Goal: Task Accomplishment & Management: Use online tool/utility

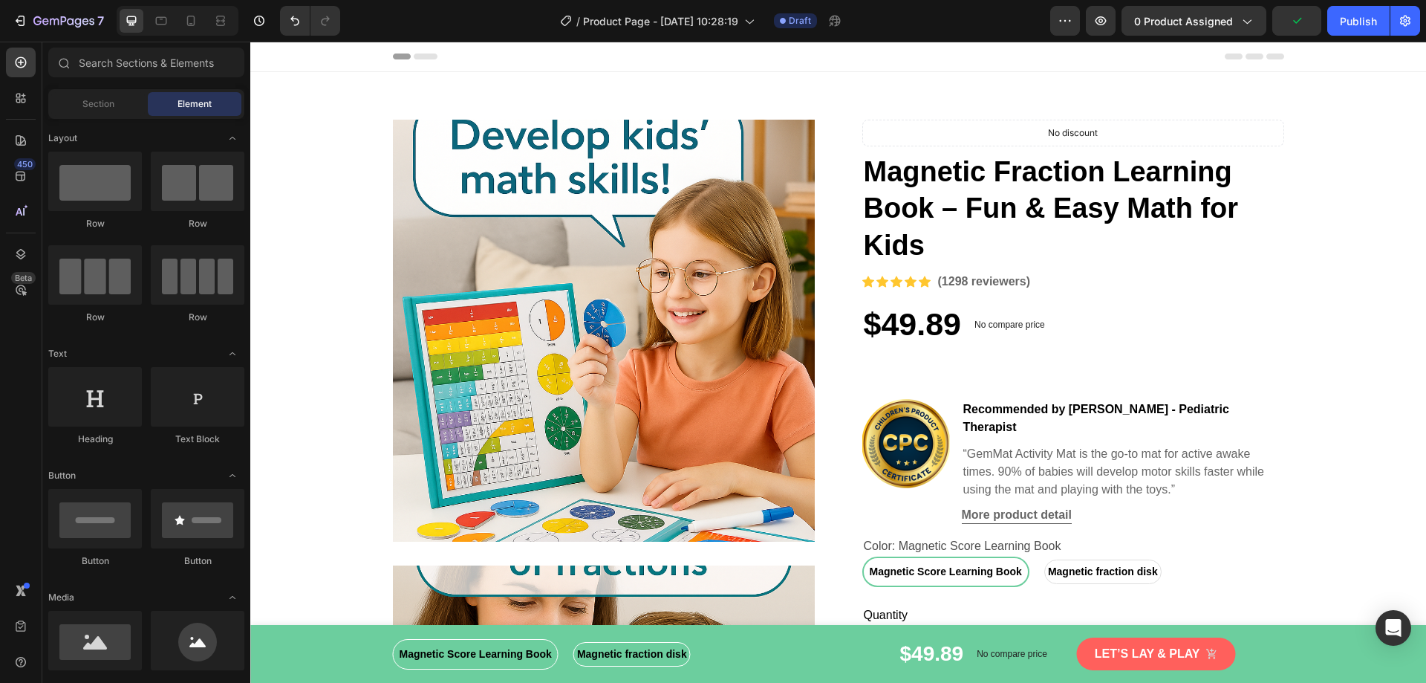
radio input "false"
click at [1003, 446] on p "“GemMat Activity Mat is the go-to mat for active awake times. 90% of babies wil…" at bounding box center [1122, 471] width 319 height 53
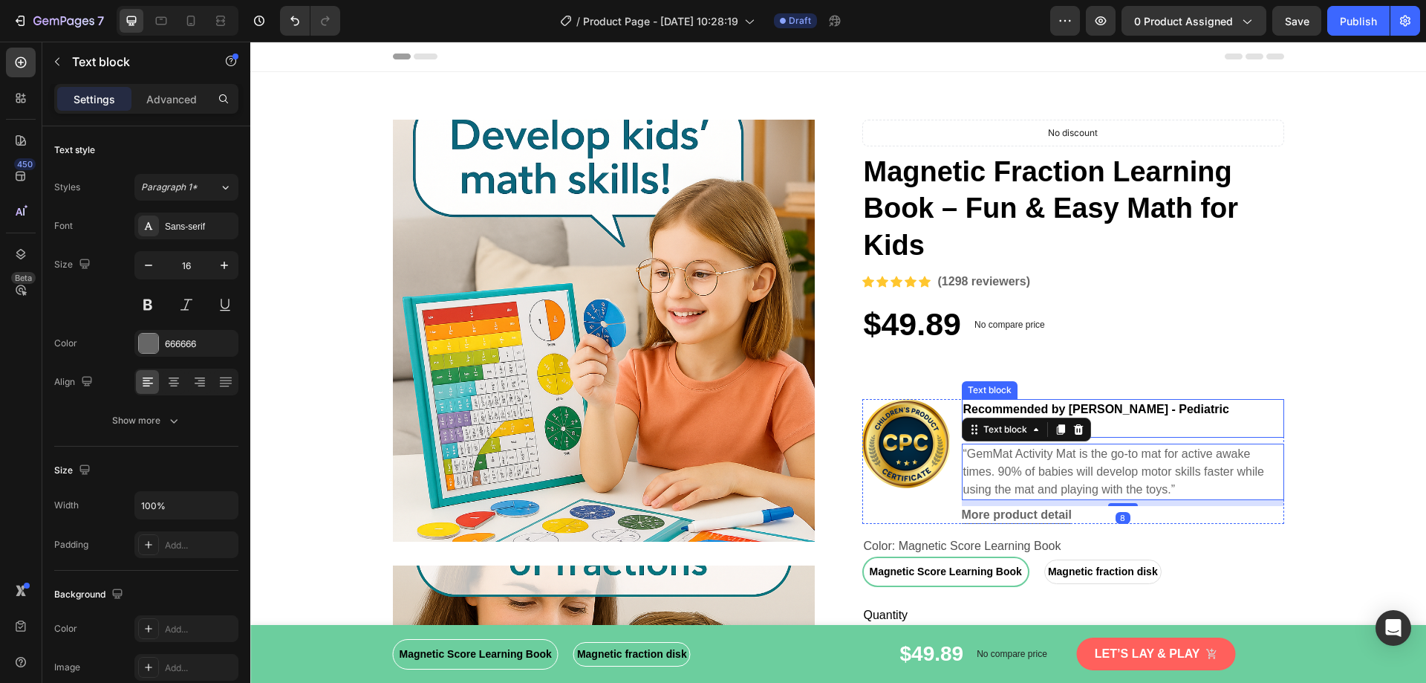
click at [1133, 404] on p "Recommended by Dr. Neil Mode - Pediatric Therapist" at bounding box center [1122, 418] width 319 height 36
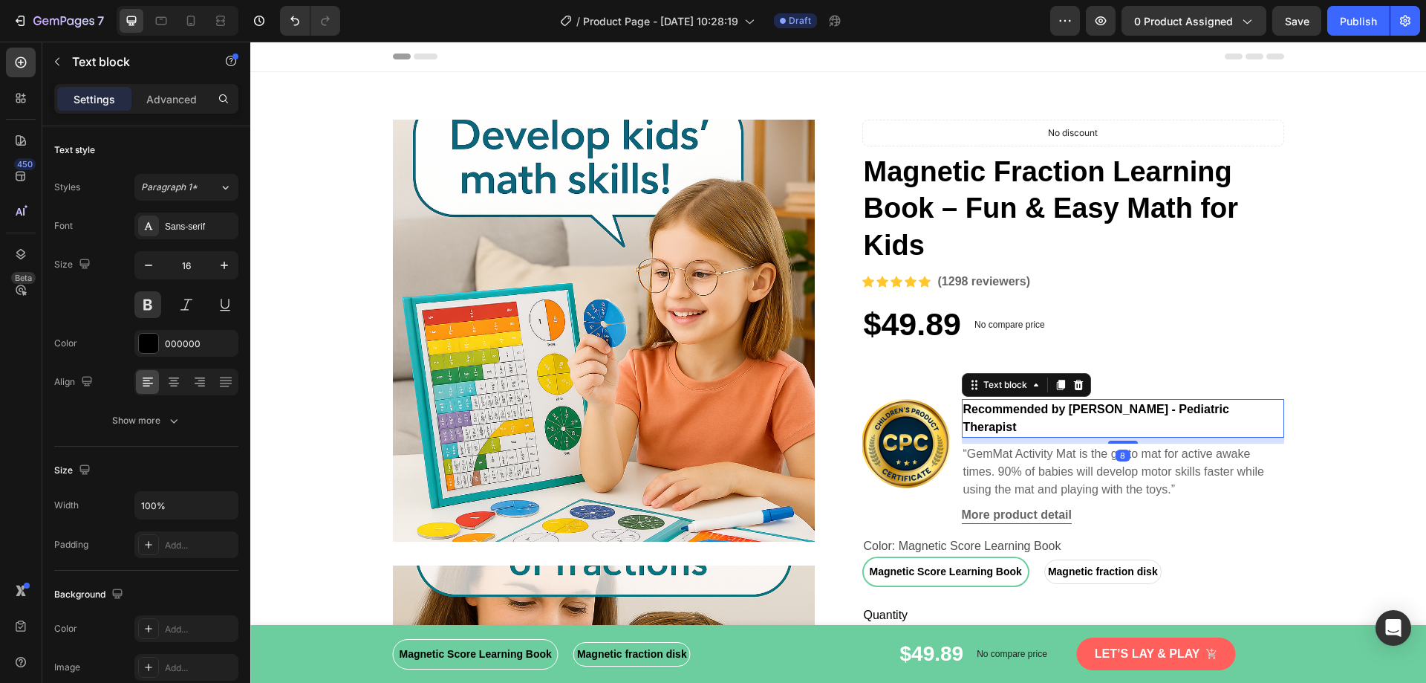
click at [1133, 404] on p "Recommended by Dr. Neil Mode - Pediatric Therapist" at bounding box center [1122, 418] width 319 height 36
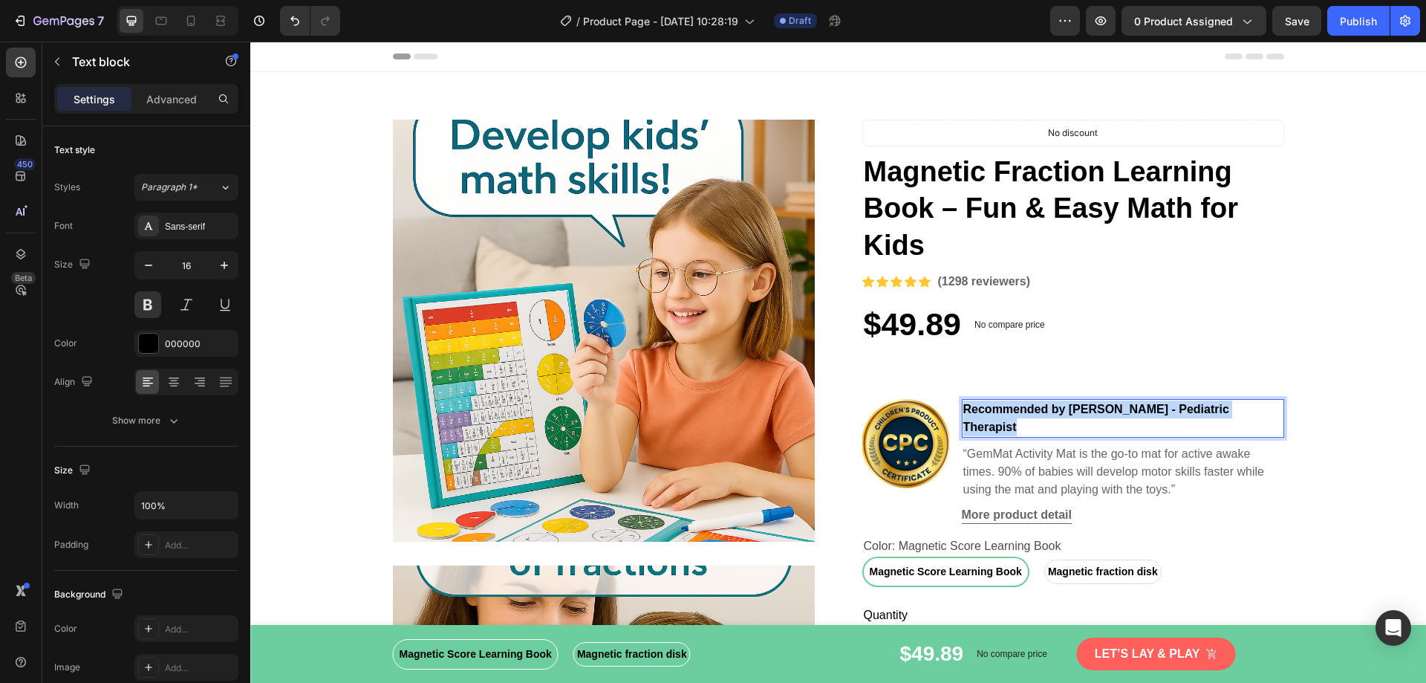
click at [1133, 404] on p "Recommended by Dr. Neil Mode - Pediatric Therapist" at bounding box center [1122, 418] width 319 height 36
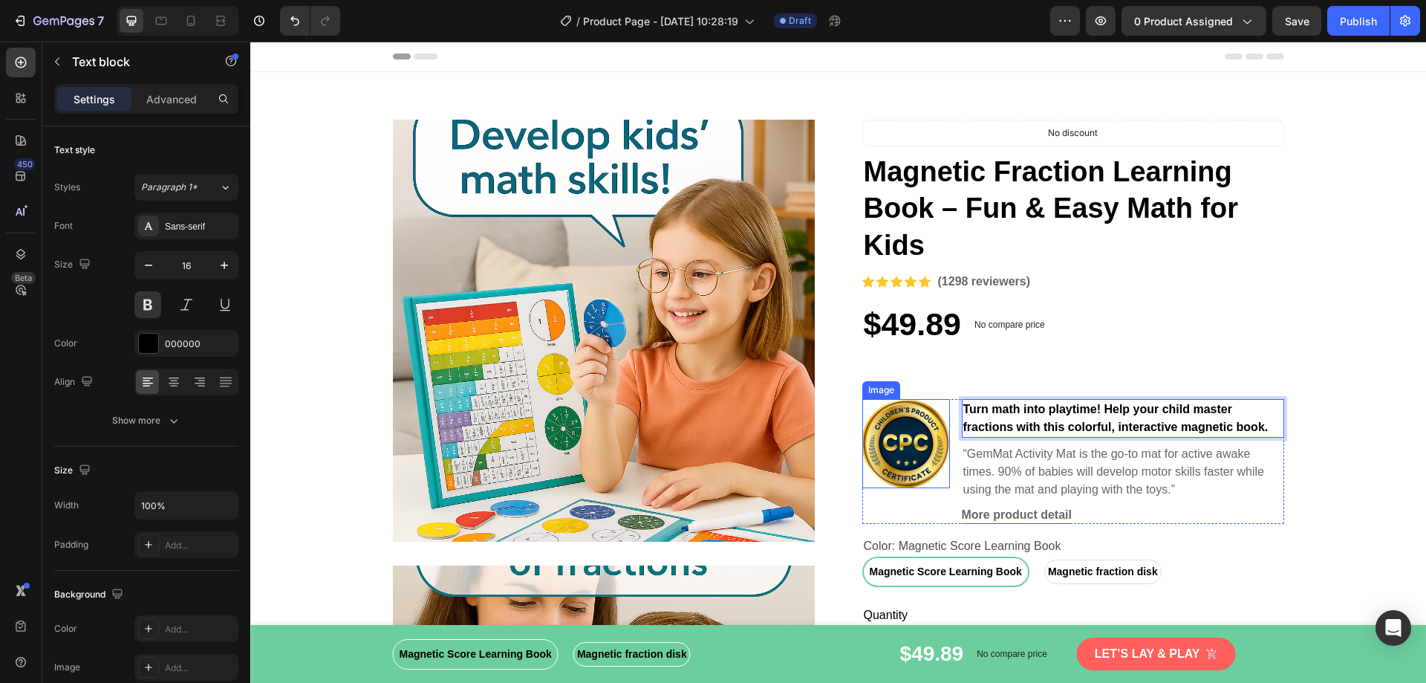
click at [929, 440] on img at bounding box center [906, 443] width 88 height 89
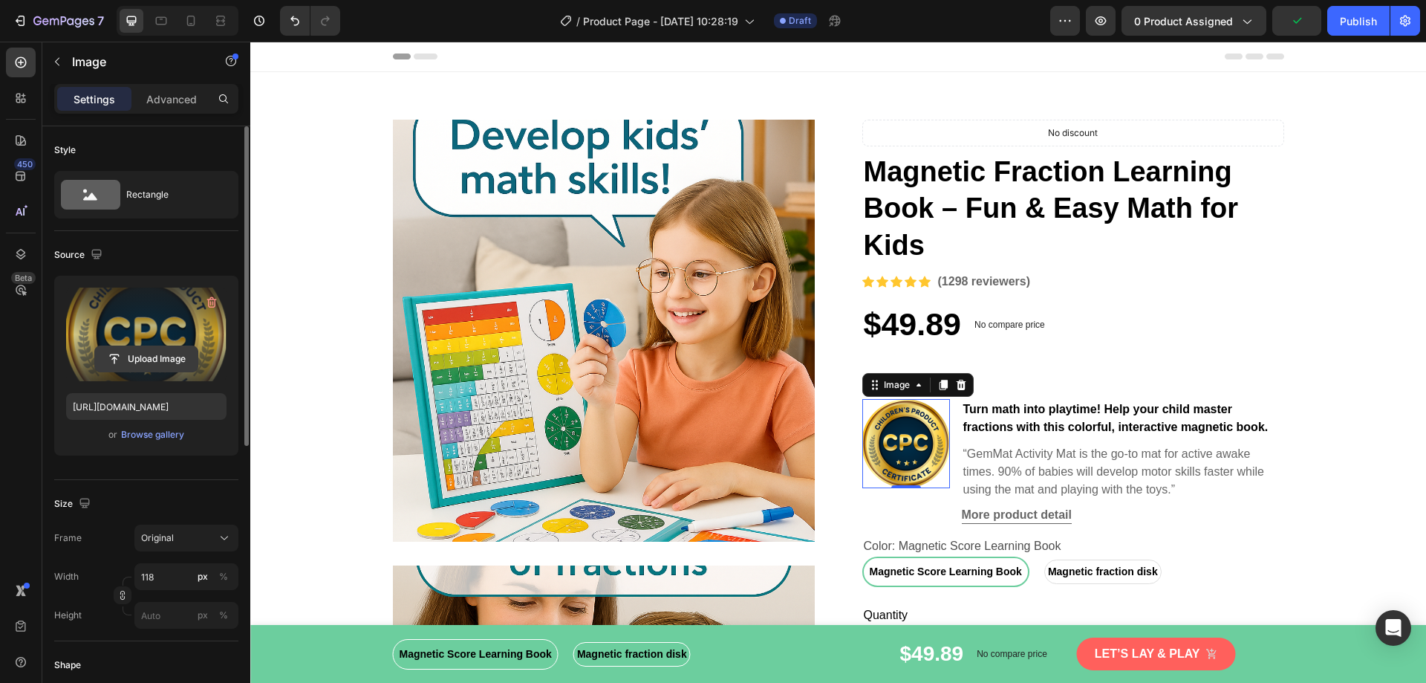
click at [131, 356] on input "file" at bounding box center [146, 358] width 103 height 25
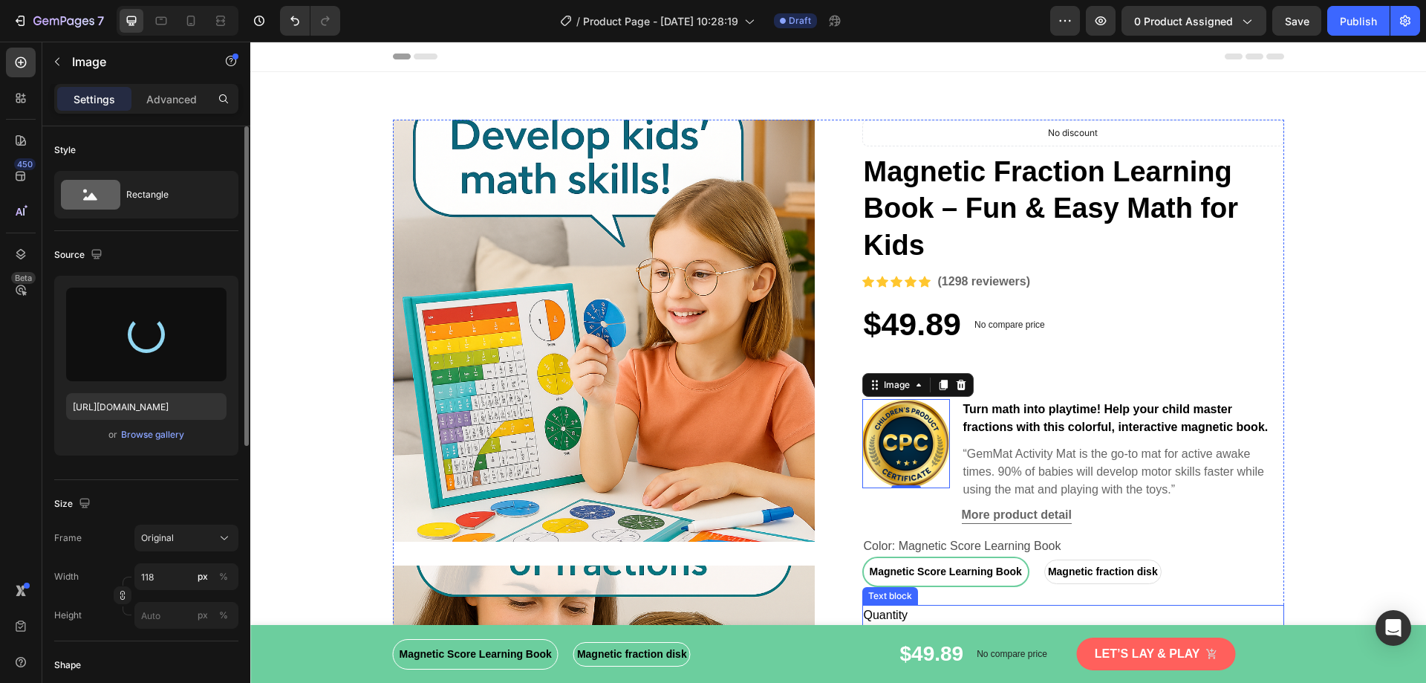
type input "[URL][DOMAIN_NAME]"
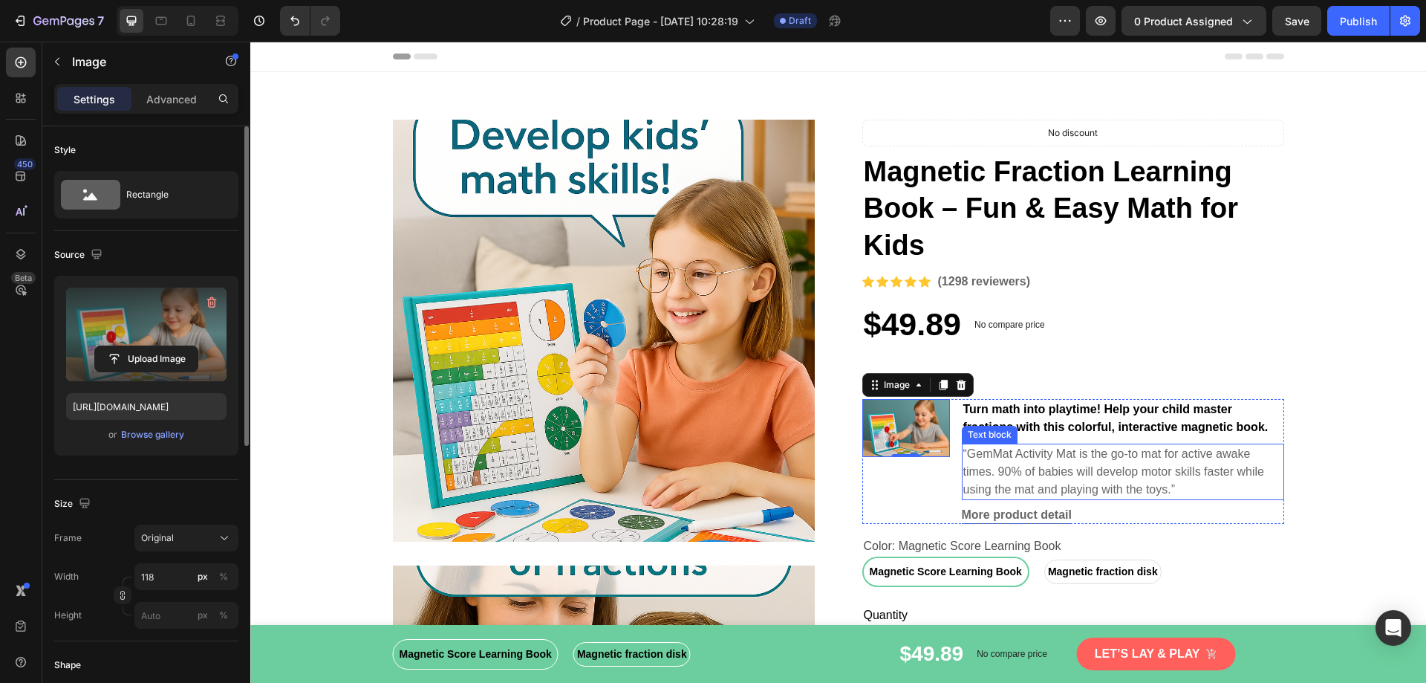
click at [1014, 481] on p "“GemMat Activity Mat is the go-to mat for active awake times. 90% of babies wil…" at bounding box center [1122, 471] width 319 height 53
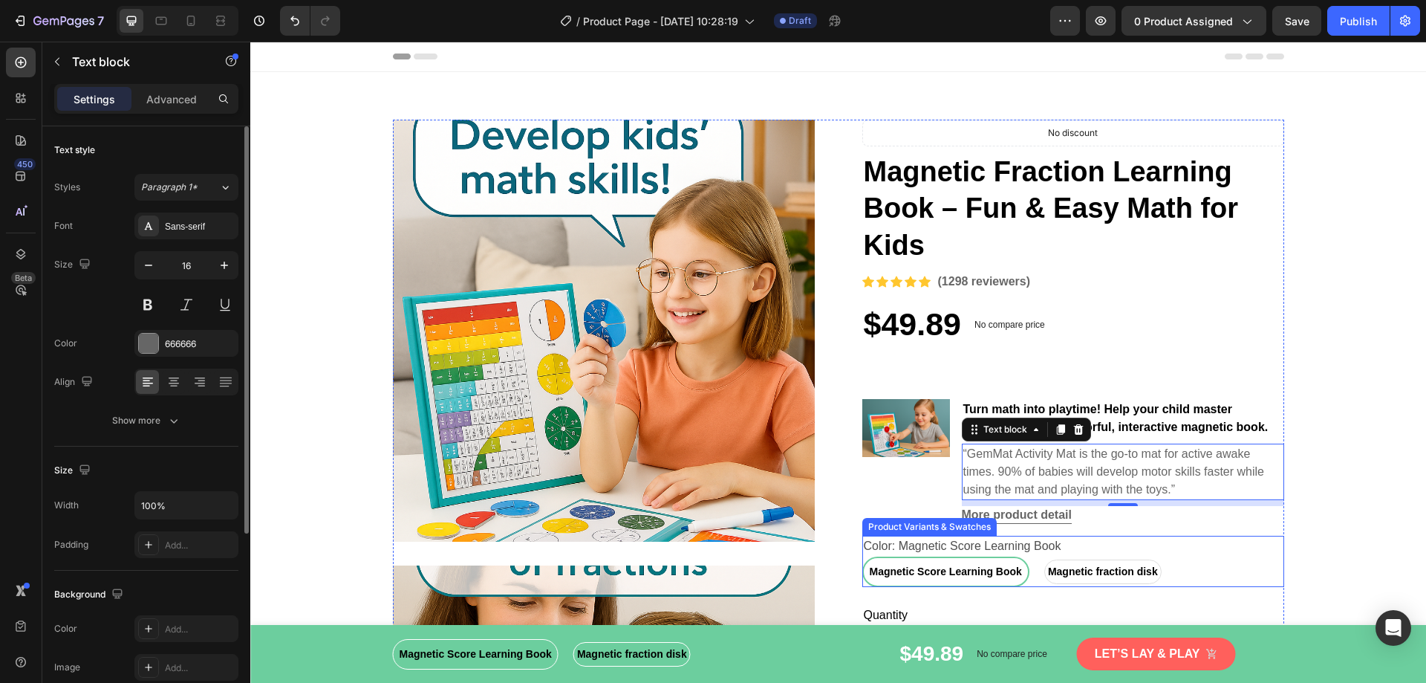
scroll to position [74, 0]
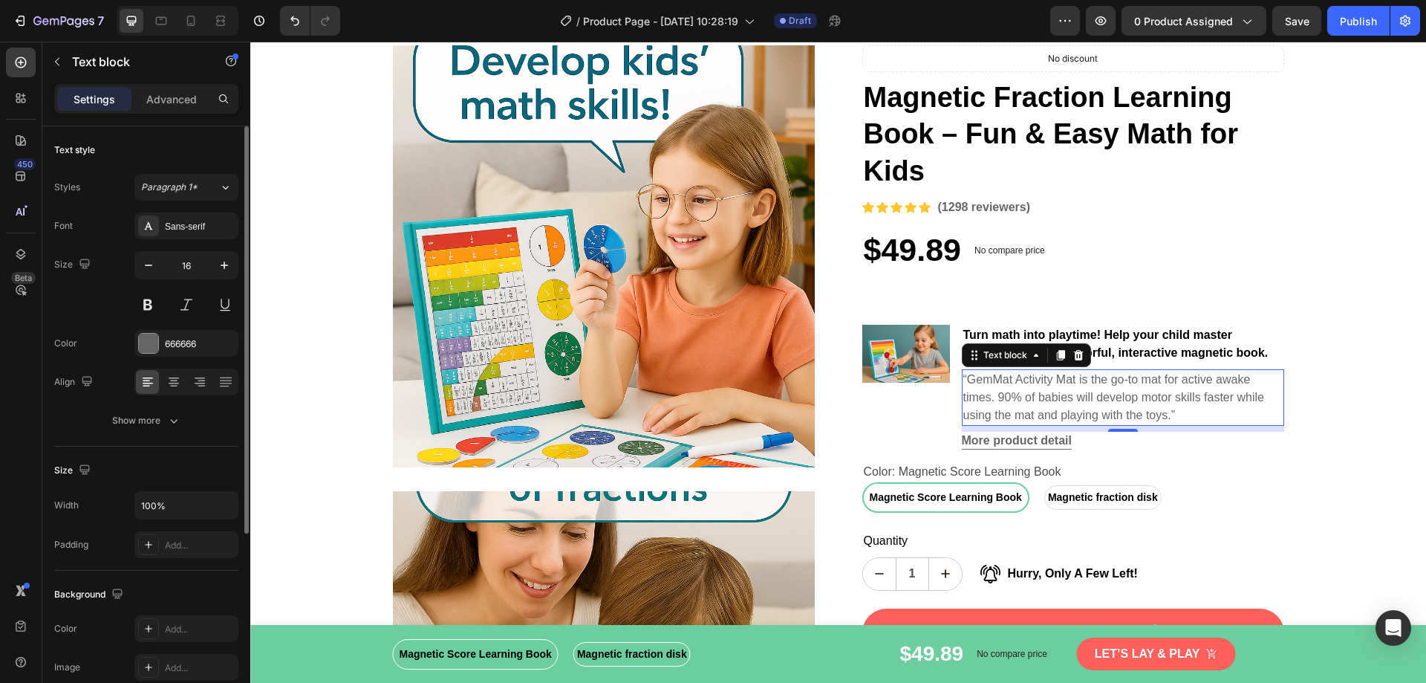
click at [990, 388] on p "“GemMat Activity Mat is the go-to mat for active awake times. 90% of babies wil…" at bounding box center [1122, 397] width 319 height 53
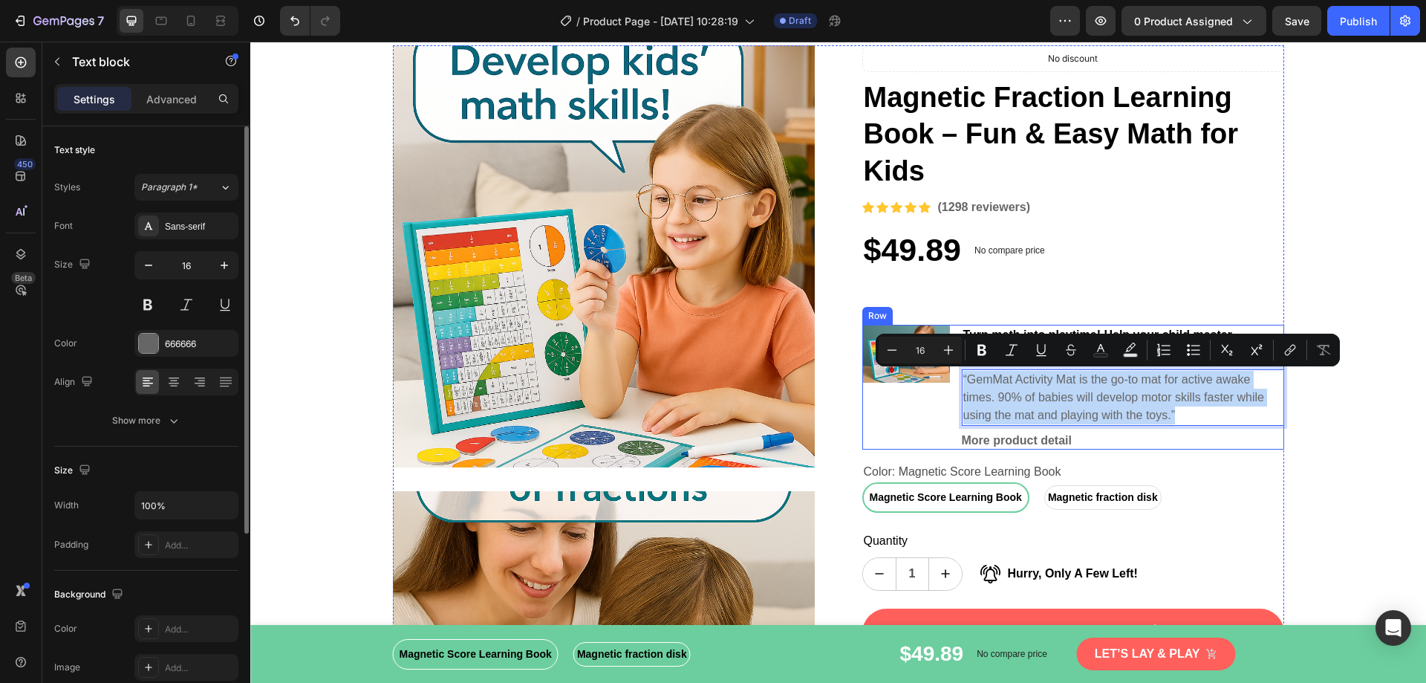
drag, startPoint x: 1180, startPoint y: 418, endPoint x: 951, endPoint y: 382, distance: 231.6
click at [951, 382] on div "Image Turn math into playtime! Help your child master fractions with this color…" at bounding box center [1073, 387] width 422 height 125
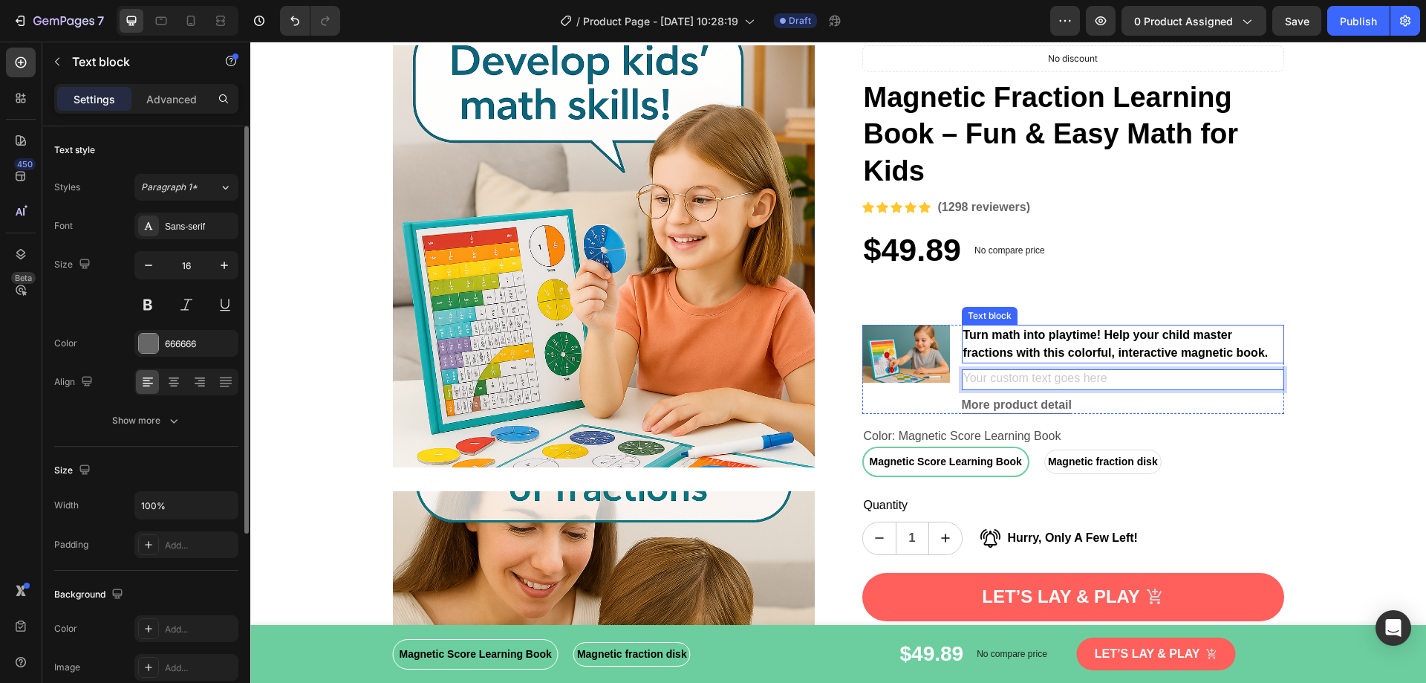
click at [1015, 348] on p "Turn math into playtime! Help your child master fractions with this colorful, i…" at bounding box center [1122, 344] width 319 height 36
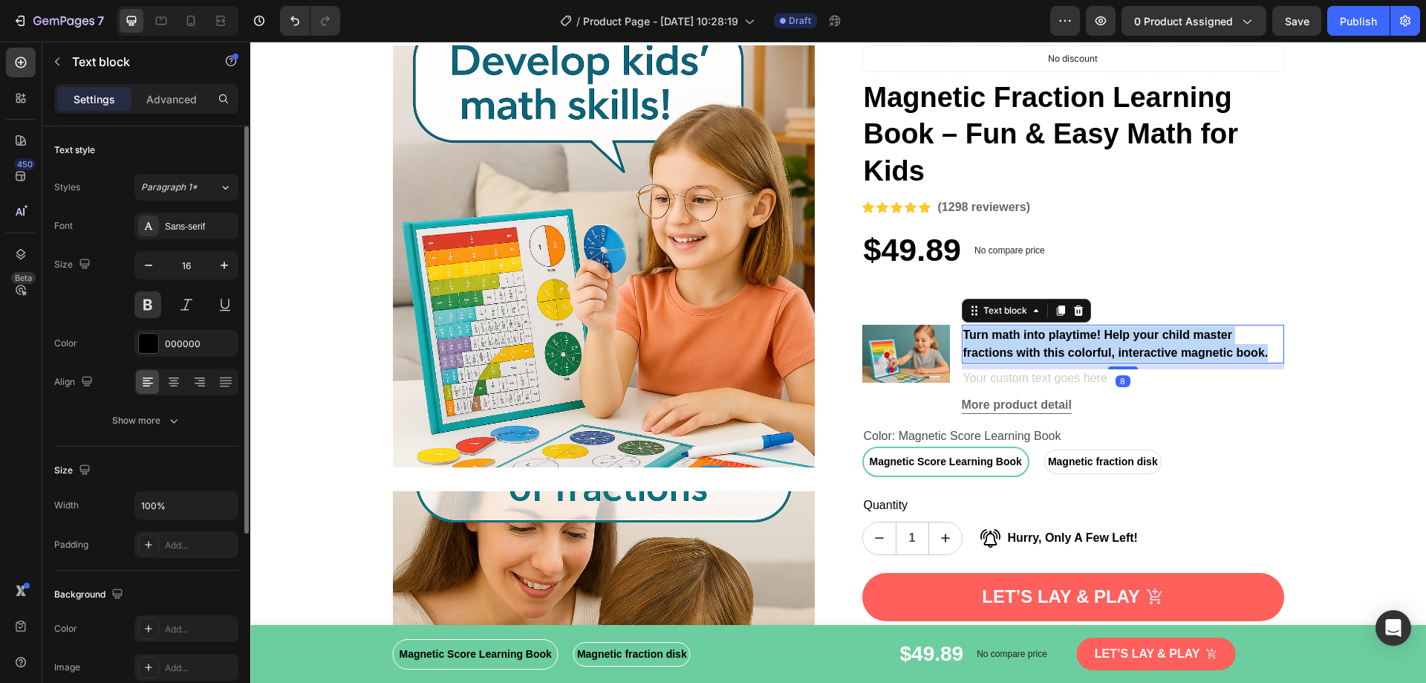
click at [1015, 348] on p "Turn math into playtime! Help your child master fractions with this colorful, i…" at bounding box center [1122, 344] width 319 height 36
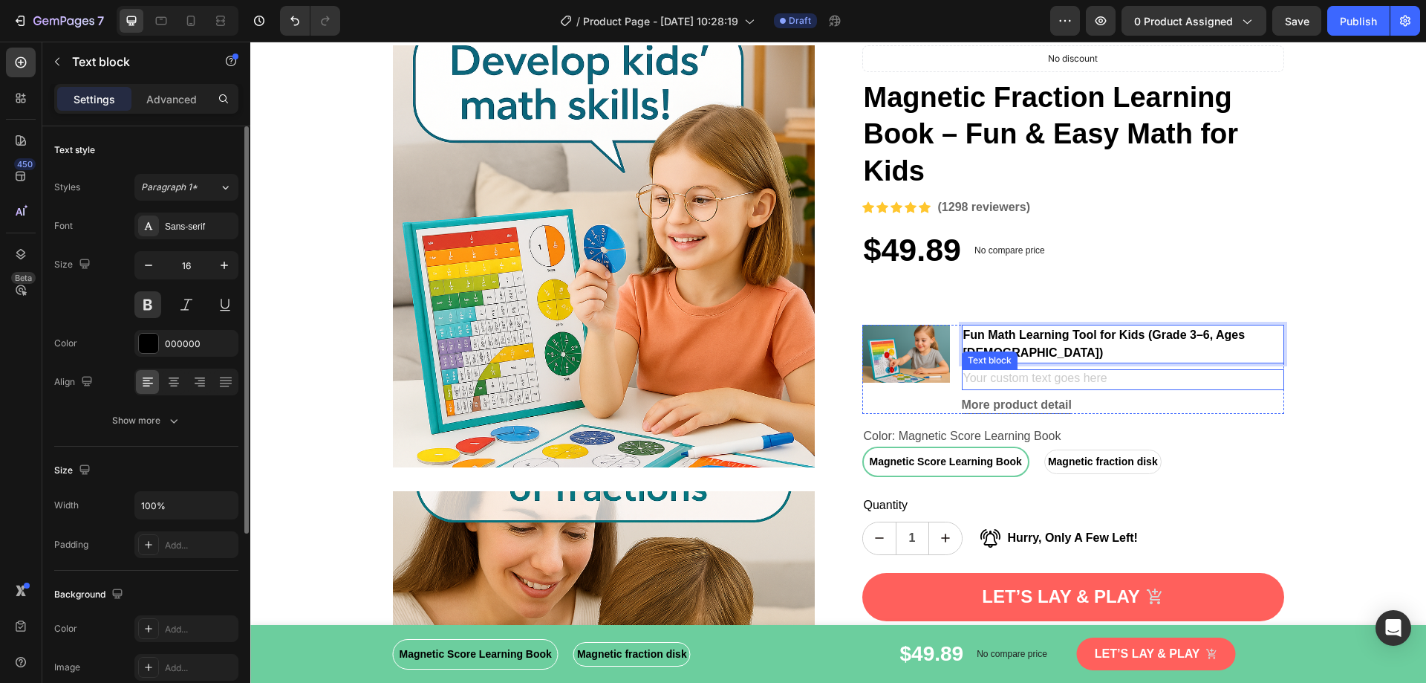
click at [1018, 369] on div "Rich Text Editor. Editing area: main" at bounding box center [1123, 379] width 322 height 21
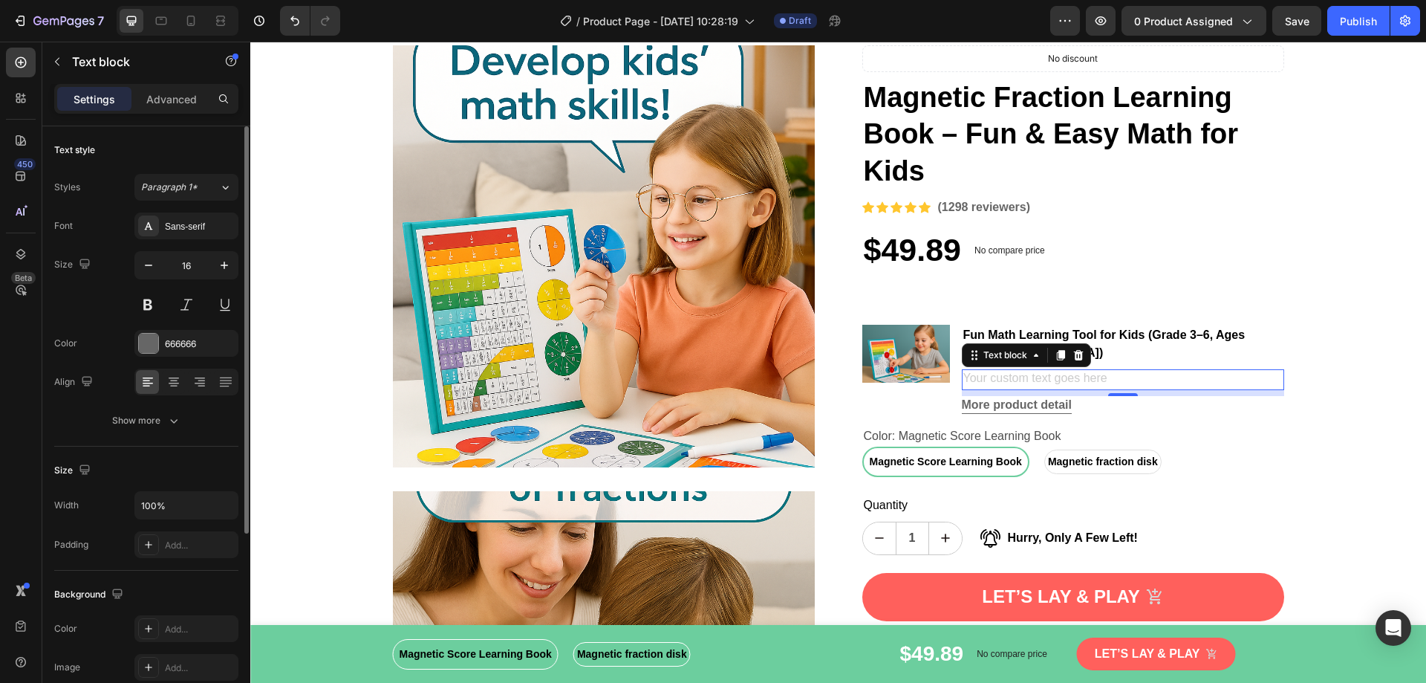
click at [1025, 369] on div "Rich Text Editor. Editing area: main" at bounding box center [1123, 379] width 322 height 21
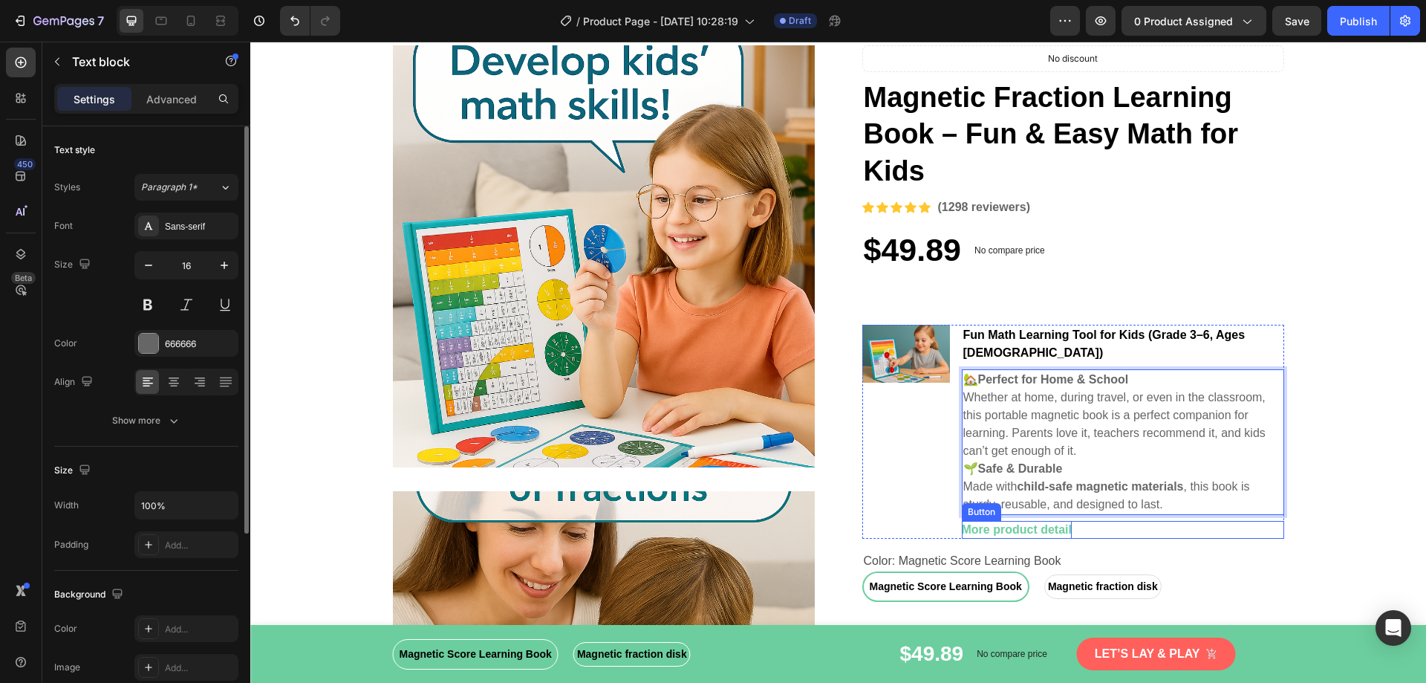
click at [983, 521] on div "More product detail" at bounding box center [1017, 530] width 110 height 18
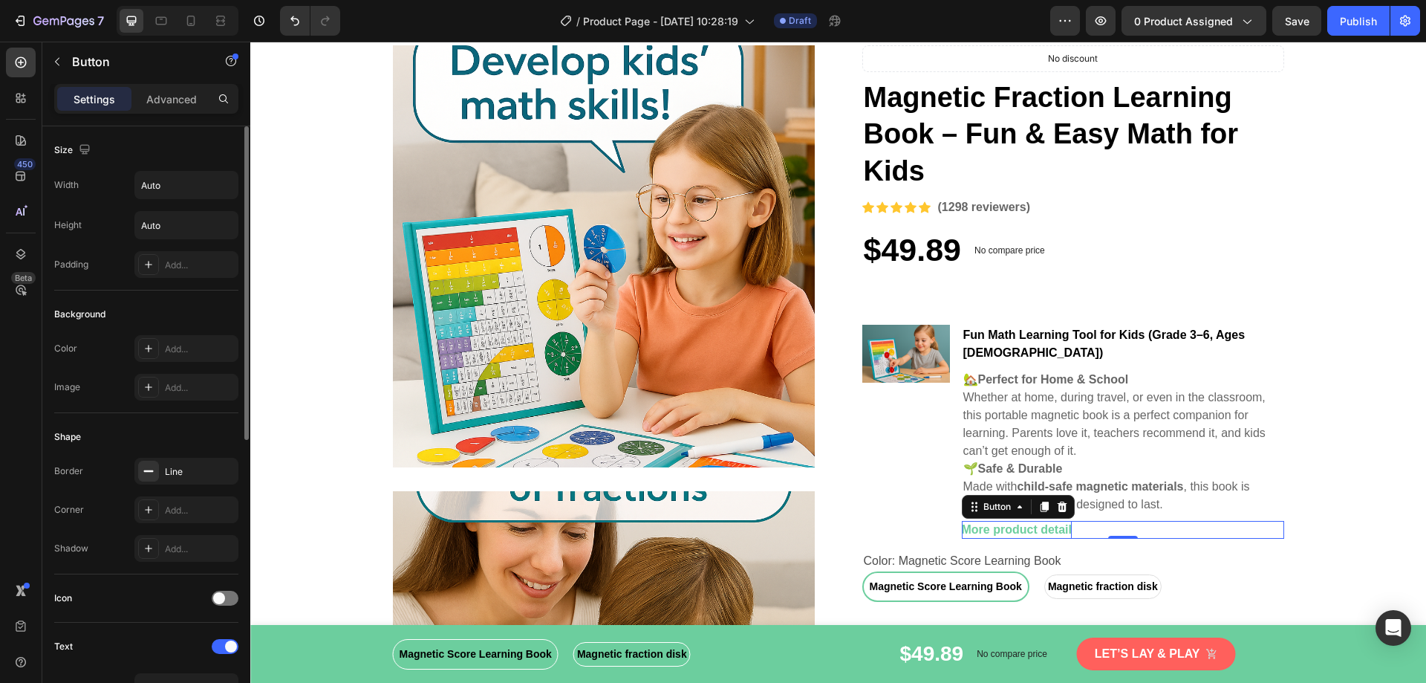
click at [1011, 521] on div "More product detail" at bounding box center [1017, 530] width 110 height 18
click at [1011, 521] on p "More product detail" at bounding box center [1017, 530] width 110 height 18
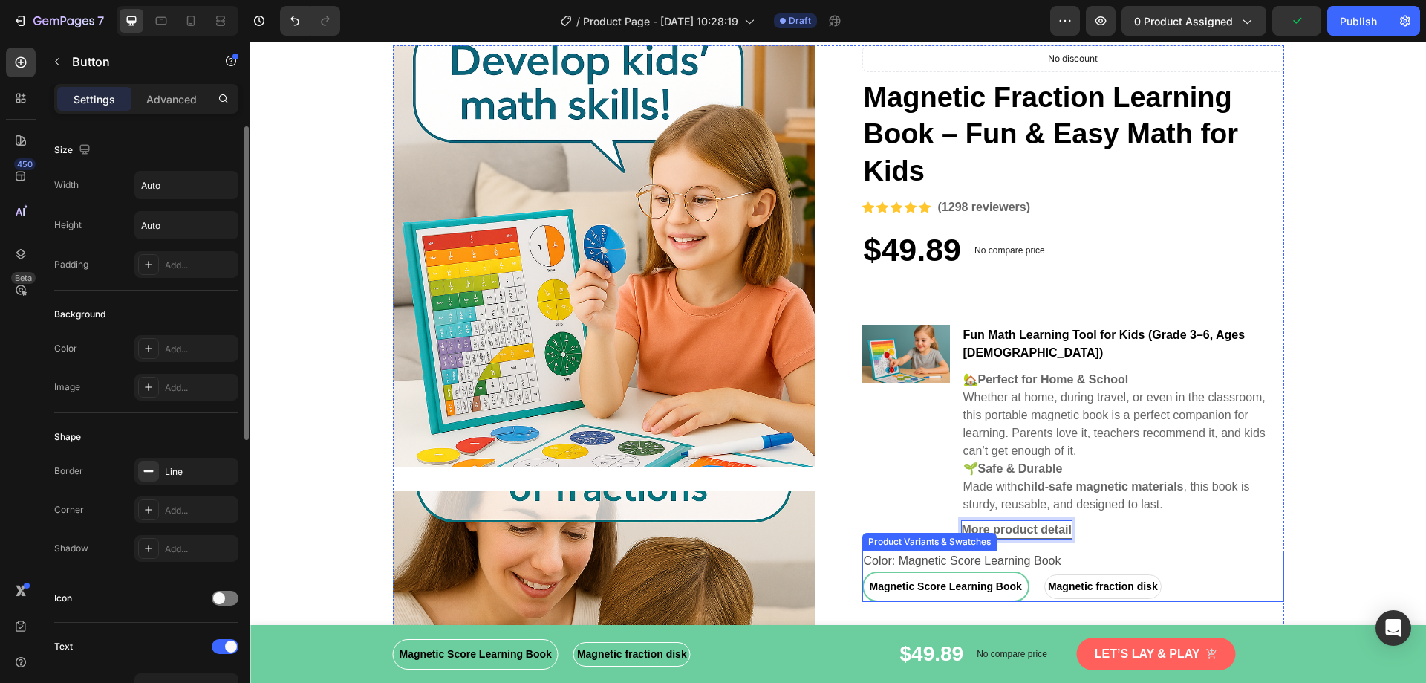
scroll to position [149, 0]
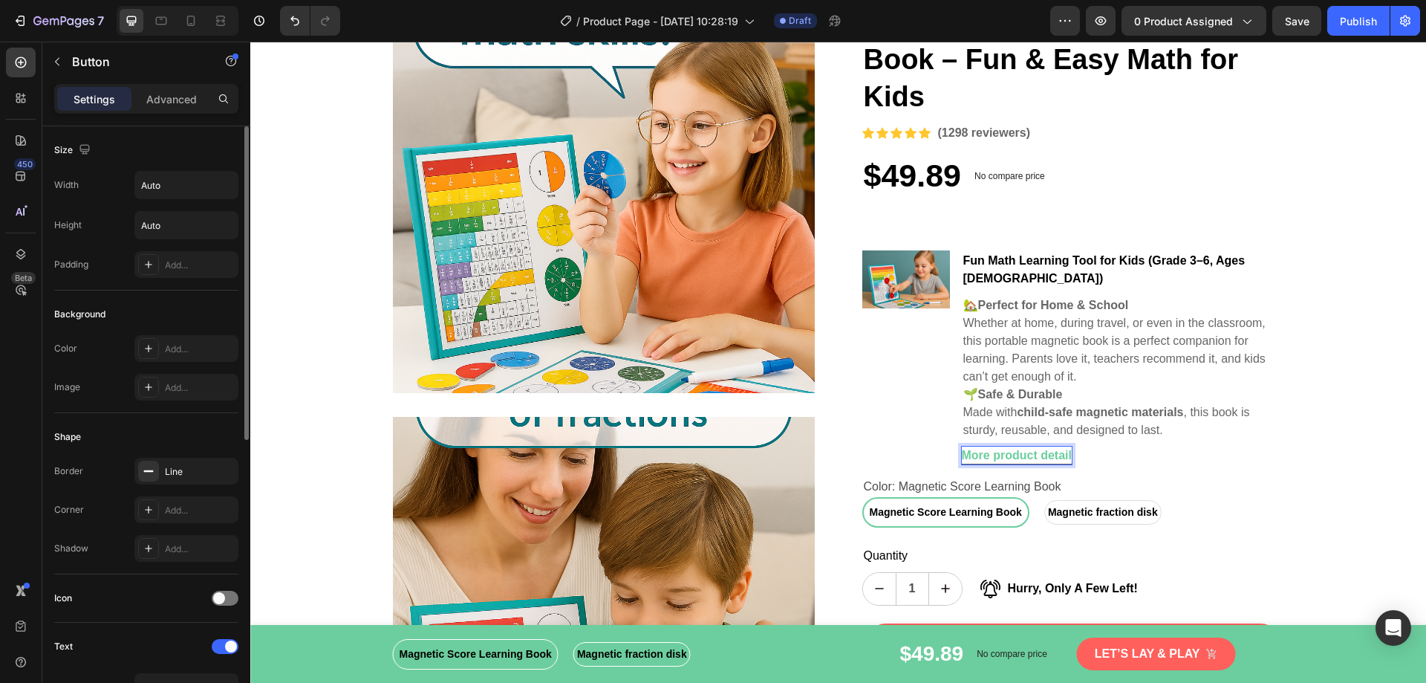
click at [1025, 446] on p "More product detail" at bounding box center [1017, 455] width 110 height 18
click at [1051, 446] on p "More product detail" at bounding box center [1017, 455] width 110 height 18
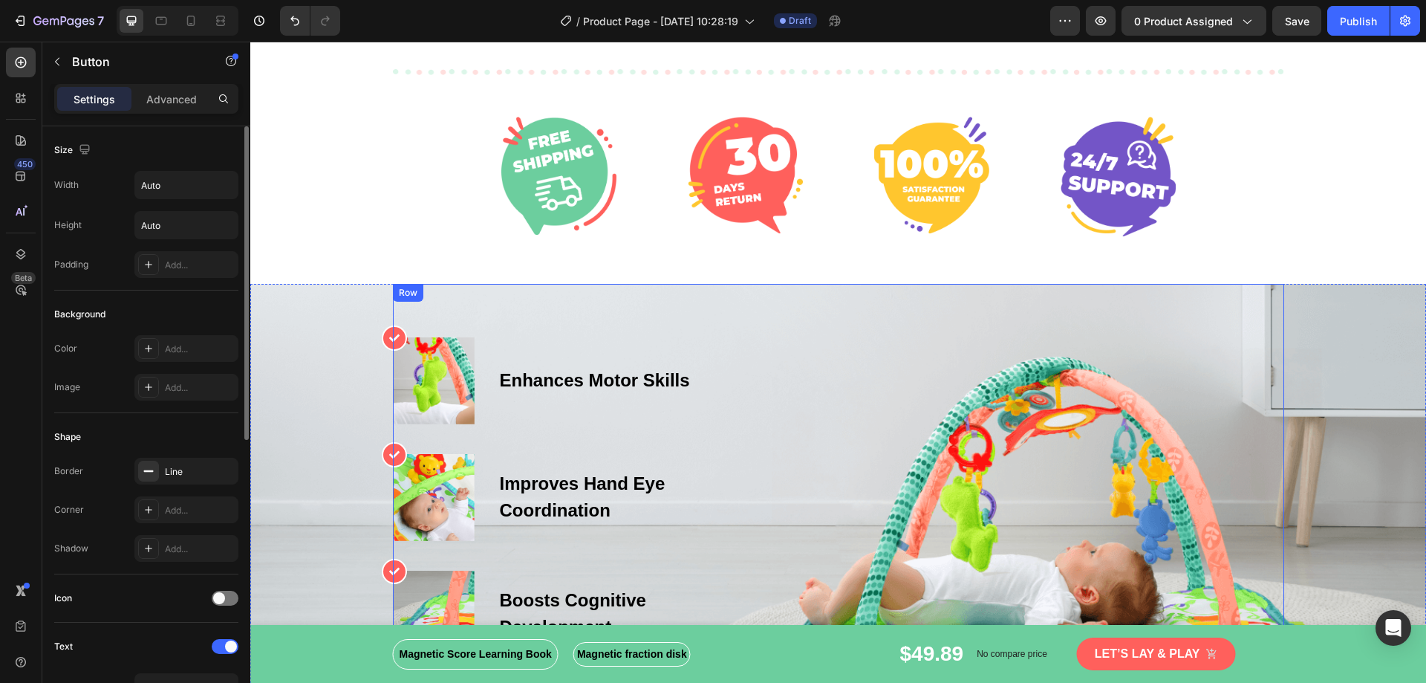
scroll to position [2897, 0]
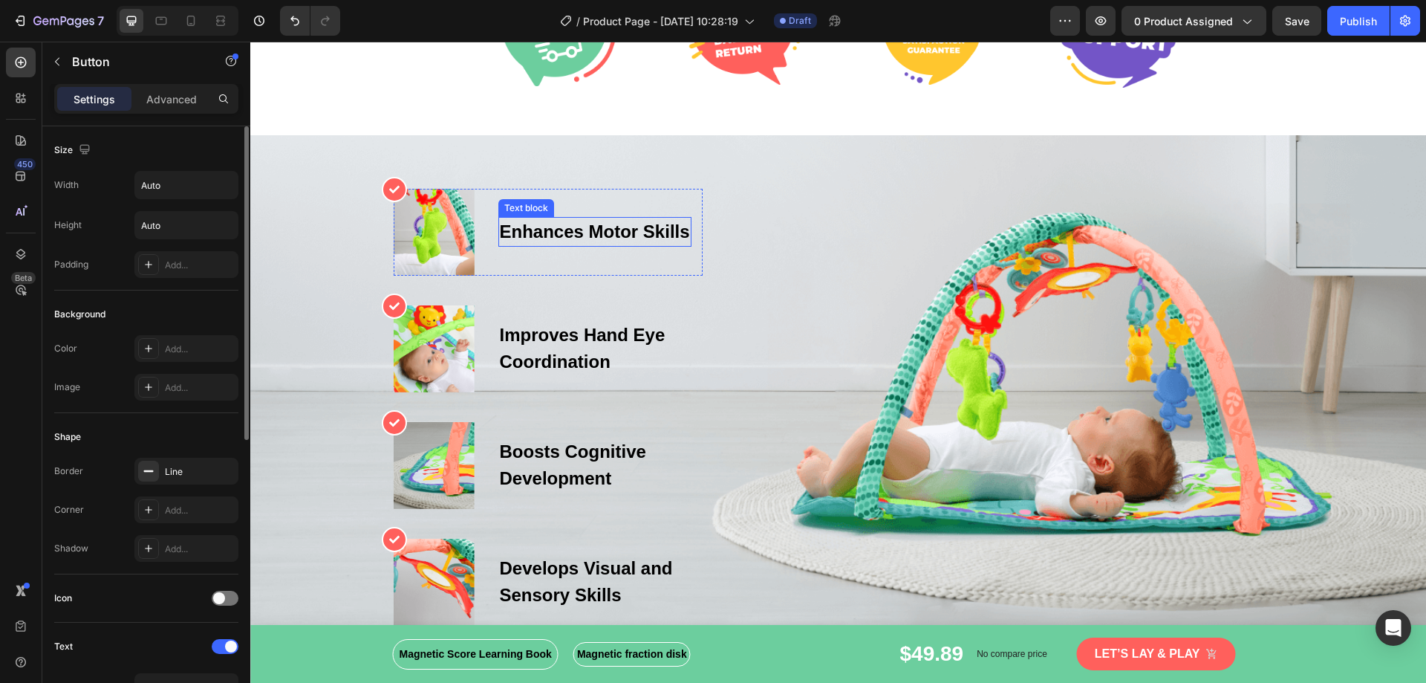
click at [579, 230] on p "Enhances Motor Skills" at bounding box center [595, 231] width 190 height 27
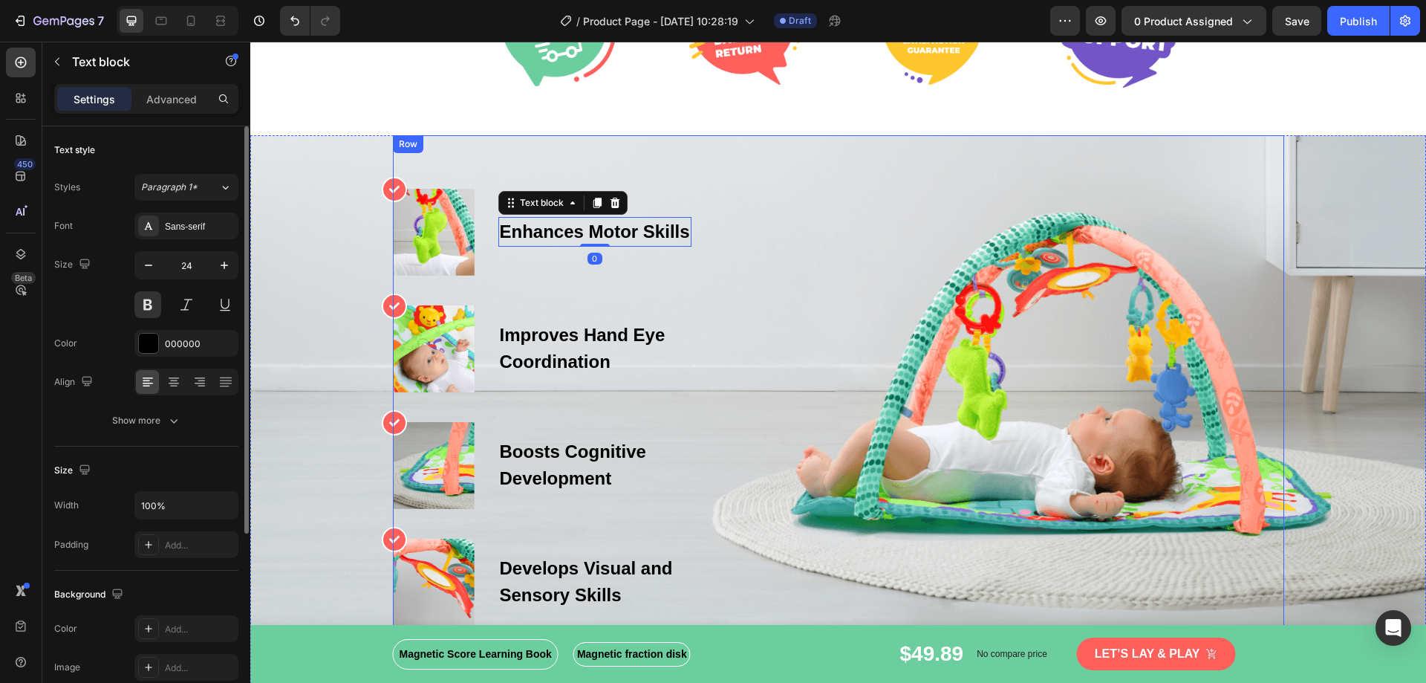
click at [1074, 409] on div "Icon Image Enhances Motor Skills Text block 0 Row Icon Image Improves Hand Eye …" at bounding box center [838, 407] width 891 height 437
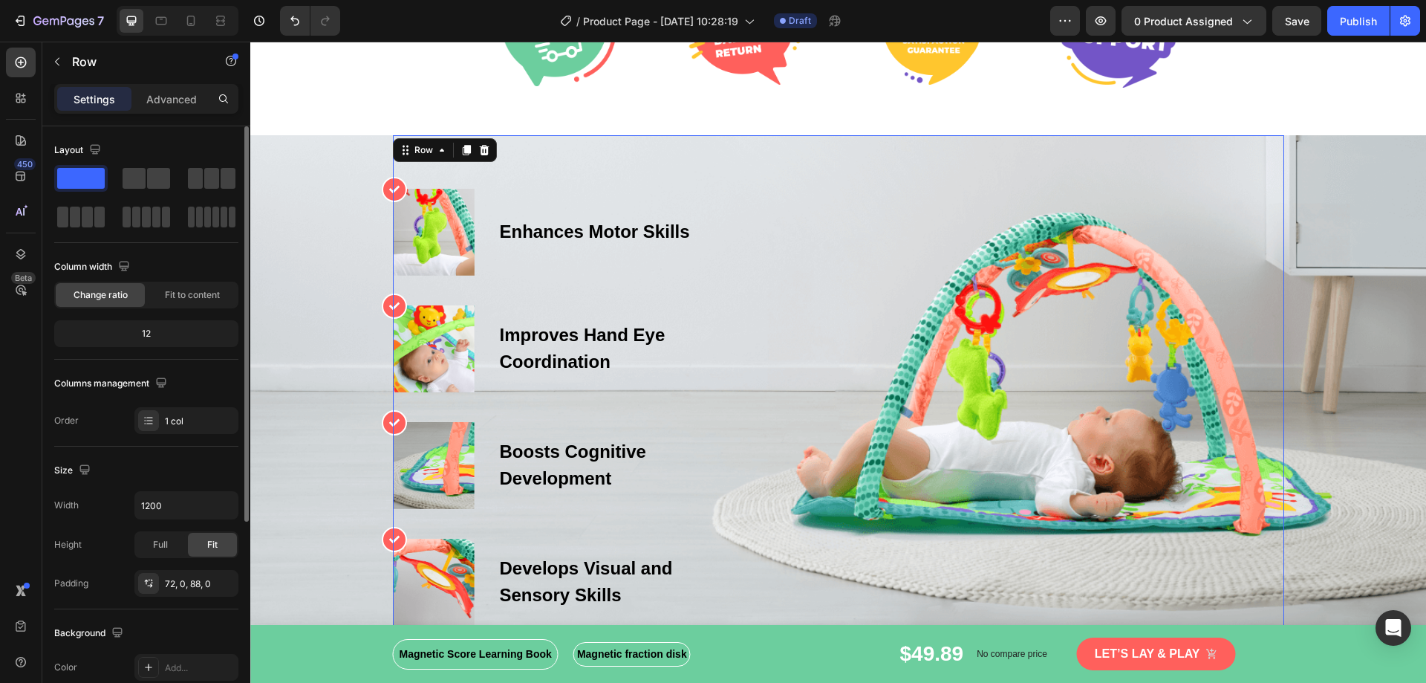
click at [726, 179] on div "Icon Image Enhances Motor Skills Text block Row Icon Image Improves Hand Eye Co…" at bounding box center [838, 413] width 891 height 556
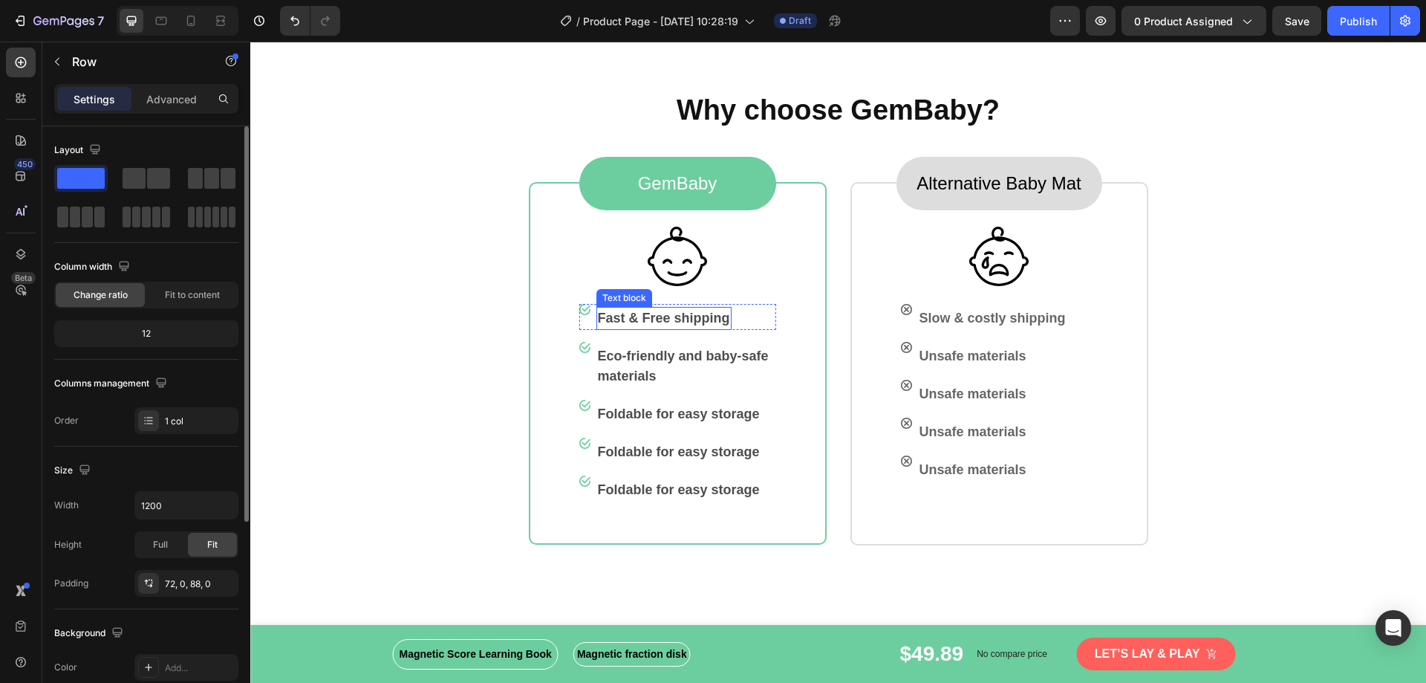
scroll to position [3565, 0]
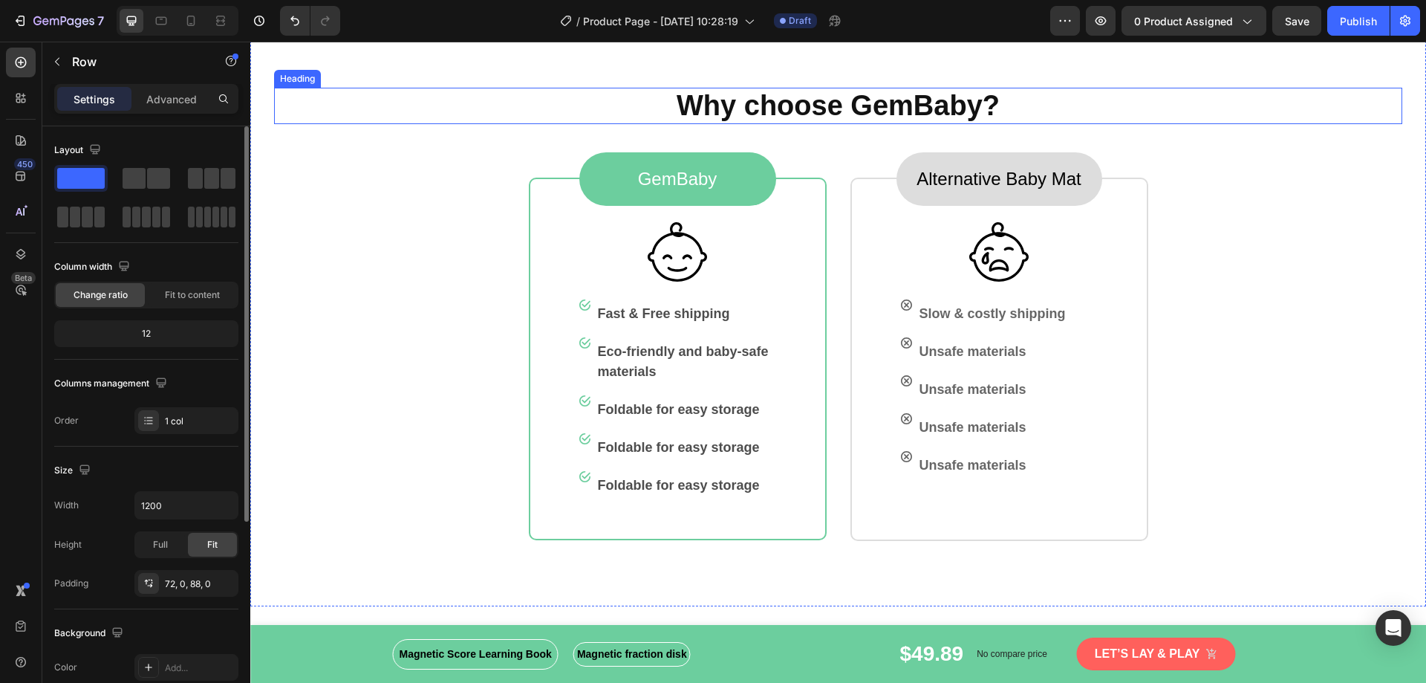
click at [897, 105] on p "Why choose GemBaby?" at bounding box center [838, 106] width 1125 height 34
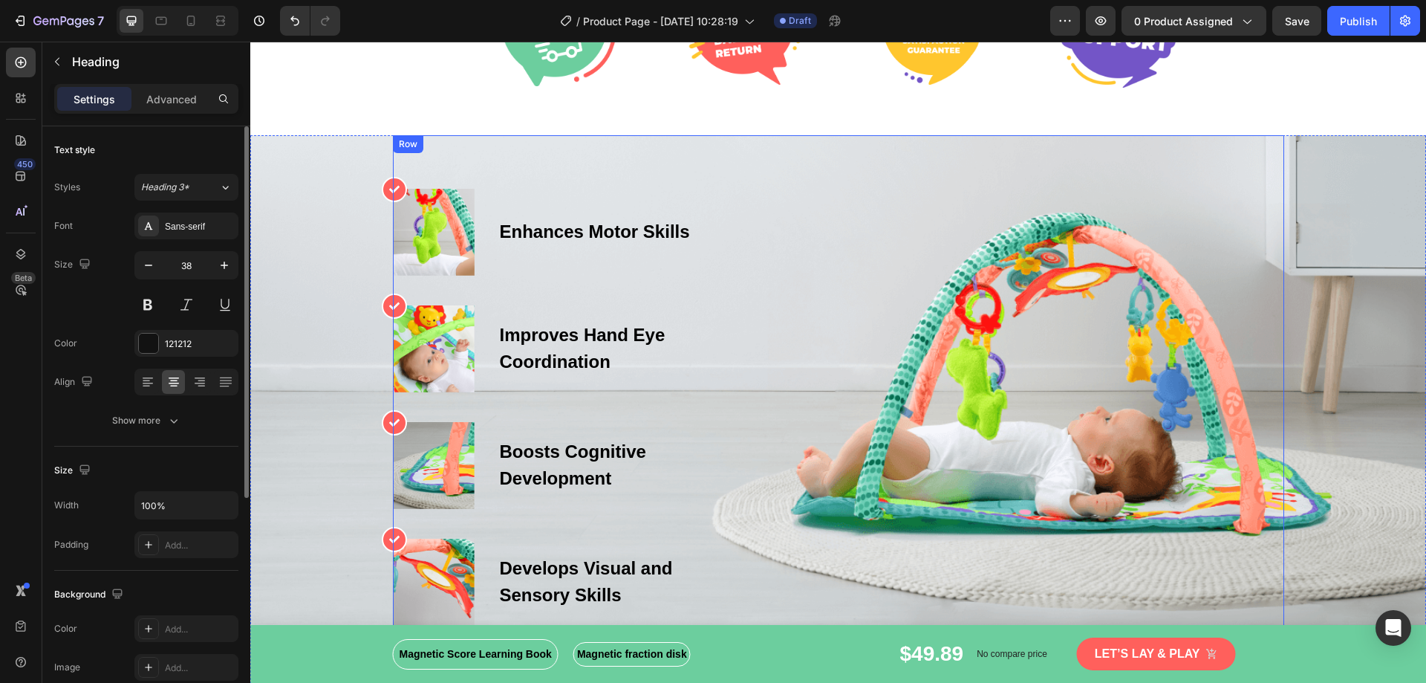
scroll to position [2971, 0]
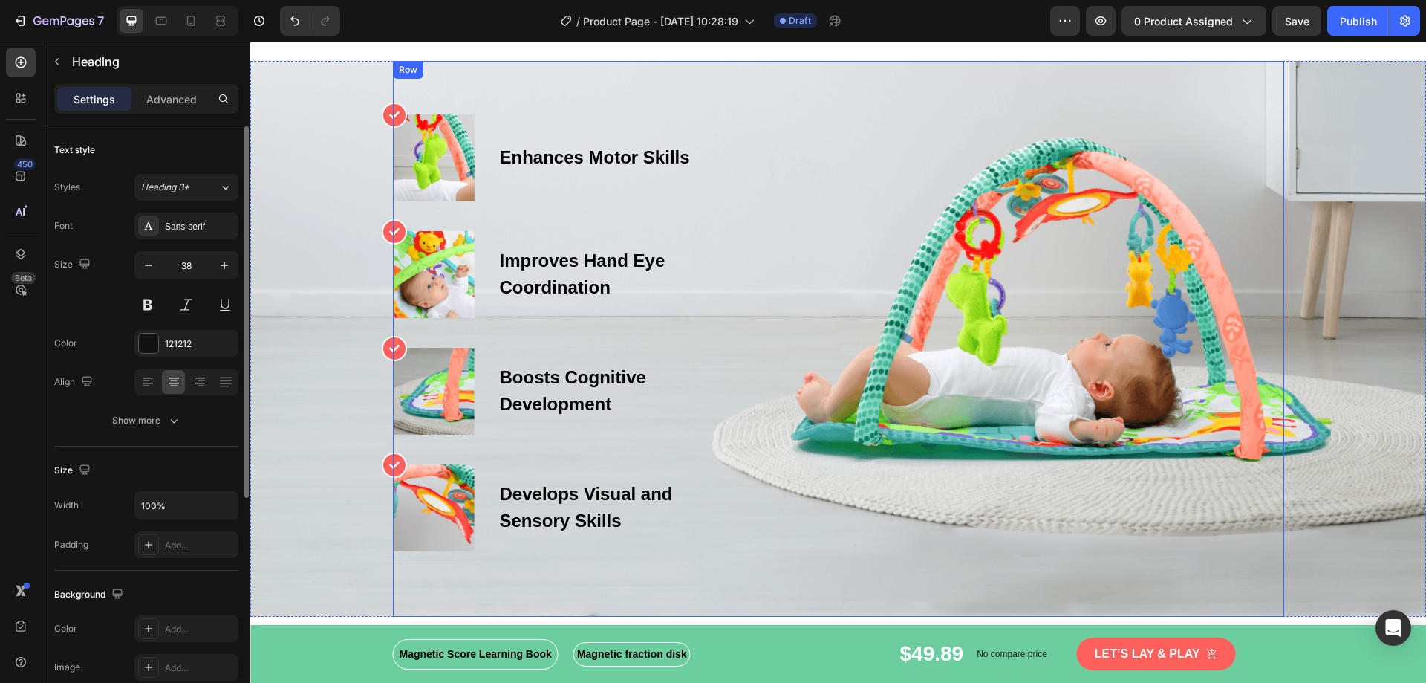
click at [968, 316] on div "Icon Image Enhances Motor Skills Text block Row Icon Image Improves Hand Eye Co…" at bounding box center [838, 332] width 891 height 437
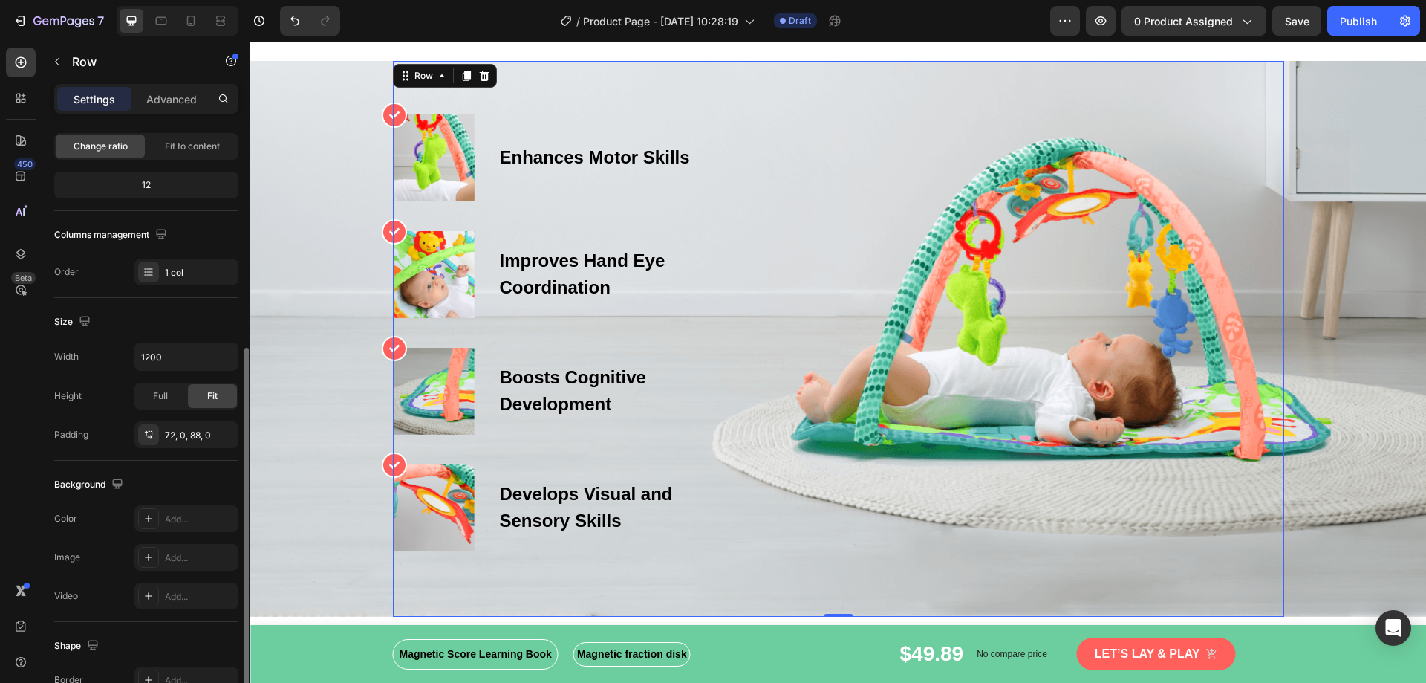
scroll to position [297, 0]
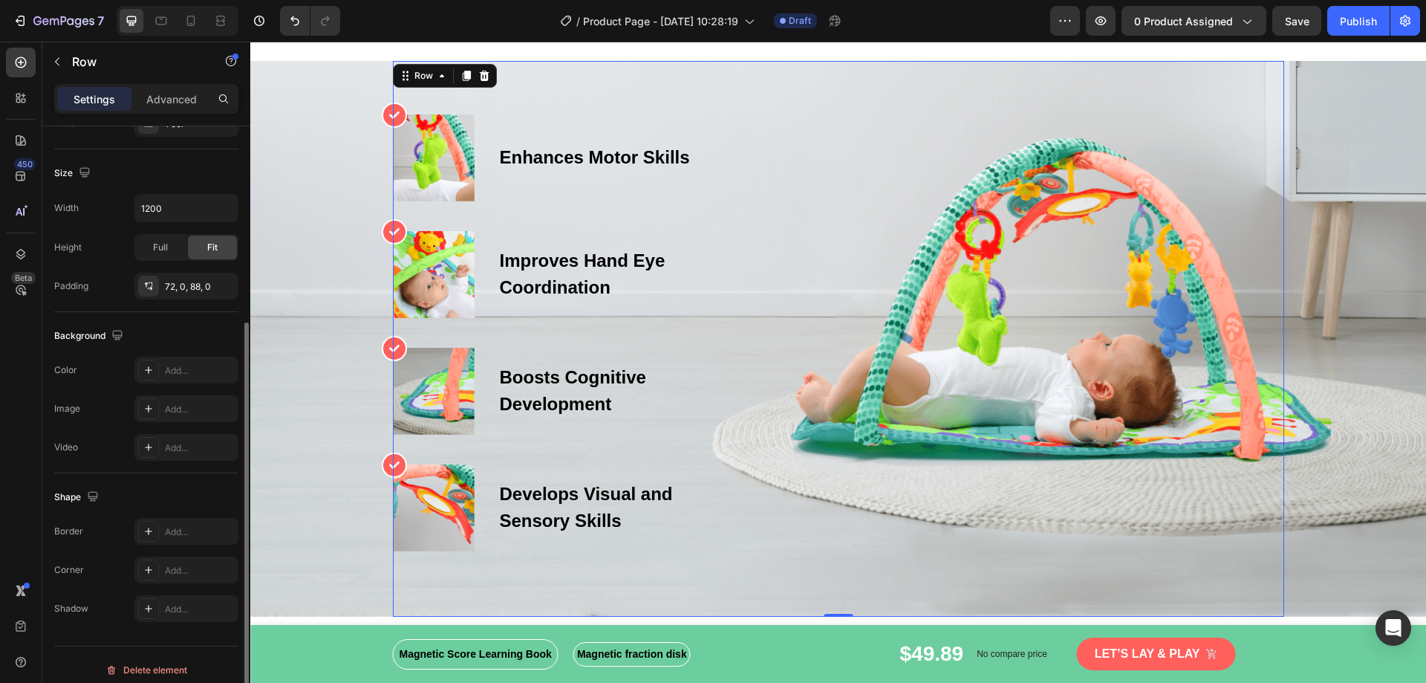
click at [69, 408] on div "Image" at bounding box center [67, 408] width 26 height 13
click at [155, 409] on div at bounding box center [148, 408] width 21 height 21
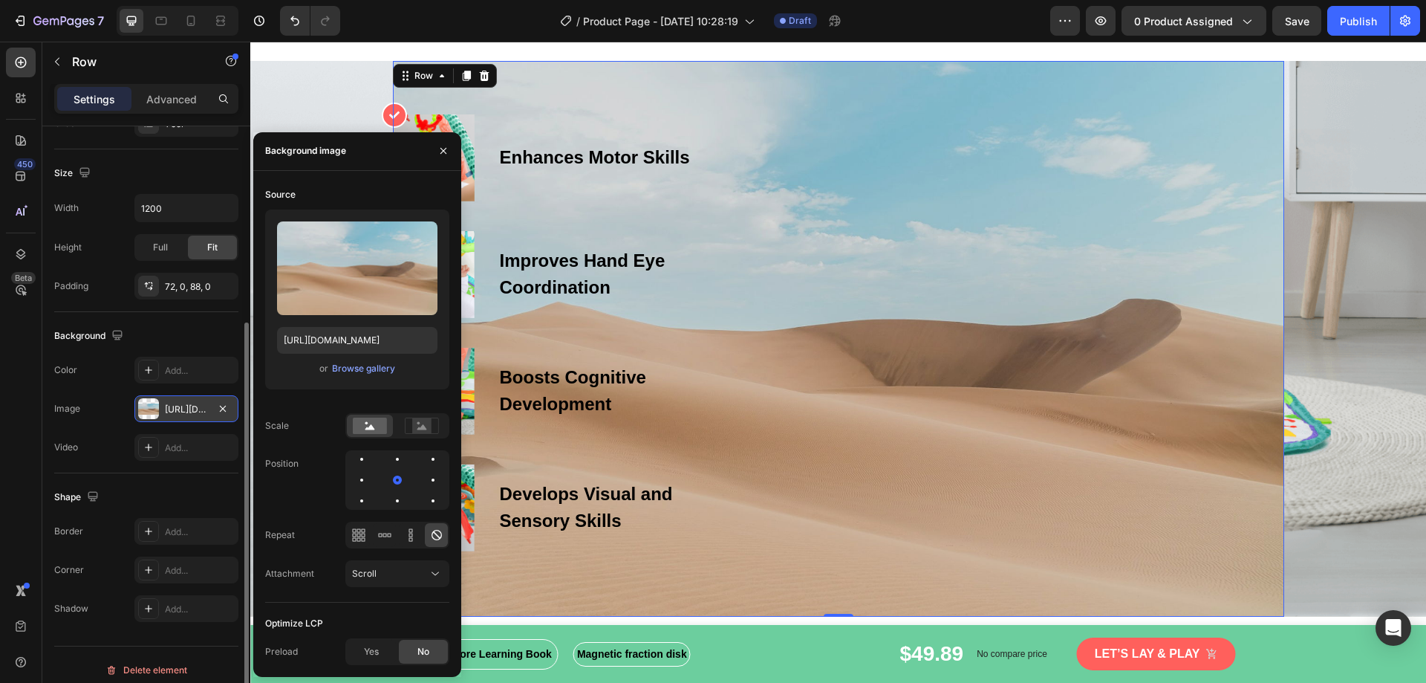
click at [150, 409] on div at bounding box center [148, 408] width 21 height 21
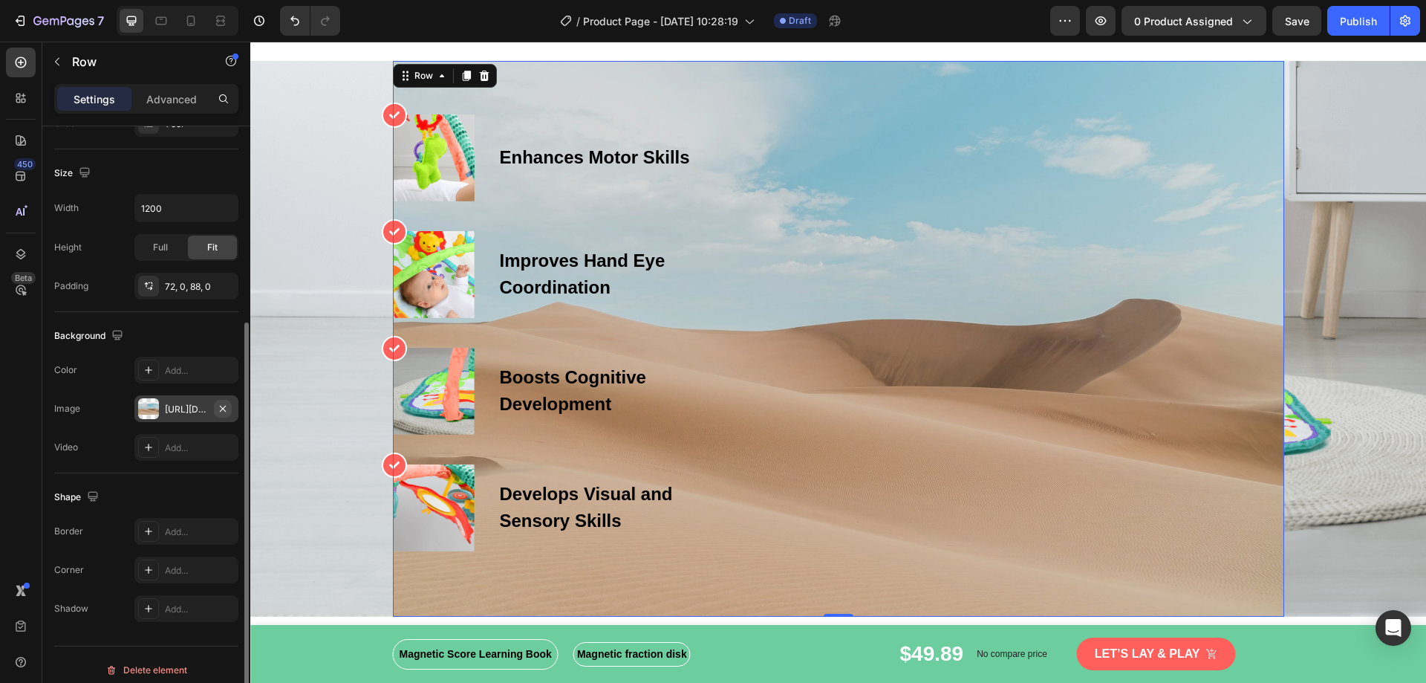
click at [218, 405] on icon "button" at bounding box center [223, 409] width 12 height 12
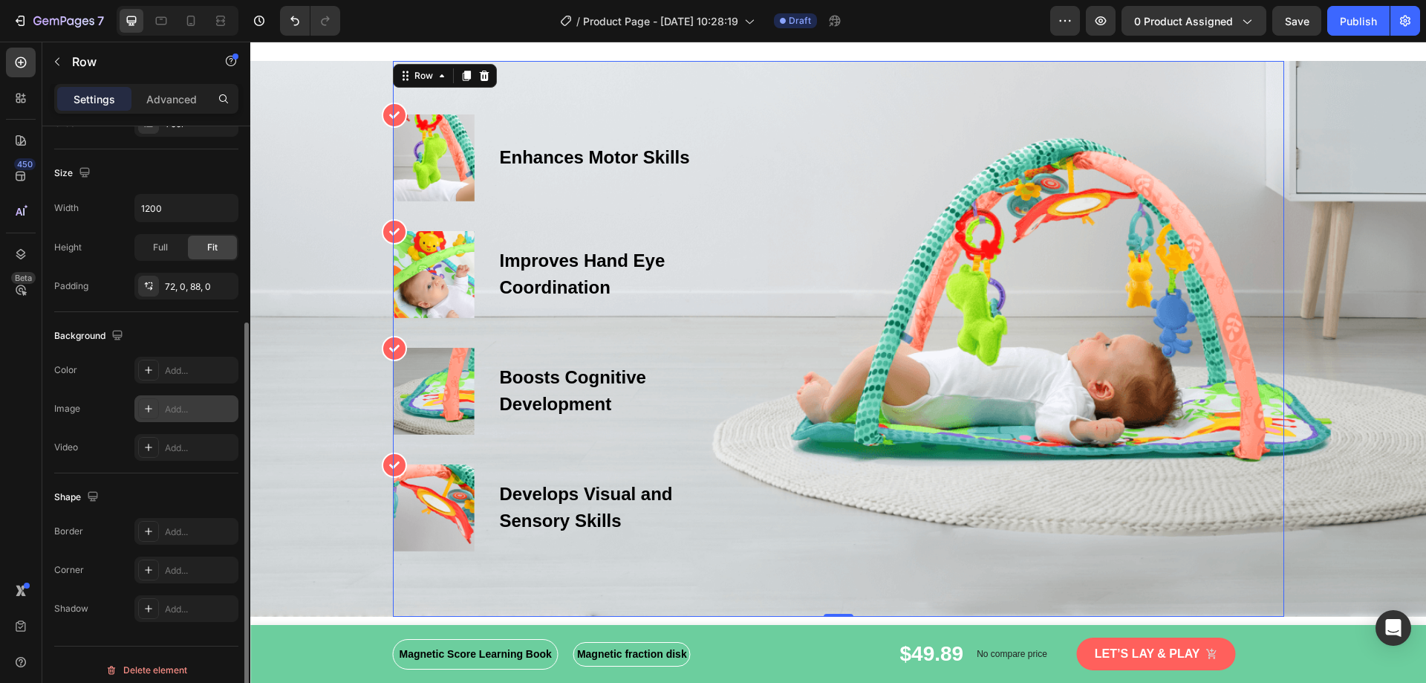
click at [152, 406] on icon at bounding box center [149, 409] width 12 height 12
type input "https://cdn.shopify.com/s/files/1/2005/9307/files/background_settings.jpg"
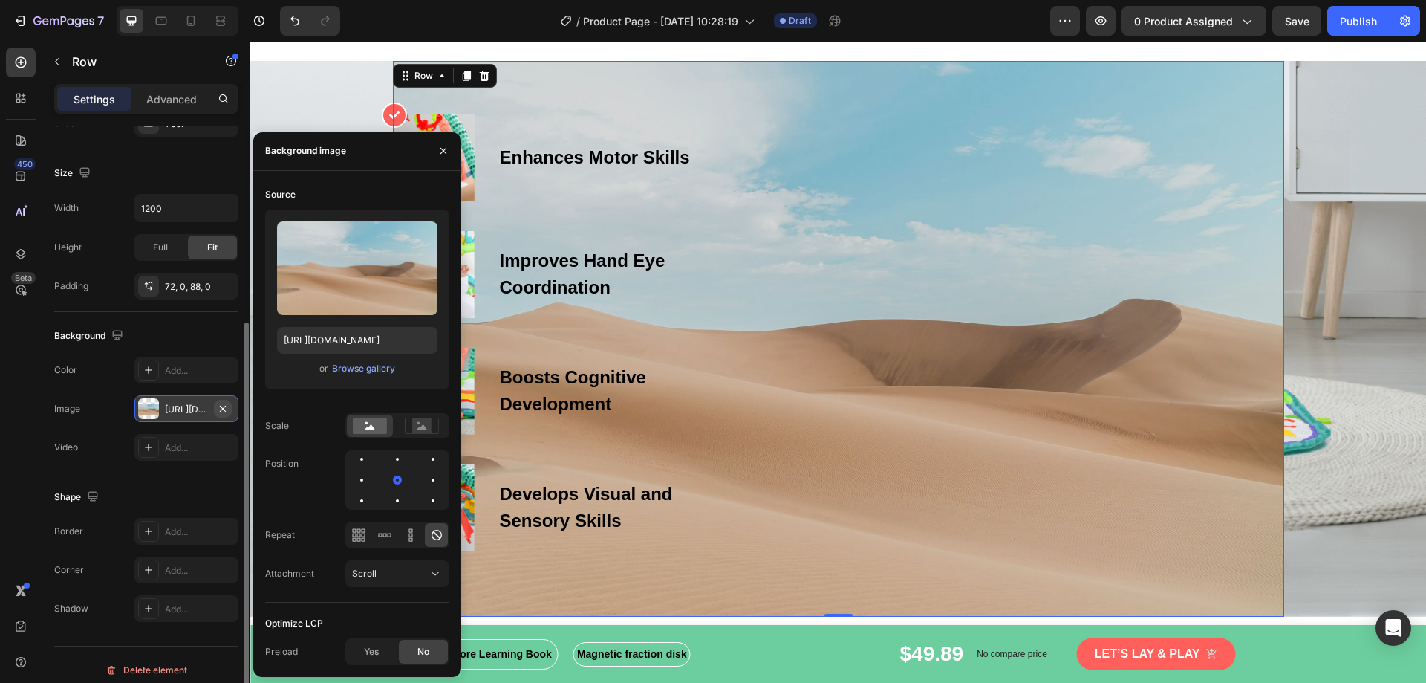
click at [219, 407] on icon "button" at bounding box center [223, 409] width 12 height 12
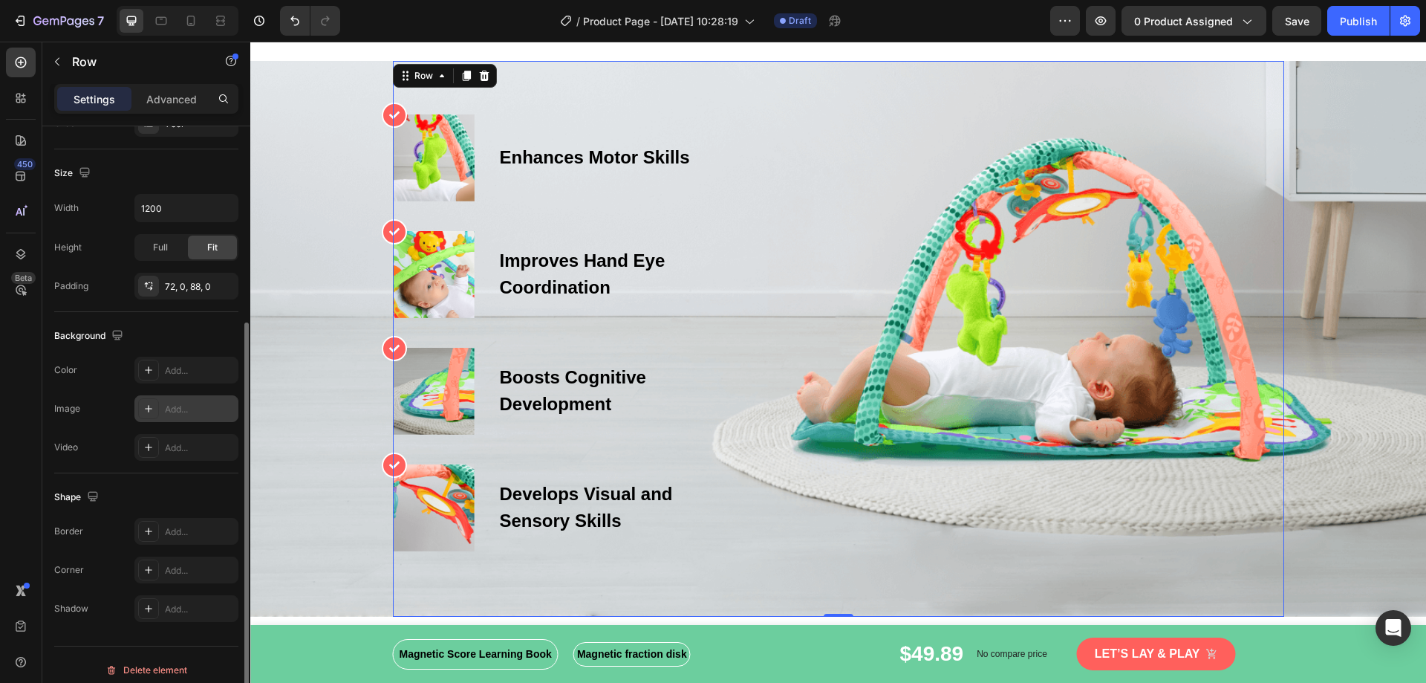
click at [146, 407] on icon at bounding box center [149, 409] width 12 height 12
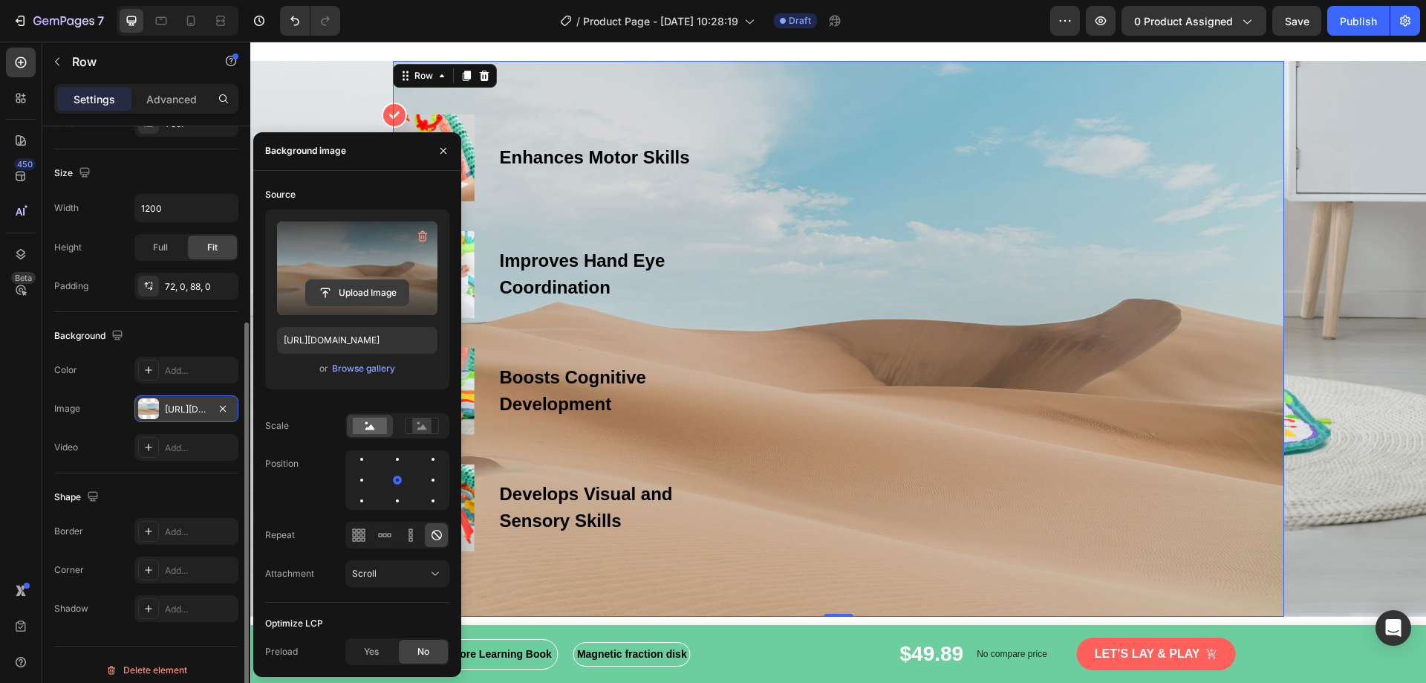
click at [345, 297] on input "file" at bounding box center [357, 292] width 103 height 25
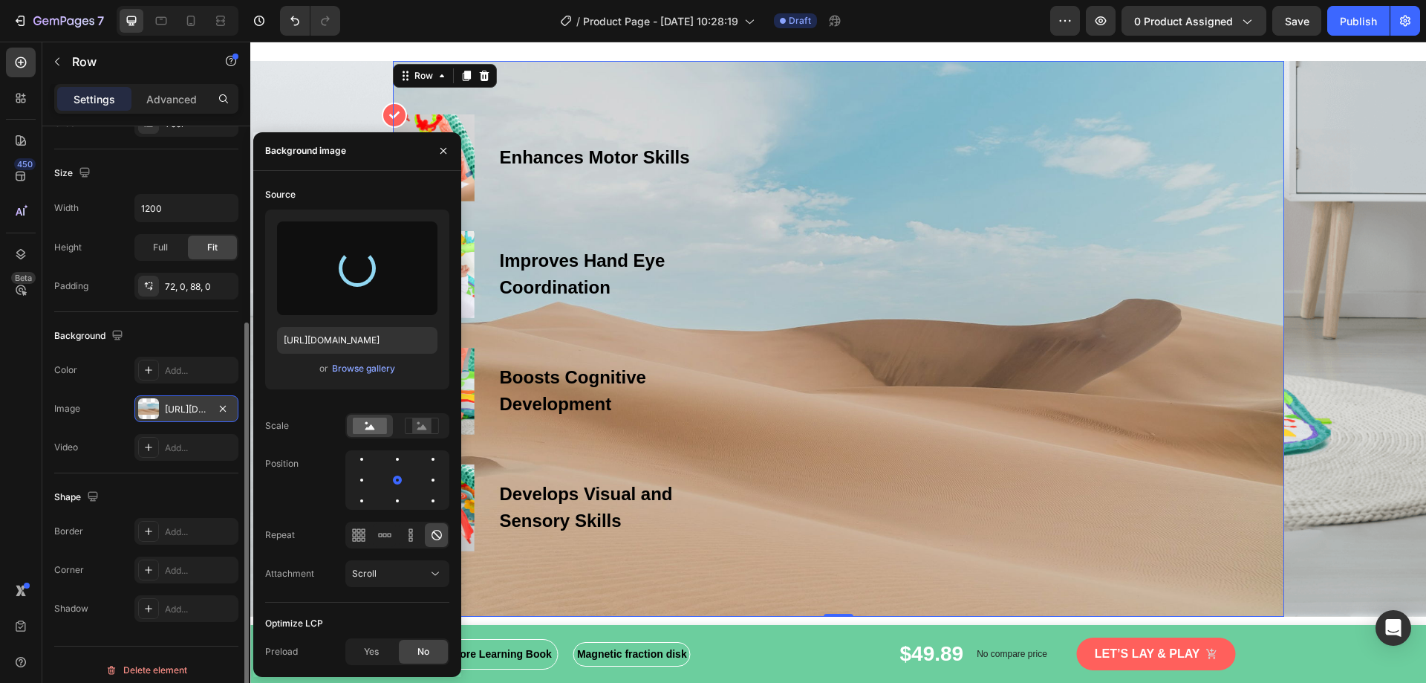
type input "https://cdn.shopify.com/s/files/1/0855/3666/9970/files/gempages_585710374695731…"
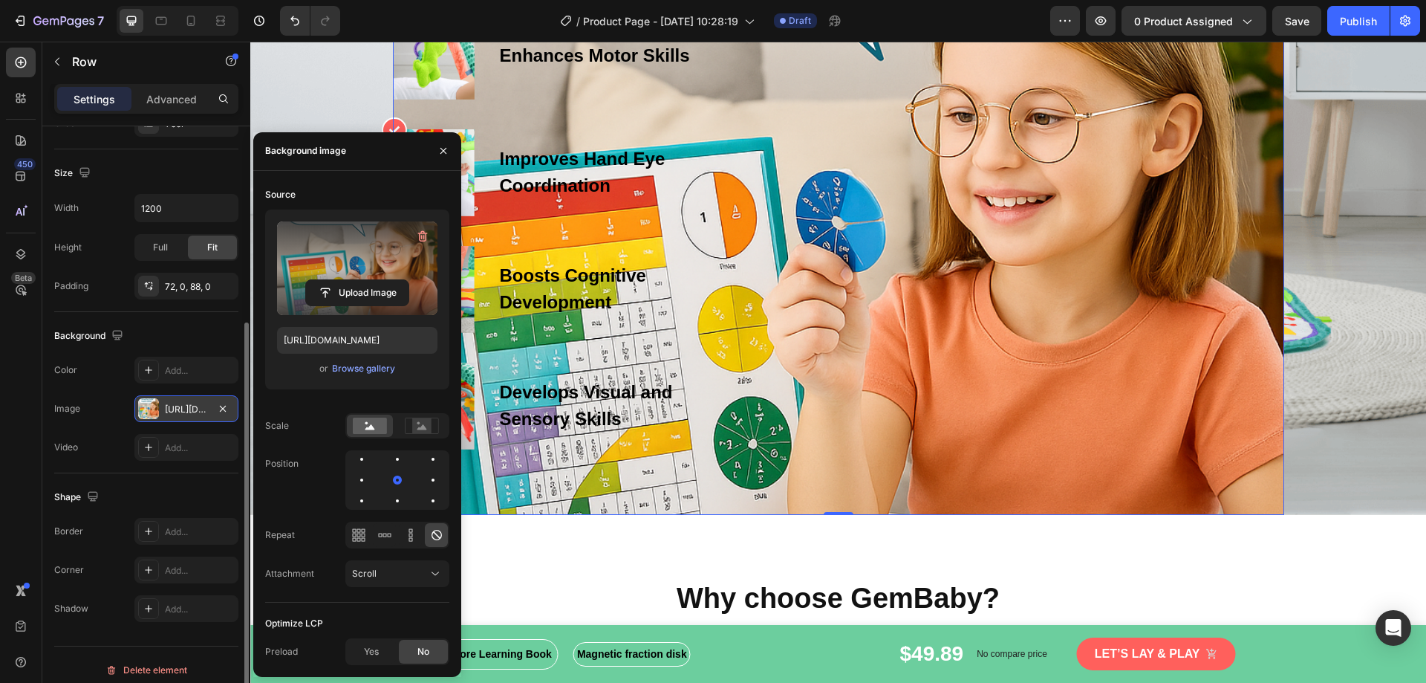
scroll to position [2897, 0]
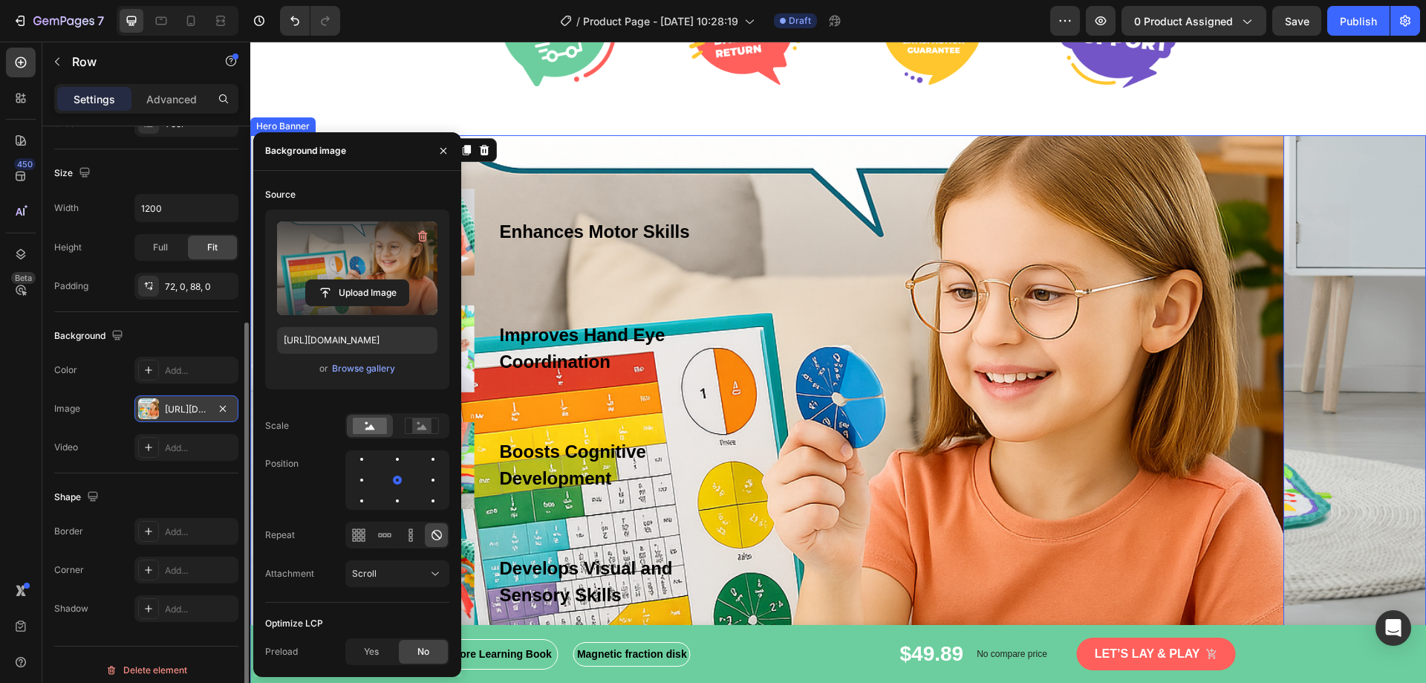
click at [1362, 368] on div "Overlay" at bounding box center [838, 413] width 1176 height 556
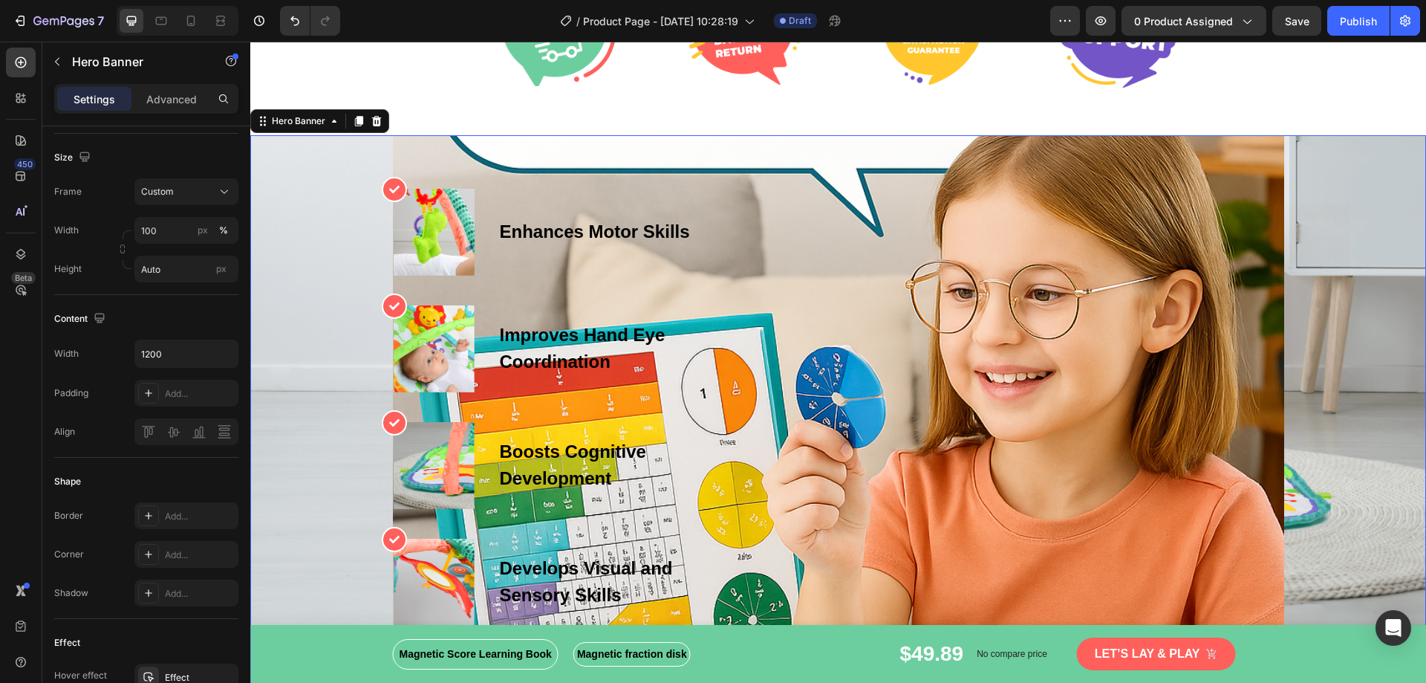
scroll to position [0, 0]
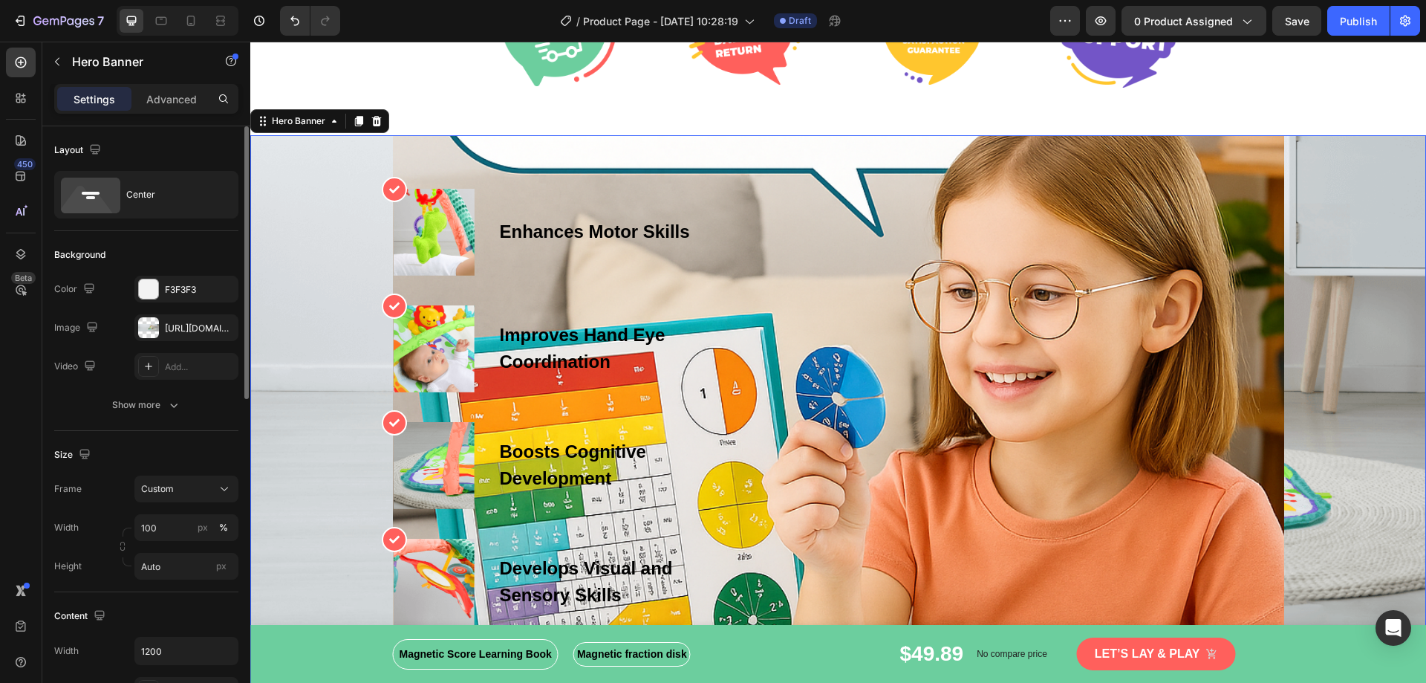
click at [1315, 403] on div "Overlay" at bounding box center [838, 413] width 1176 height 556
click at [849, 260] on div "Icon Image Enhances Motor Skills Text block Row Icon Image Improves Hand Eye Co…" at bounding box center [838, 407] width 891 height 437
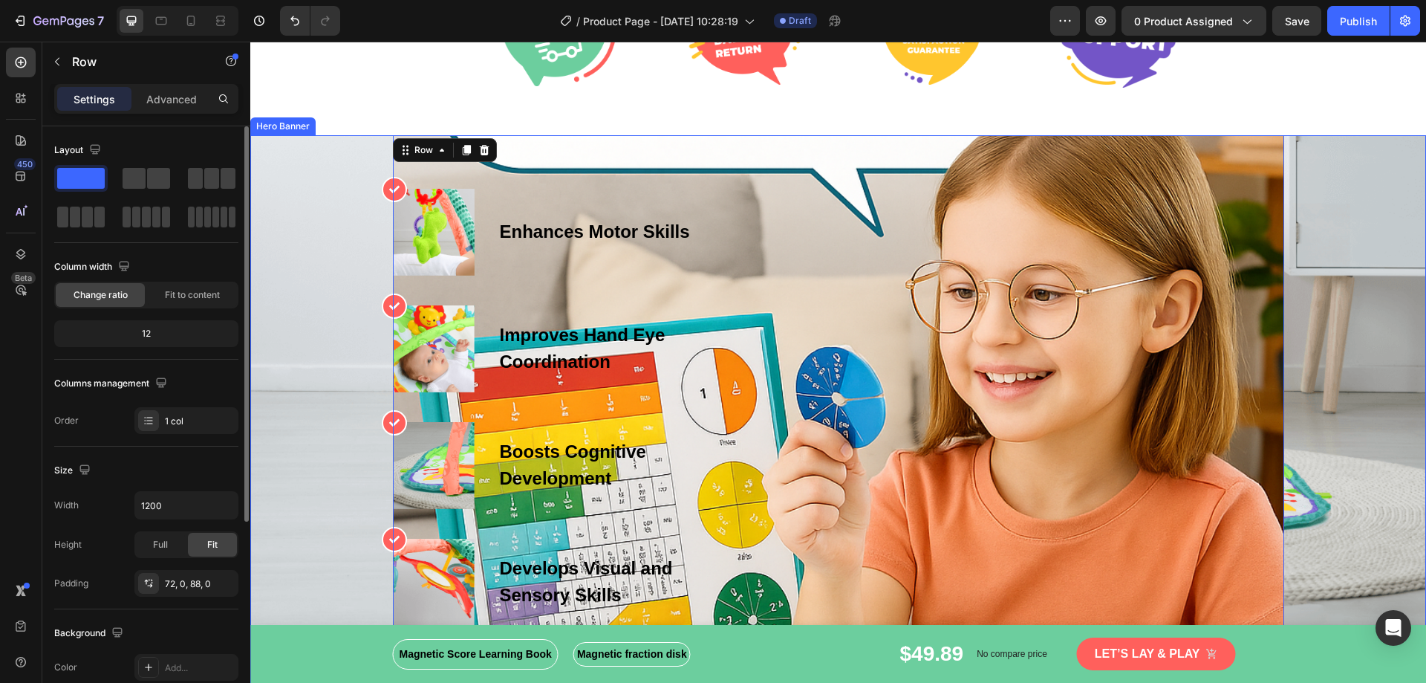
click at [352, 167] on div "Overlay" at bounding box center [838, 413] width 1176 height 556
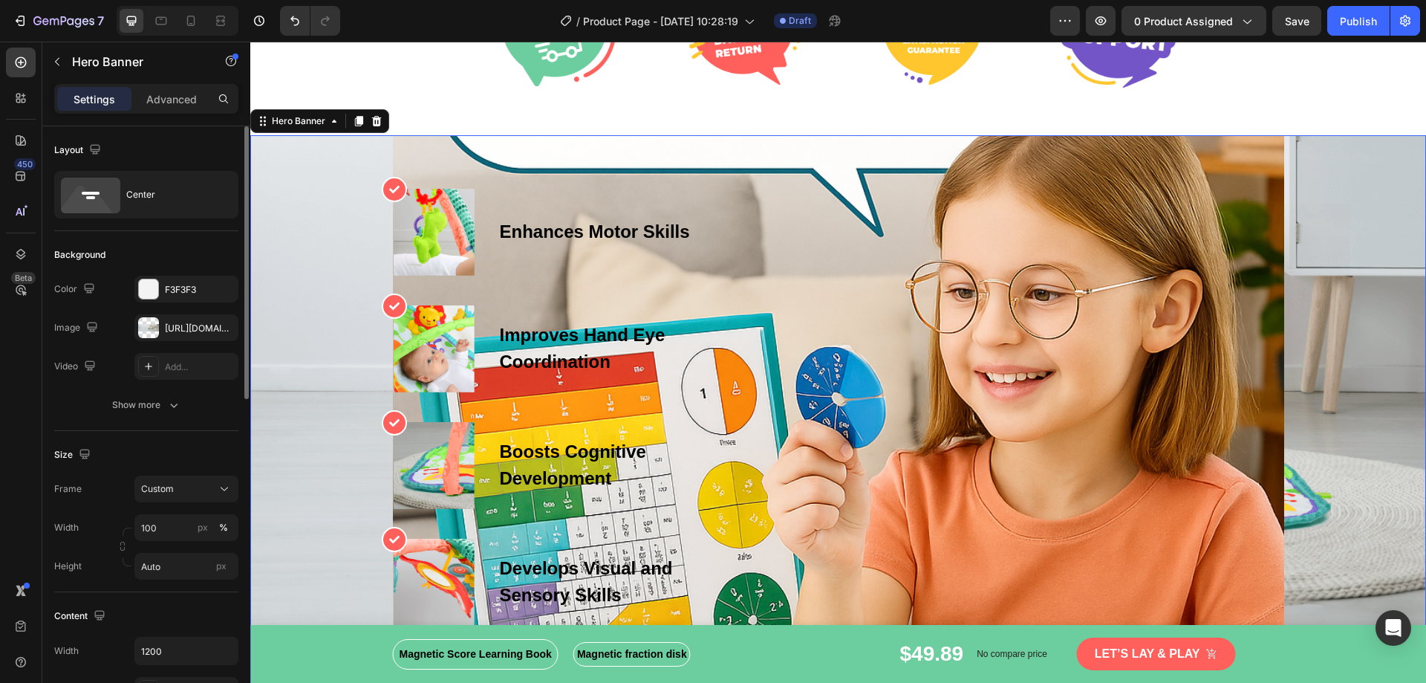
click at [348, 228] on div "Overlay" at bounding box center [838, 413] width 1176 height 556
click at [171, 329] on div "https://ucarecdn.com/1b936056-c958-4770-aabb-4ed8f9c8b33e/-/format/auto/-/previ…" at bounding box center [186, 328] width 43 height 13
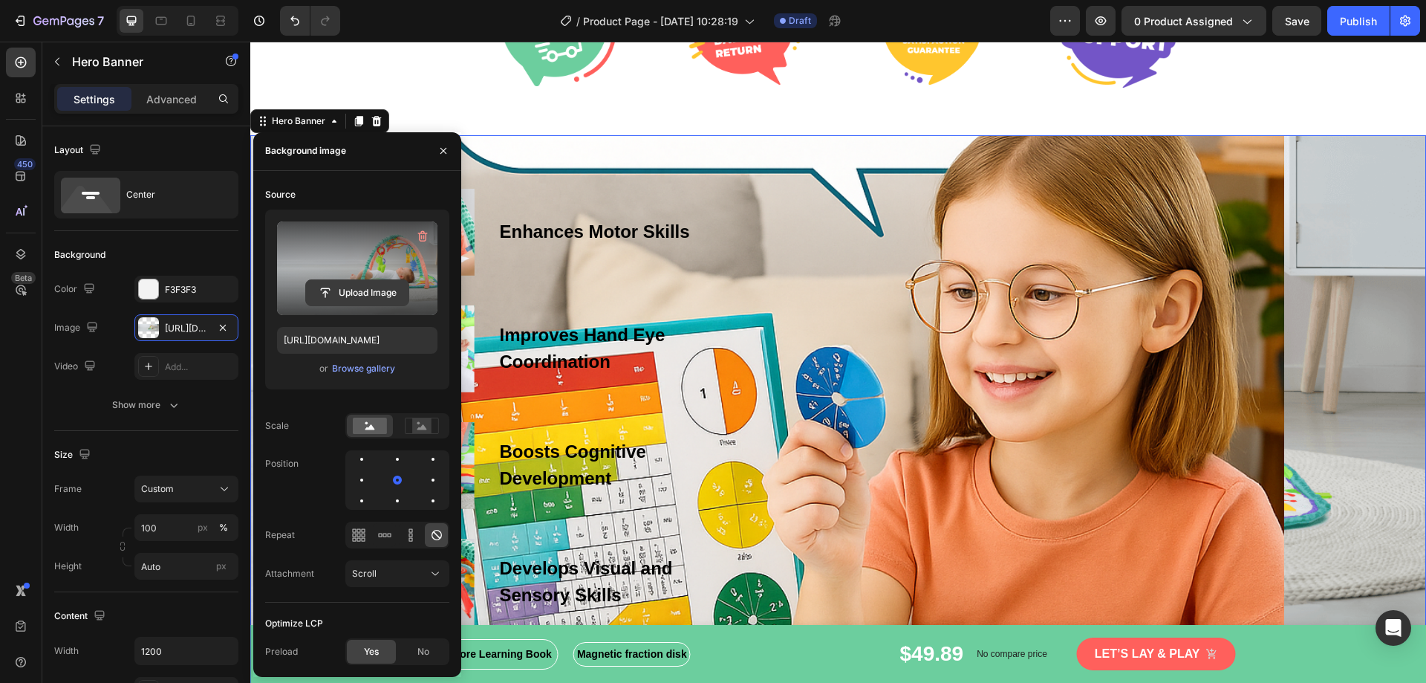
click at [358, 293] on input "file" at bounding box center [357, 292] width 103 height 25
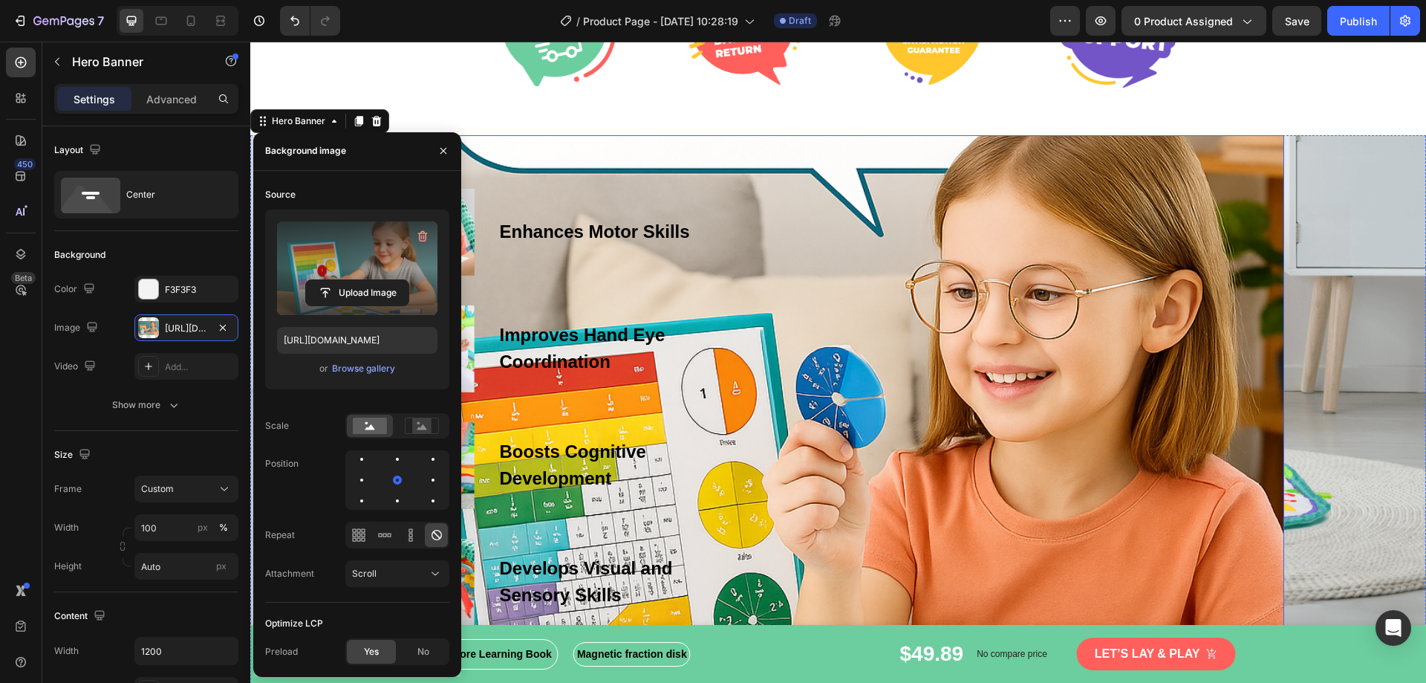
type input "[URL][DOMAIN_NAME]"
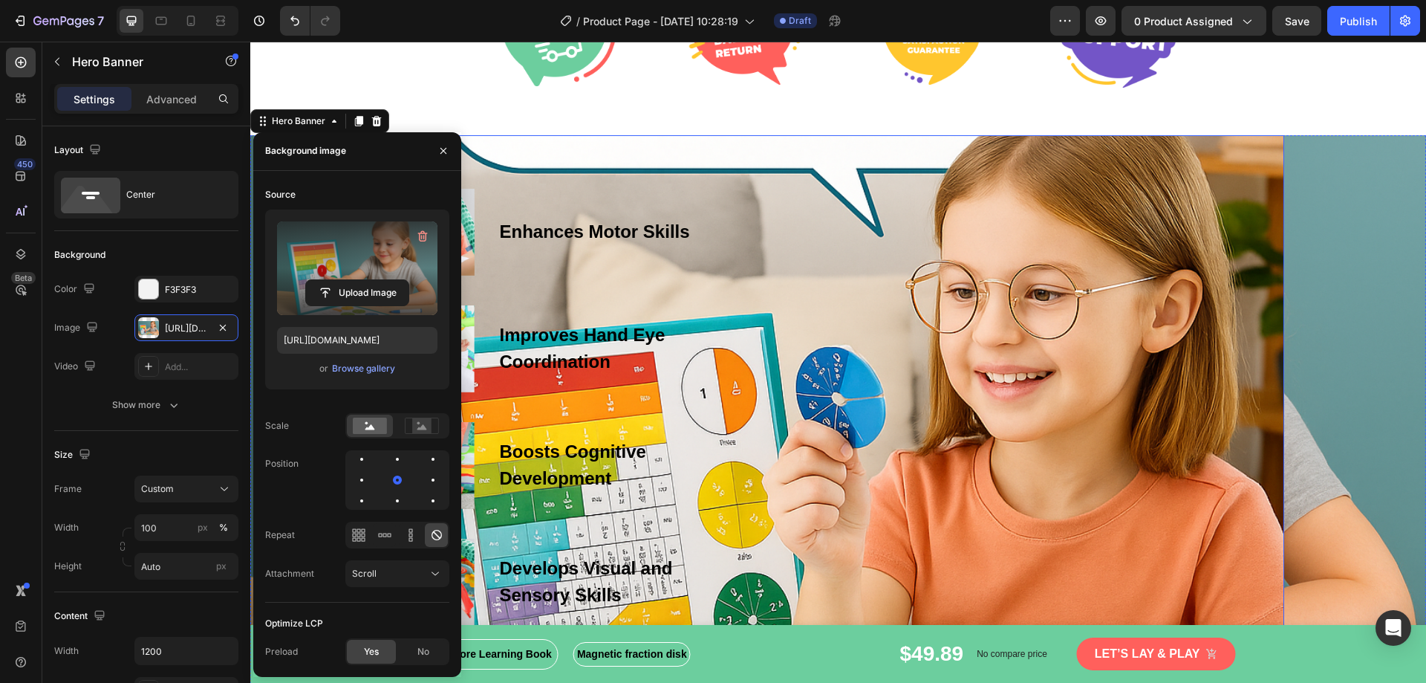
click at [801, 299] on div "Icon Image Enhances Motor Skills Text block Row Icon Image Improves Hand Eye Co…" at bounding box center [838, 407] width 891 height 437
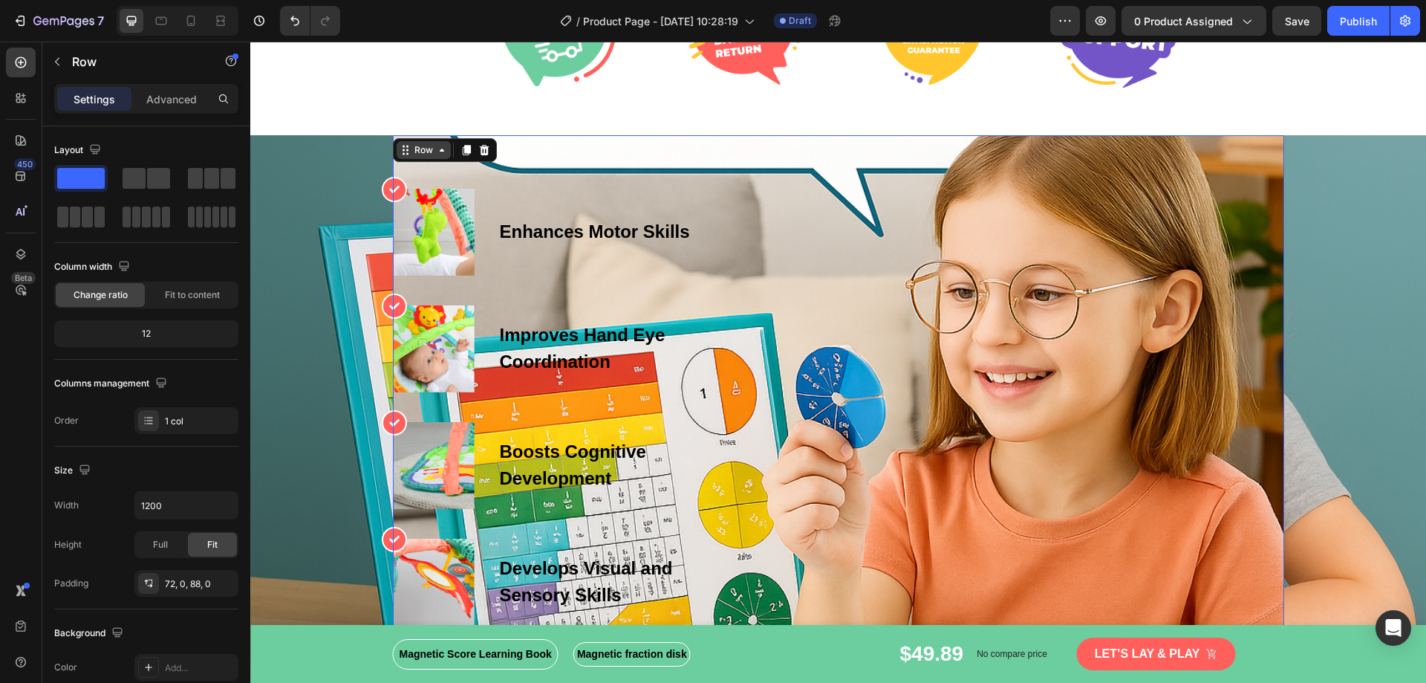
click at [414, 157] on div "Row" at bounding box center [424, 150] width 54 height 18
click at [835, 244] on div "Icon Image Enhances Motor Skills Text block Row Icon Image Improves Hand Eye Co…" at bounding box center [838, 407] width 891 height 437
click at [957, 247] on div "Icon Image Enhances Motor Skills Text block Row Icon Image Improves Hand Eye Co…" at bounding box center [838, 407] width 891 height 437
click at [987, 230] on div "Icon Image Enhances Motor Skills Text block Row Icon Image Improves Hand Eye Co…" at bounding box center [838, 407] width 891 height 437
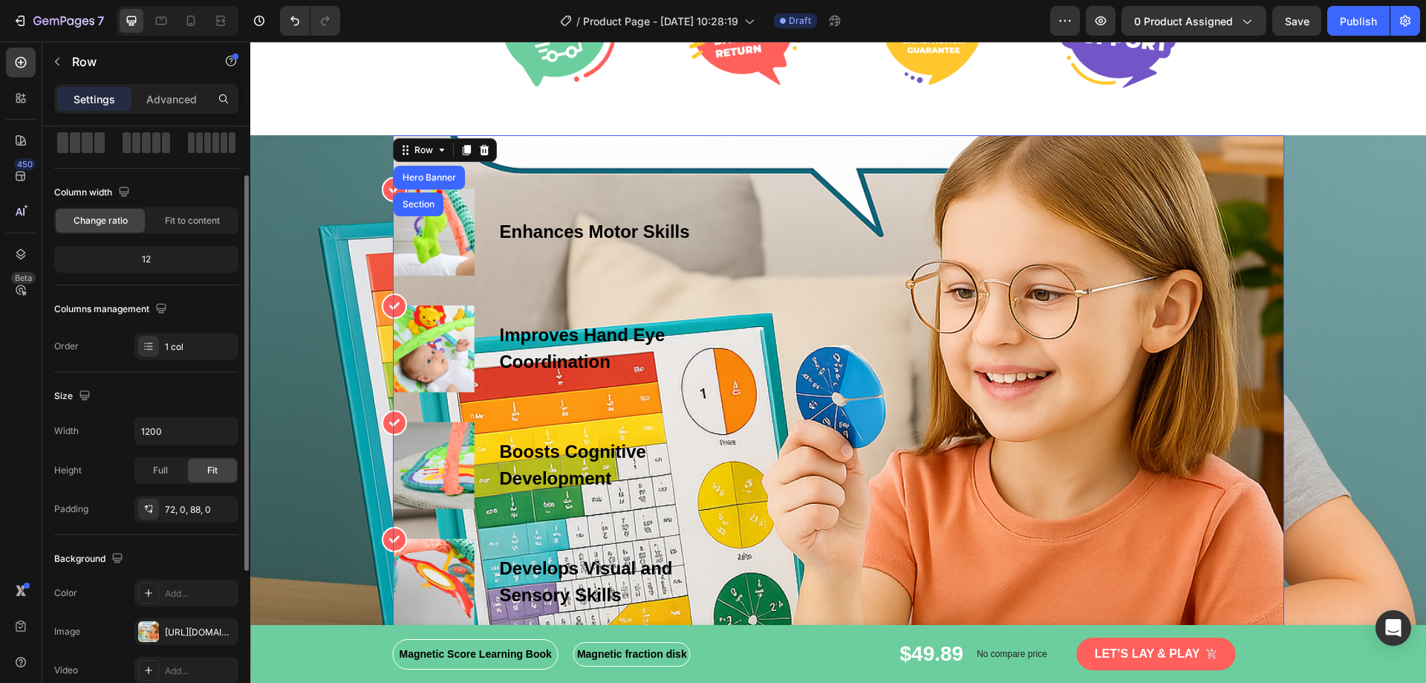
scroll to position [149, 0]
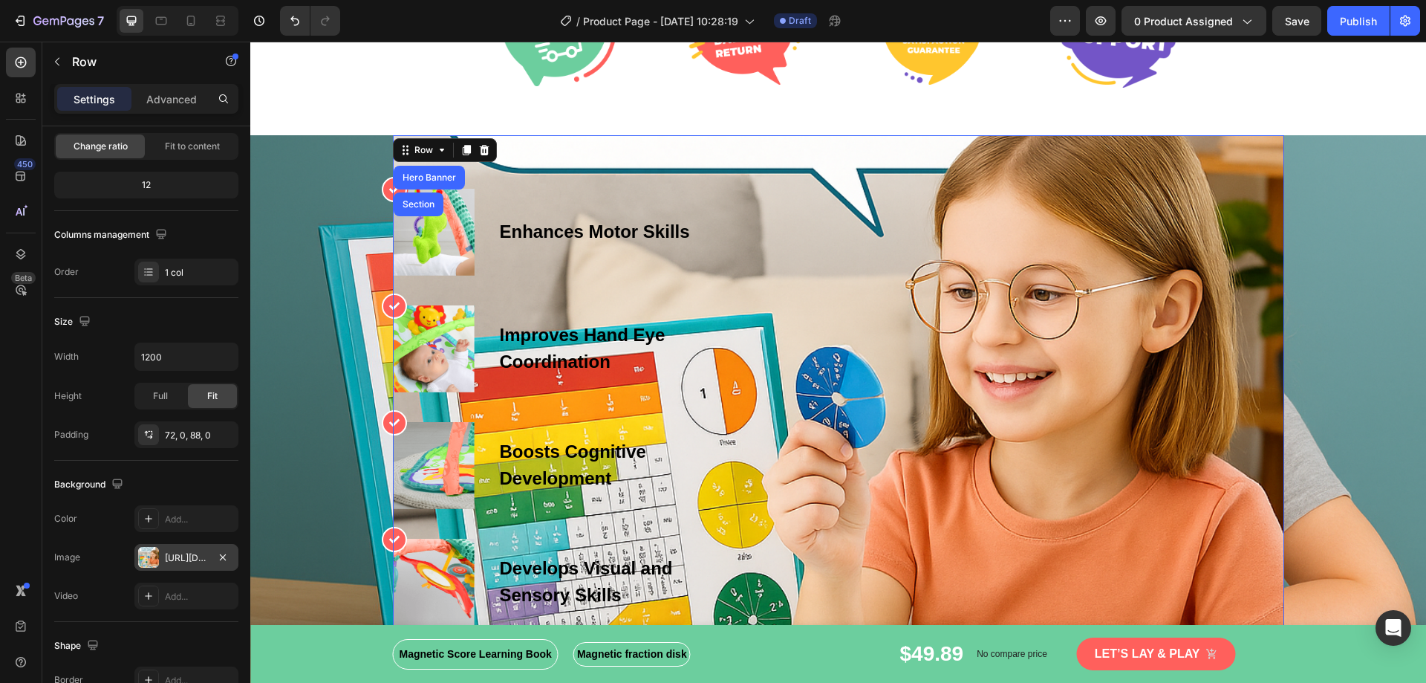
click at [174, 560] on div "https://cdn.shopify.com/s/files/1/0855/3666/9970/files/gempages_585710374695731…" at bounding box center [186, 557] width 43 height 13
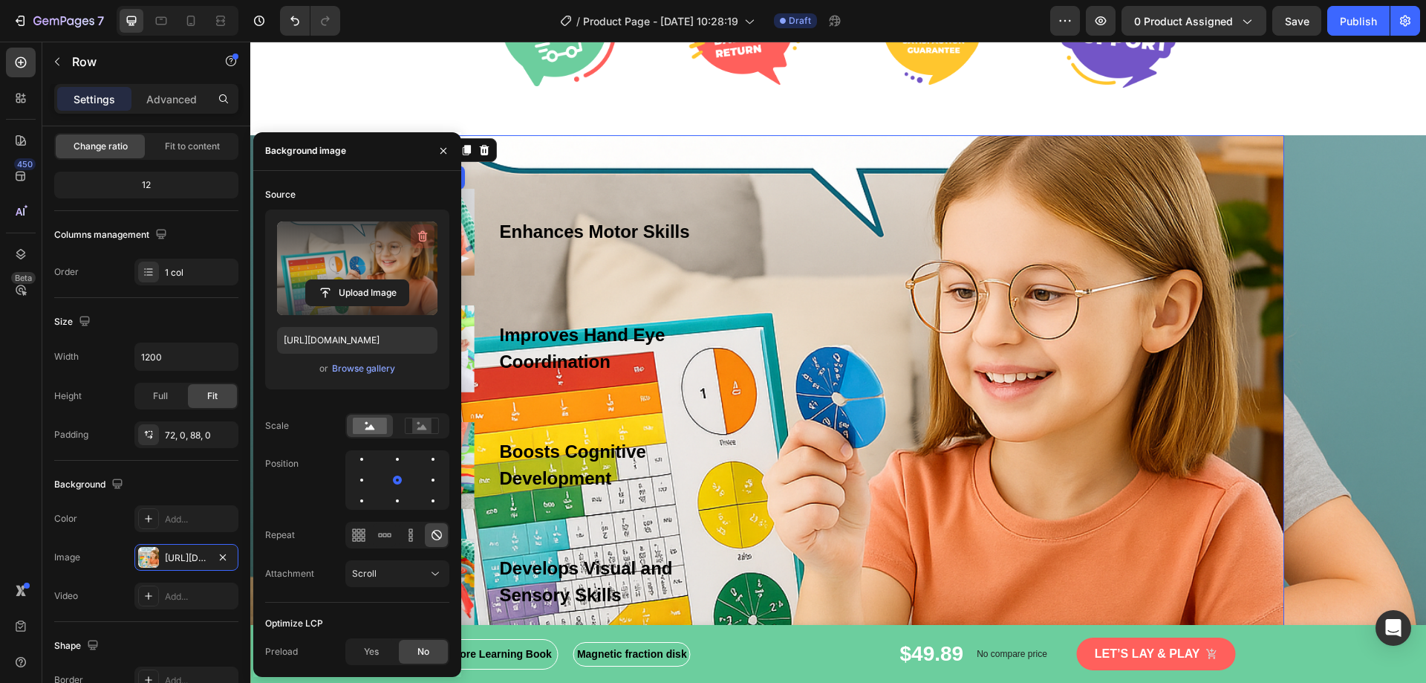
click at [428, 238] on icon "button" at bounding box center [422, 236] width 15 height 15
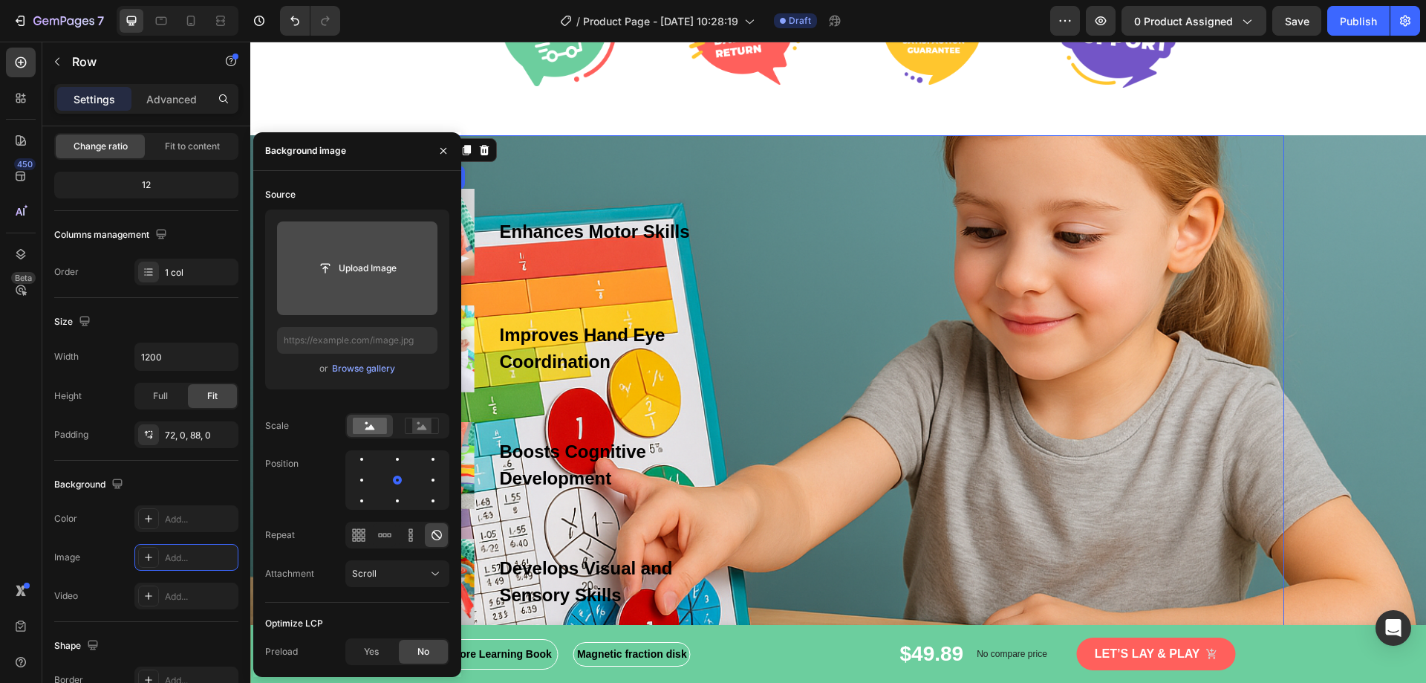
click at [851, 332] on div "Icon Image Enhances Motor Skills Text block Row Icon Image Improves Hand Eye Co…" at bounding box center [838, 407] width 891 height 437
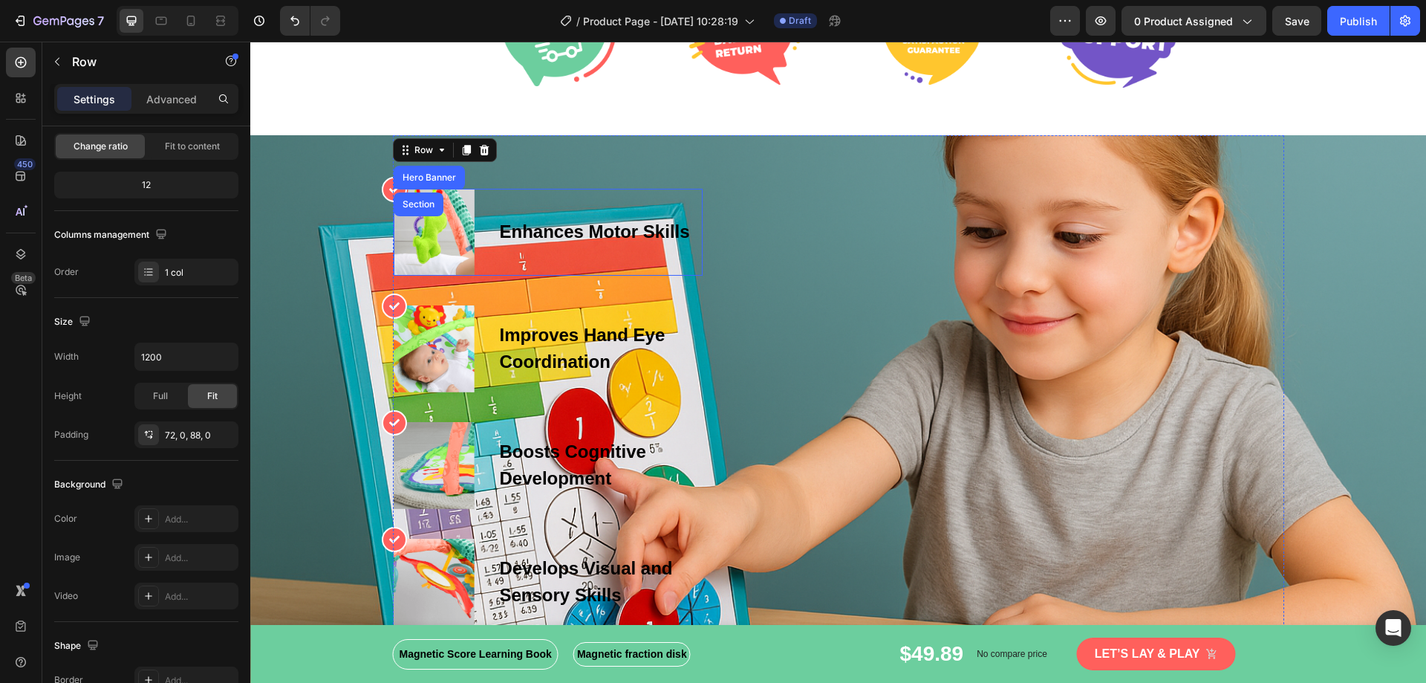
click at [557, 249] on div "Enhances Motor Skills Text block" at bounding box center [594, 232] width 193 height 87
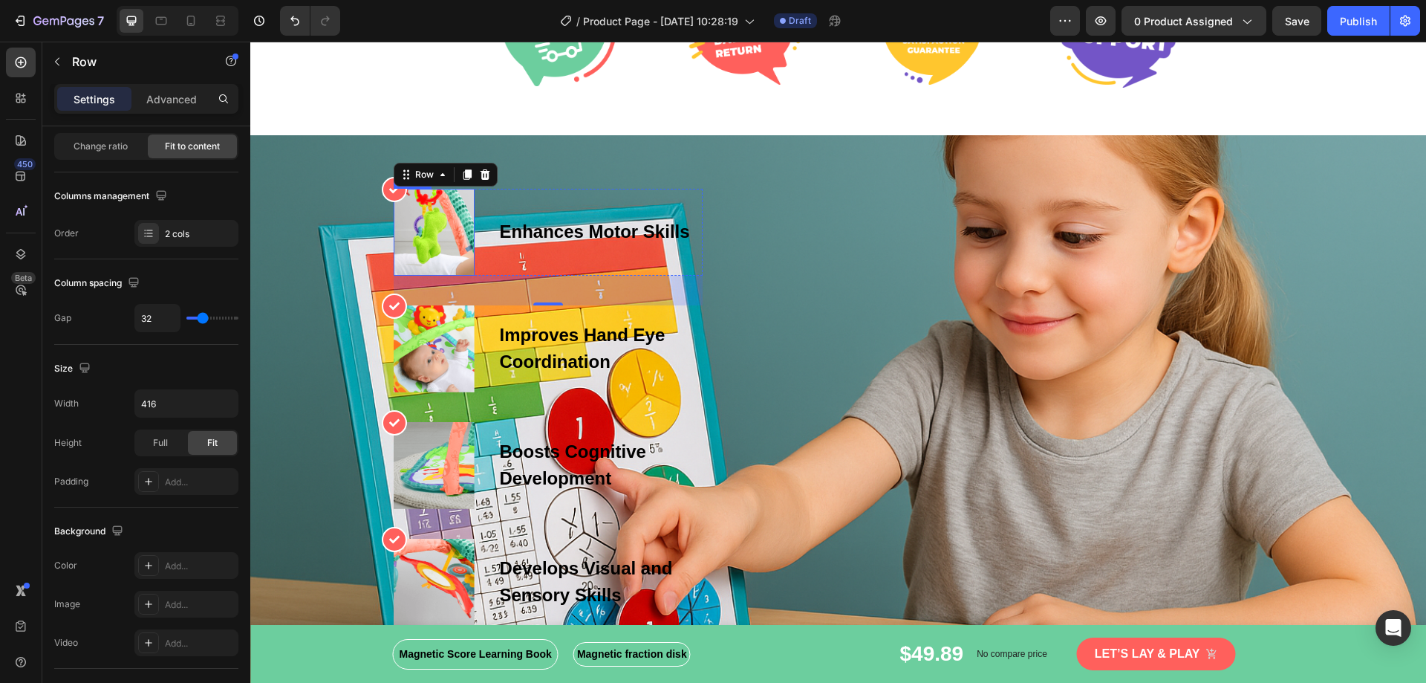
click at [403, 235] on img at bounding box center [434, 232] width 81 height 87
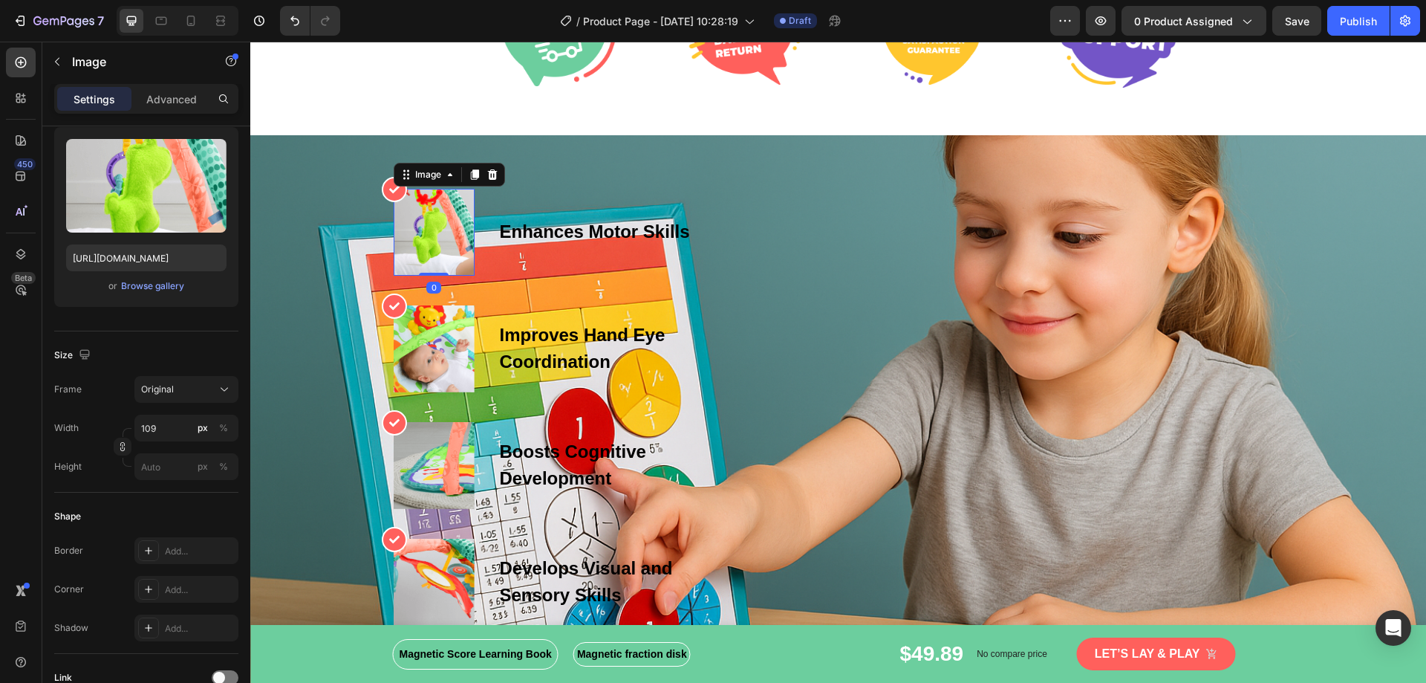
scroll to position [0, 0]
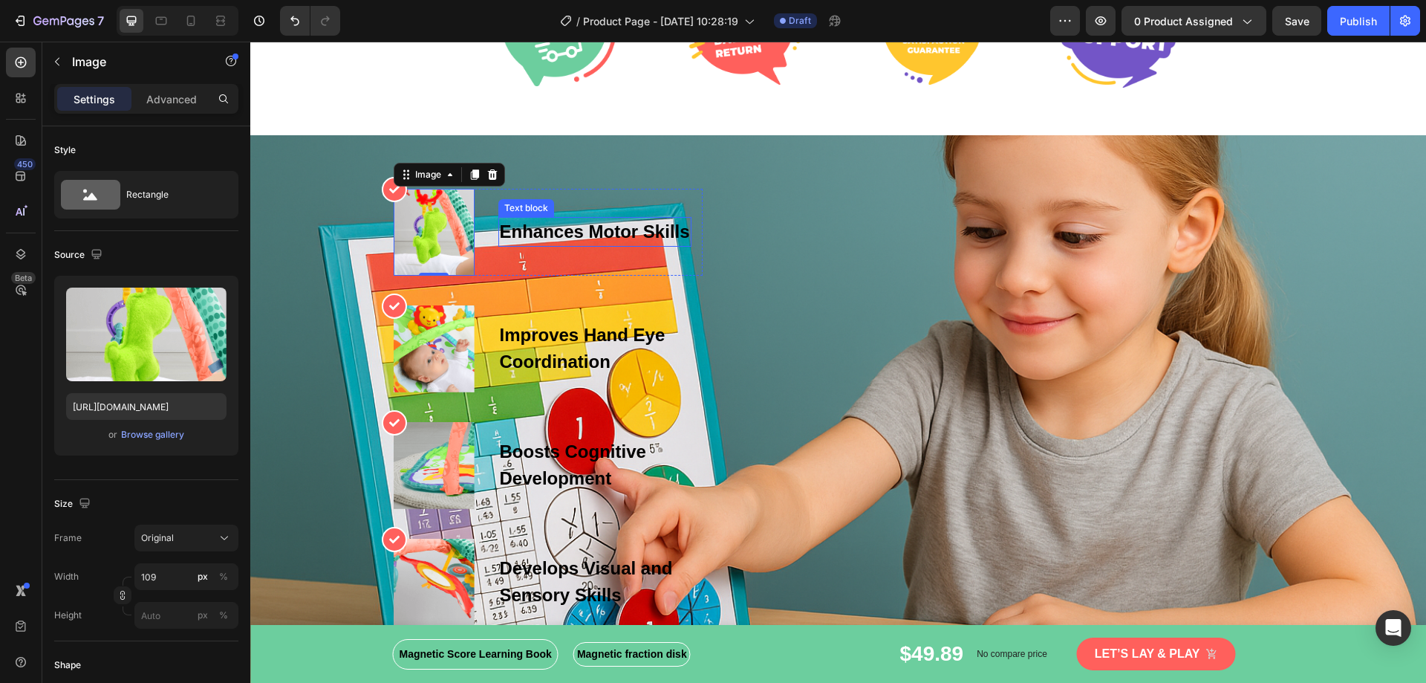
click at [542, 234] on p "Enhances Motor Skills" at bounding box center [595, 231] width 190 height 27
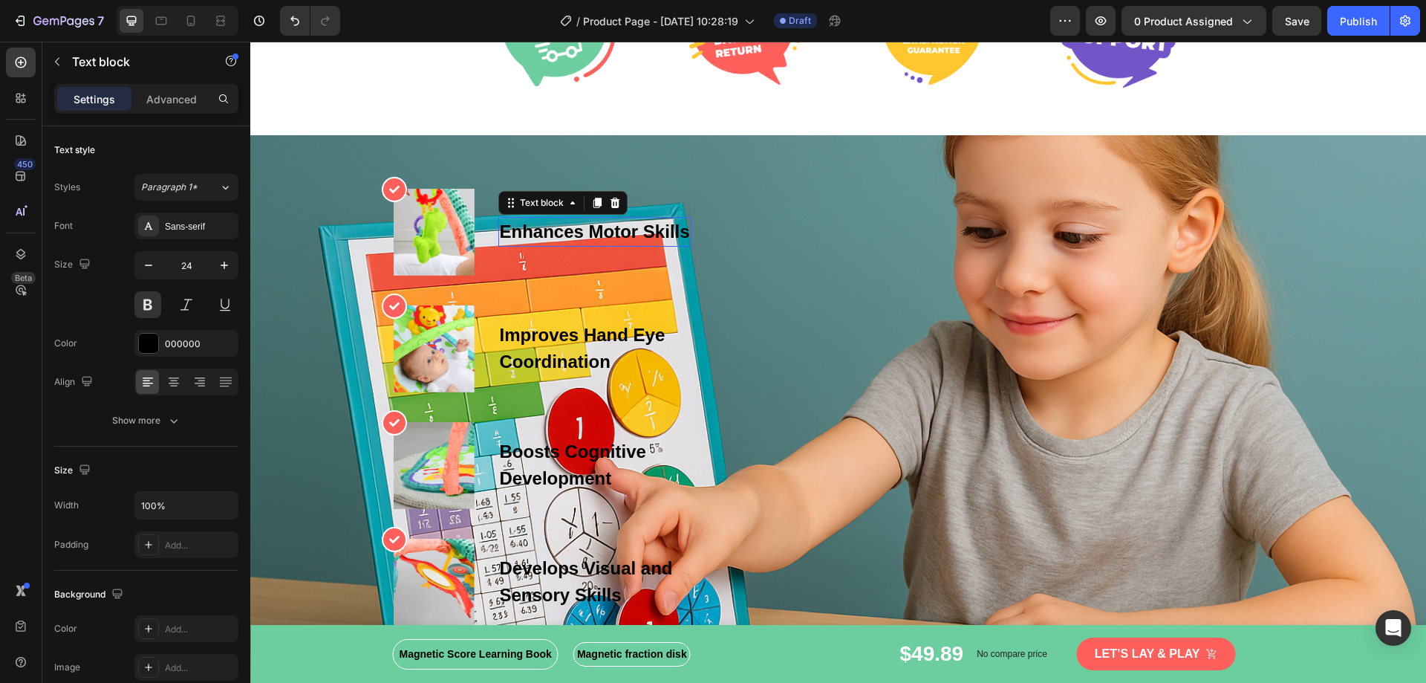
click at [542, 234] on p "Enhances Motor Skills" at bounding box center [595, 231] width 190 height 27
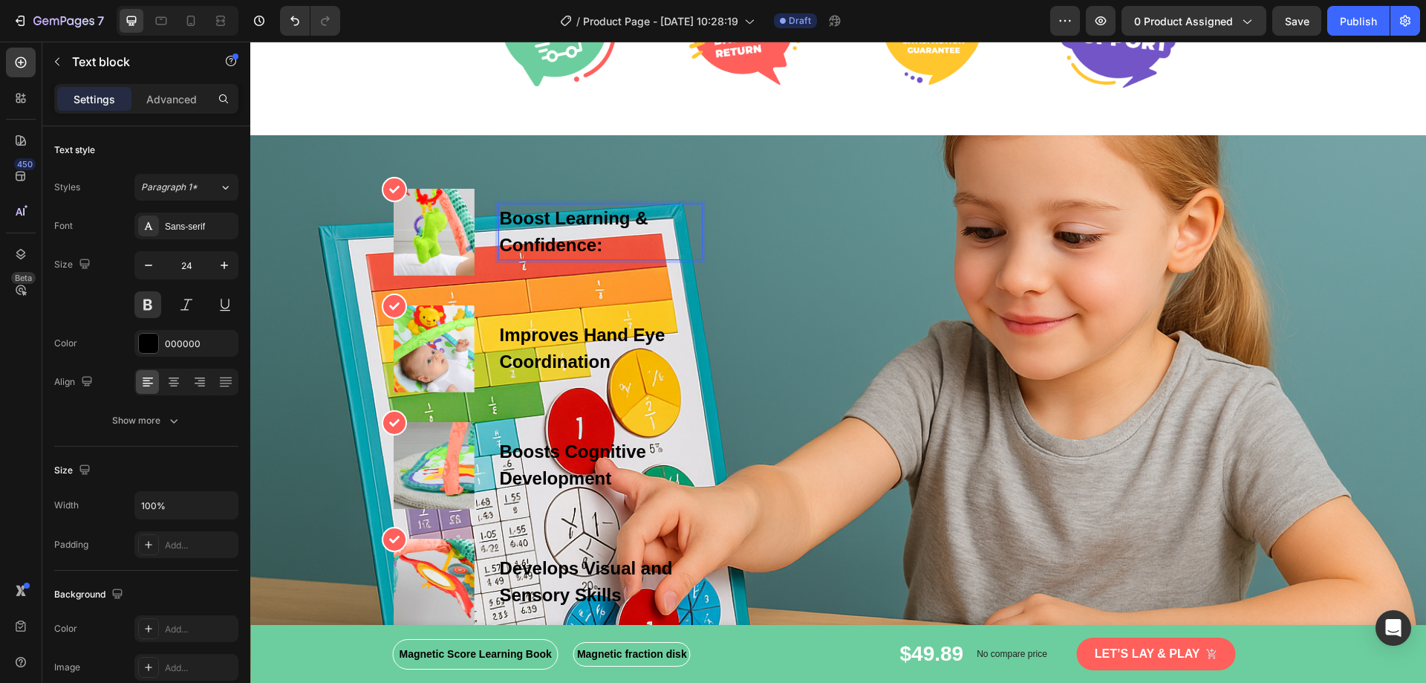
drag, startPoint x: 694, startPoint y: 259, endPoint x: 720, endPoint y: 256, distance: 26.3
click at [715, 260] on body "Header Magnetic Score Learning Book Magnetic Score Learning Book Magnetic Score…" at bounding box center [838, 117] width 1176 height 5944
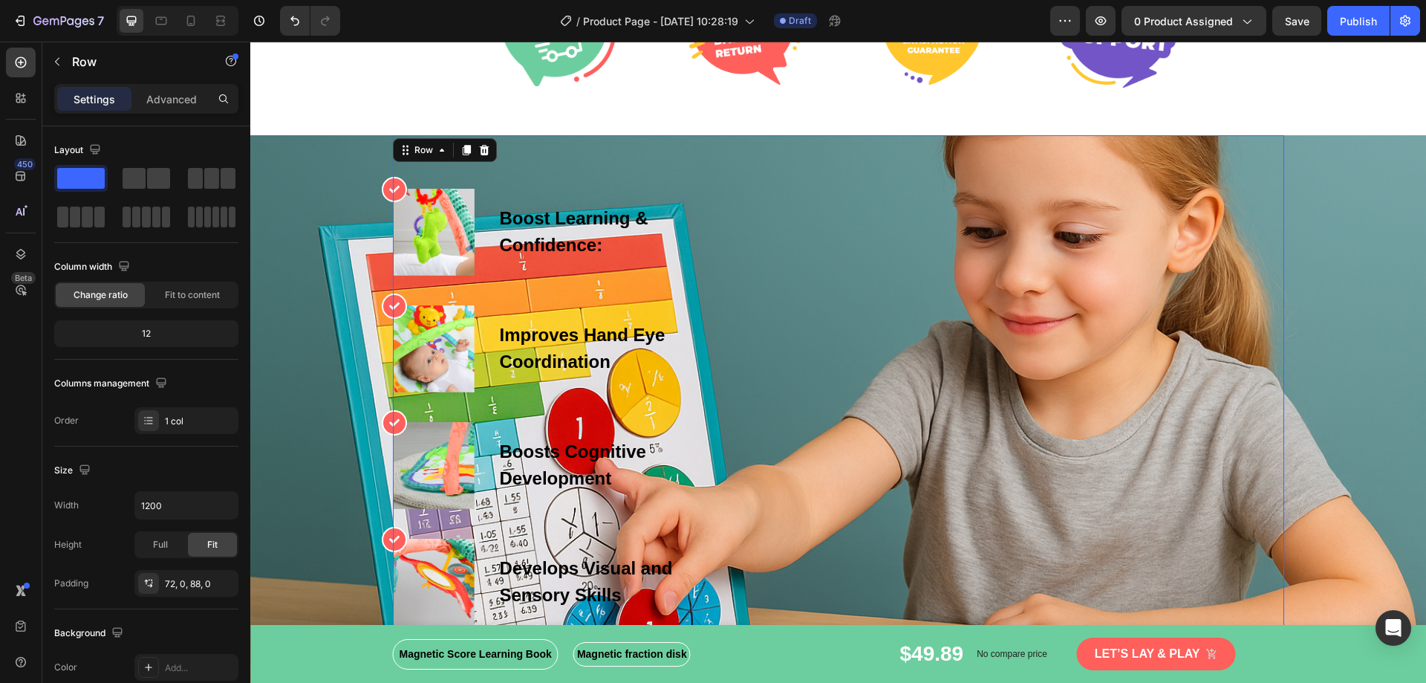
click at [720, 256] on div "Icon Image Boost Learning & Confidence: Text block Row Icon Image Improves Hand…" at bounding box center [838, 407] width 891 height 437
click at [588, 236] on strong "Boost Learning & Confidence:" at bounding box center [574, 231] width 149 height 47
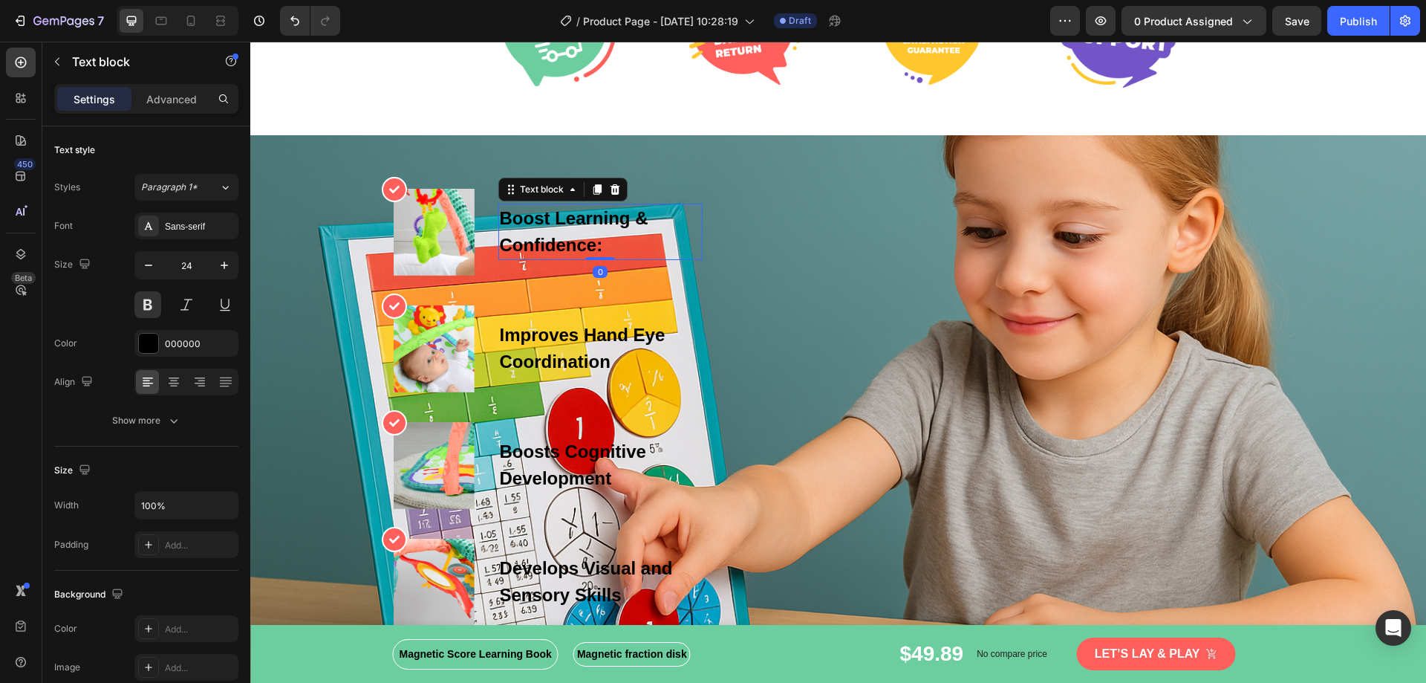
drag, startPoint x: 597, startPoint y: 258, endPoint x: 535, endPoint y: 253, distance: 62.6
click at [680, 253] on div "Boost Learning & Confidence: Text block 0" at bounding box center [600, 232] width 204 height 56
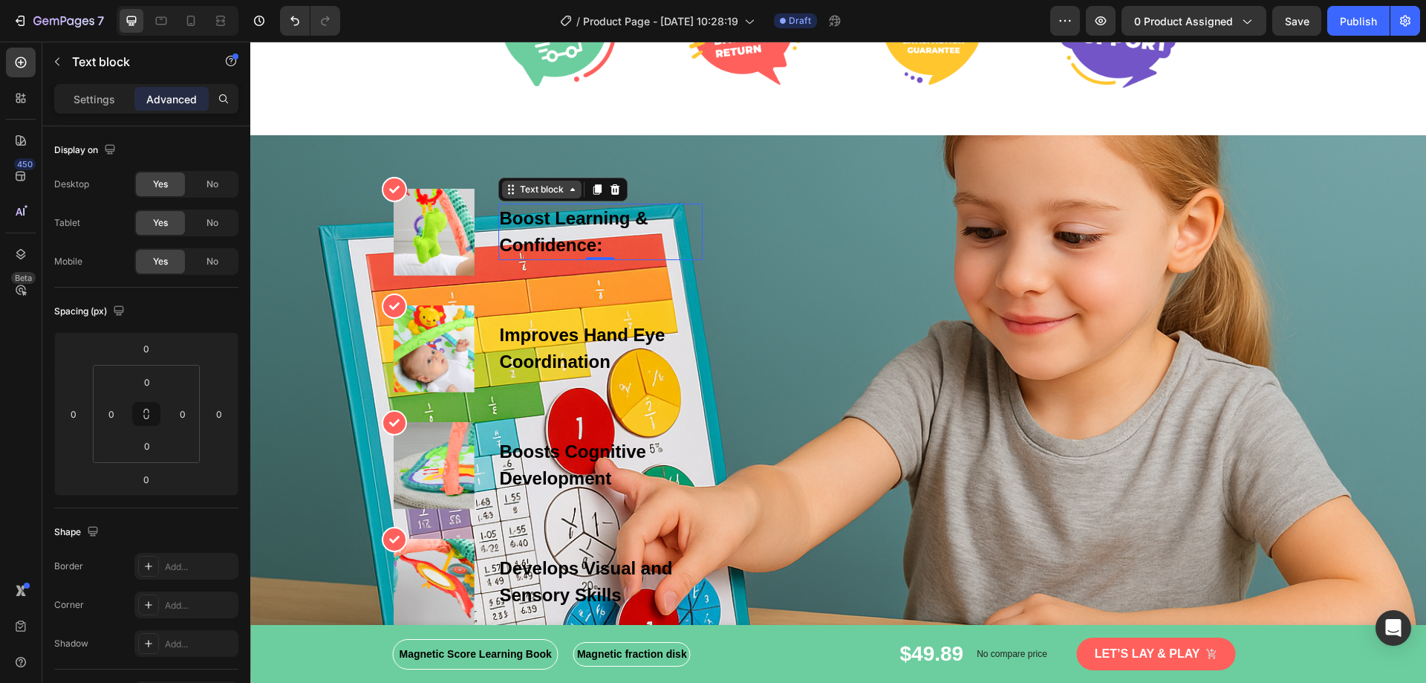
click at [533, 194] on div "Text block" at bounding box center [542, 189] width 50 height 13
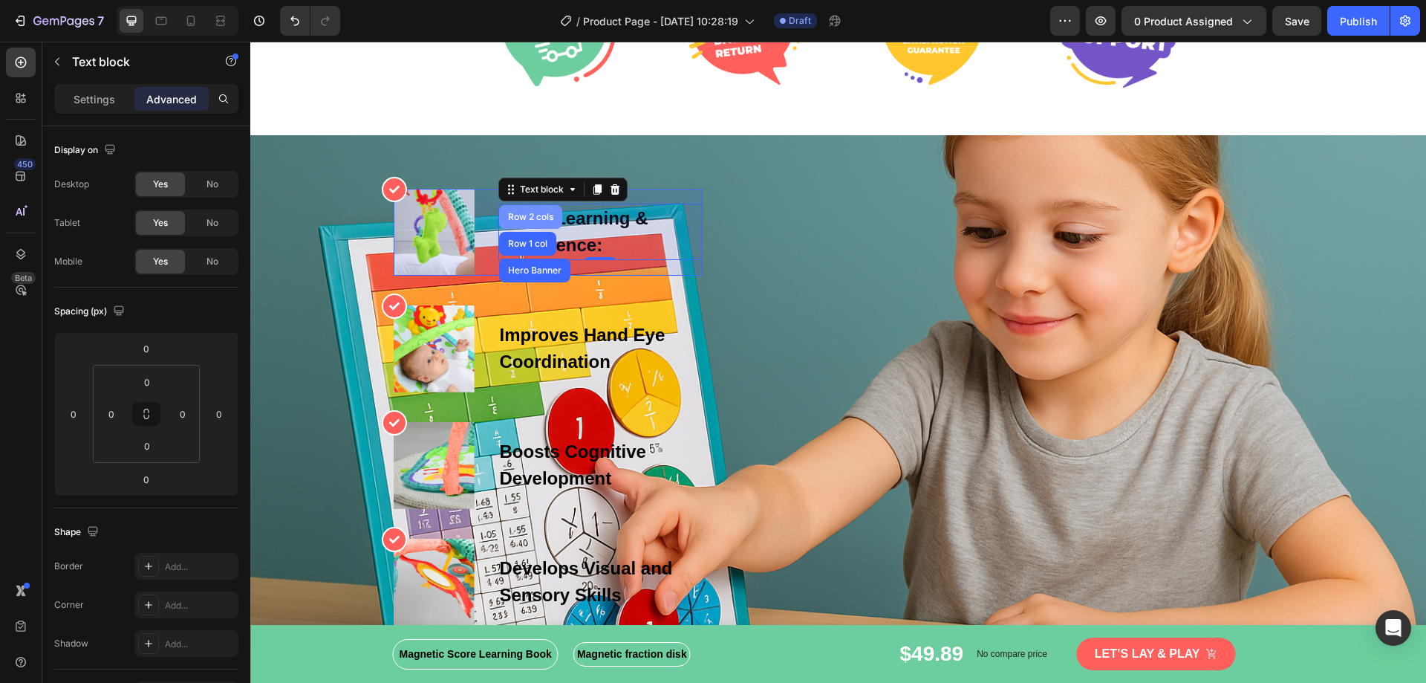
click at [527, 218] on div "Row 2 cols" at bounding box center [530, 216] width 51 height 9
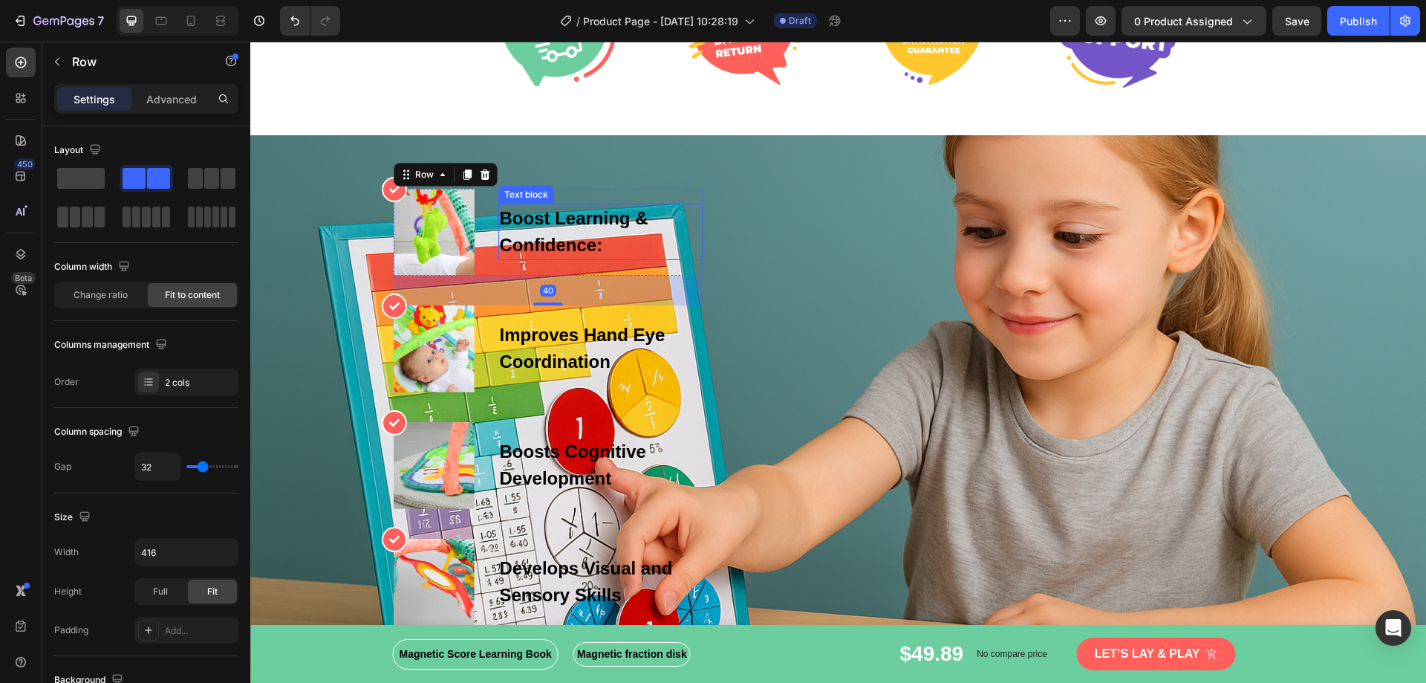
click at [515, 198] on div "Text block" at bounding box center [526, 194] width 50 height 13
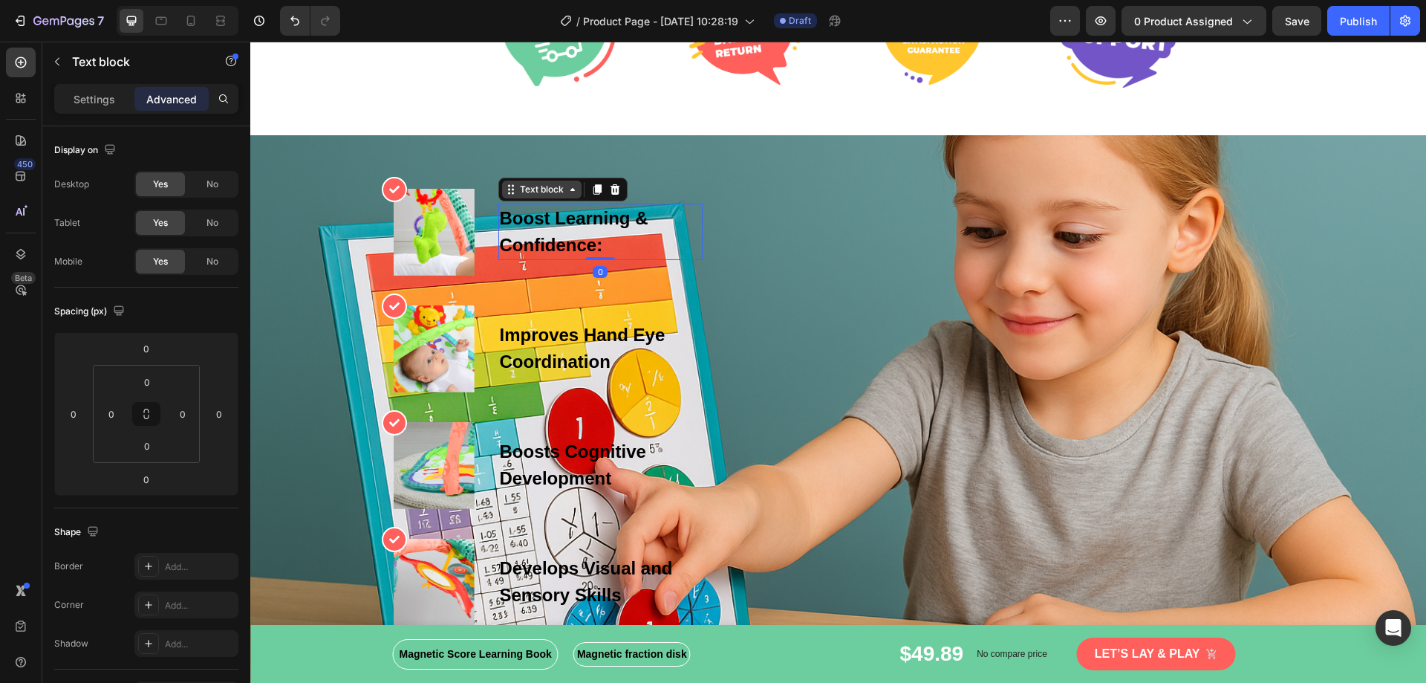
click at [570, 190] on icon at bounding box center [572, 189] width 4 height 3
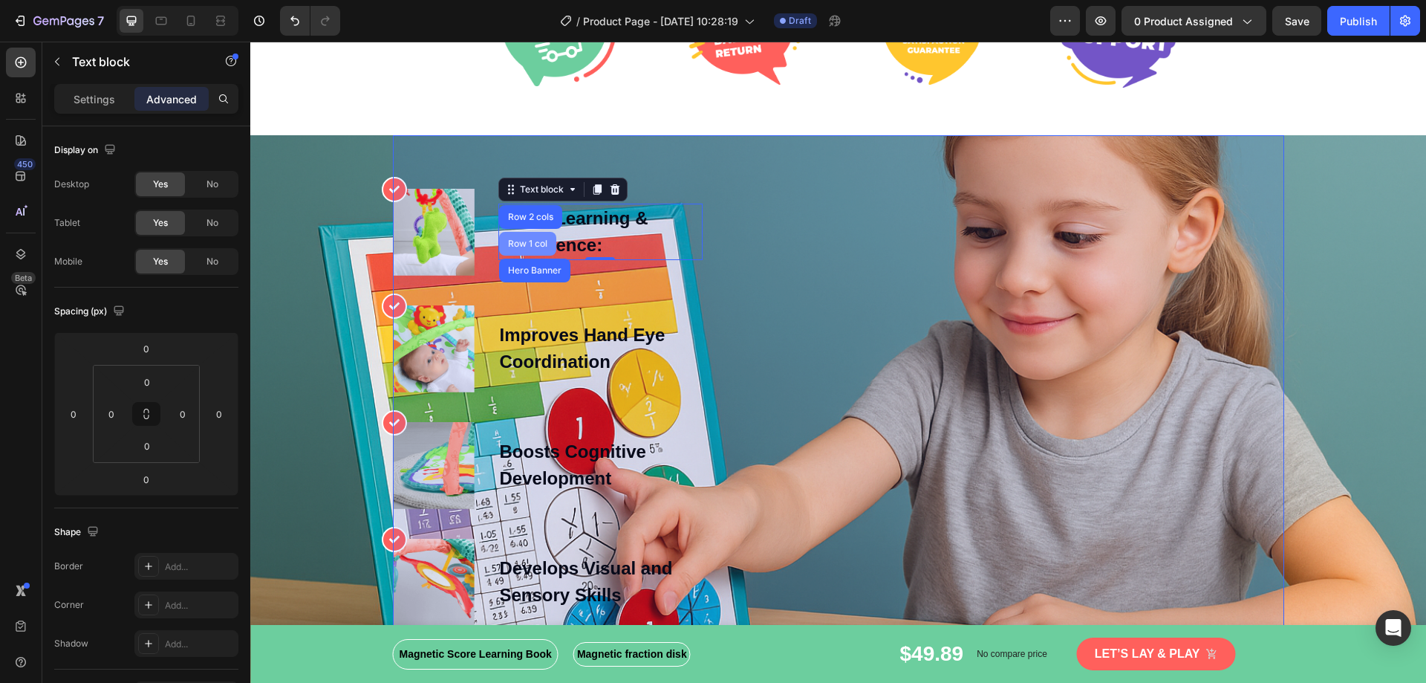
click at [536, 235] on div "Row 1 col" at bounding box center [527, 244] width 57 height 24
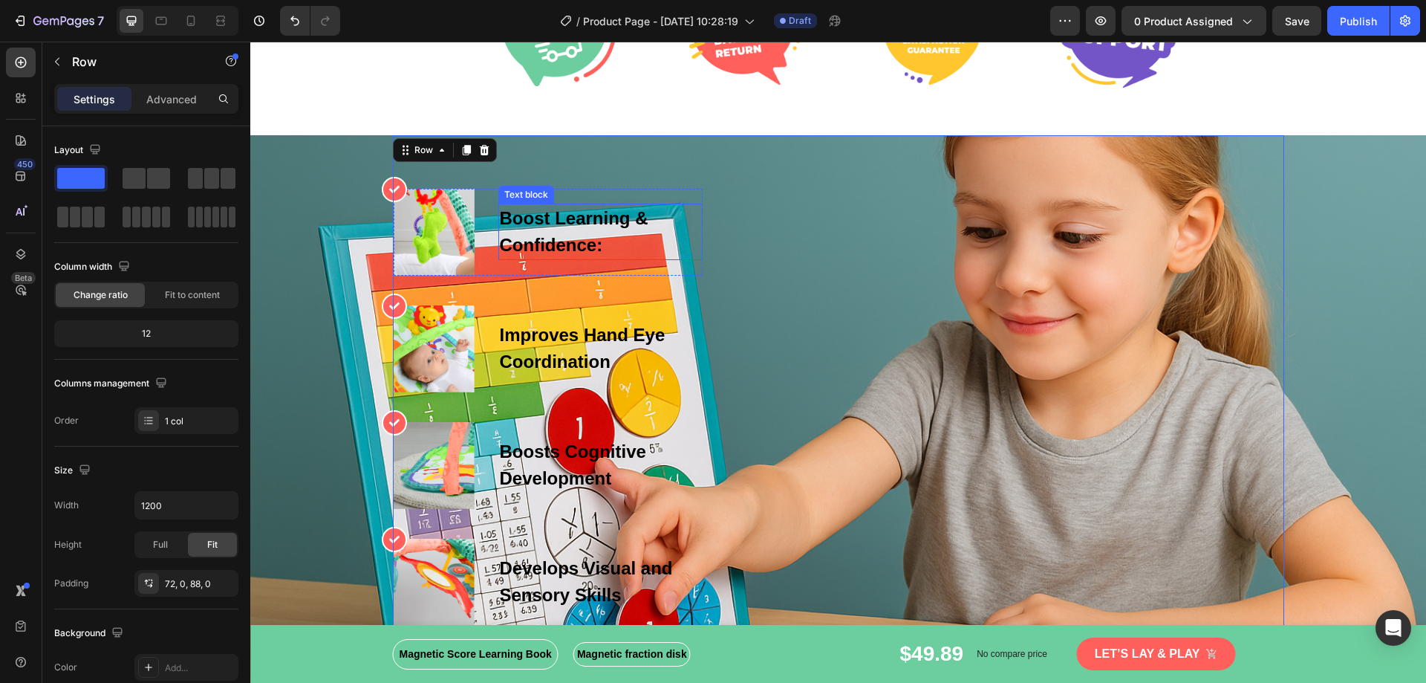
click at [621, 241] on p "Boost Learning & Confidence:" at bounding box center [600, 231] width 201 height 53
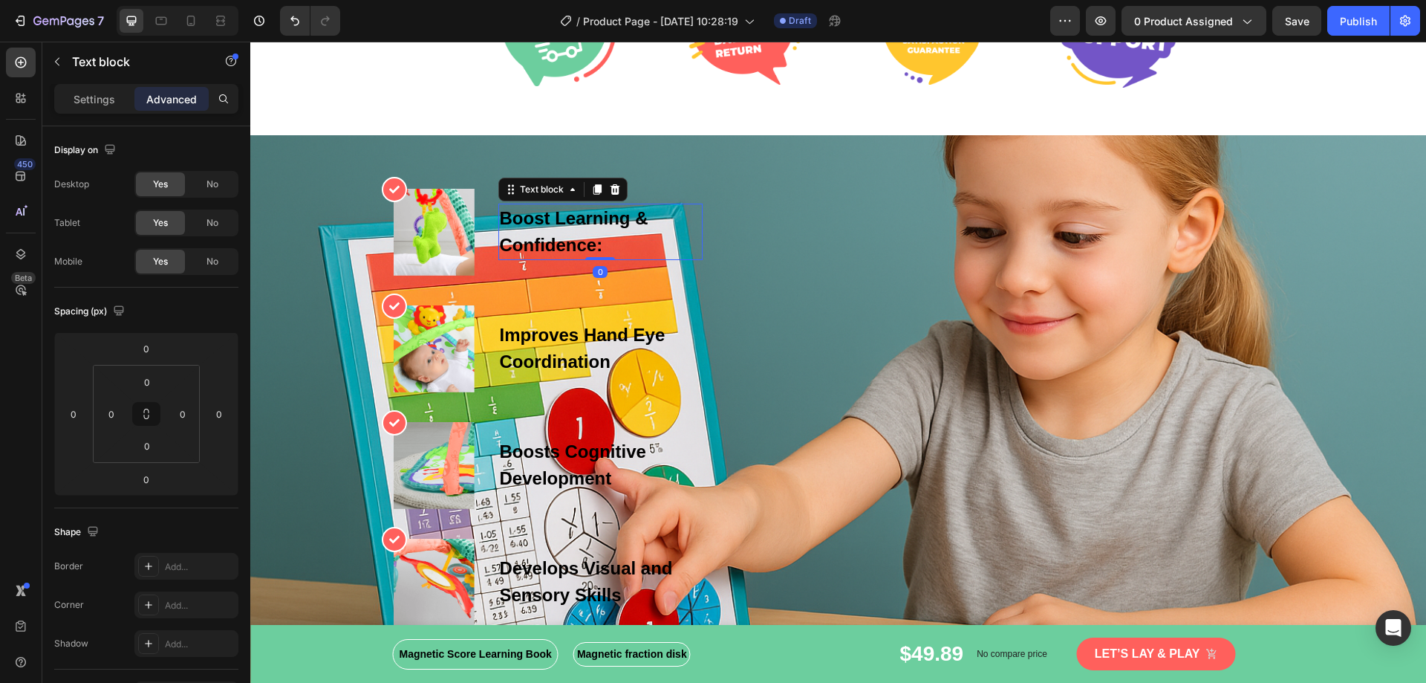
drag, startPoint x: 600, startPoint y: 256, endPoint x: 616, endPoint y: 233, distance: 27.8
click at [616, 233] on div "Boost Learning & Confidence: Text block 0" at bounding box center [600, 232] width 204 height 56
drag, startPoint x: 197, startPoint y: 401, endPoint x: 229, endPoint y: 400, distance: 32.0
click at [229, 0] on html "7 / Product Page - Sep 26, 10:28:19 Draft Preview 0 product assigned Save Publi…" at bounding box center [713, 0] width 1426 height 0
click at [301, 27] on icon "Undo/Redo" at bounding box center [294, 20] width 15 height 15
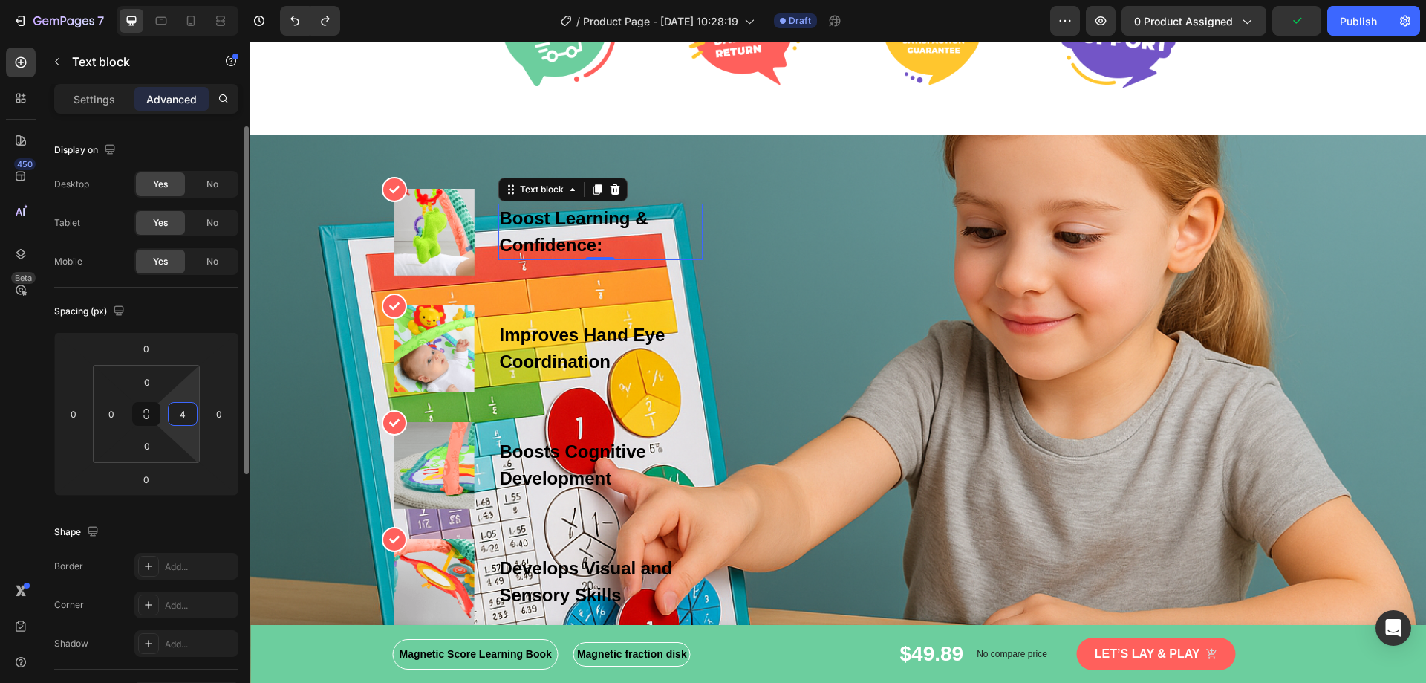
click at [179, 418] on input "4" at bounding box center [183, 414] width 22 height 22
type input "0"
click at [282, 396] on div "Overlay" at bounding box center [838, 413] width 1176 height 556
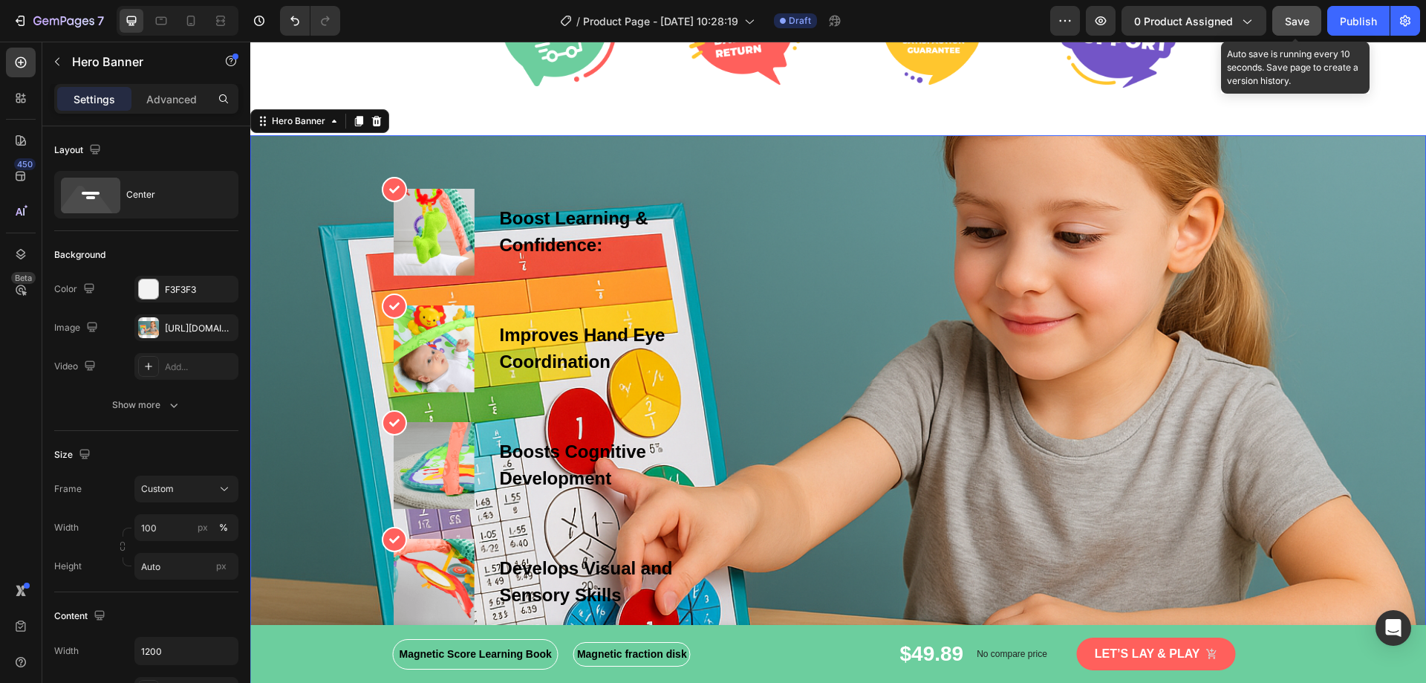
click at [1298, 23] on span "Save" at bounding box center [1297, 21] width 25 height 13
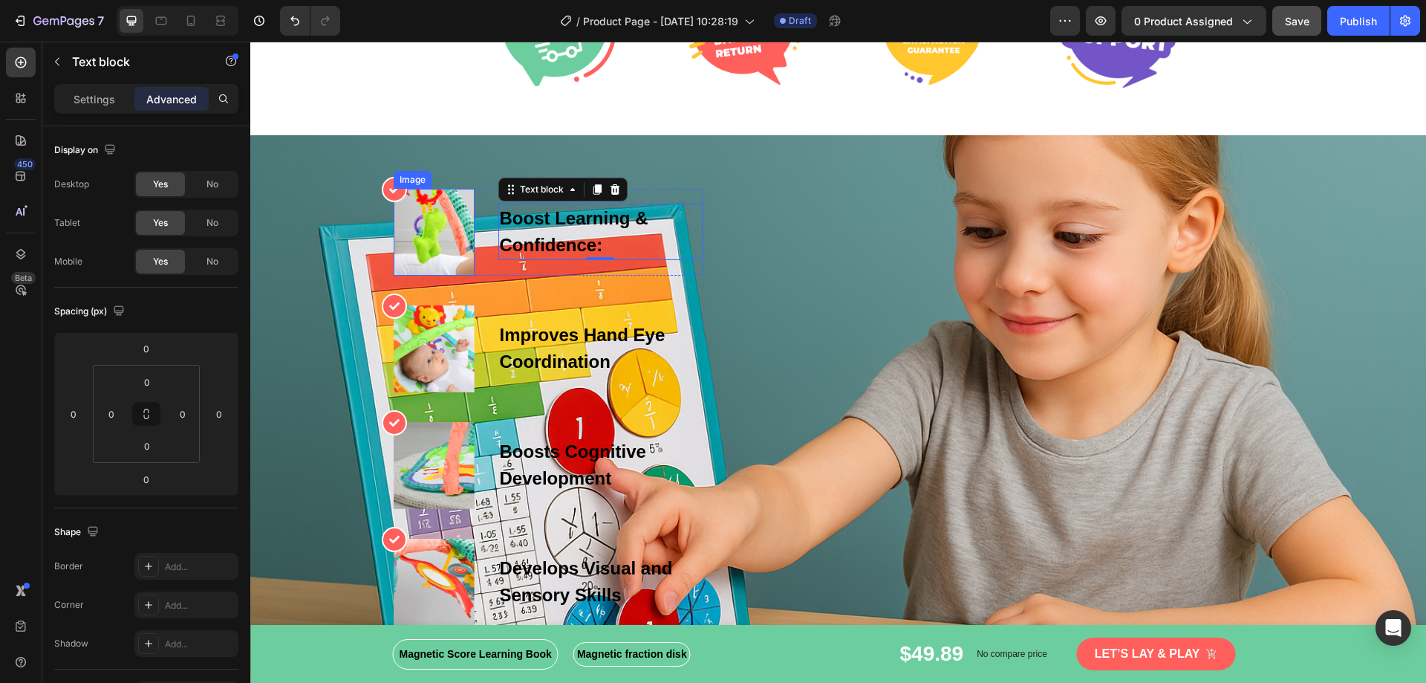
click at [441, 241] on img at bounding box center [434, 232] width 81 height 87
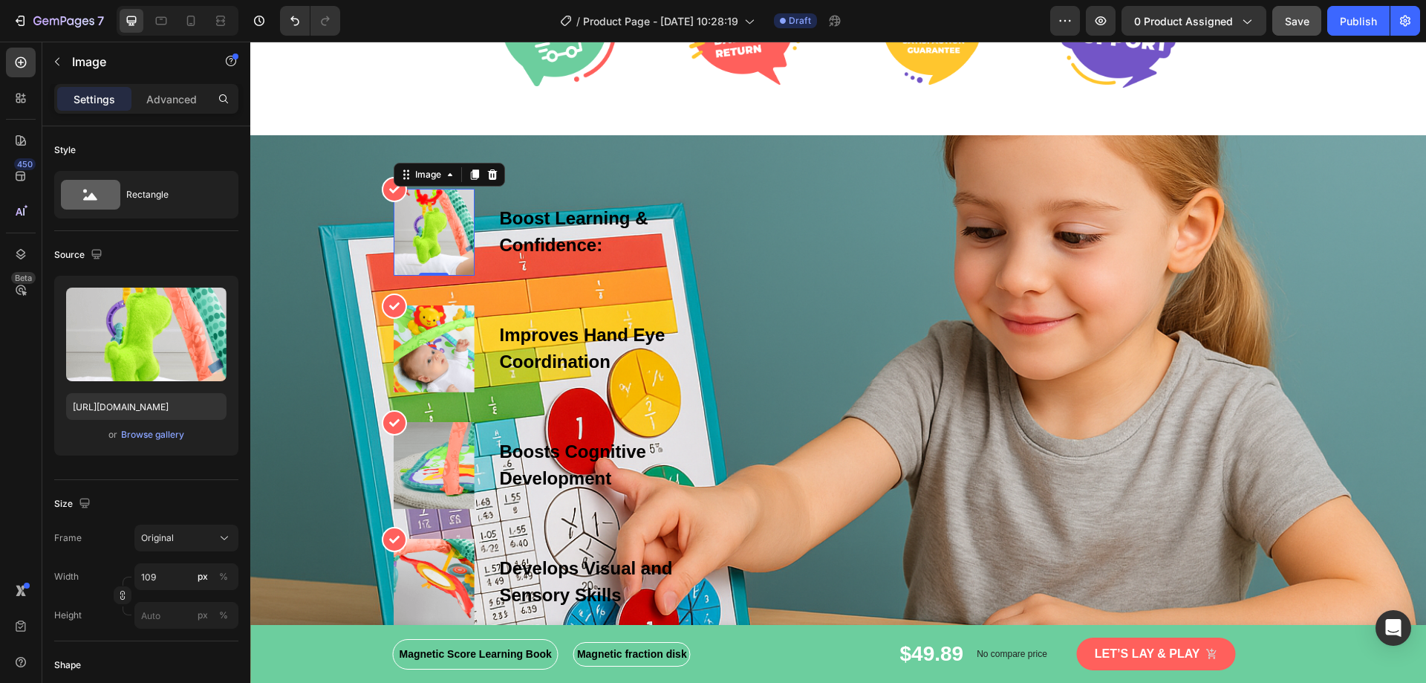
click at [429, 260] on img at bounding box center [434, 232] width 81 height 87
click at [417, 180] on div "Image" at bounding box center [428, 174] width 32 height 13
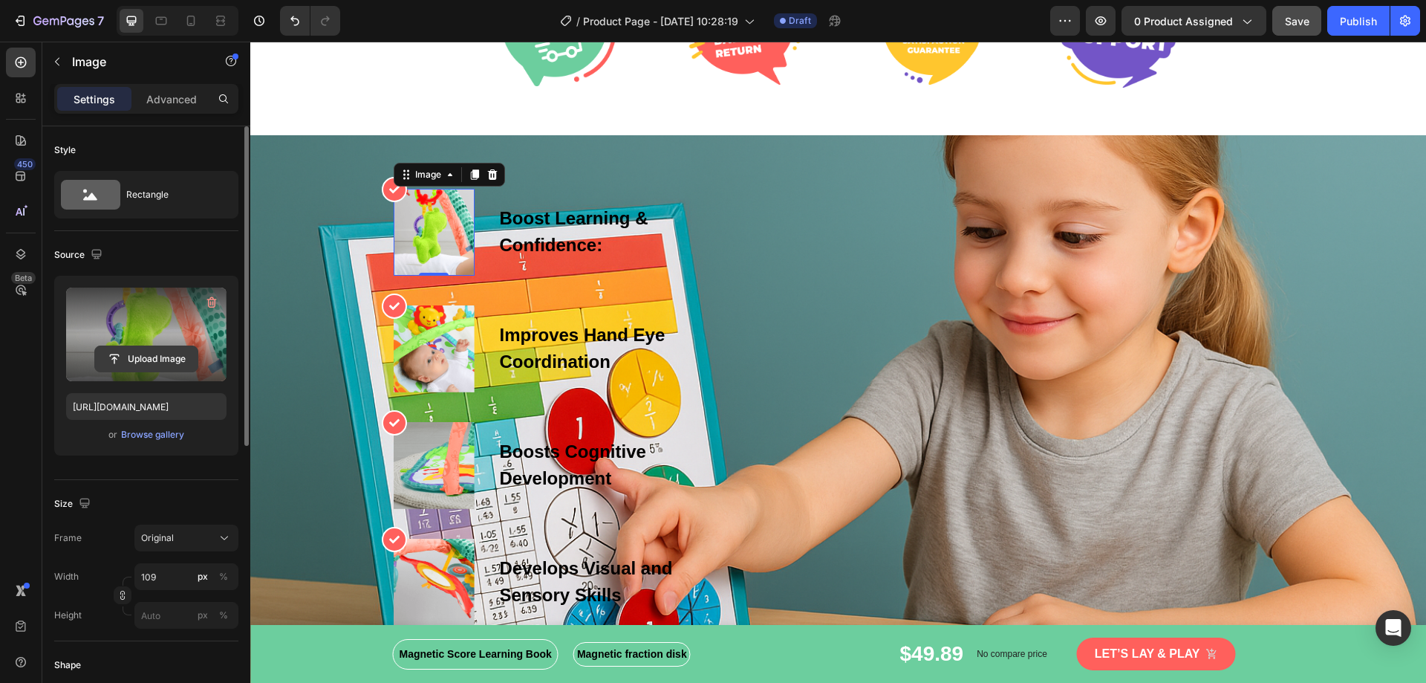
click at [144, 363] on input "file" at bounding box center [146, 358] width 103 height 25
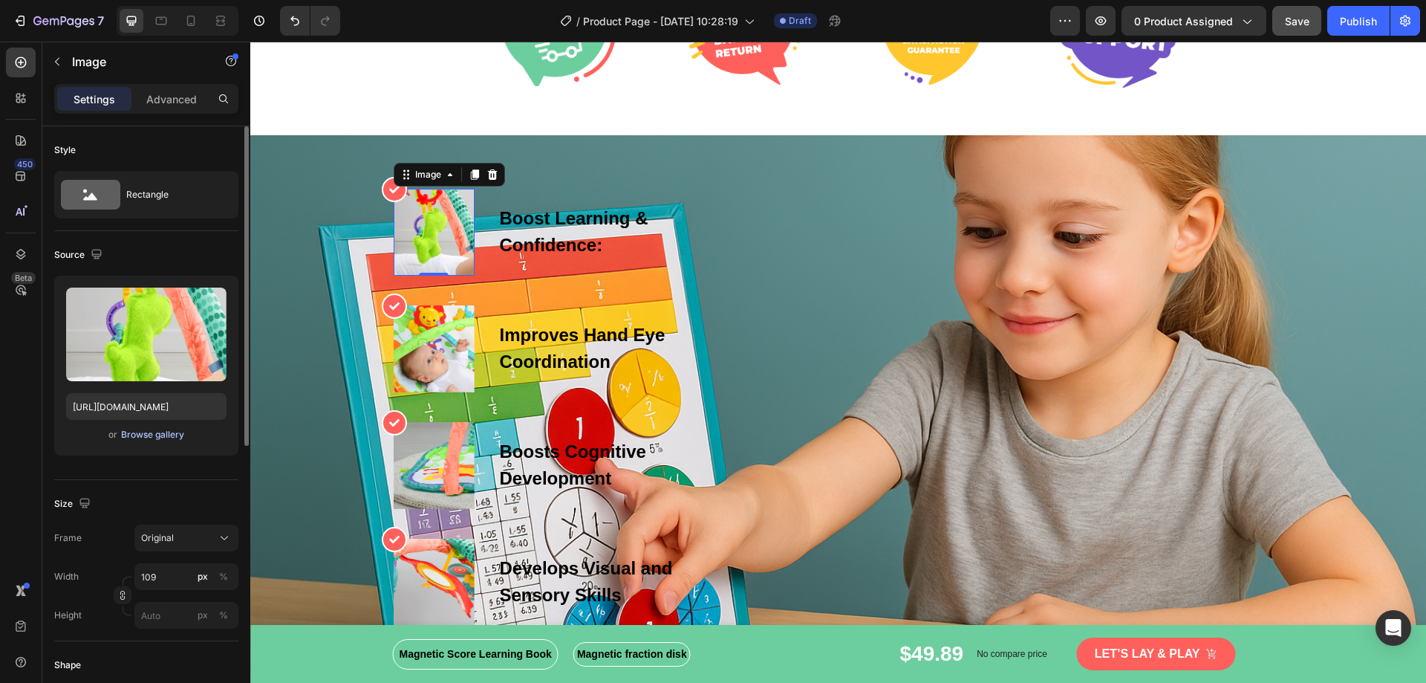
click at [170, 439] on div "Browse gallery" at bounding box center [152, 434] width 63 height 13
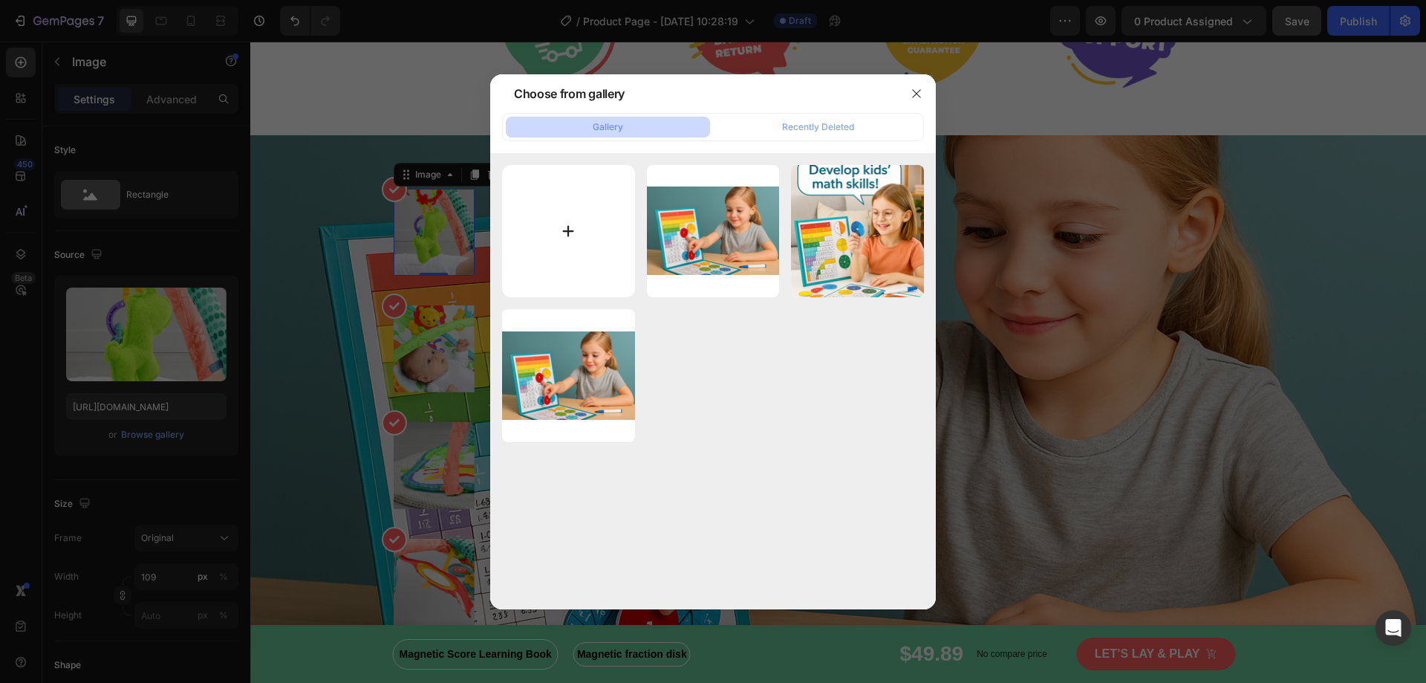
click at [554, 221] on input "file" at bounding box center [568, 231] width 133 height 133
click at [409, 401] on div at bounding box center [713, 341] width 1426 height 683
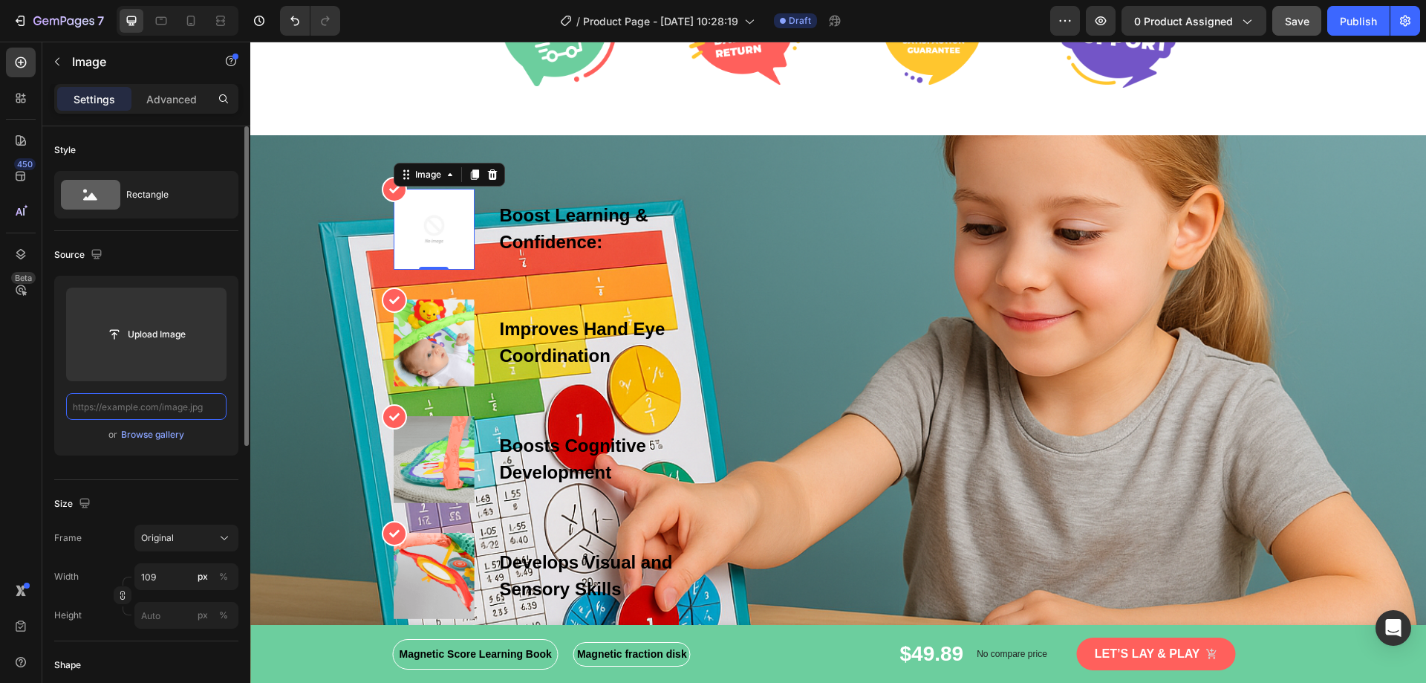
click at [162, 402] on input "text" at bounding box center [146, 406] width 160 height 27
click at [152, 436] on div "Browse gallery" at bounding box center [152, 434] width 63 height 13
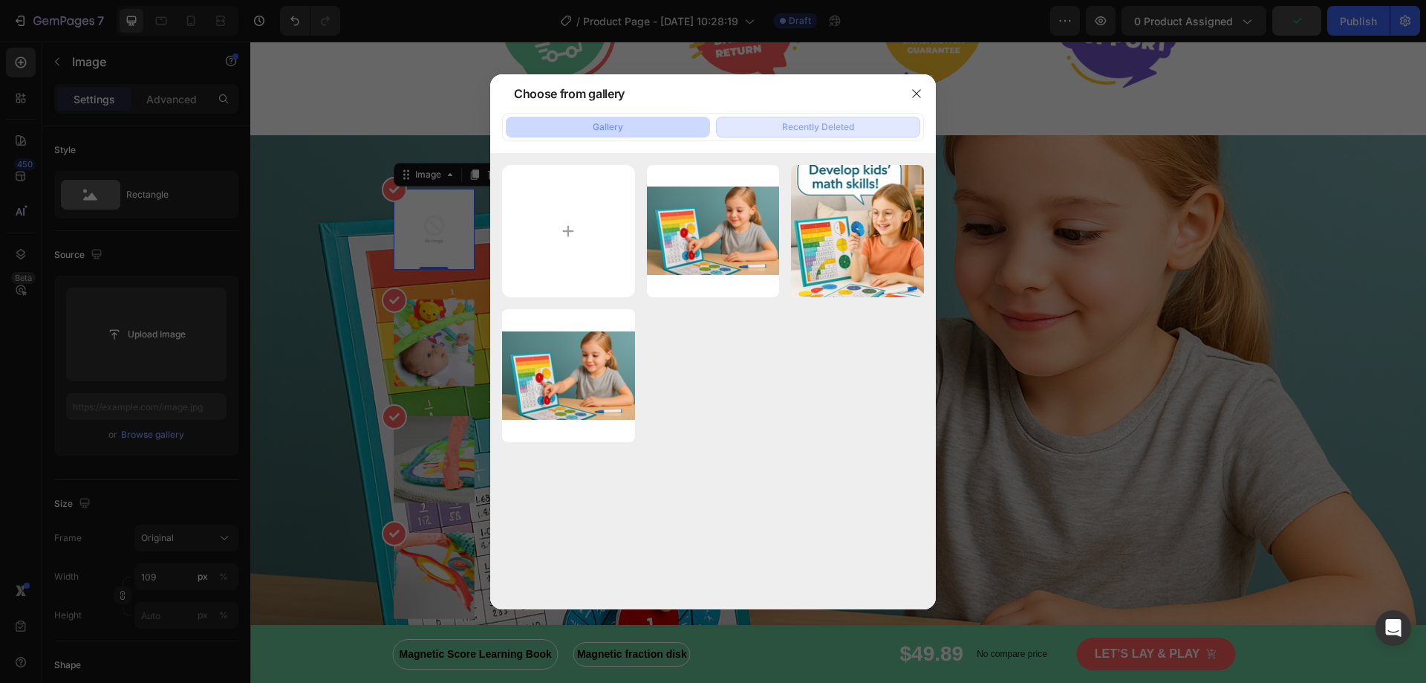
click at [767, 117] on button "Recently Deleted" at bounding box center [818, 127] width 204 height 21
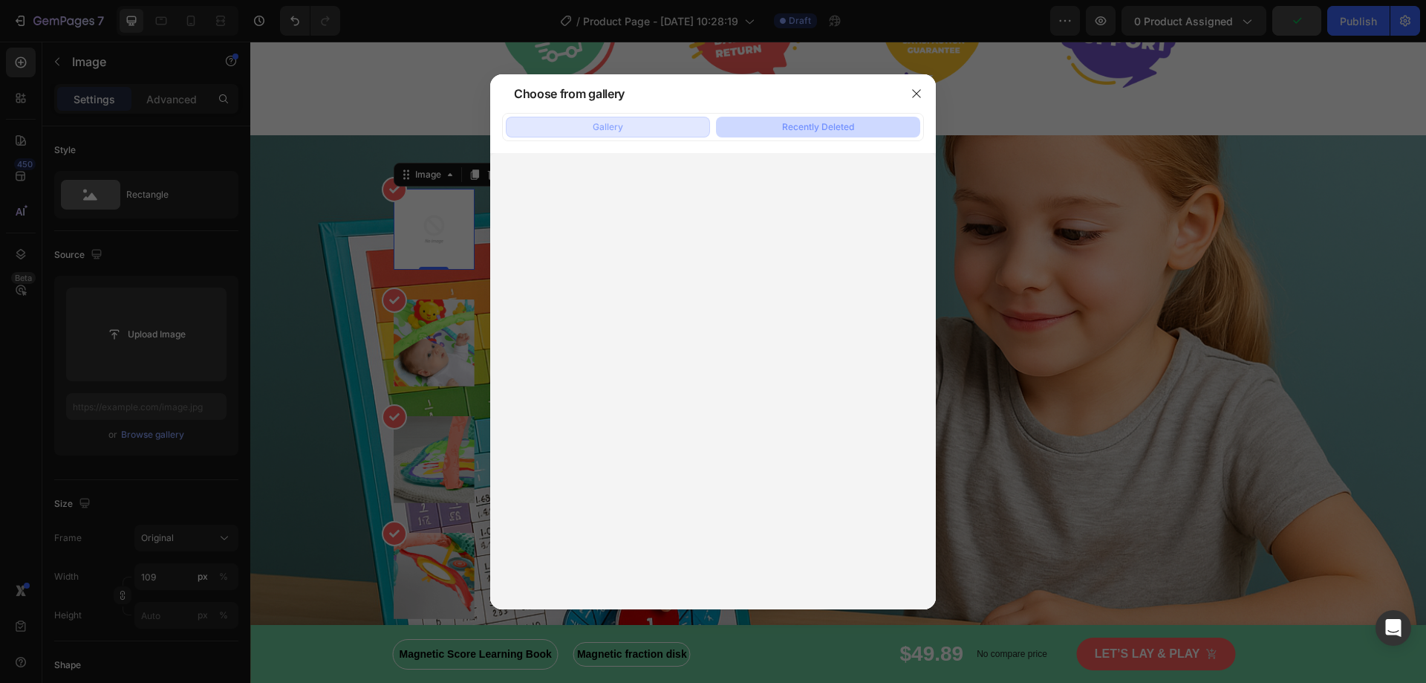
click at [601, 124] on div "Gallery" at bounding box center [608, 126] width 30 height 13
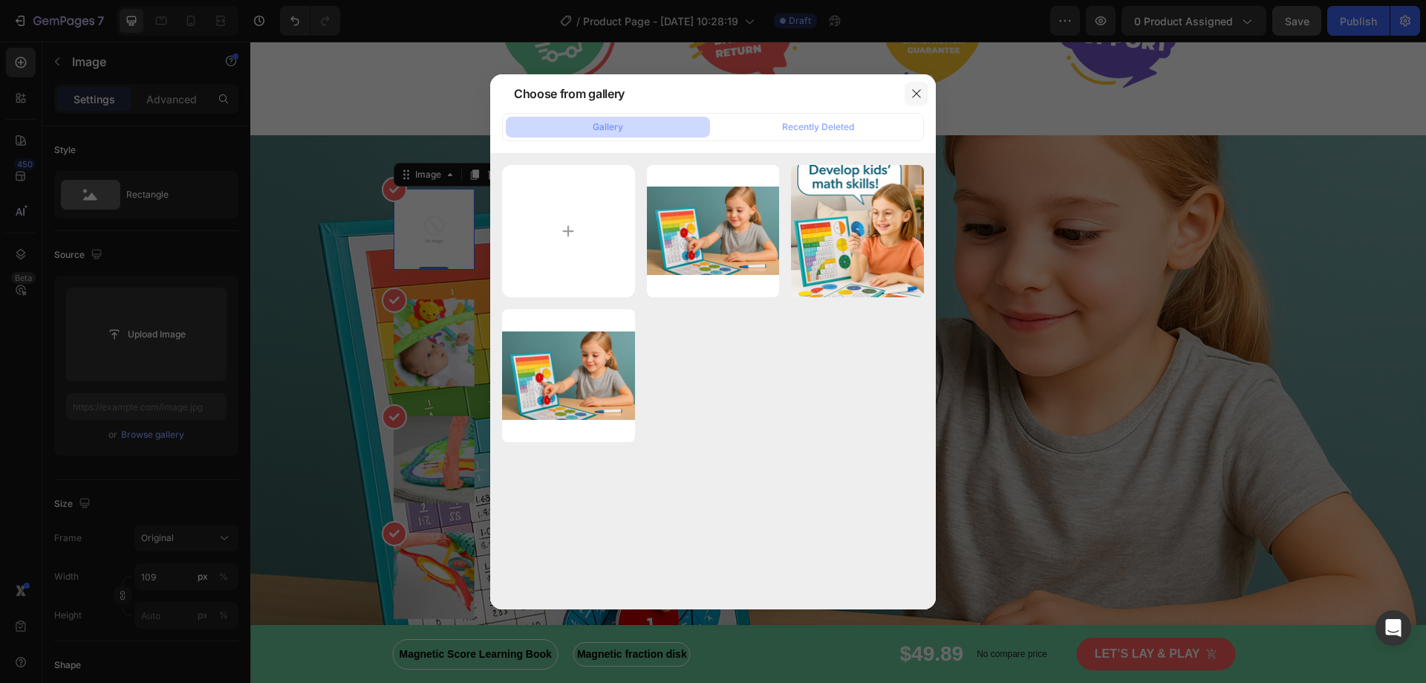
click at [916, 97] on icon "button" at bounding box center [917, 94] width 12 height 12
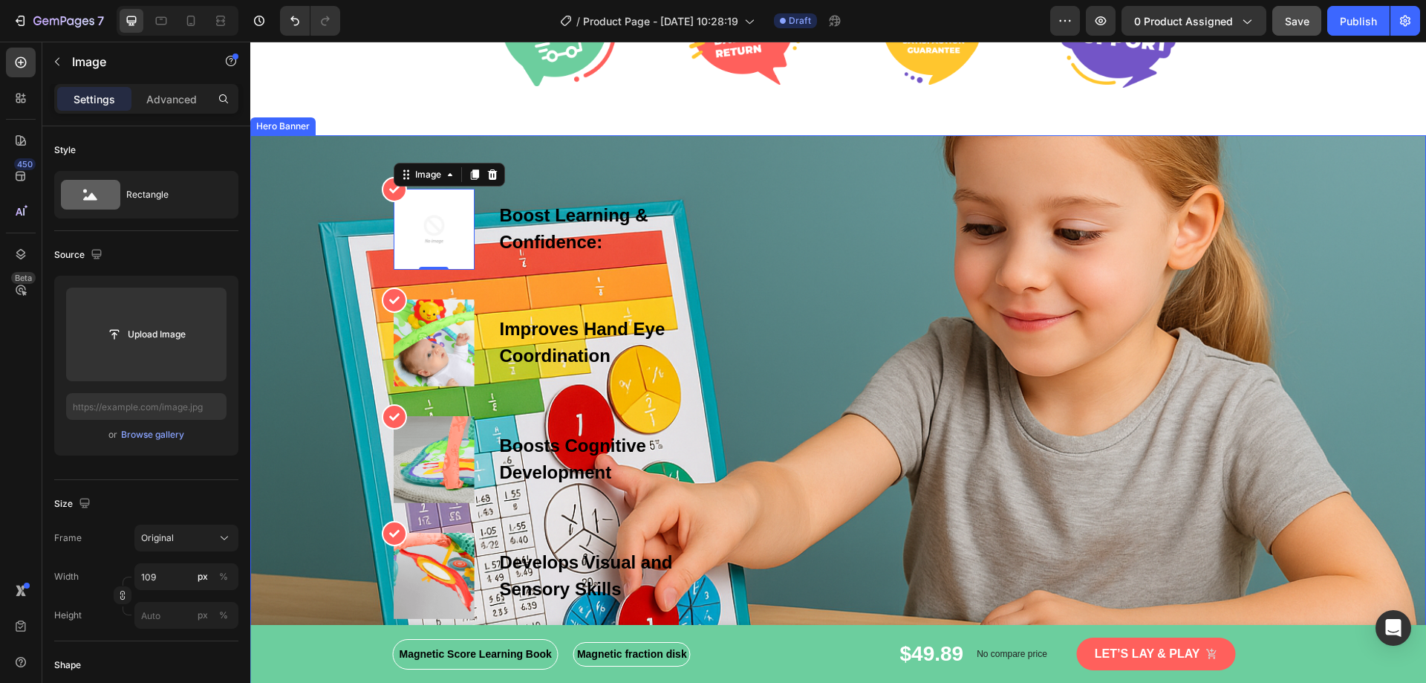
click at [316, 159] on div "Overlay" at bounding box center [838, 410] width 1176 height 550
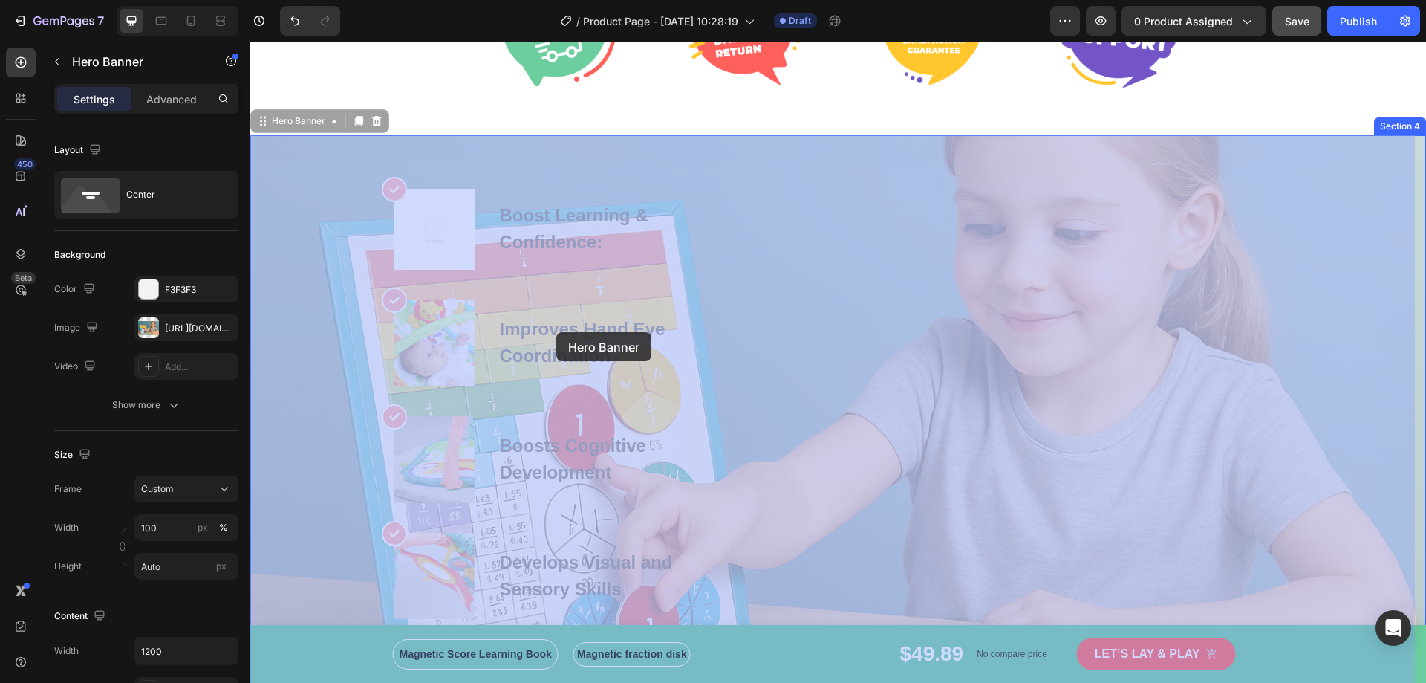
drag, startPoint x: 377, startPoint y: 152, endPoint x: 556, endPoint y: 332, distance: 254.7
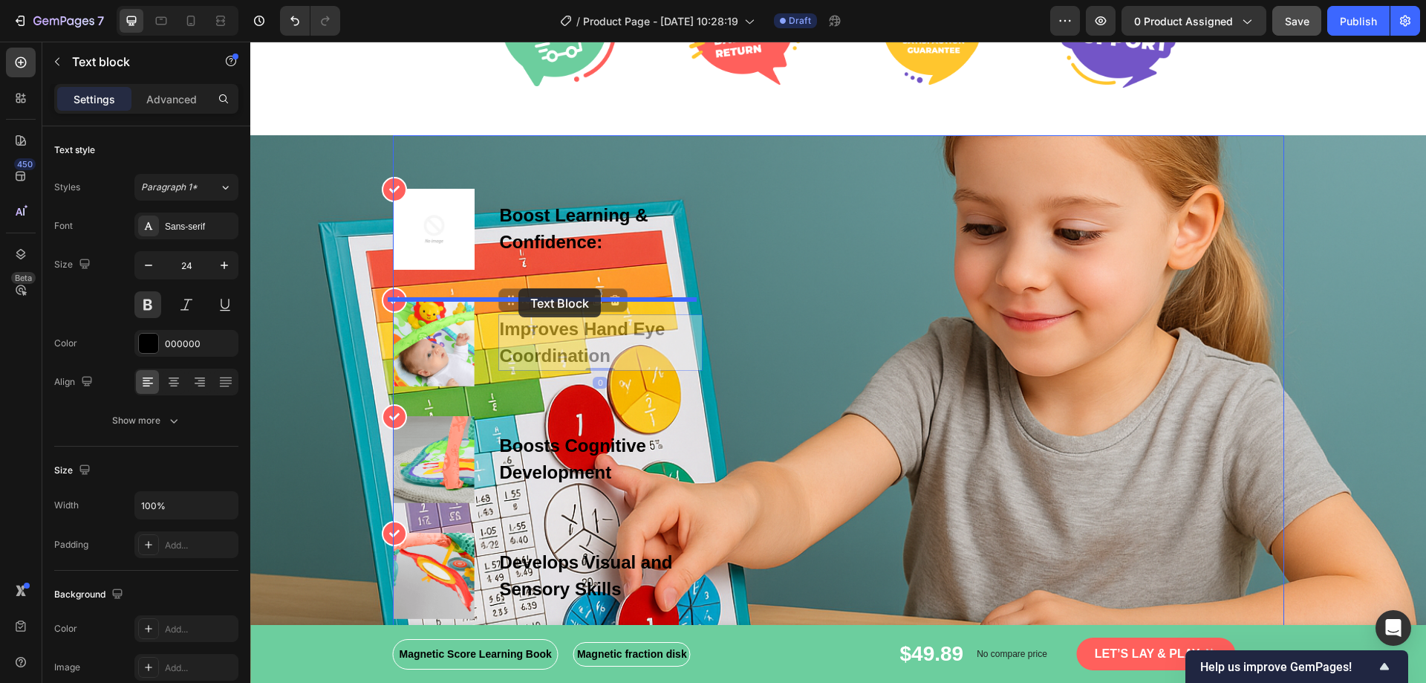
drag, startPoint x: 576, startPoint y: 351, endPoint x: 560, endPoint y: 329, distance: 27.2
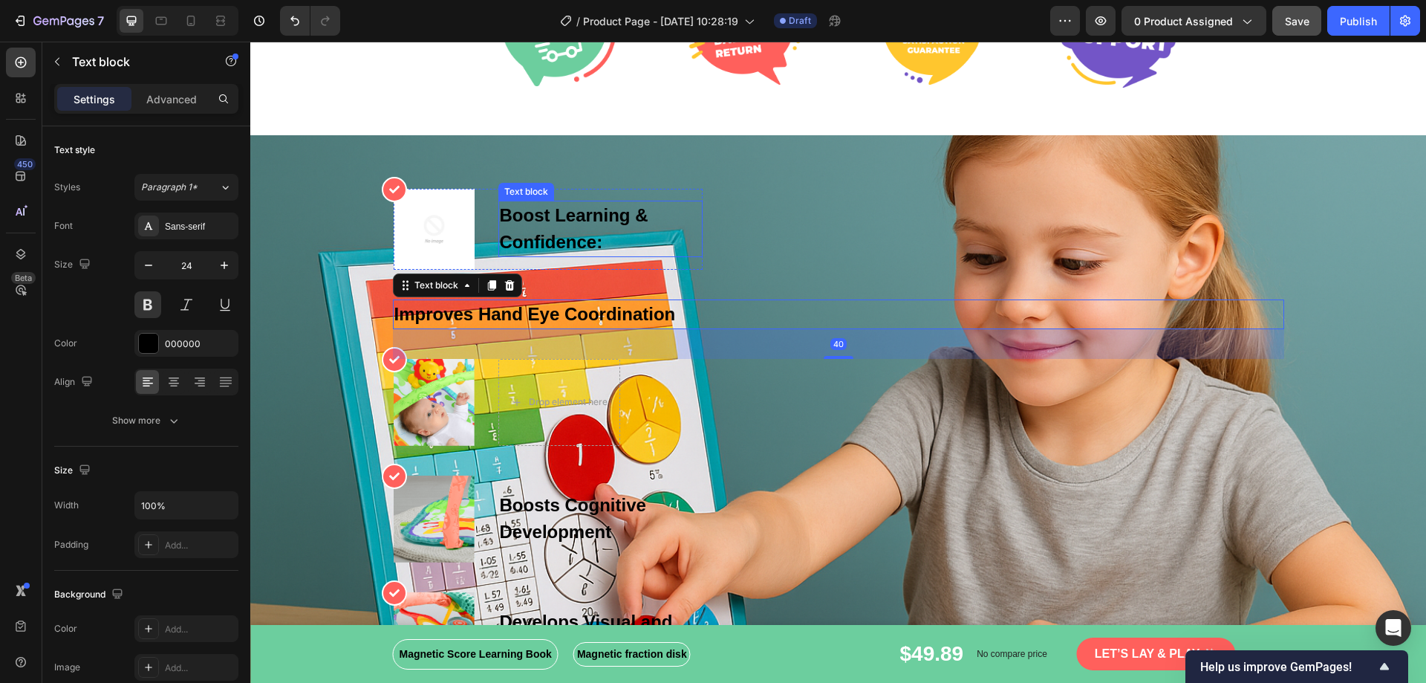
click at [511, 229] on p "Boost Learning & Confidence:" at bounding box center [600, 228] width 201 height 53
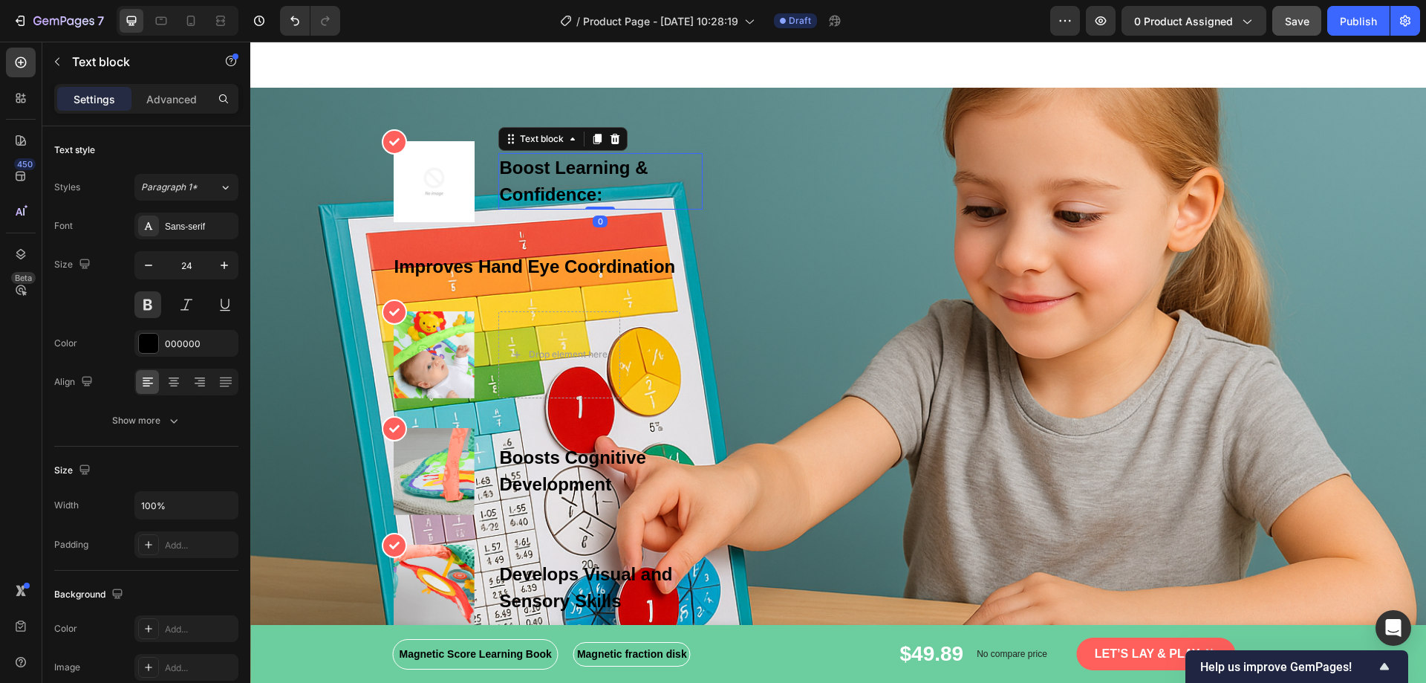
scroll to position [2971, 0]
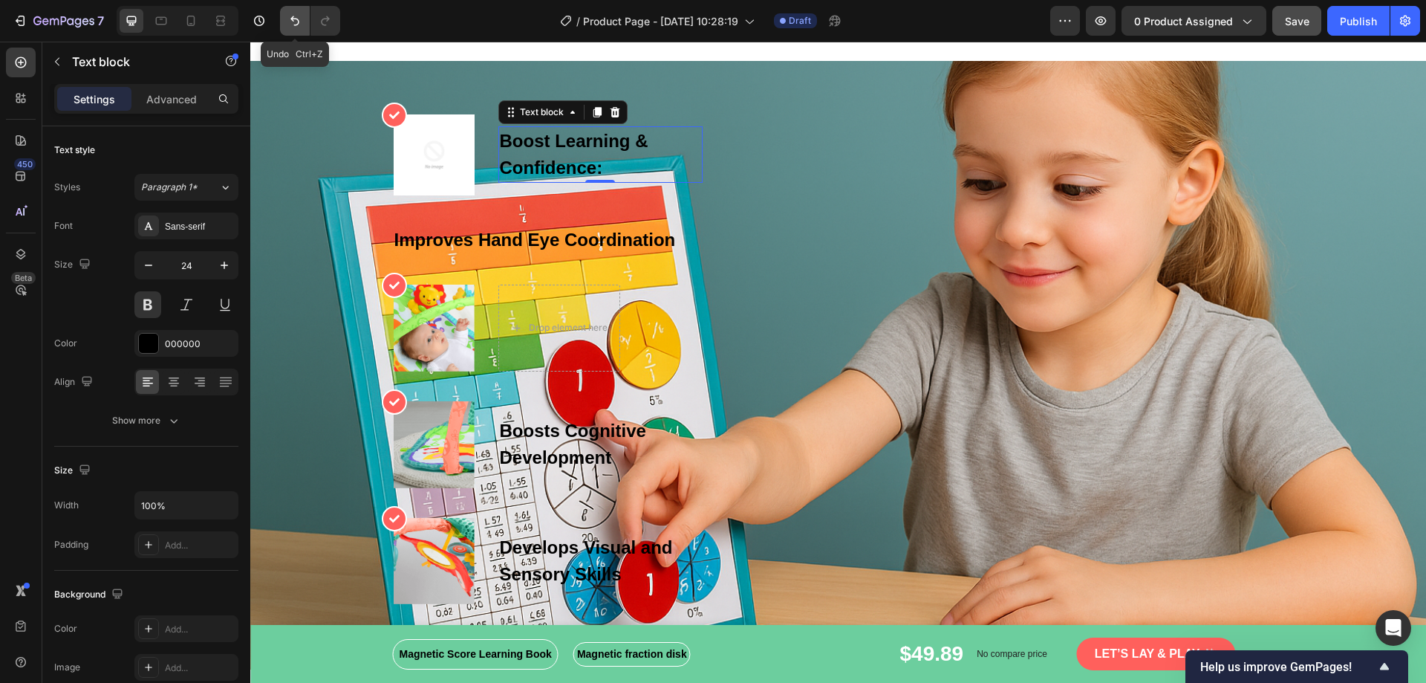
click at [296, 26] on icon "Undo/Redo" at bounding box center [294, 20] width 15 height 15
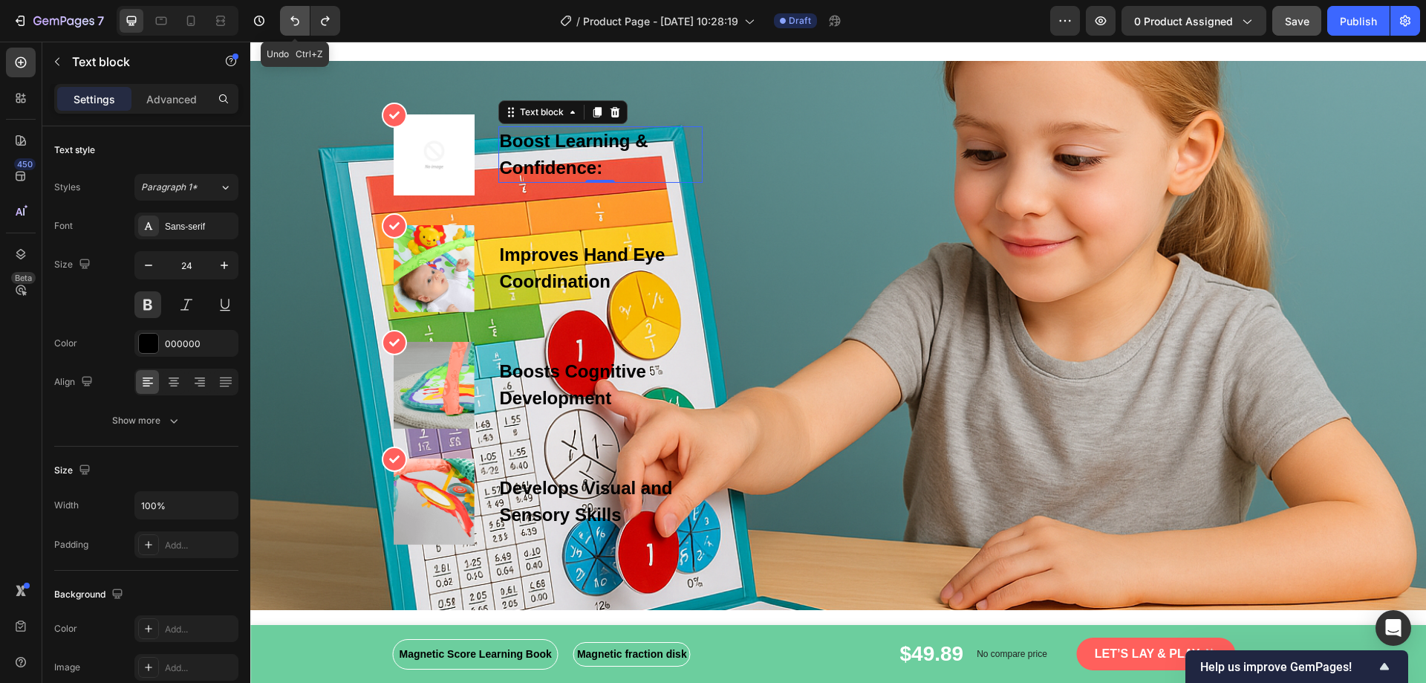
click at [296, 26] on icon "Undo/Redo" at bounding box center [294, 20] width 15 height 15
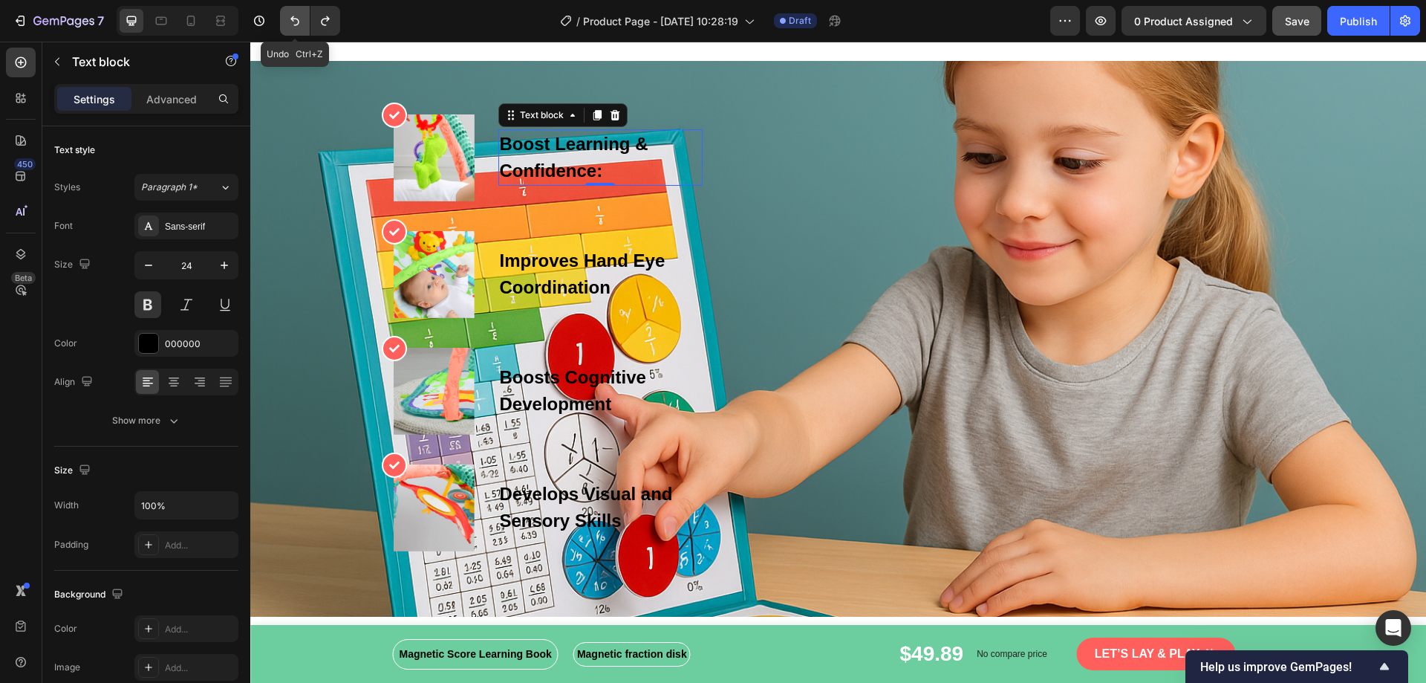
click at [282, 19] on button "Undo/Redo" at bounding box center [295, 21] width 30 height 30
click at [427, 169] on img at bounding box center [434, 157] width 81 height 87
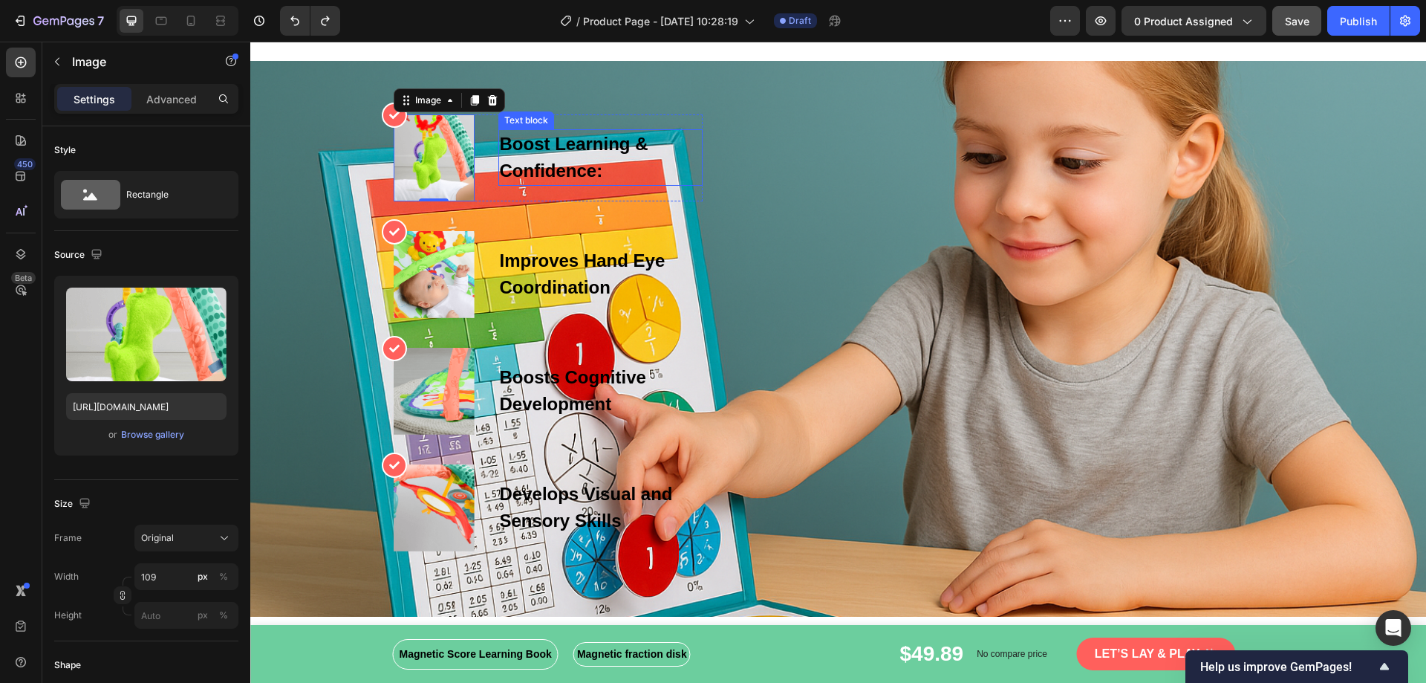
click at [569, 186] on div "Boost Learning & Confidence:" at bounding box center [598, 157] width 201 height 56
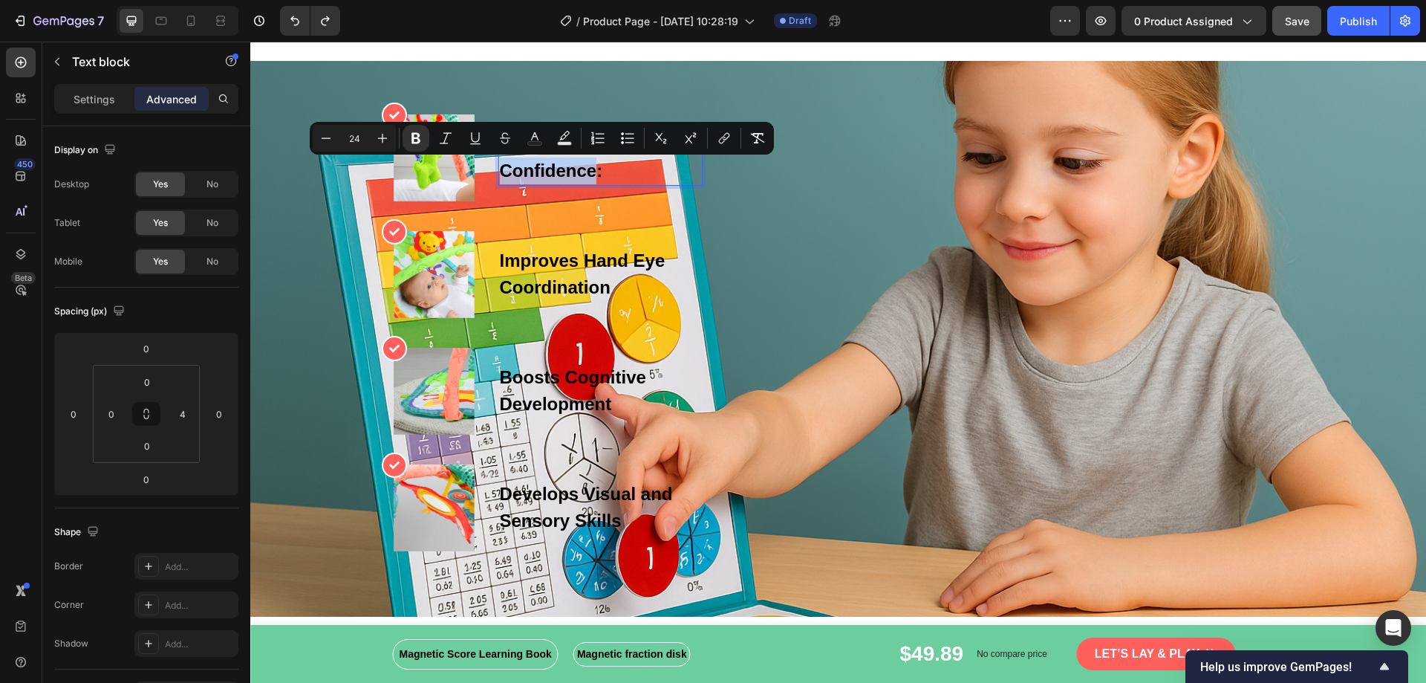
click at [579, 169] on strong "Boost Learning & Confidence:" at bounding box center [574, 157] width 149 height 47
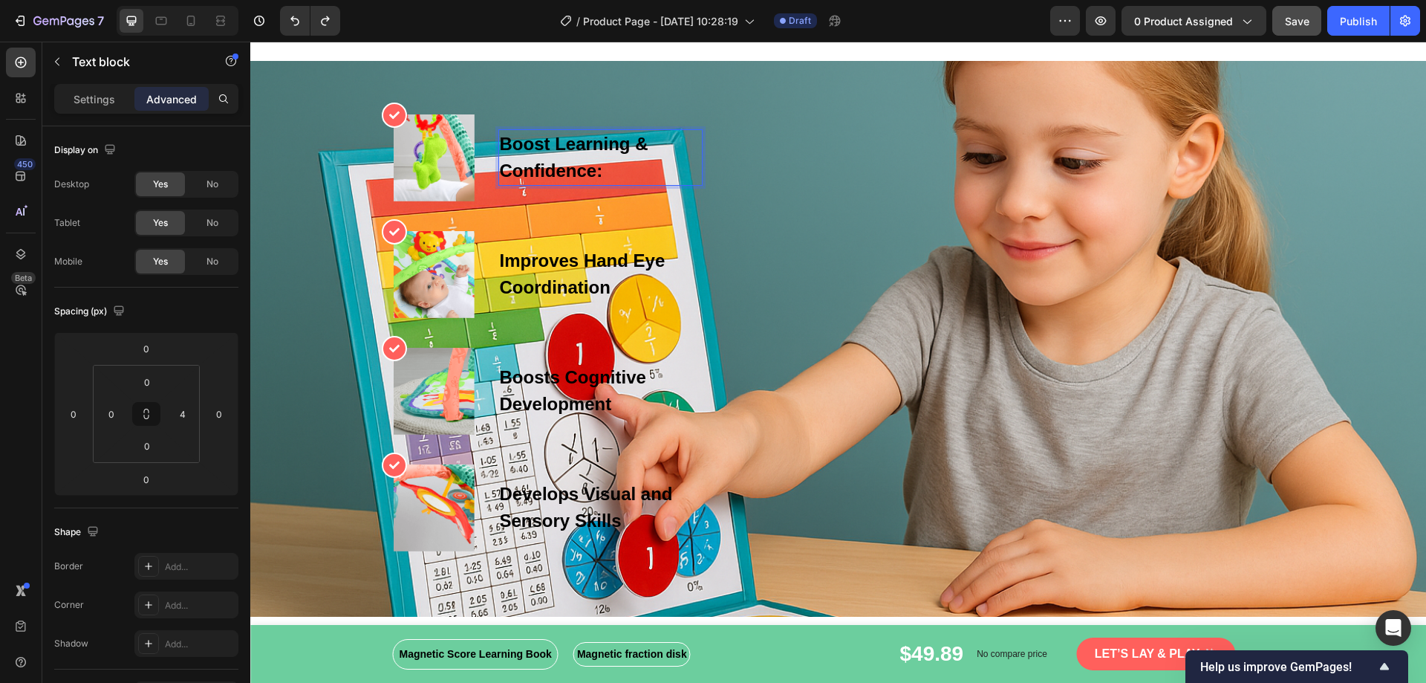
click at [615, 172] on p "Boost Learning & Confidence:" at bounding box center [599, 157] width 198 height 53
click at [586, 171] on strong "Boosts confidence in math skills" at bounding box center [590, 157] width 180 height 47
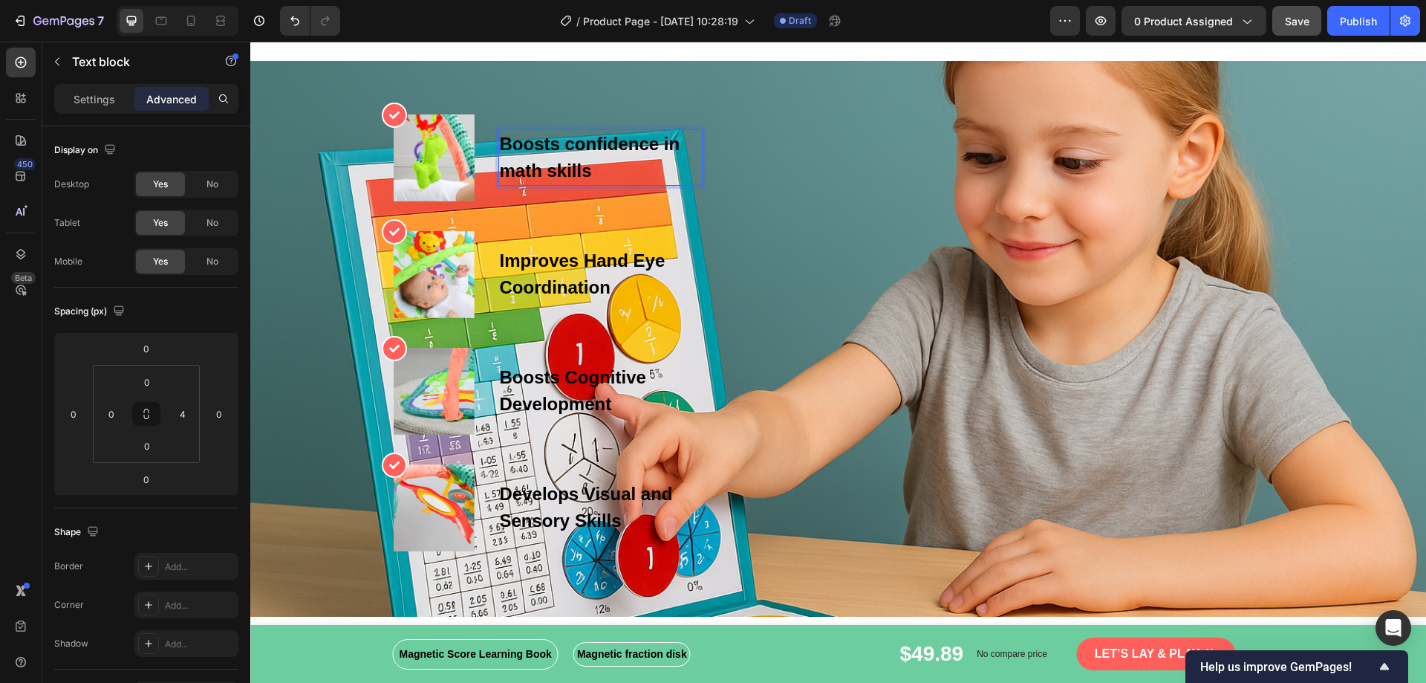
click at [586, 171] on strong "Boosts confidence in math skills" at bounding box center [590, 157] width 180 height 47
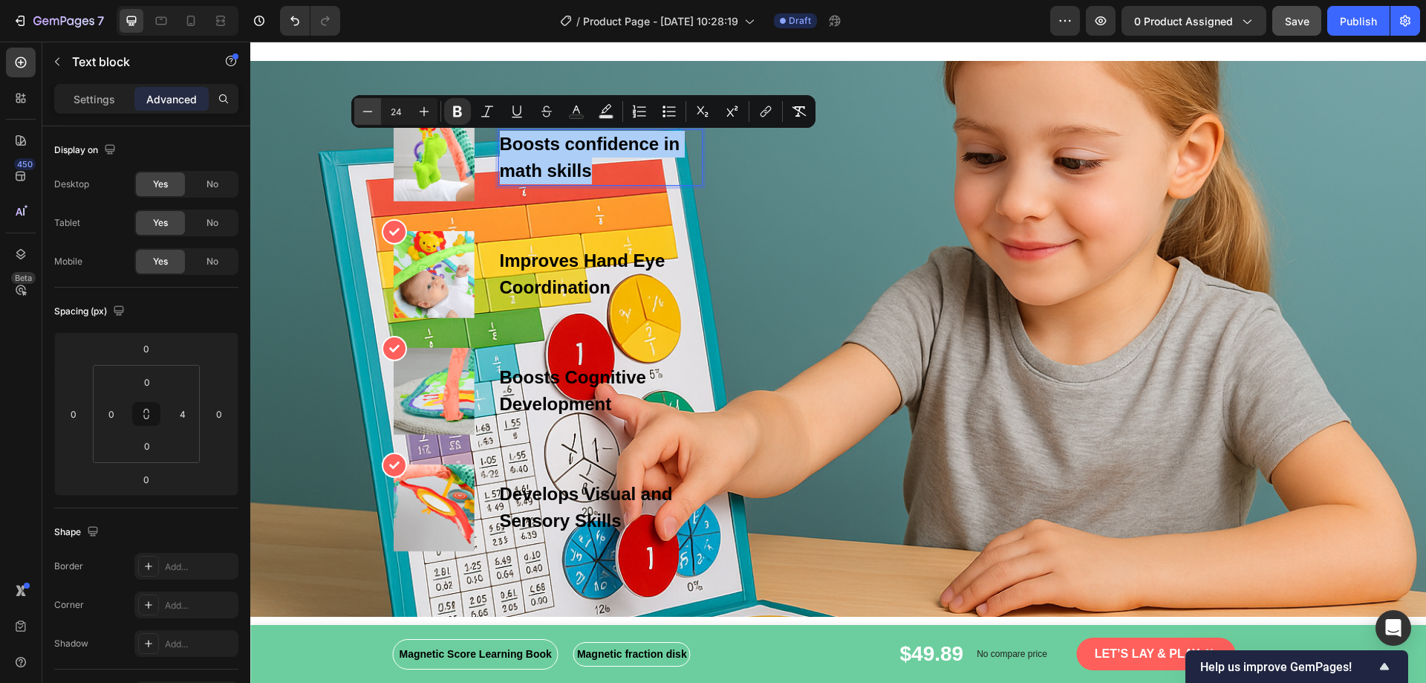
click at [375, 115] on button "Minus" at bounding box center [367, 111] width 27 height 27
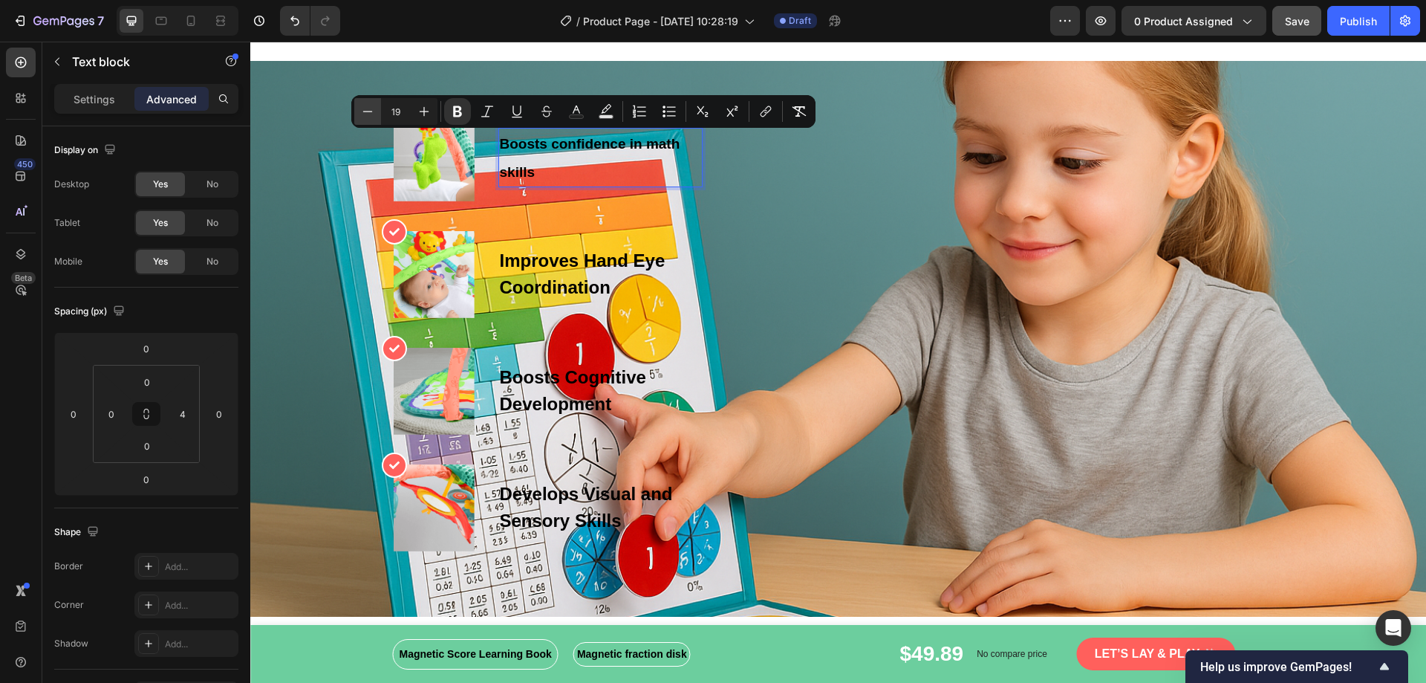
click at [375, 115] on button "Minus" at bounding box center [367, 111] width 27 height 27
type input "16"
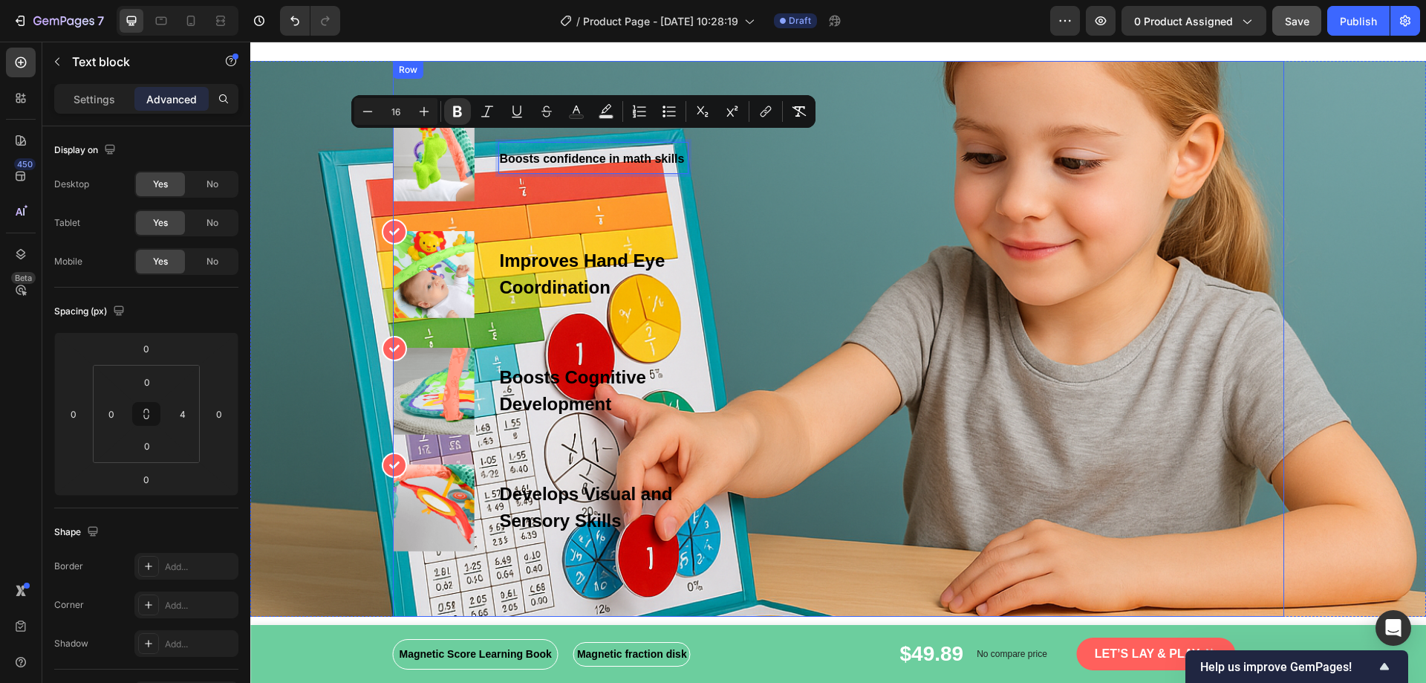
click at [761, 230] on div "Icon Image Boosts confidence in math skills Text block 0 Row Icon Image Improve…" at bounding box center [838, 332] width 891 height 437
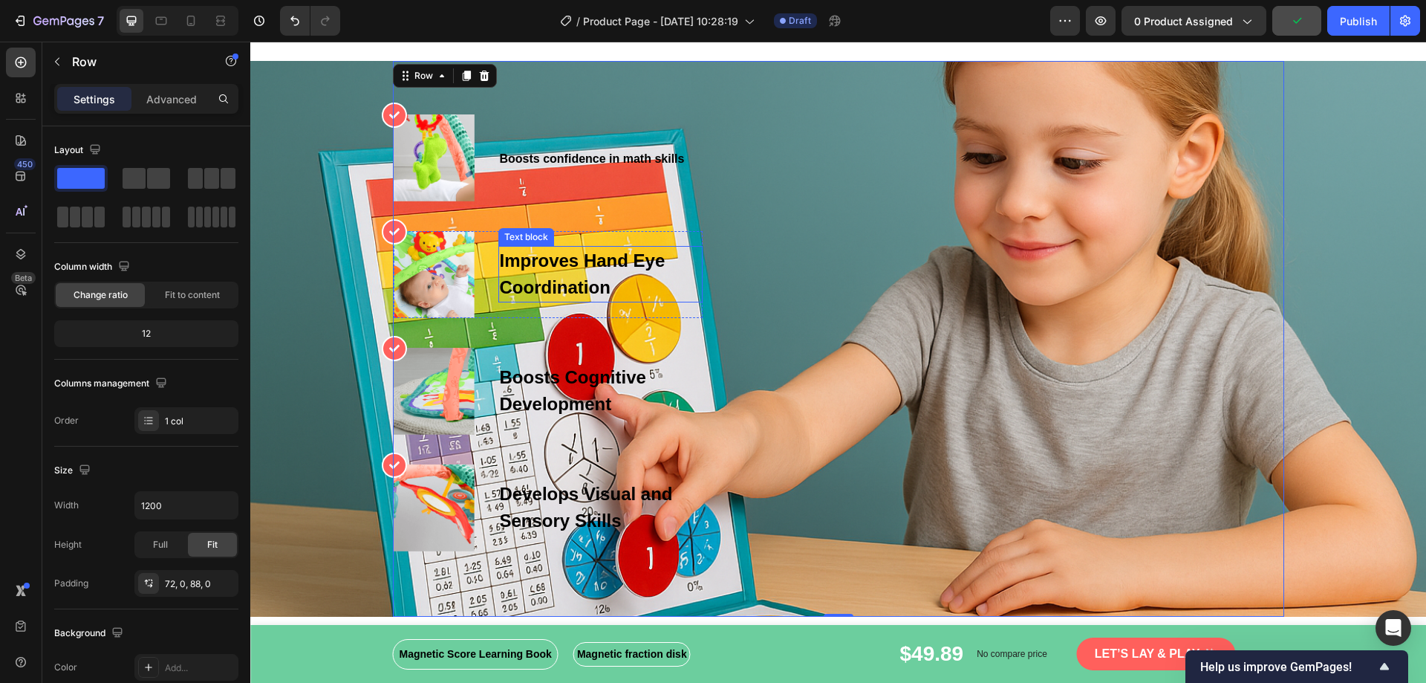
click at [556, 266] on p "Improves Hand Eye Coordination" at bounding box center [600, 273] width 201 height 53
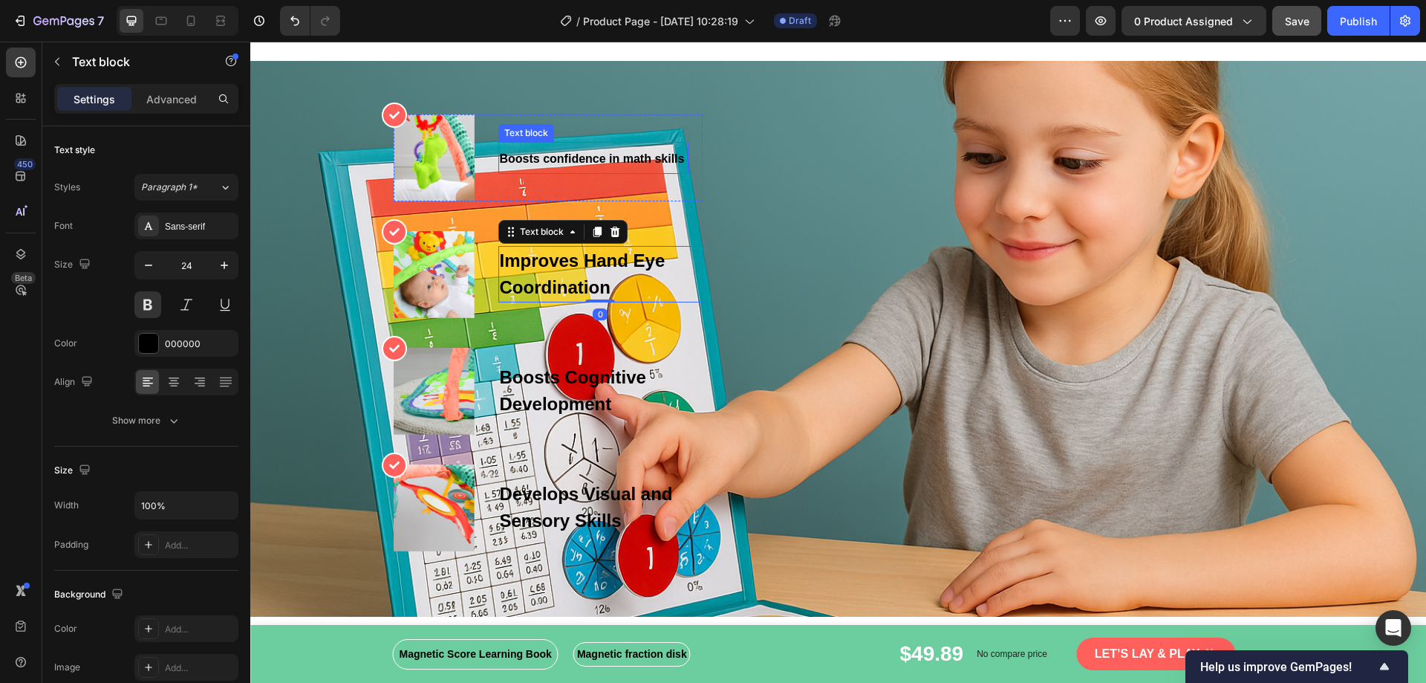
click at [539, 161] on strong "Boosts confidence in math skills" at bounding box center [592, 158] width 185 height 13
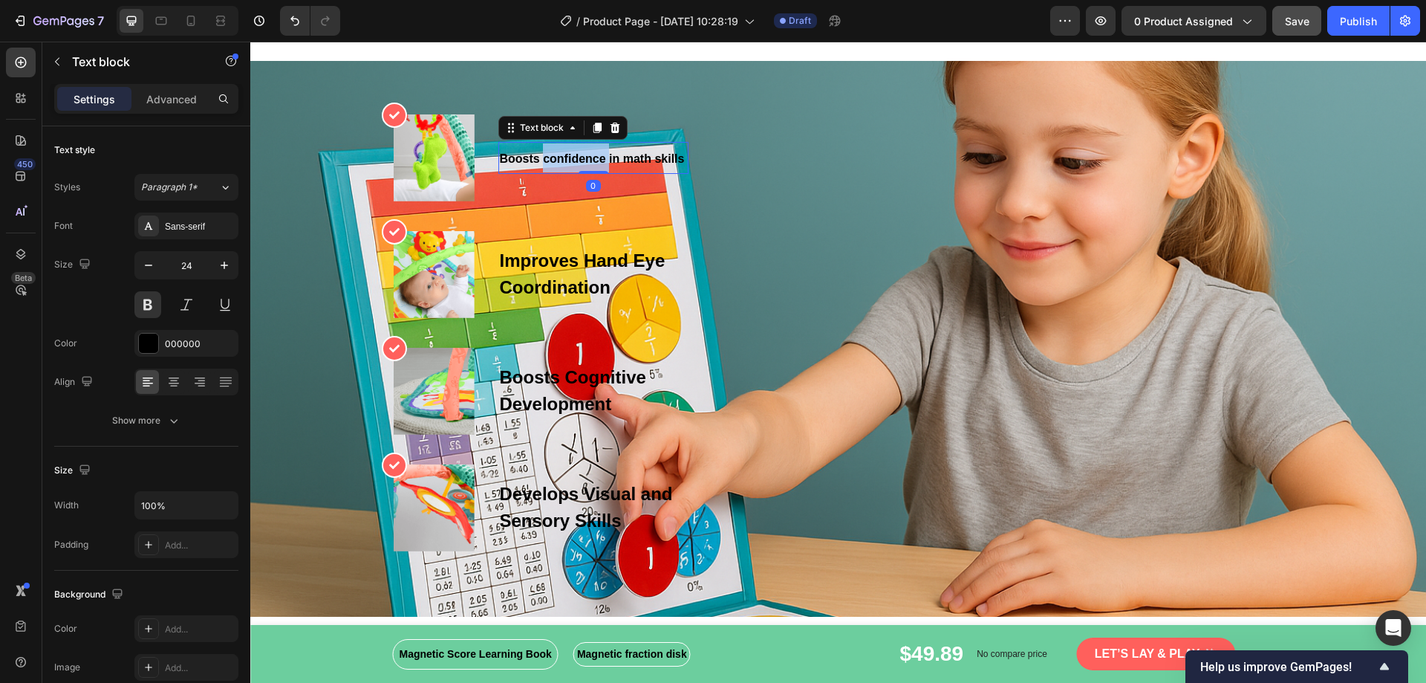
click at [539, 161] on strong "Boosts confidence in math skills" at bounding box center [592, 158] width 185 height 13
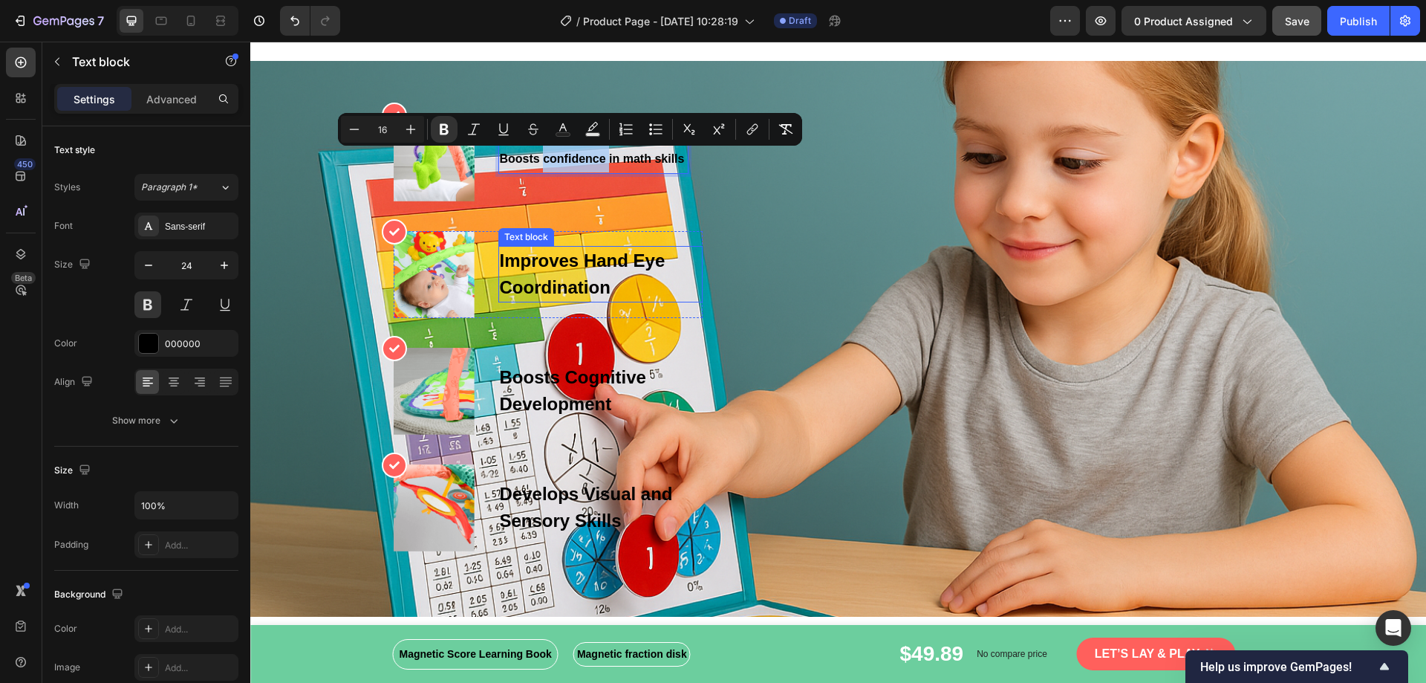
click at [544, 273] on p "Improves Hand Eye Coordination" at bounding box center [600, 273] width 201 height 53
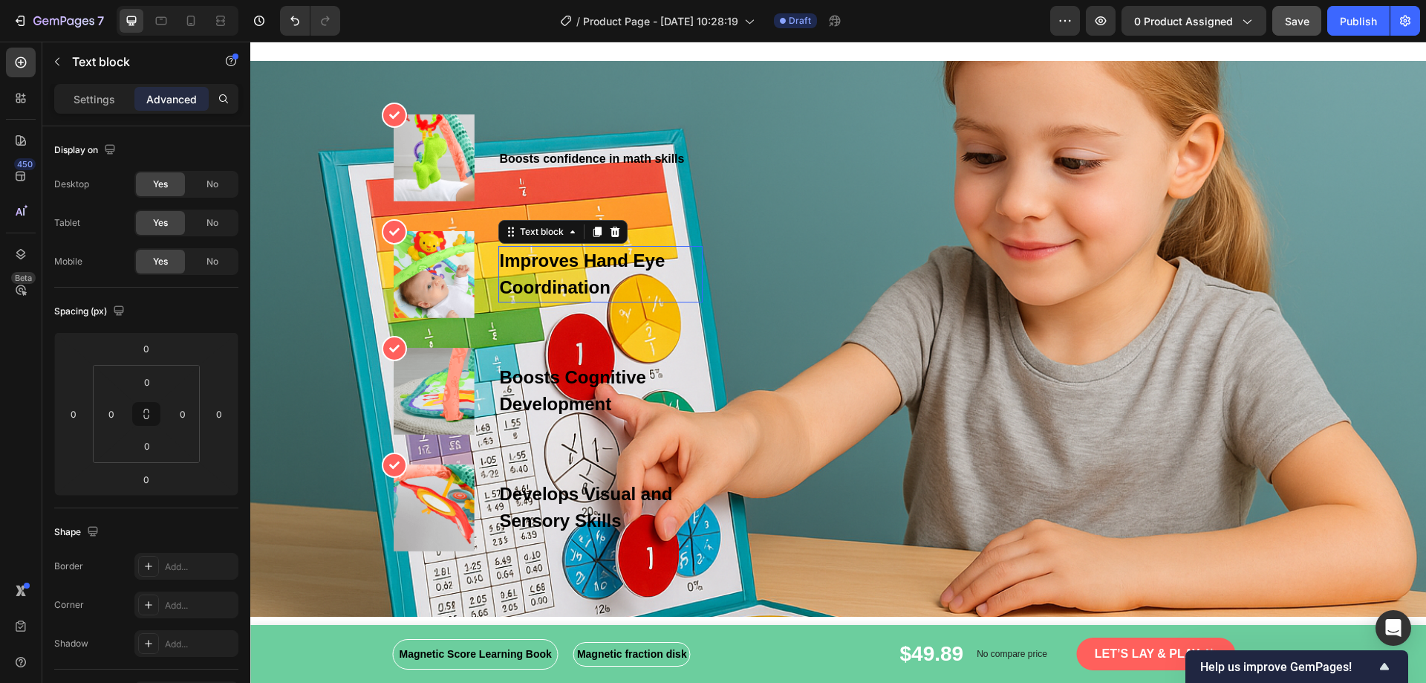
click at [544, 273] on p "Improves Hand Eye Coordination" at bounding box center [600, 273] width 201 height 53
click at [674, 281] on p "Makes fractions simple & fun to understand" at bounding box center [600, 273] width 201 height 53
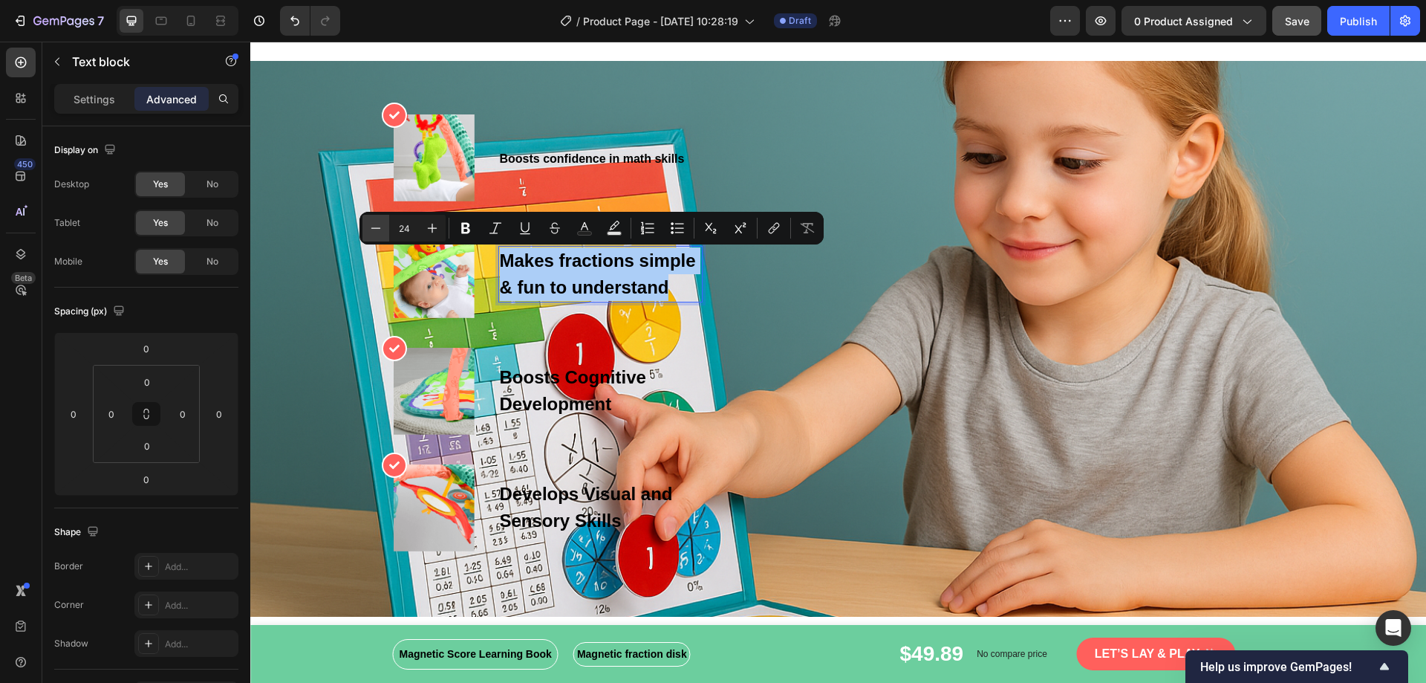
click at [382, 232] on icon "Editor contextual toolbar" at bounding box center [375, 228] width 15 height 15
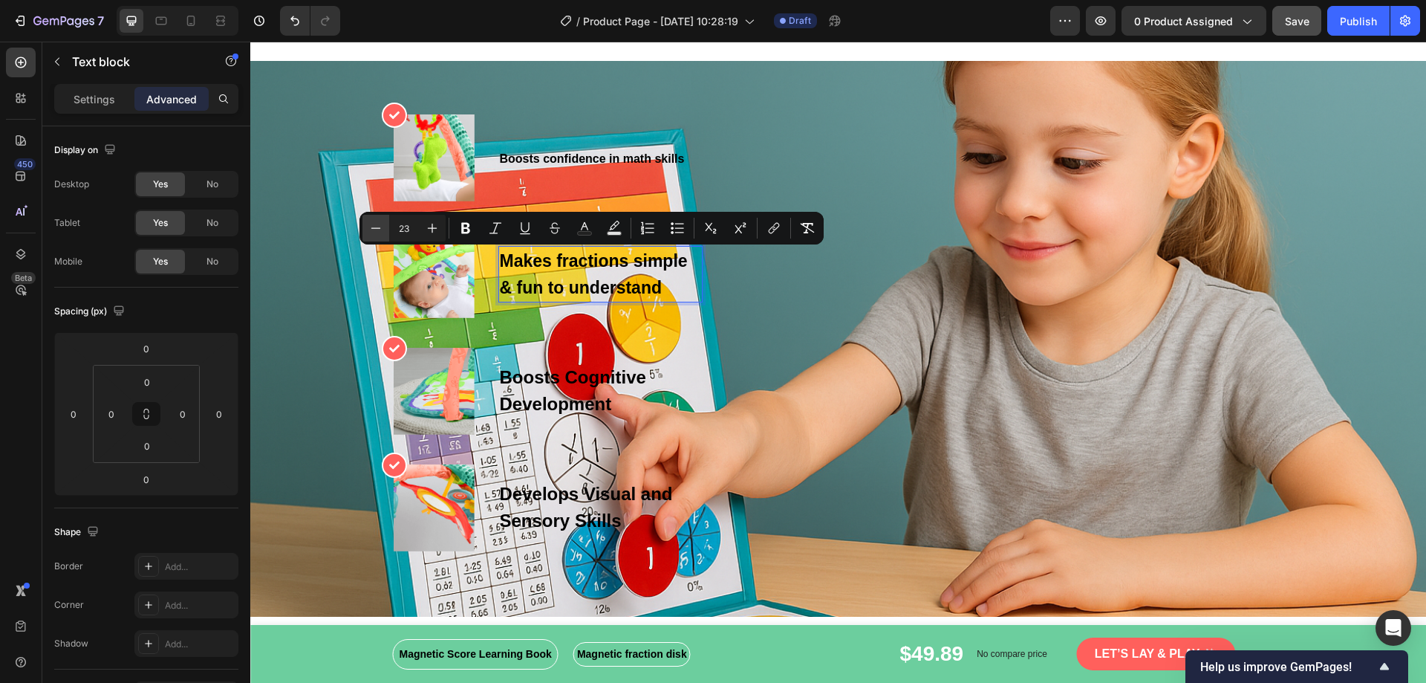
click at [382, 232] on icon "Editor contextual toolbar" at bounding box center [375, 228] width 15 height 15
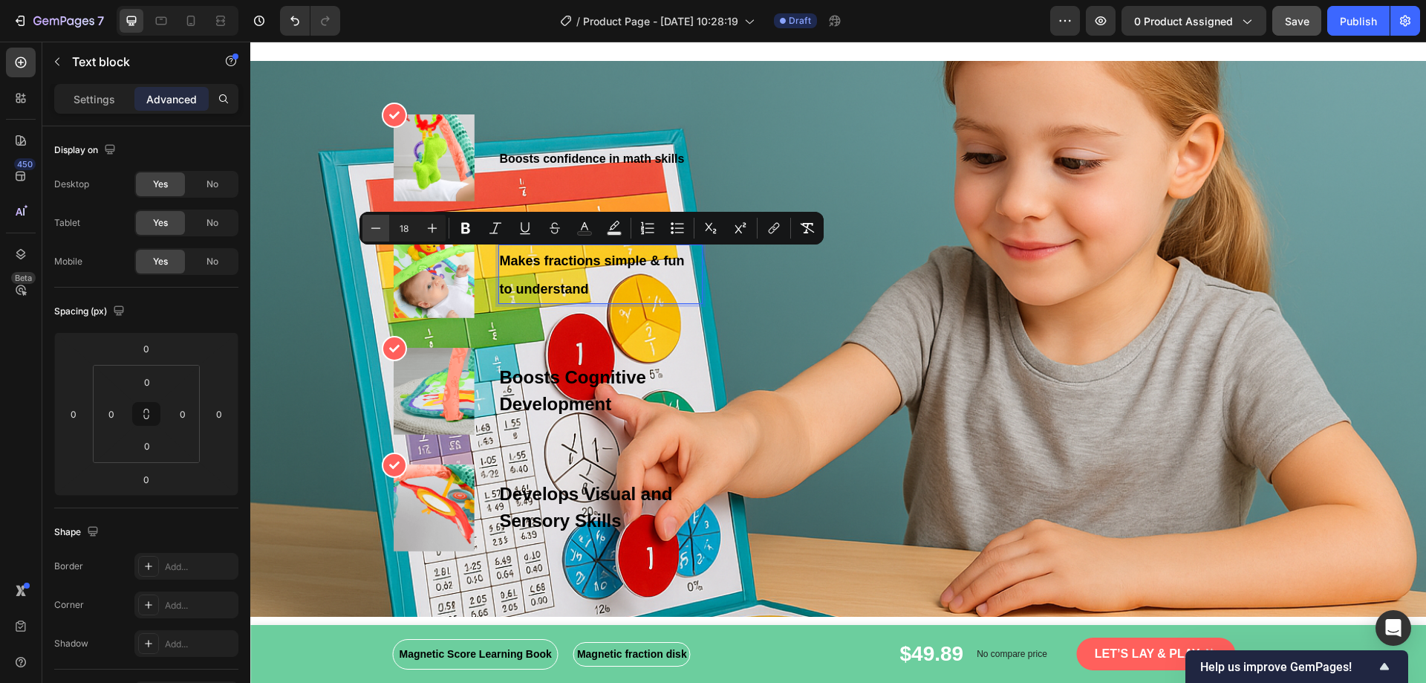
click at [382, 232] on icon "Editor contextual toolbar" at bounding box center [375, 228] width 15 height 15
type input "17"
click at [770, 287] on div "Icon Image Boosts confidence in math skills Text block Row Icon Image Makes fra…" at bounding box center [838, 332] width 891 height 437
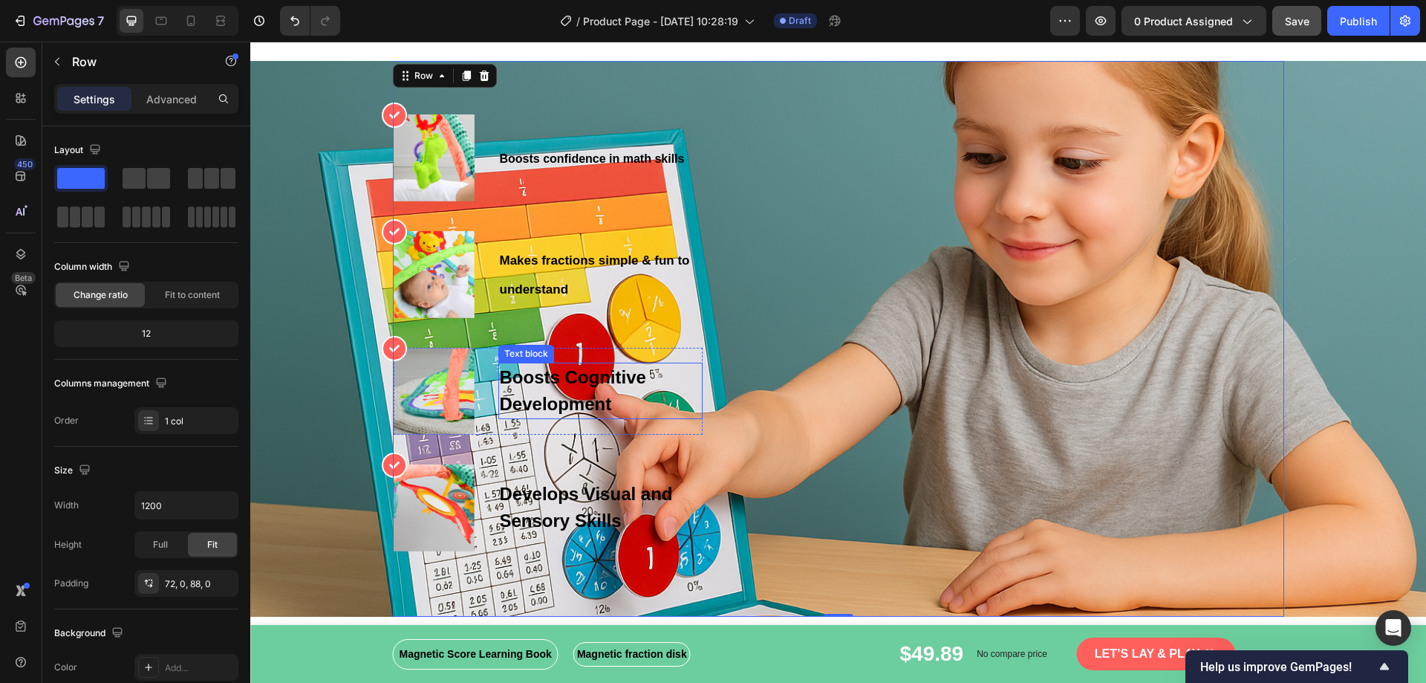
click at [533, 400] on p "Boosts Cognitive Development" at bounding box center [600, 390] width 201 height 53
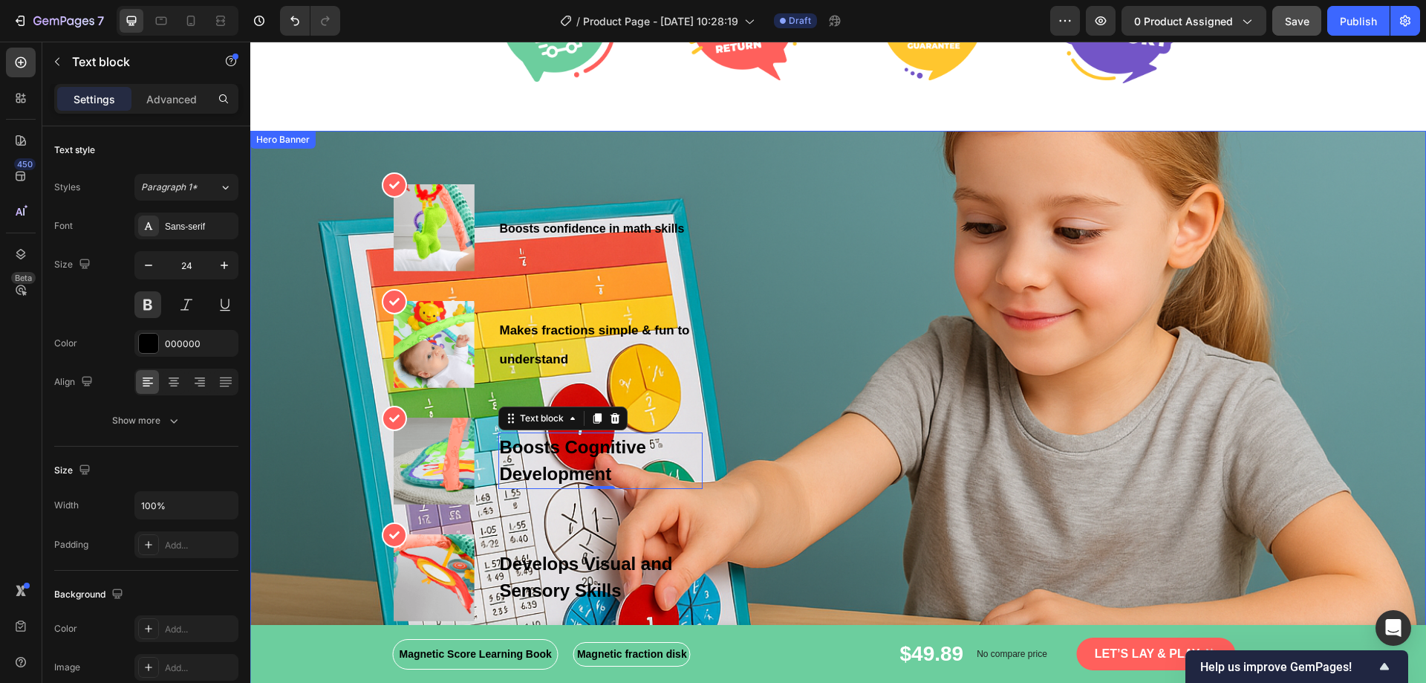
scroll to position [3045, 0]
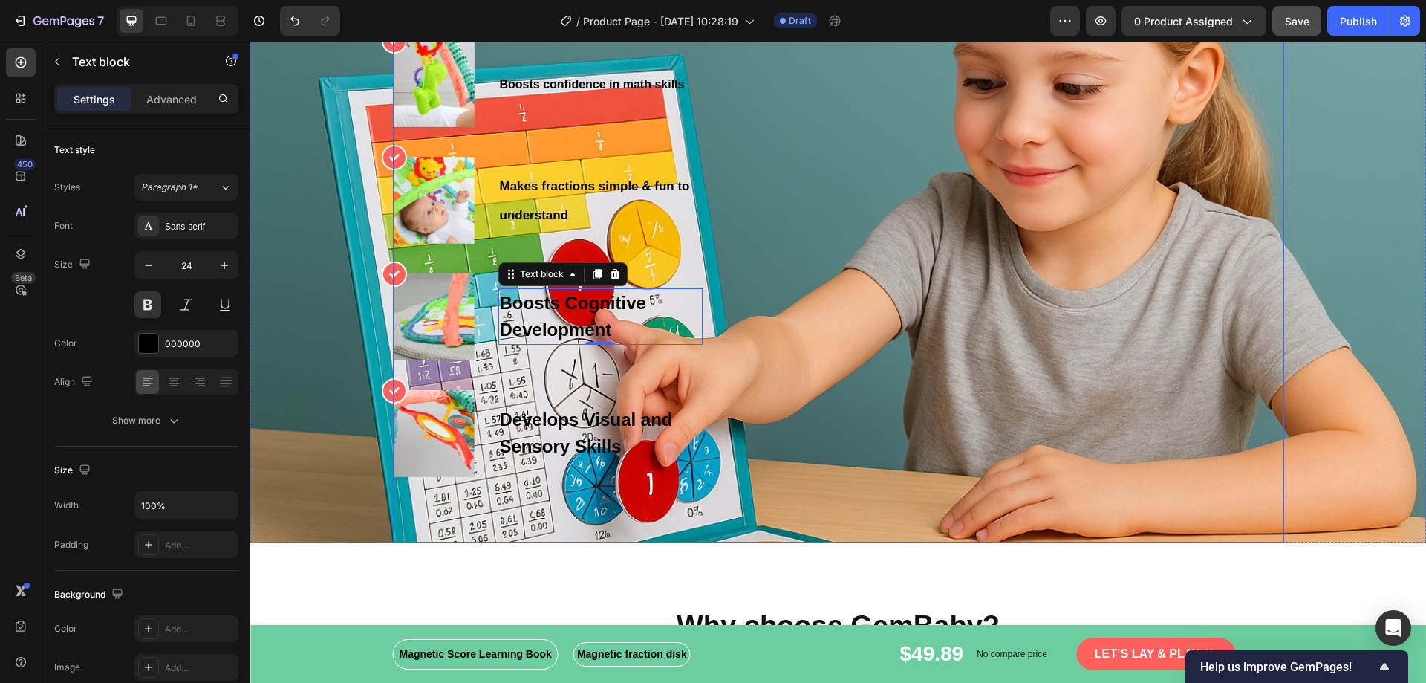
click at [747, 163] on div "Icon Image Boosts confidence in math skills Text block Row Icon Image Makes fra…" at bounding box center [838, 258] width 891 height 437
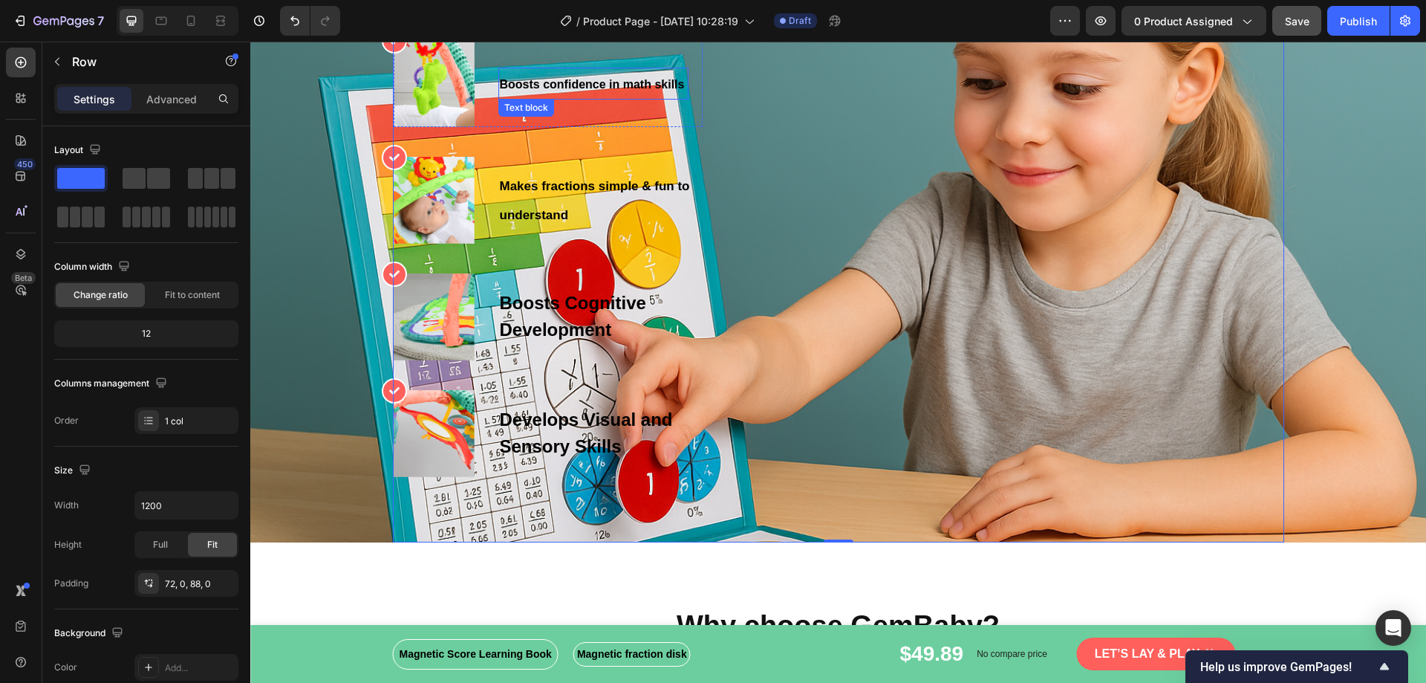
click at [530, 82] on strong "Boosts confidence in math skills" at bounding box center [592, 84] width 185 height 13
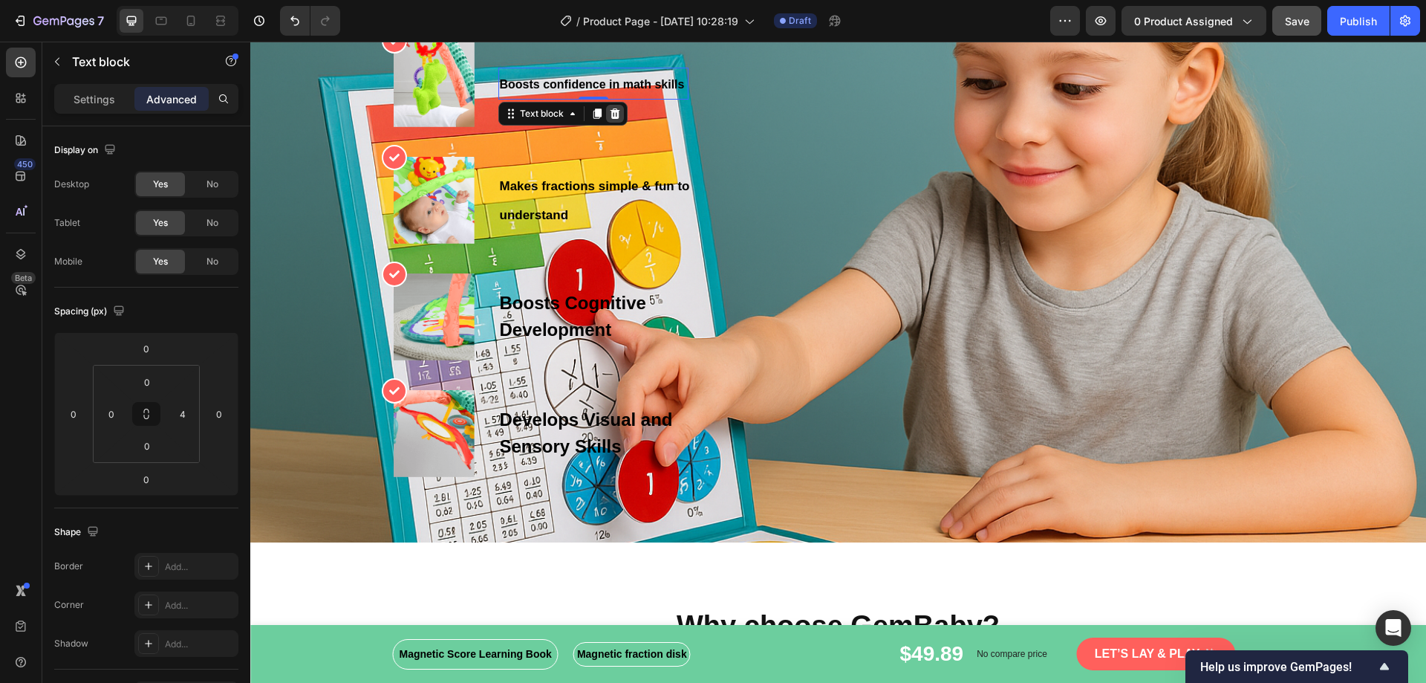
click at [617, 111] on div at bounding box center [615, 114] width 18 height 18
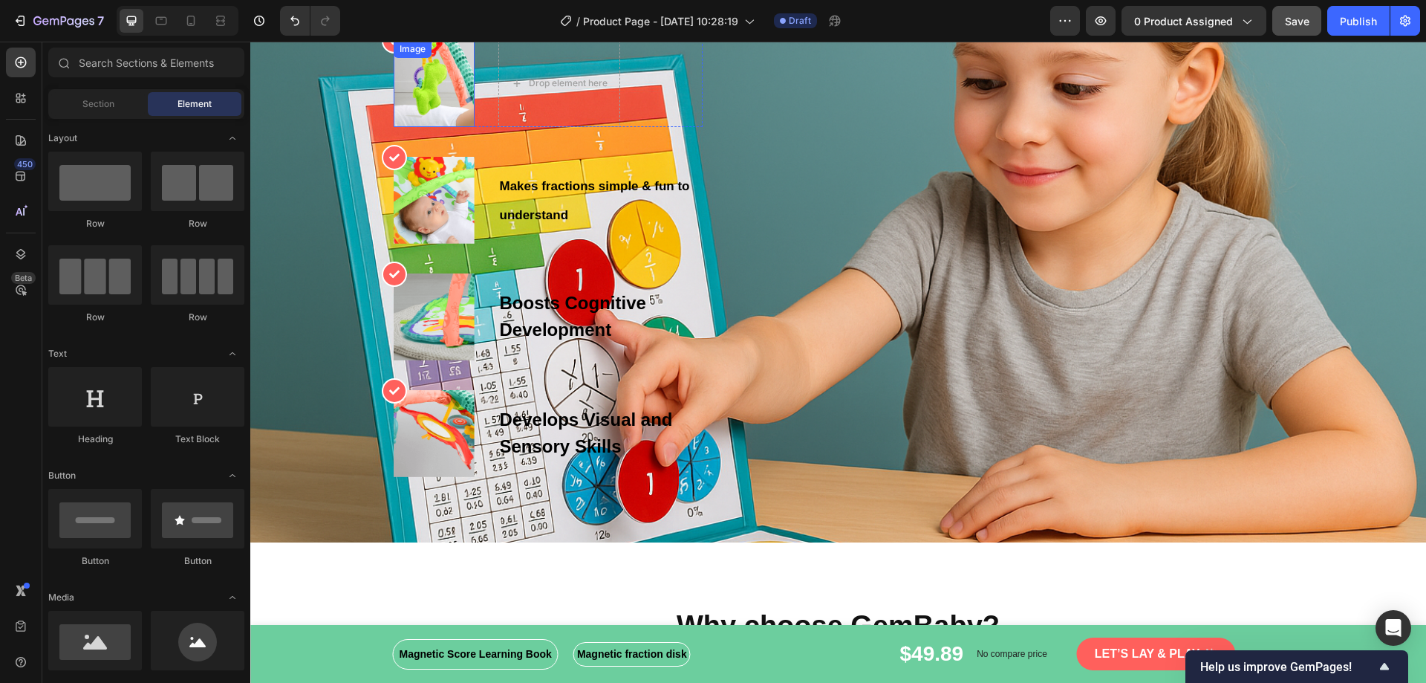
click at [435, 95] on img at bounding box center [434, 83] width 81 height 87
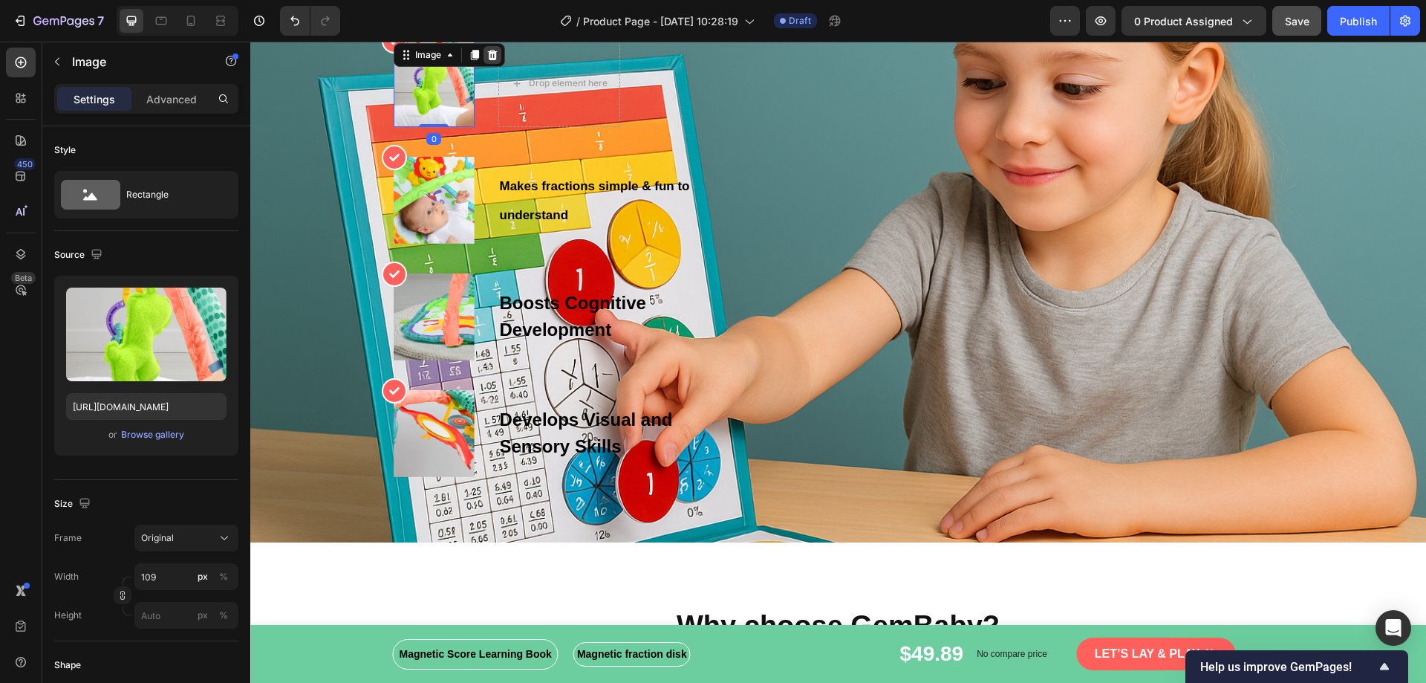
click at [489, 55] on icon at bounding box center [492, 54] width 10 height 10
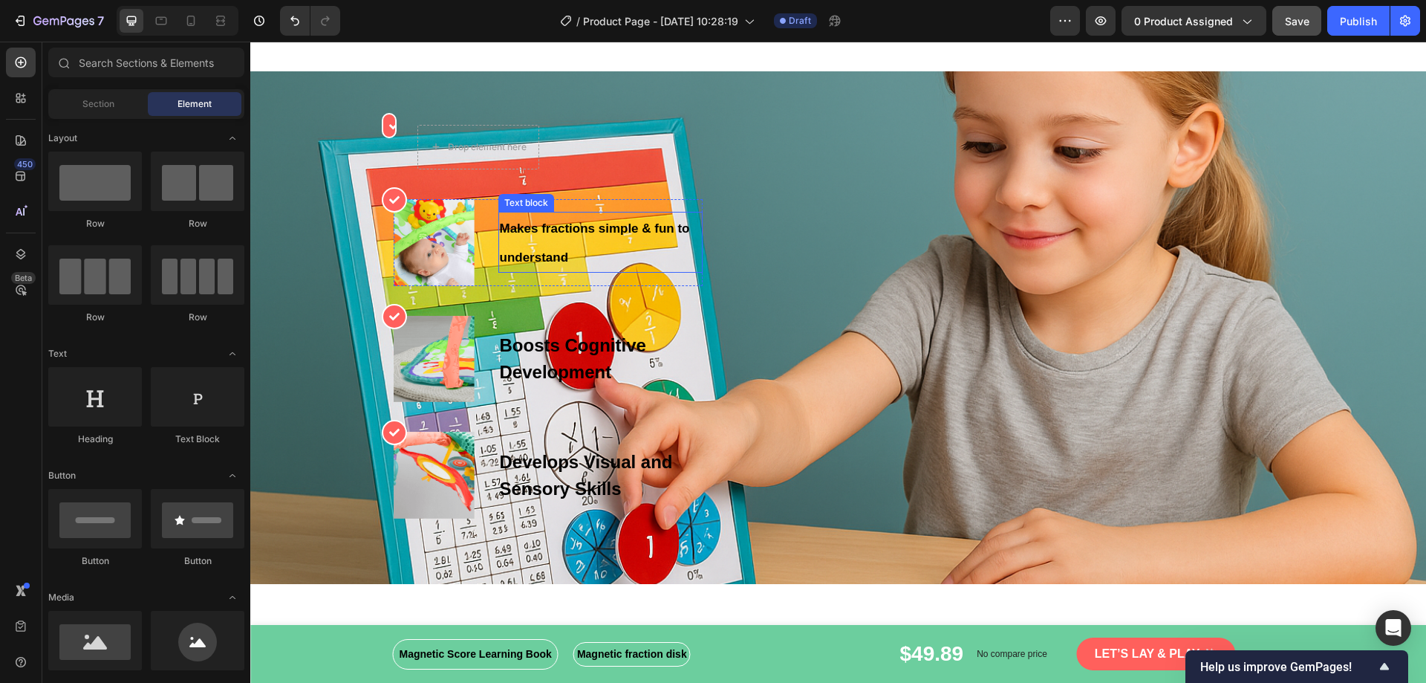
scroll to position [2823, 0]
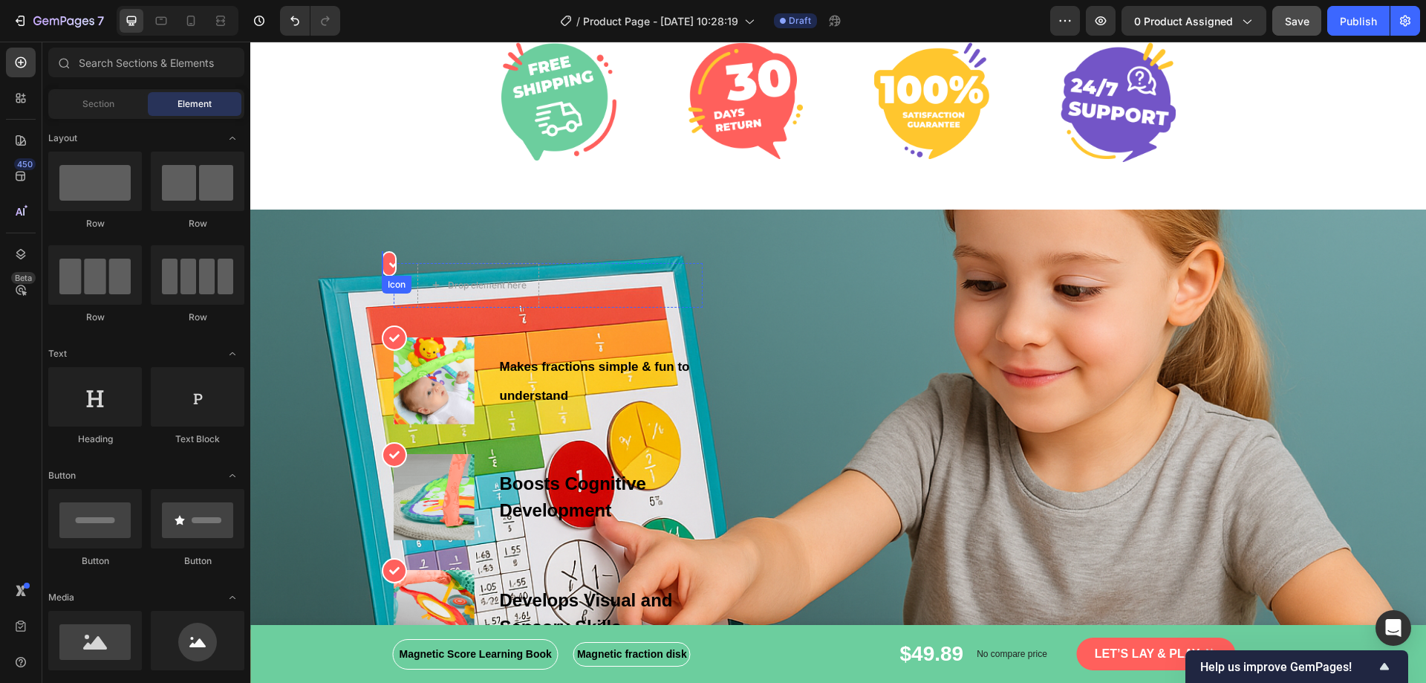
click at [382, 261] on div at bounding box center [389, 263] width 15 height 25
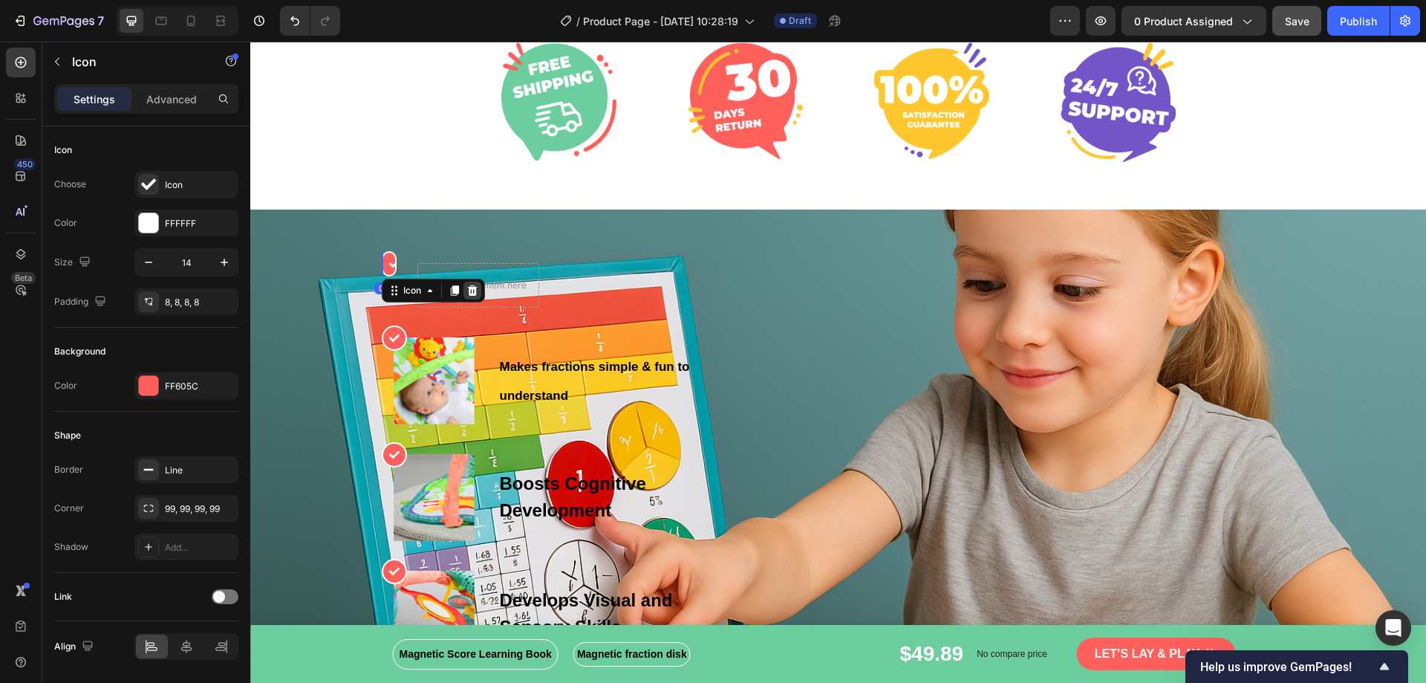
click at [470, 286] on icon at bounding box center [472, 290] width 12 height 12
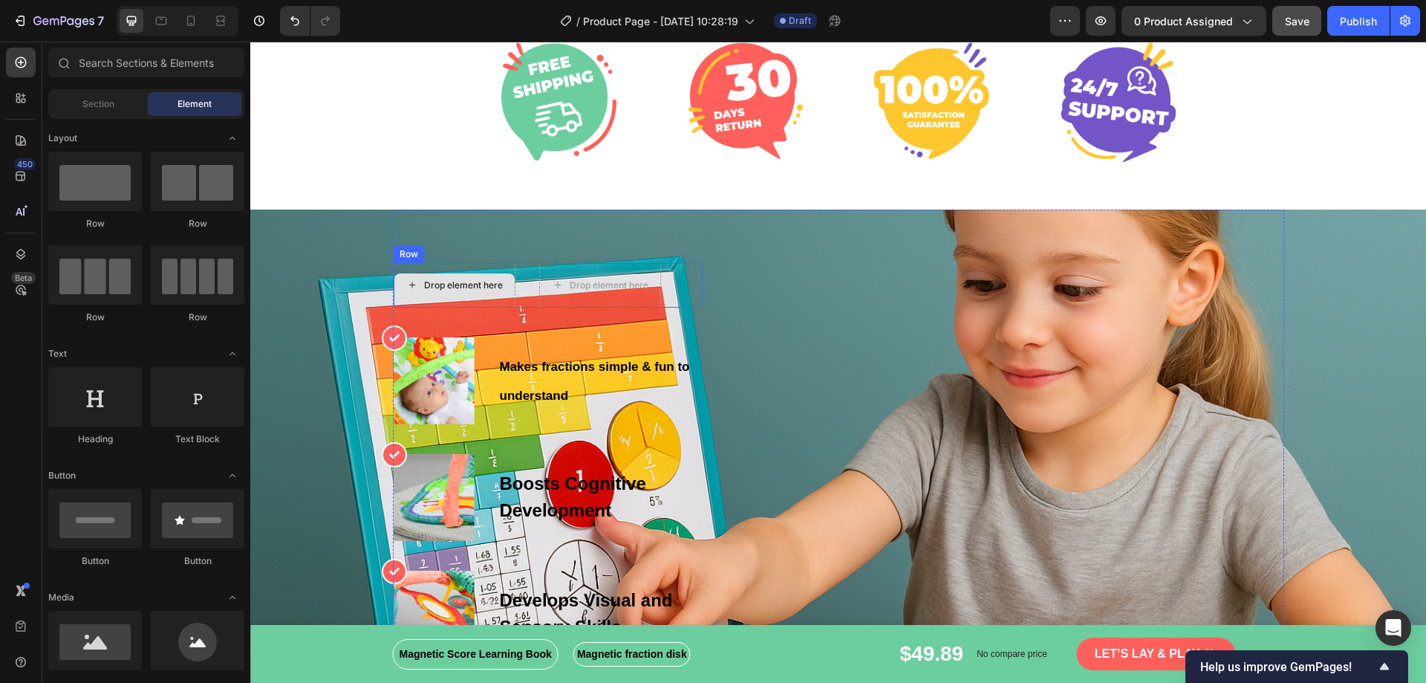
click at [450, 285] on div "Drop element here" at bounding box center [463, 285] width 79 height 12
drag, startPoint x: 489, startPoint y: 291, endPoint x: 406, endPoint y: 256, distance: 90.2
click at [406, 256] on div "Row" at bounding box center [409, 253] width 25 height 13
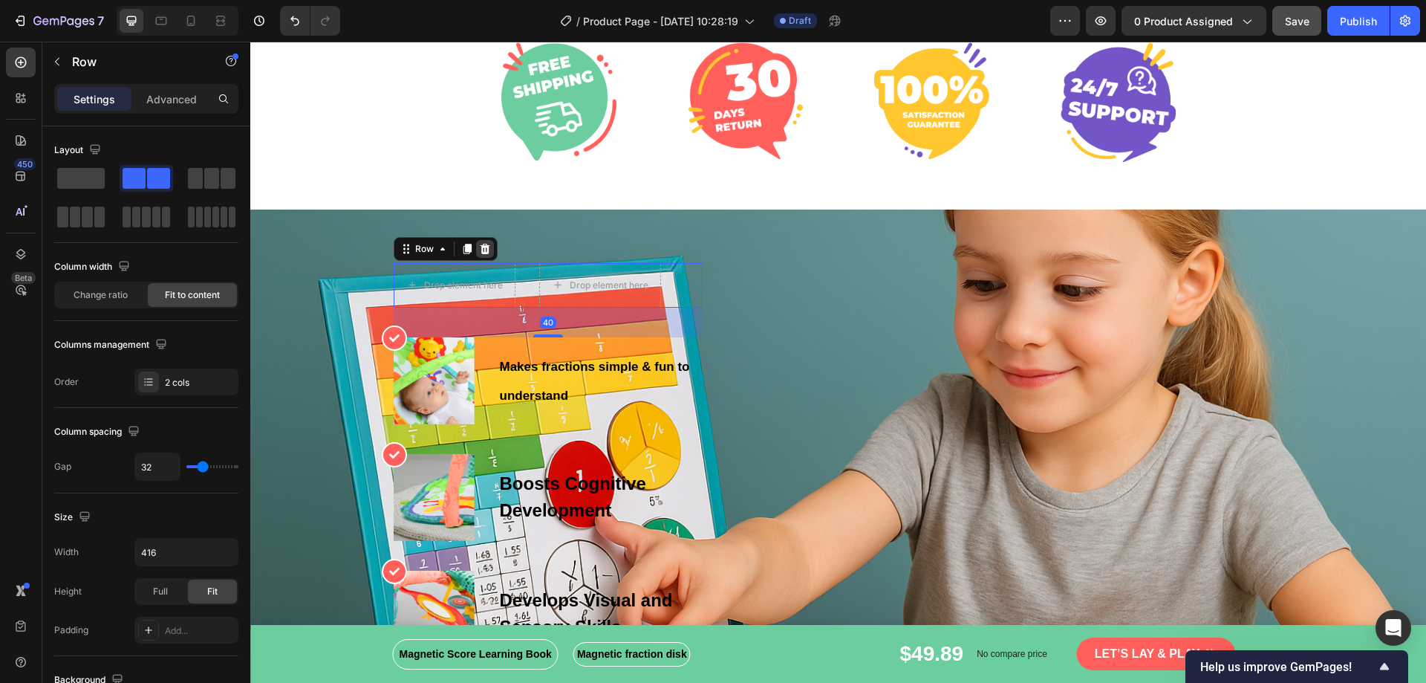
click at [480, 249] on icon at bounding box center [485, 248] width 10 height 10
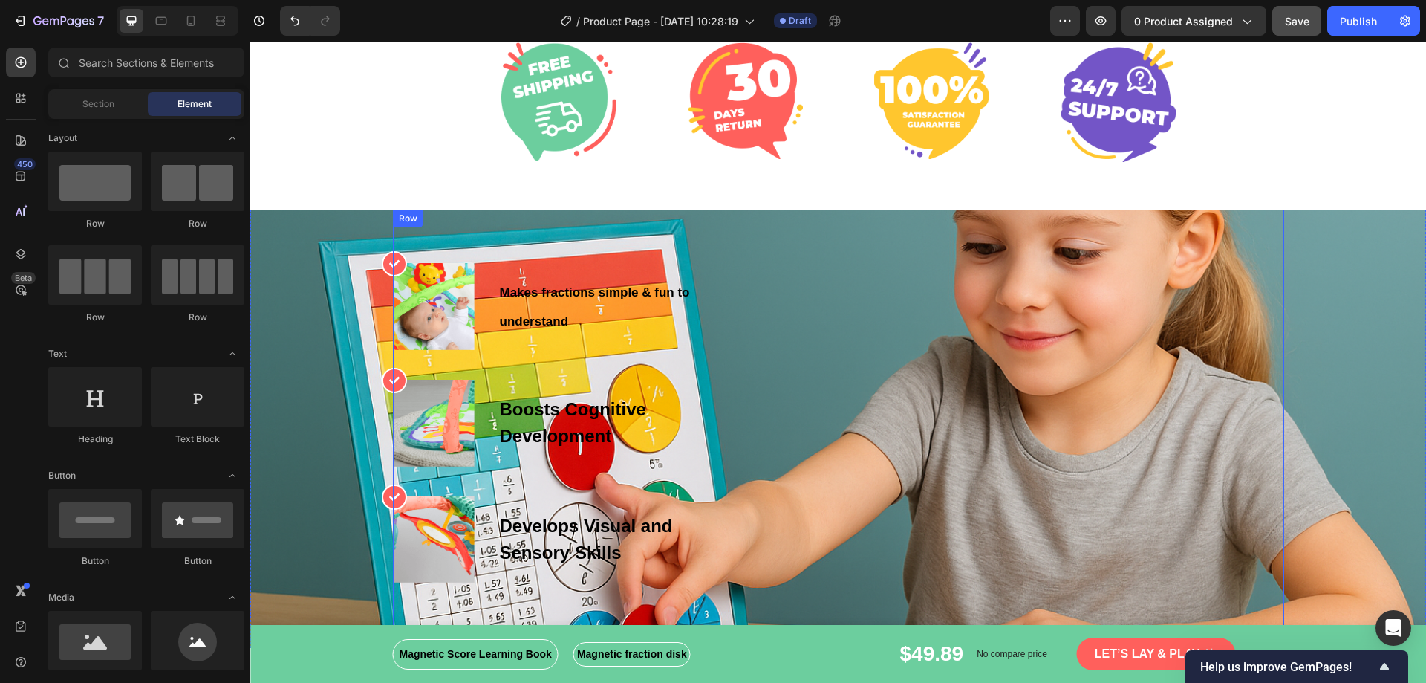
click at [404, 221] on div "Row" at bounding box center [408, 218] width 25 height 13
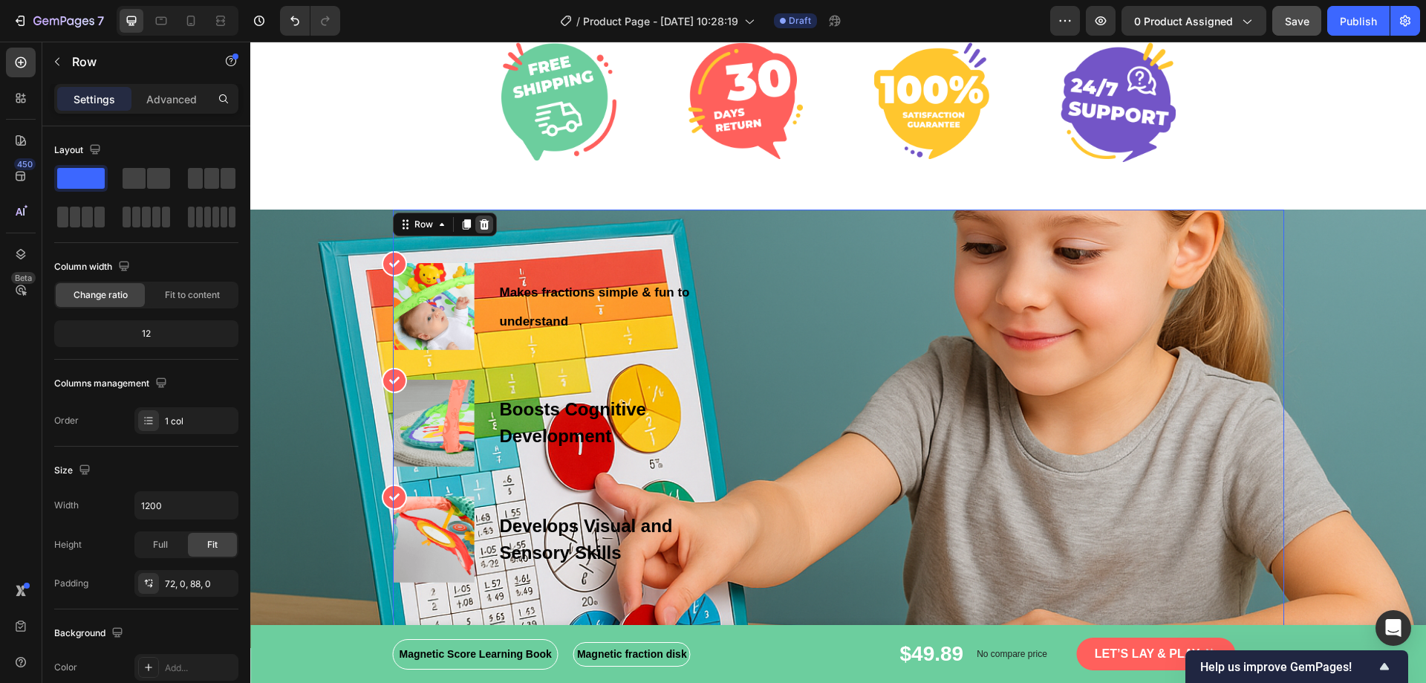
click at [475, 232] on div at bounding box center [484, 224] width 18 height 18
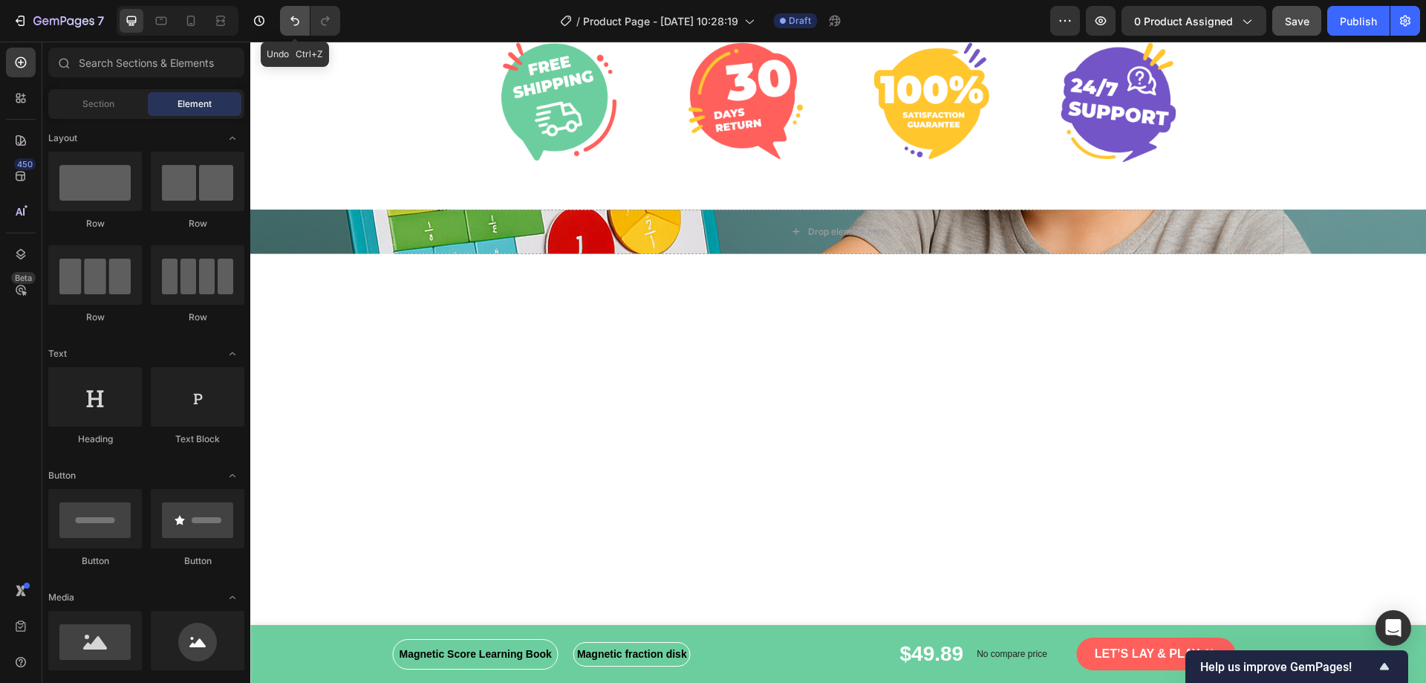
click at [287, 16] on button "Undo/Redo" at bounding box center [295, 21] width 30 height 30
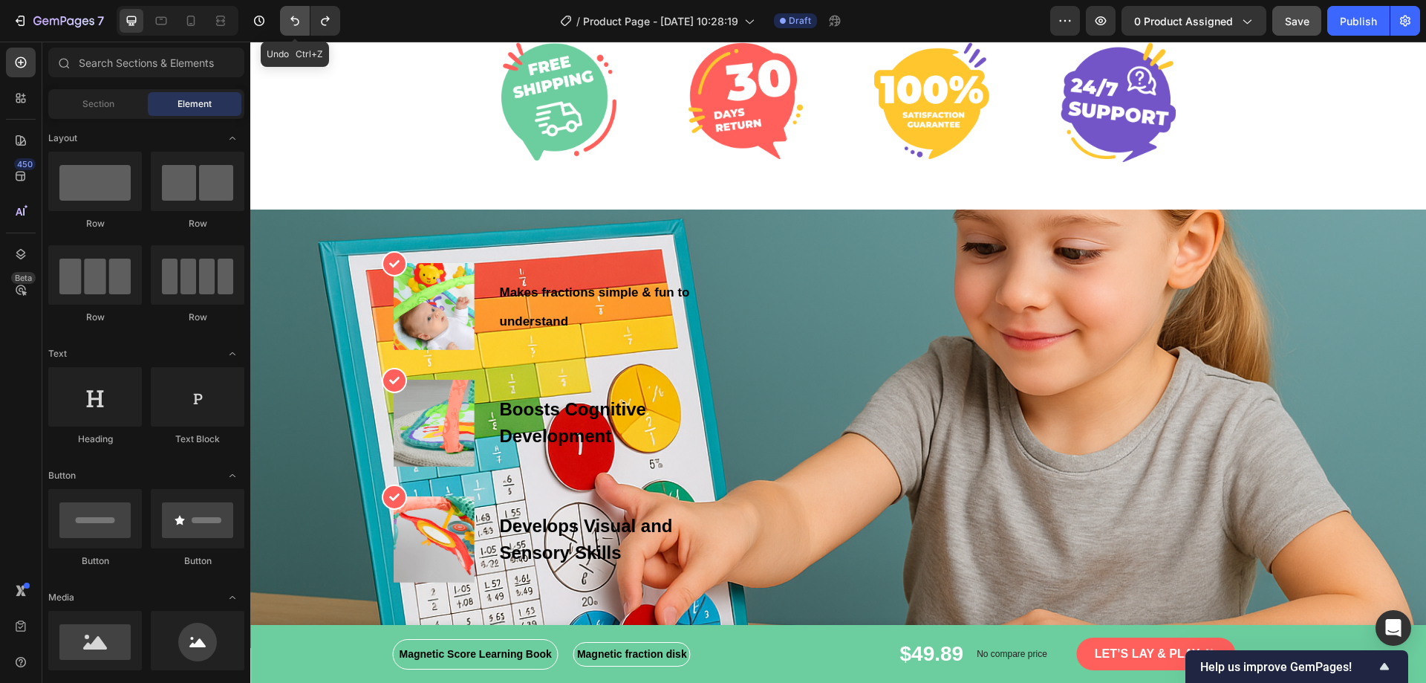
click at [287, 16] on button "Undo/Redo" at bounding box center [295, 21] width 30 height 30
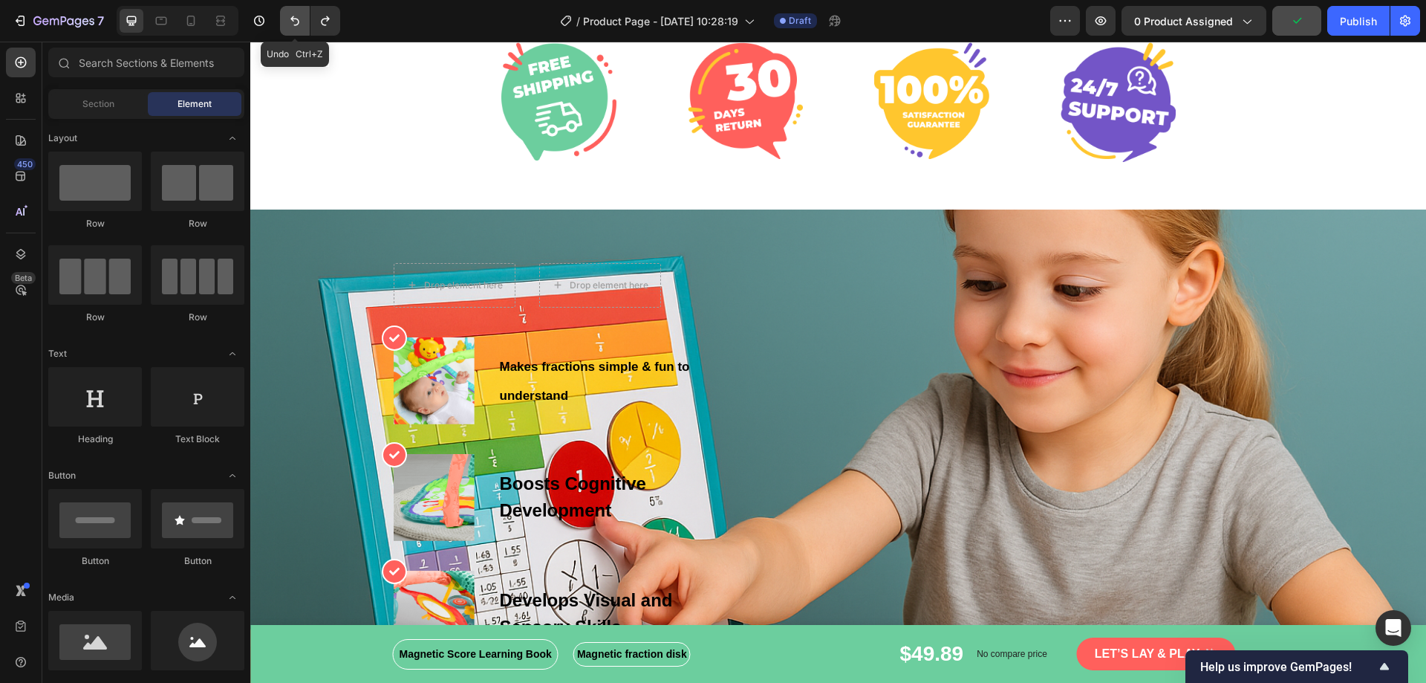
click at [287, 16] on button "Undo/Redo" at bounding box center [295, 21] width 30 height 30
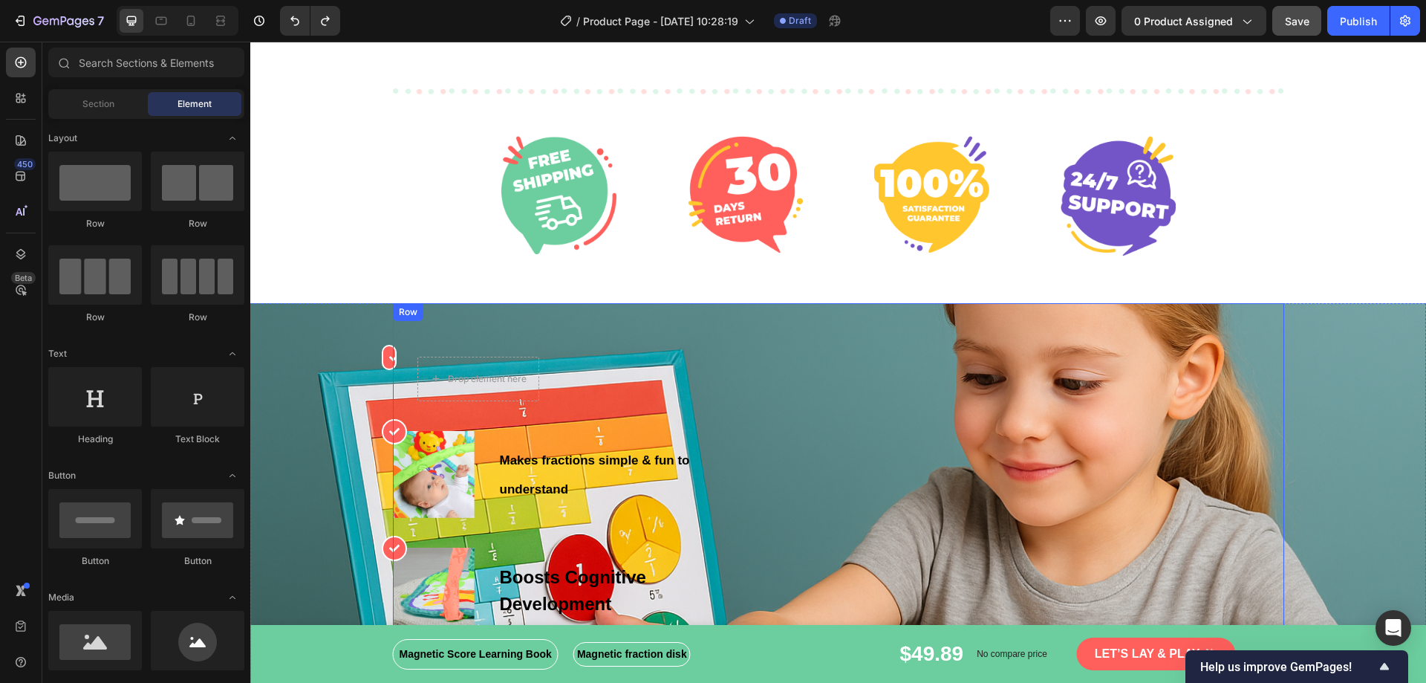
scroll to position [2897, 0]
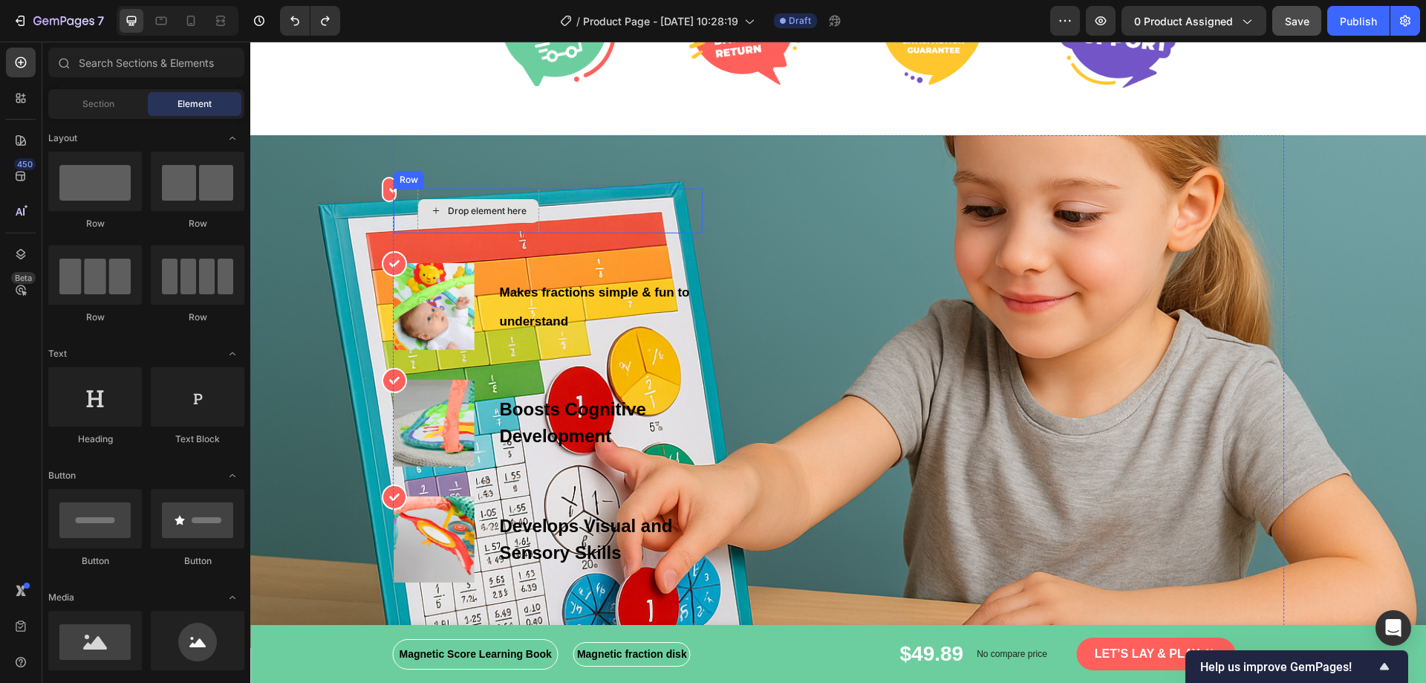
click at [462, 198] on div "Drop element here" at bounding box center [478, 211] width 122 height 45
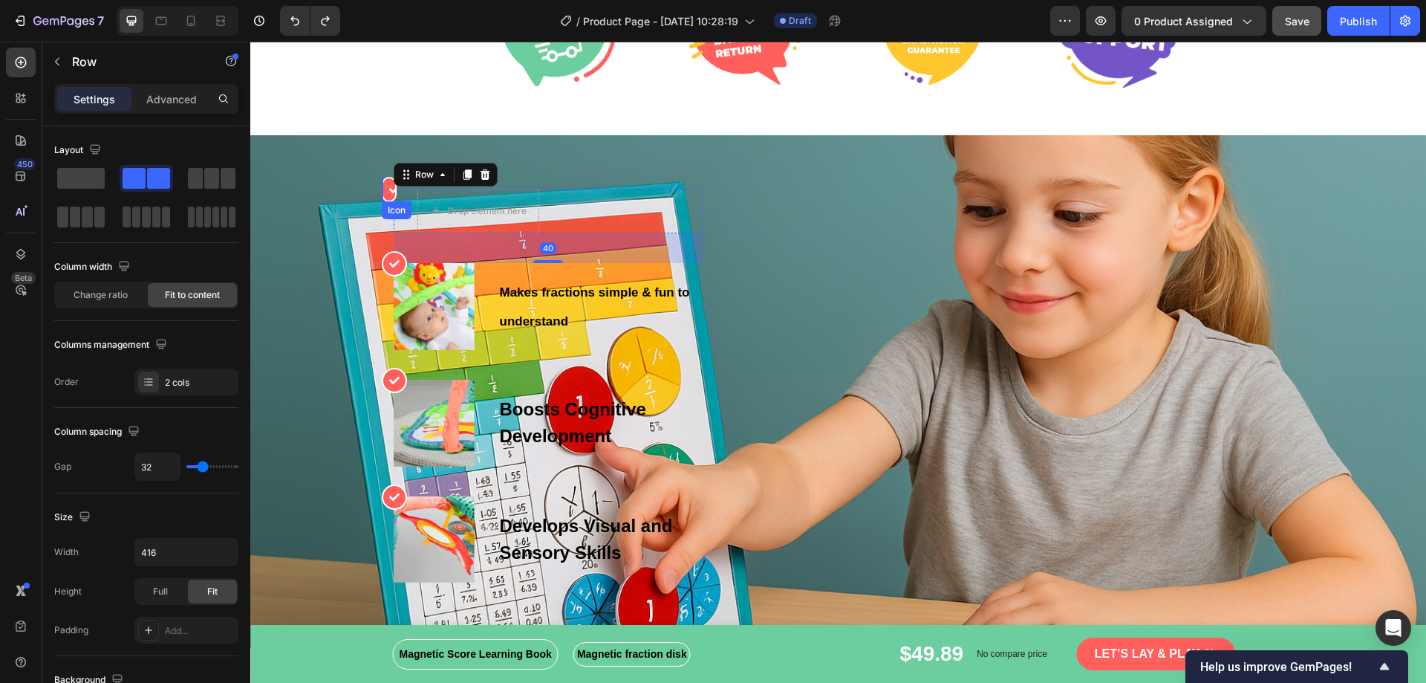
click at [382, 190] on div at bounding box center [389, 189] width 15 height 25
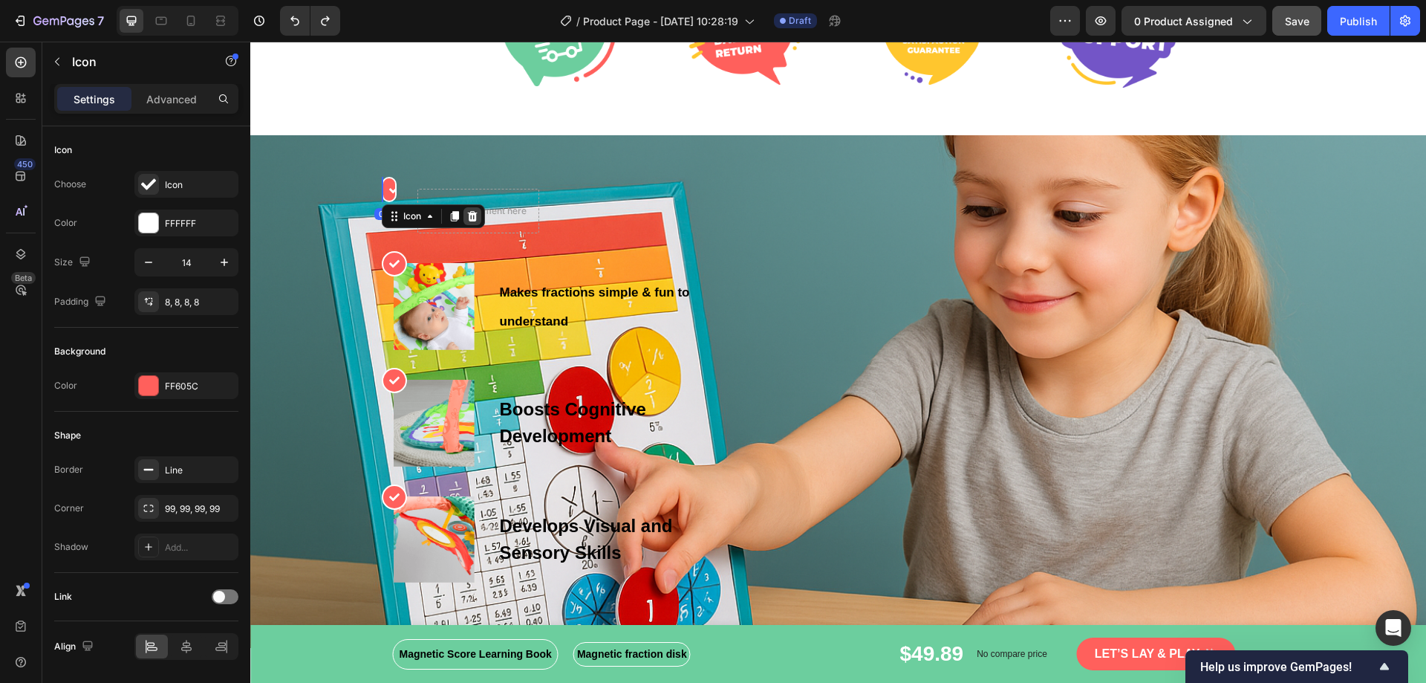
click at [467, 216] on icon at bounding box center [472, 215] width 10 height 10
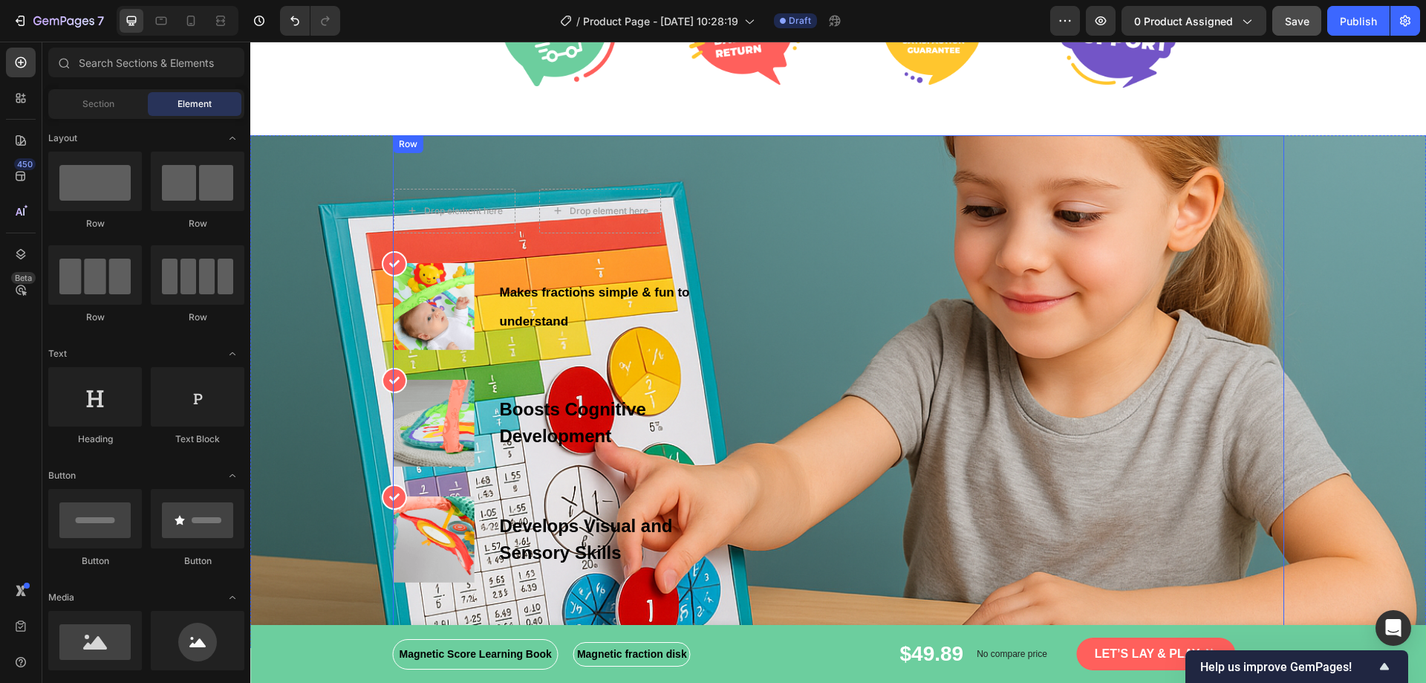
click at [816, 269] on div "Drop element here Drop element here Row Icon Image Makes fractions simple & fun…" at bounding box center [838, 386] width 891 height 394
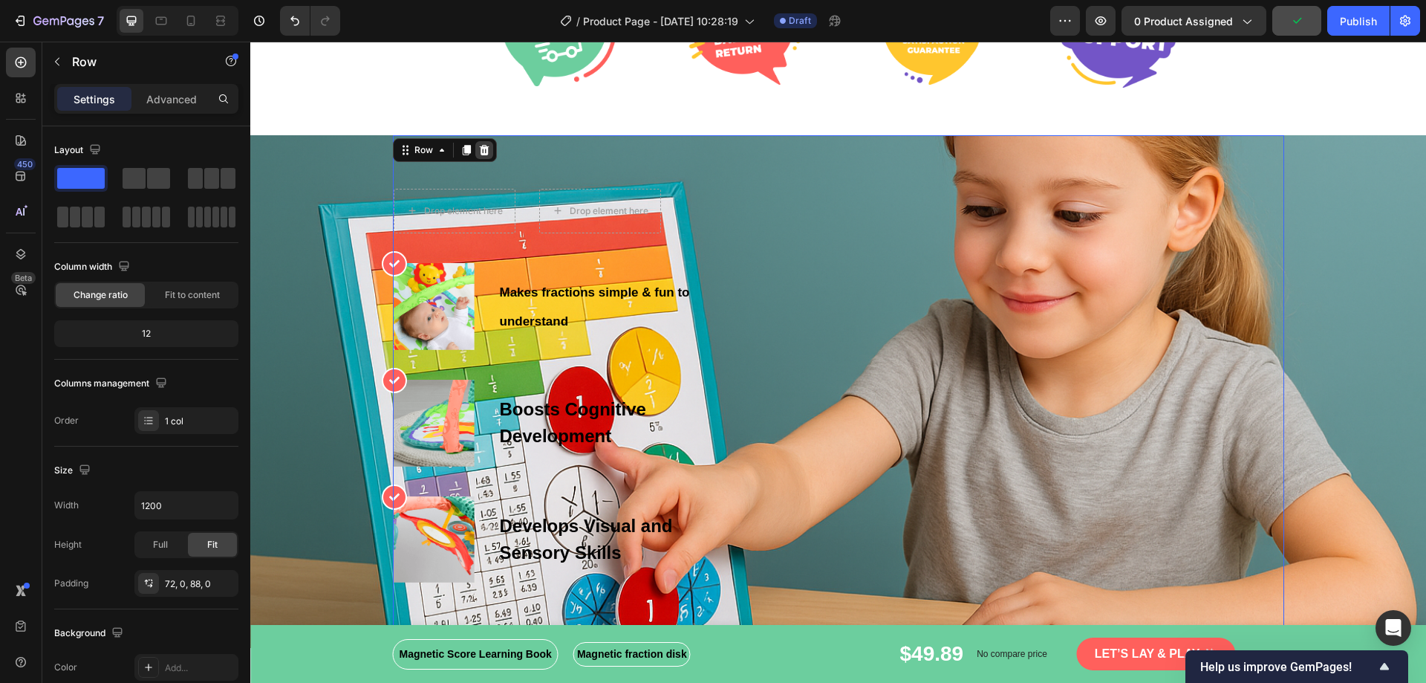
click at [480, 153] on icon at bounding box center [484, 149] width 10 height 10
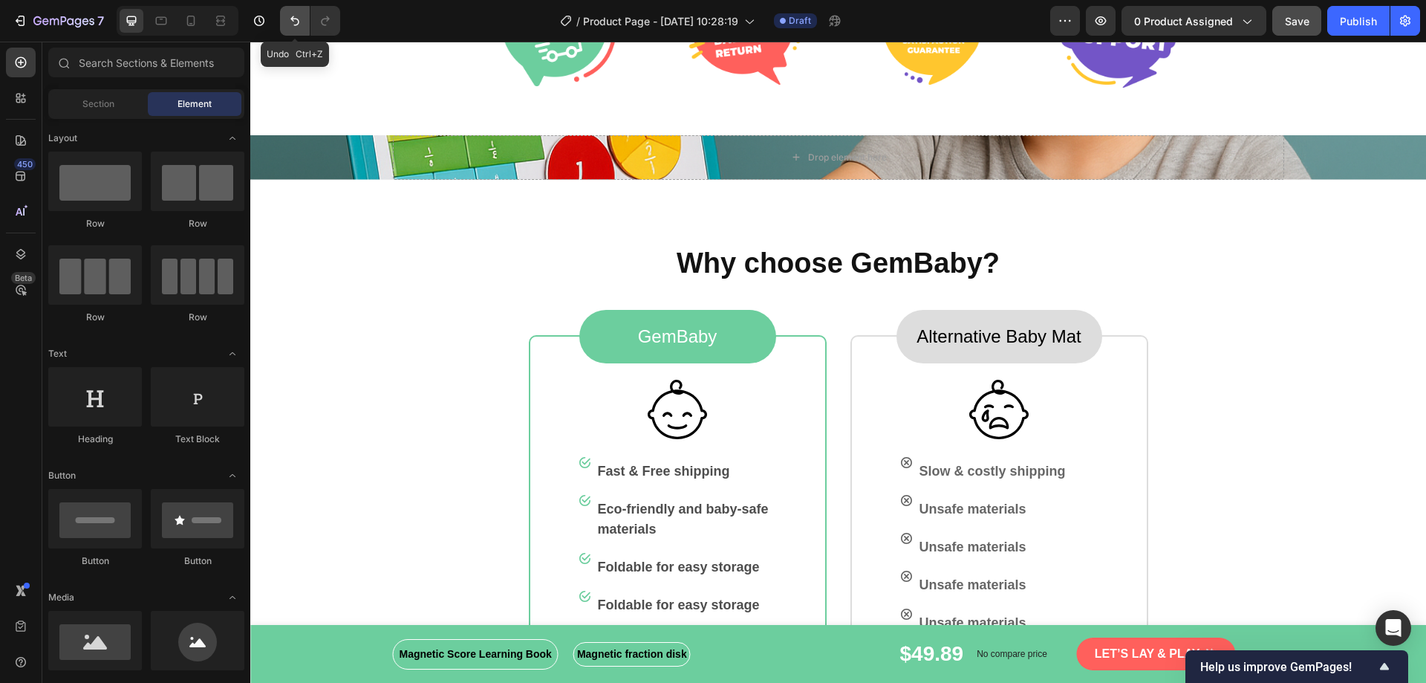
click at [293, 17] on icon "Undo/Redo" at bounding box center [294, 21] width 9 height 10
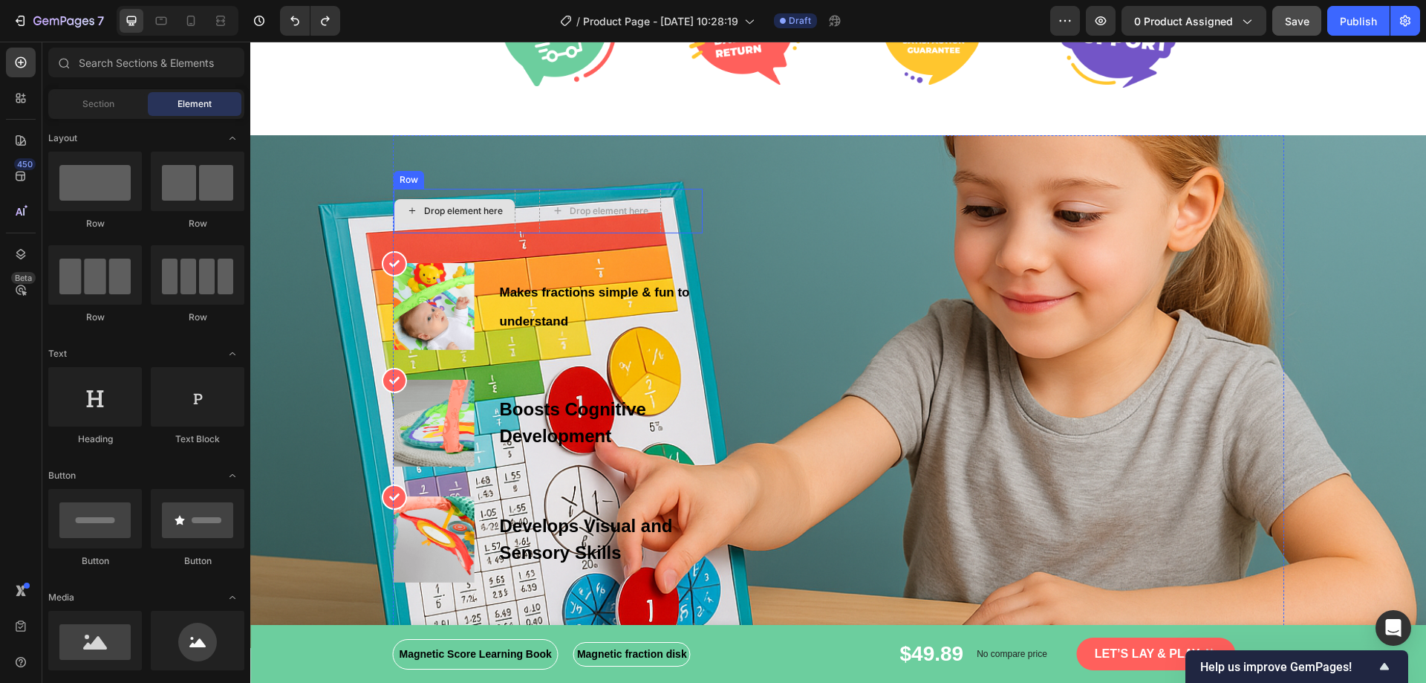
click at [445, 213] on div "Drop element here" at bounding box center [463, 211] width 79 height 12
click at [444, 213] on div "Drop element here" at bounding box center [463, 211] width 79 height 12
click at [552, 213] on icon at bounding box center [558, 210] width 12 height 13
click at [694, 206] on div "Drop element here Drop element here Row" at bounding box center [548, 211] width 309 height 45
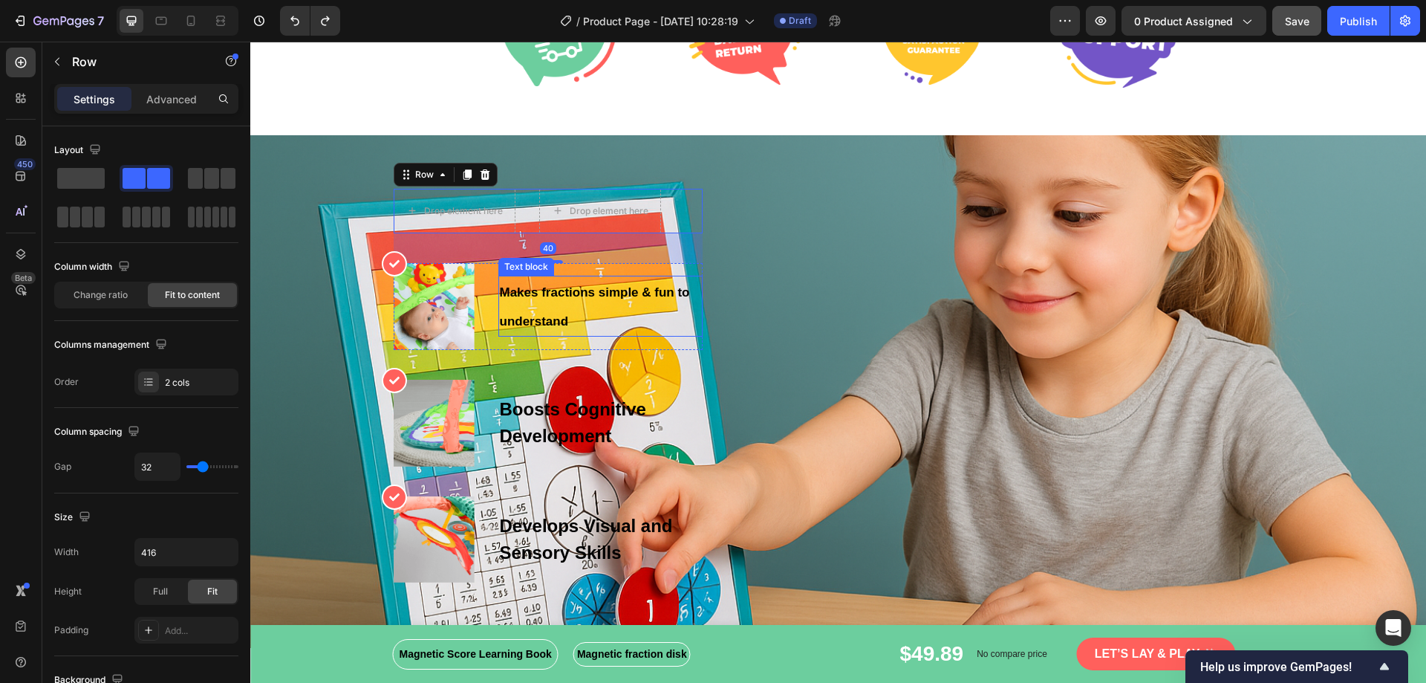
click at [500, 287] on span "Makes fractions simple & fun to understand" at bounding box center [595, 306] width 190 height 43
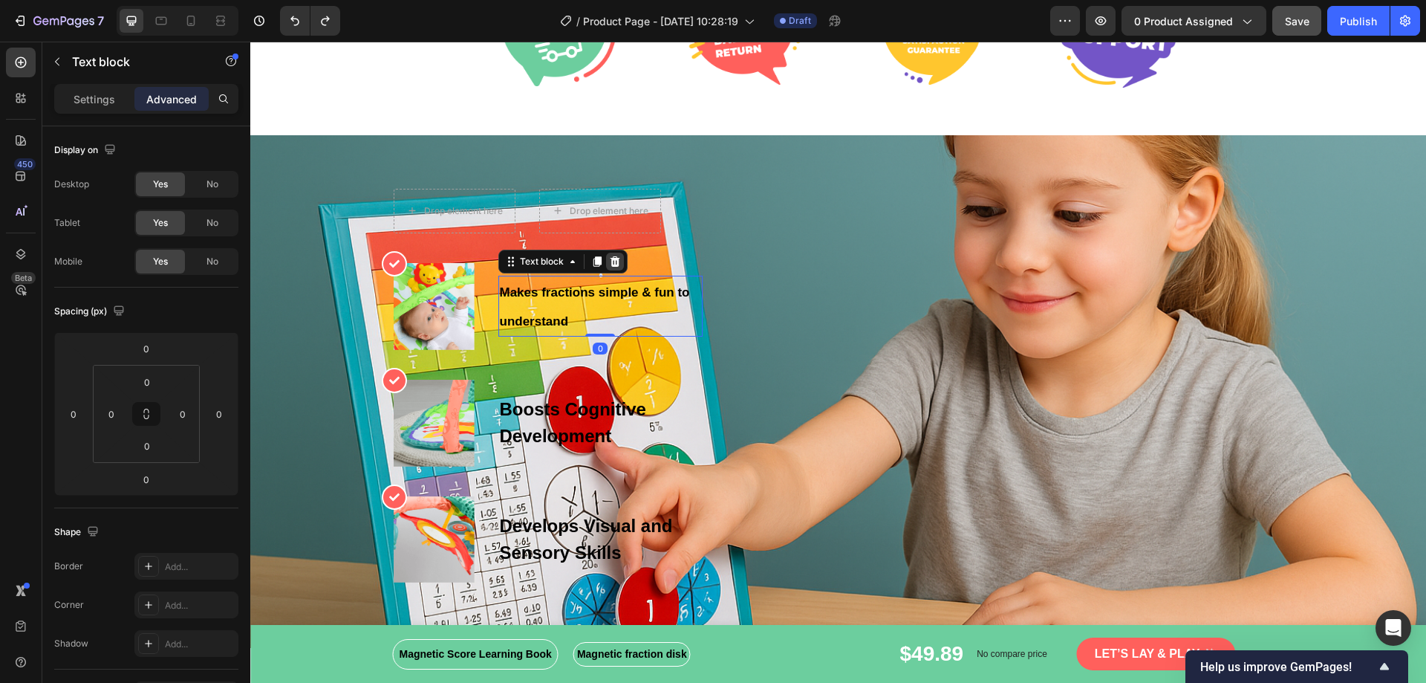
click at [611, 256] on icon at bounding box center [615, 261] width 10 height 10
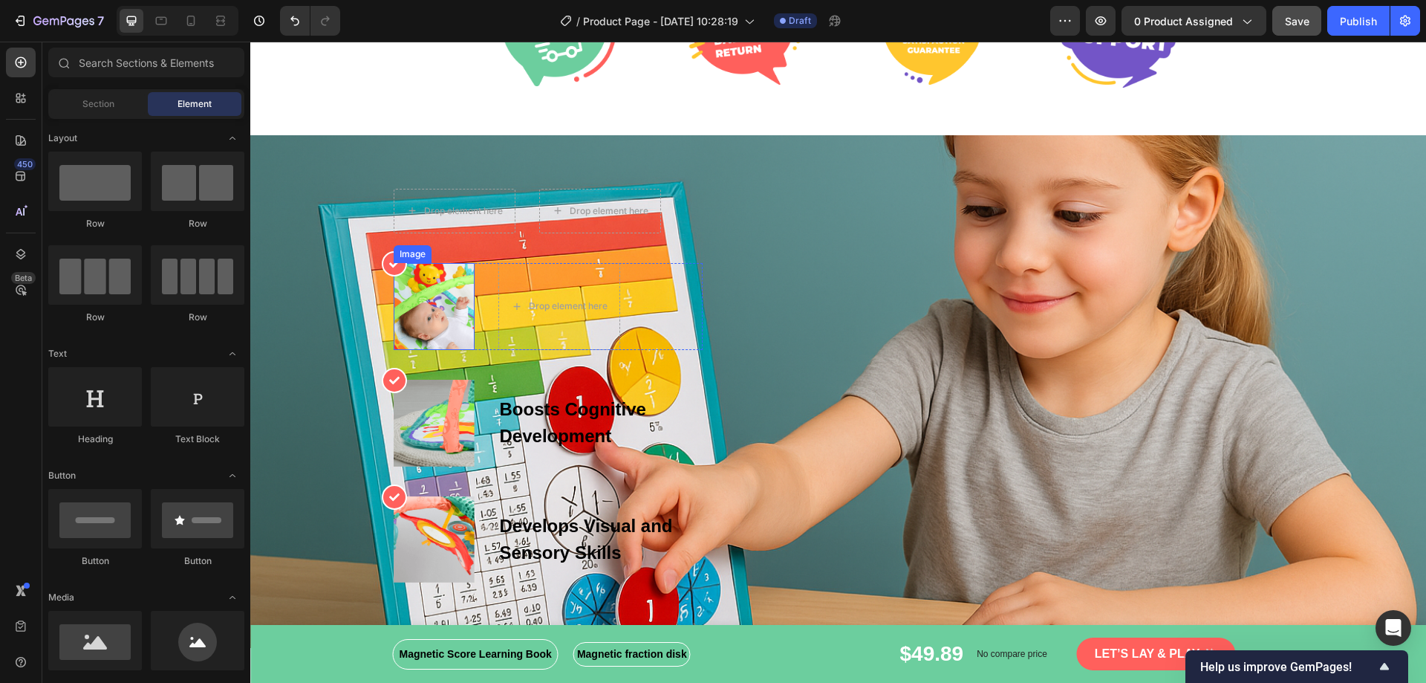
drag, startPoint x: 406, startPoint y: 287, endPoint x: 423, endPoint y: 278, distance: 19.6
click at [407, 287] on img at bounding box center [434, 306] width 81 height 87
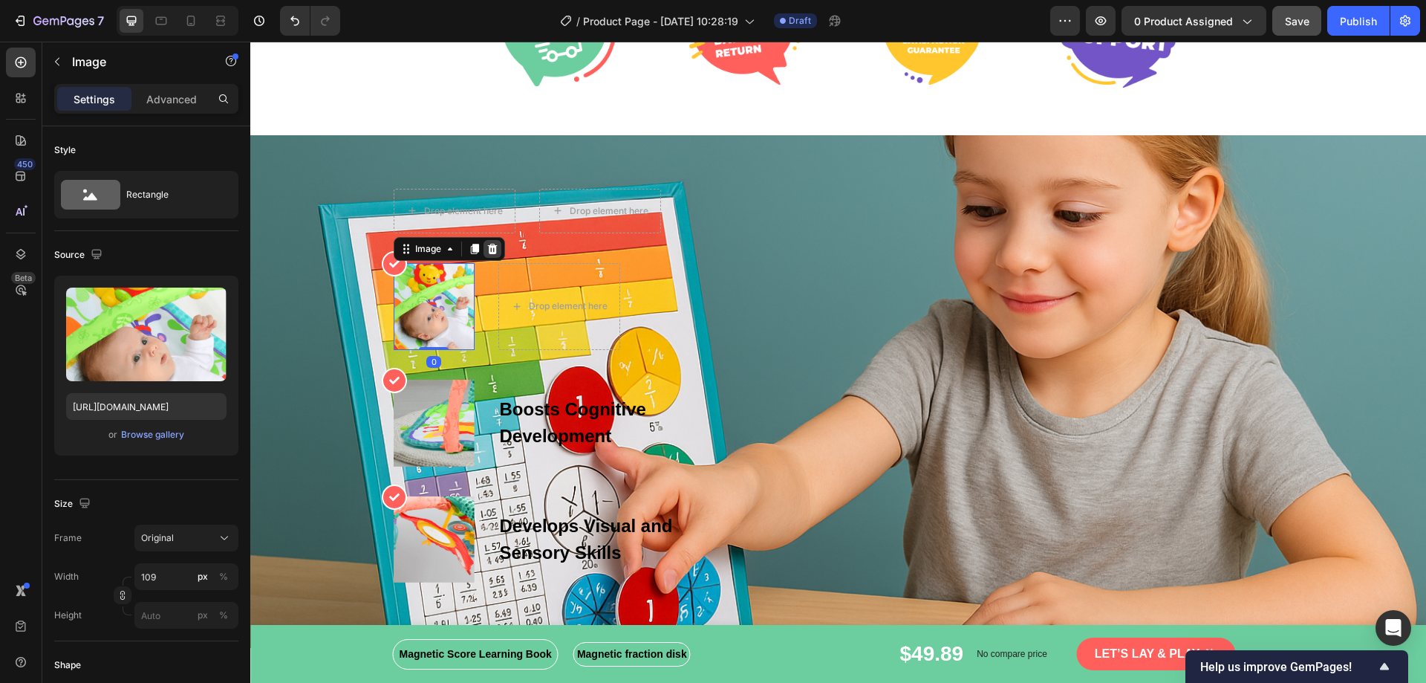
click at [487, 250] on icon at bounding box center [492, 248] width 10 height 10
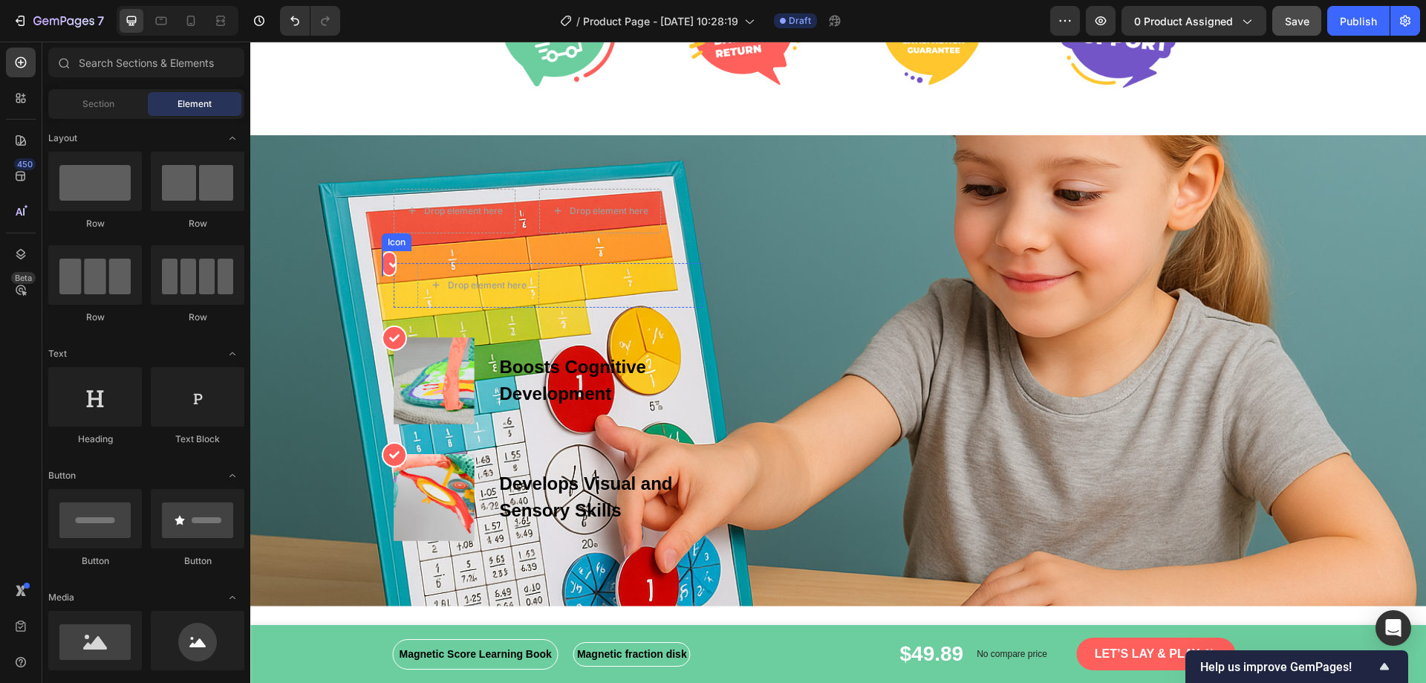
click at [389, 264] on icon at bounding box center [394, 263] width 10 height 10
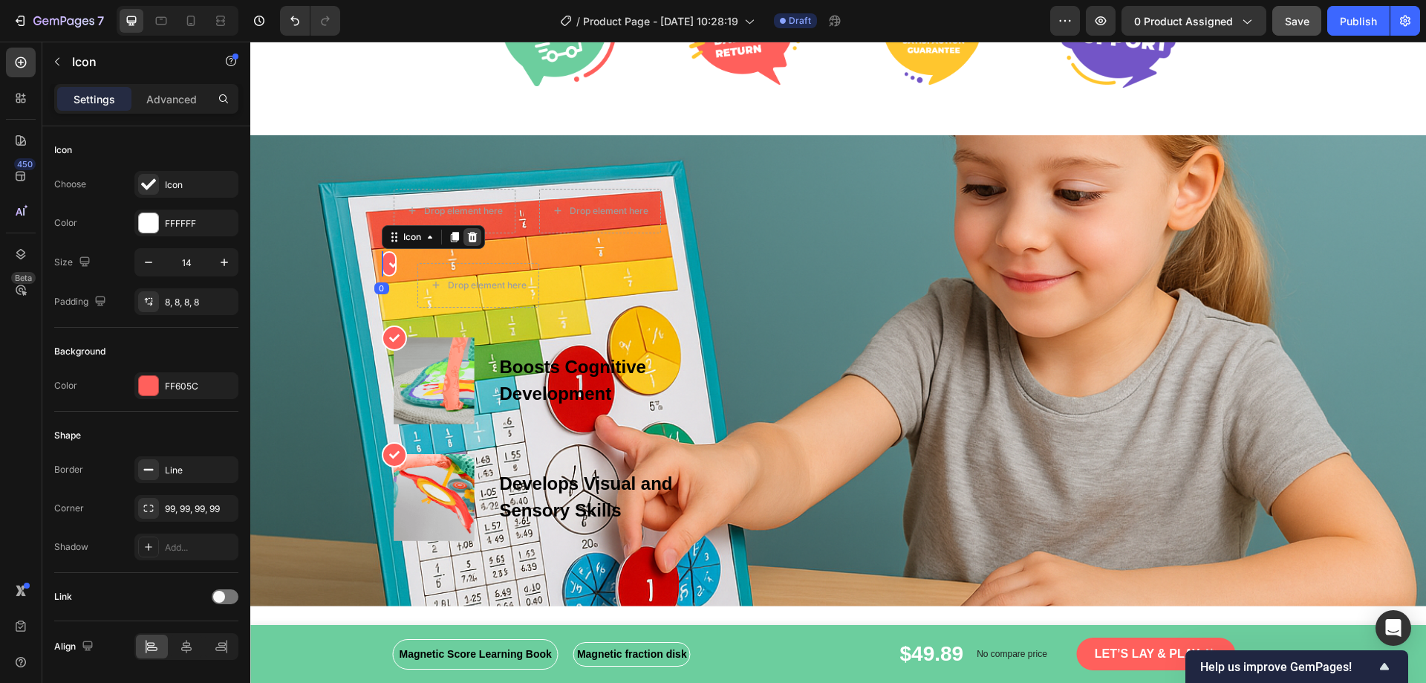
click at [467, 237] on icon at bounding box center [472, 236] width 10 height 10
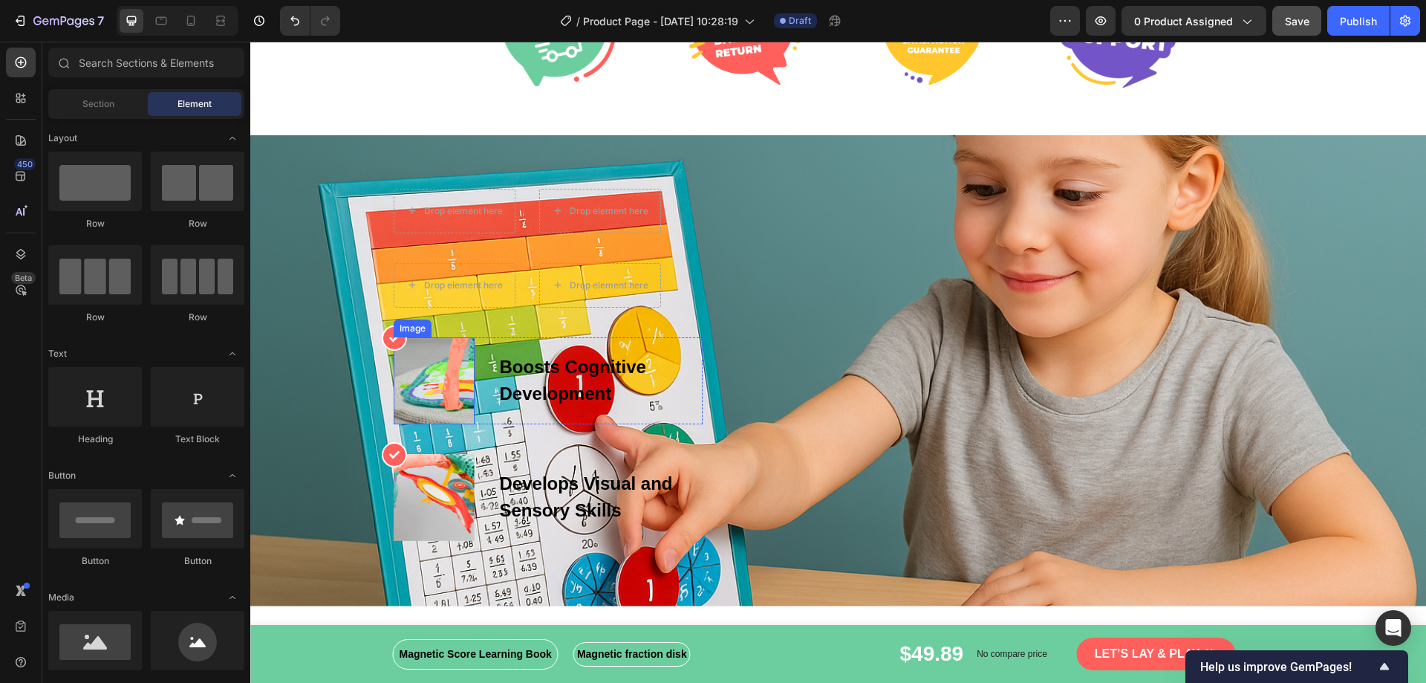
click at [437, 374] on img at bounding box center [434, 380] width 81 height 87
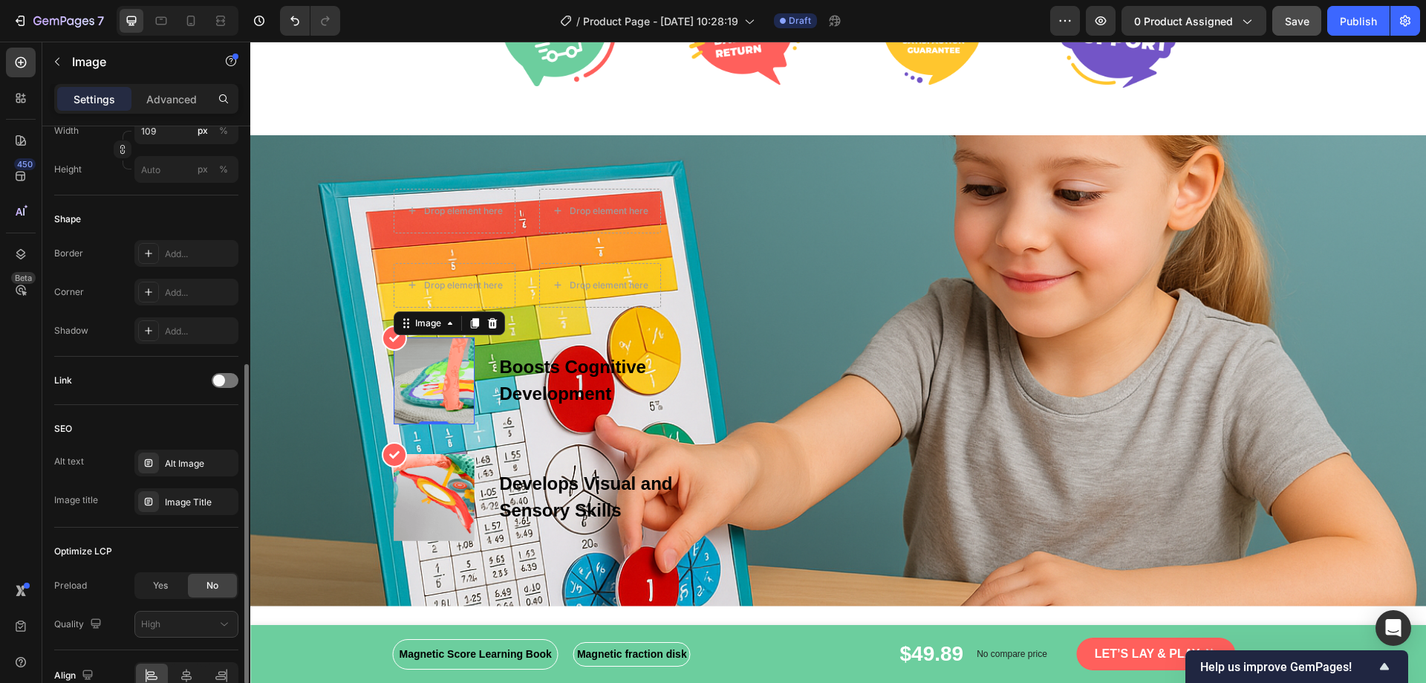
scroll to position [520, 0]
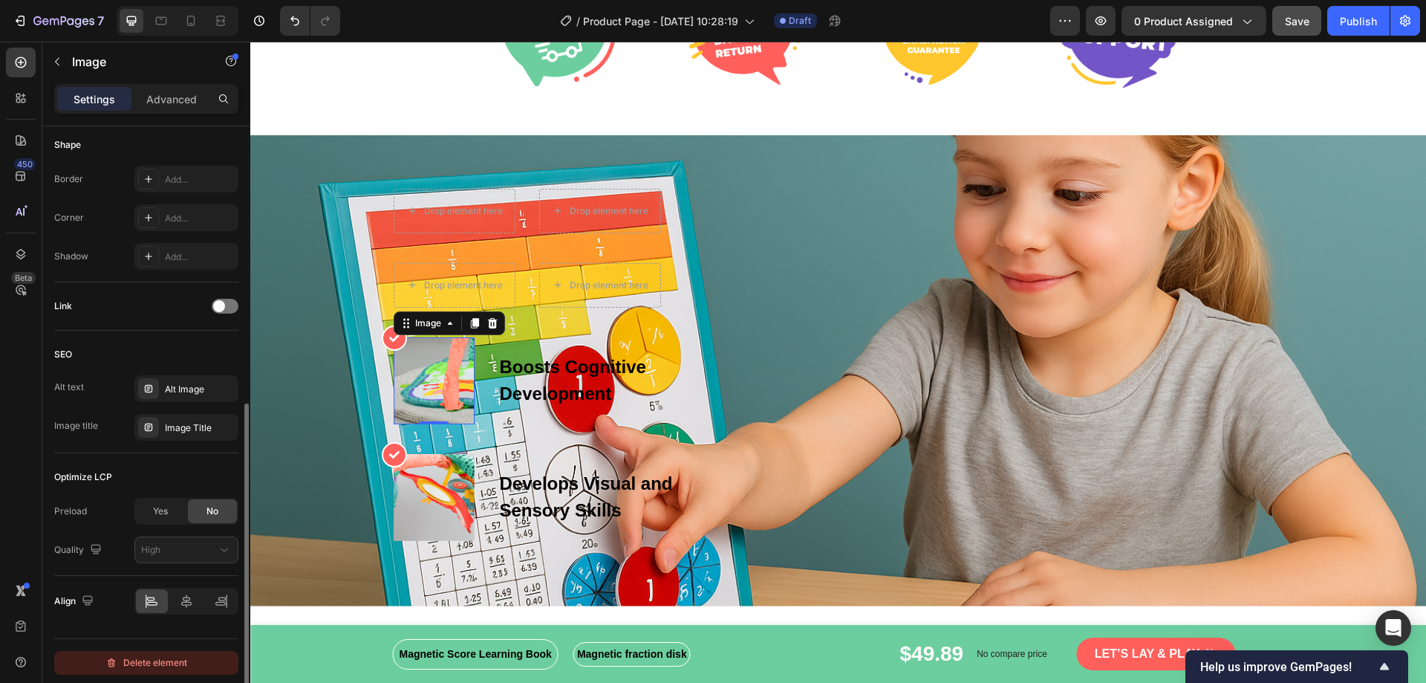
click at [140, 659] on div "Delete element" at bounding box center [146, 663] width 82 height 18
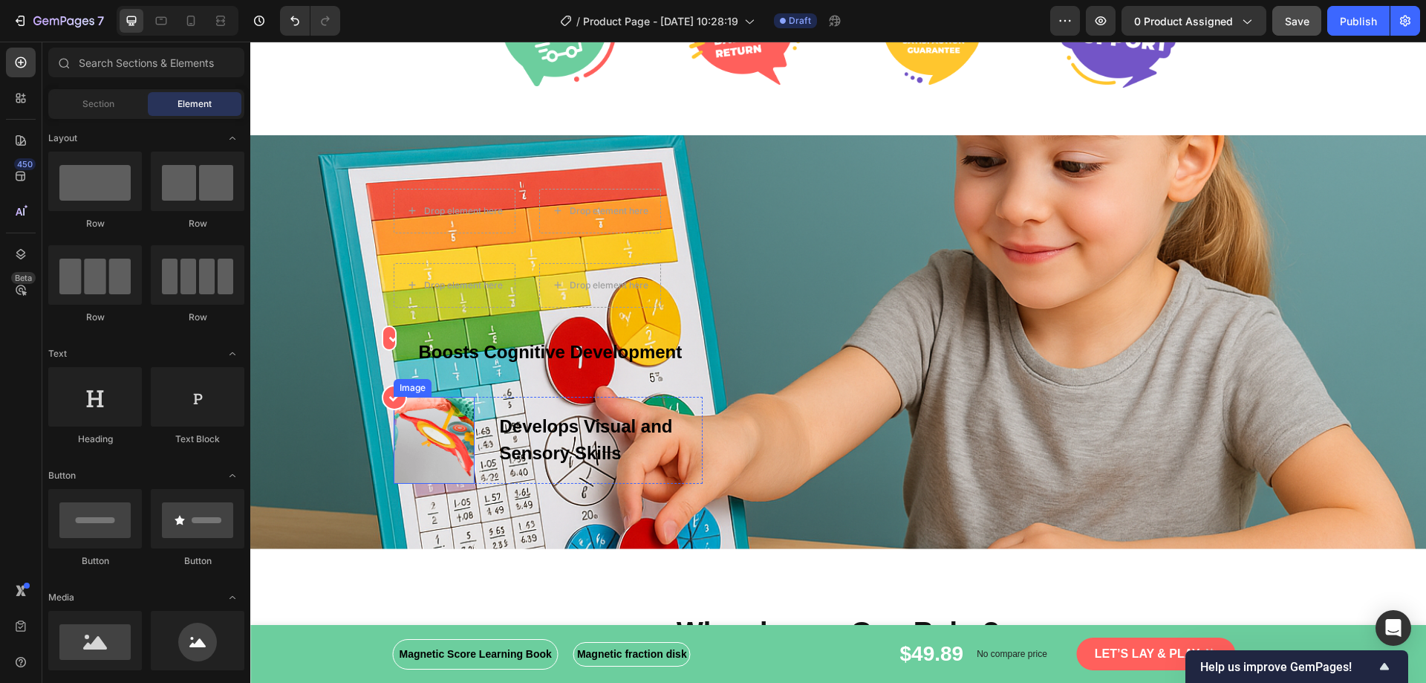
click at [466, 471] on img at bounding box center [434, 440] width 81 height 87
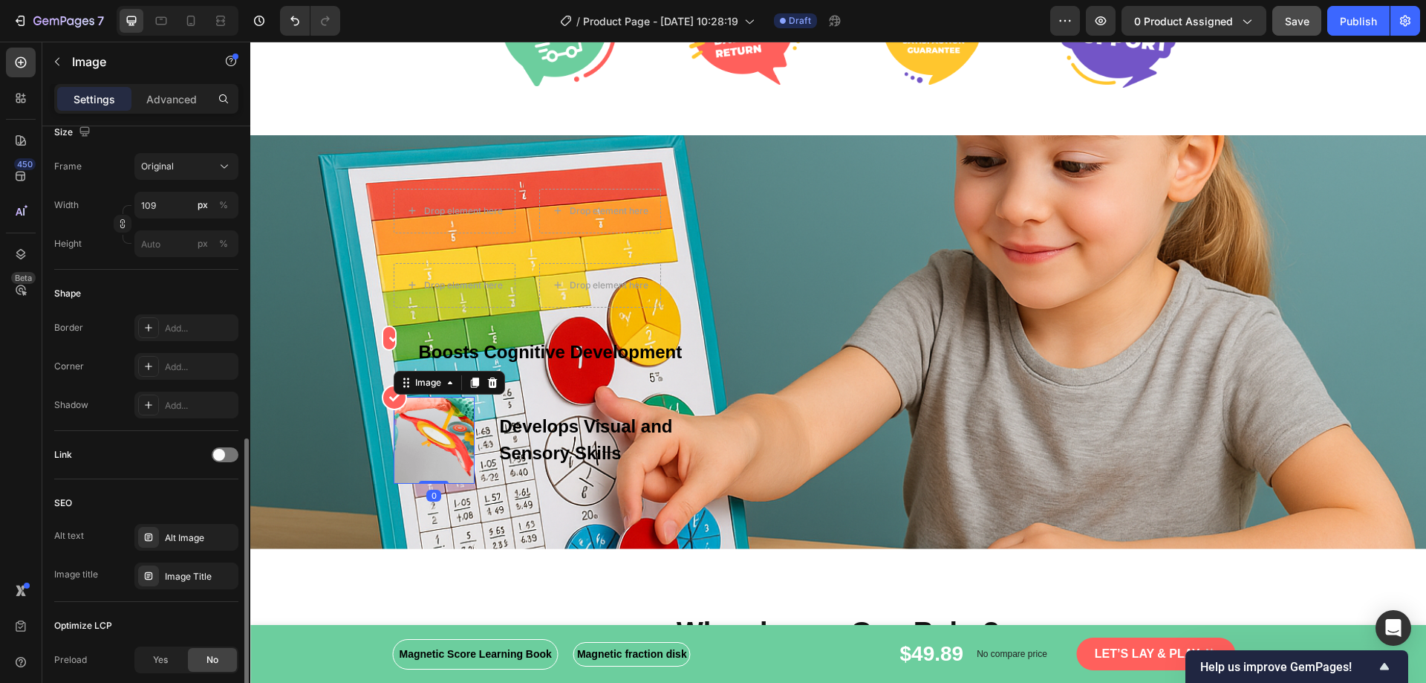
scroll to position [523, 0]
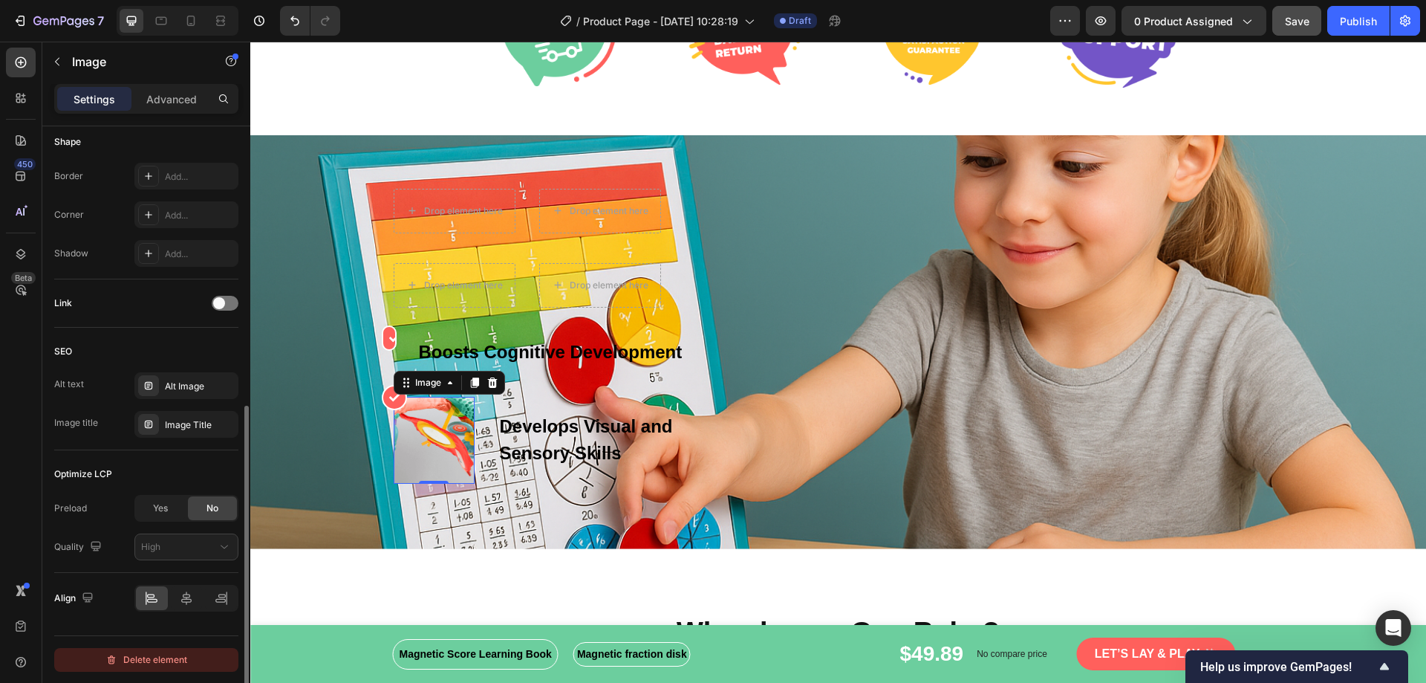
click at [123, 658] on div "Delete element" at bounding box center [146, 660] width 82 height 18
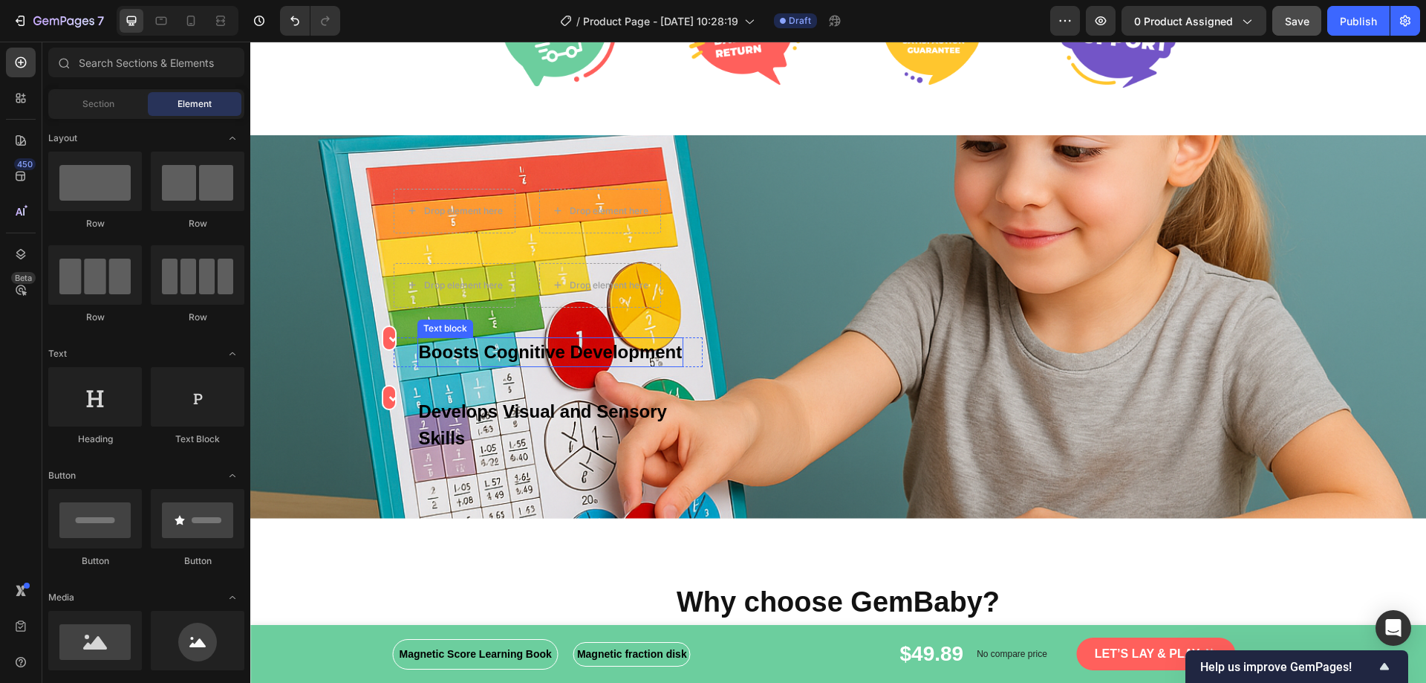
click at [445, 365] on p "Boosts Cognitive Development" at bounding box center [551, 352] width 264 height 27
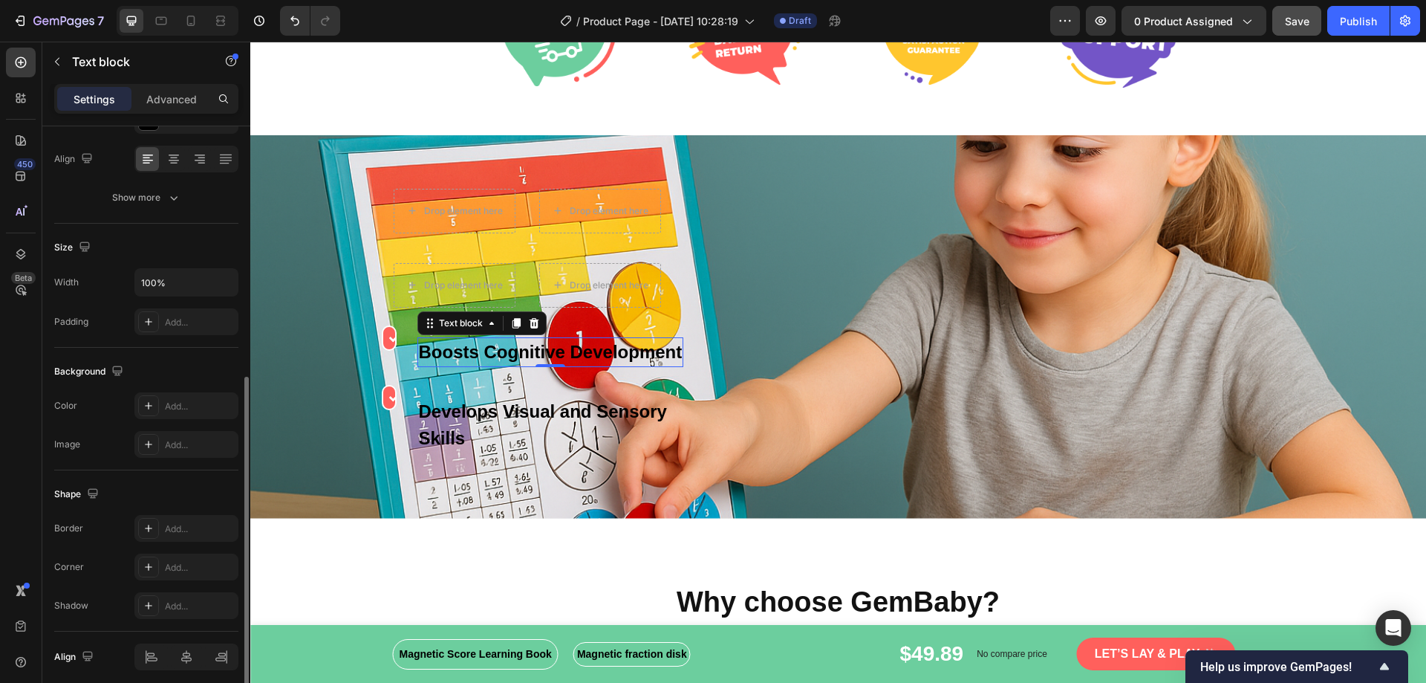
scroll to position [282, 0]
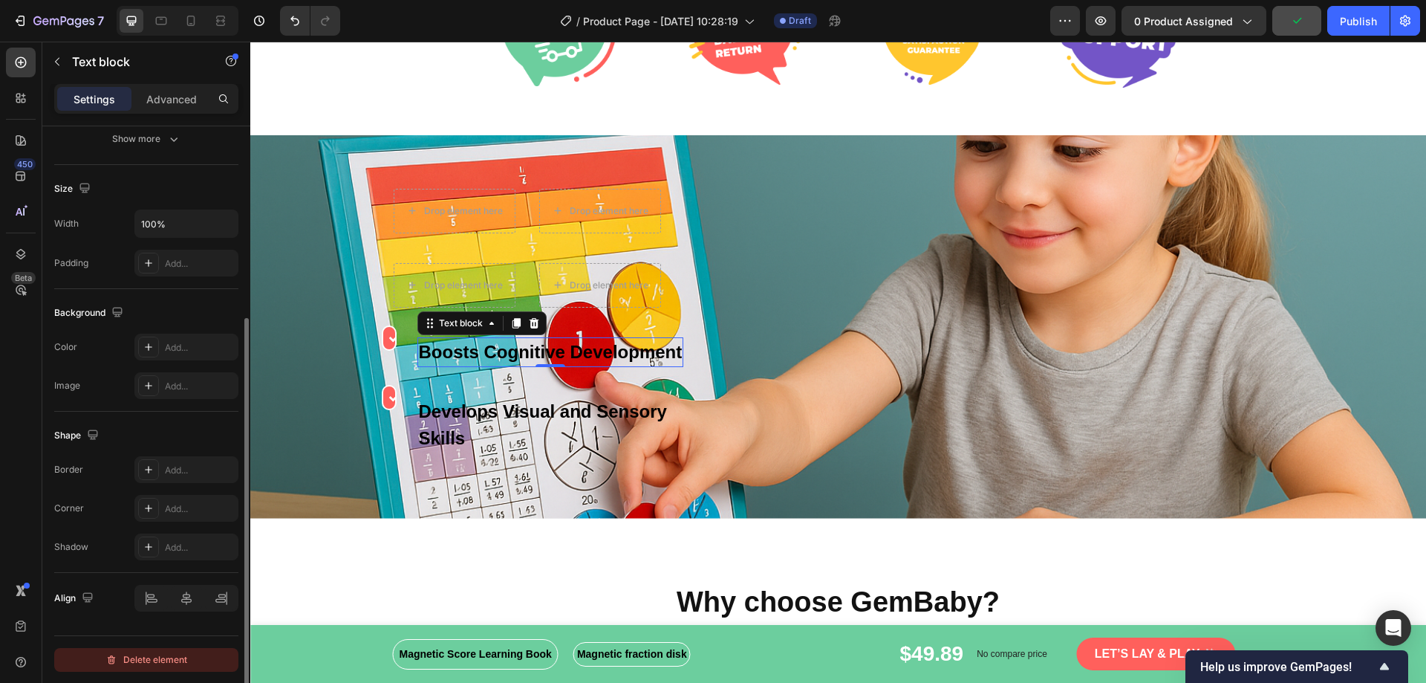
click at [103, 652] on button "Delete element" at bounding box center [146, 660] width 184 height 24
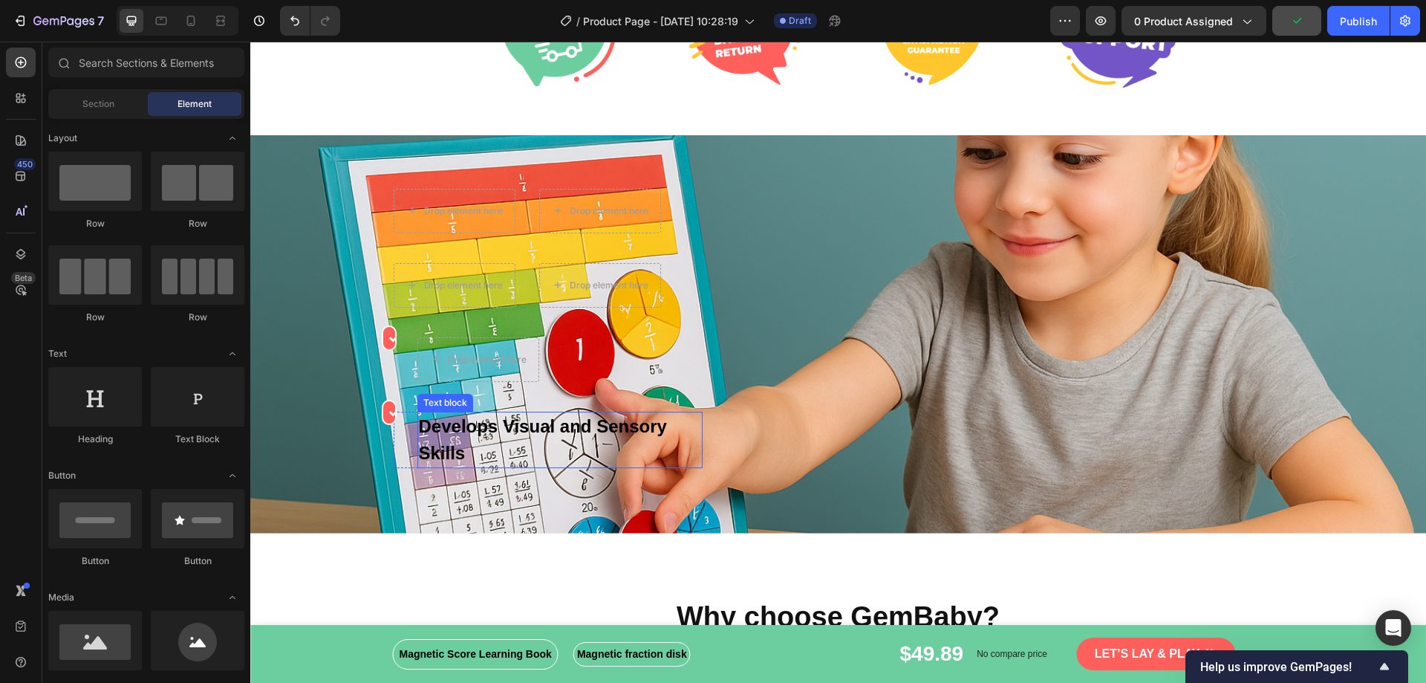
click at [488, 450] on p "Develops Visual and Sensory Skills" at bounding box center [560, 439] width 282 height 53
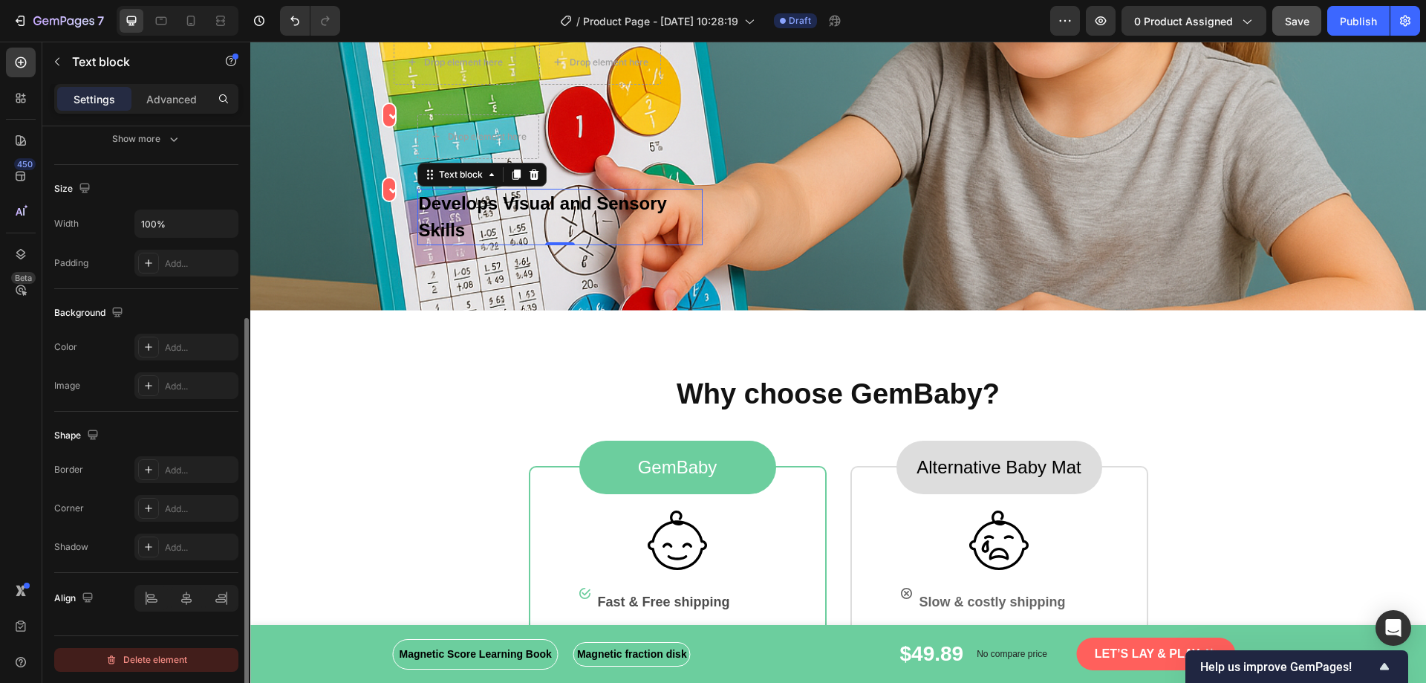
click at [131, 671] on button "Delete element" at bounding box center [146, 660] width 184 height 24
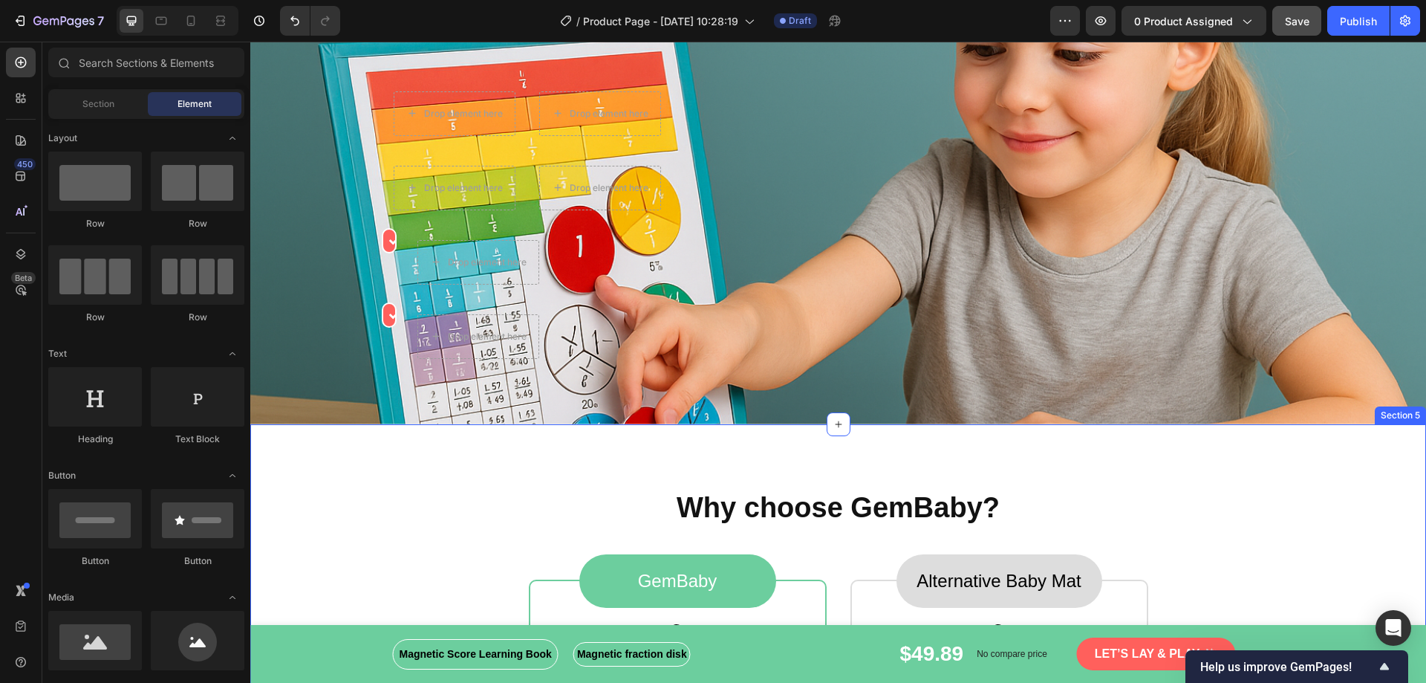
scroll to position [2897, 0]
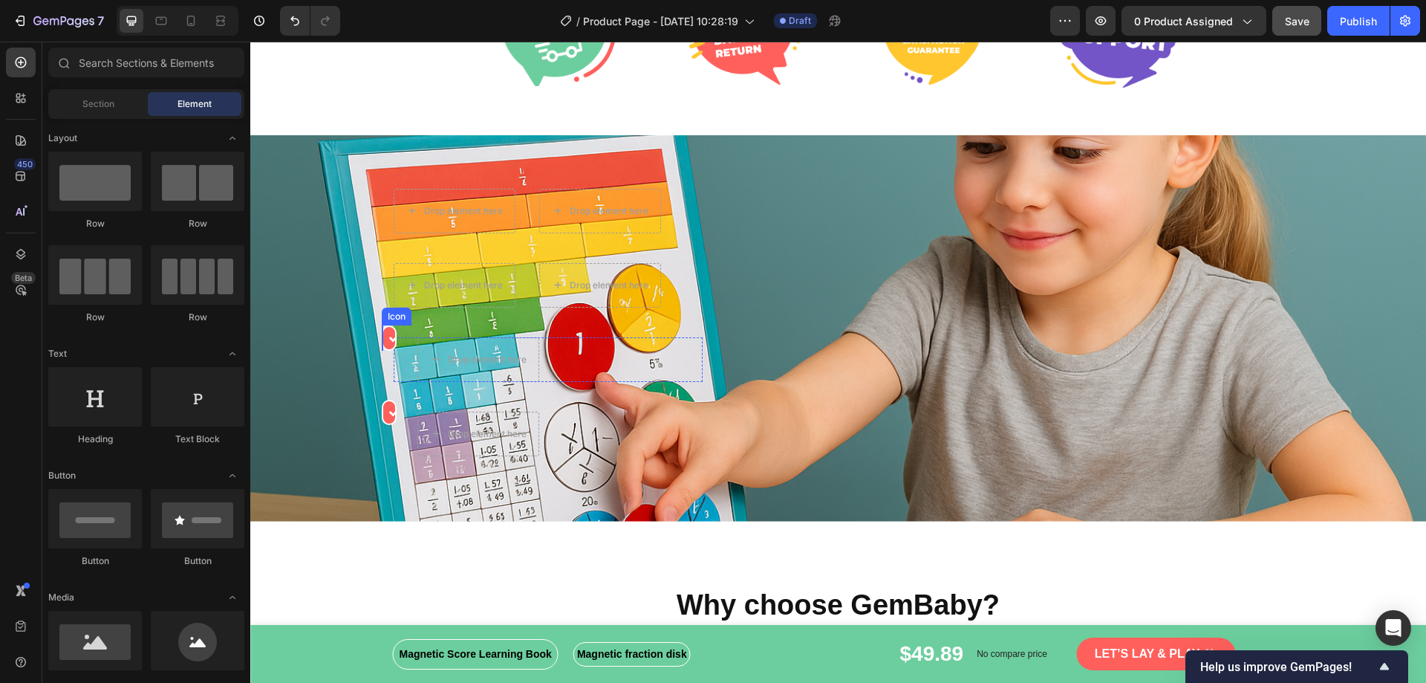
click at [382, 338] on div at bounding box center [389, 337] width 15 height 25
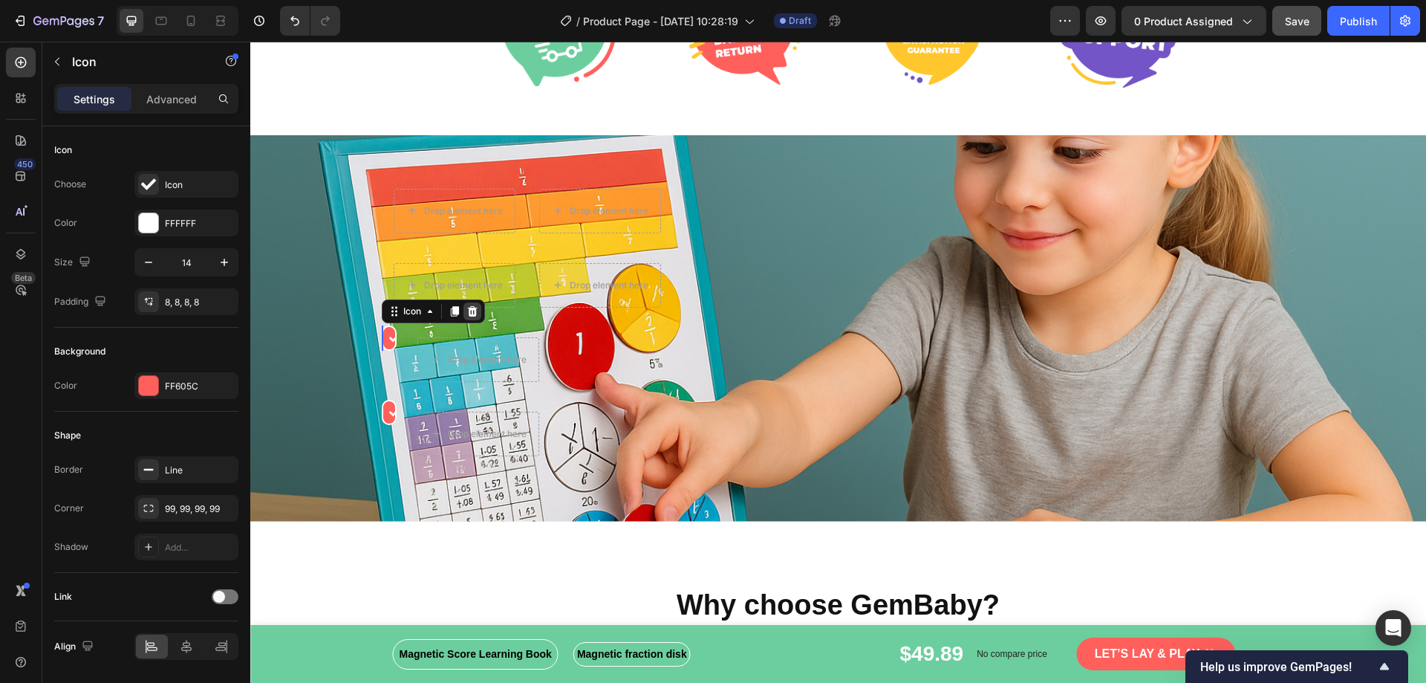
click at [475, 311] on div at bounding box center [472, 311] width 18 height 18
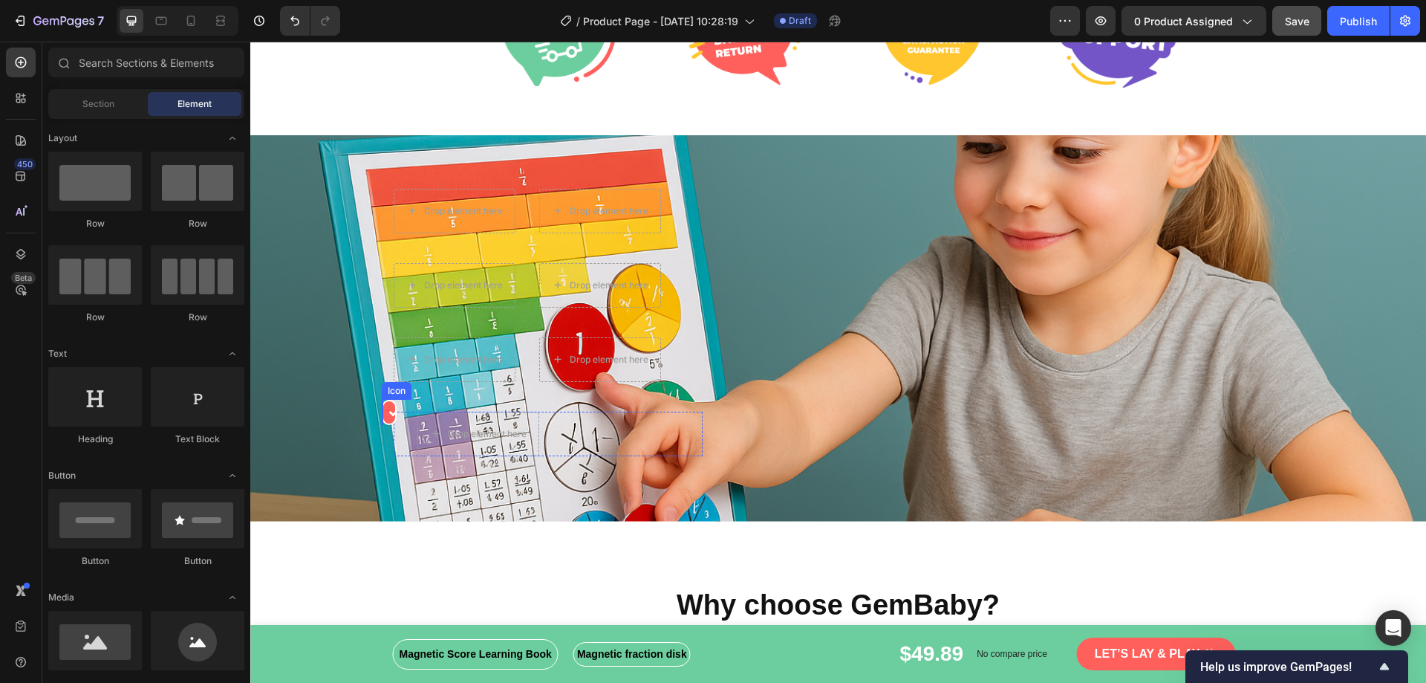
click at [389, 414] on icon at bounding box center [394, 412] width 10 height 10
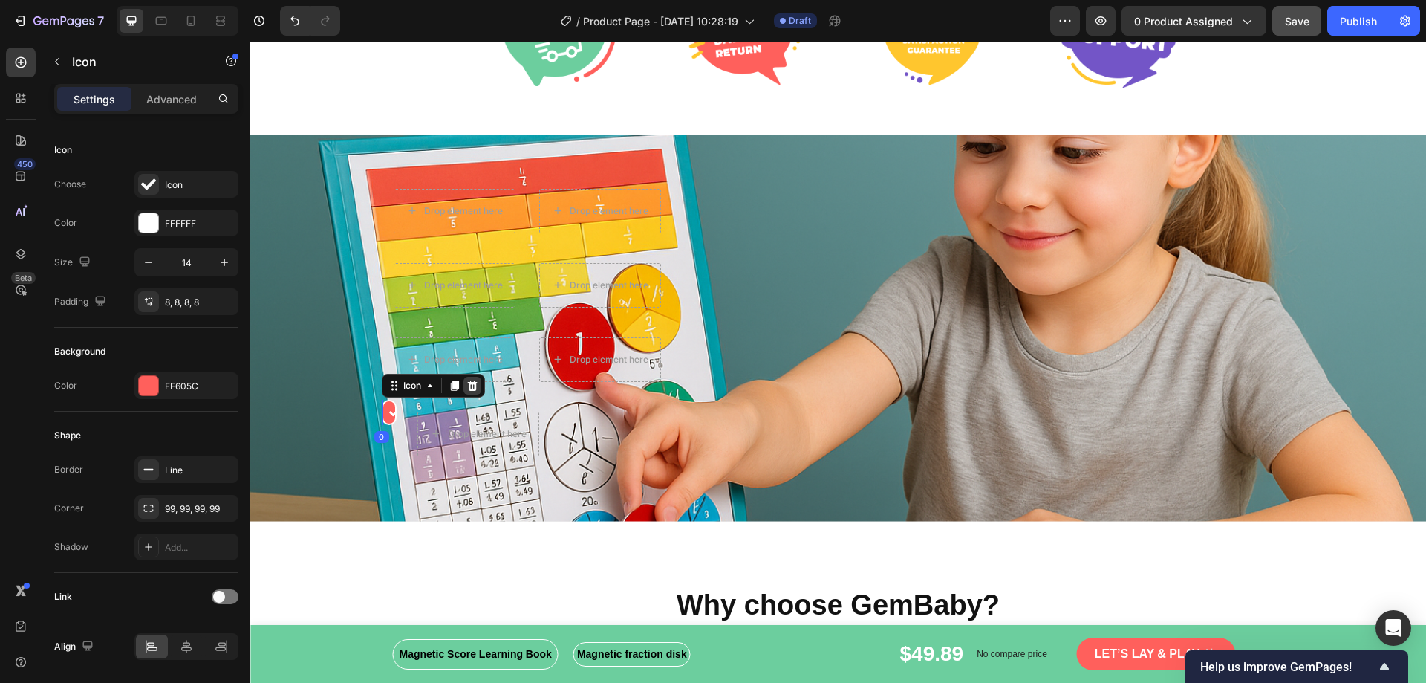
click at [473, 385] on div at bounding box center [472, 386] width 18 height 18
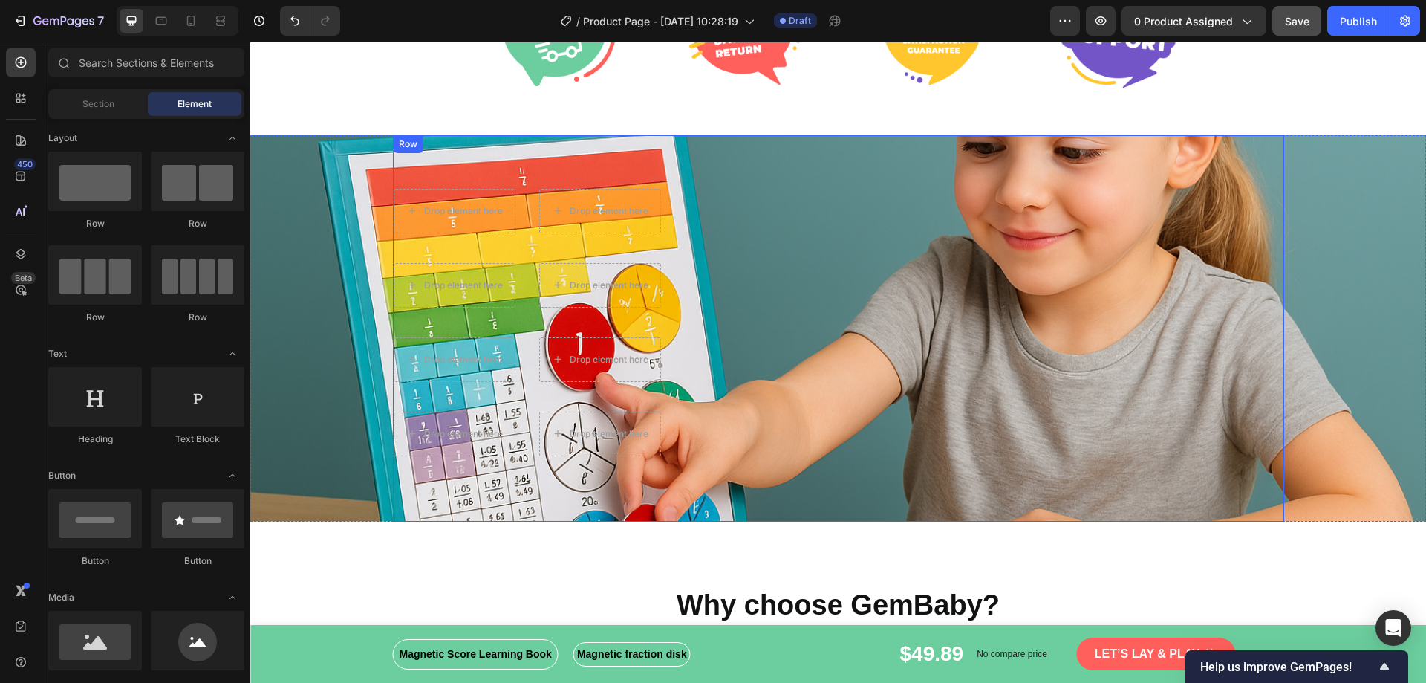
click at [868, 455] on div "Drop element here Drop element here Row Drop element here Drop element here Row…" at bounding box center [838, 322] width 891 height 267
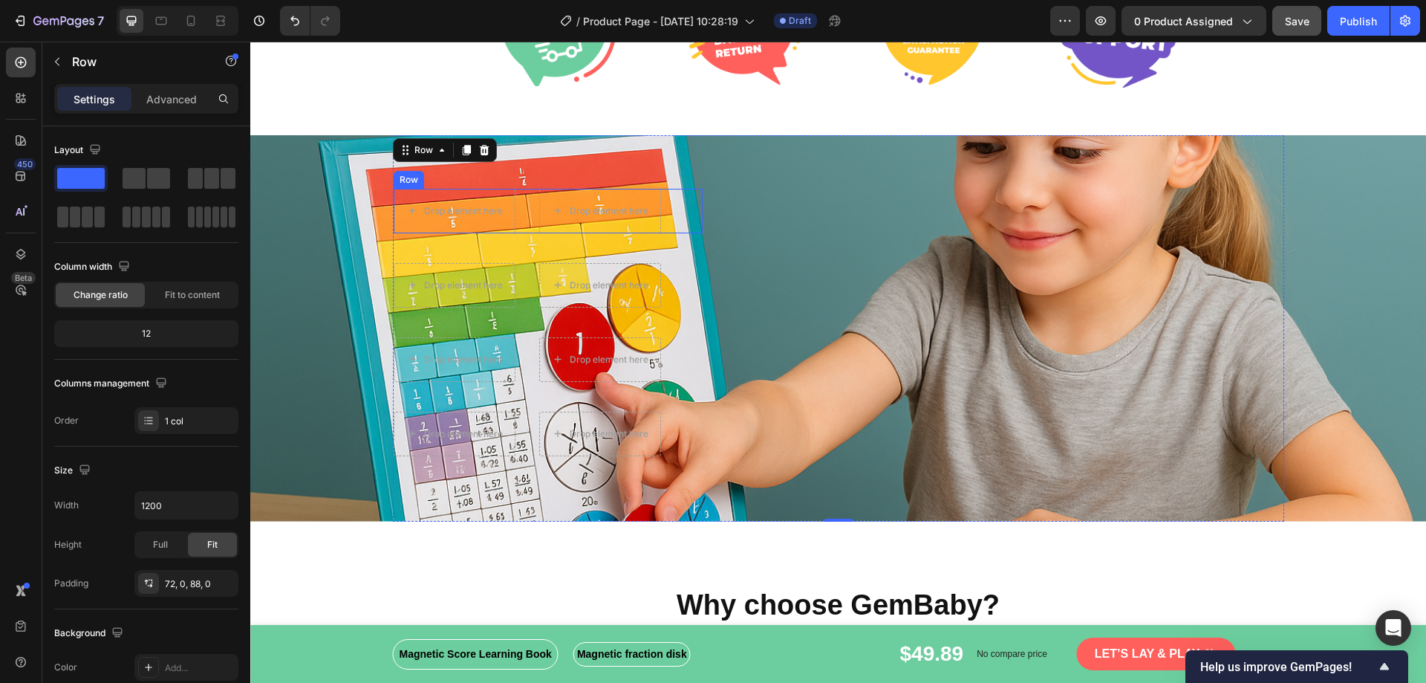
click at [684, 212] on div "Drop element here Drop element here Row" at bounding box center [548, 211] width 309 height 45
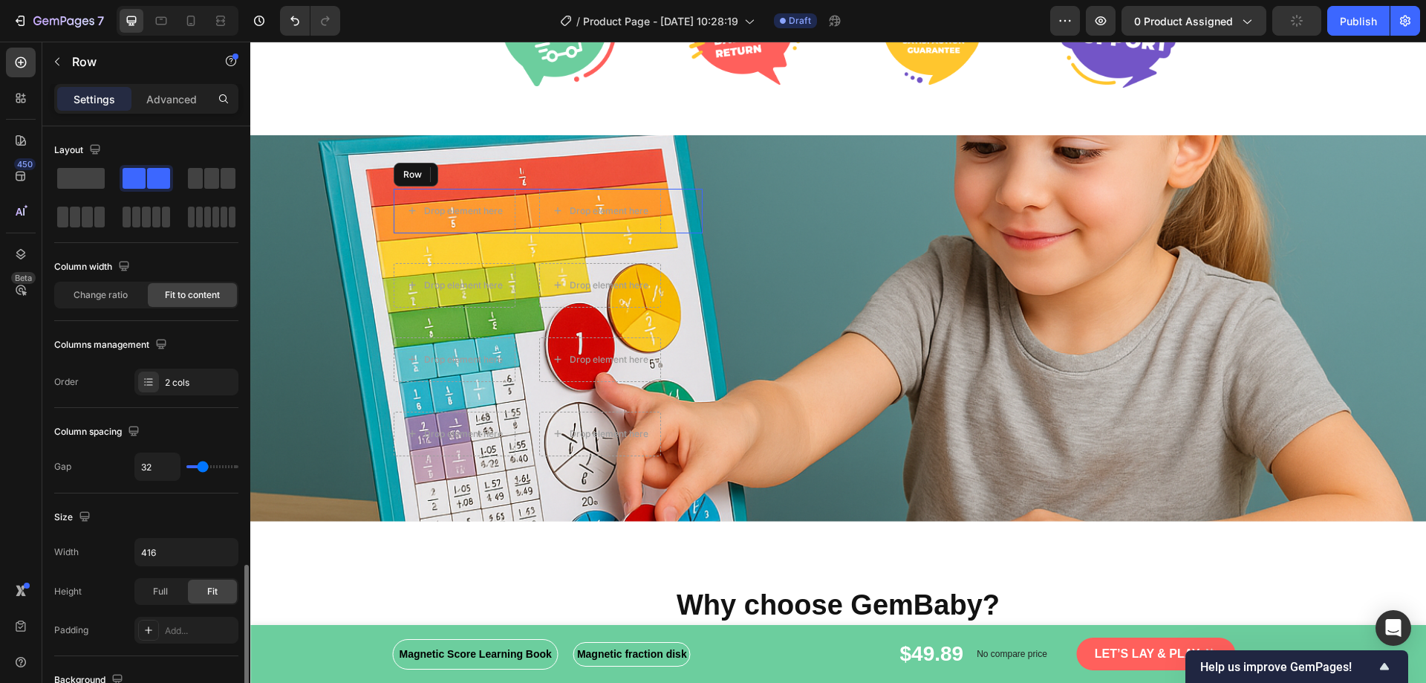
scroll to position [282, 0]
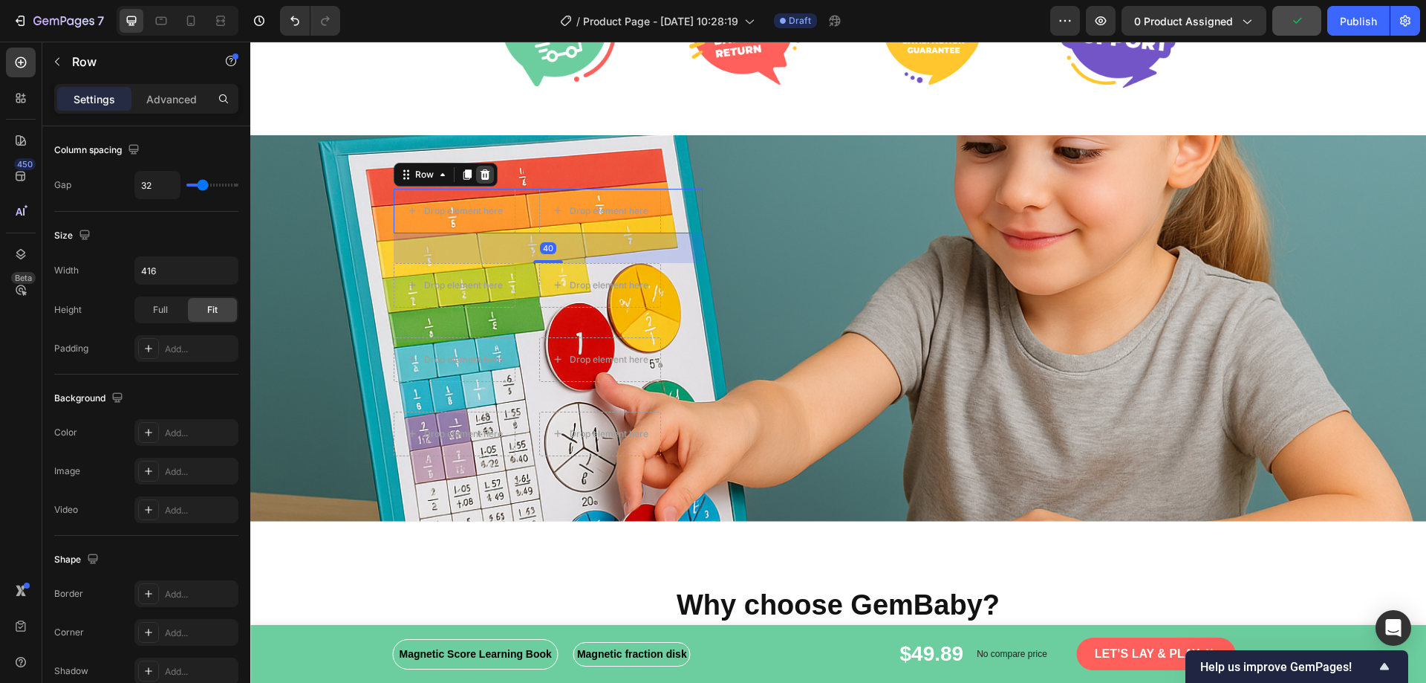
click at [483, 171] on icon at bounding box center [485, 174] width 10 height 10
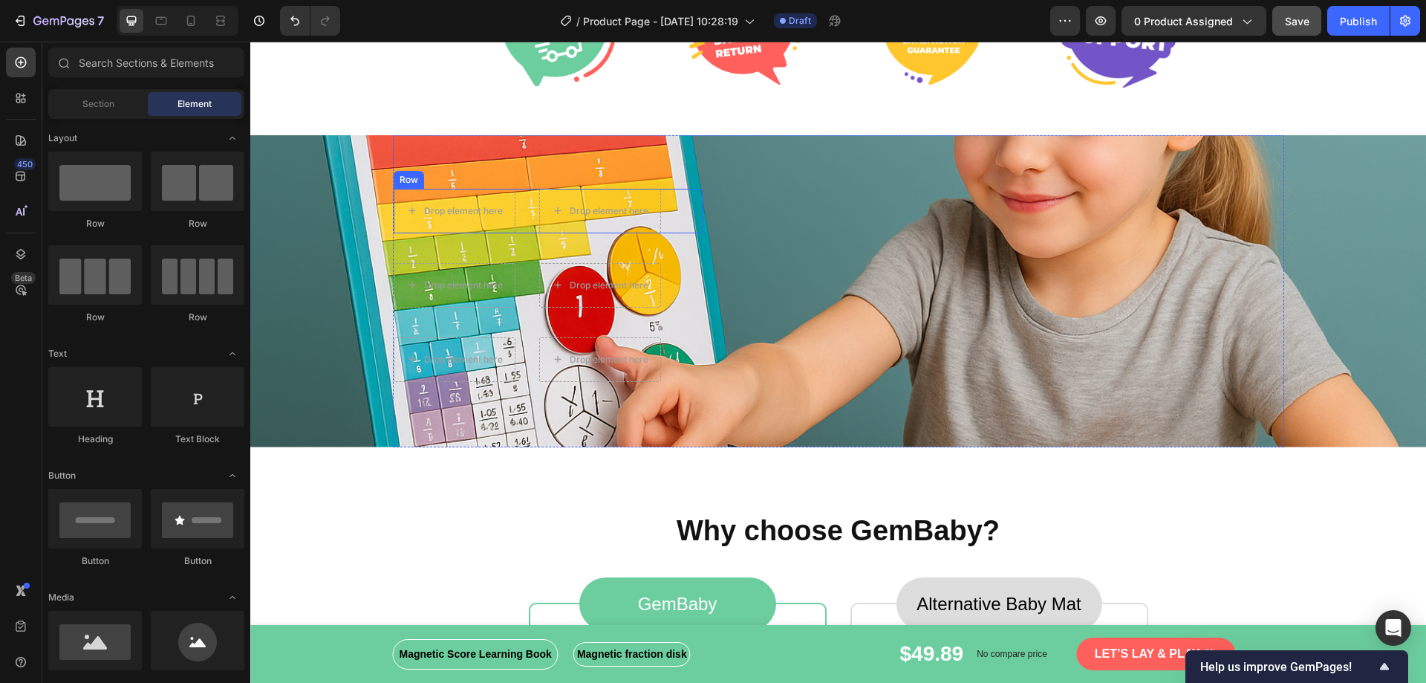
click at [679, 209] on div "Drop element here Drop element here Row" at bounding box center [548, 211] width 309 height 45
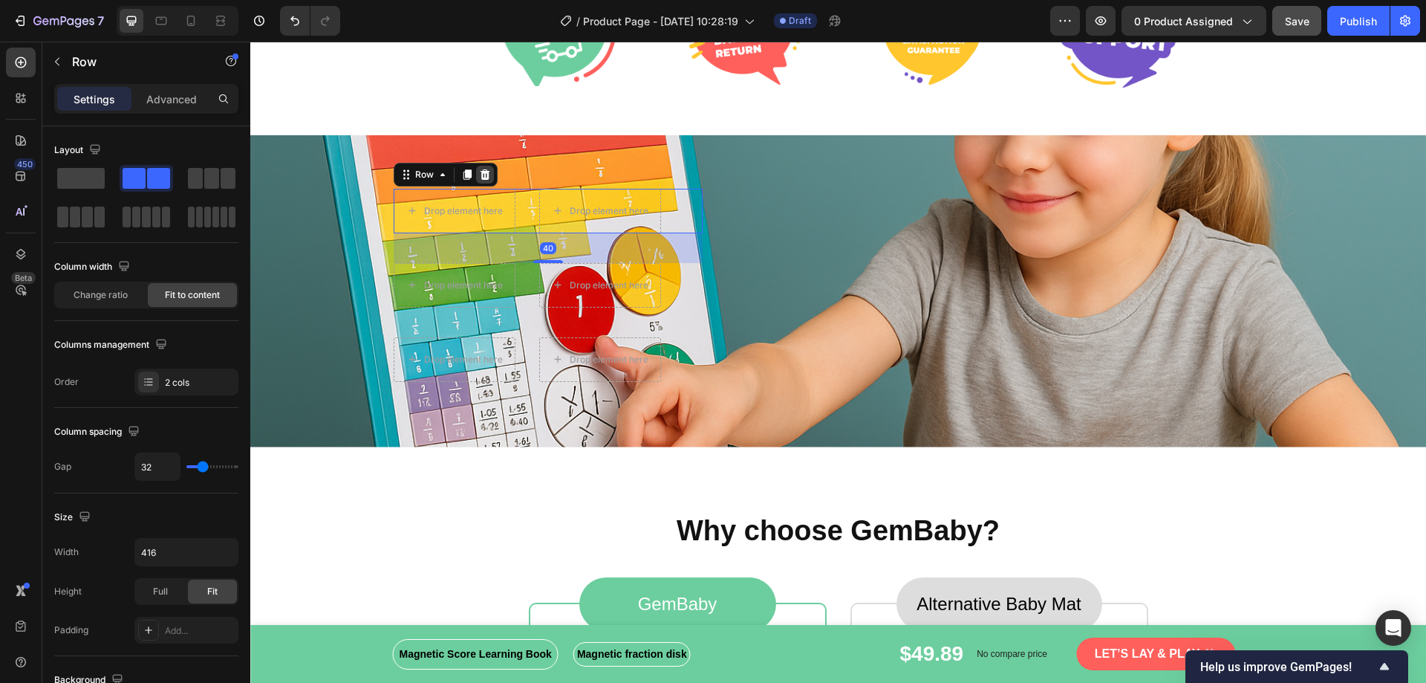
click at [483, 176] on icon at bounding box center [485, 175] width 12 height 12
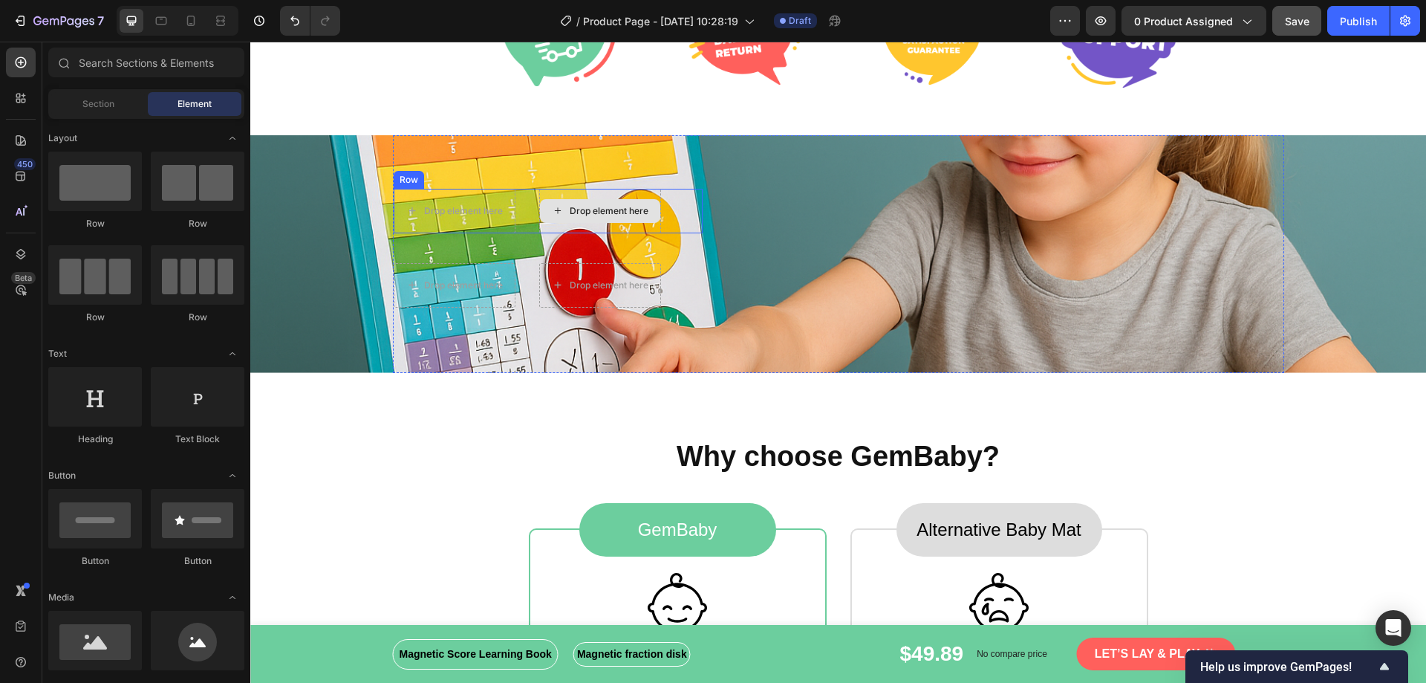
click at [553, 212] on icon at bounding box center [558, 210] width 12 height 13
click at [401, 180] on div "Row" at bounding box center [409, 179] width 25 height 13
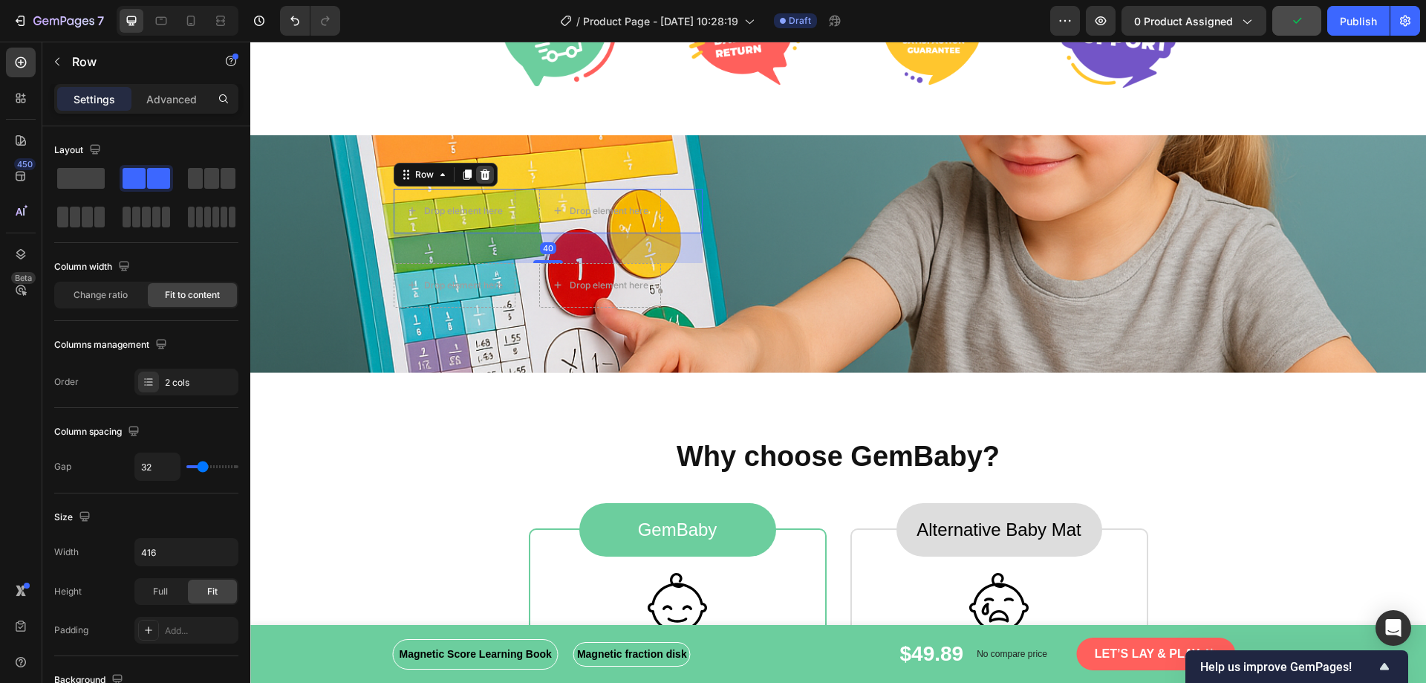
click at [478, 182] on div at bounding box center [485, 175] width 18 height 18
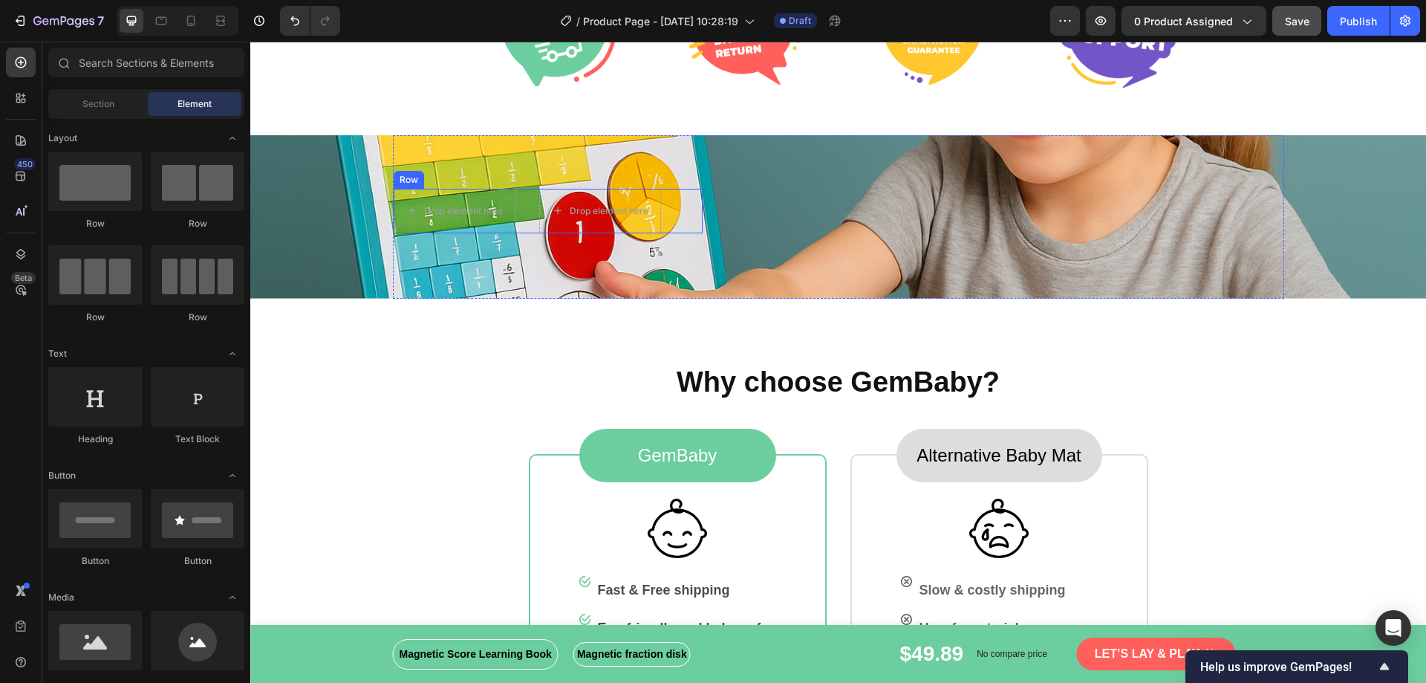
click at [403, 179] on div "Row" at bounding box center [409, 179] width 25 height 13
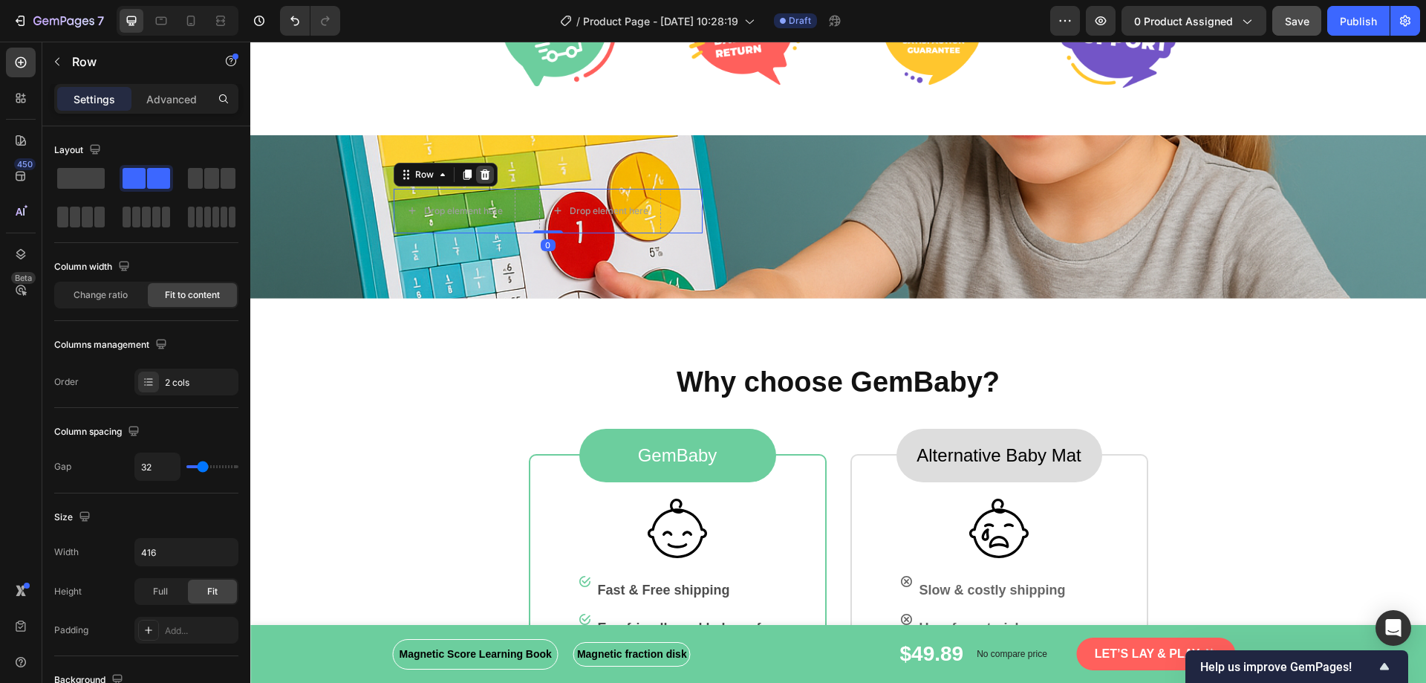
click at [480, 178] on icon at bounding box center [485, 174] width 10 height 10
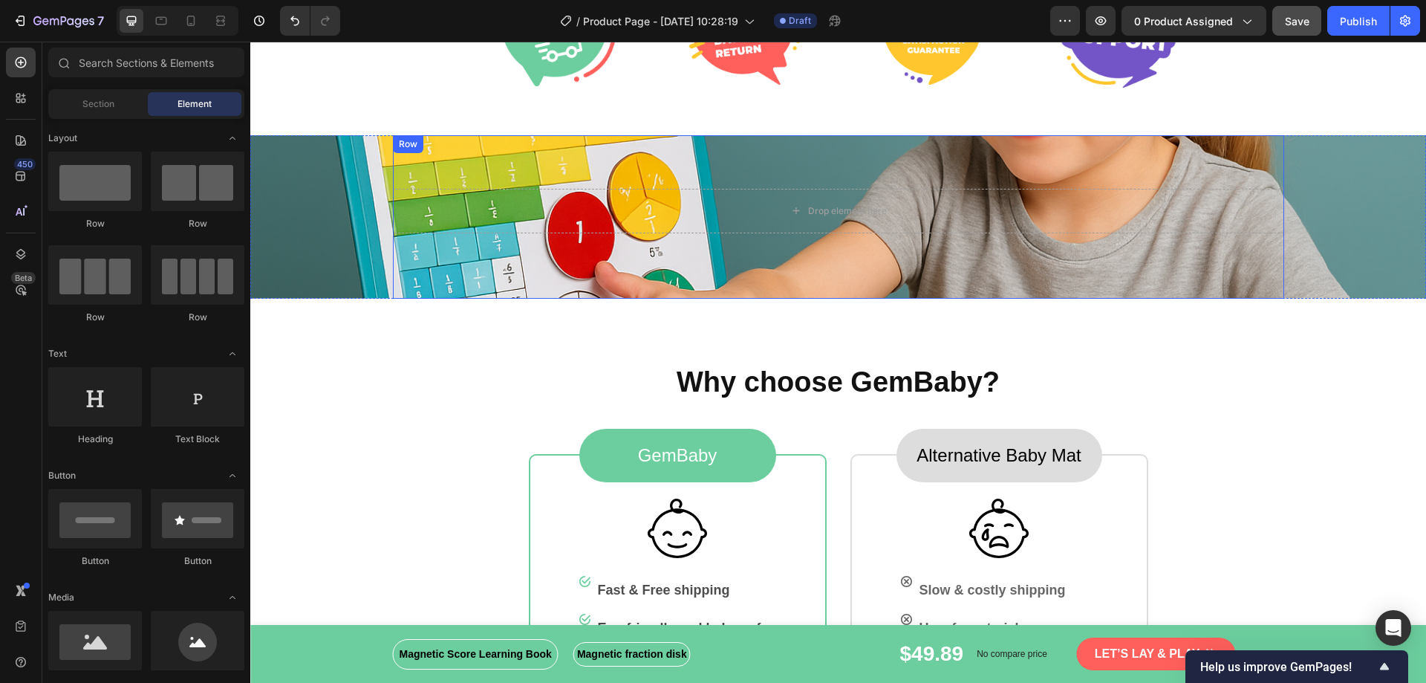
click at [857, 290] on div "Drop element here Row" at bounding box center [838, 216] width 891 height 163
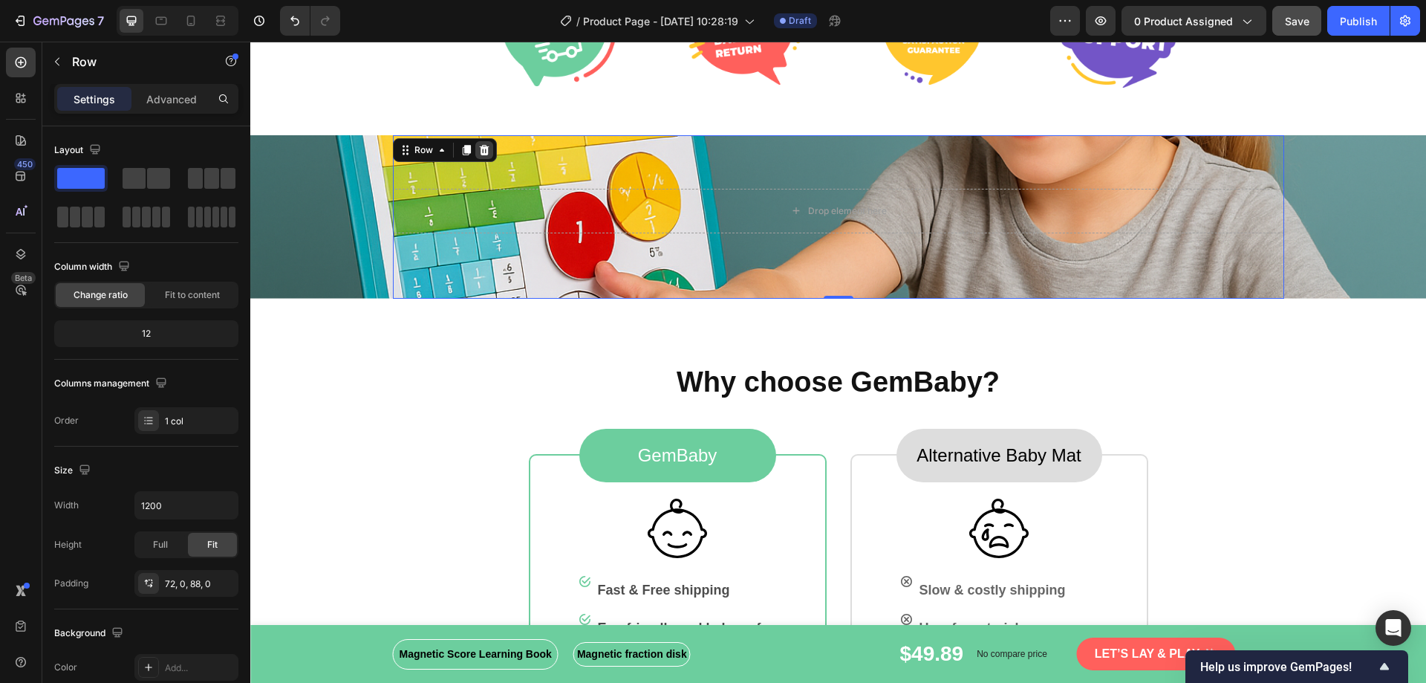
click at [478, 153] on icon at bounding box center [484, 150] width 12 height 12
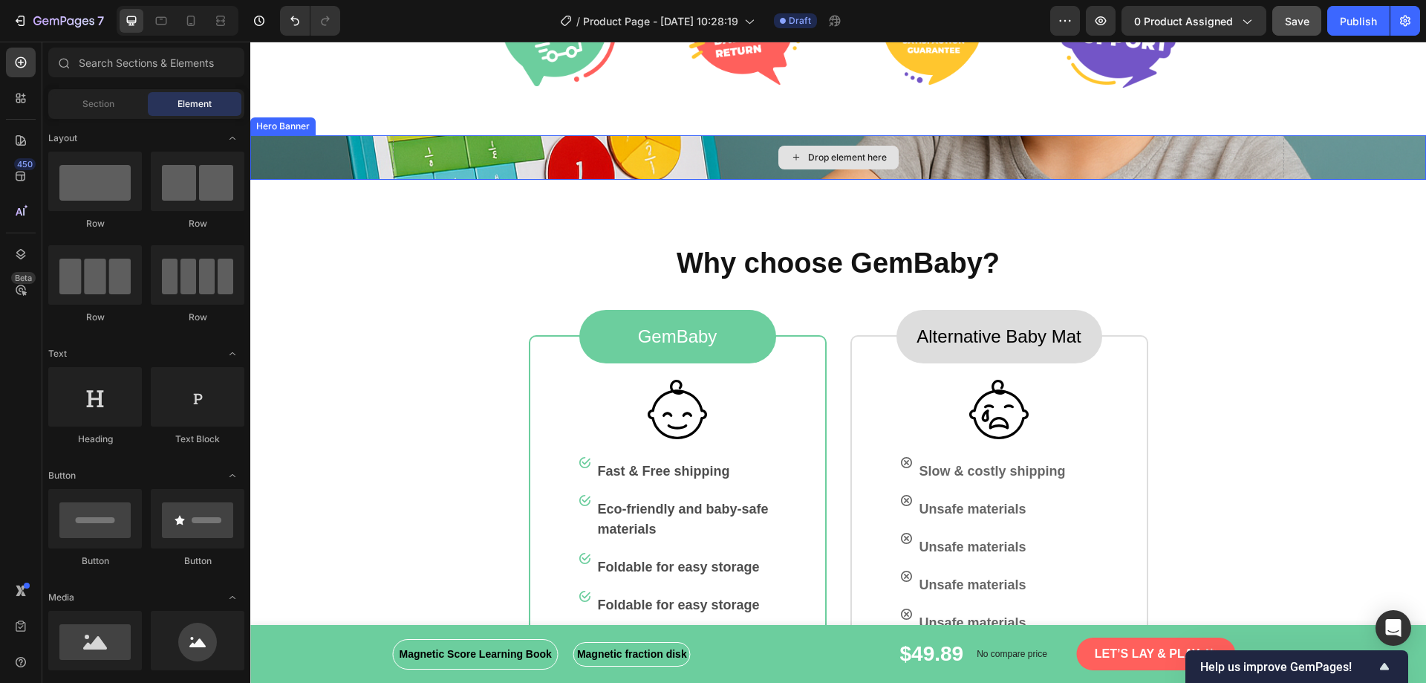
click at [428, 156] on div "Drop element here" at bounding box center [838, 157] width 891 height 45
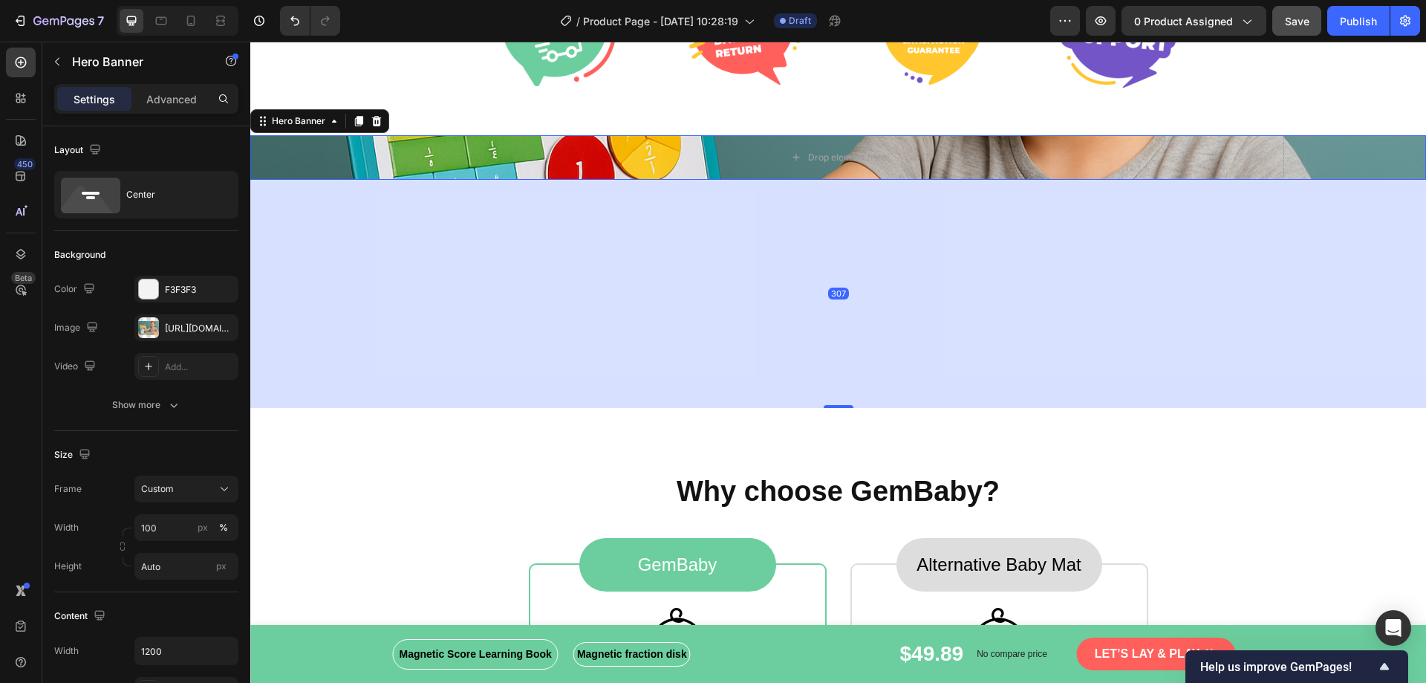
drag, startPoint x: 830, startPoint y: 177, endPoint x: 813, endPoint y: 405, distance: 228.6
click at [813, 180] on div "307" at bounding box center [838, 180] width 1176 height 0
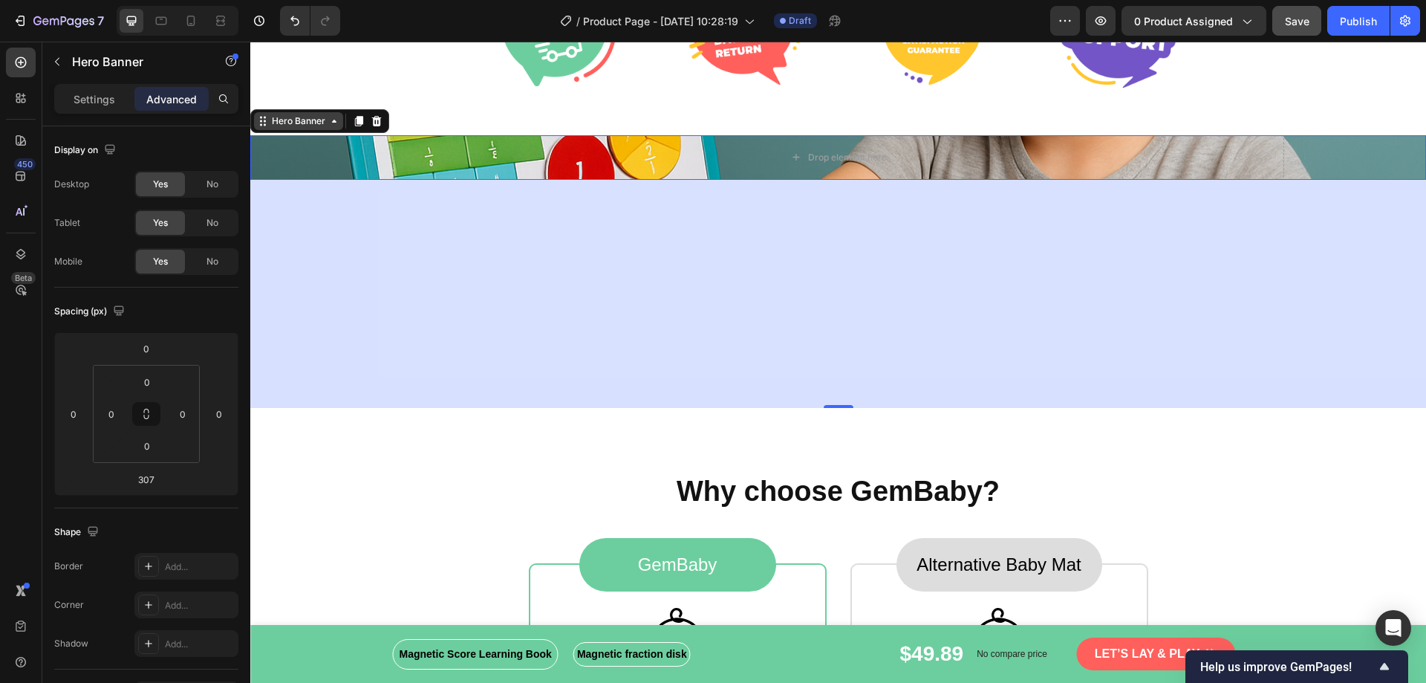
click at [302, 124] on div "Hero Banner" at bounding box center [298, 120] width 59 height 13
click at [554, 156] on div "Drop element here" at bounding box center [838, 157] width 891 height 45
click at [1198, 184] on div "307" at bounding box center [838, 294] width 1176 height 228
click at [1141, 147] on div "Drop element here" at bounding box center [838, 157] width 891 height 45
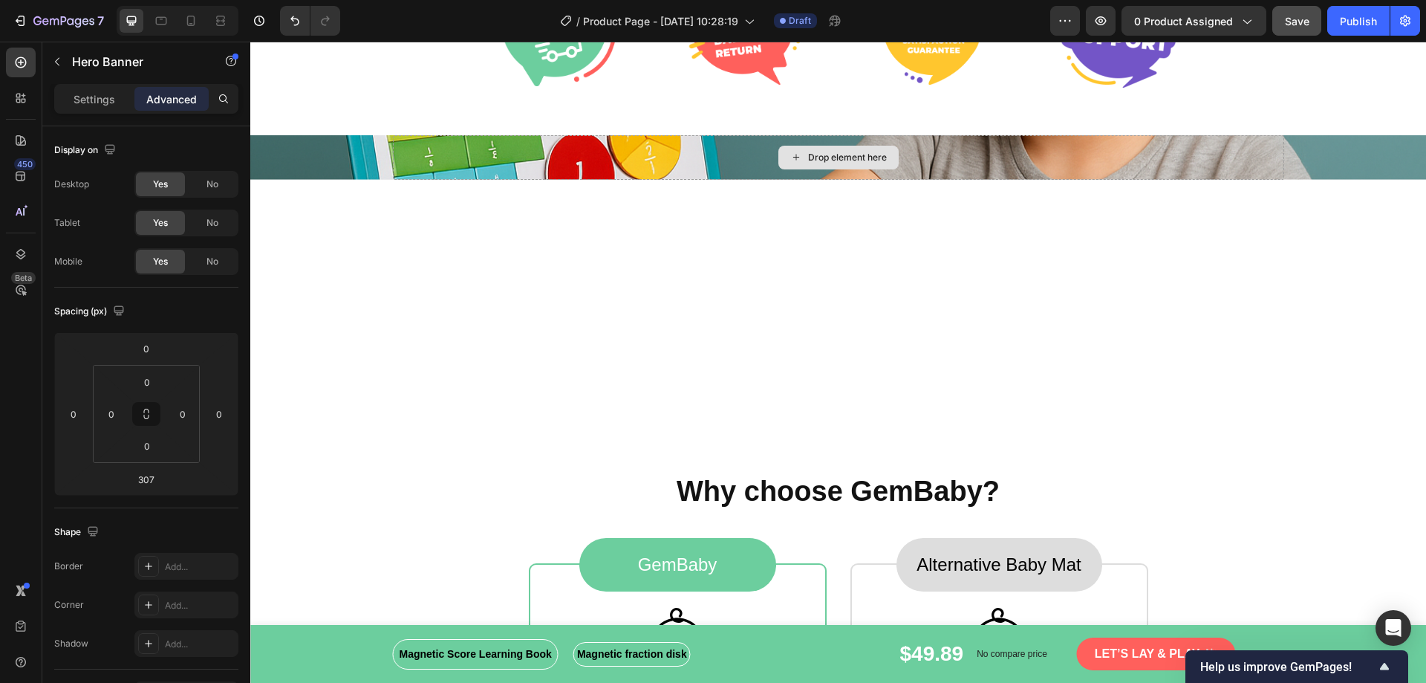
click at [800, 157] on div "Drop element here" at bounding box center [838, 158] width 120 height 24
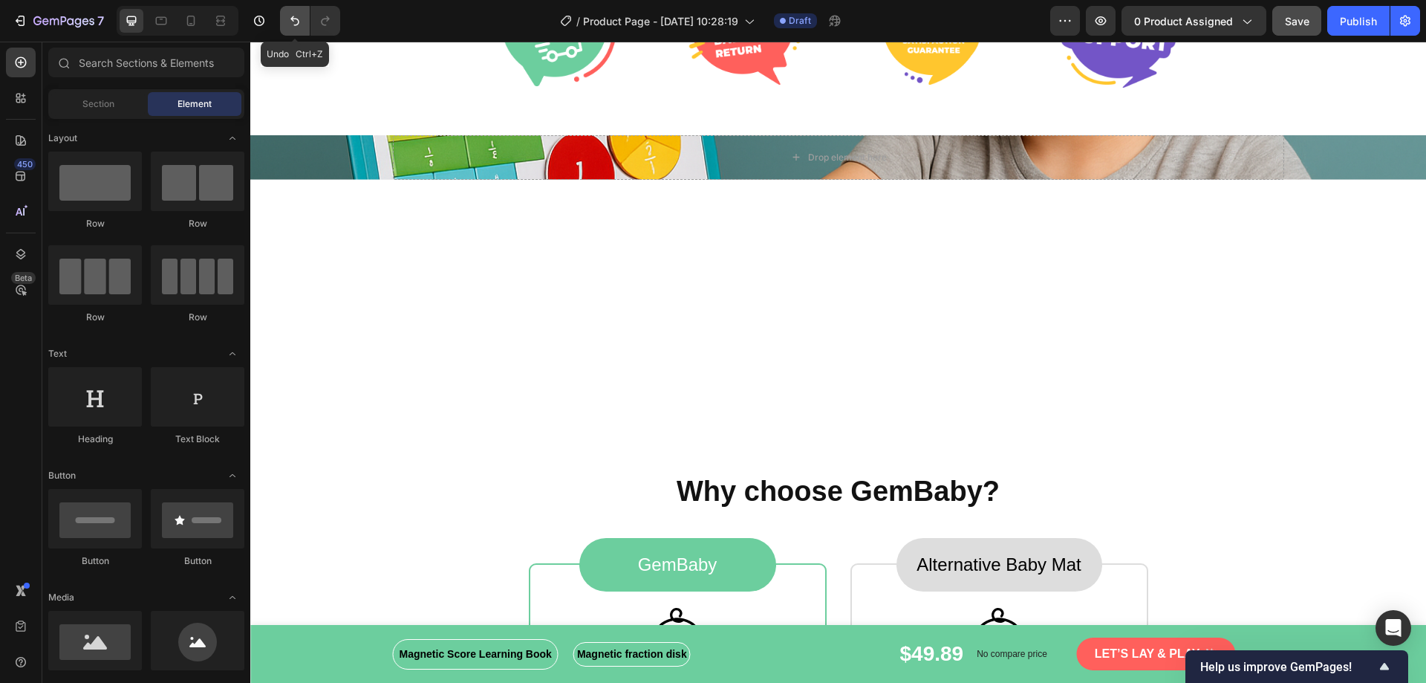
click at [287, 21] on button "Undo/Redo" at bounding box center [295, 21] width 30 height 30
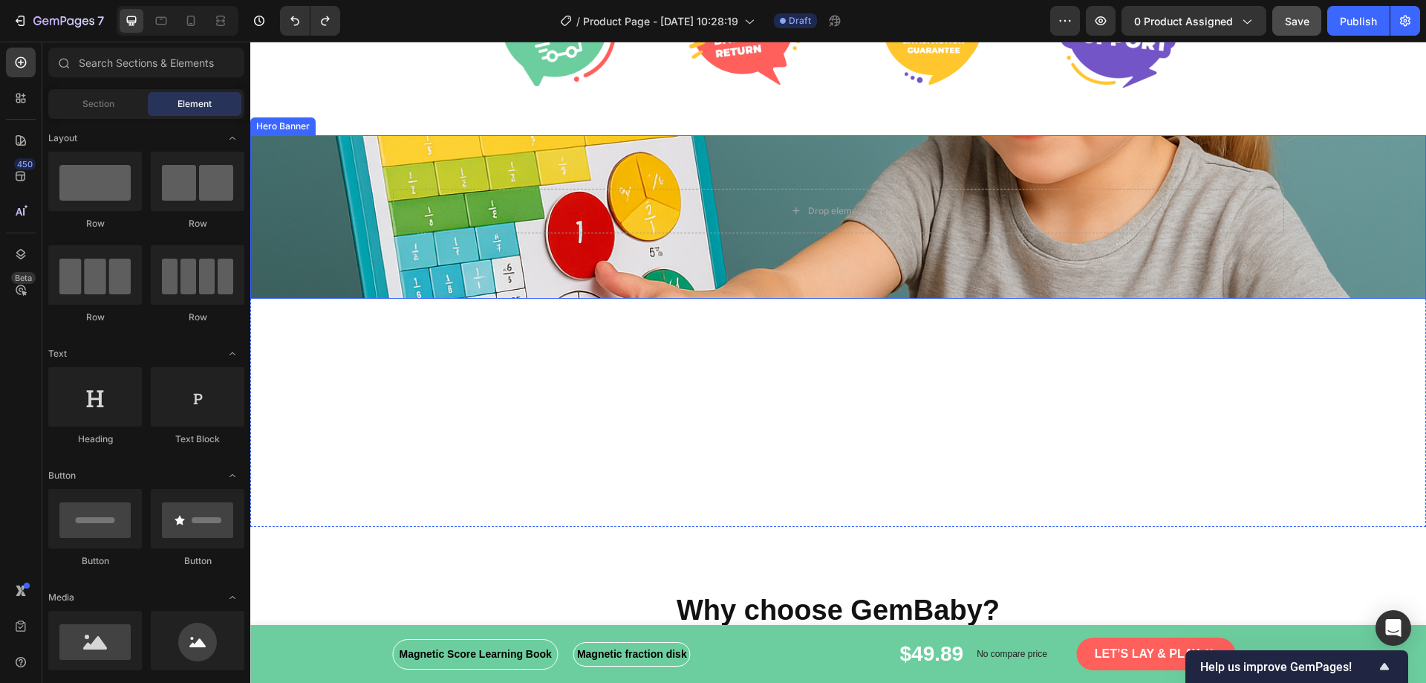
click at [279, 160] on div "Overlay" at bounding box center [838, 216] width 1176 height 163
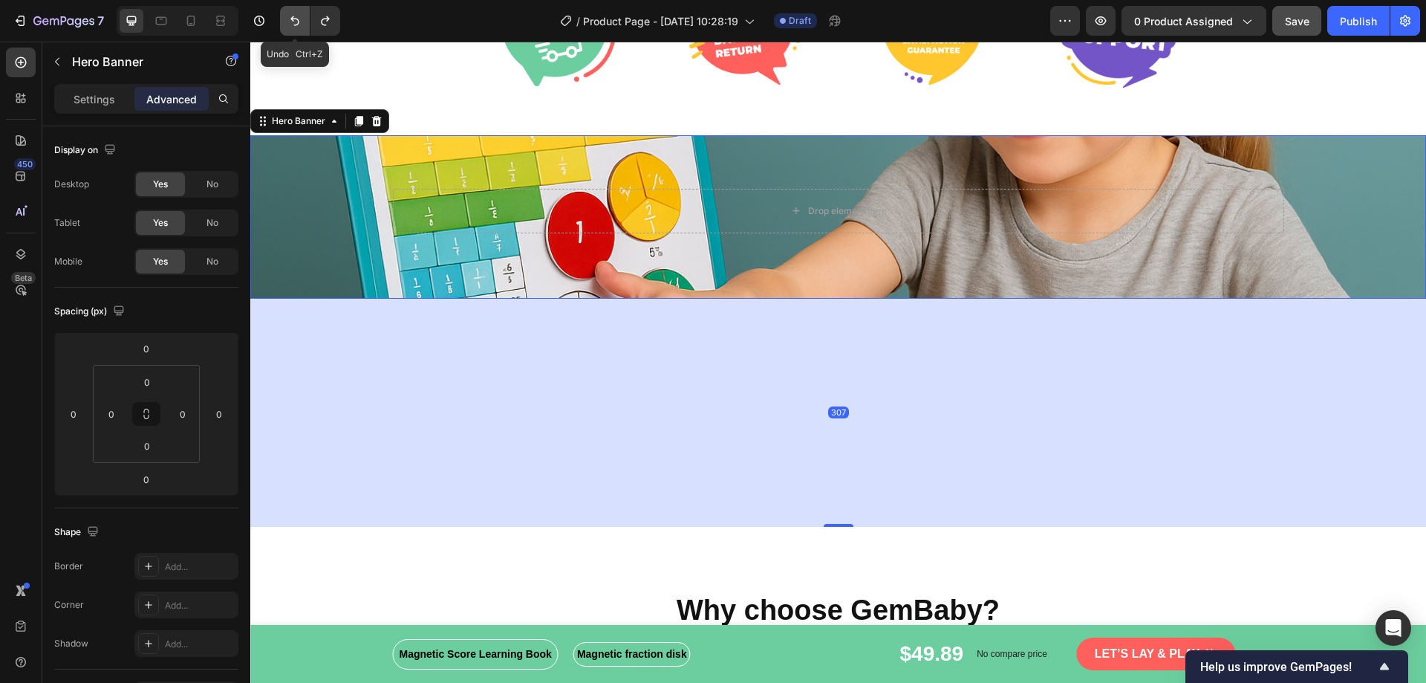
click at [291, 11] on button "Undo/Redo" at bounding box center [295, 21] width 30 height 30
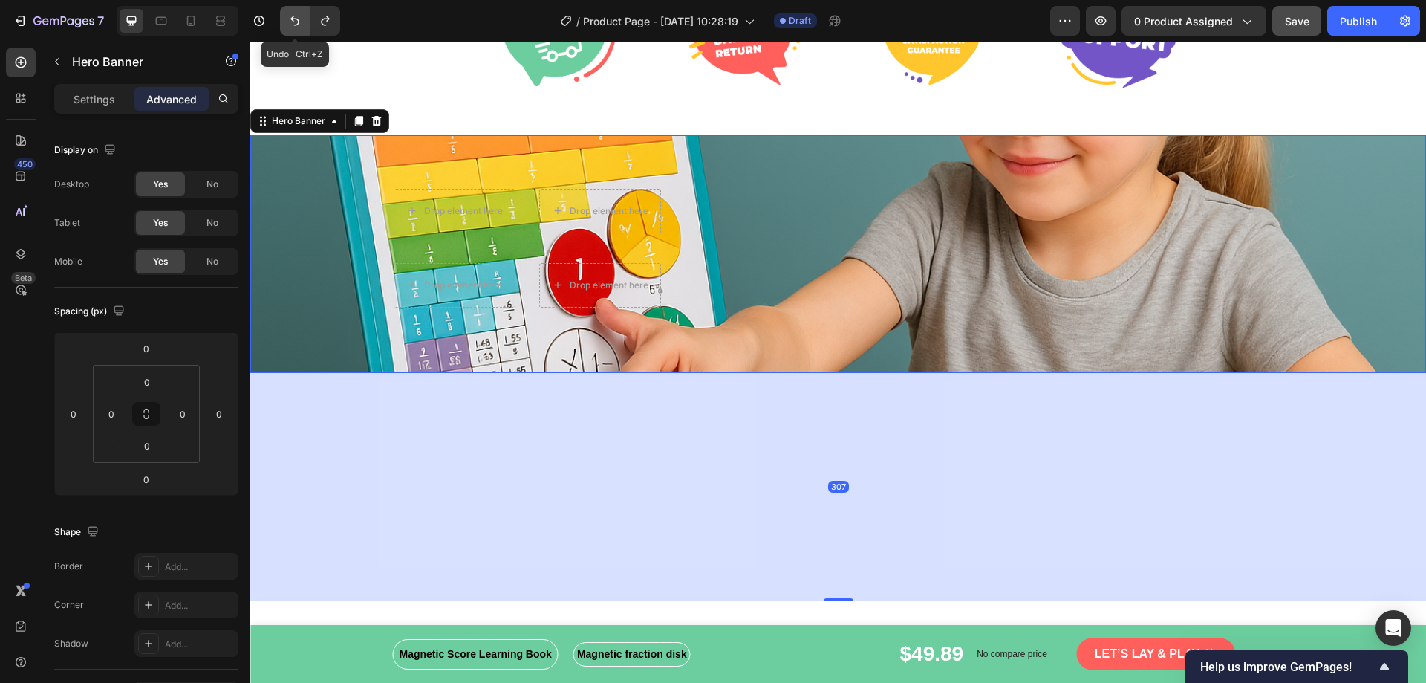
click at [291, 11] on button "Undo/Redo" at bounding box center [295, 21] width 30 height 30
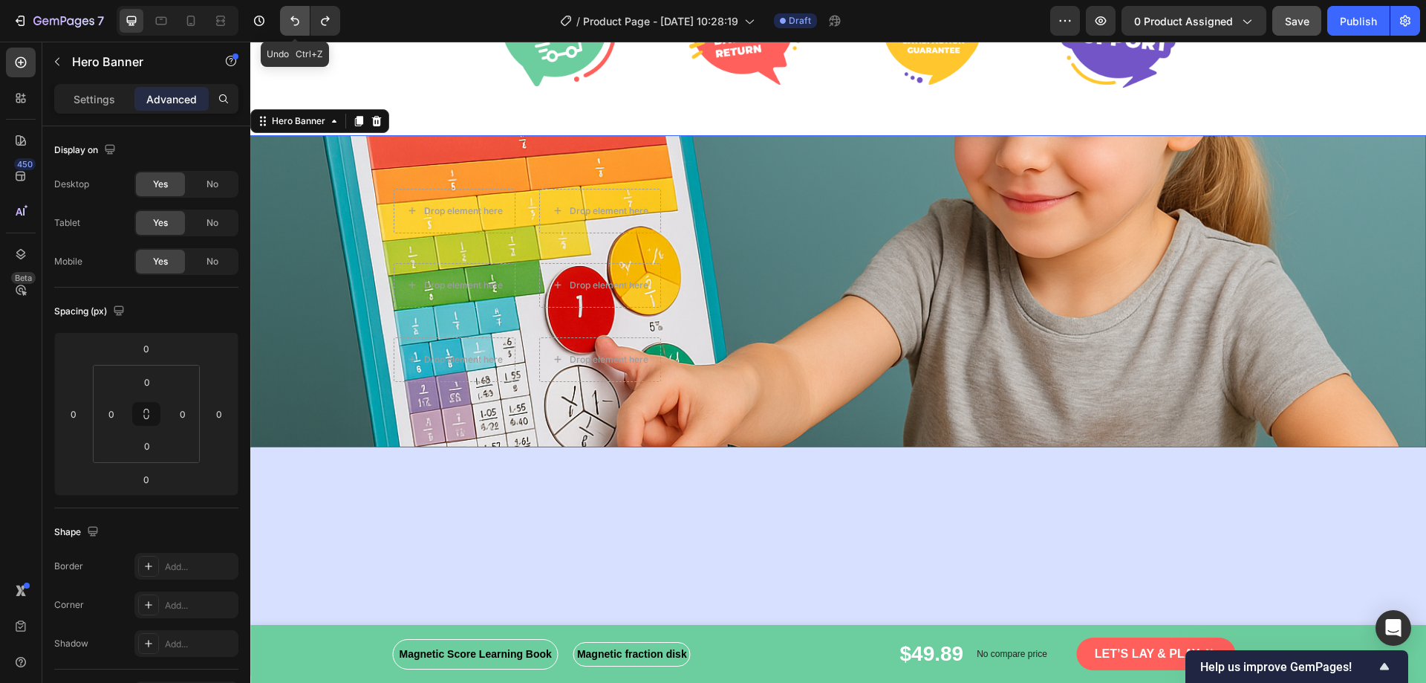
click at [291, 11] on button "Undo/Redo" at bounding box center [295, 21] width 30 height 30
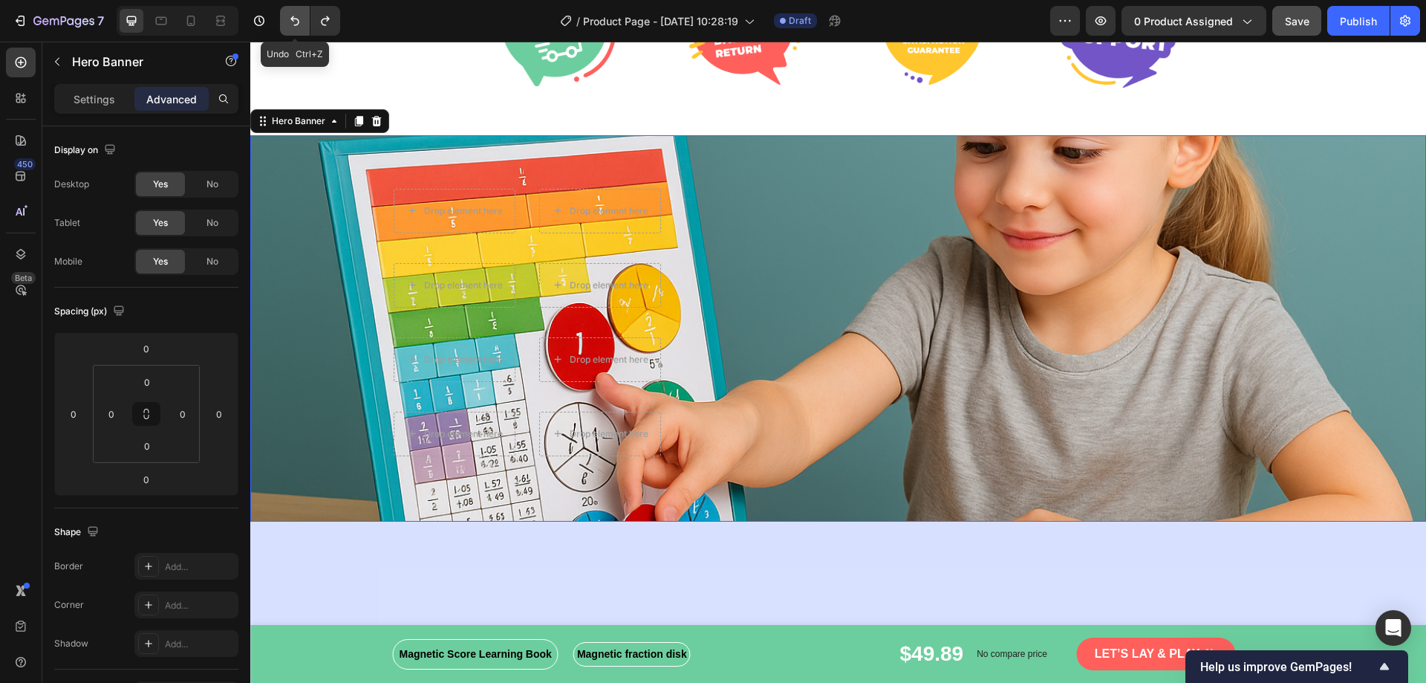
click at [291, 11] on button "Undo/Redo" at bounding box center [295, 21] width 30 height 30
click at [610, 581] on div "307" at bounding box center [838, 635] width 1176 height 228
click at [292, 21] on icon "Undo/Redo" at bounding box center [294, 20] width 15 height 15
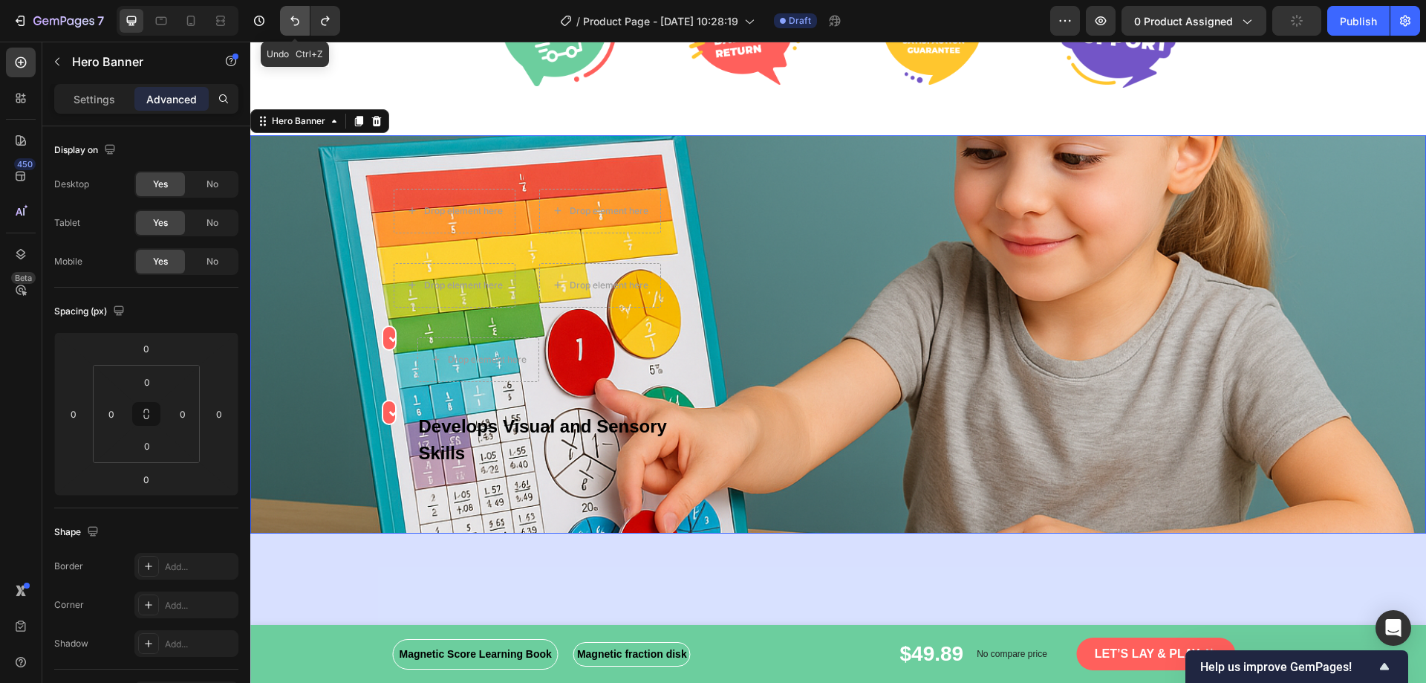
click at [292, 20] on icon "Undo/Redo" at bounding box center [294, 21] width 9 height 10
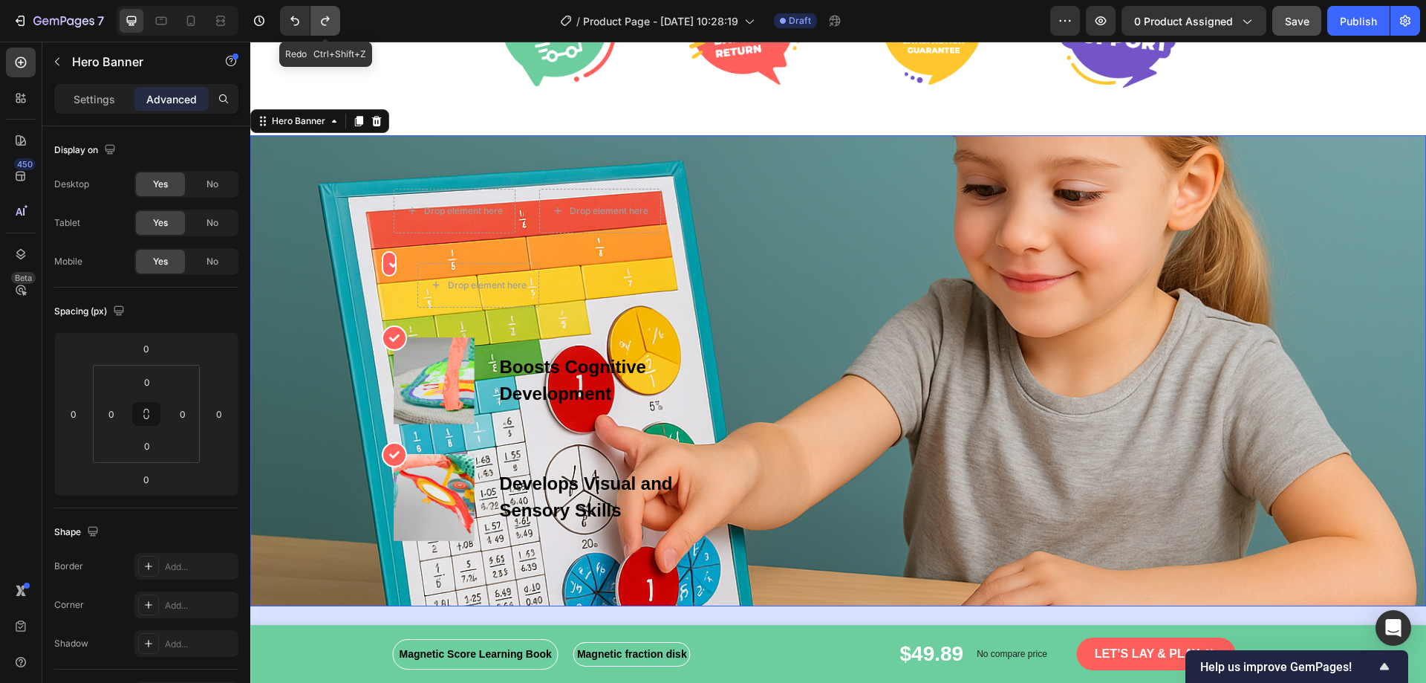
click at [320, 16] on icon "Undo/Redo" at bounding box center [325, 20] width 15 height 15
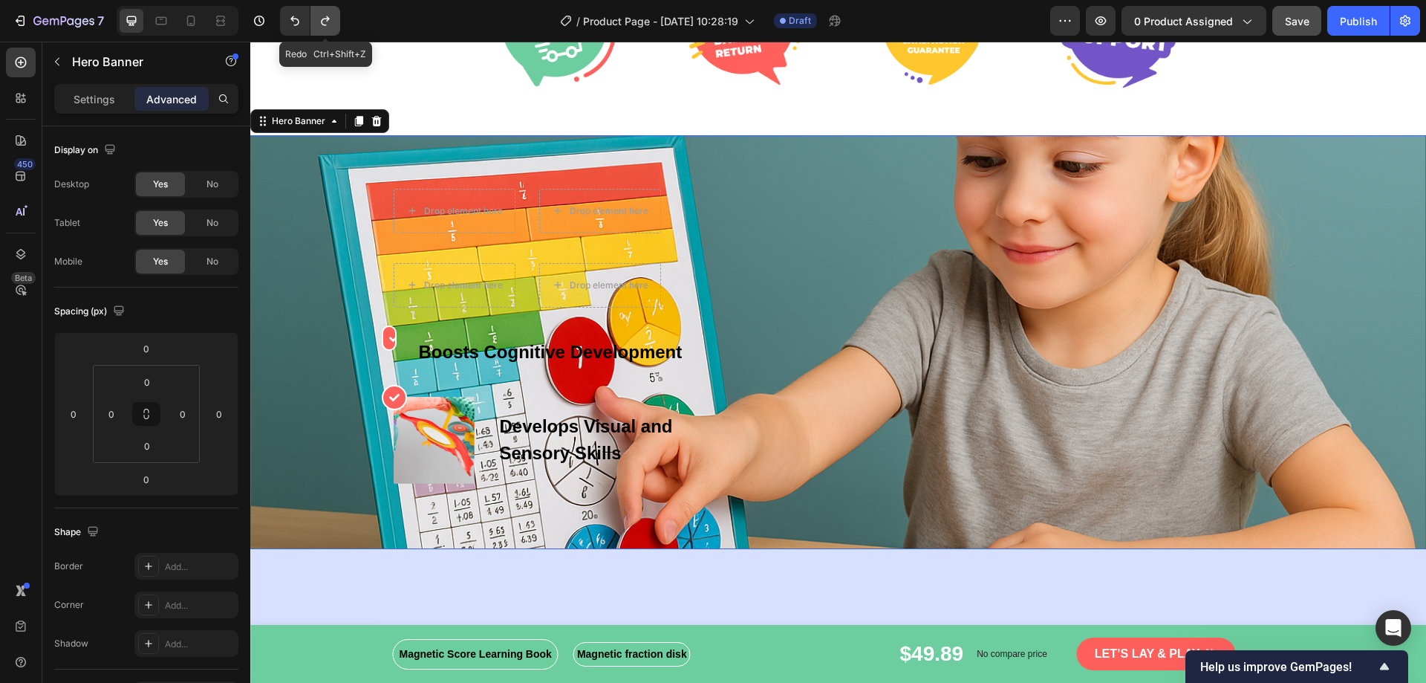
click at [320, 16] on icon "Undo/Redo" at bounding box center [325, 20] width 15 height 15
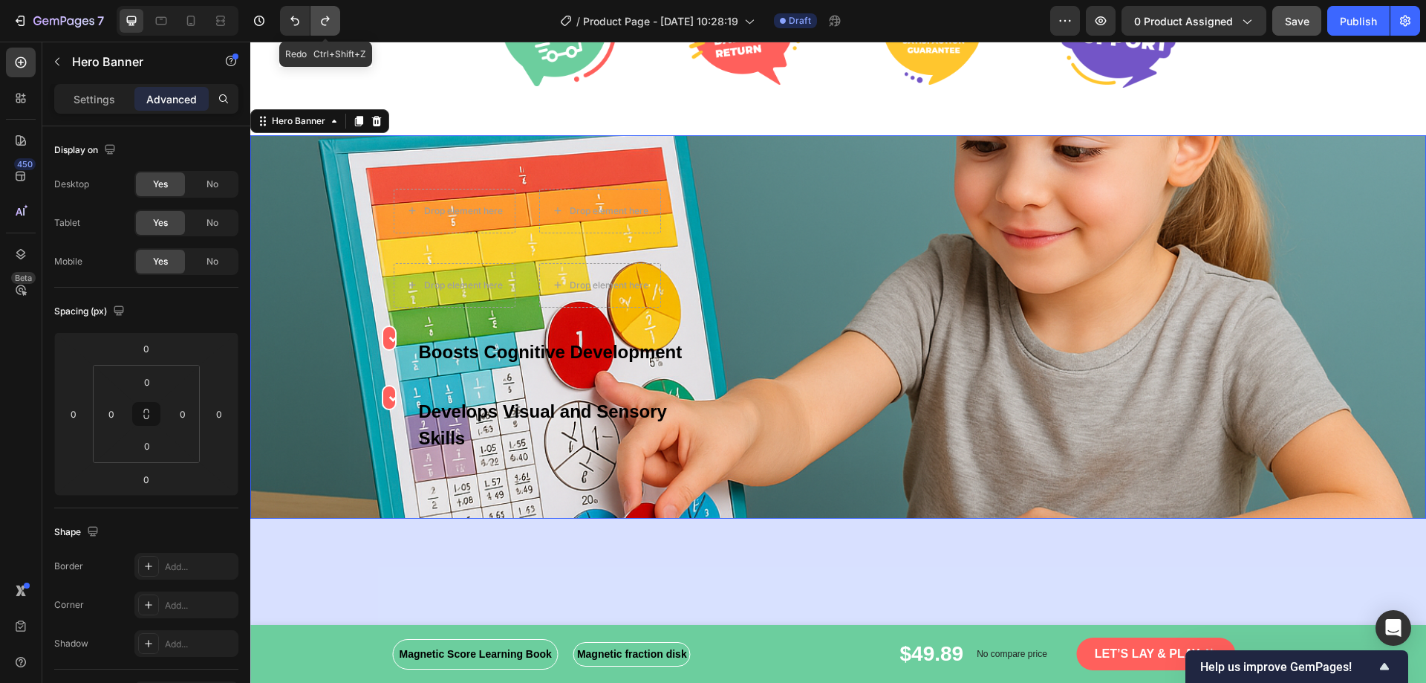
click at [320, 16] on icon "Undo/Redo" at bounding box center [325, 20] width 15 height 15
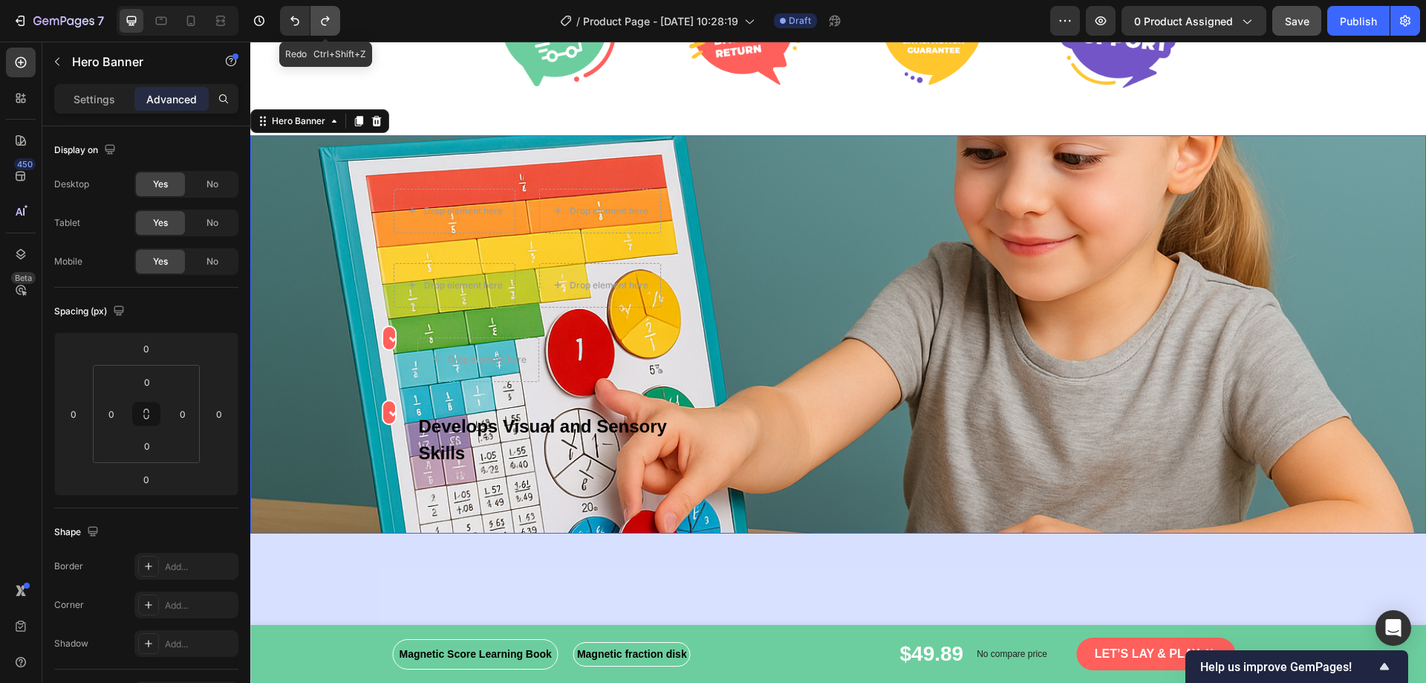
click at [320, 16] on icon "Undo/Redo" at bounding box center [325, 20] width 15 height 15
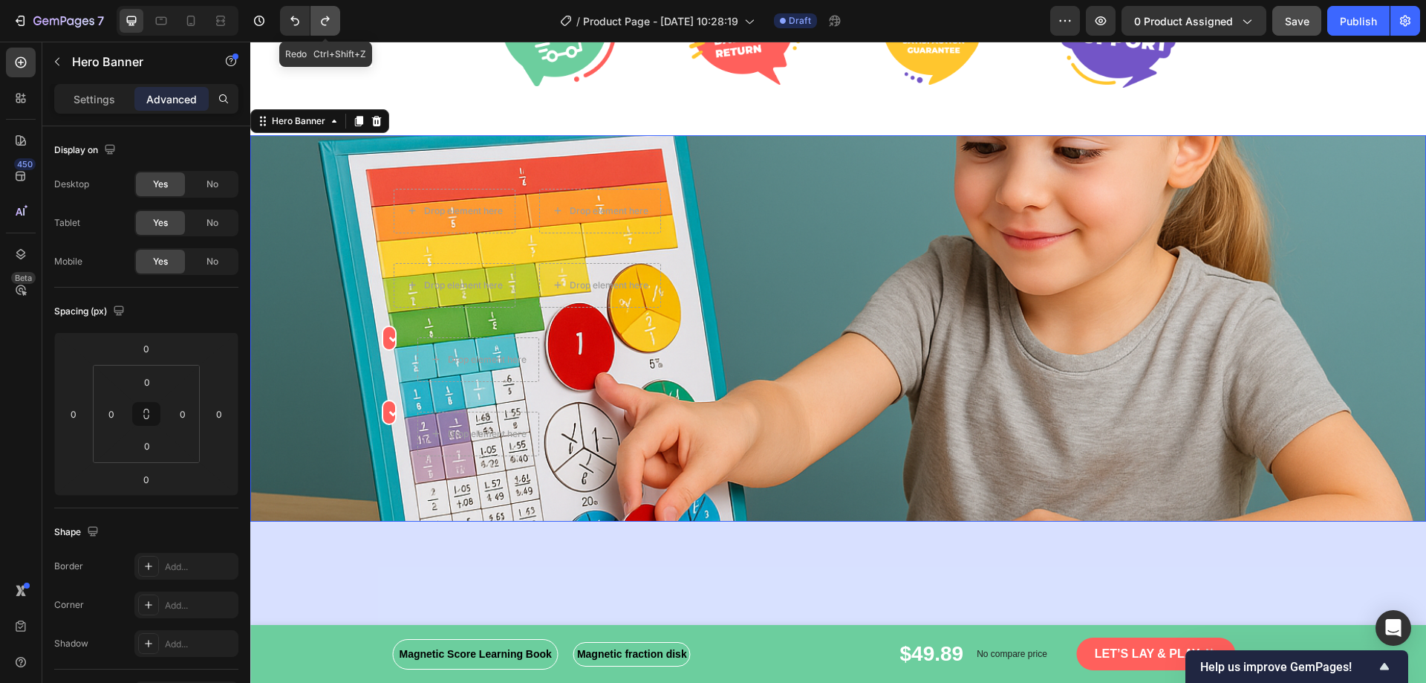
click at [320, 16] on icon "Undo/Redo" at bounding box center [325, 20] width 15 height 15
click at [1154, 406] on div "Drop element here Drop element here Row Drop element here Drop element here Row…" at bounding box center [838, 322] width 891 height 267
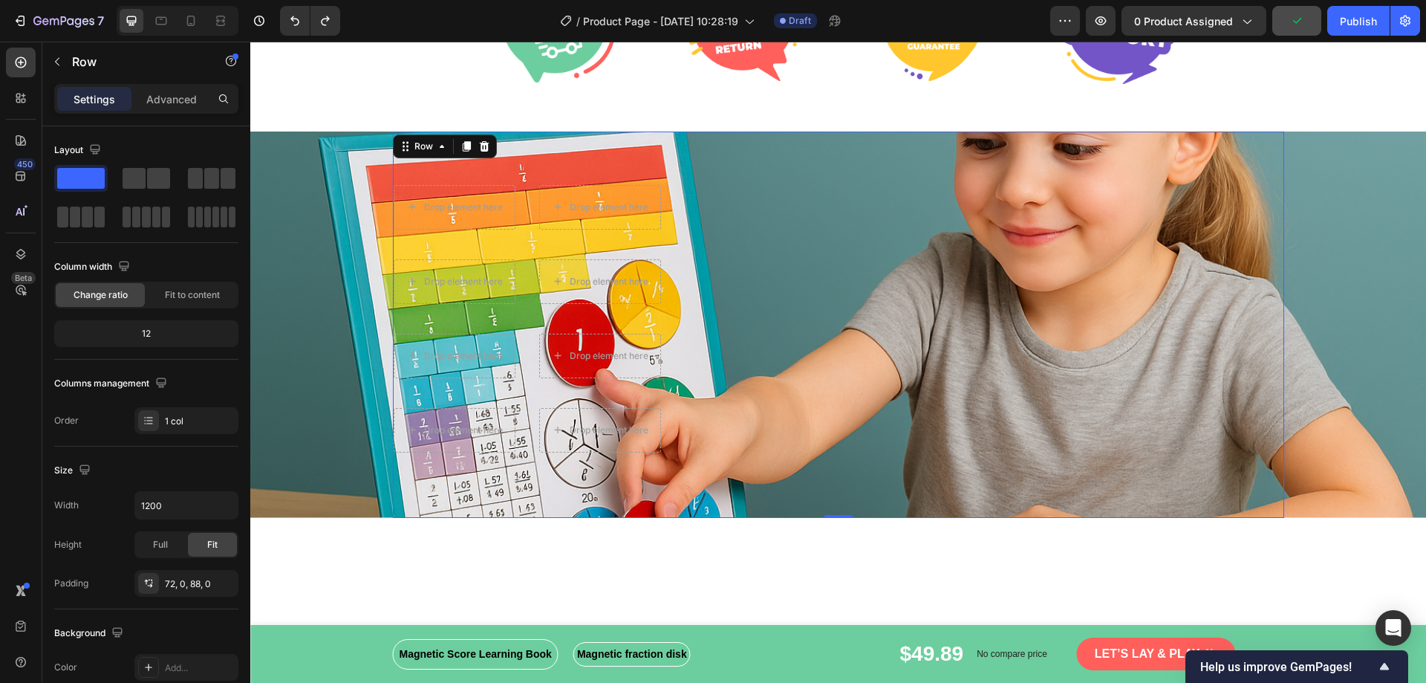
scroll to position [2897, 0]
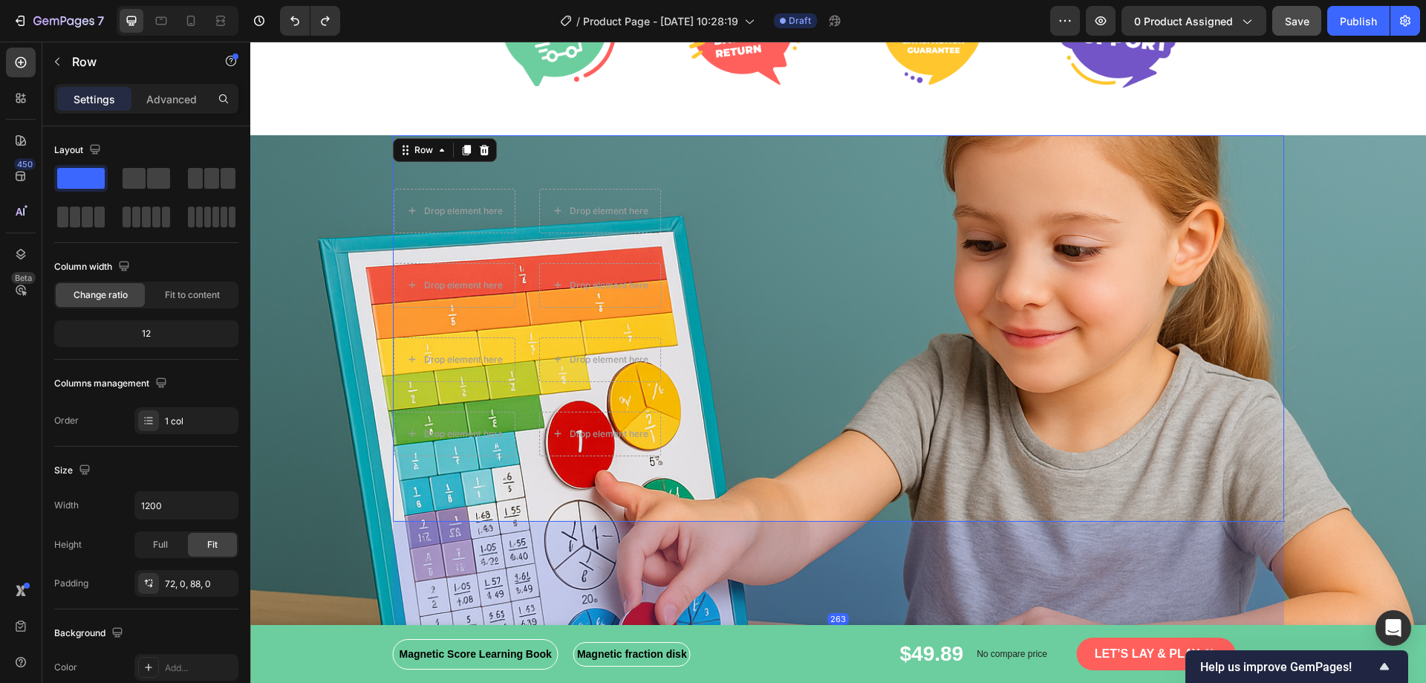
drag, startPoint x: 837, startPoint y: 544, endPoint x: 837, endPoint y: 712, distance: 167.1
click at [837, 682] on html "Header Magnetic Score Learning Book Magnetic Score Learning Book Magnetic Score…" at bounding box center [838, 244] width 1176 height 6198
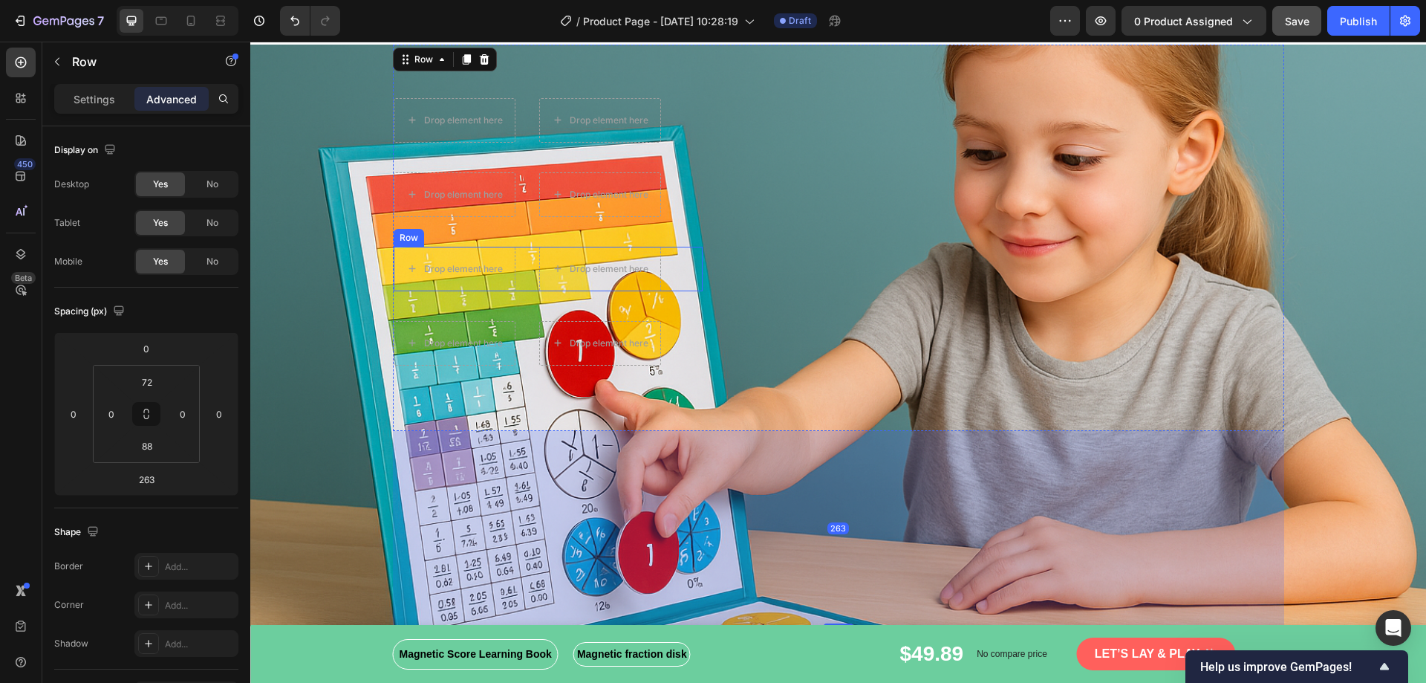
scroll to position [3045, 0]
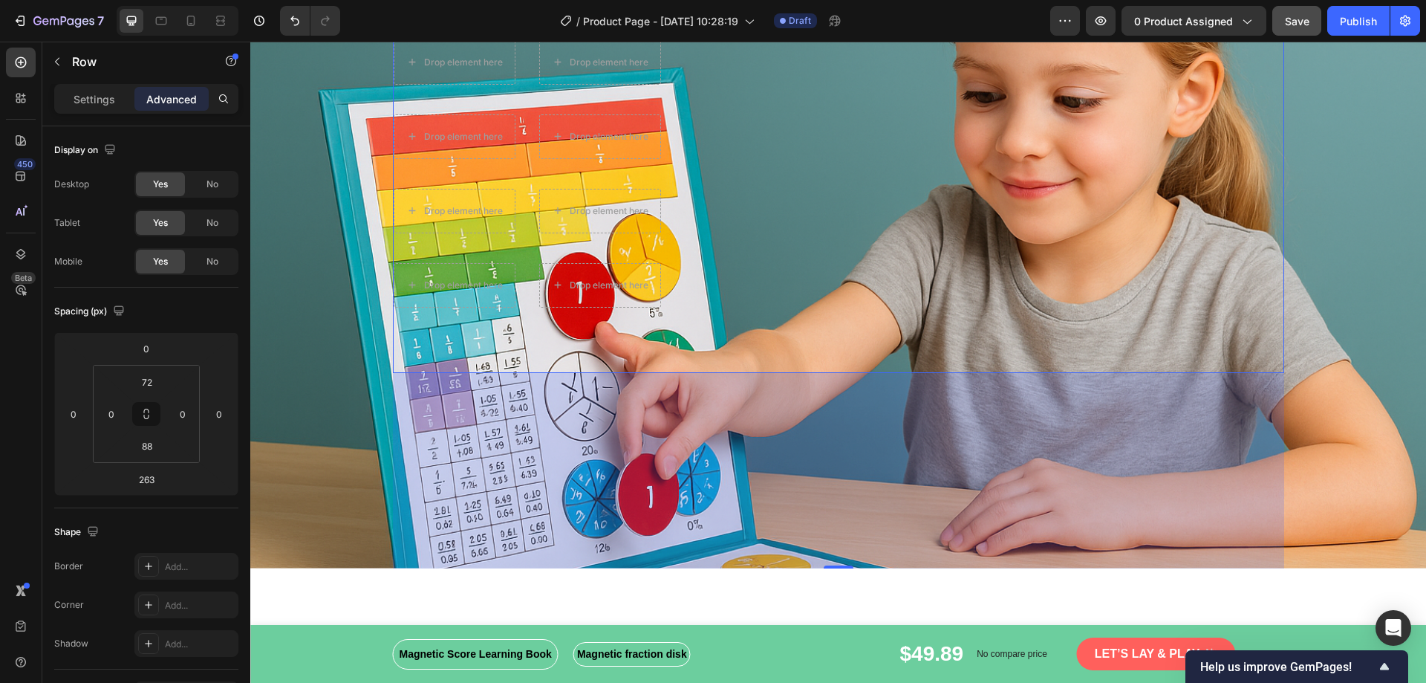
click at [872, 223] on div "Drop element here Drop element here Row Drop element here Drop element here Row…" at bounding box center [838, 173] width 891 height 267
click at [585, 258] on div "Drop element here Drop element here Row Drop element here Drop element here Row…" at bounding box center [838, 173] width 891 height 267
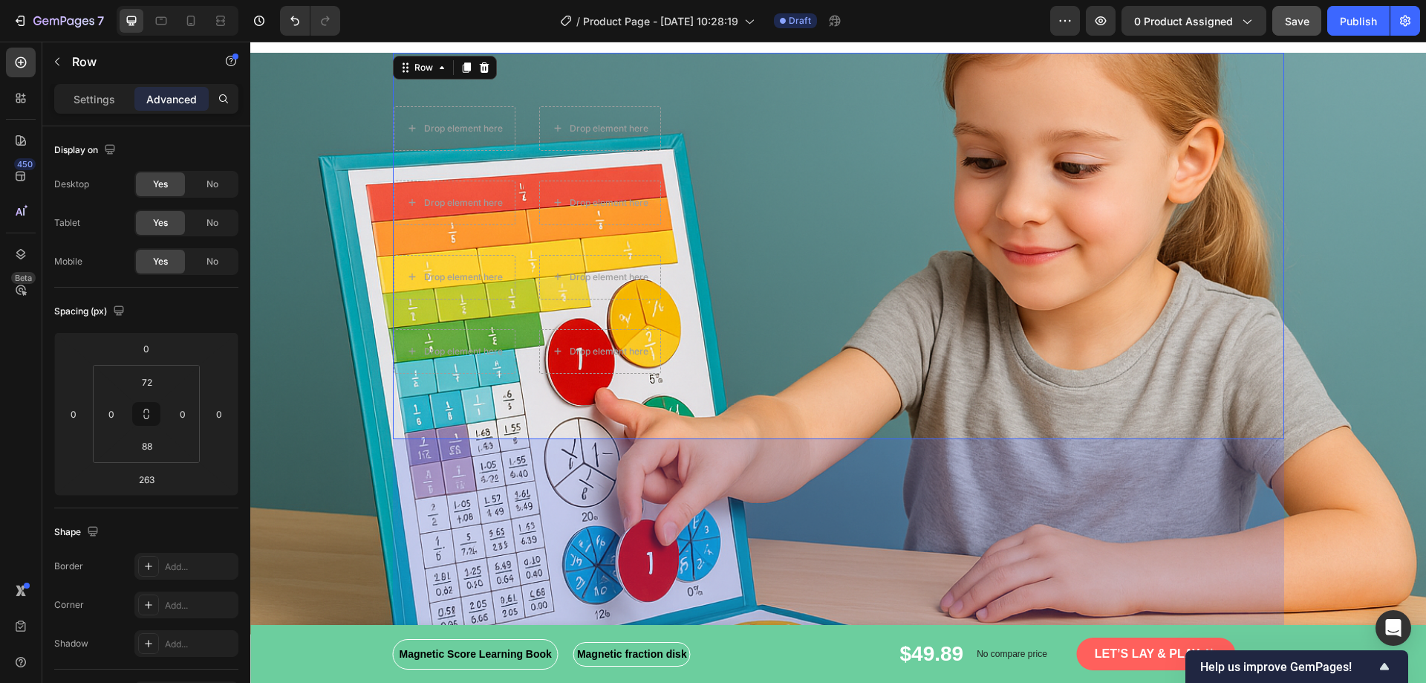
scroll to position [2897, 0]
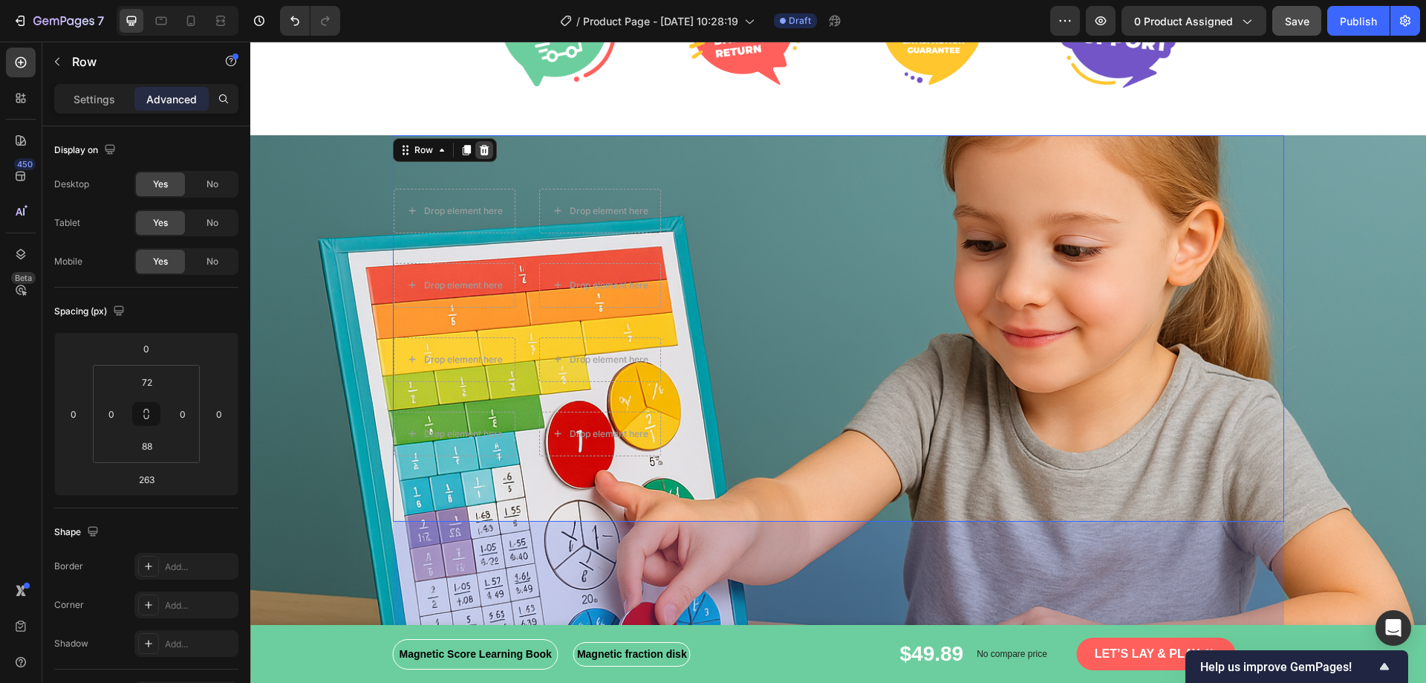
click at [478, 152] on icon at bounding box center [484, 150] width 12 height 12
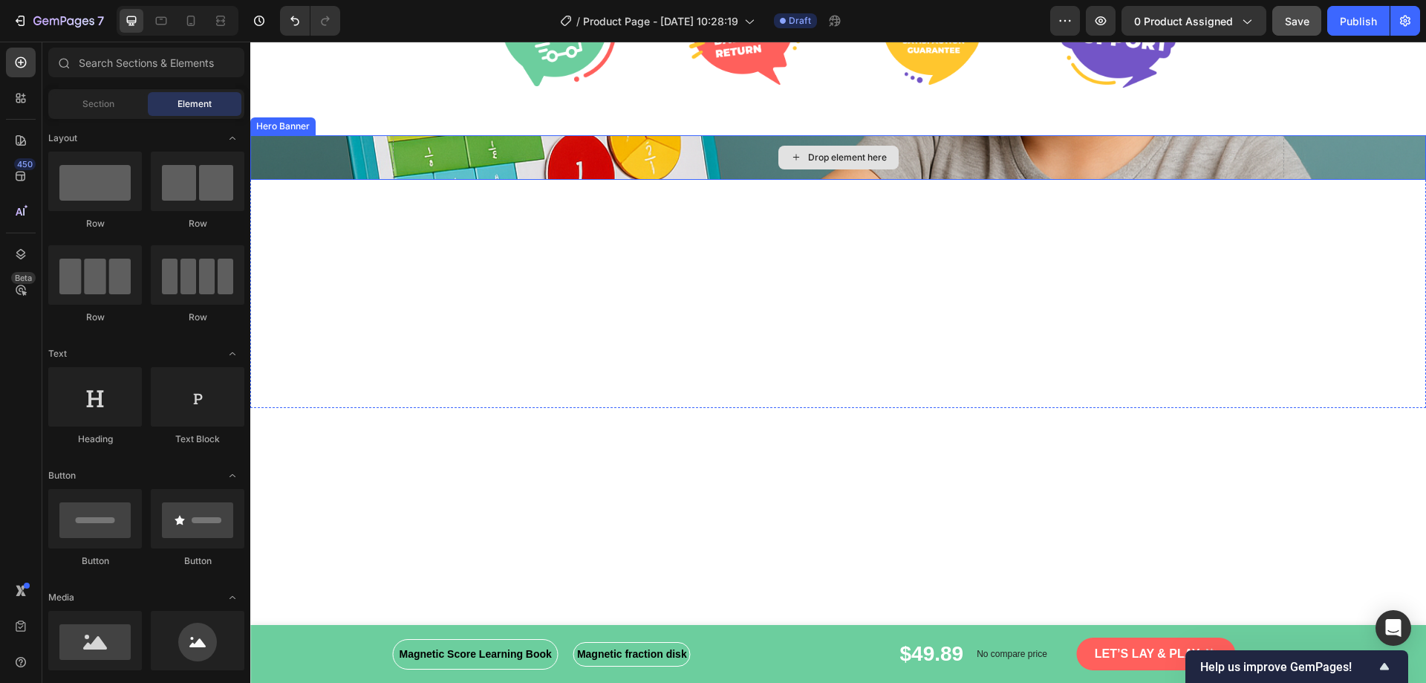
click at [819, 175] on div "Drop element here" at bounding box center [838, 157] width 891 height 45
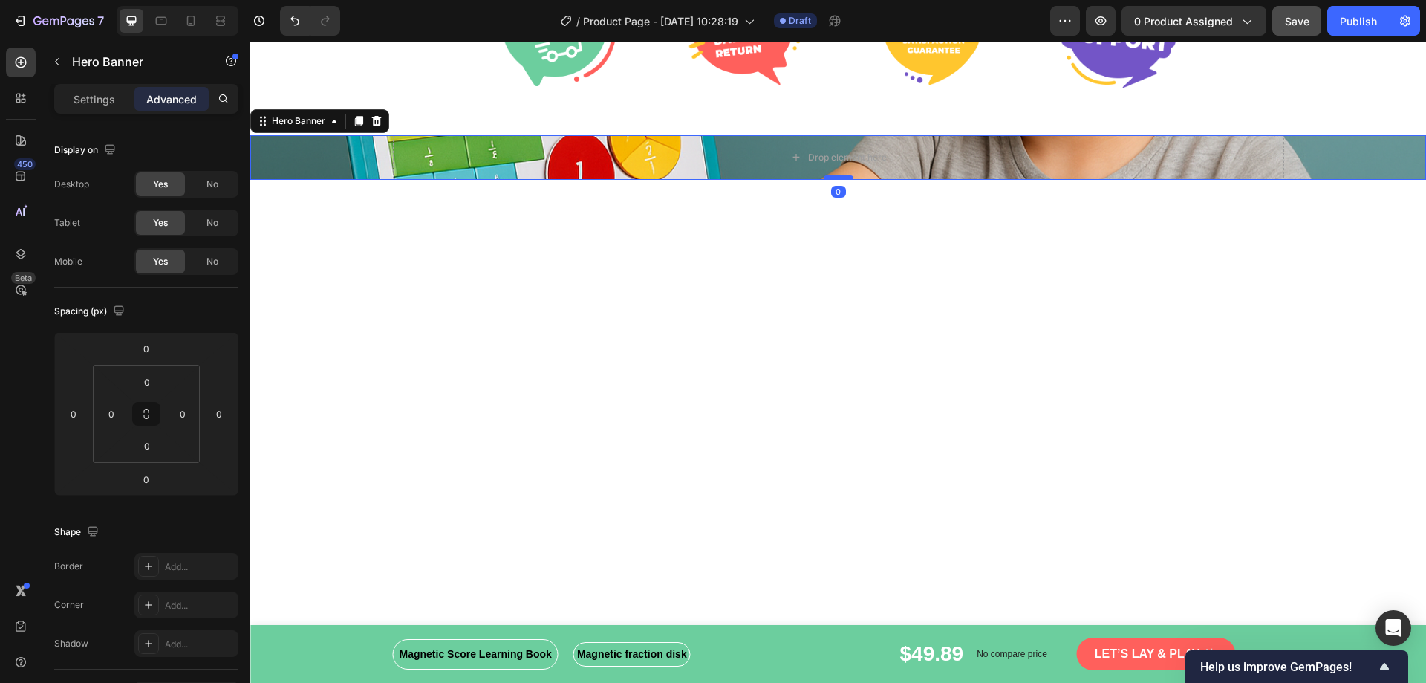
drag, startPoint x: 830, startPoint y: 406, endPoint x: 827, endPoint y: 175, distance: 231.8
click at [827, 175] on div at bounding box center [839, 177] width 30 height 4
click at [461, 156] on div "Drop element here" at bounding box center [838, 157] width 891 height 45
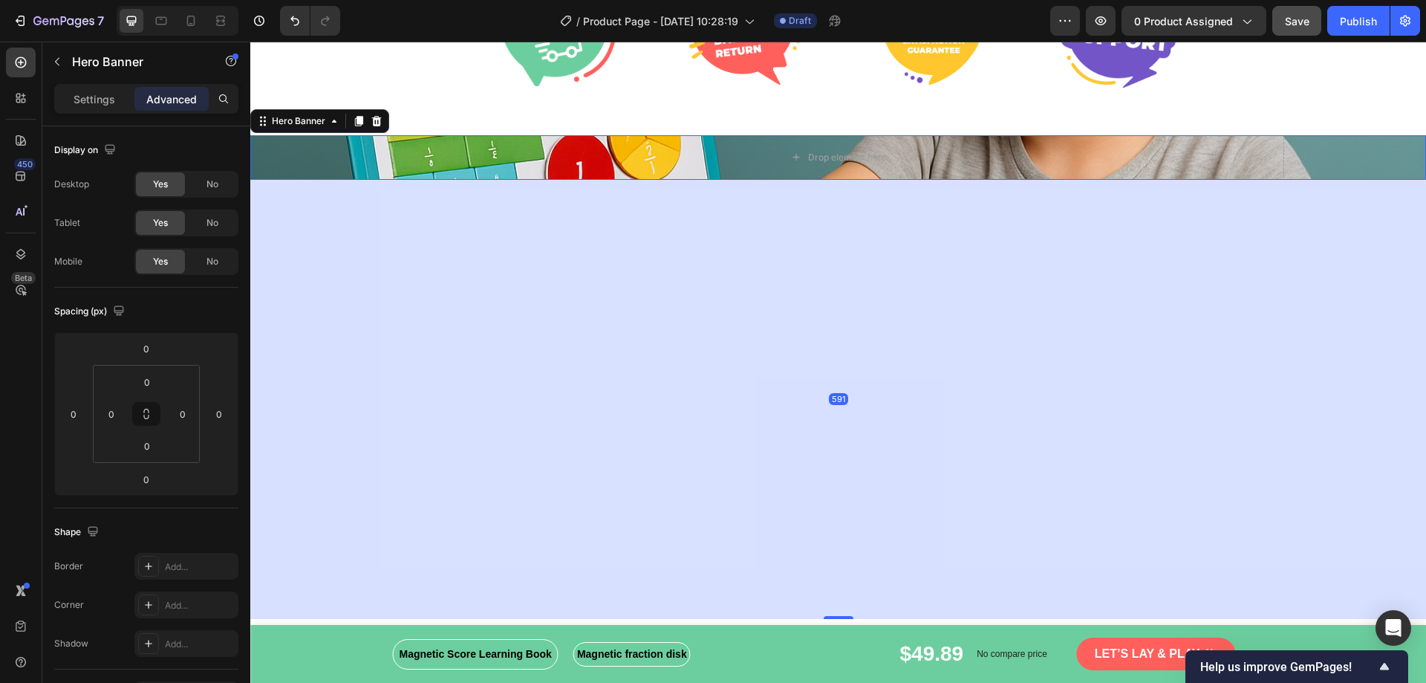
drag, startPoint x: 825, startPoint y: 178, endPoint x: 784, endPoint y: 617, distance: 440.9
click at [784, 180] on div "591" at bounding box center [838, 180] width 1176 height 0
click at [569, 152] on div "Drop element here" at bounding box center [838, 157] width 891 height 45
click at [657, 334] on div "591" at bounding box center [838, 399] width 1176 height 439
click at [746, 165] on div "Drop element here" at bounding box center [838, 157] width 891 height 45
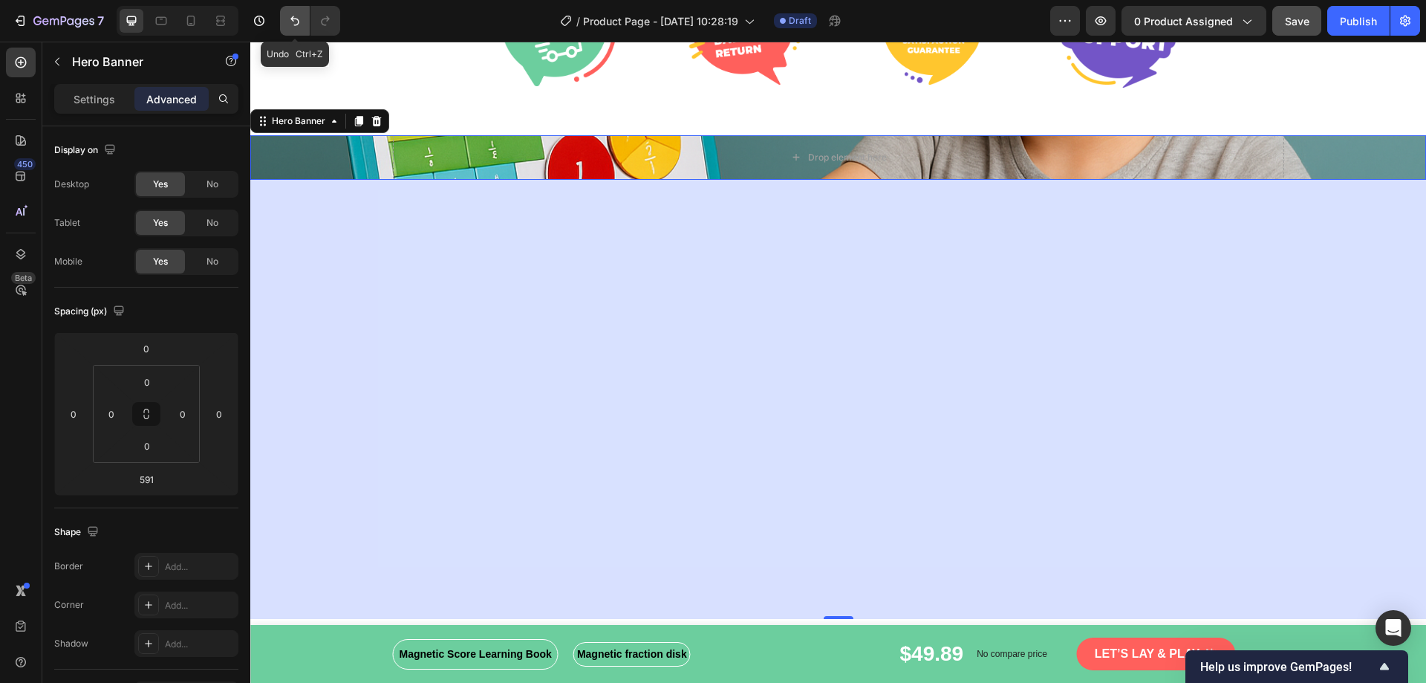
click at [298, 17] on icon "Undo/Redo" at bounding box center [294, 20] width 15 height 15
type input "0"
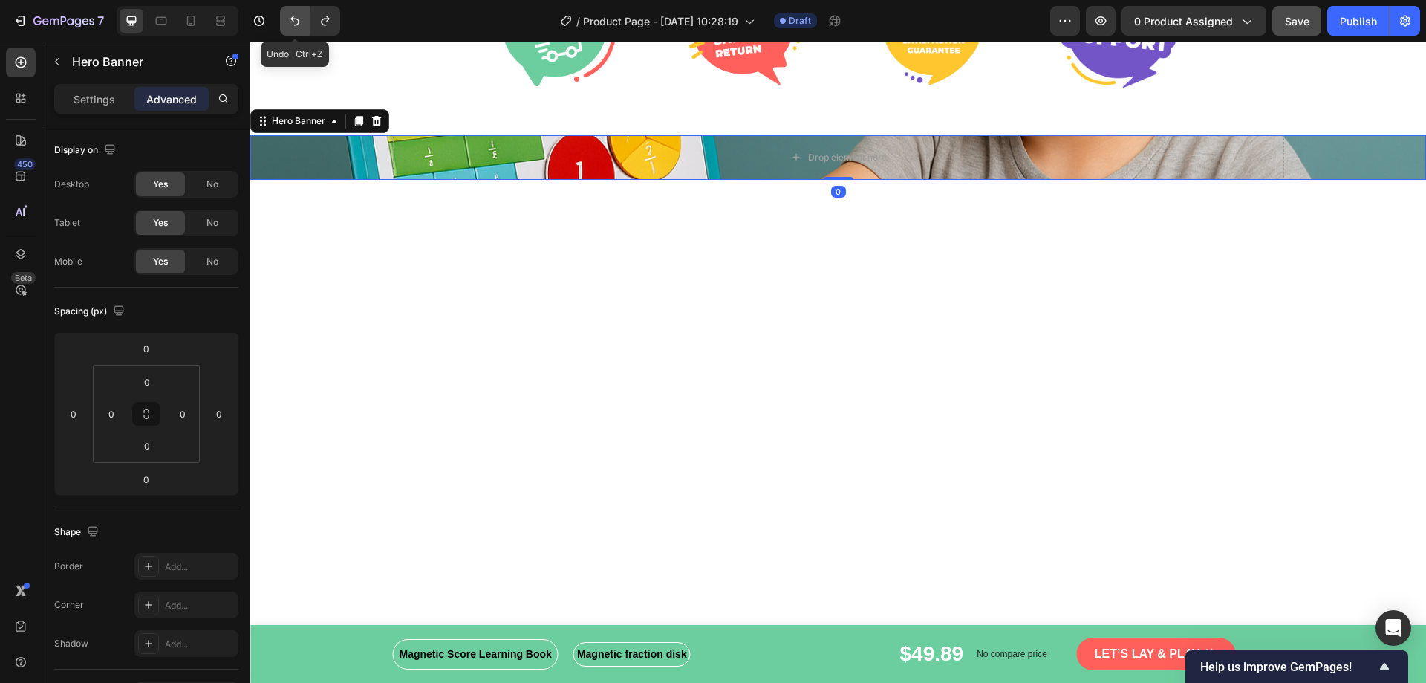
click at [298, 17] on icon "Undo/Redo" at bounding box center [294, 20] width 15 height 15
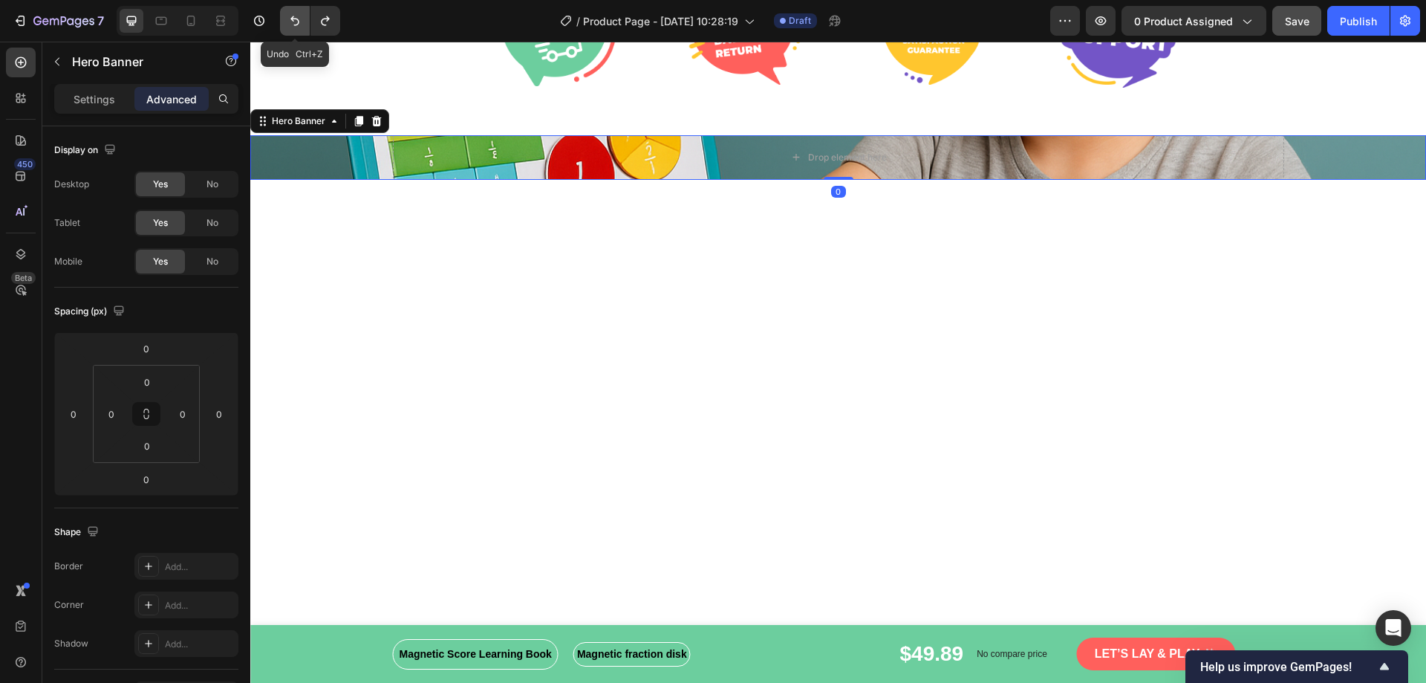
click at [298, 17] on icon "Undo/Redo" at bounding box center [294, 20] width 15 height 15
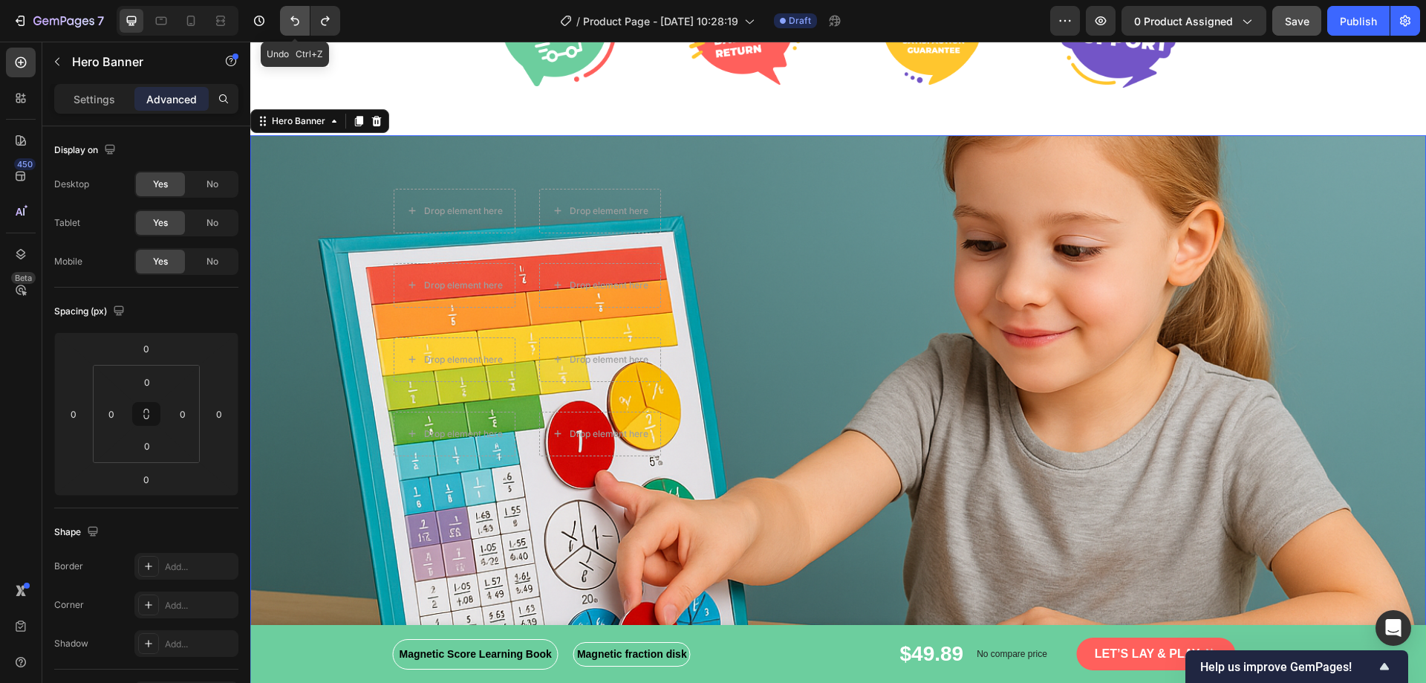
click at [298, 17] on icon "Undo/Redo" at bounding box center [294, 20] width 15 height 15
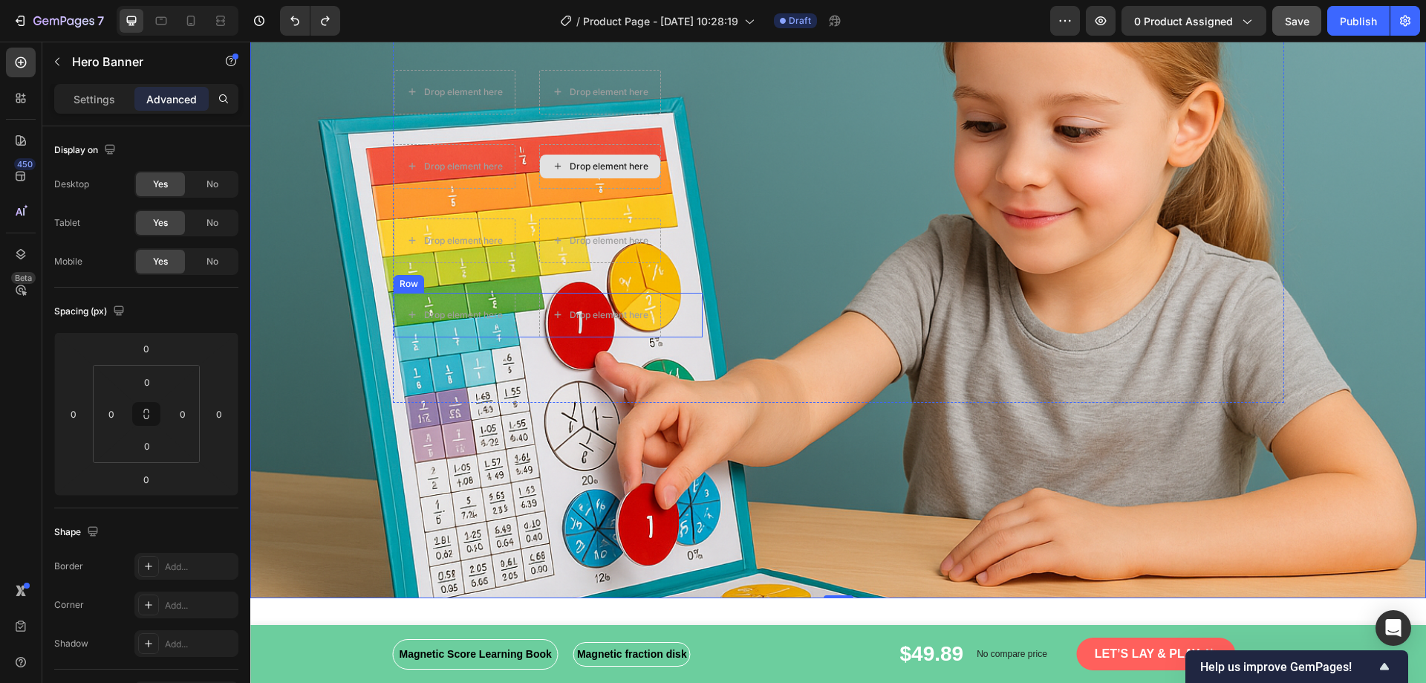
scroll to position [2971, 0]
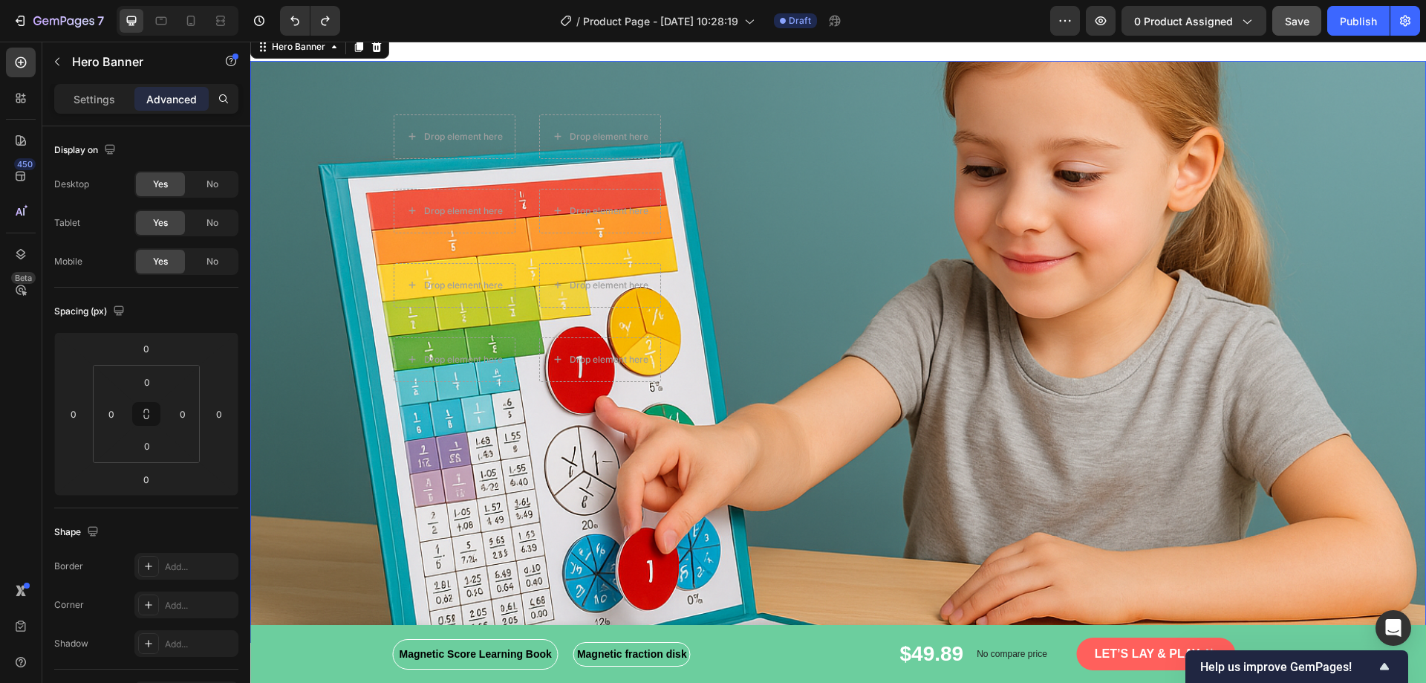
click at [277, 241] on div "Overlay" at bounding box center [838, 352] width 1176 height 582
click at [1323, 232] on div "Overlay" at bounding box center [838, 352] width 1176 height 582
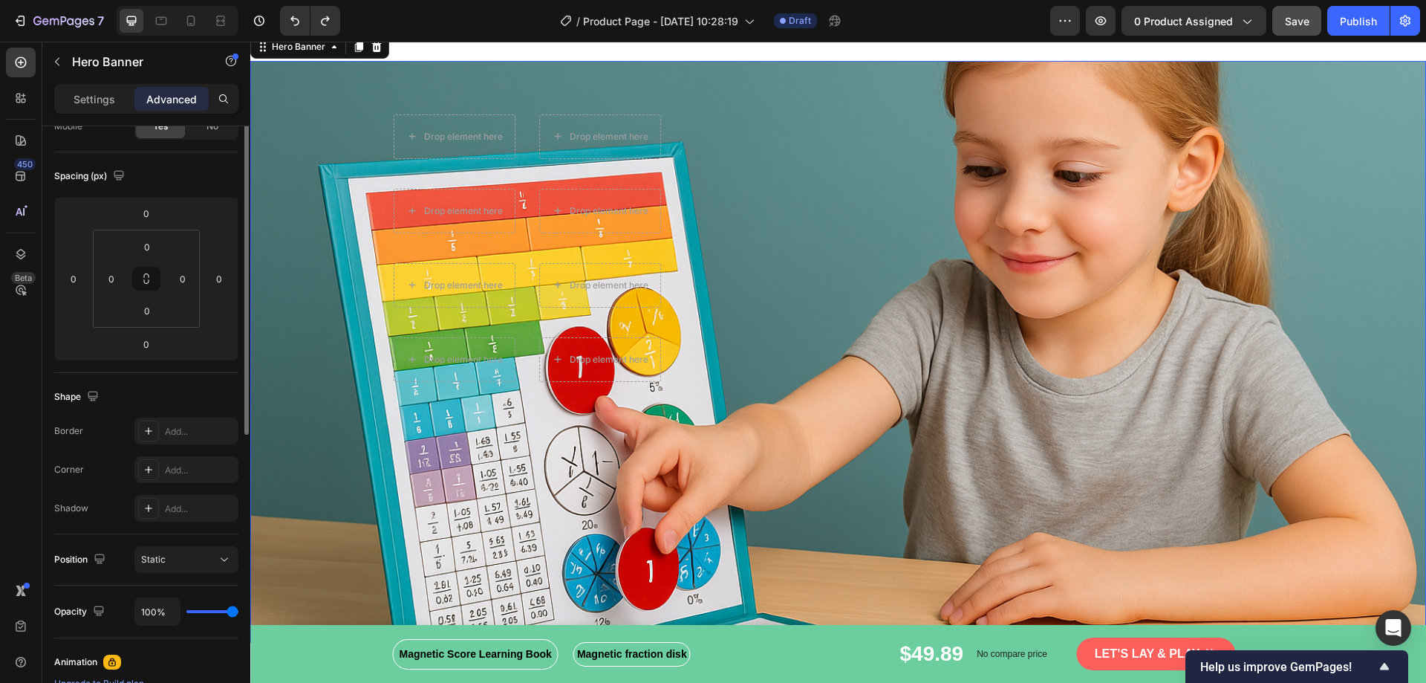
scroll to position [0, 0]
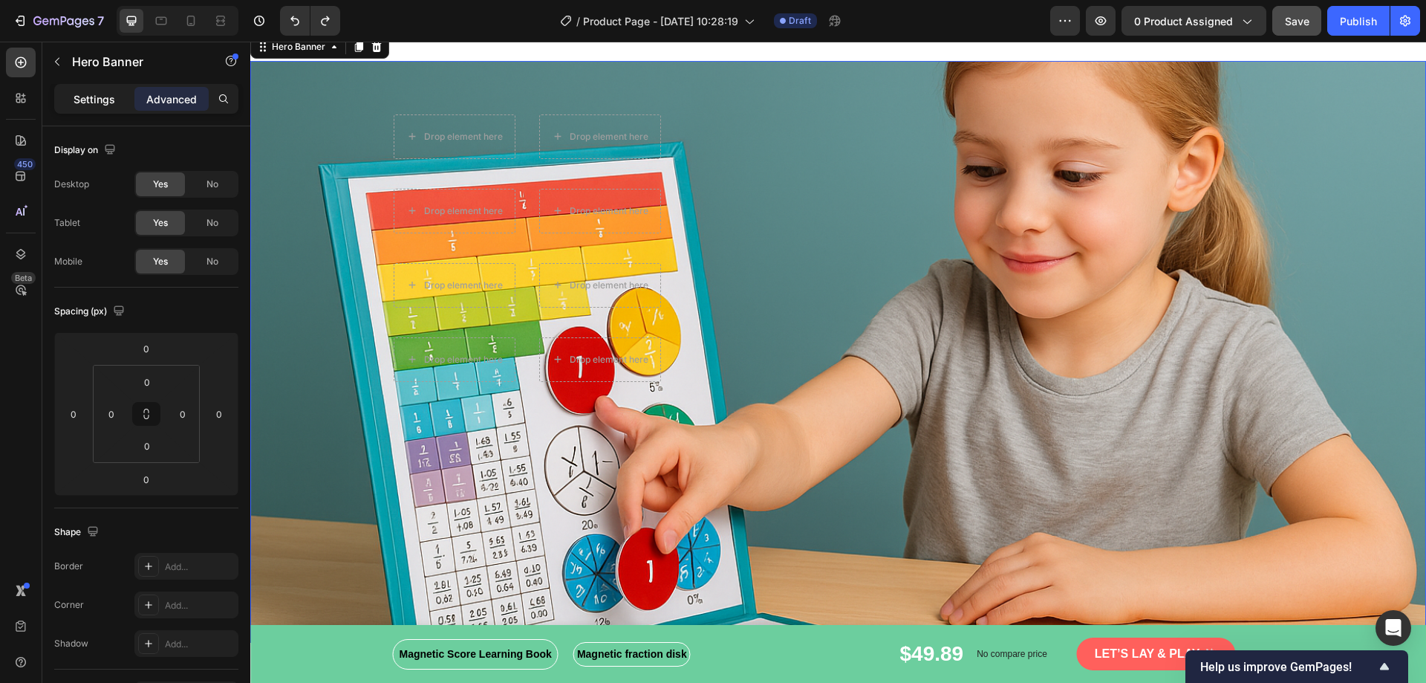
click at [78, 105] on p "Settings" at bounding box center [95, 99] width 42 height 16
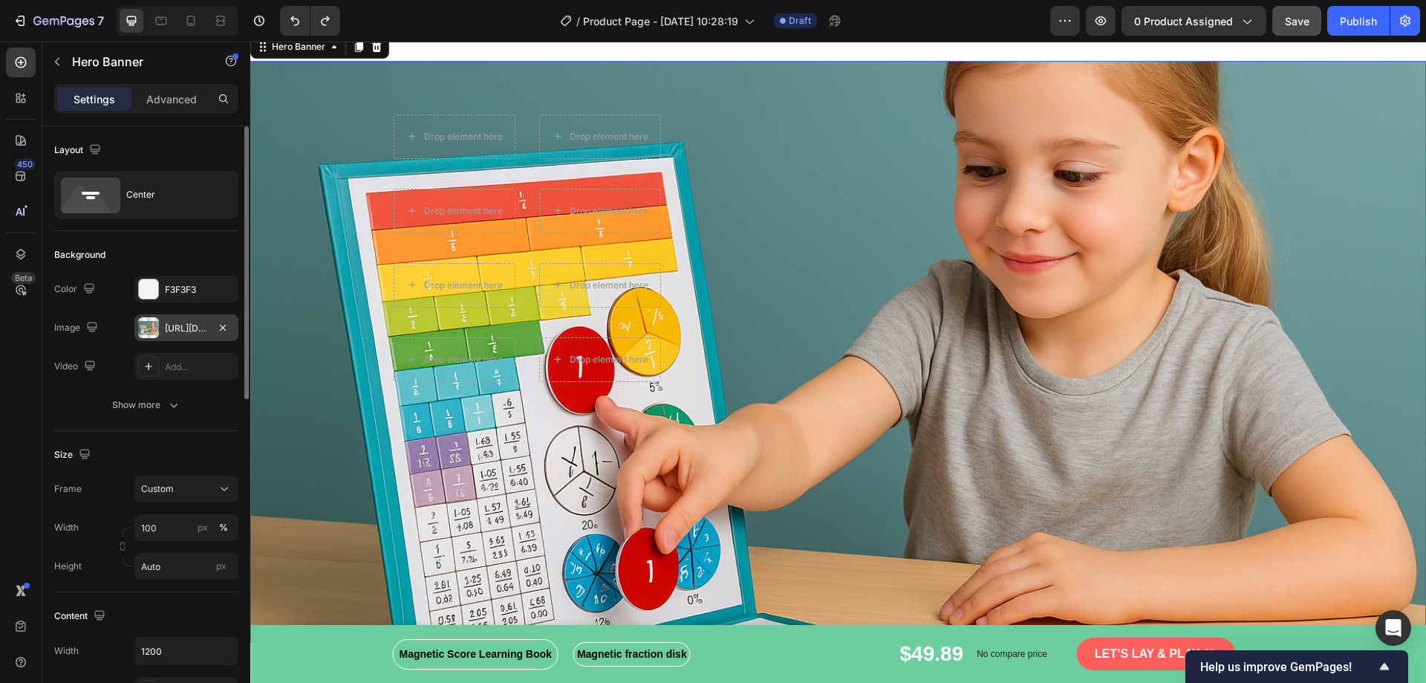
click at [186, 330] on div "[URL][DOMAIN_NAME]" at bounding box center [186, 328] width 43 height 13
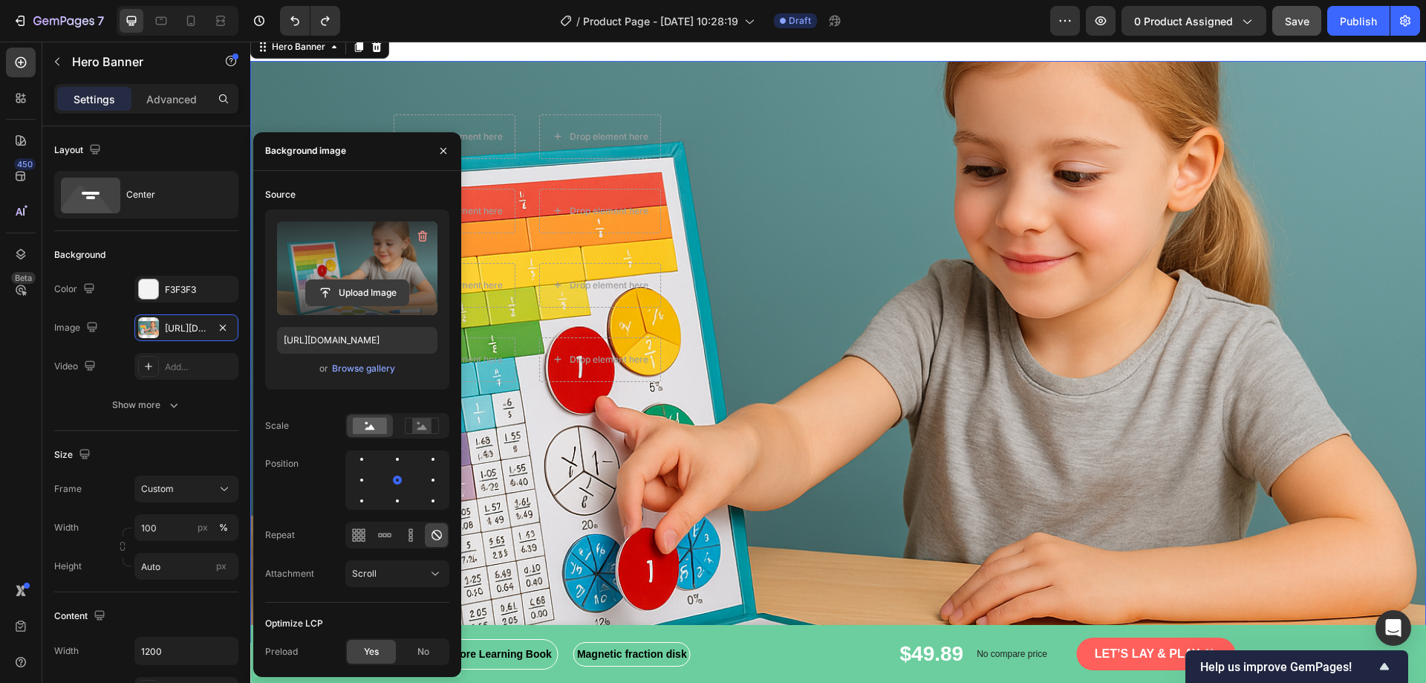
click at [354, 292] on input "file" at bounding box center [357, 292] width 103 height 25
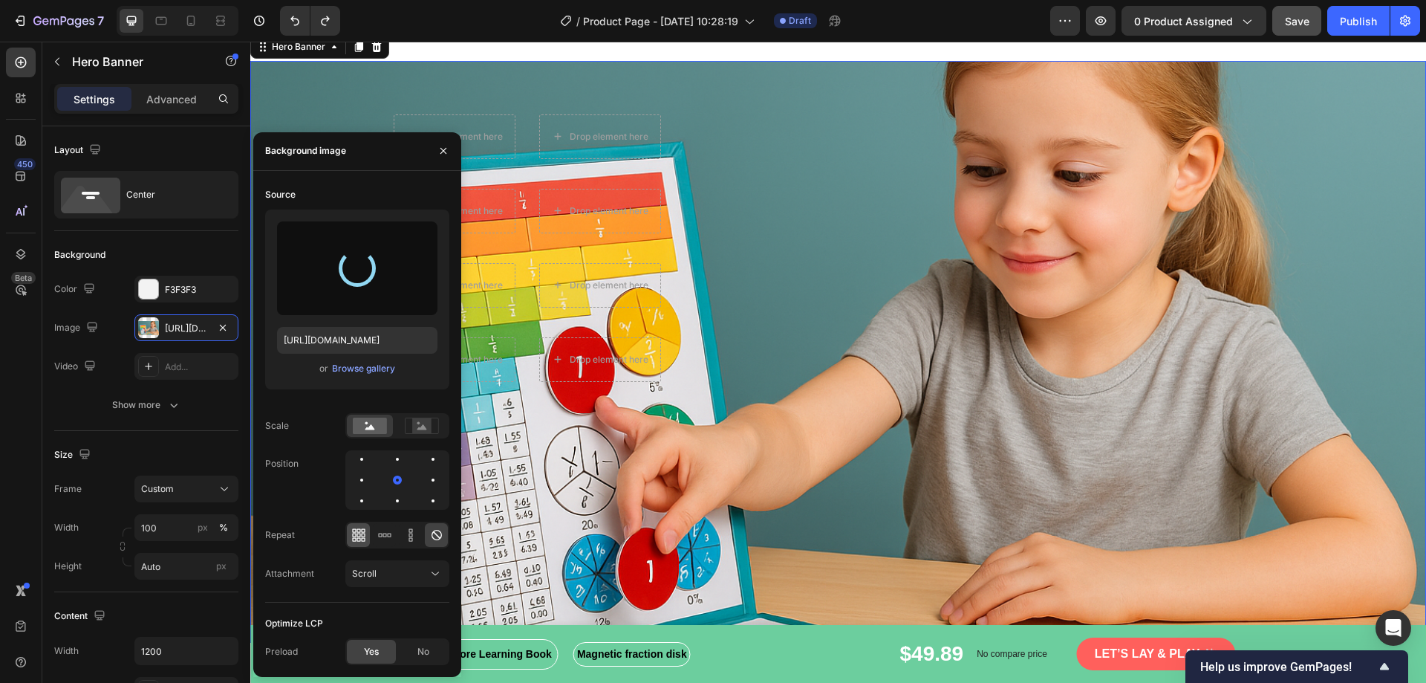
type input "https://cdn.shopify.com/s/files/1/0855/3666/9970/files/gempages_585710374695731…"
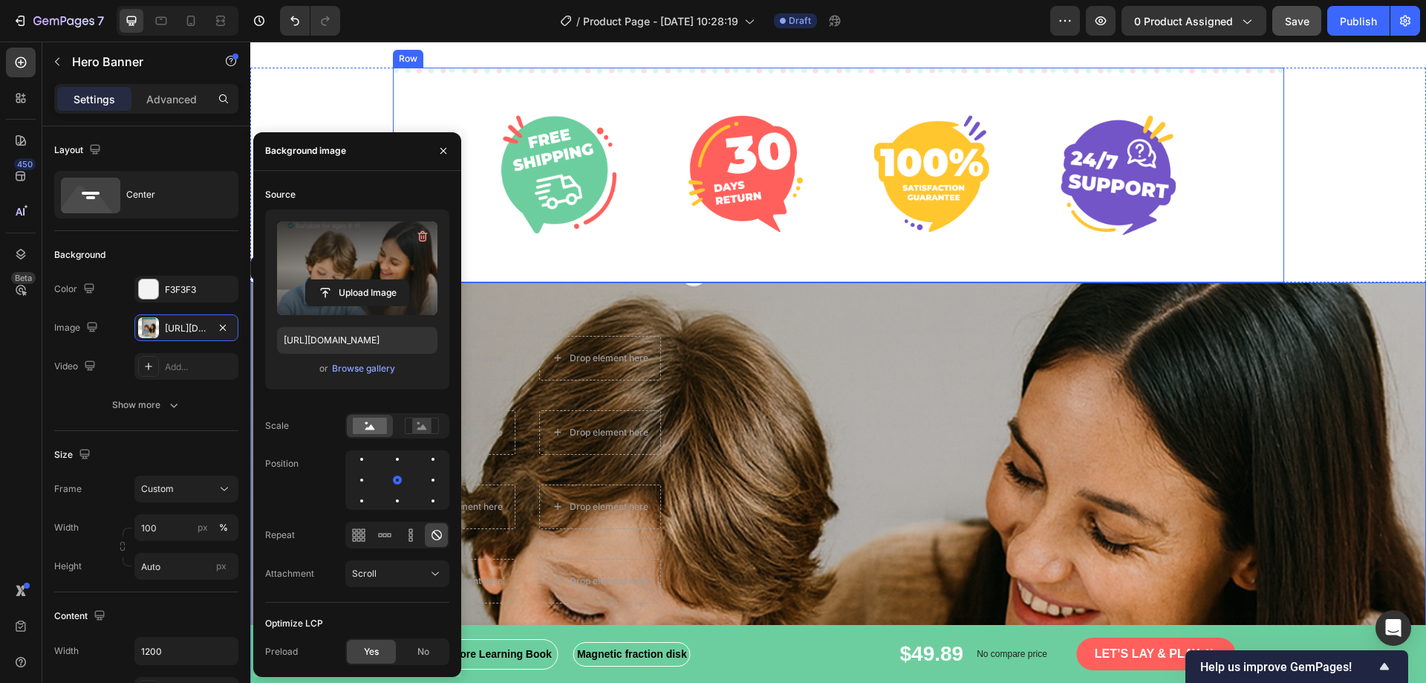
scroll to position [2823, 0]
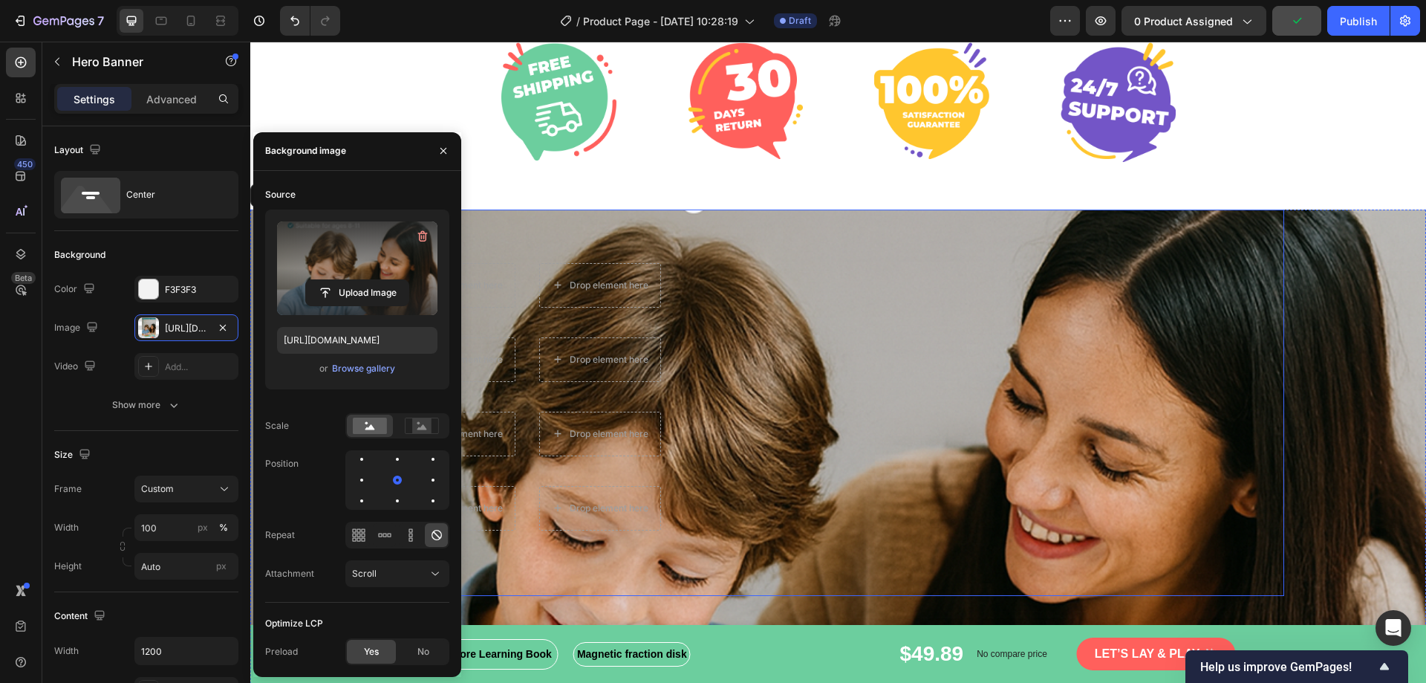
click at [902, 371] on div "Drop element here Drop element here Row Drop element here Drop element here Row…" at bounding box center [838, 396] width 891 height 267
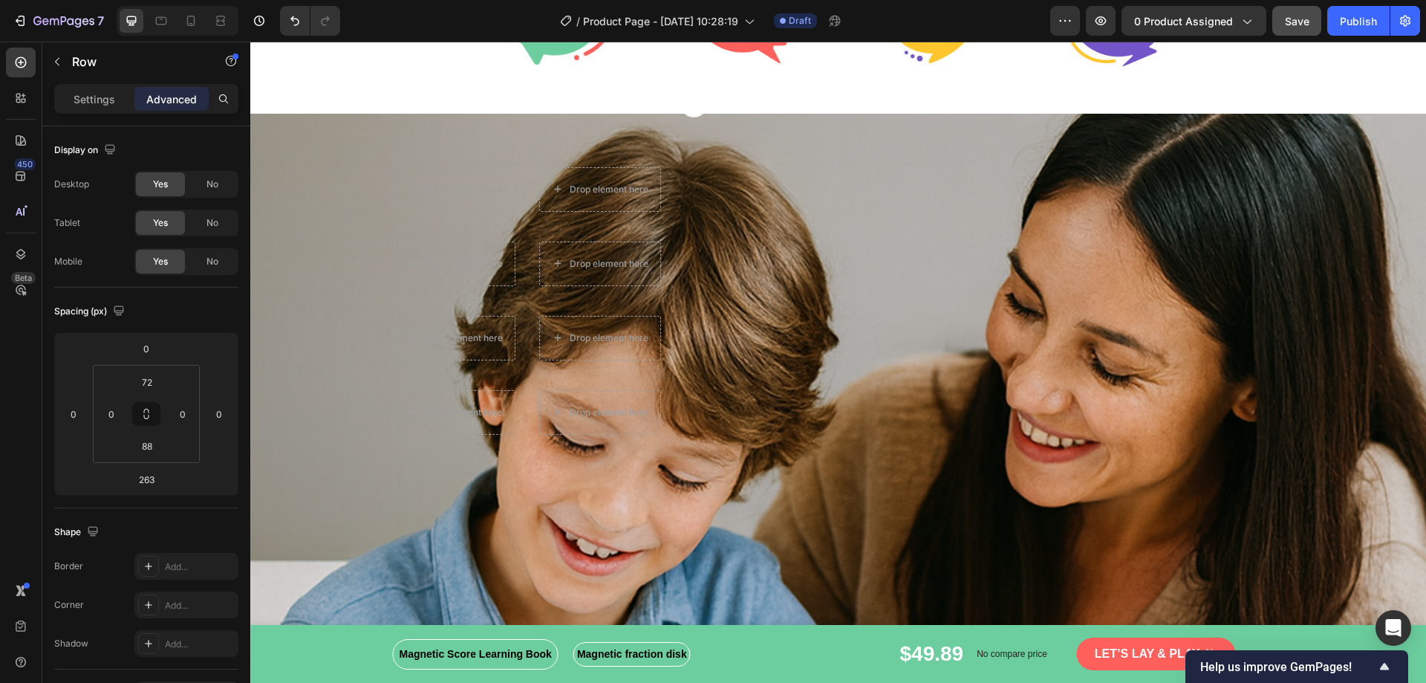
scroll to position [2897, 0]
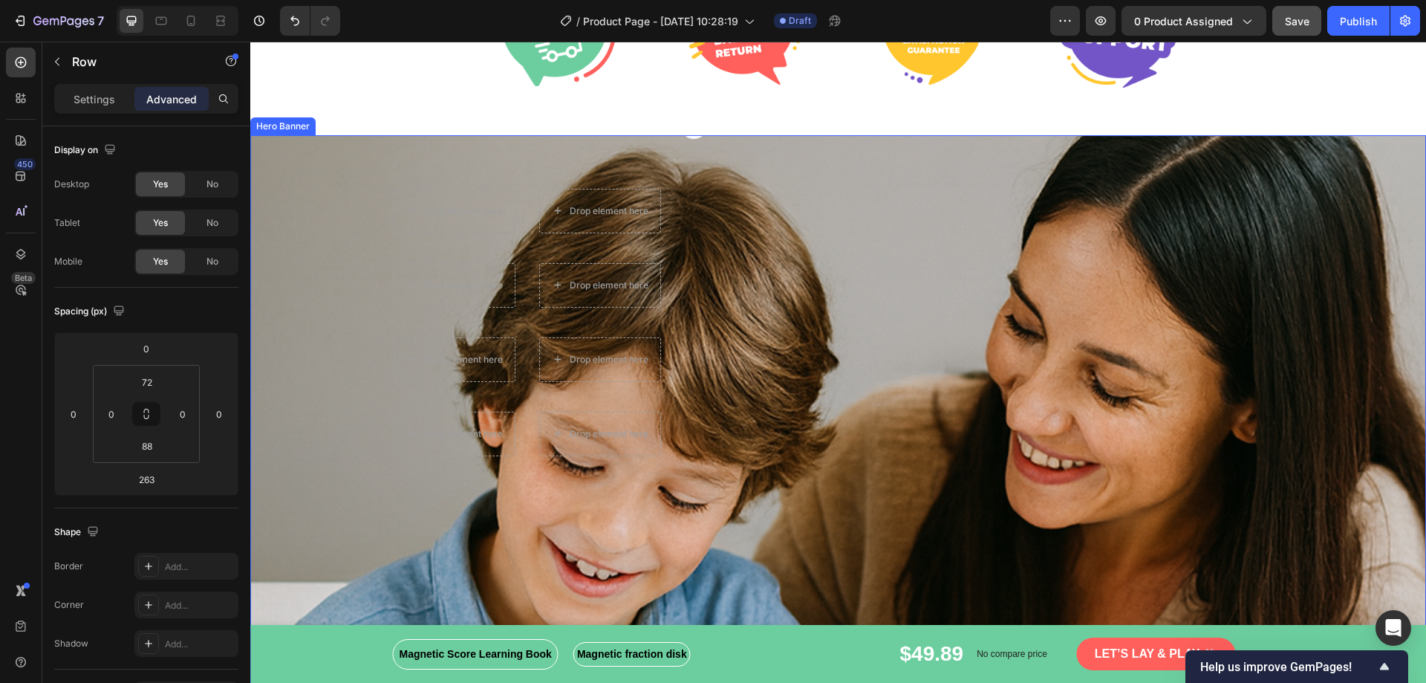
click at [1322, 333] on div "Overlay" at bounding box center [838, 426] width 1176 height 582
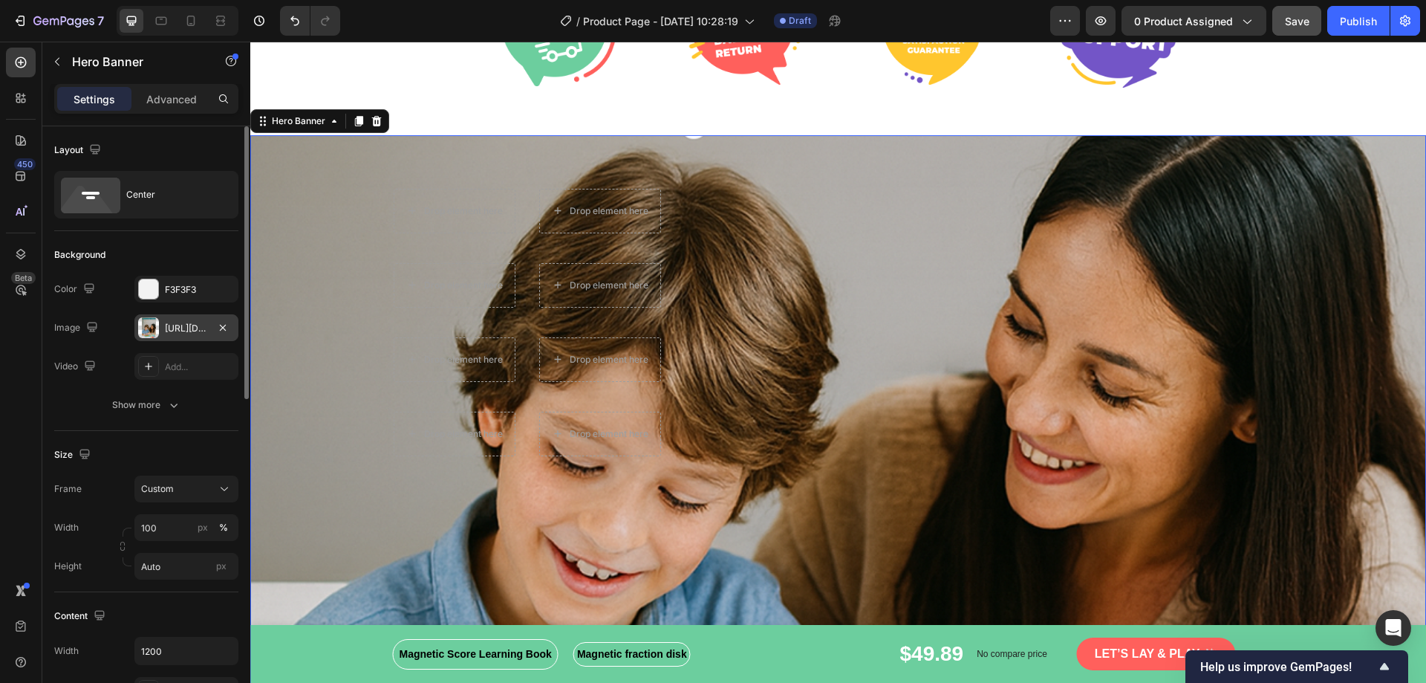
click at [192, 323] on div "https://cdn.shopify.com/s/files/1/0855/3666/9970/files/gempages_585710374695731…" at bounding box center [186, 328] width 43 height 13
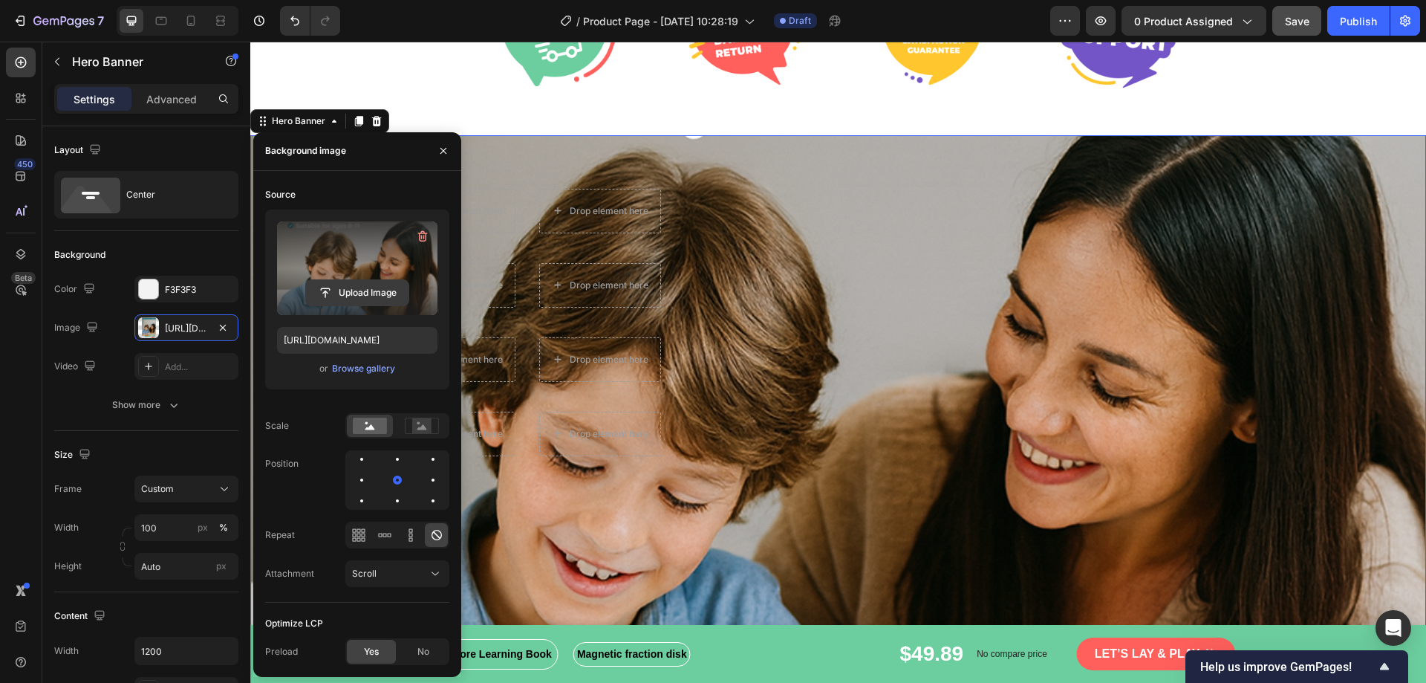
click at [338, 287] on input "file" at bounding box center [357, 292] width 103 height 25
click at [340, 296] on input "file" at bounding box center [357, 292] width 103 height 25
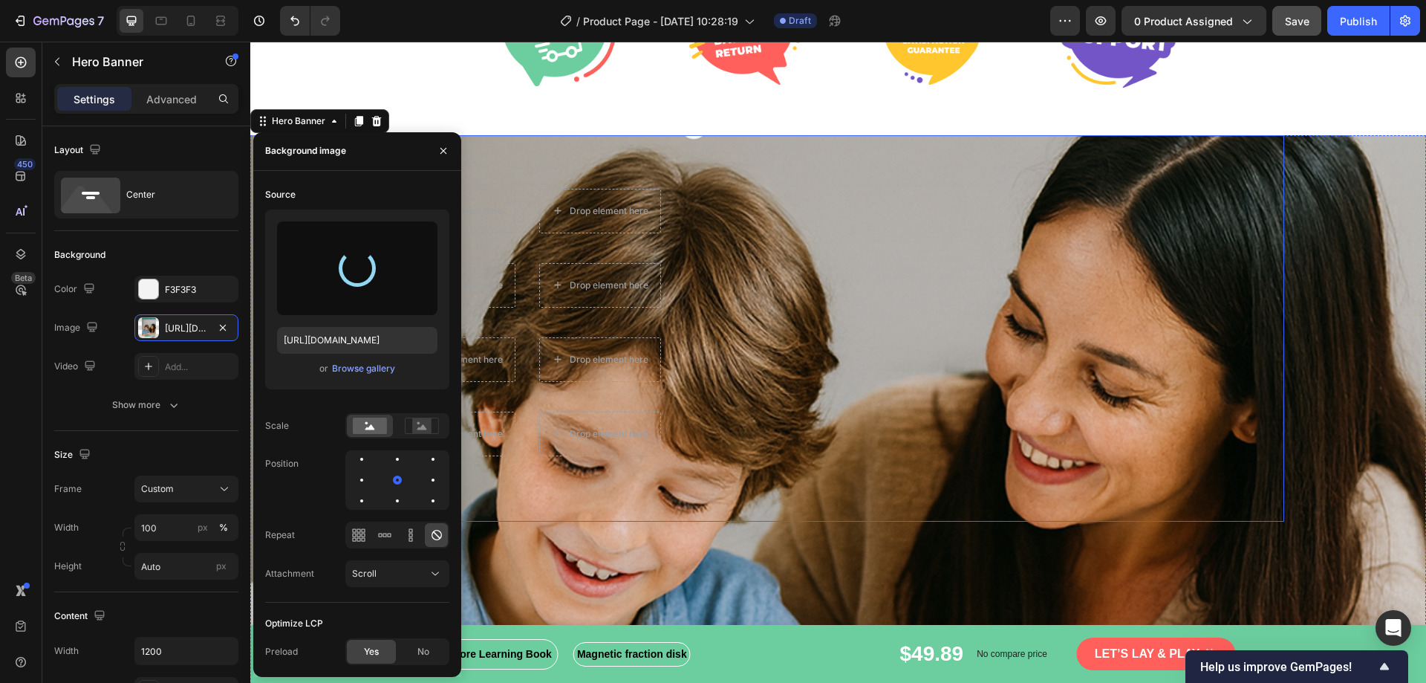
type input "https://cdn.shopify.com/s/files/1/0855/3666/9970/files/gempages_585710374695731…"
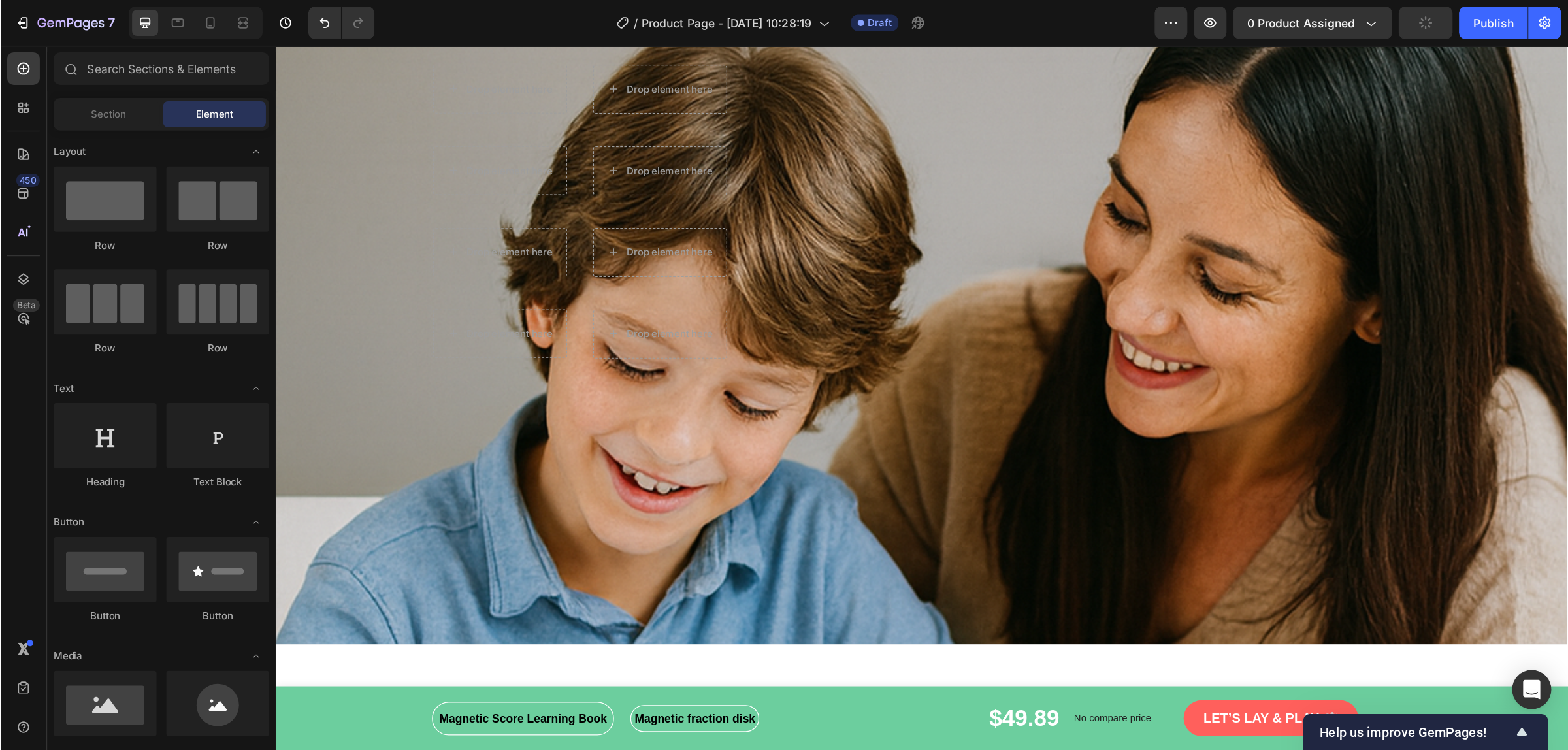
scroll to position [2610, 0]
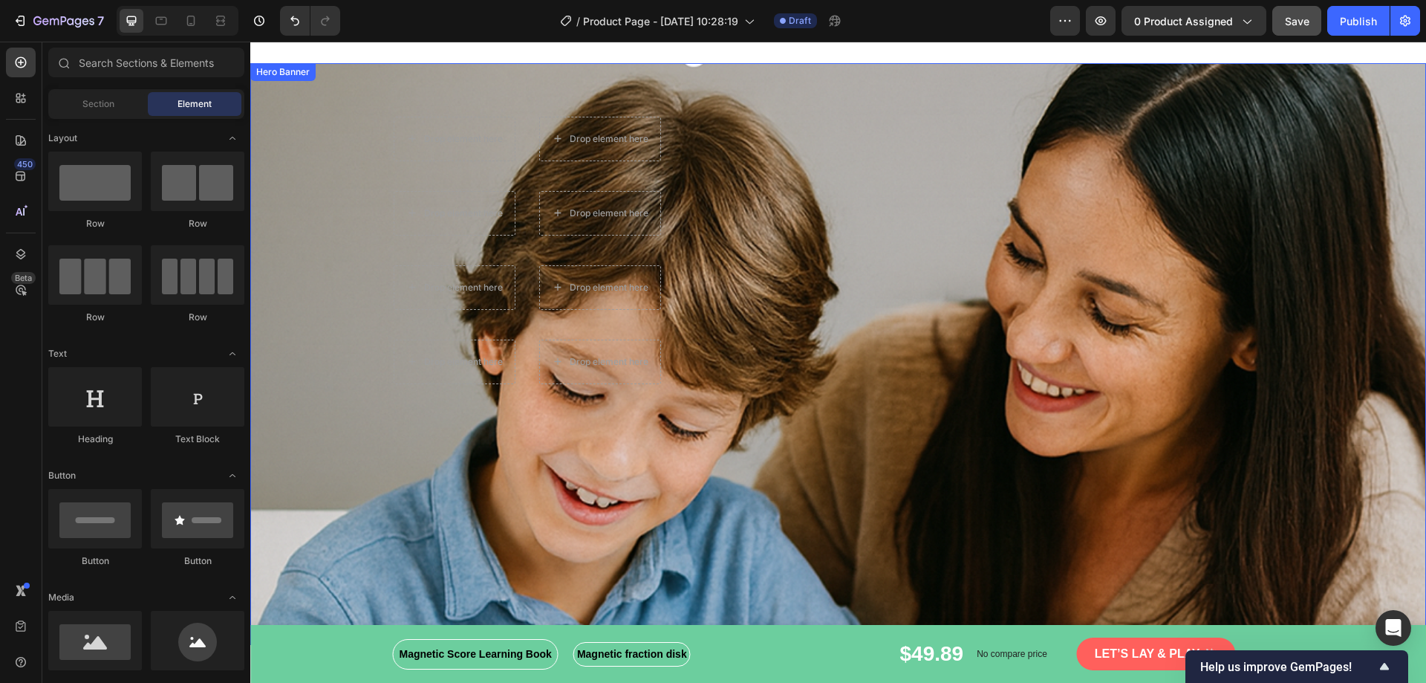
click at [313, 263] on div "Overlay" at bounding box center [838, 354] width 1176 height 582
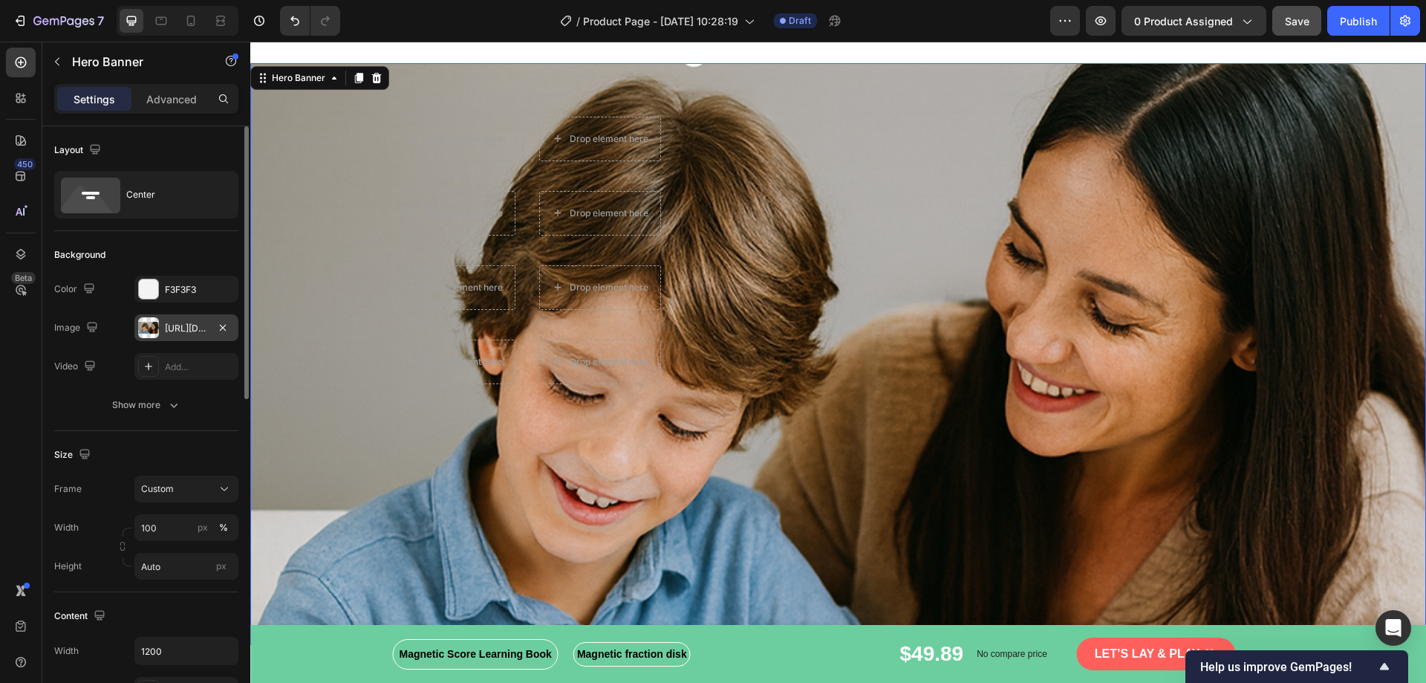
click at [171, 333] on div "https://cdn.shopify.com/s/files/1/0855/3666/9970/files/gempages_585710374695731…" at bounding box center [186, 328] width 43 height 13
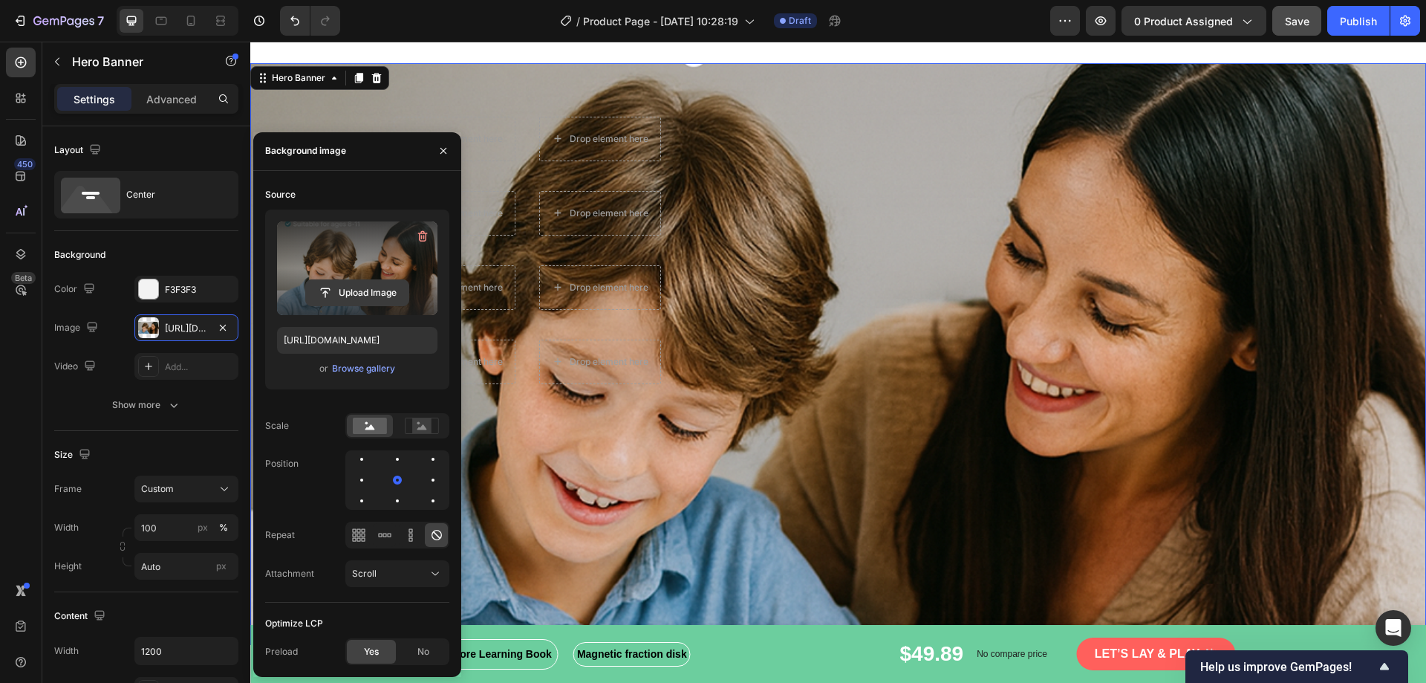
click at [325, 293] on input "file" at bounding box center [357, 292] width 103 height 25
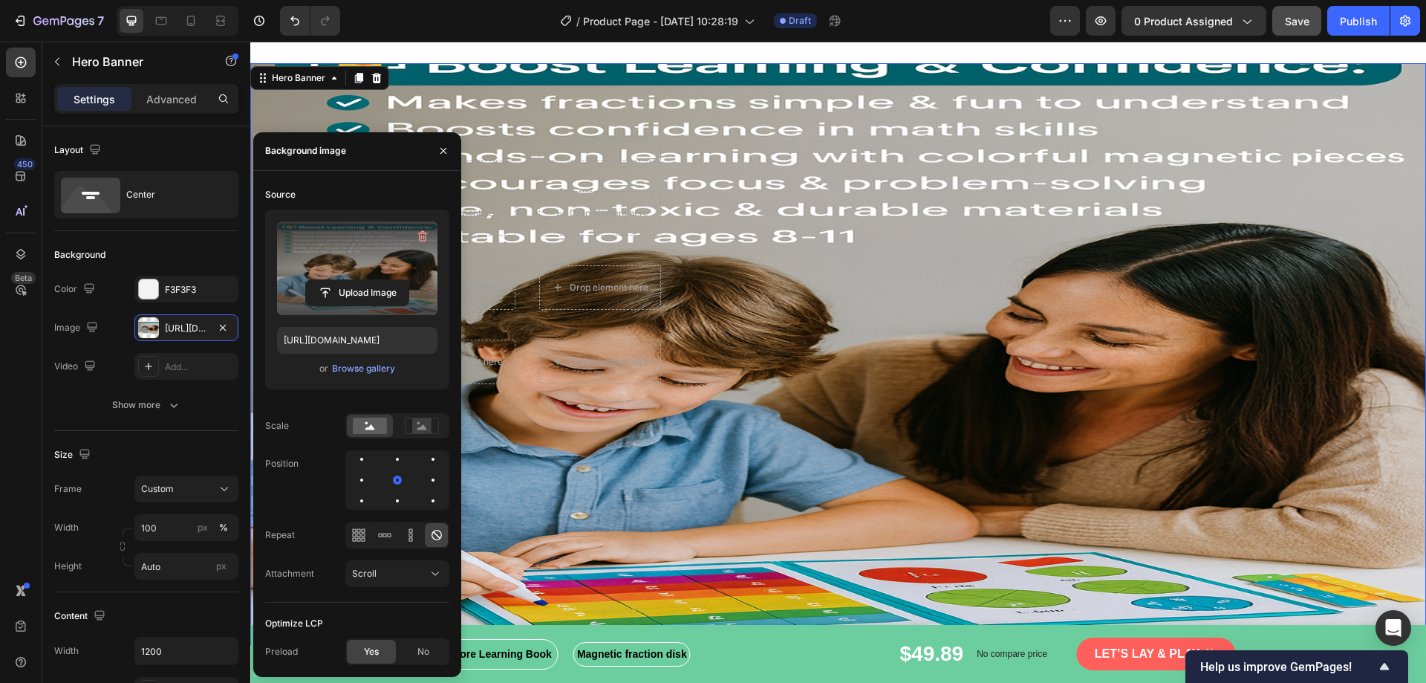
click at [1286, 565] on div "Overlay" at bounding box center [838, 354] width 1176 height 582
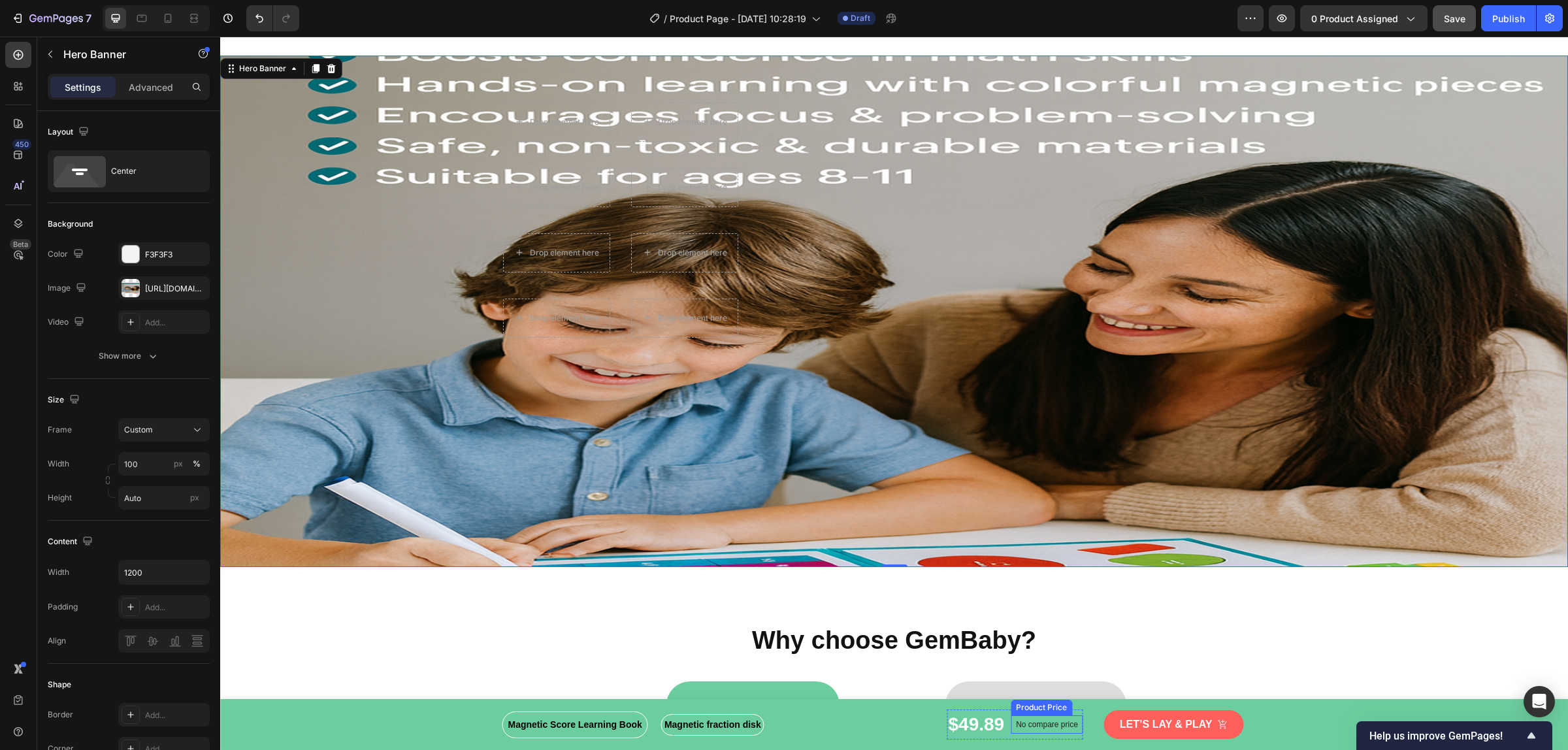
scroll to position [2610, 0]
click at [169, 280] on div "https://cdn.shopify.com/s/files/1/0855/3666/9970/files/gempages_585710374695731…" at bounding box center [164, 288] width 91 height 24
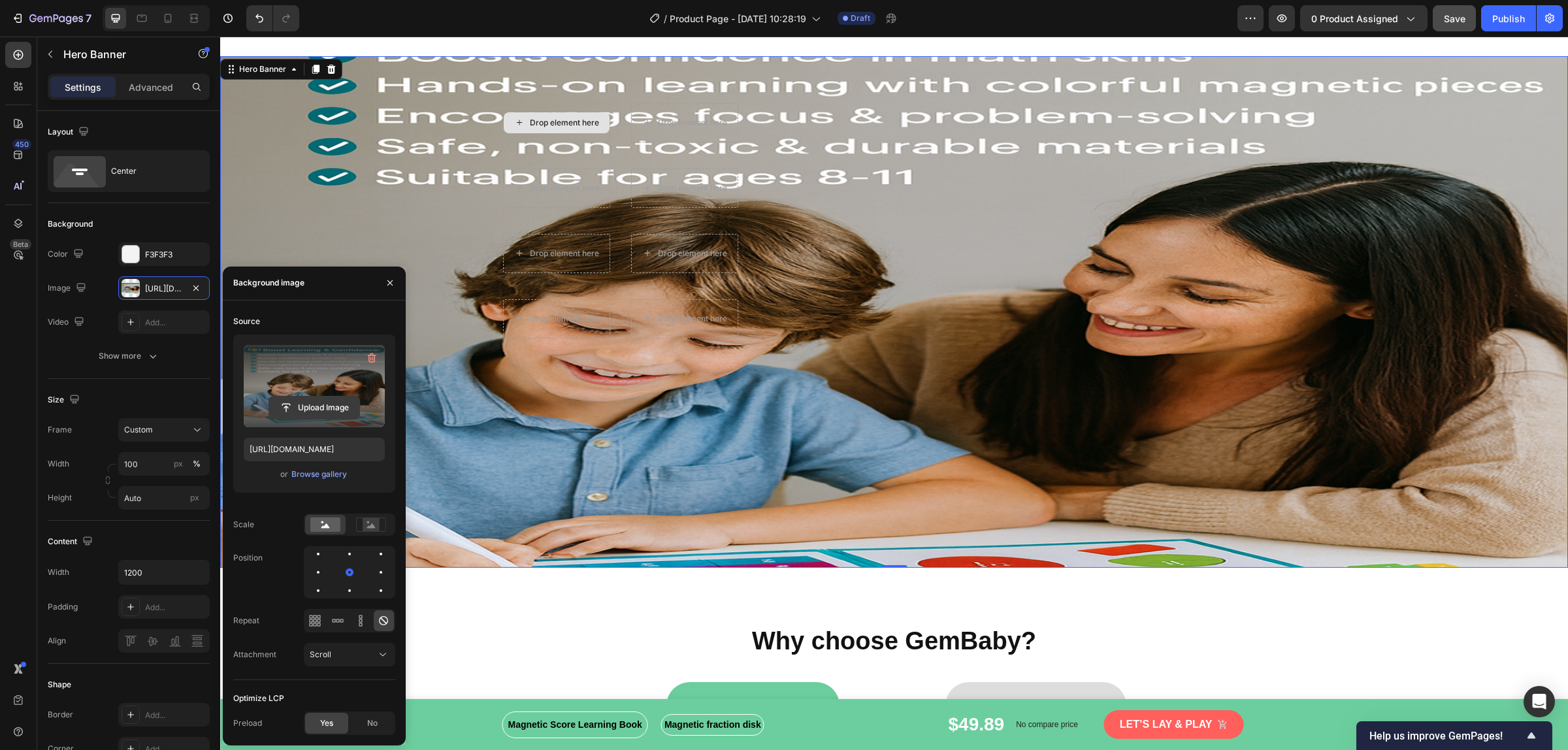
click at [301, 405] on input "file" at bounding box center [314, 407] width 91 height 22
click at [288, 406] on input "file" at bounding box center [314, 407] width 91 height 22
type input "https://cdn.shopify.com/s/files/1/0855/3666/9970/files/gempages_585710374695731…"
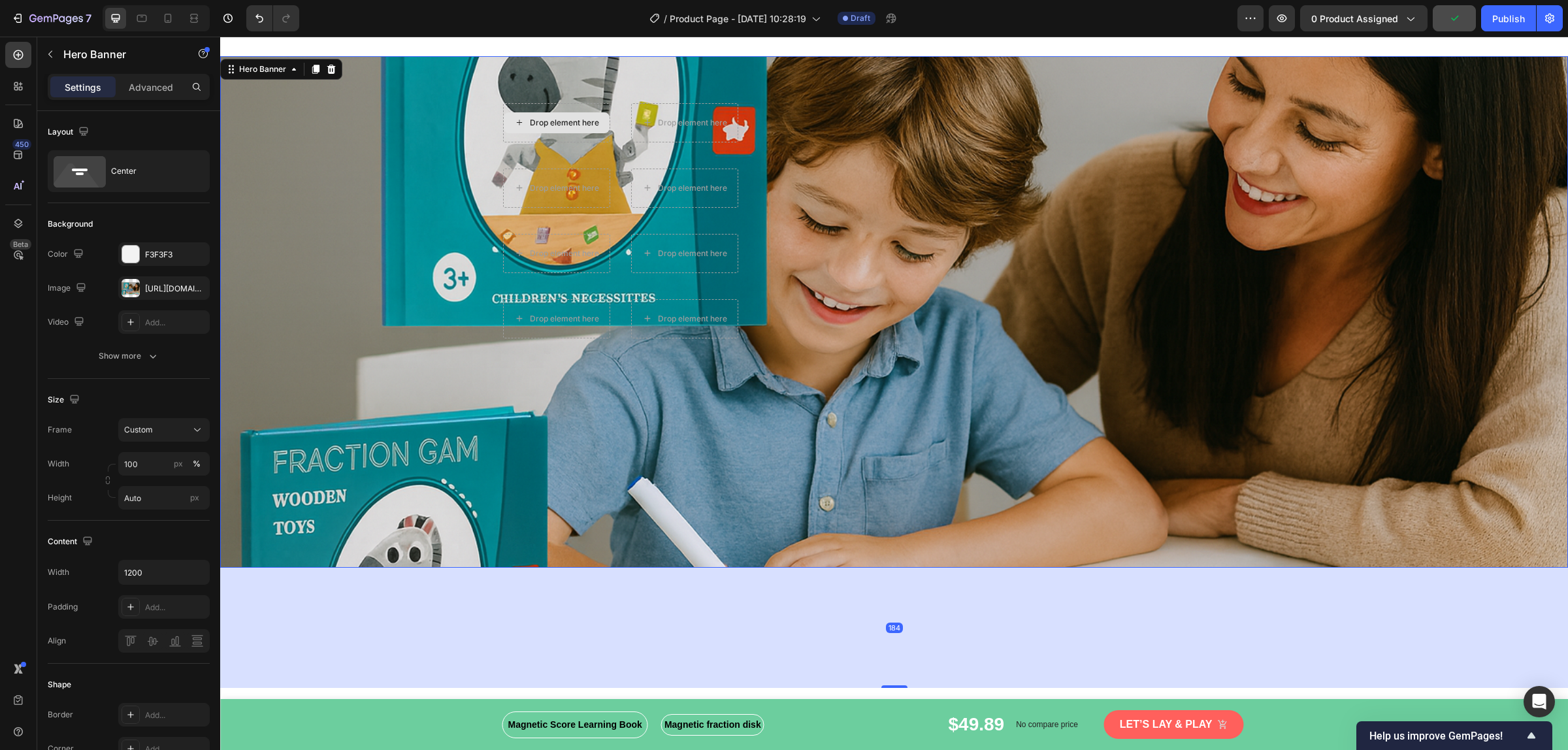
drag, startPoint x: 895, startPoint y: 565, endPoint x: 840, endPoint y: 563, distance: 55.0
click at [895, 600] on div at bounding box center [894, 686] width 26 height 3
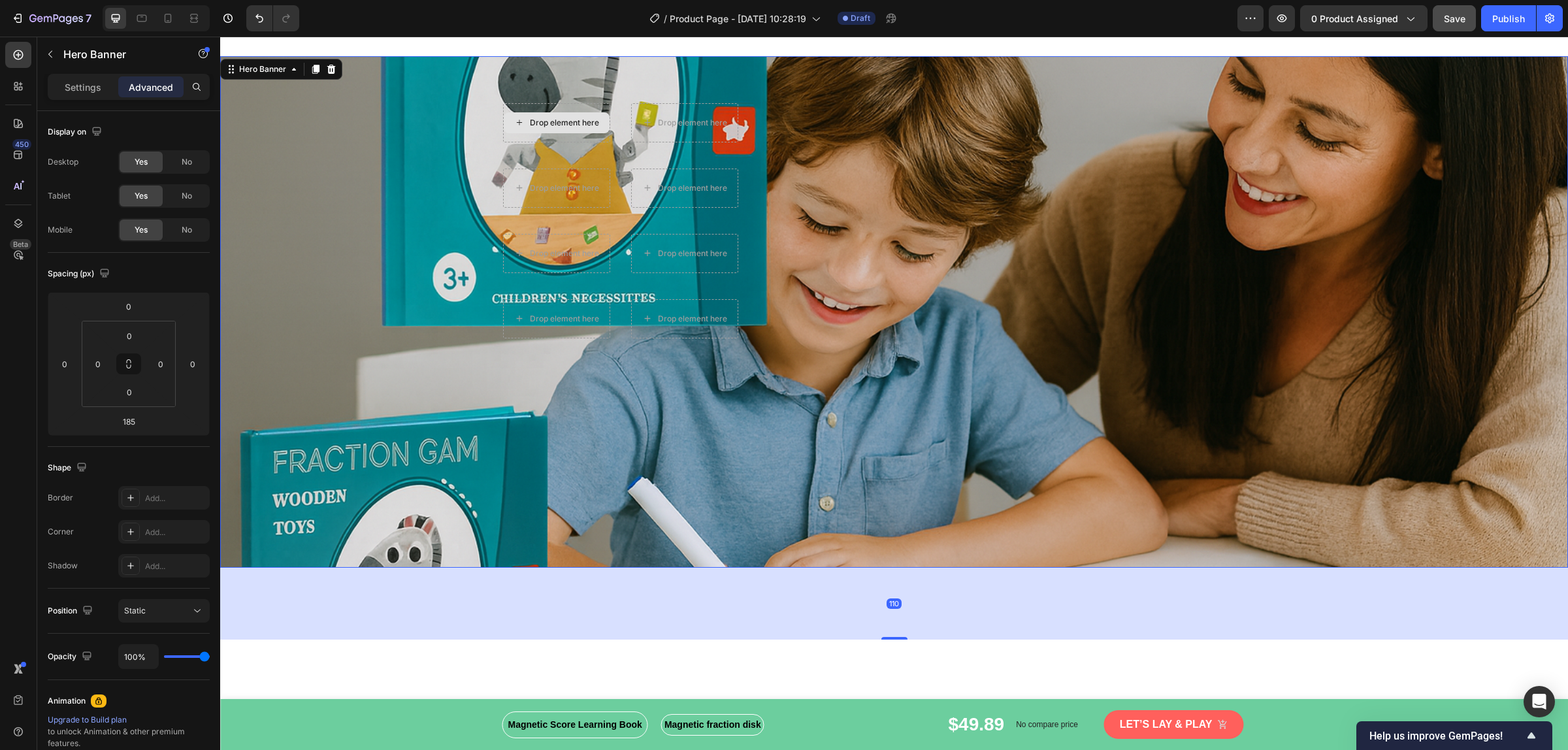
drag, startPoint x: 889, startPoint y: 687, endPoint x: 892, endPoint y: 595, distance: 92.0
click at [890, 600] on div at bounding box center [894, 637] width 26 height 3
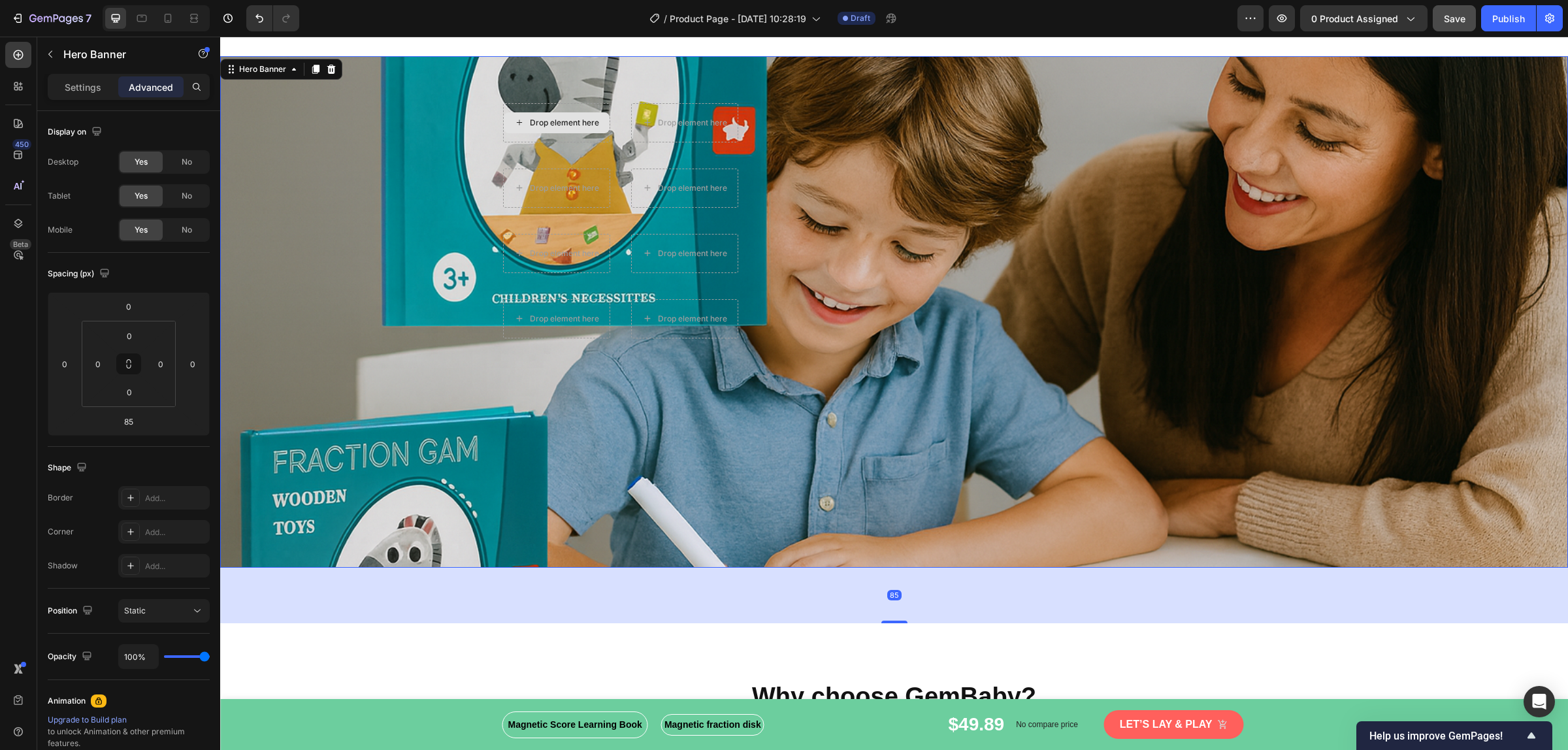
drag, startPoint x: 892, startPoint y: 595, endPoint x: 893, endPoint y: 576, distance: 19.0
click at [893, 576] on div "85" at bounding box center [893, 594] width 1347 height 55
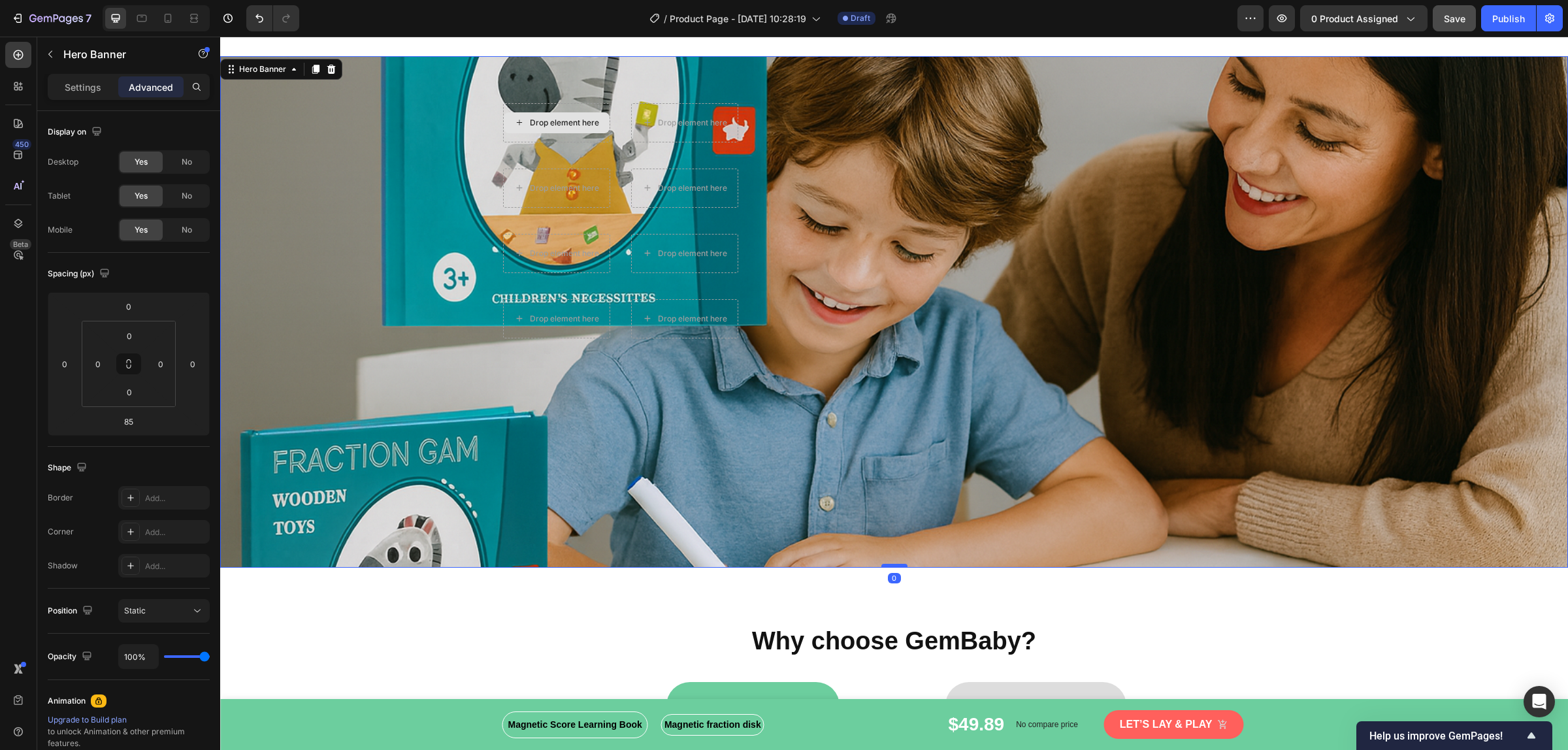
drag, startPoint x: 895, startPoint y: 622, endPoint x: 899, endPoint y: 565, distance: 57.1
click at [899, 565] on div at bounding box center [894, 565] width 26 height 4
type input "0"
click at [135, 309] on input "0" at bounding box center [128, 306] width 26 height 19
click at [154, 339] on div "Auto" at bounding box center [157, 335] width 81 height 19
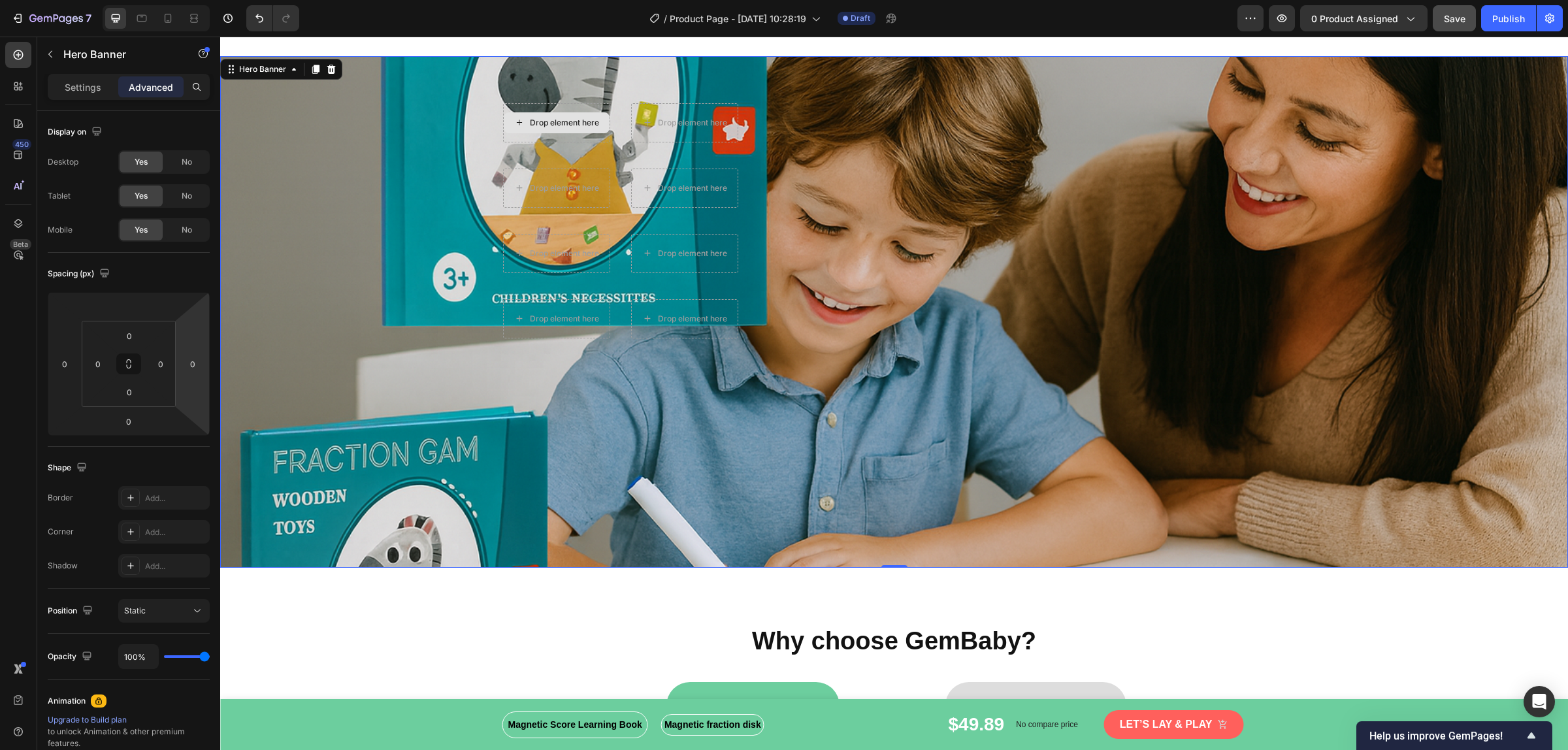
click at [226, 326] on div "Overlay" at bounding box center [893, 312] width 1347 height 512
click at [134, 395] on input "0" at bounding box center [129, 392] width 26 height 19
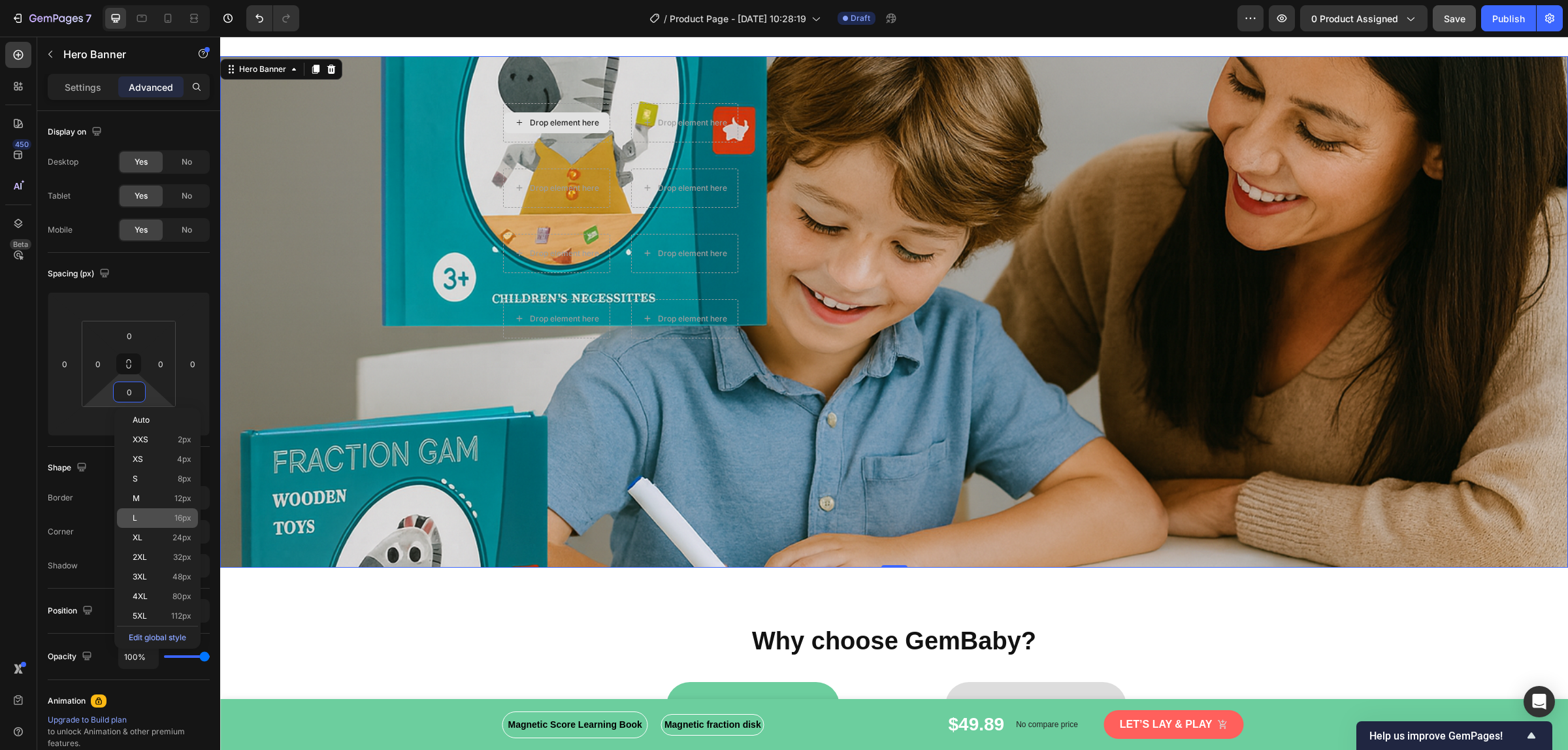
click at [134, 524] on div "L 16px" at bounding box center [157, 518] width 81 height 19
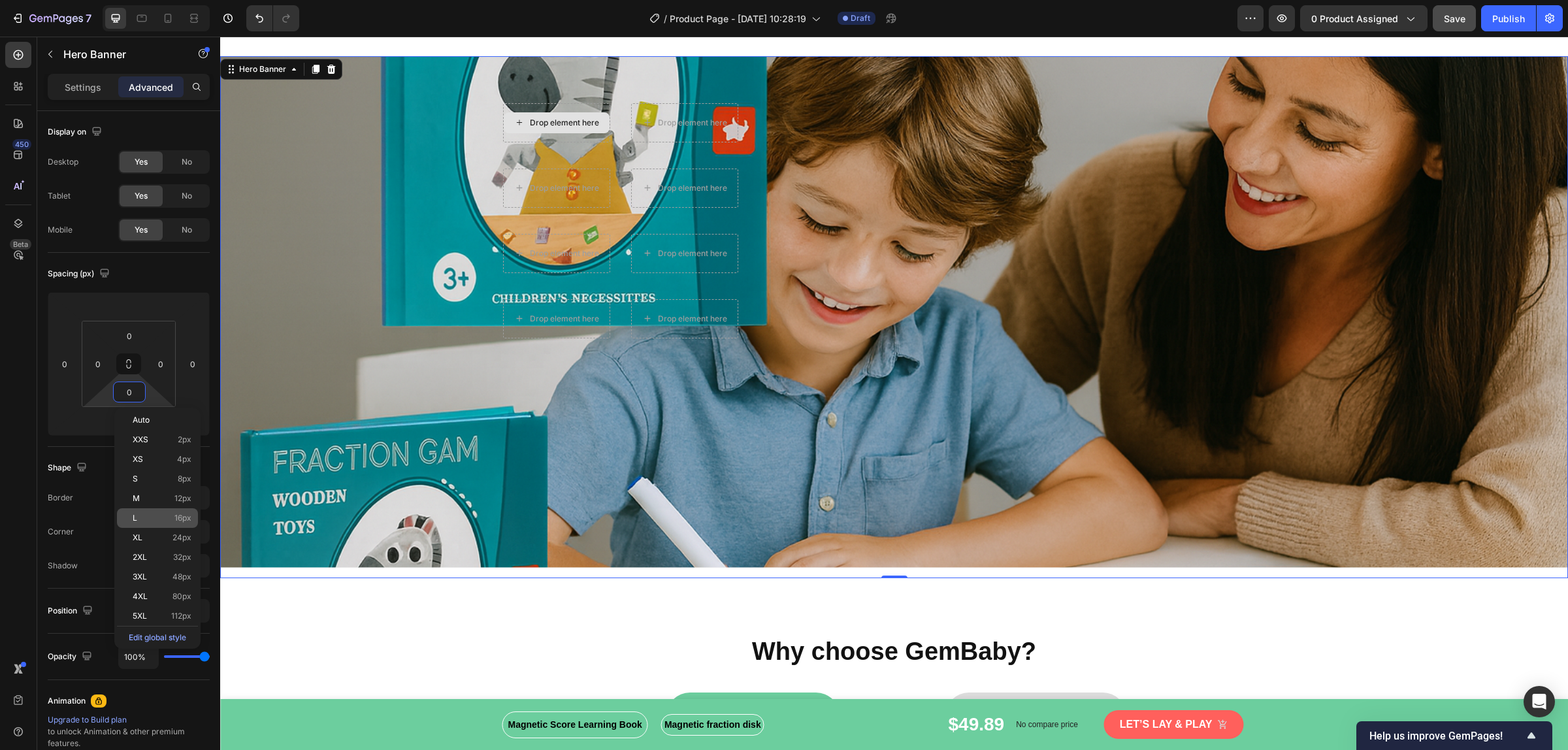
type input "16"
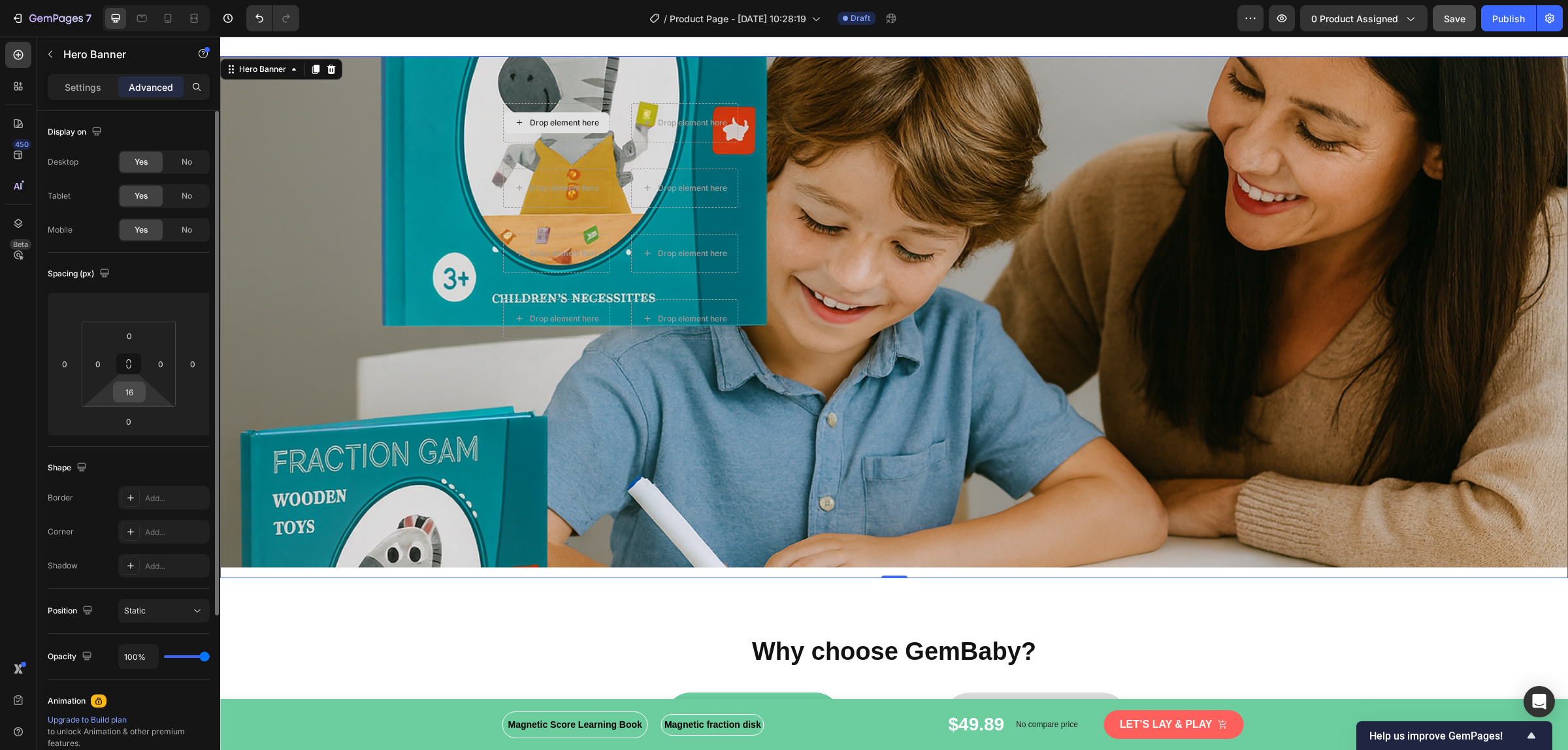
click at [132, 399] on input "16" at bounding box center [129, 392] width 26 height 19
click at [137, 393] on input "16" at bounding box center [129, 392] width 26 height 19
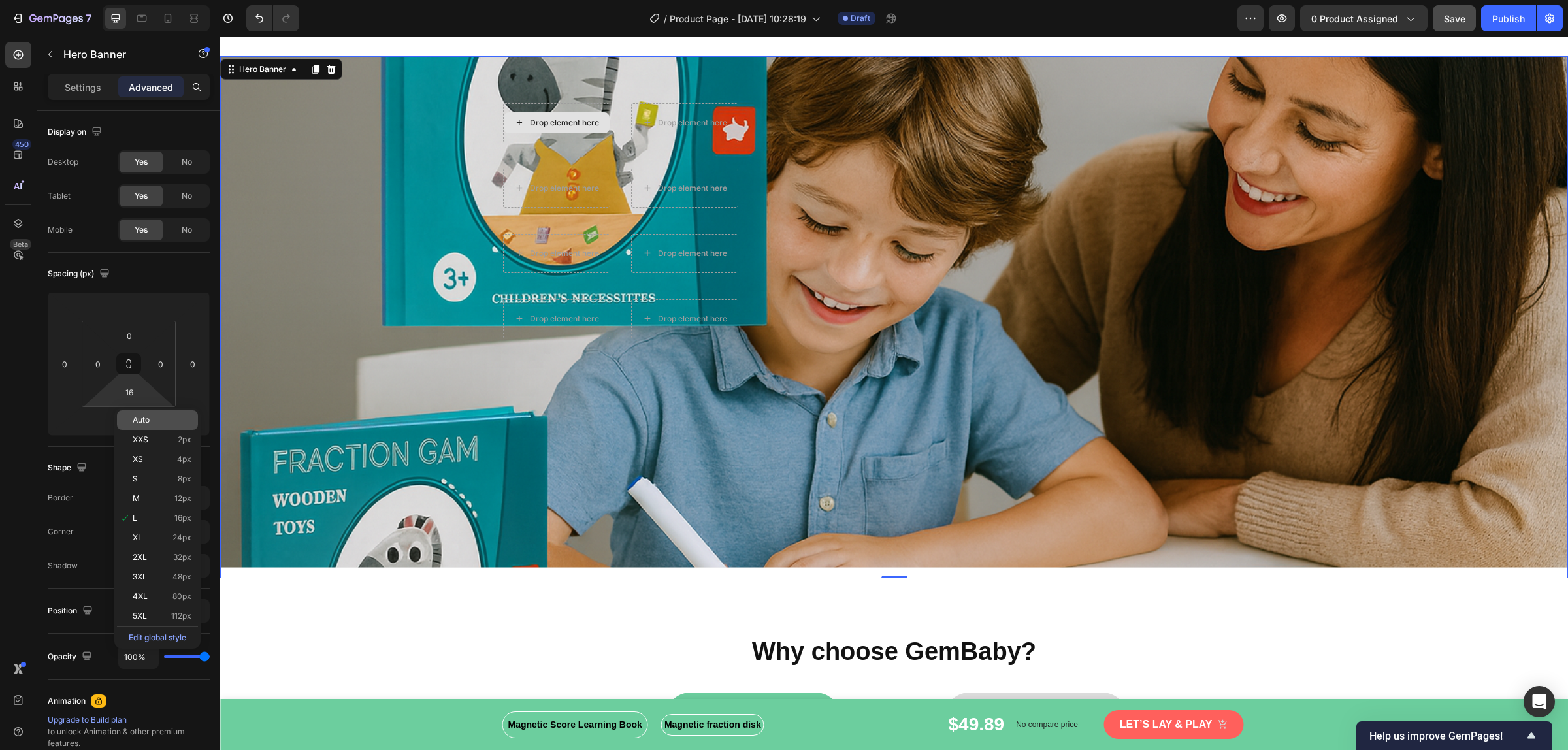
click at [151, 423] on p "Auto" at bounding box center [162, 419] width 59 height 9
type input "Auto"
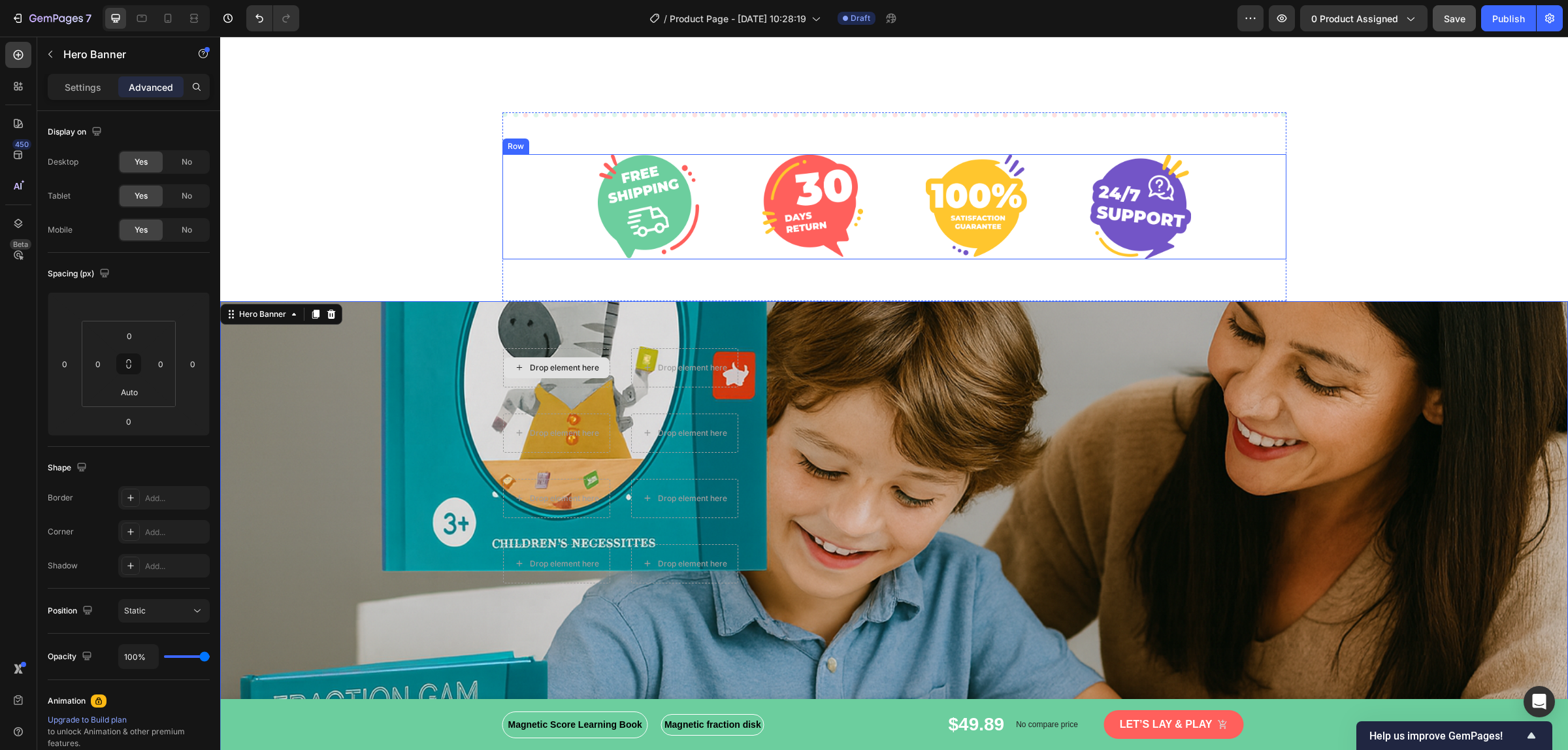
scroll to position [2691, 0]
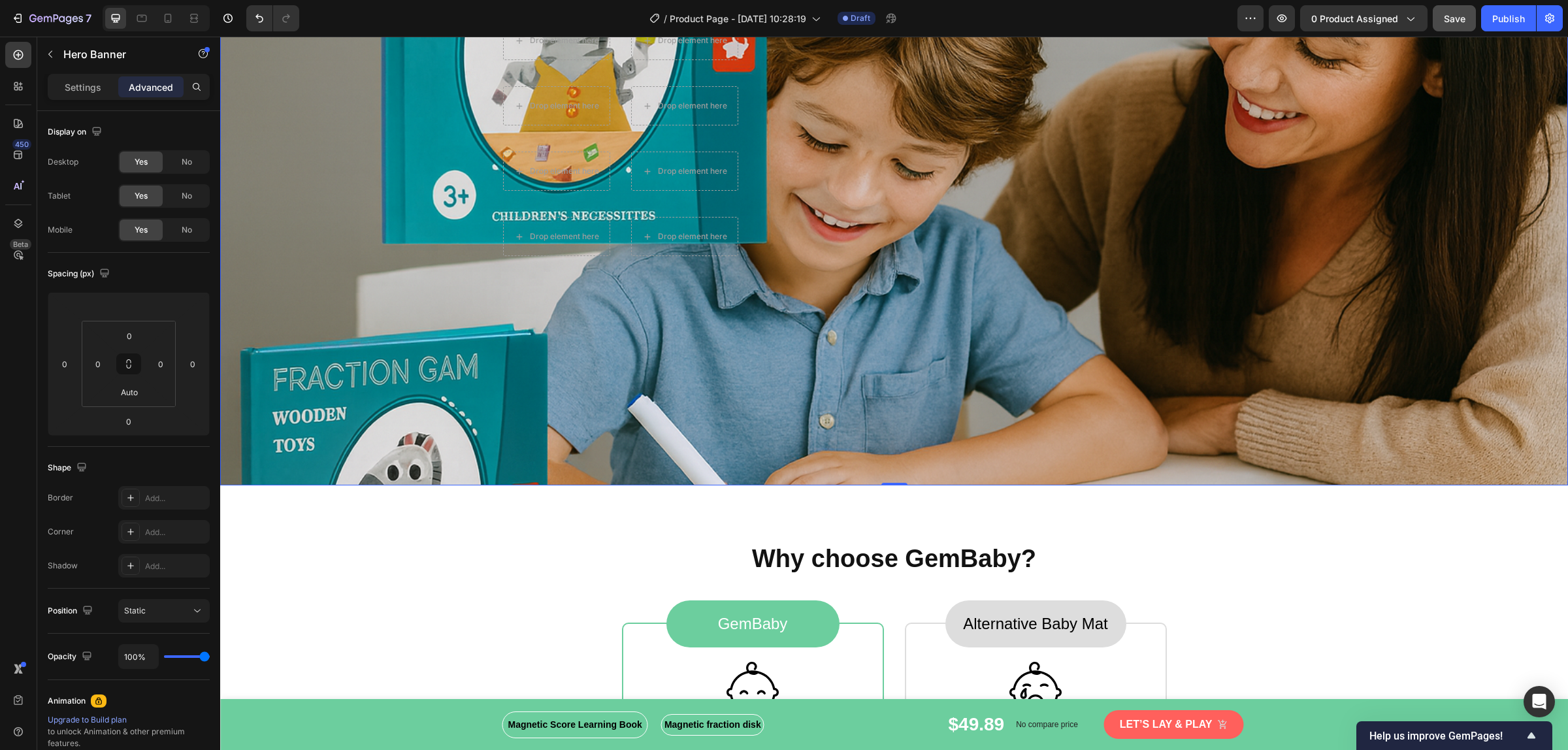
click at [1253, 177] on div "Overlay" at bounding box center [893, 229] width 1347 height 512
click at [1253, 425] on div "Overlay" at bounding box center [893, 229] width 1347 height 512
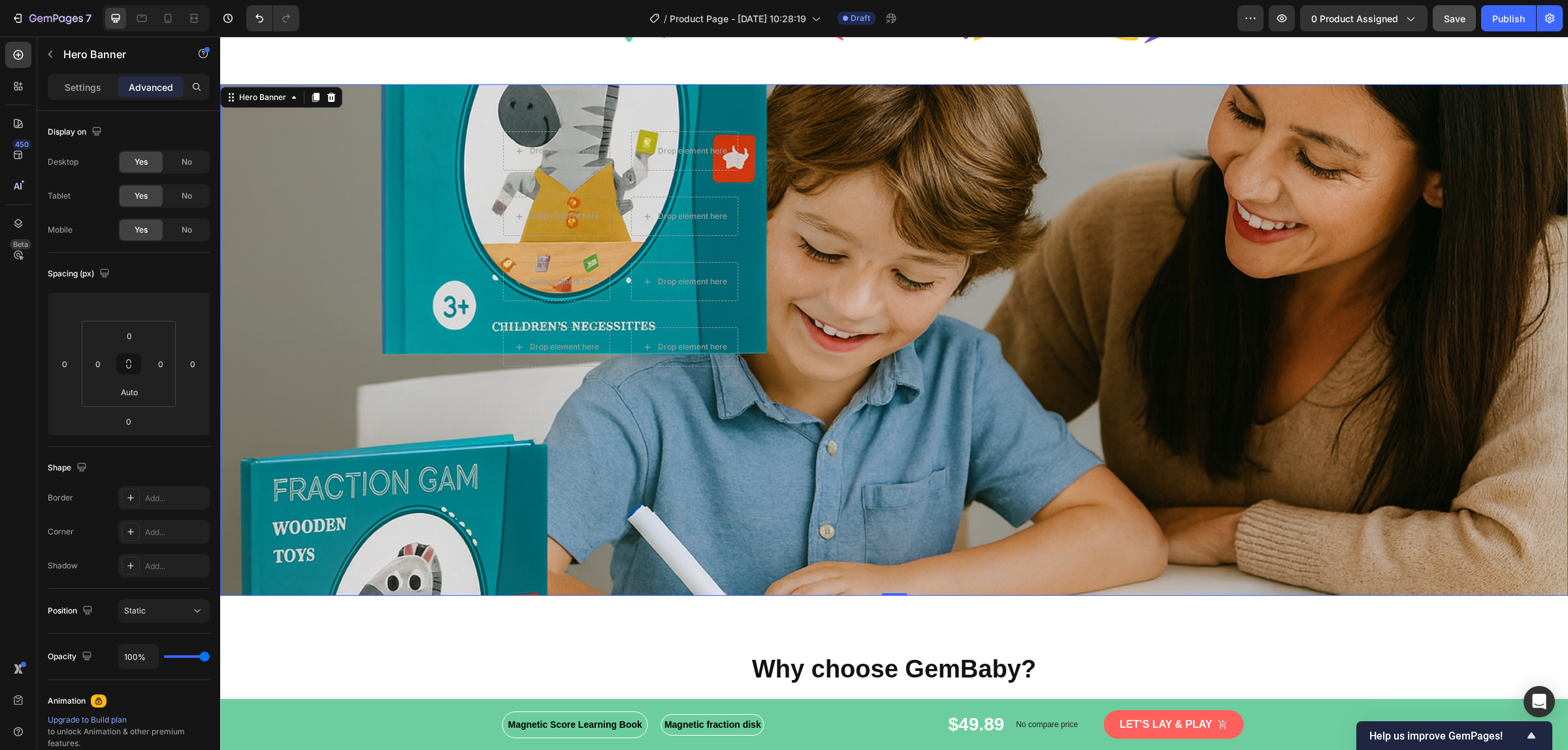
scroll to position [2610, 0]
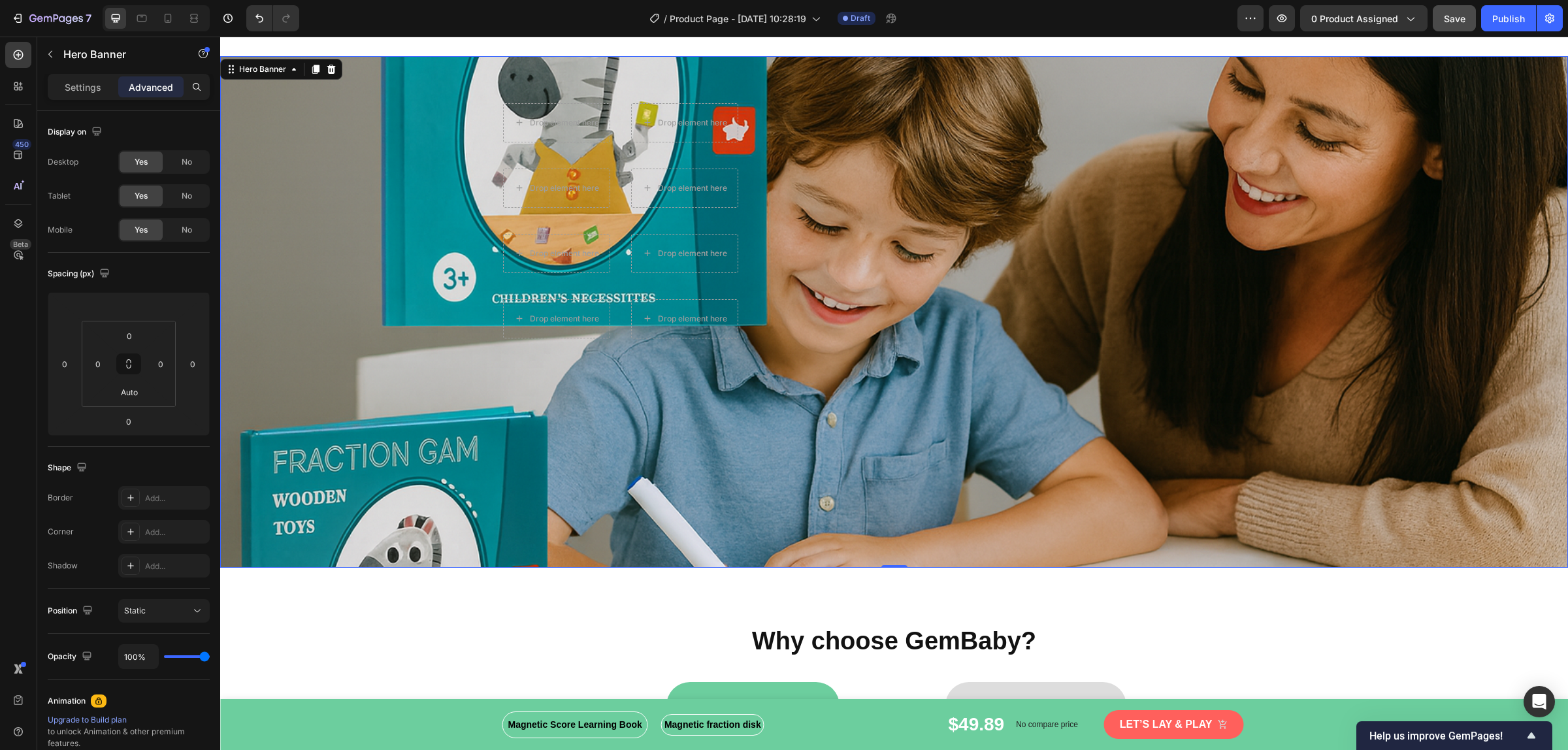
click at [266, 311] on div "Overlay" at bounding box center [893, 312] width 1347 height 512
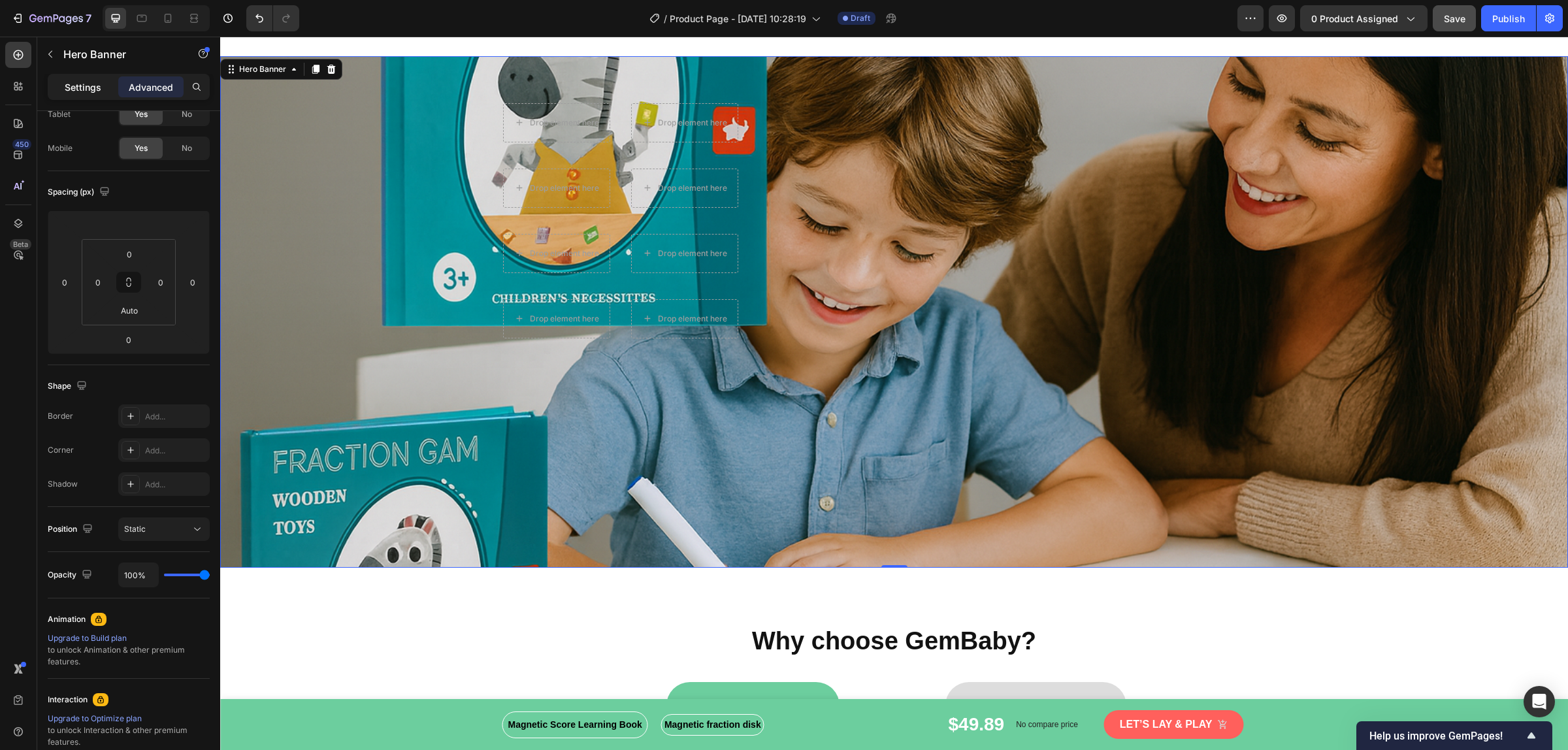
click at [72, 87] on p "Settings" at bounding box center [84, 87] width 37 height 14
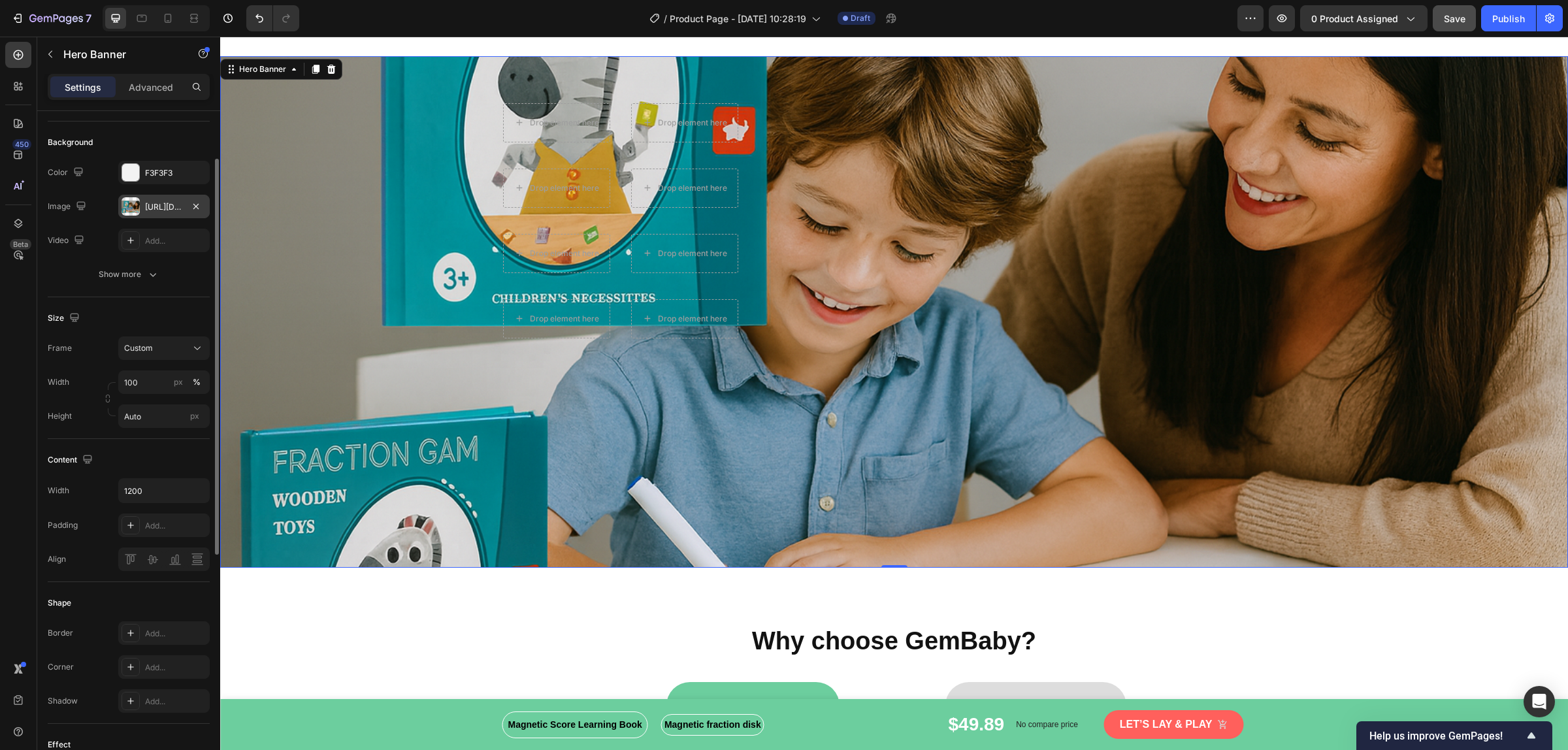
click at [171, 200] on div "https://cdn.shopify.com/s/files/1/0855/3666/9970/files/gempages_585710374695731…" at bounding box center [164, 206] width 91 height 24
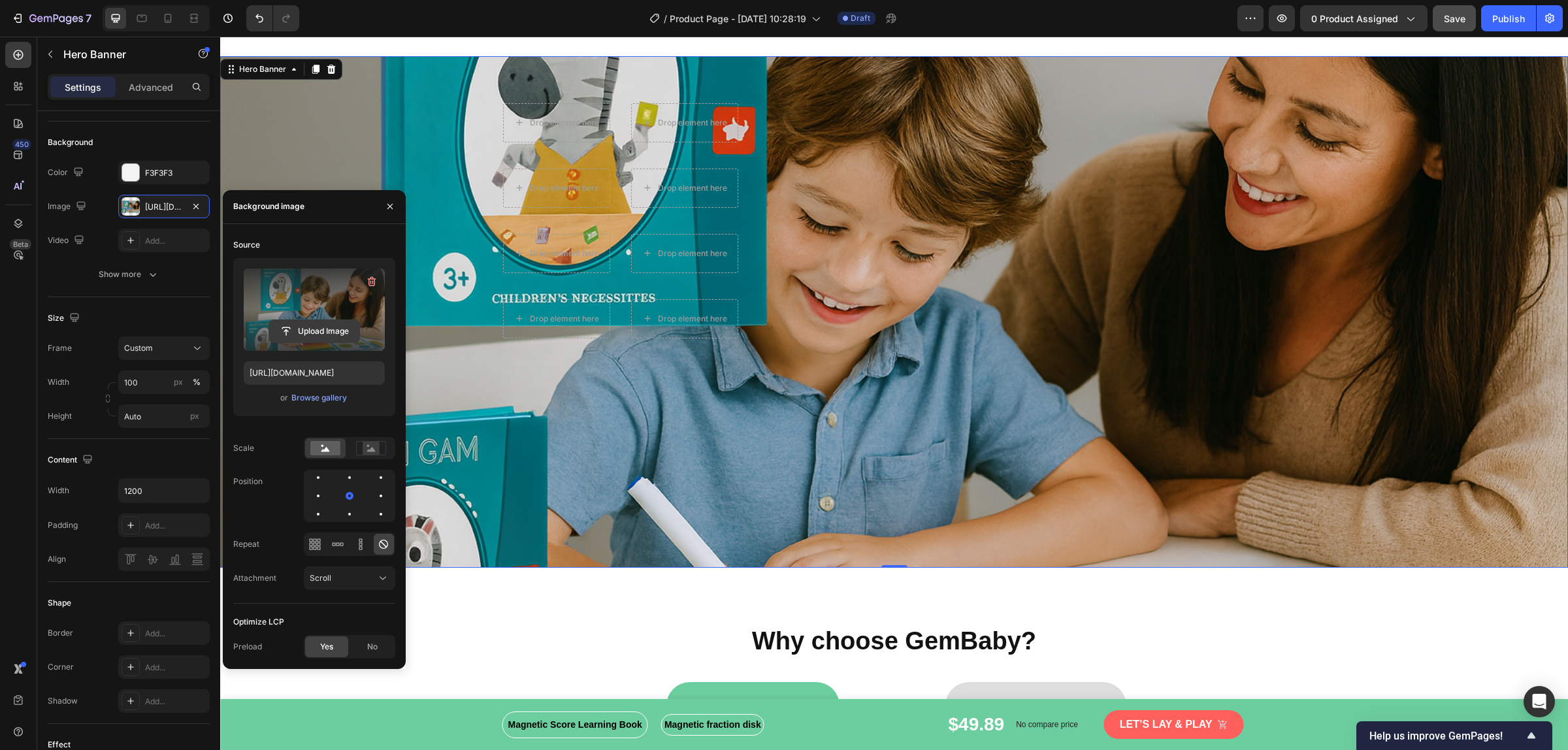
click at [293, 333] on input "file" at bounding box center [314, 331] width 91 height 22
type input "[URL][DOMAIN_NAME]"
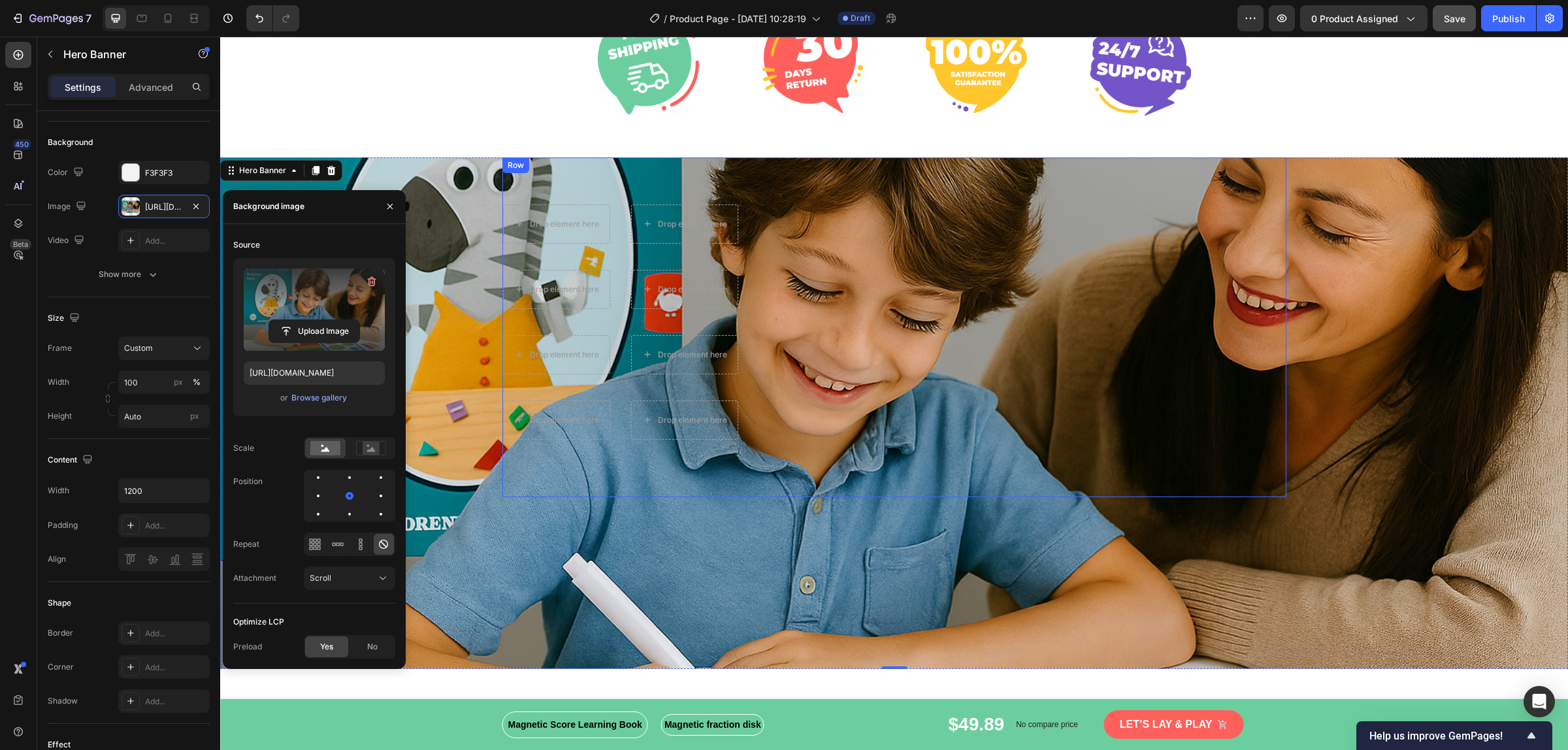
scroll to position [2610, 0]
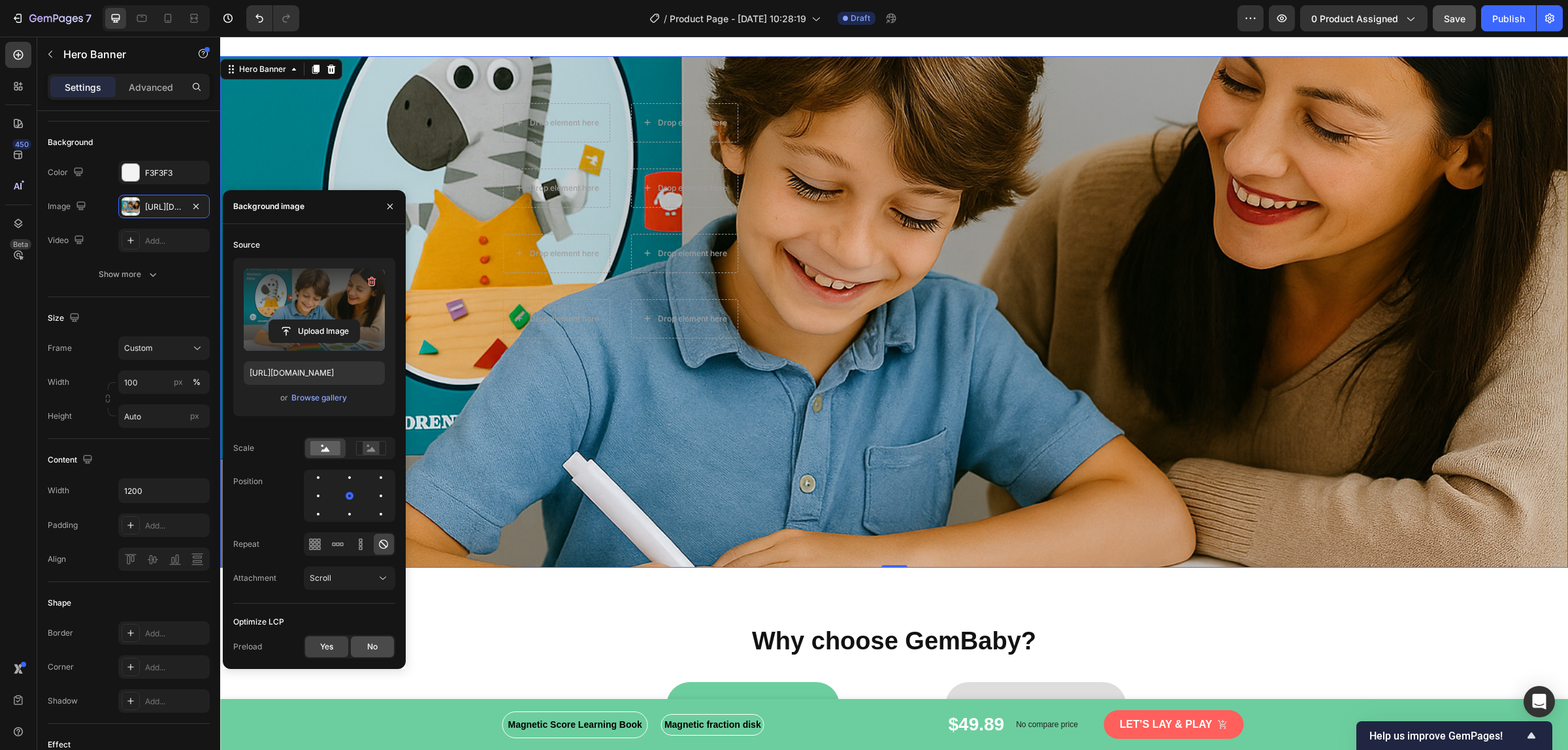
click at [379, 600] on div "No" at bounding box center [372, 646] width 43 height 21
click at [315, 600] on div "Yes" at bounding box center [326, 646] width 43 height 21
click at [379, 453] on rect at bounding box center [370, 448] width 17 height 13
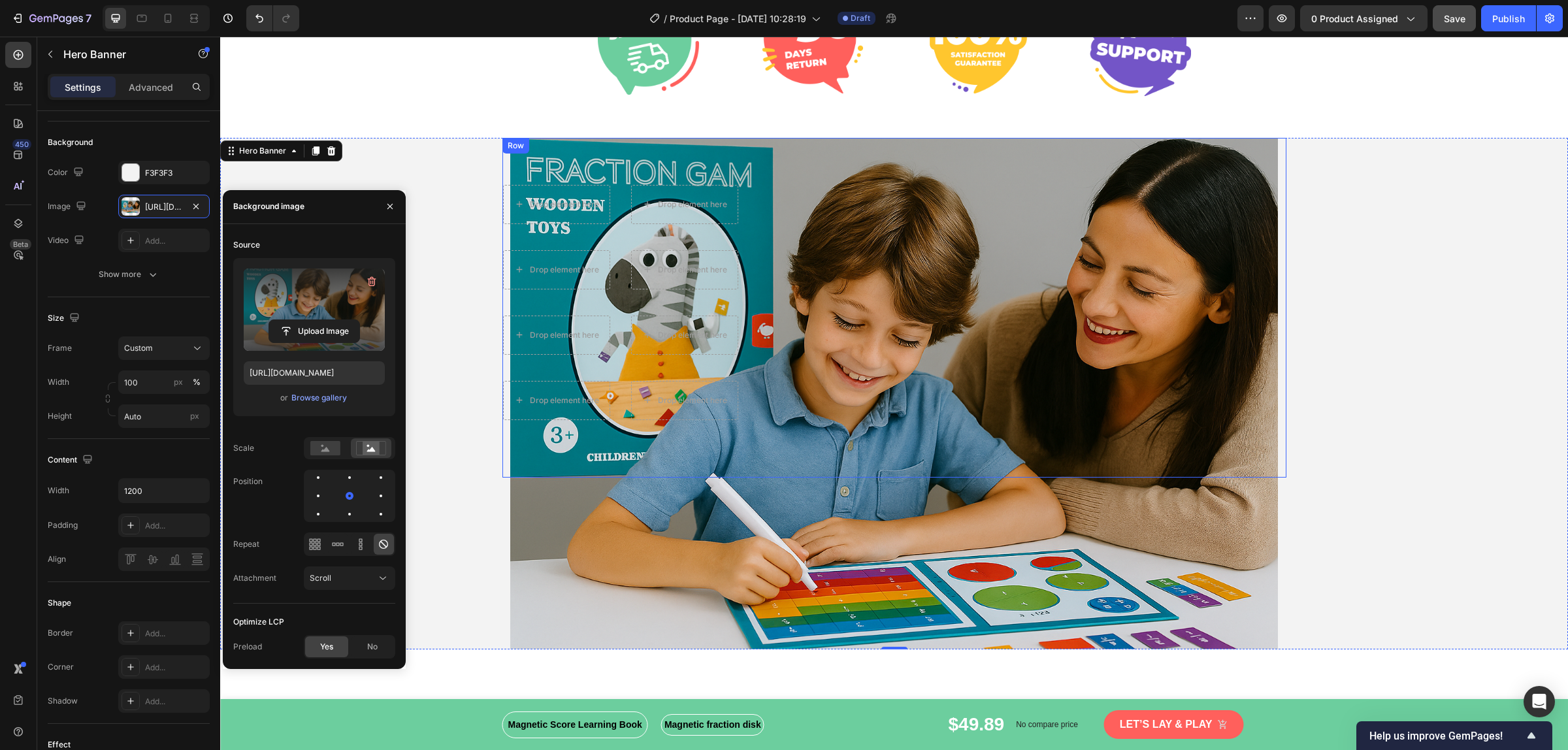
scroll to position [2446, 0]
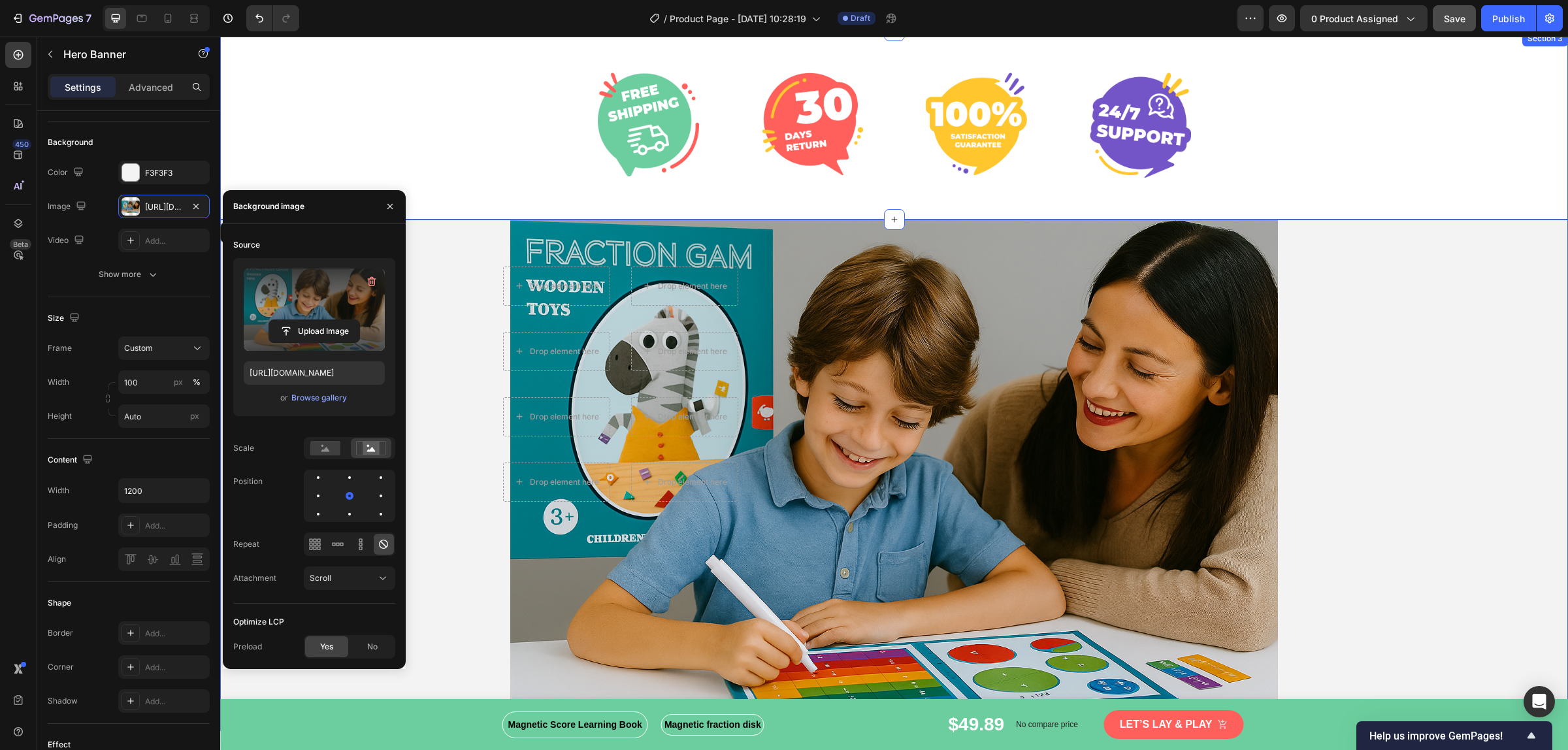
click at [1253, 177] on div "Image Image Image Image Row Row" at bounding box center [893, 125] width 1347 height 189
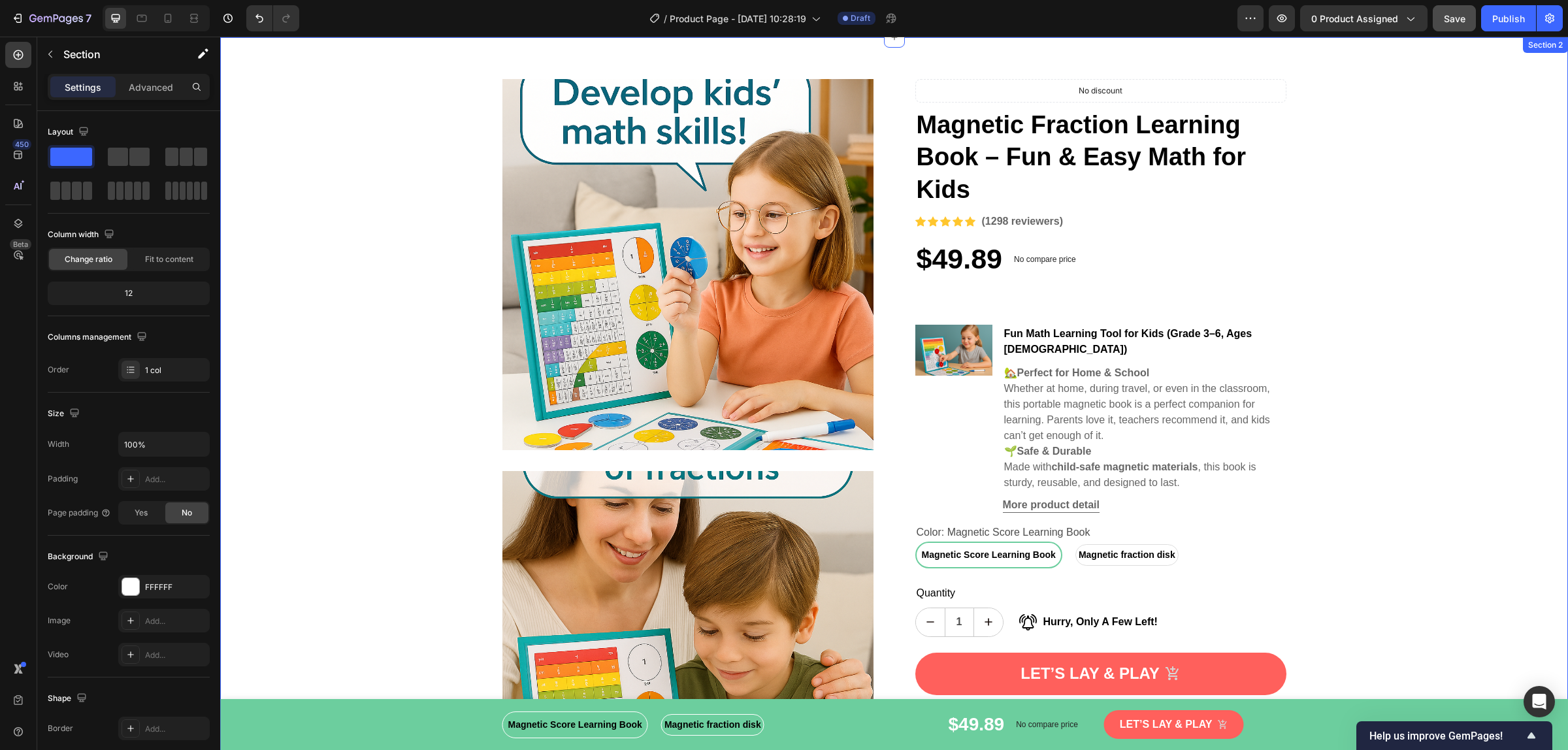
scroll to position [0, 0]
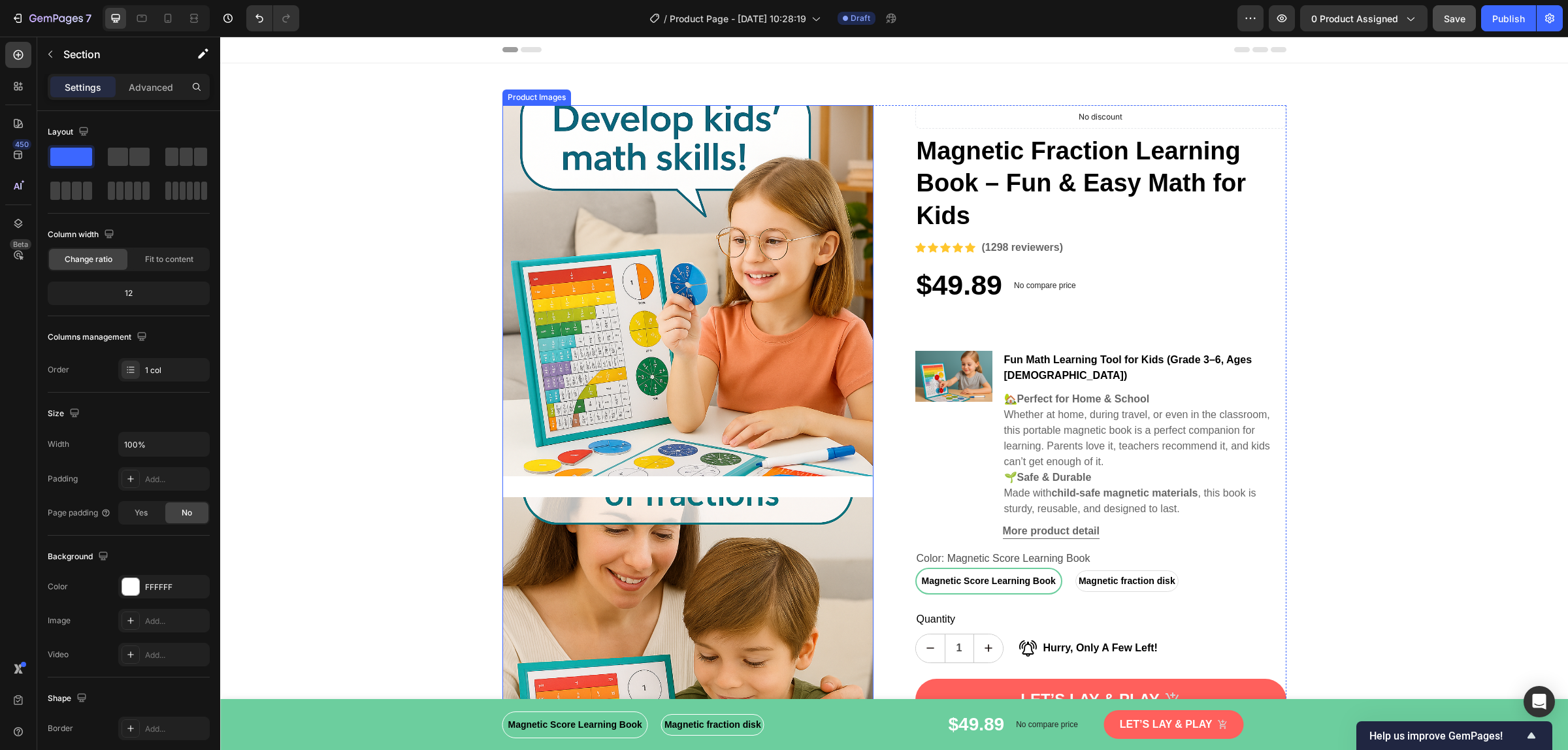
click at [700, 215] on img at bounding box center [688, 291] width 371 height 371
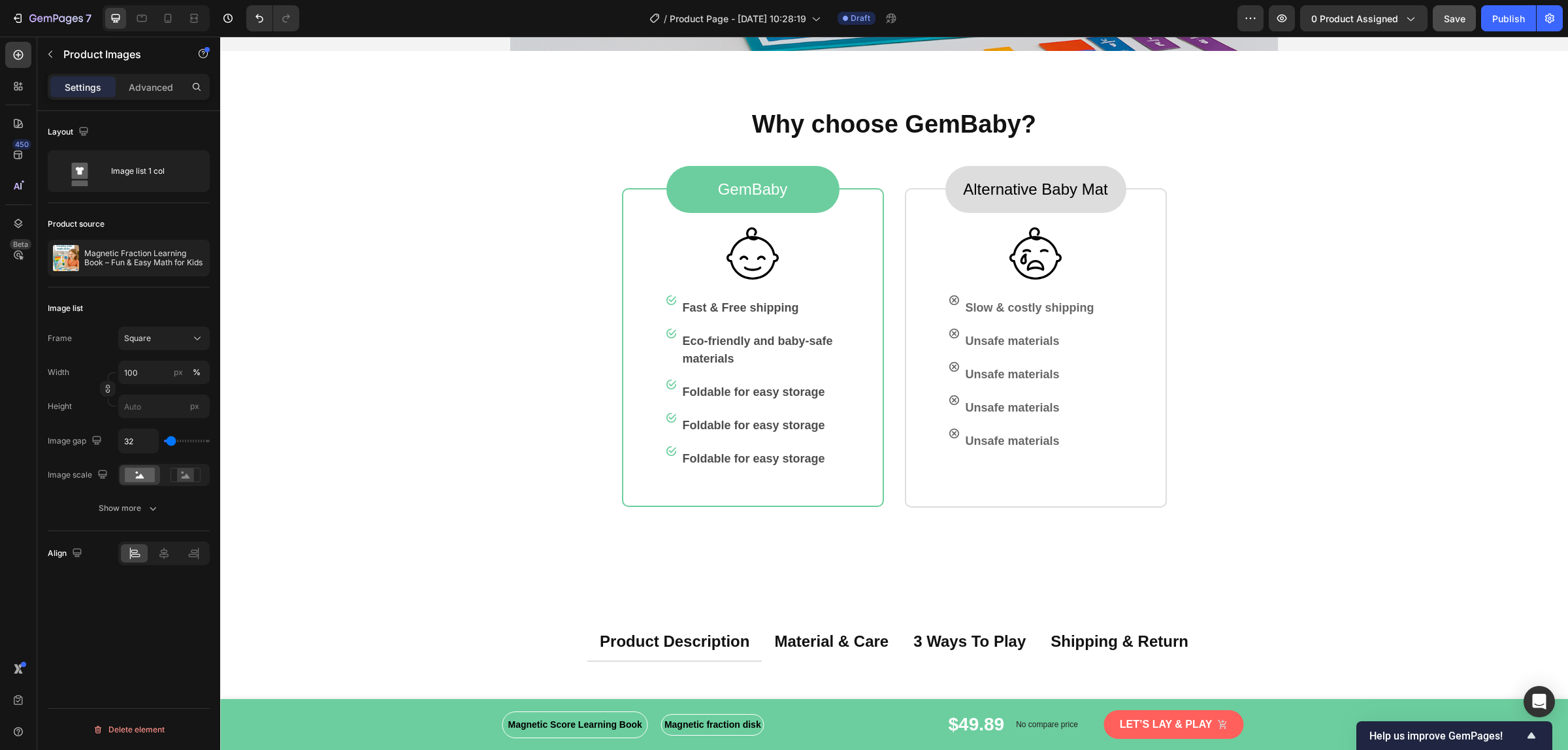
scroll to position [3102, 0]
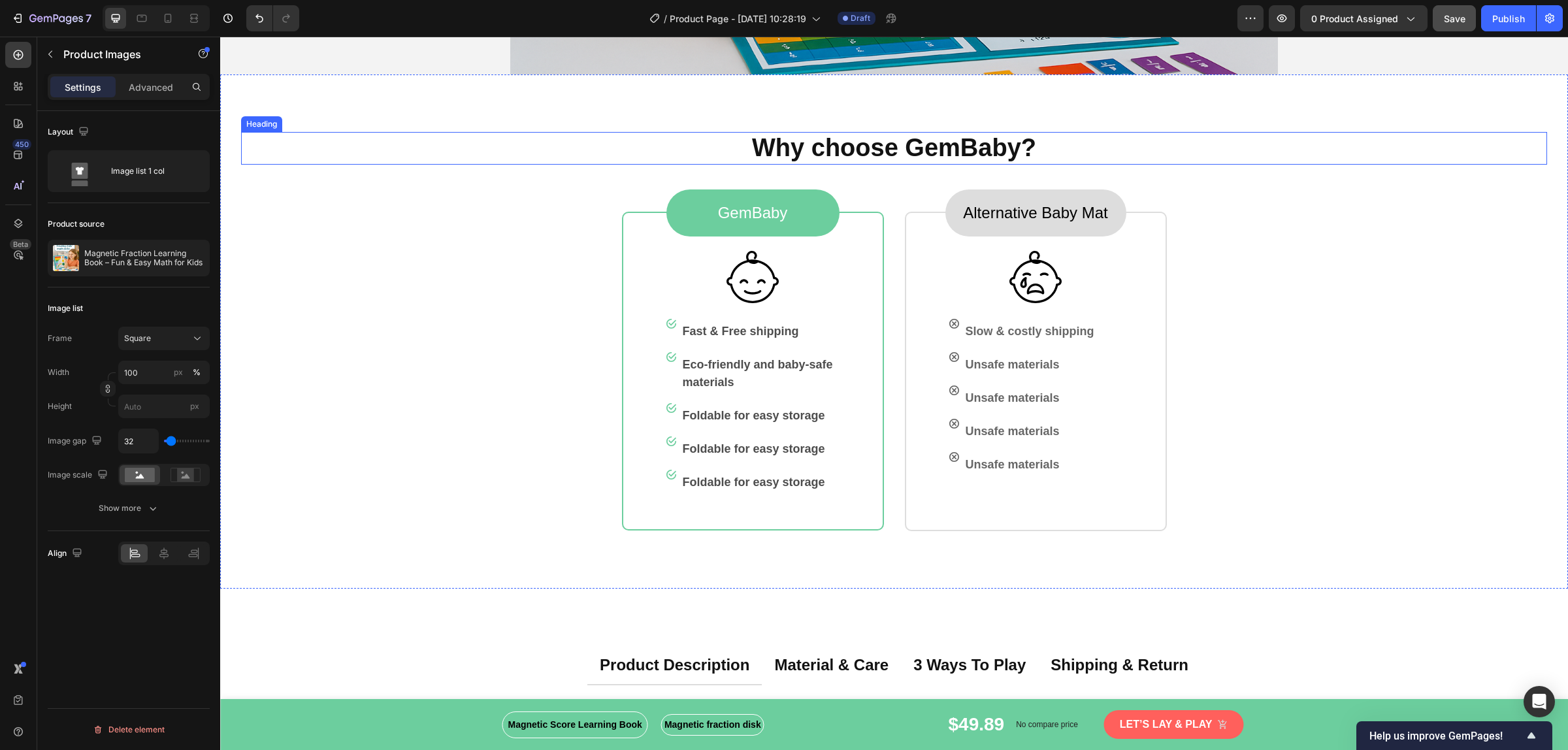
click at [781, 142] on p "Why choose GemBaby?" at bounding box center [894, 149] width 1303 height 30
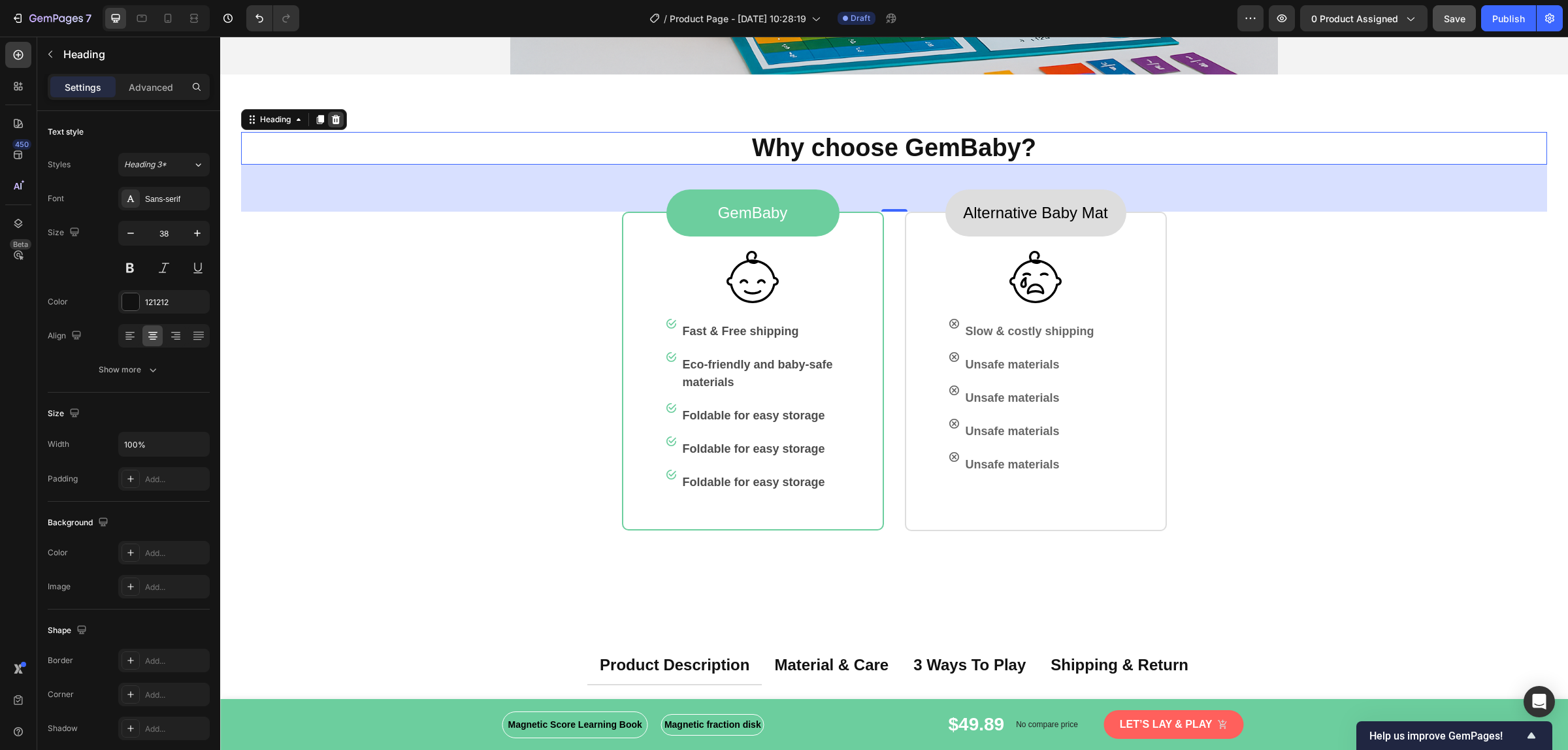
click at [341, 118] on icon at bounding box center [336, 120] width 11 height 11
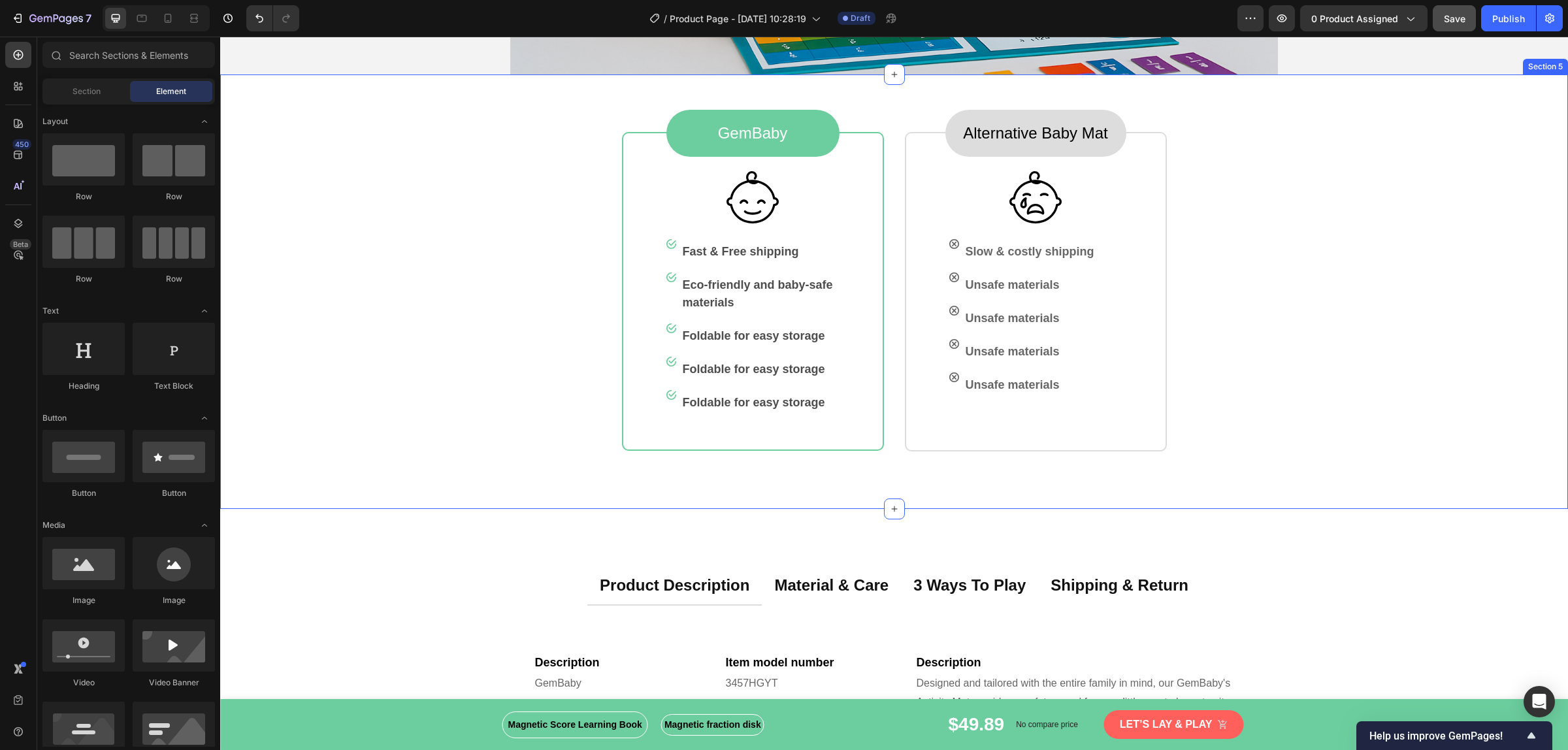
click at [400, 124] on div "GemBaby Text block Row Image Image Fast & Free shipping Text block Row Image Ec…" at bounding box center [893, 292] width 1347 height 434
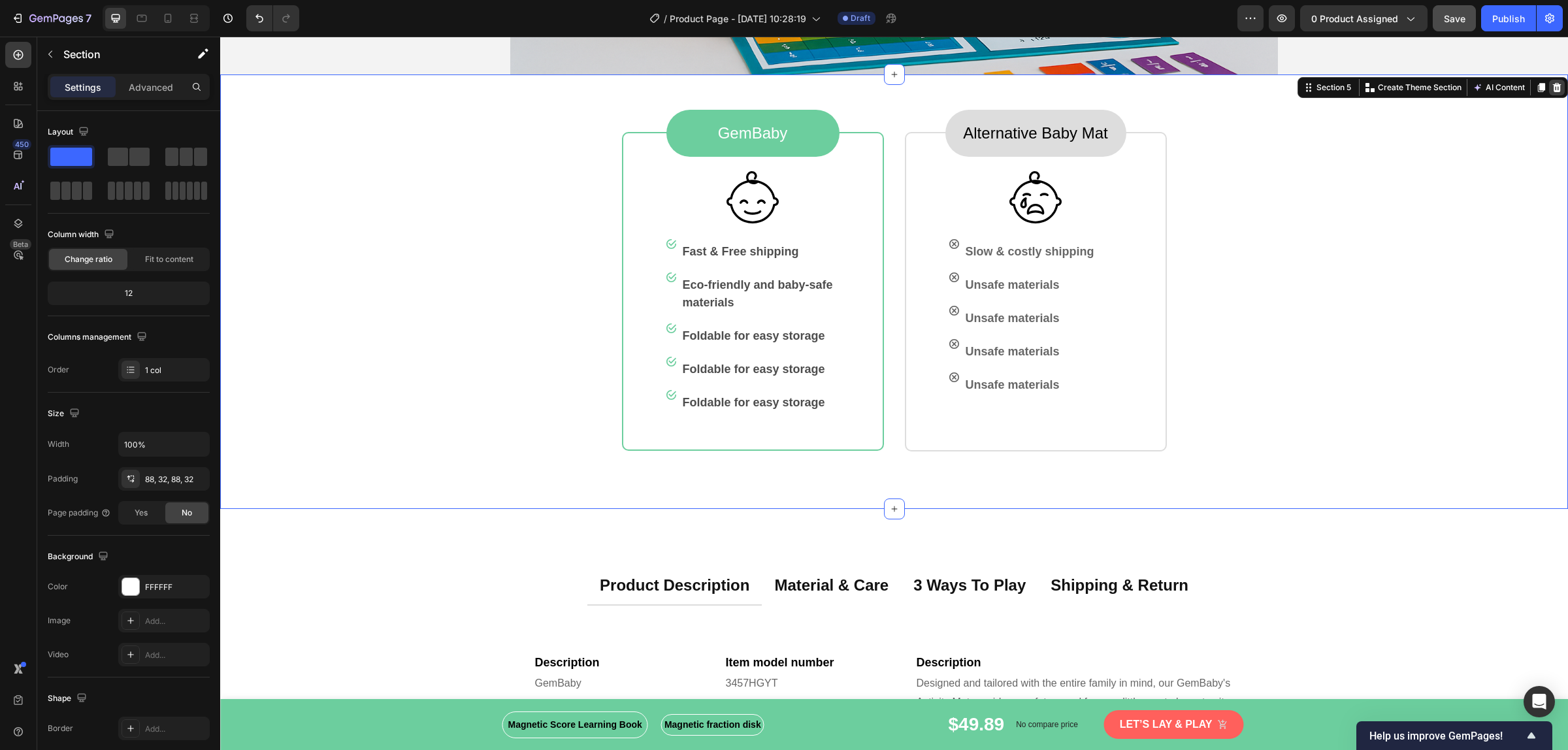
click at [1253, 92] on icon at bounding box center [1557, 88] width 11 height 11
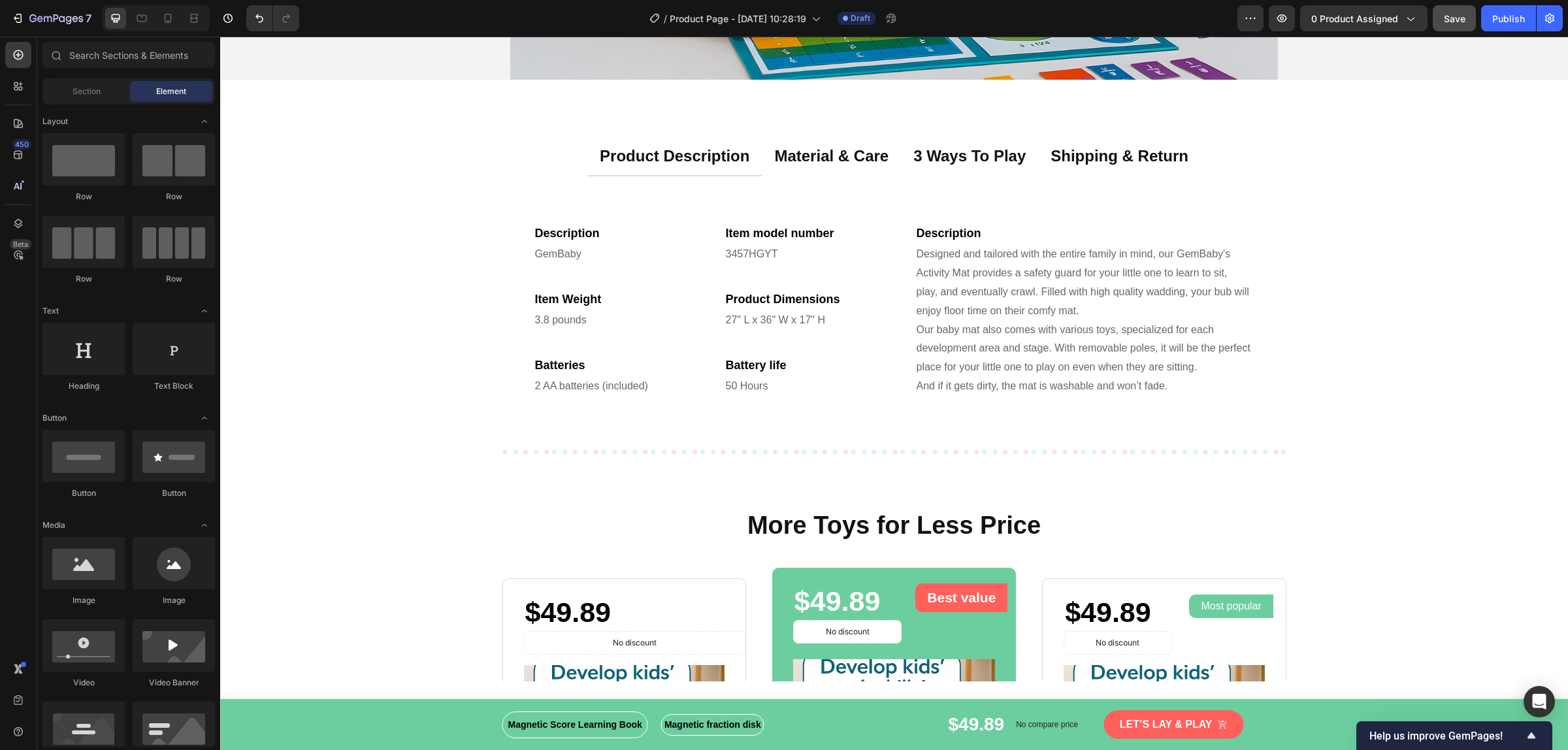
scroll to position [2938, 0]
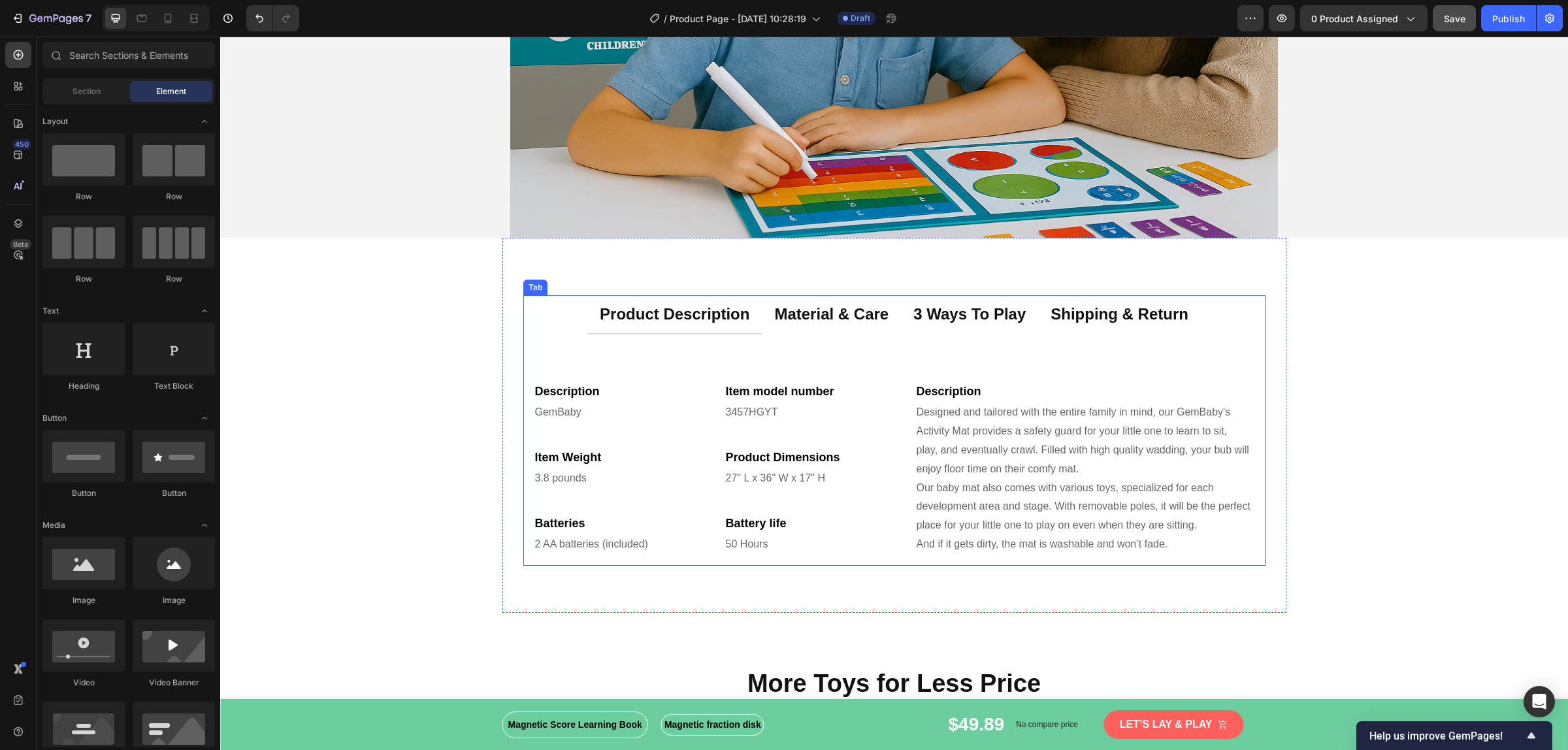
click at [654, 325] on div "product description" at bounding box center [675, 314] width 154 height 27
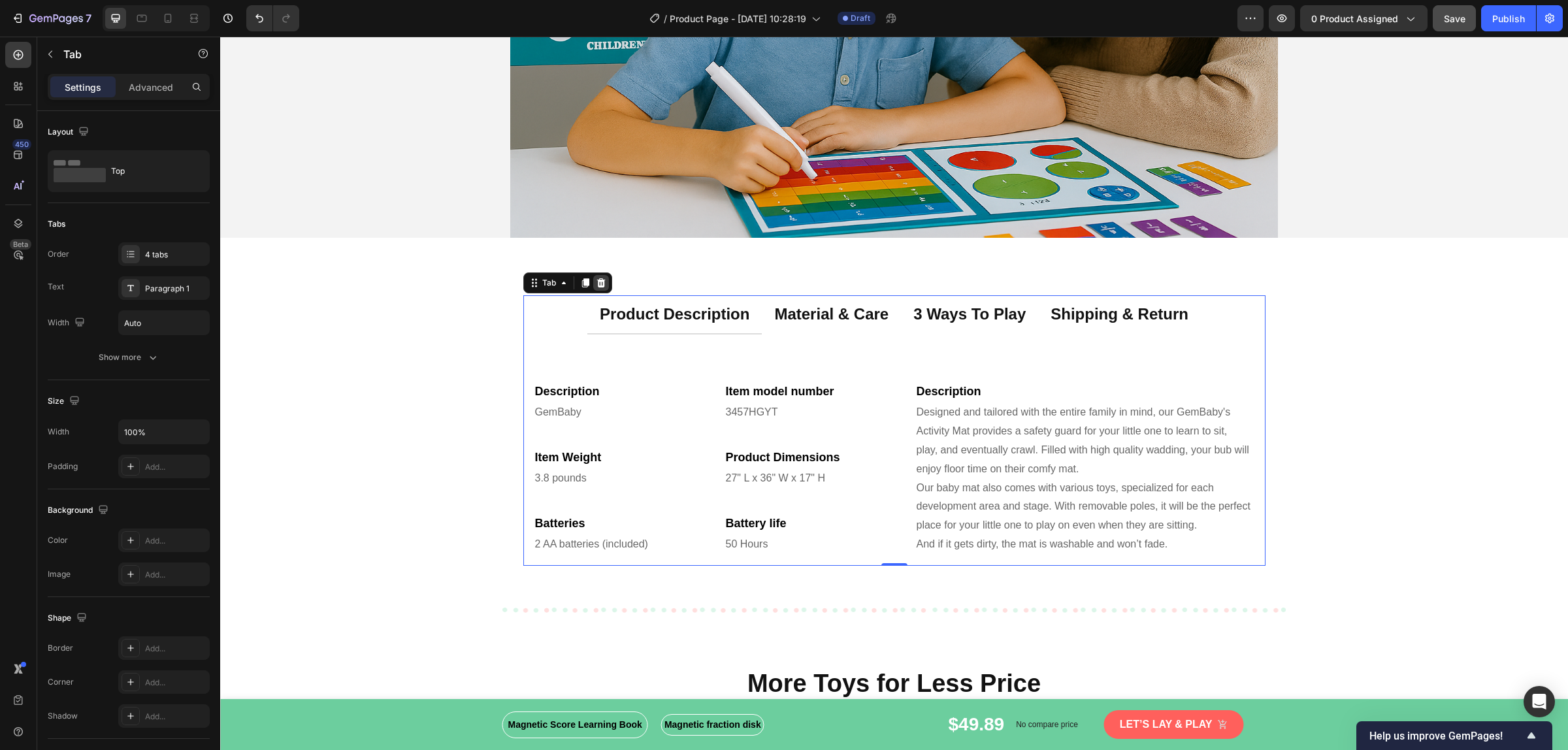
click at [596, 286] on icon at bounding box center [601, 282] width 9 height 9
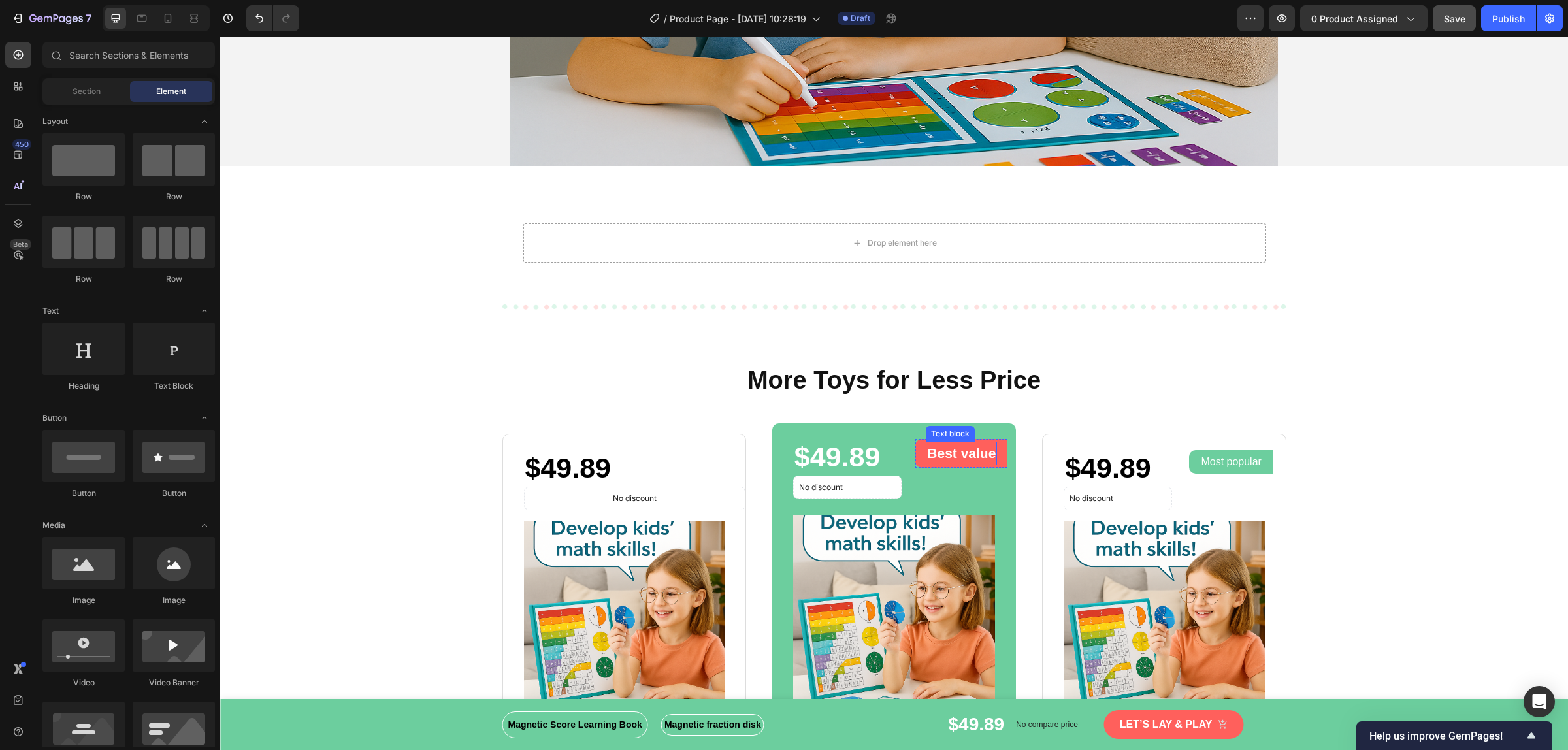
scroll to position [3102, 0]
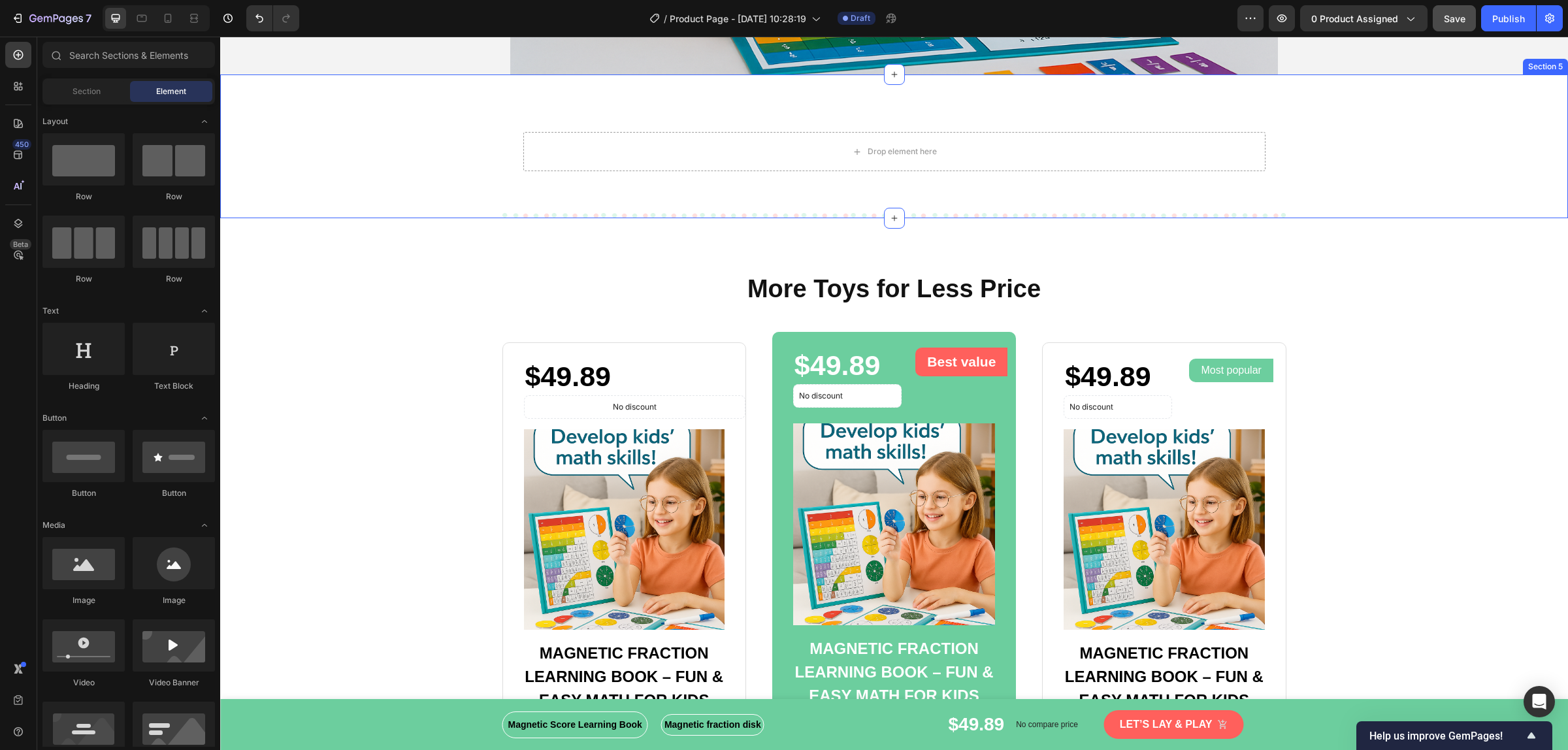
click at [412, 90] on div "Drop element here Row" at bounding box center [893, 146] width 1347 height 143
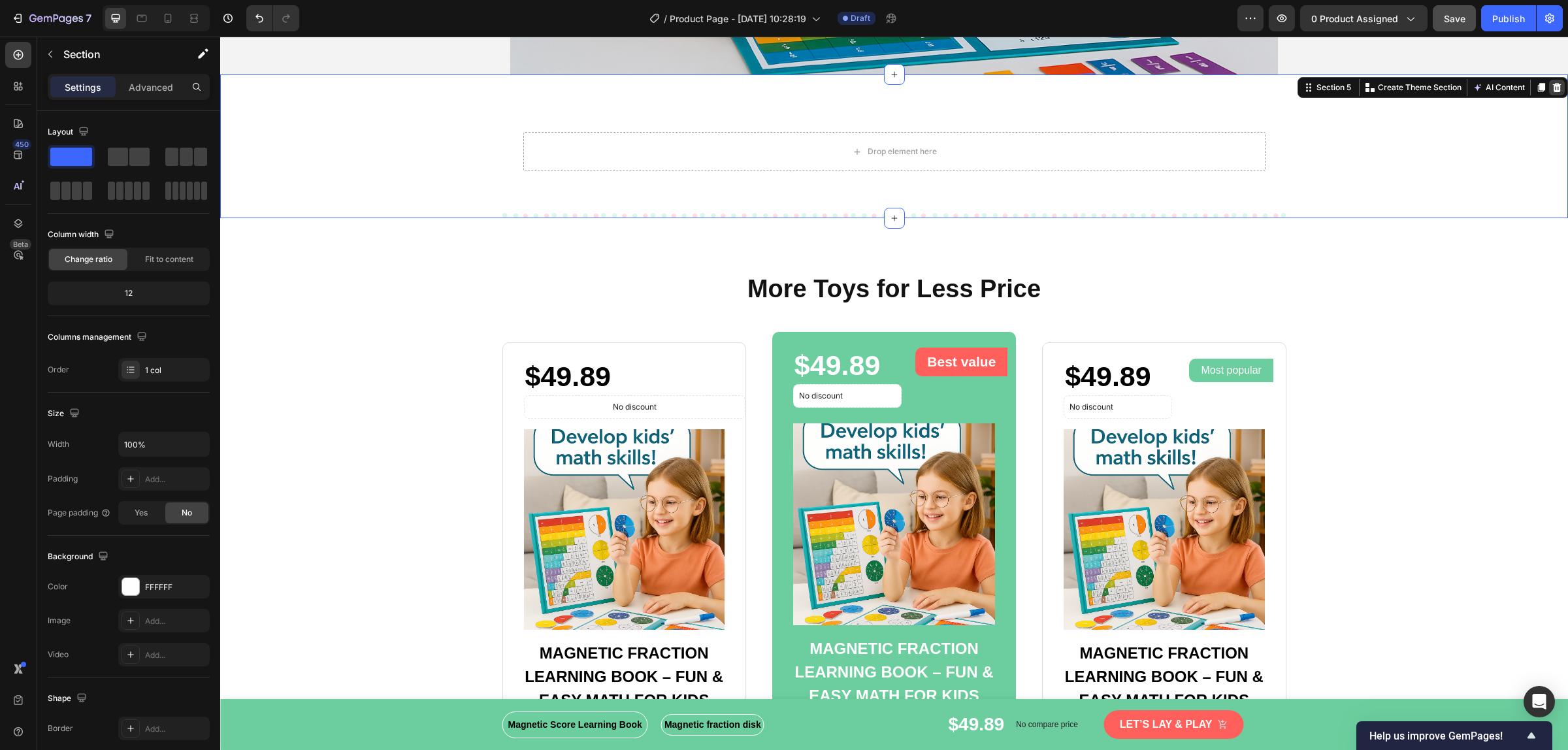
click at [1253, 90] on icon at bounding box center [1557, 88] width 11 height 11
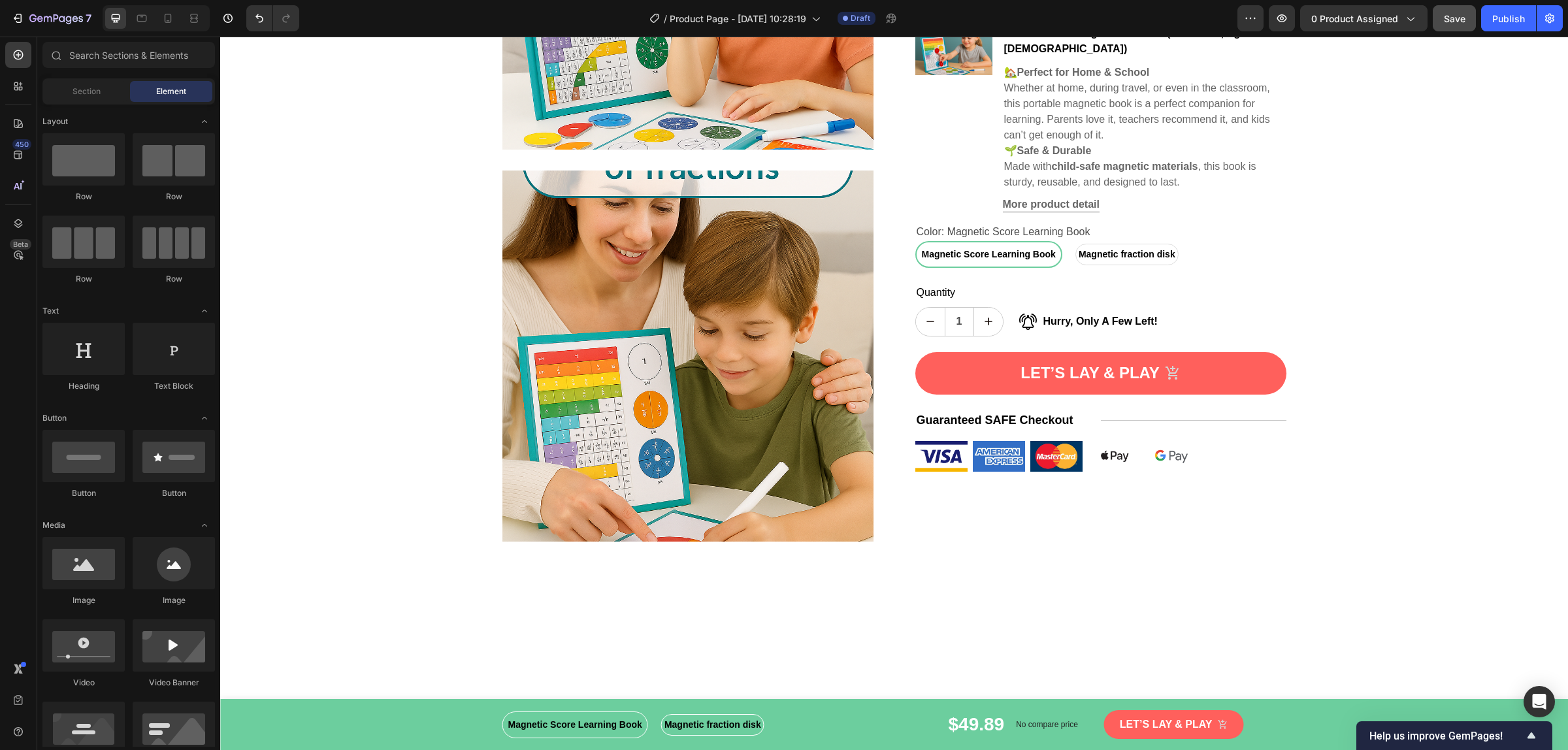
scroll to position [0, 0]
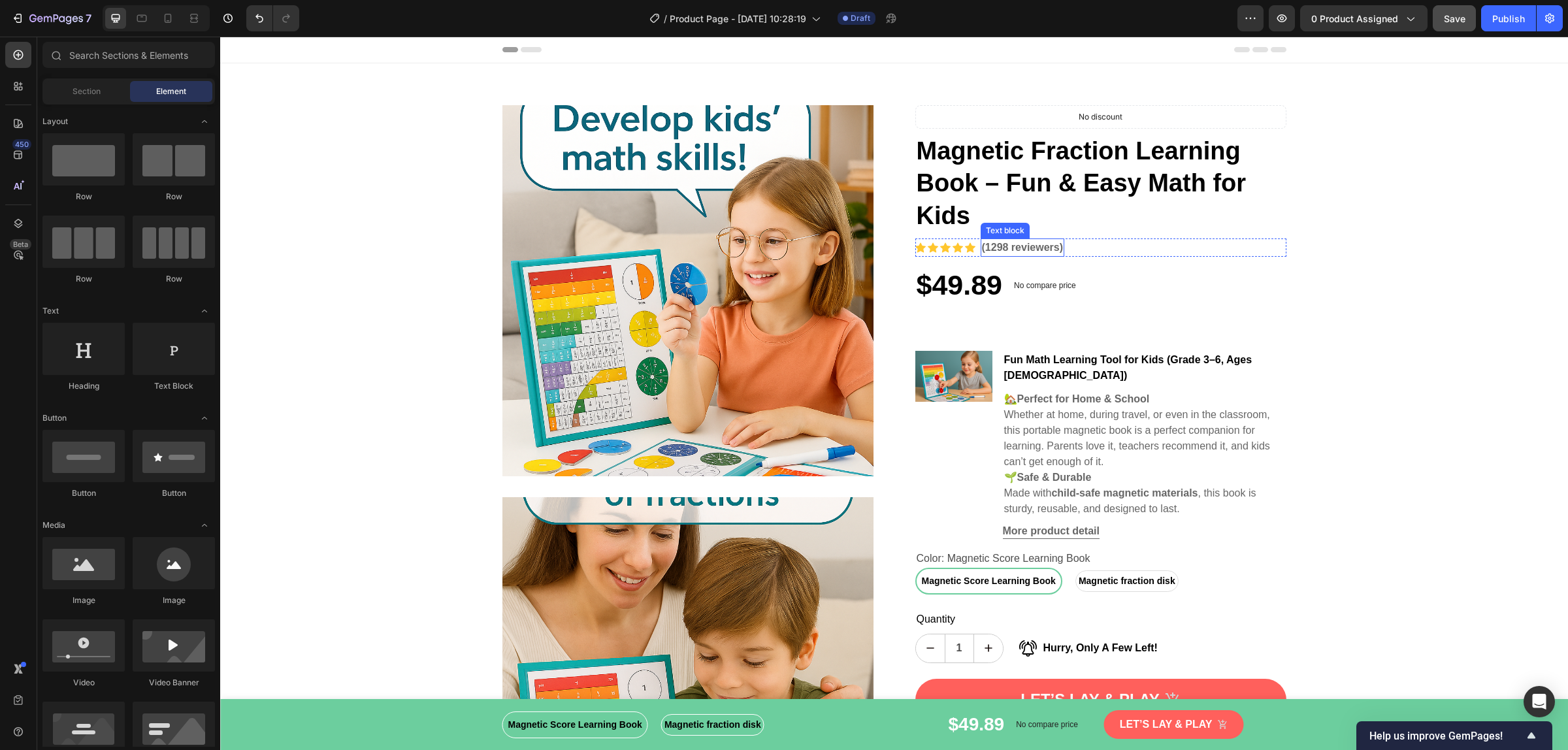
click at [1010, 256] on div "(1298 reviewers)" at bounding box center [1023, 247] width 84 height 18
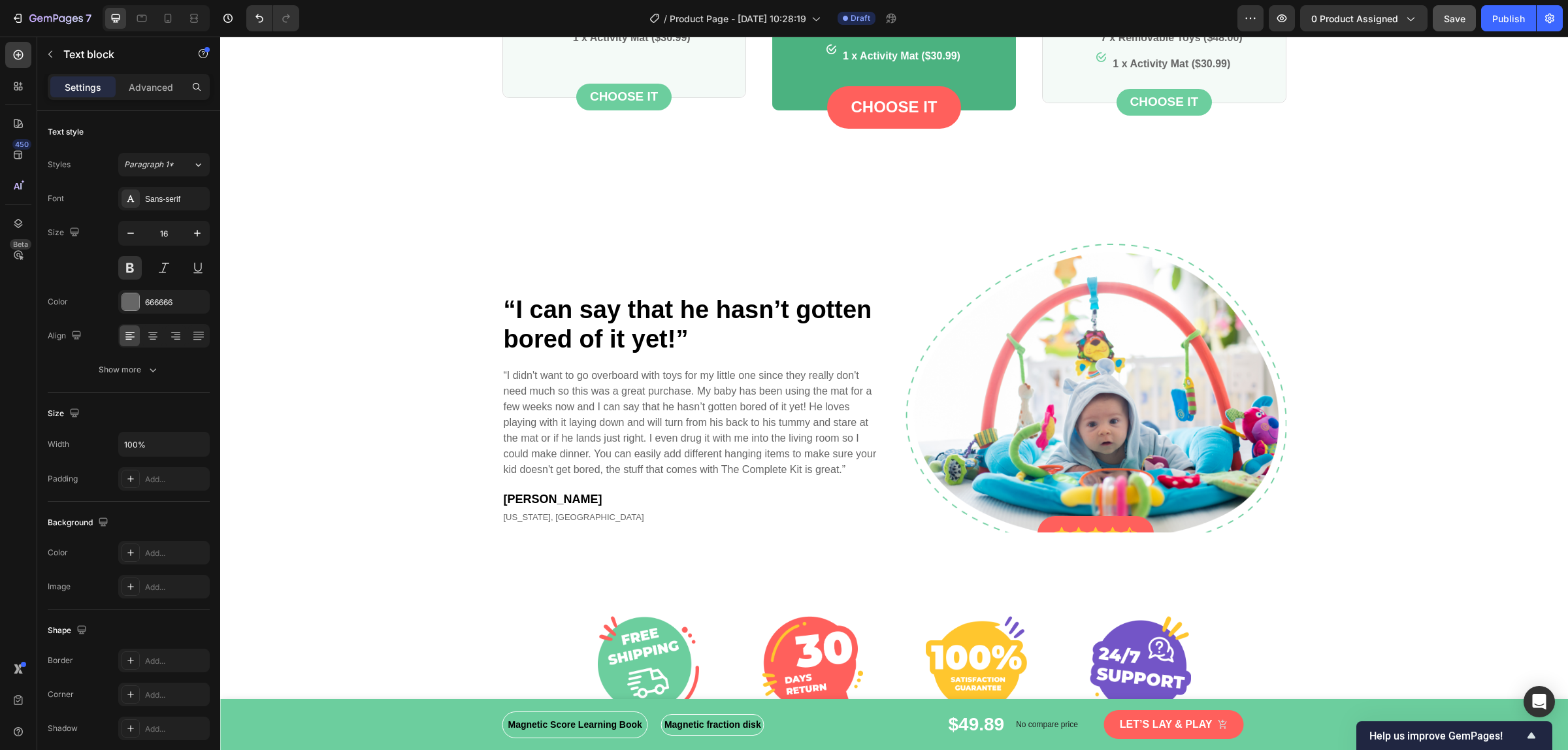
scroll to position [3755, 0]
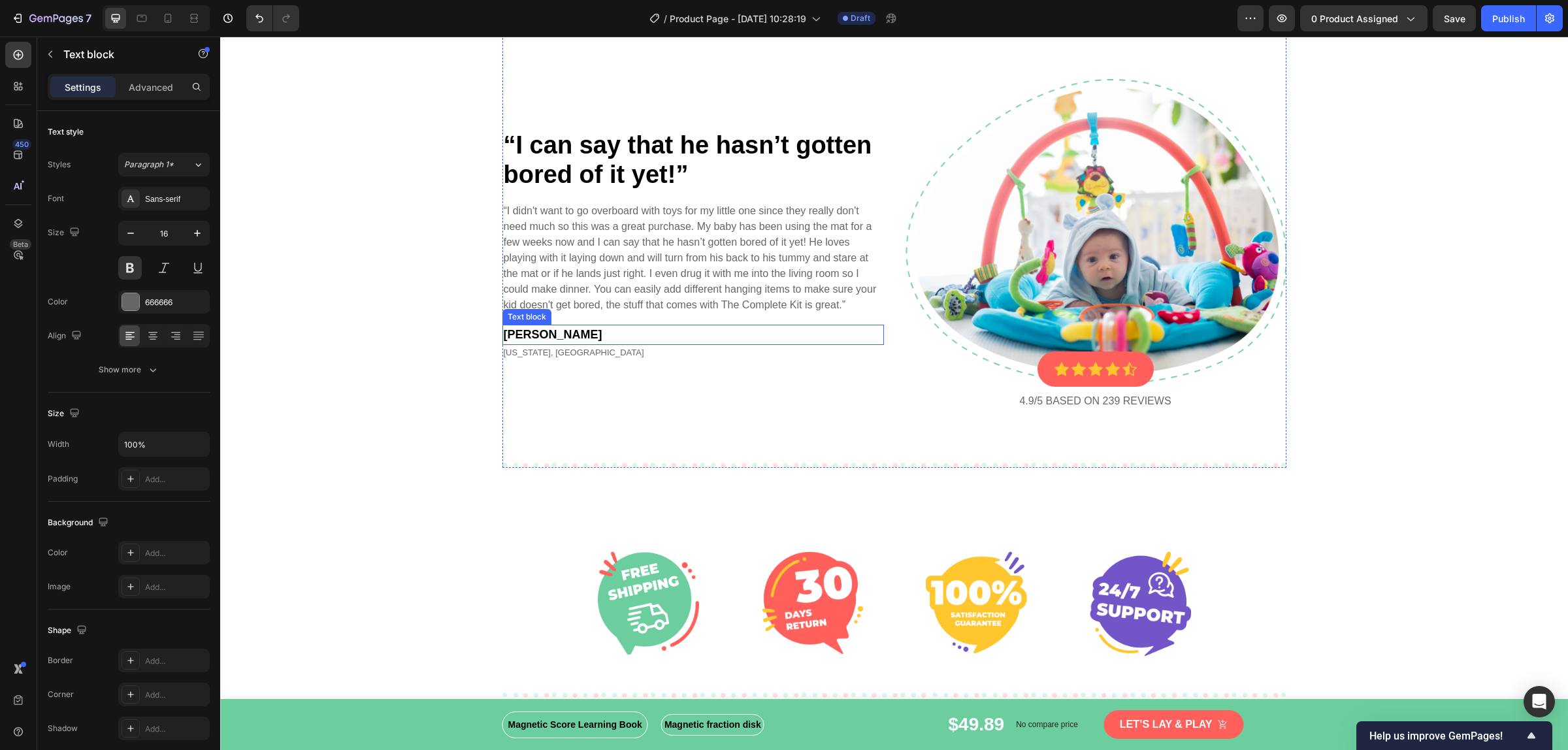
scroll to position [3755, 0]
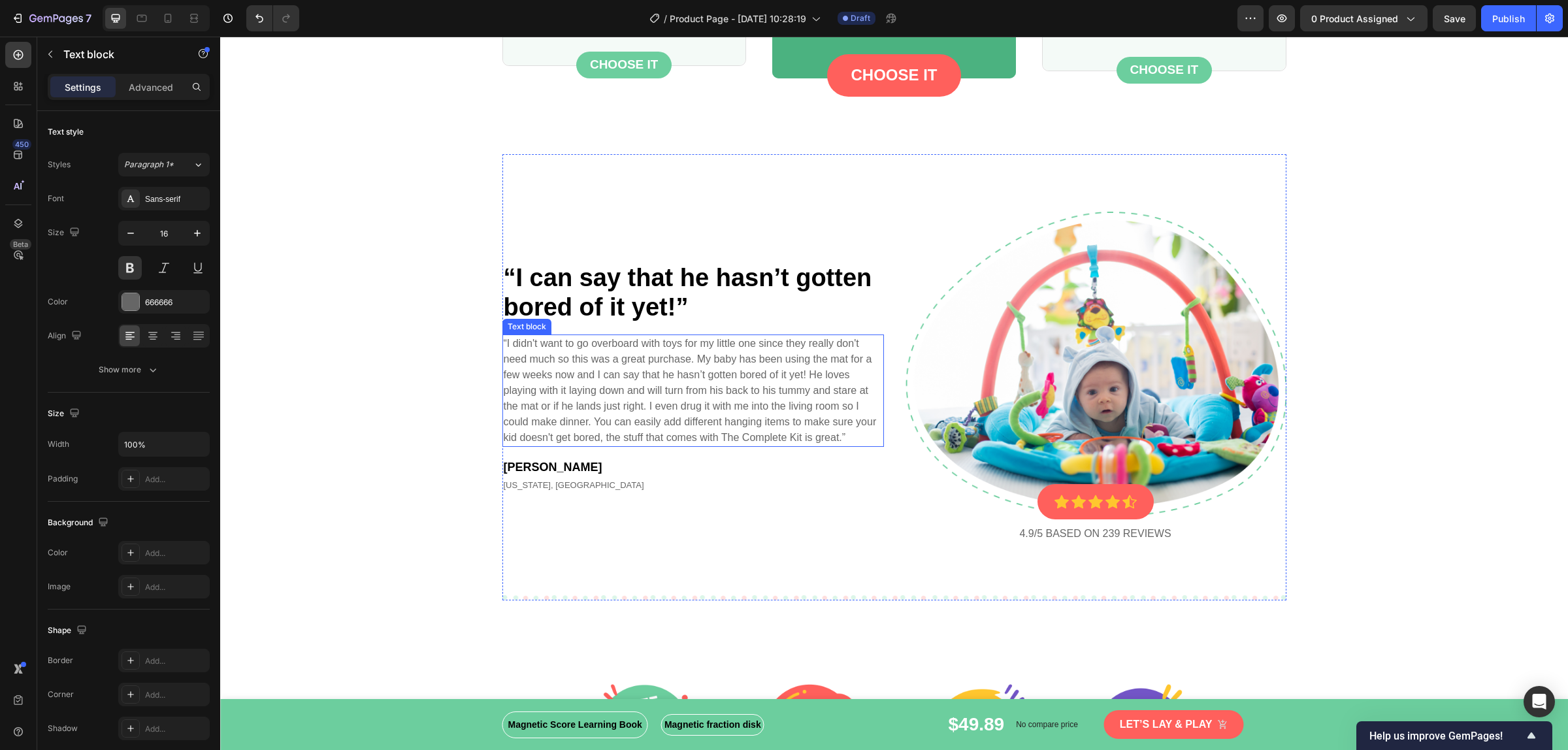
drag, startPoint x: 729, startPoint y: 369, endPoint x: 742, endPoint y: 379, distance: 16.4
click at [742, 379] on p "“I didn't want to go overboard with toys for my little one since they really do…" at bounding box center [693, 390] width 379 height 110
click at [691, 411] on p "“I didn't want to go overboard with toys for my little one since they really do…" at bounding box center [693, 390] width 379 height 110
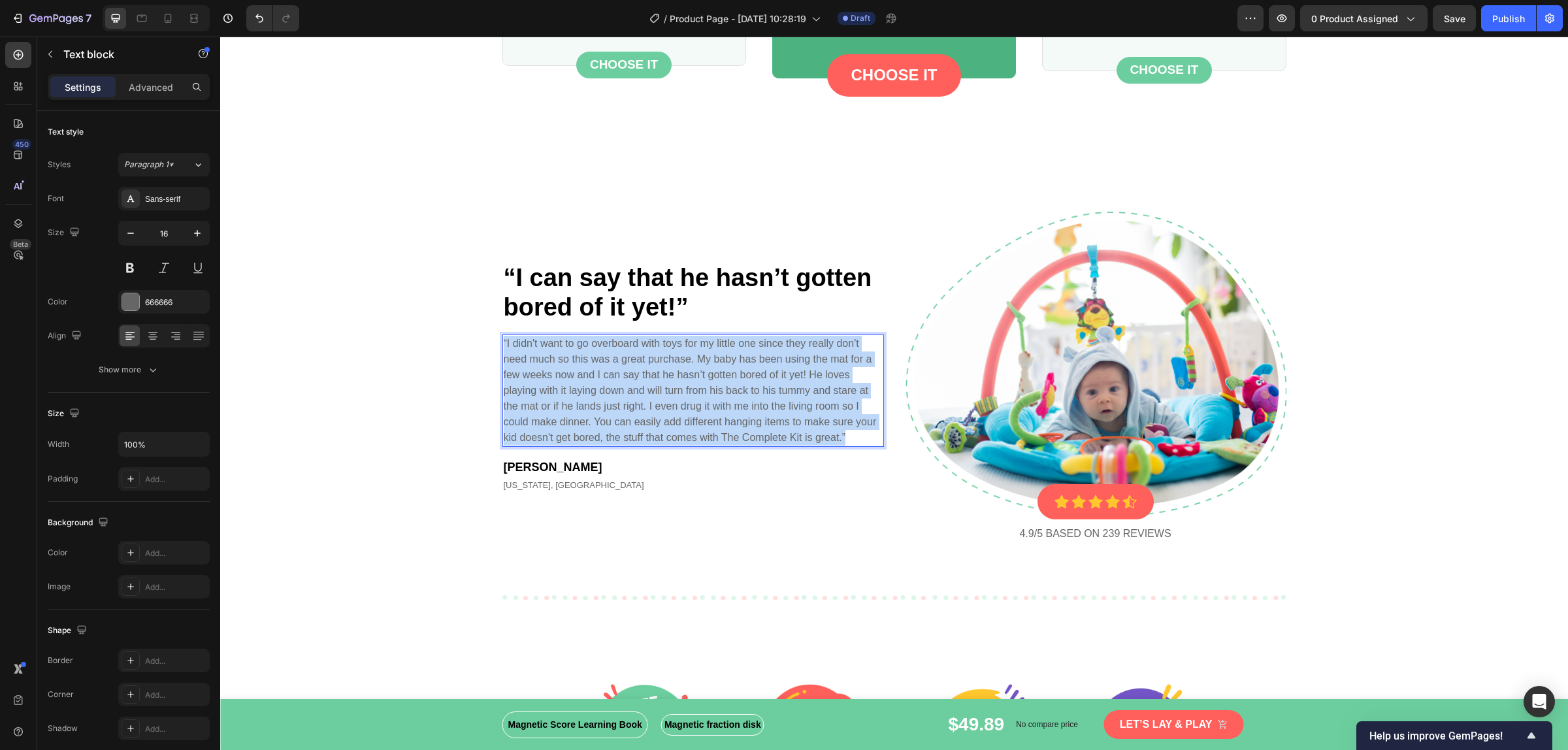
click at [691, 411] on p "“I didn't want to go overboard with toys for my little one since they really do…" at bounding box center [693, 390] width 379 height 110
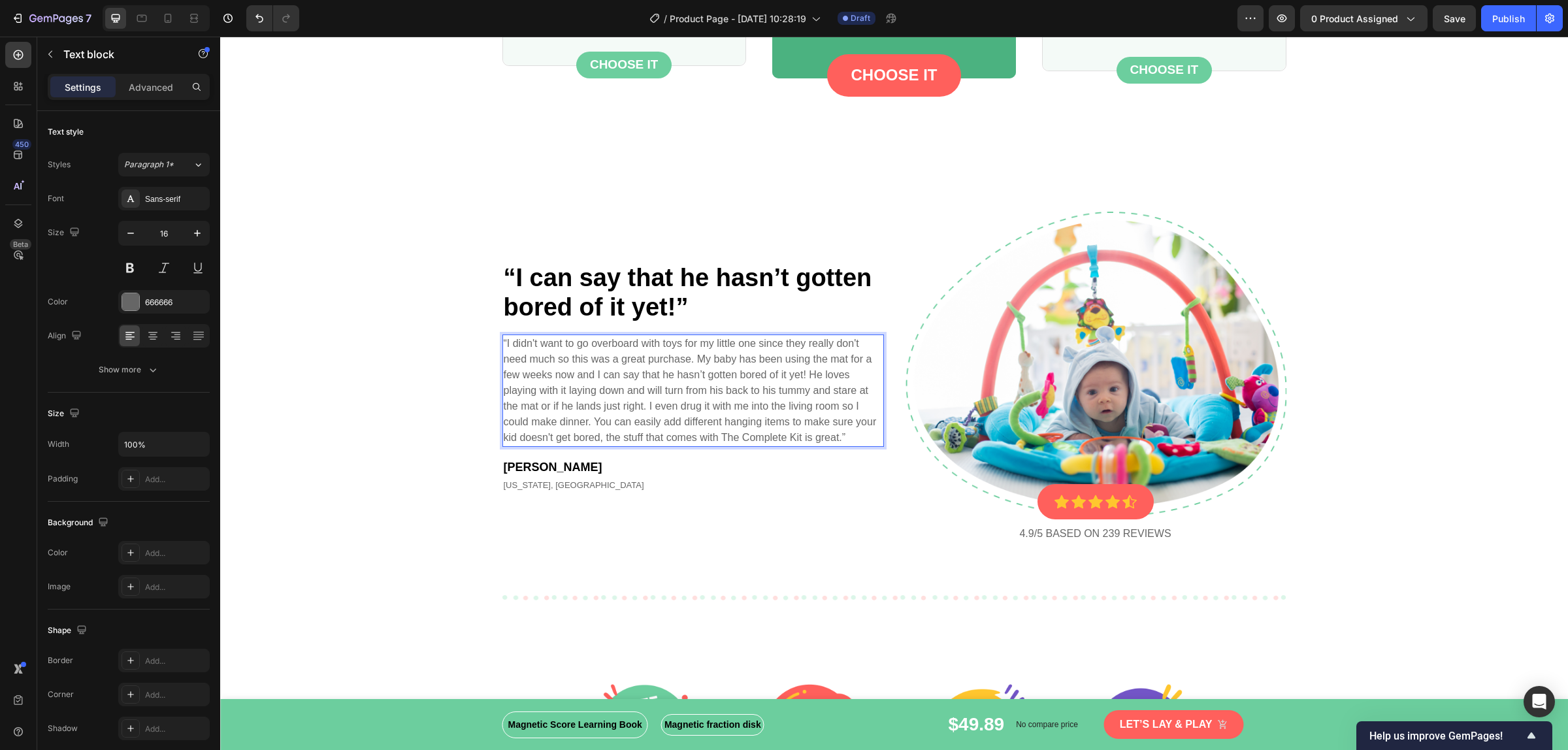
scroll to position [3779, 0]
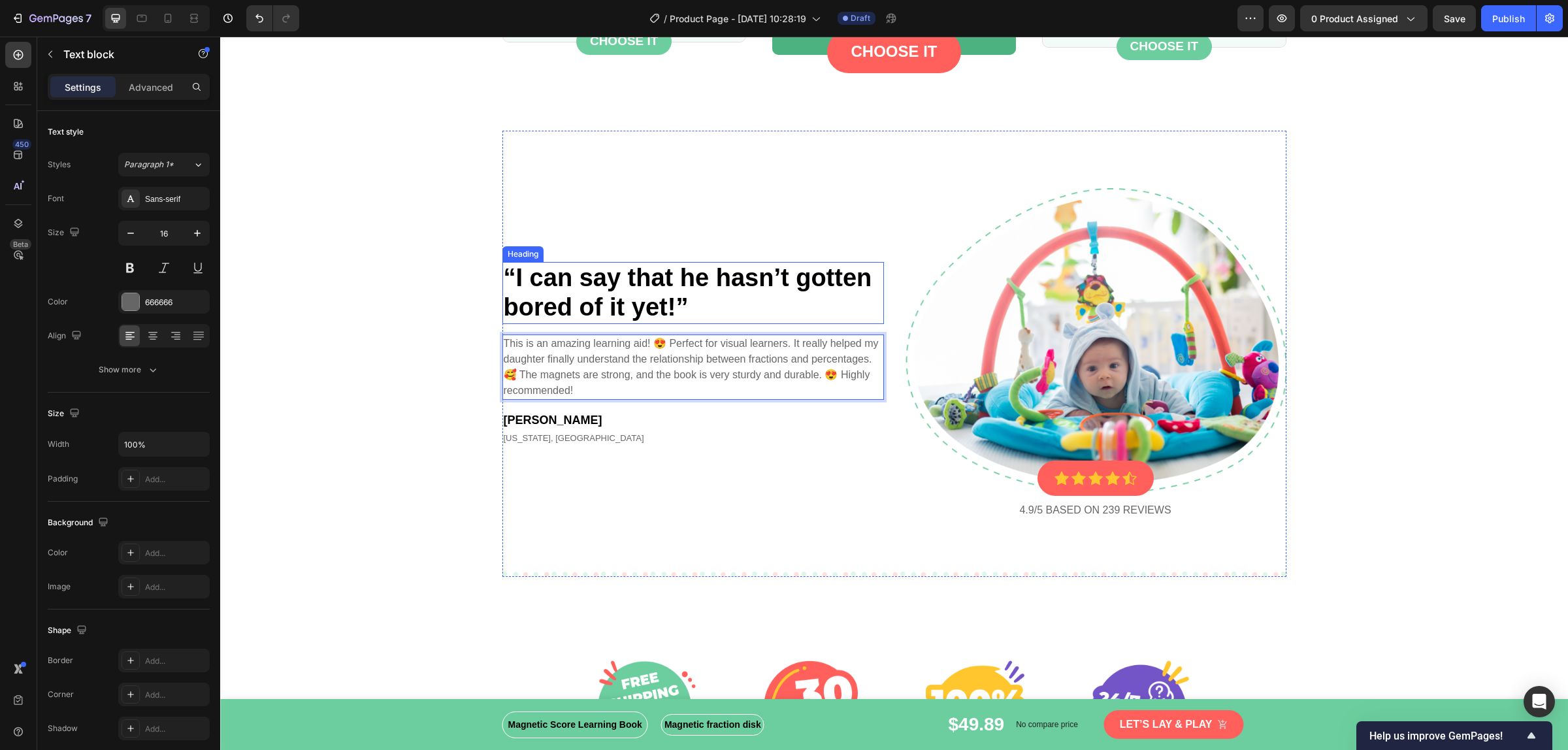
click at [524, 286] on p "“I can say that he hasn’t gotten bored of it yet!”" at bounding box center [693, 293] width 379 height 60
click at [691, 294] on p "“I can say that he hasn’t gotten bored of it yet!”" at bounding box center [693, 293] width 379 height 60
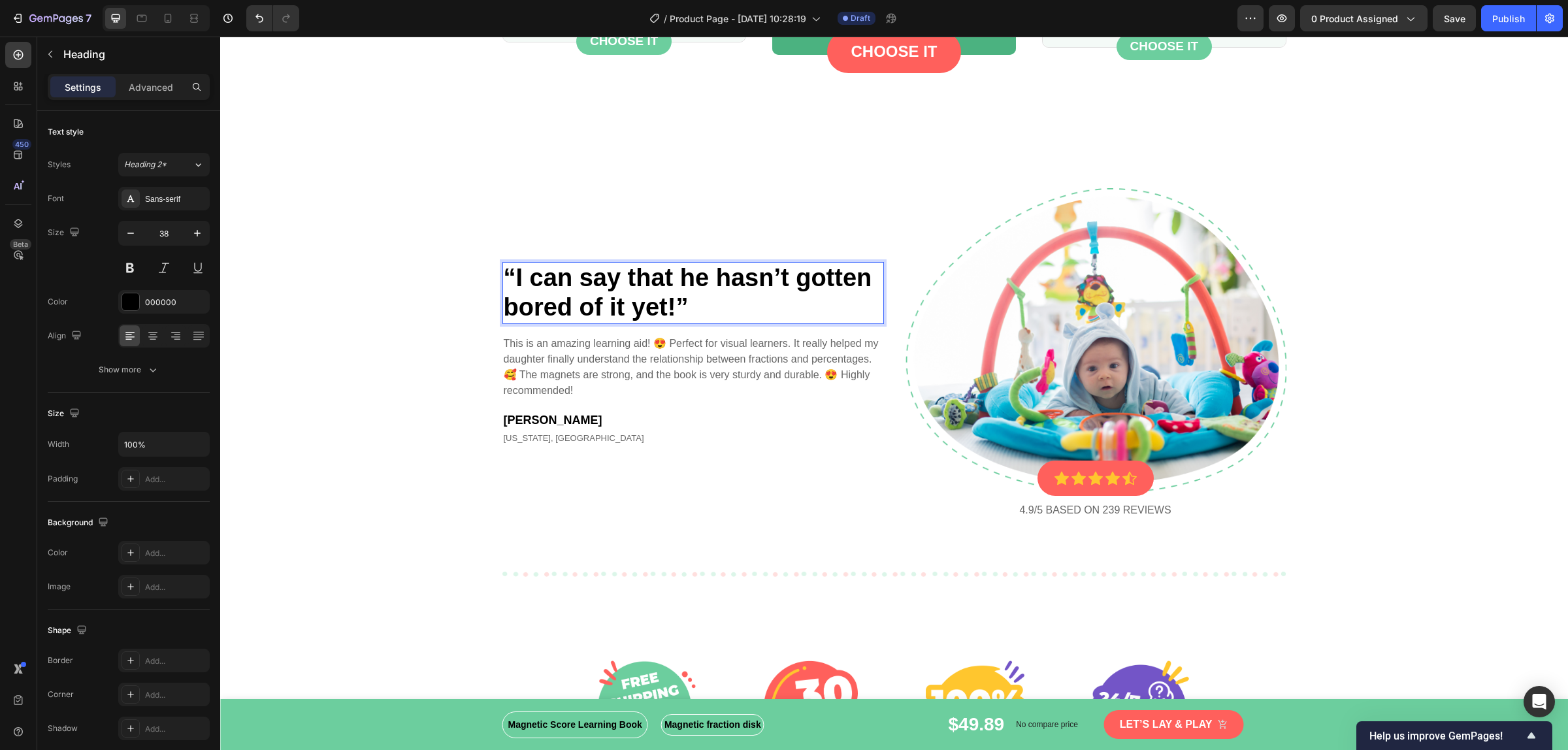
click at [691, 294] on p "“I can say that he hasn’t gotten bored of it yet!”" at bounding box center [693, 293] width 379 height 60
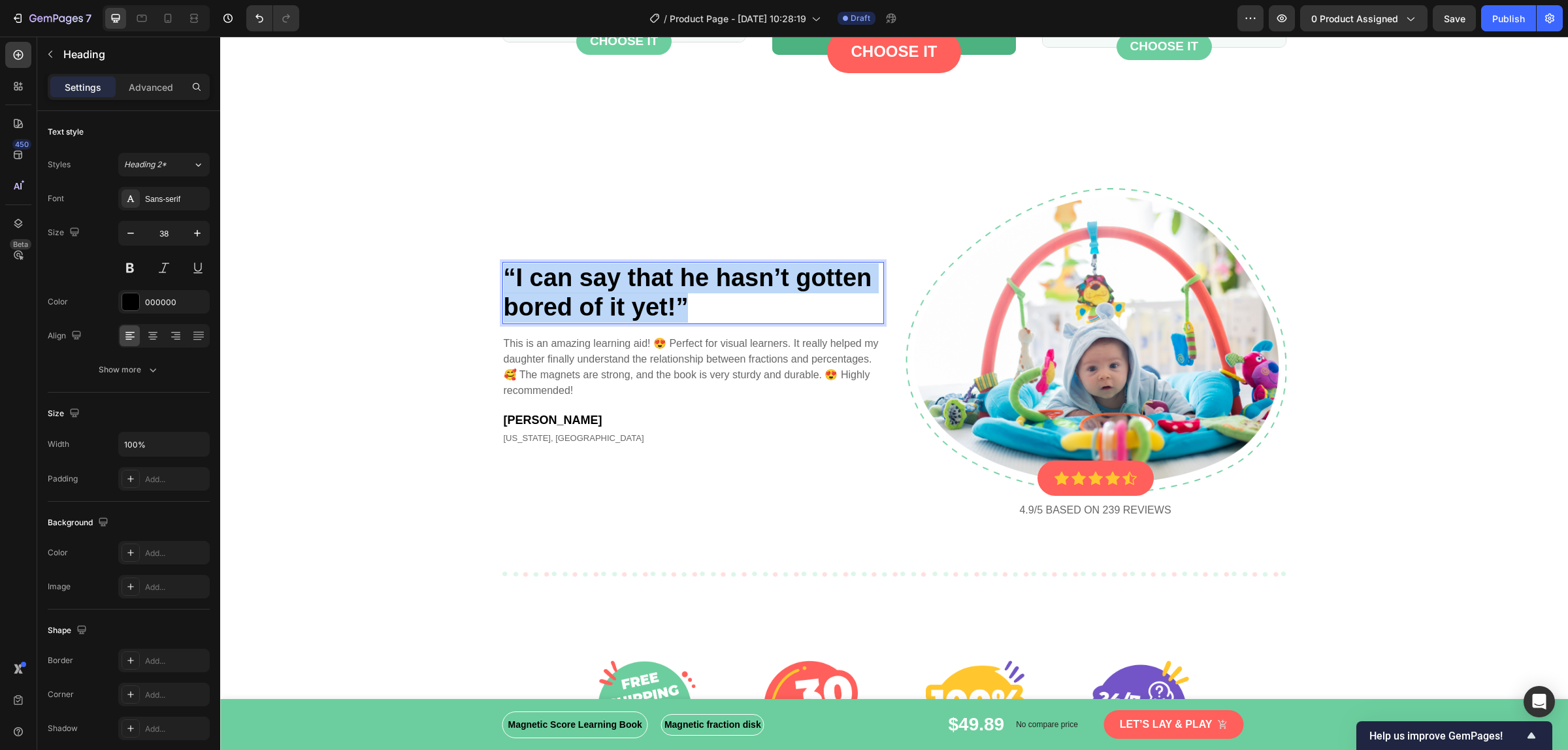
click at [691, 294] on p "“I can say that he hasn’t gotten bored of it yet!”" at bounding box center [693, 293] width 379 height 60
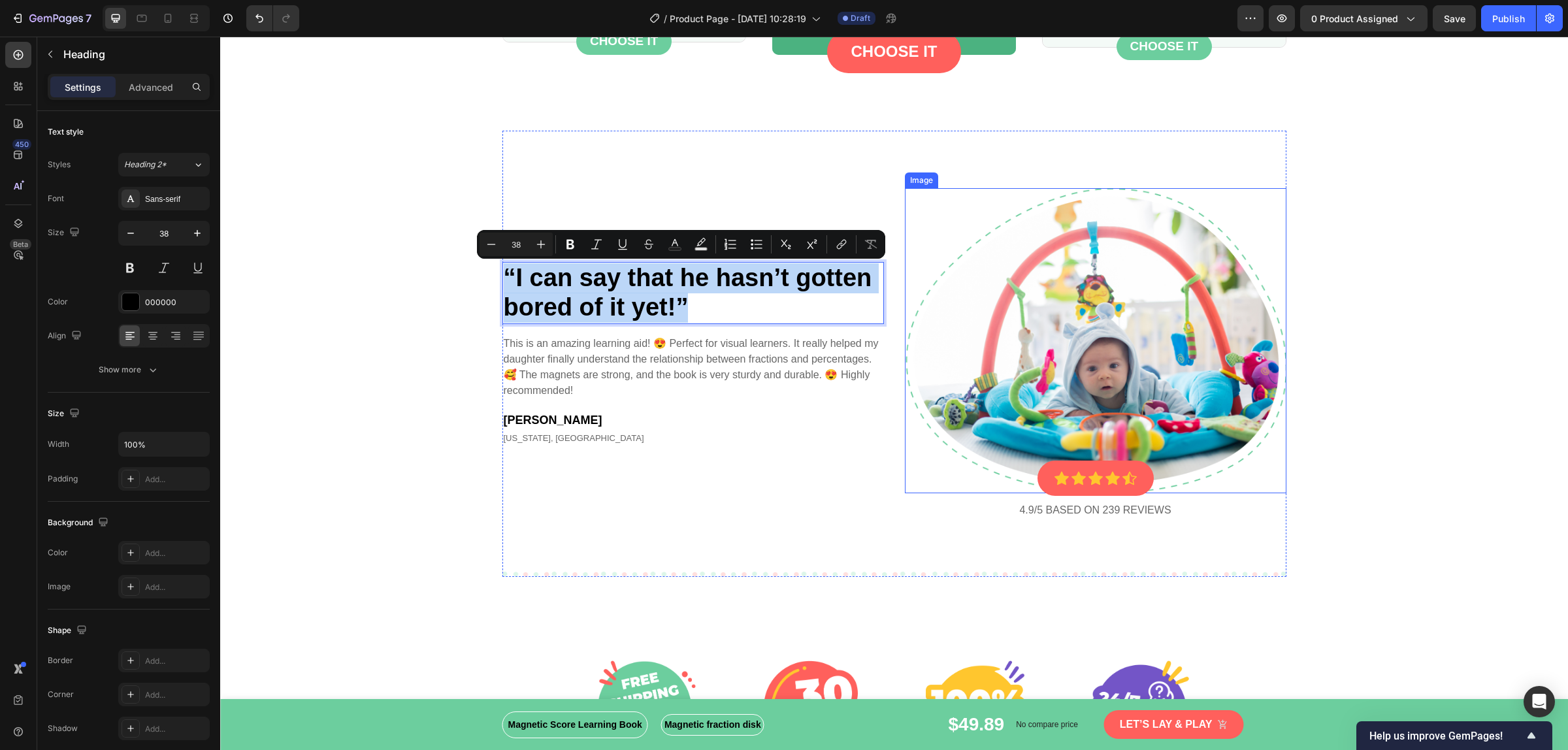
click at [1105, 366] on img at bounding box center [1096, 340] width 382 height 304
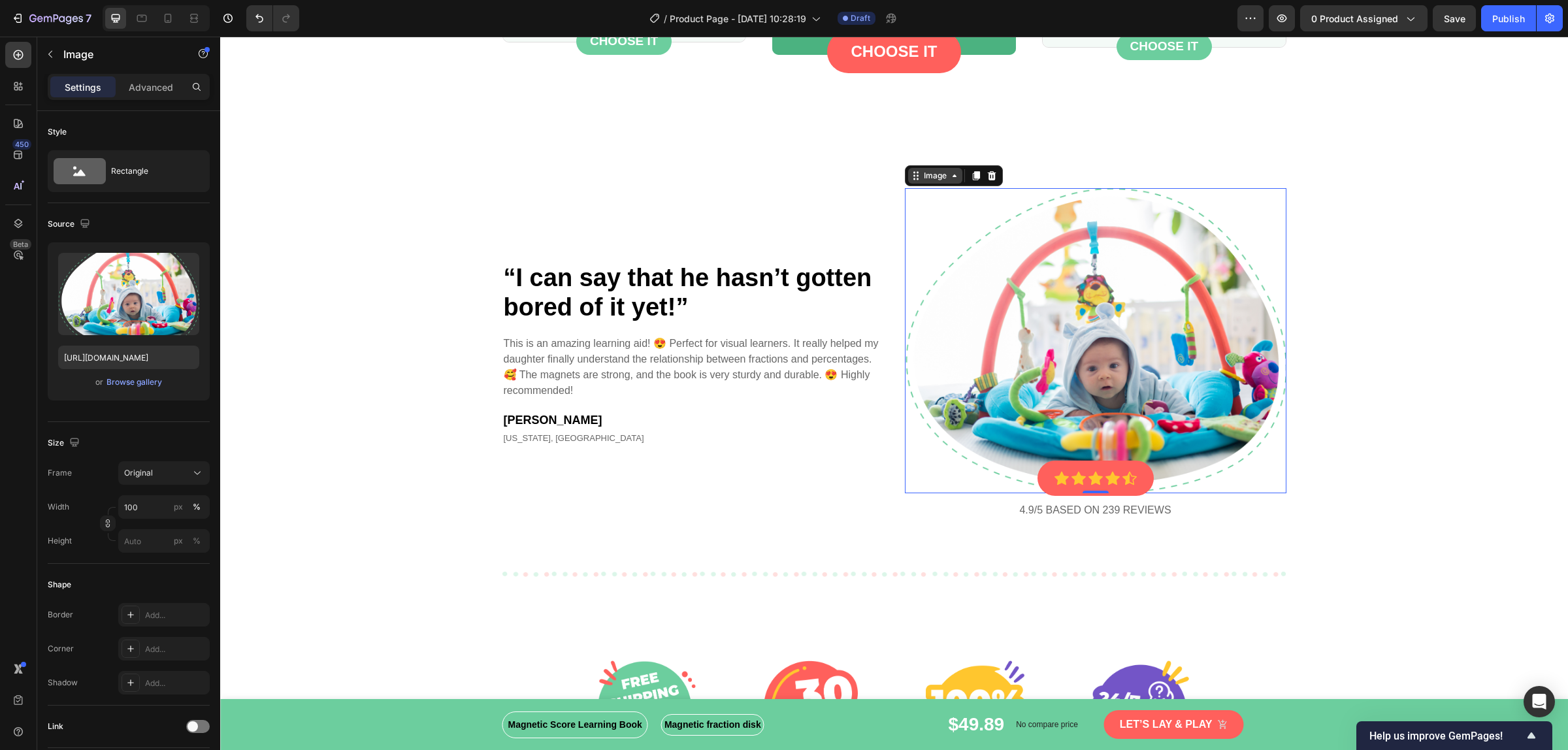
click at [935, 178] on div "Image" at bounding box center [935, 175] width 28 height 11
click at [1006, 410] on img at bounding box center [1096, 340] width 382 height 304
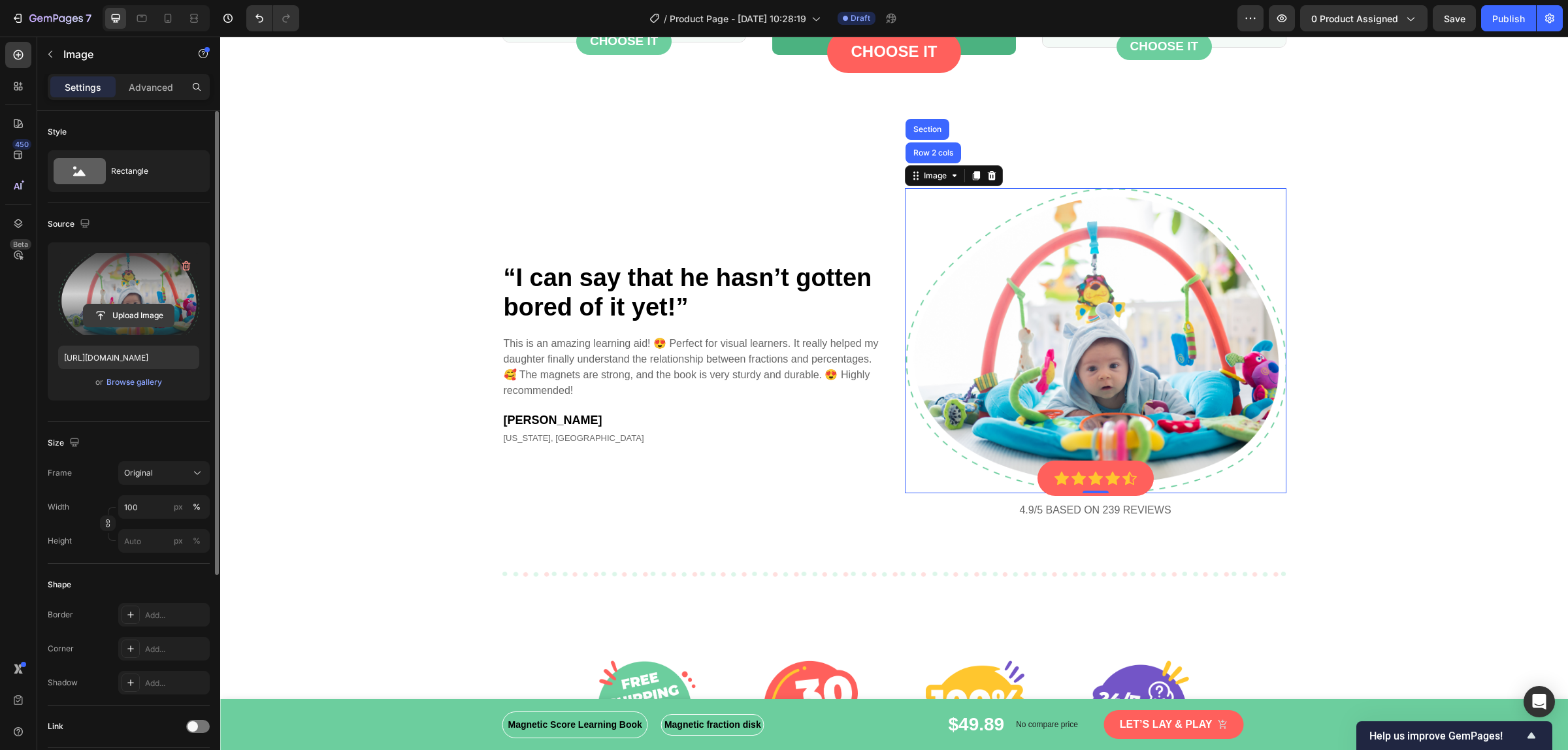
click at [98, 318] on input "file" at bounding box center [128, 315] width 91 height 22
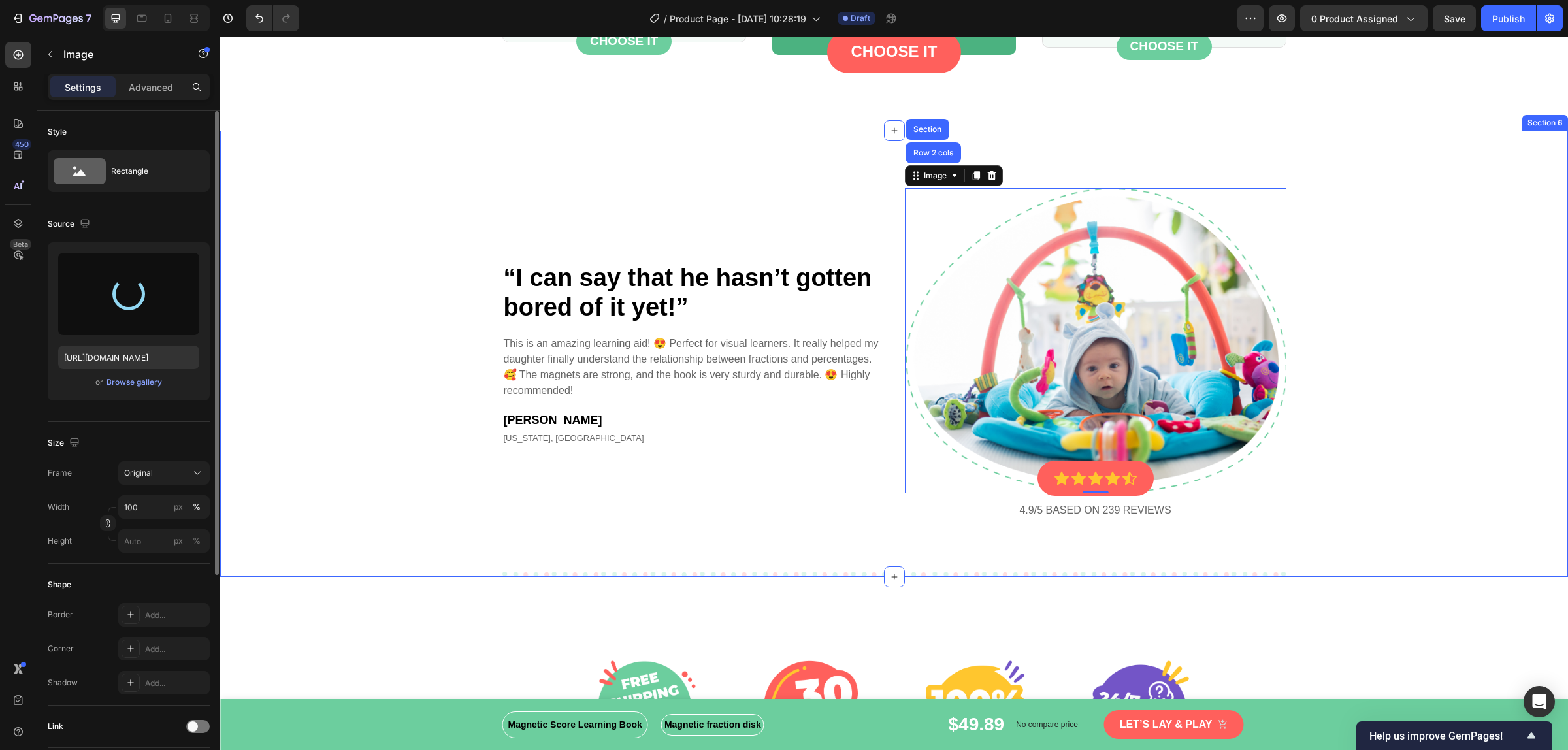
type input "[URL][DOMAIN_NAME]"
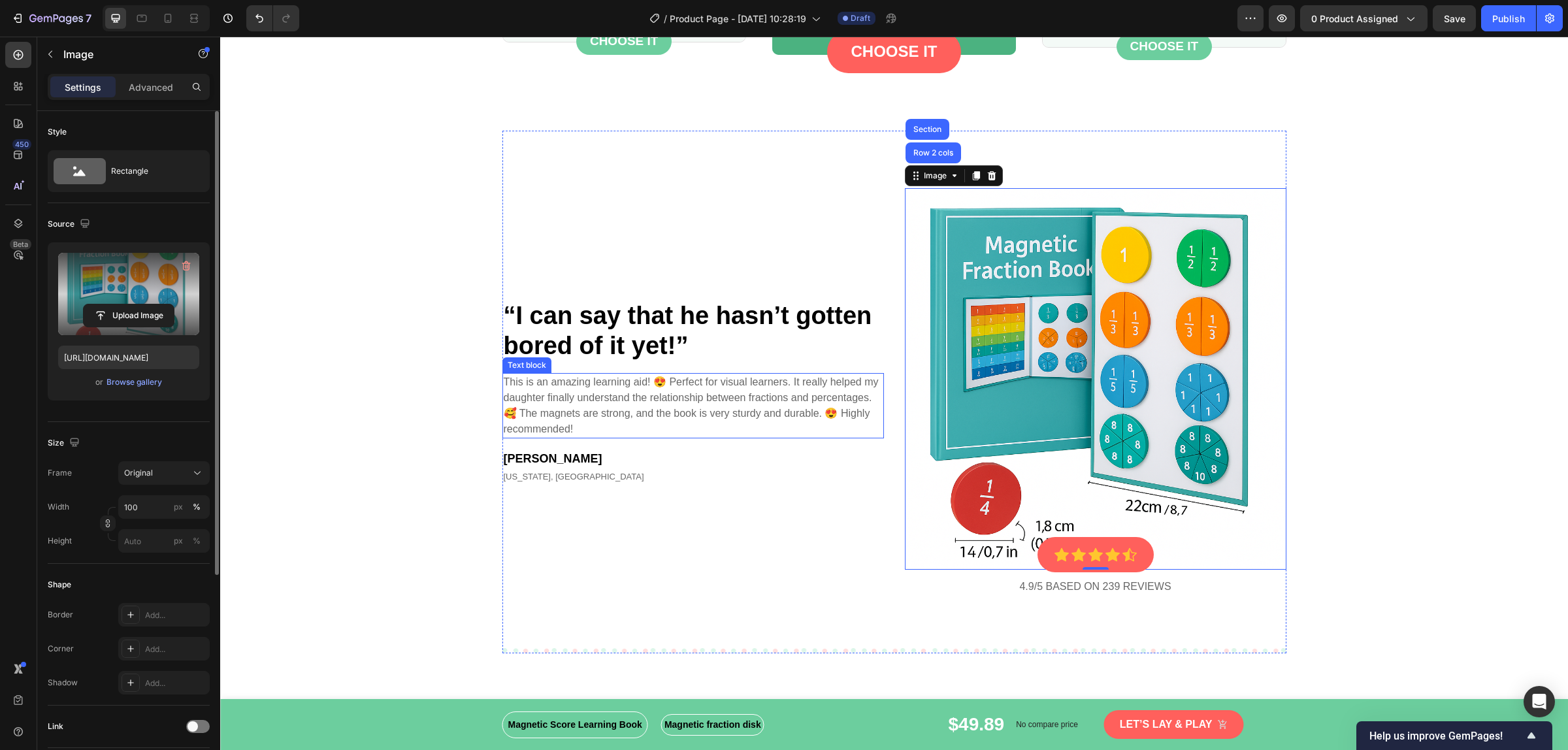
click at [740, 390] on p "This is an amazing learning aid! 😍 Perfect for visual learners. It really helpe…" at bounding box center [693, 405] width 379 height 62
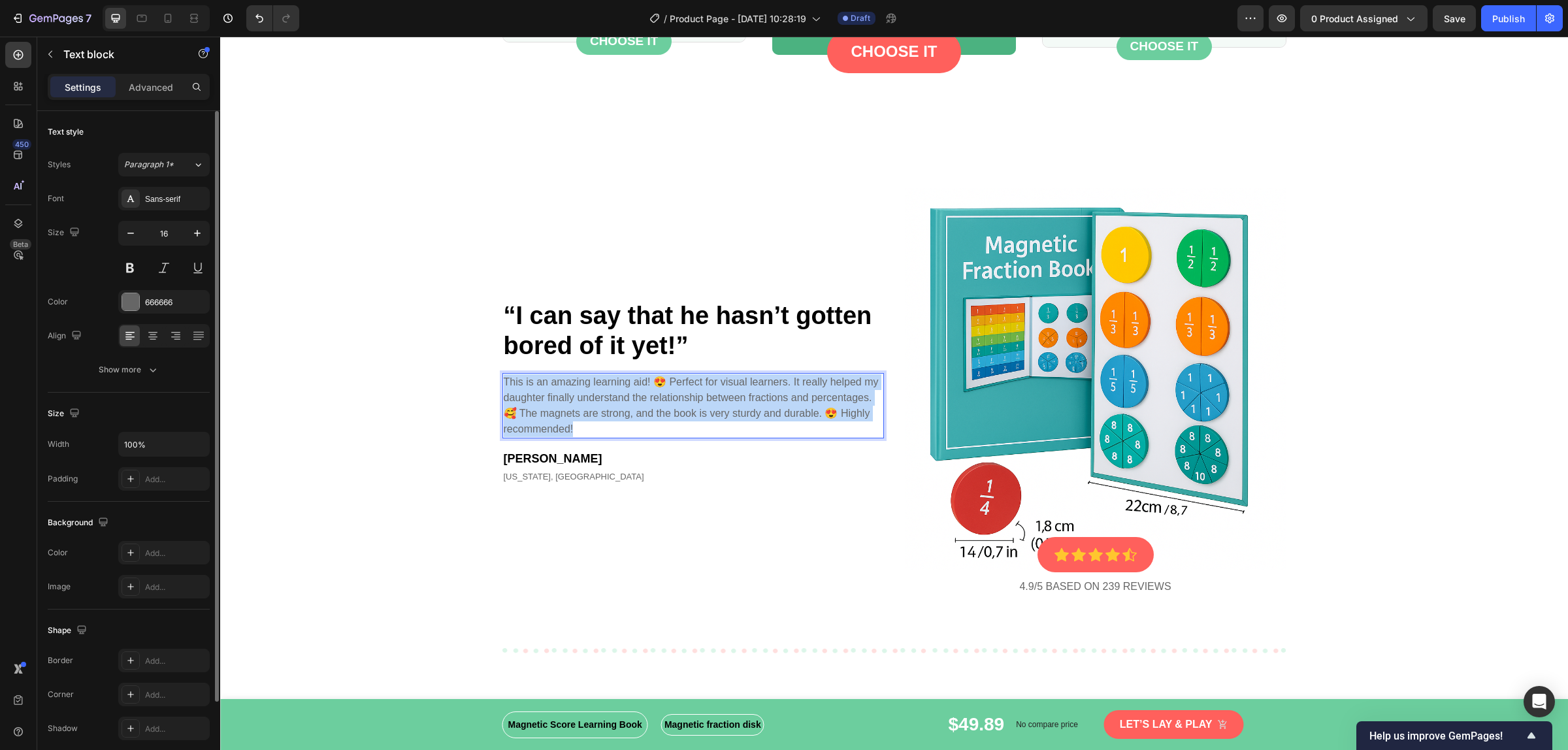
click at [740, 390] on p "This is an amazing learning aid! 😍 Perfect for visual learners. It really helpe…" at bounding box center [693, 405] width 379 height 62
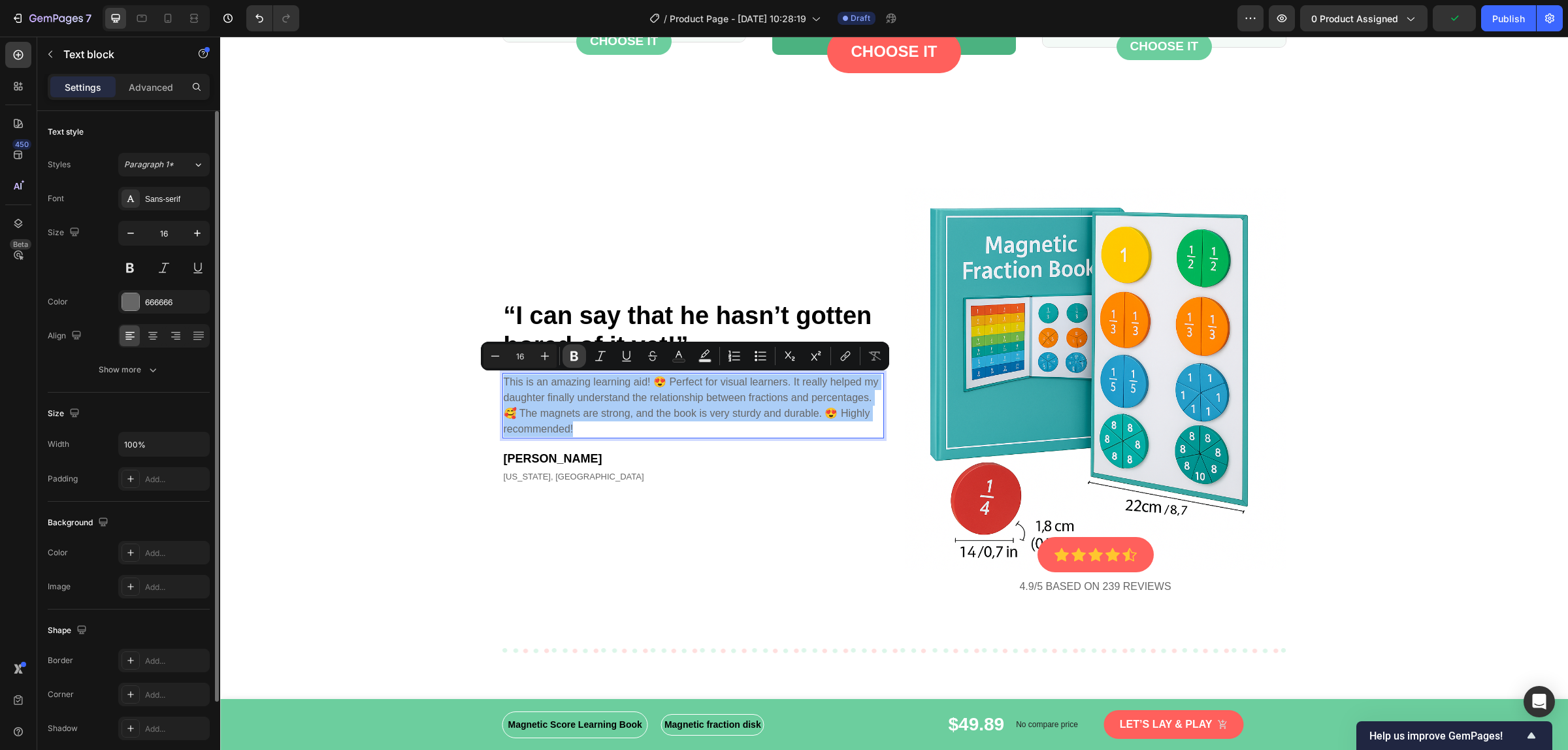
click at [577, 360] on icon "Editor contextual toolbar" at bounding box center [573, 355] width 13 height 13
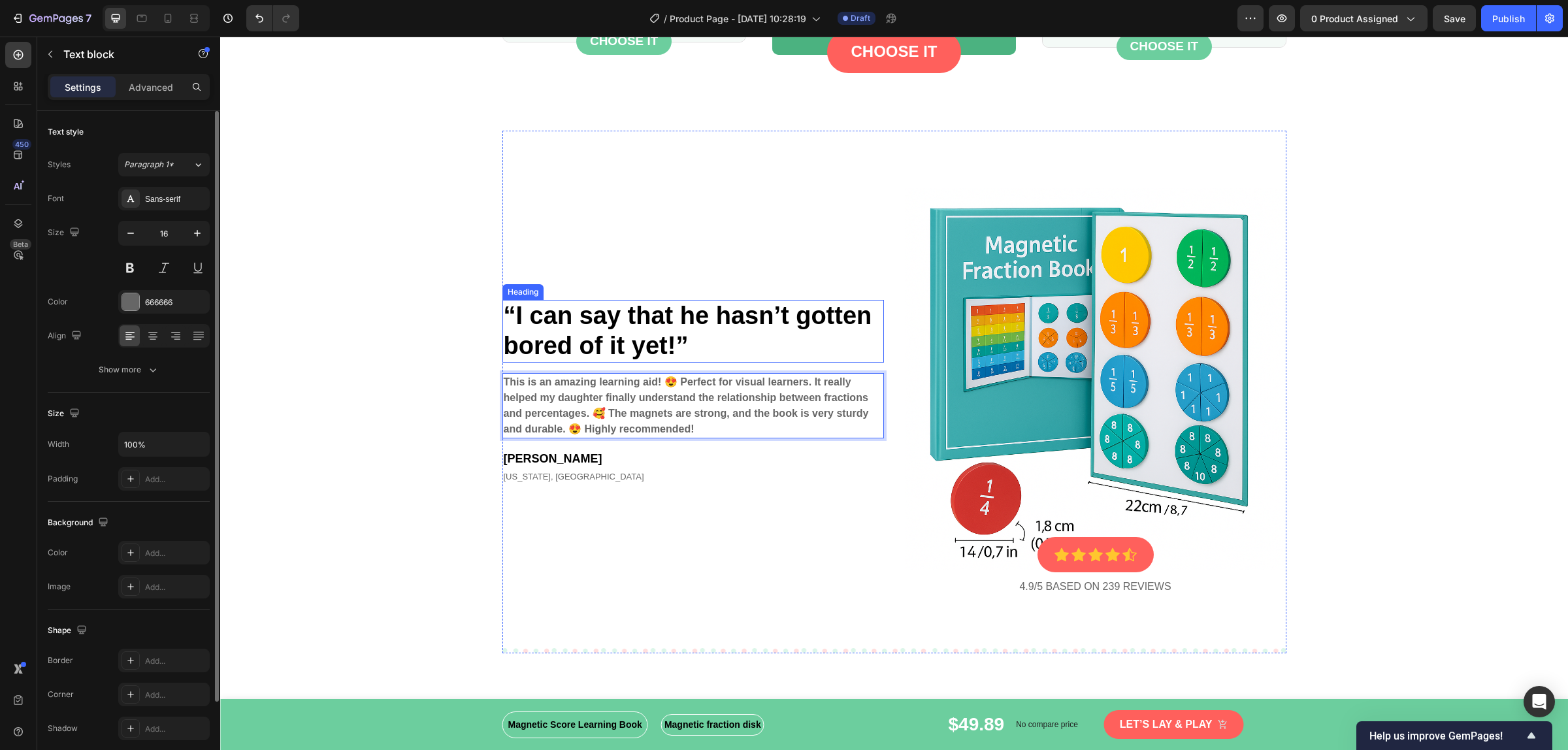
click at [647, 335] on p "“I can say that he hasn’t gotten bored of it yet!”" at bounding box center [693, 331] width 379 height 60
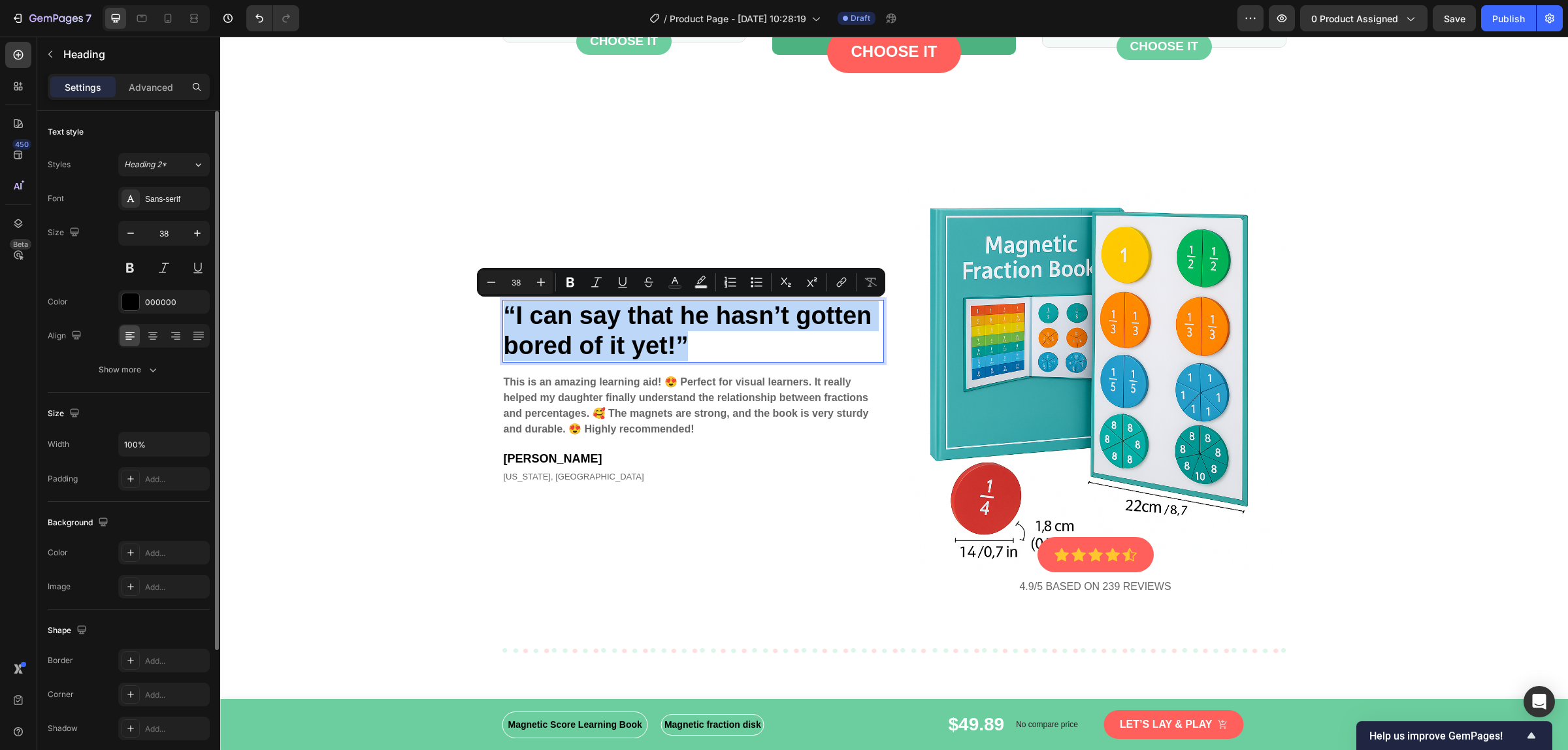
click at [669, 343] on p "“I can say that he hasn’t gotten bored of it yet!”" at bounding box center [693, 331] width 379 height 60
drag, startPoint x: 659, startPoint y: 344, endPoint x: 511, endPoint y: 327, distance: 149.0
click at [511, 327] on p "“I can say that he hasn’t gotten bored of it yet!”" at bounding box center [693, 331] width 379 height 60
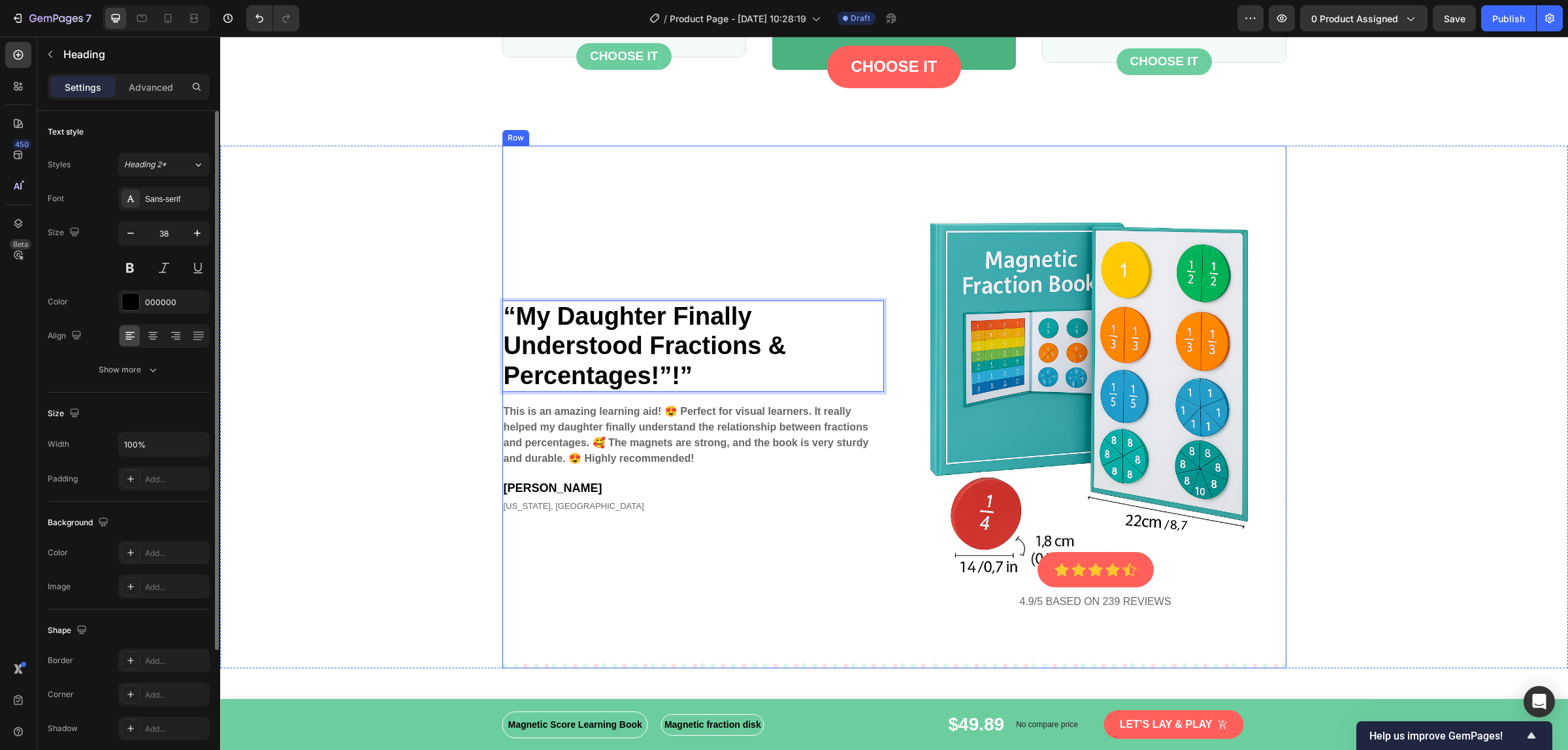
click at [563, 302] on div "“My Daughter Finally Understood Fractions & Percentages!”!” Heading 16 This is …" at bounding box center [693, 406] width 382 height 407
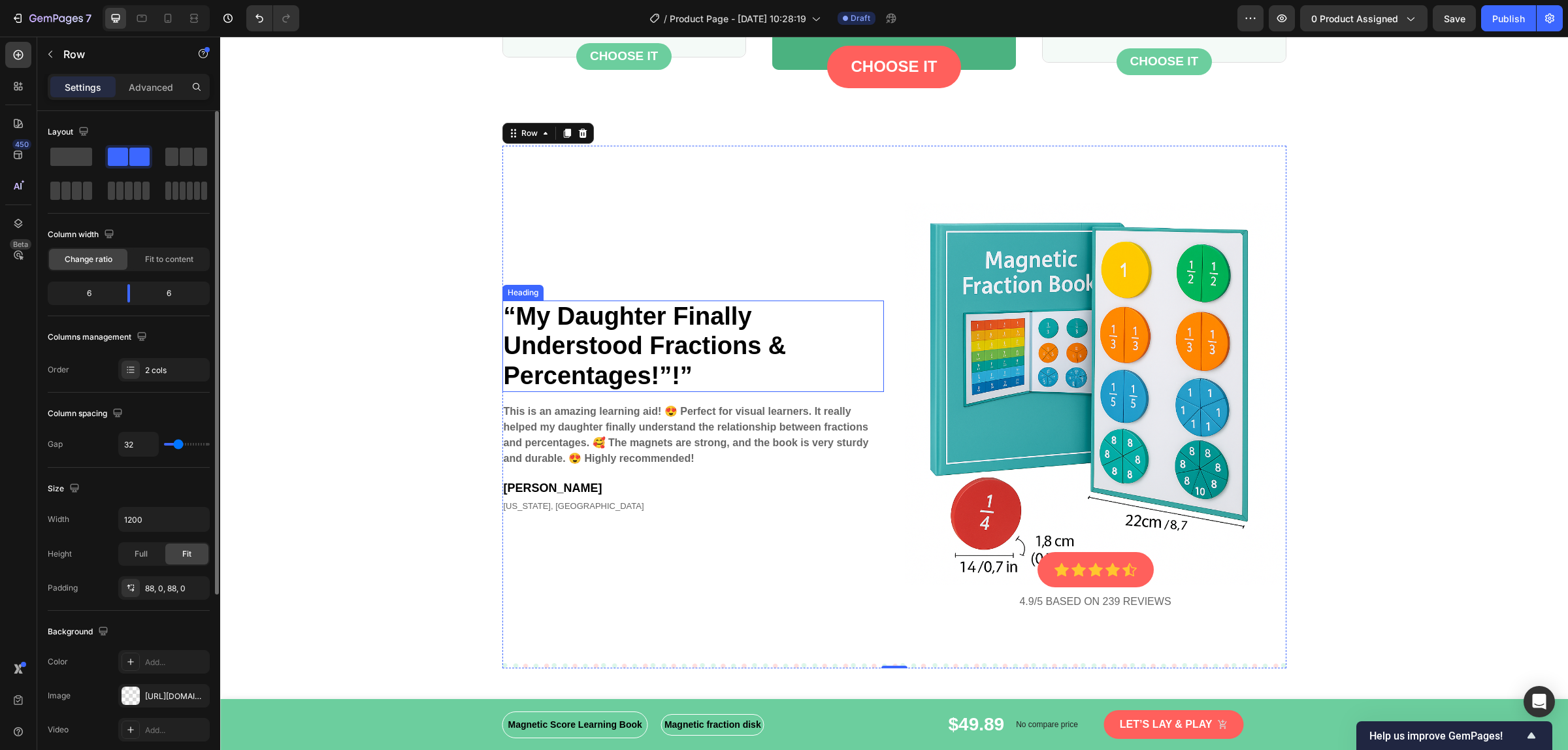
click at [681, 371] on p "“My Daughter Finally Understood Fractions & Percentages!”!”" at bounding box center [693, 346] width 379 height 90
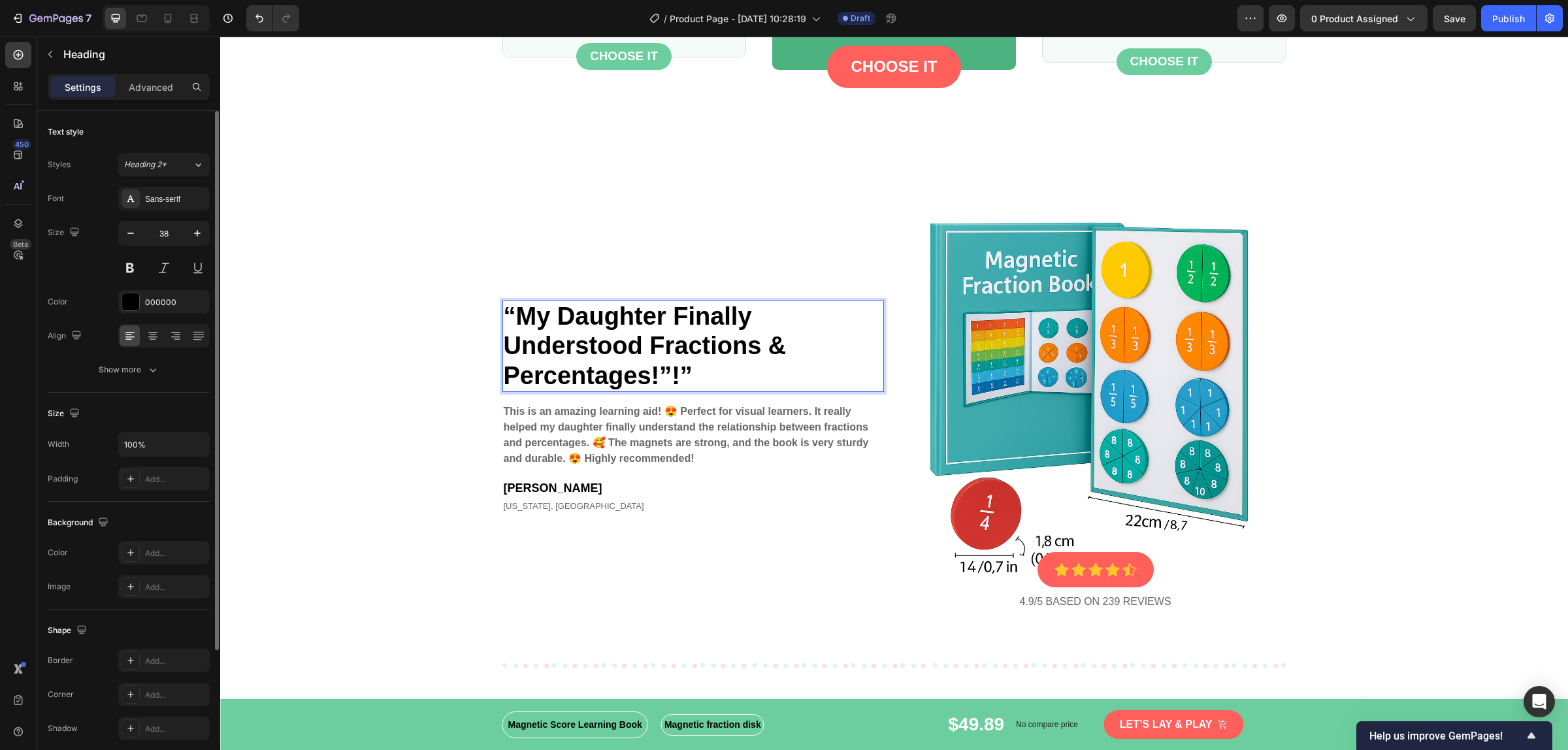
click at [695, 368] on p "“My Daughter Finally Understood Fractions & Percentages!”!”" at bounding box center [693, 346] width 379 height 90
click at [596, 346] on p "“My Daughter Finally Understood Fractions & Percentages!”" at bounding box center [693, 346] width 379 height 90
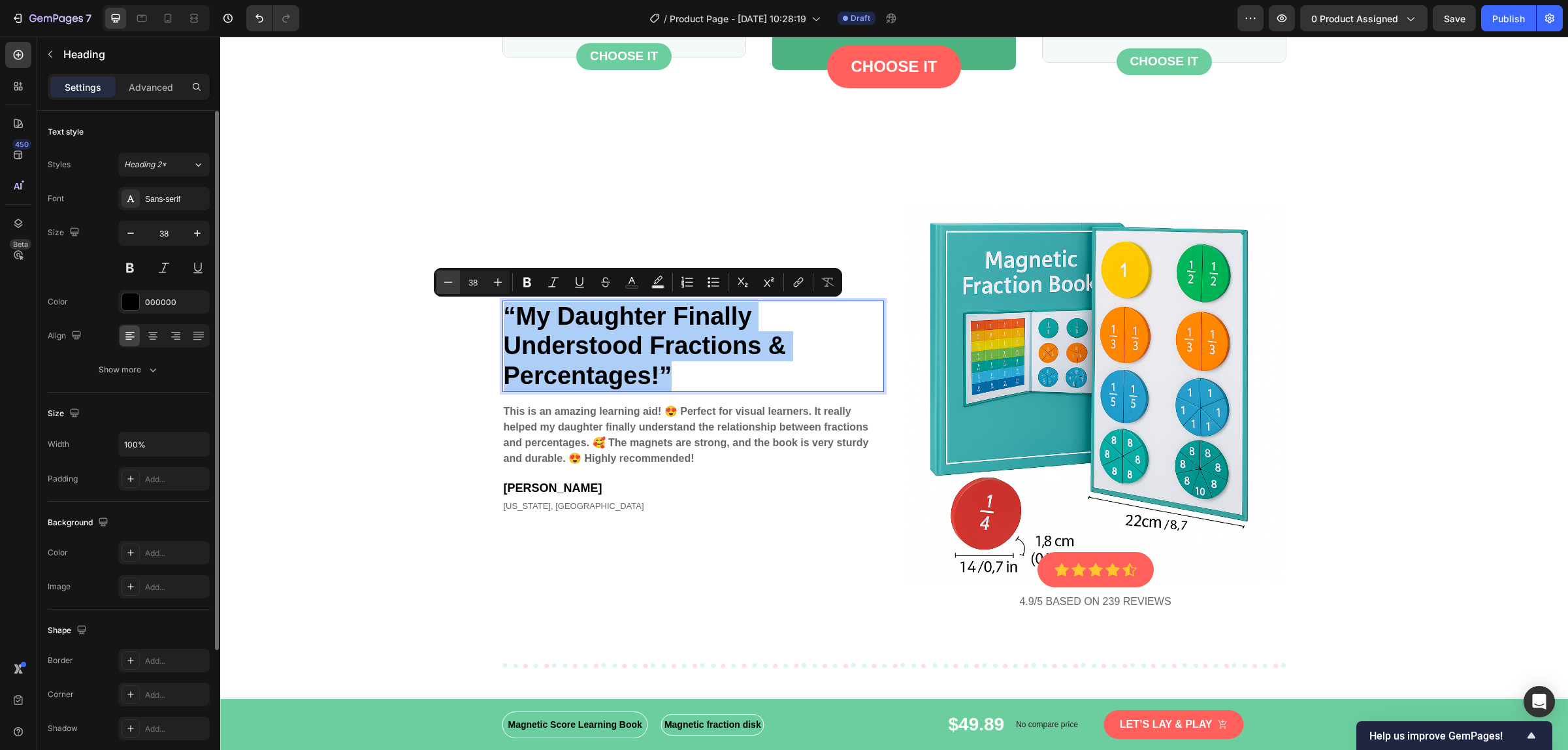
click at [452, 286] on icon "Editor contextual toolbar" at bounding box center [448, 281] width 13 height 13
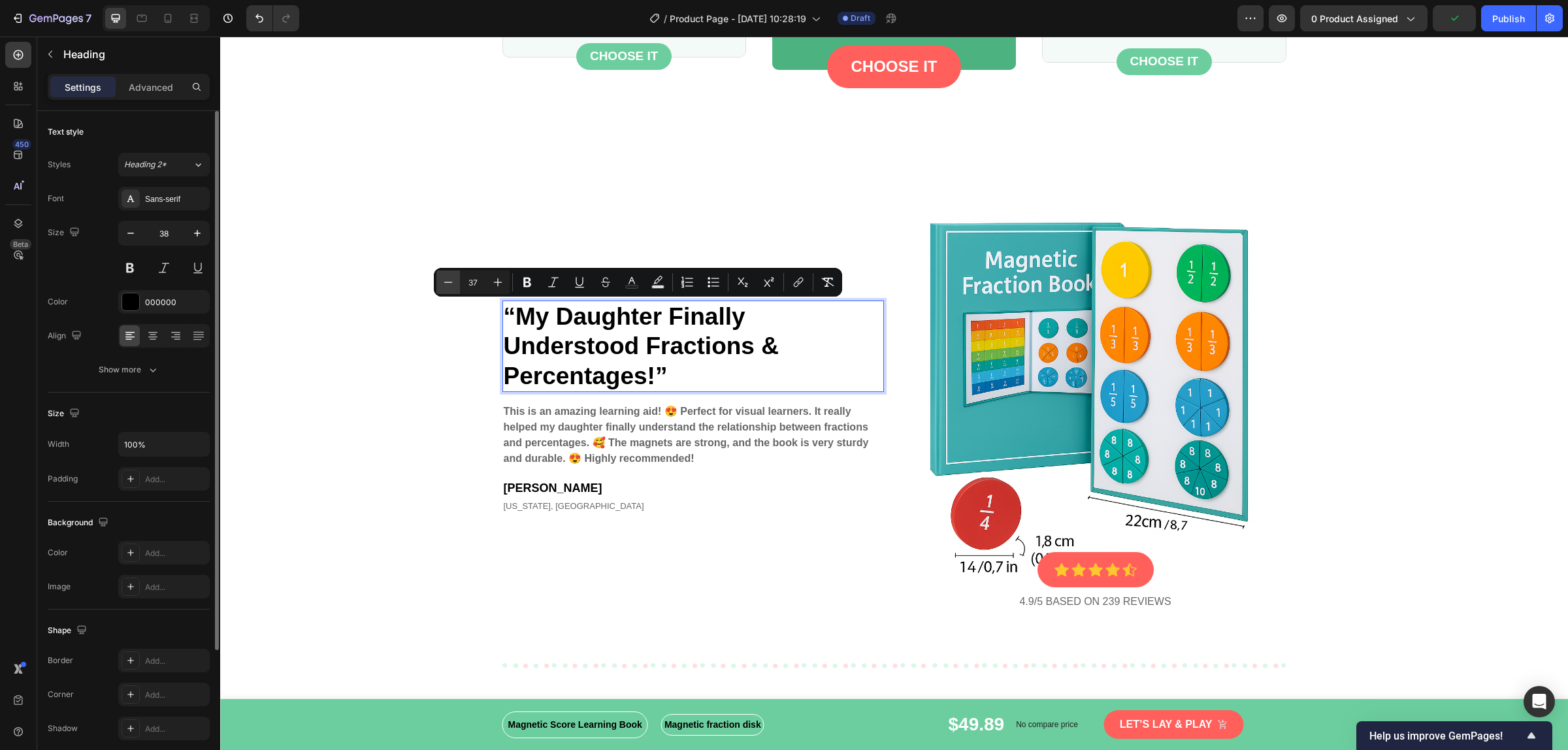
click at [452, 286] on icon "Editor contextual toolbar" at bounding box center [448, 281] width 13 height 13
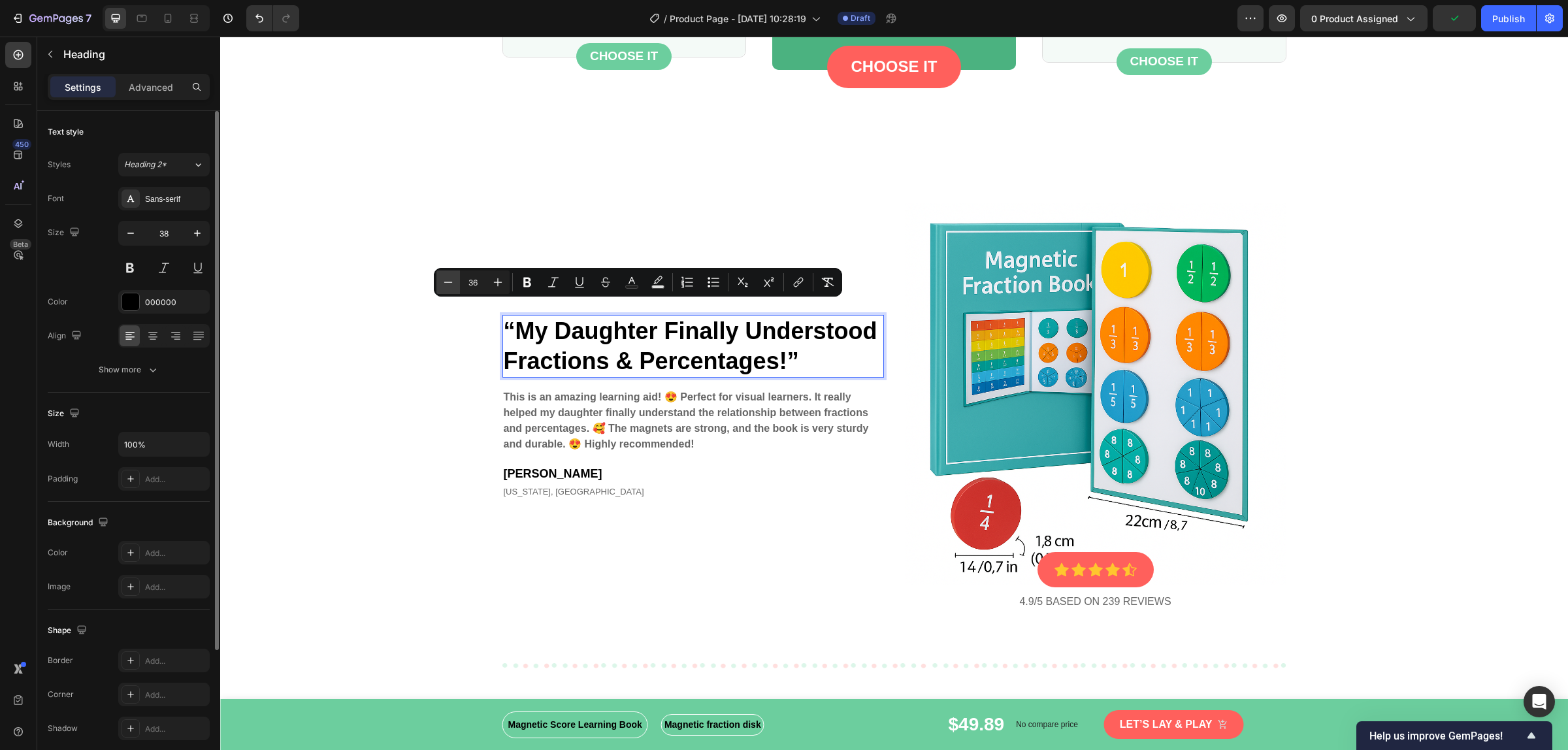
click at [452, 286] on icon "Editor contextual toolbar" at bounding box center [448, 281] width 13 height 13
type input "35"
click at [669, 435] on p "This is an amazing learning aid! 😍 Perfect for visual learners. It really helpe…" at bounding box center [693, 420] width 379 height 62
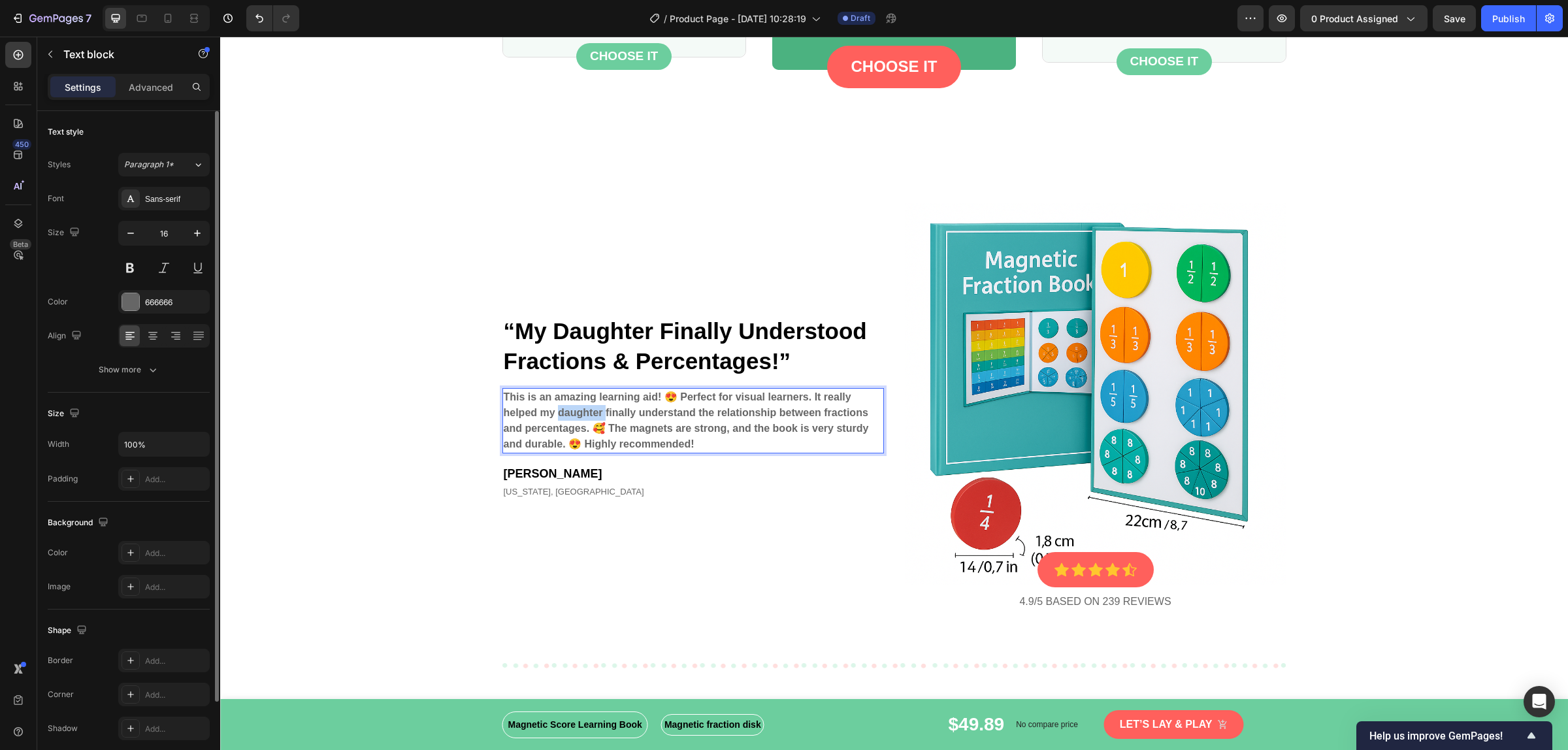
click at [589, 410] on strong "This is an amazing learning aid! 😍 Perfect for visual learners. It really helpe…" at bounding box center [686, 420] width 365 height 58
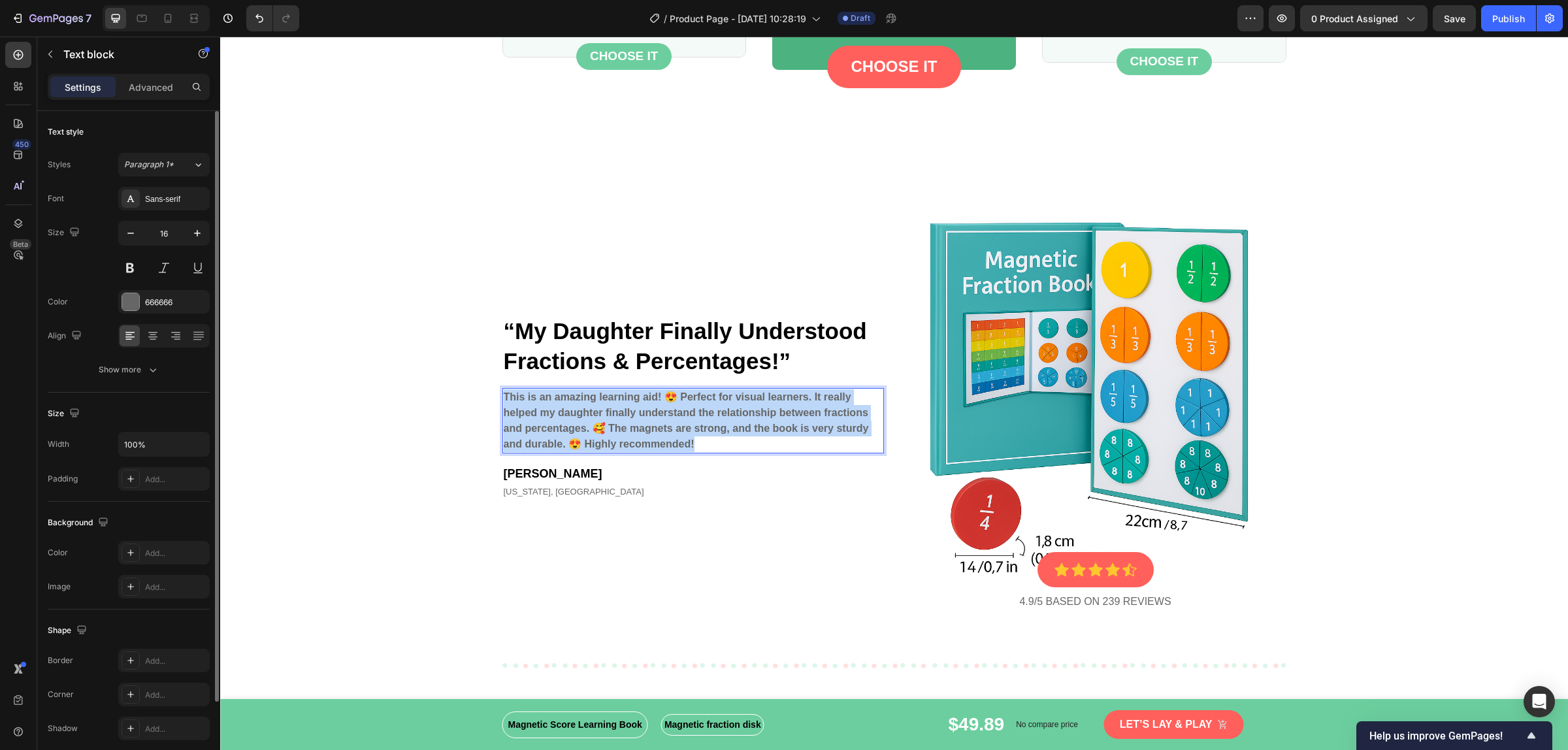
click at [589, 410] on strong "This is an amazing learning aid! 😍 Perfect for visual learners. It really helpe…" at bounding box center [686, 420] width 365 height 58
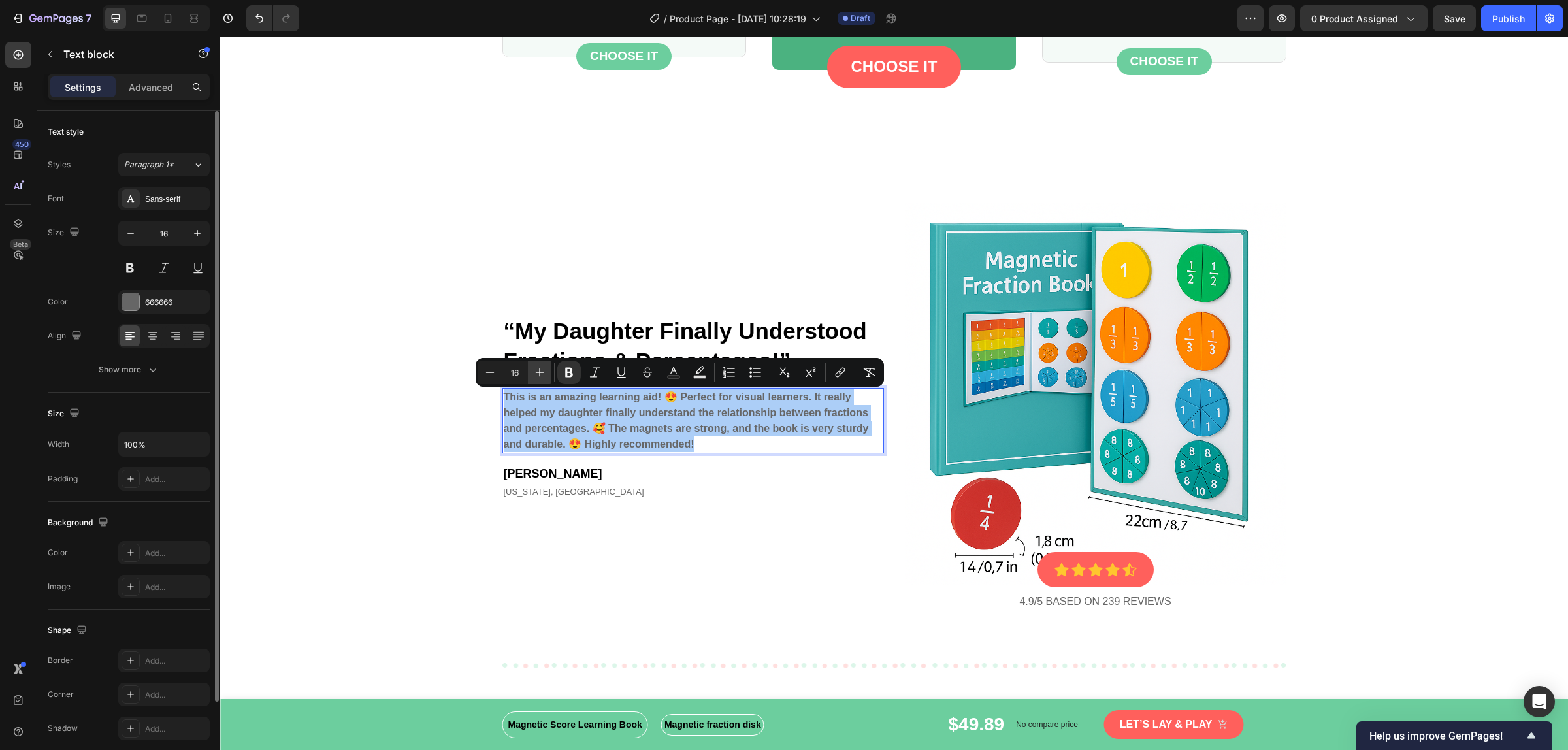
click at [536, 373] on icon "Editor contextual toolbar" at bounding box center [539, 372] width 13 height 13
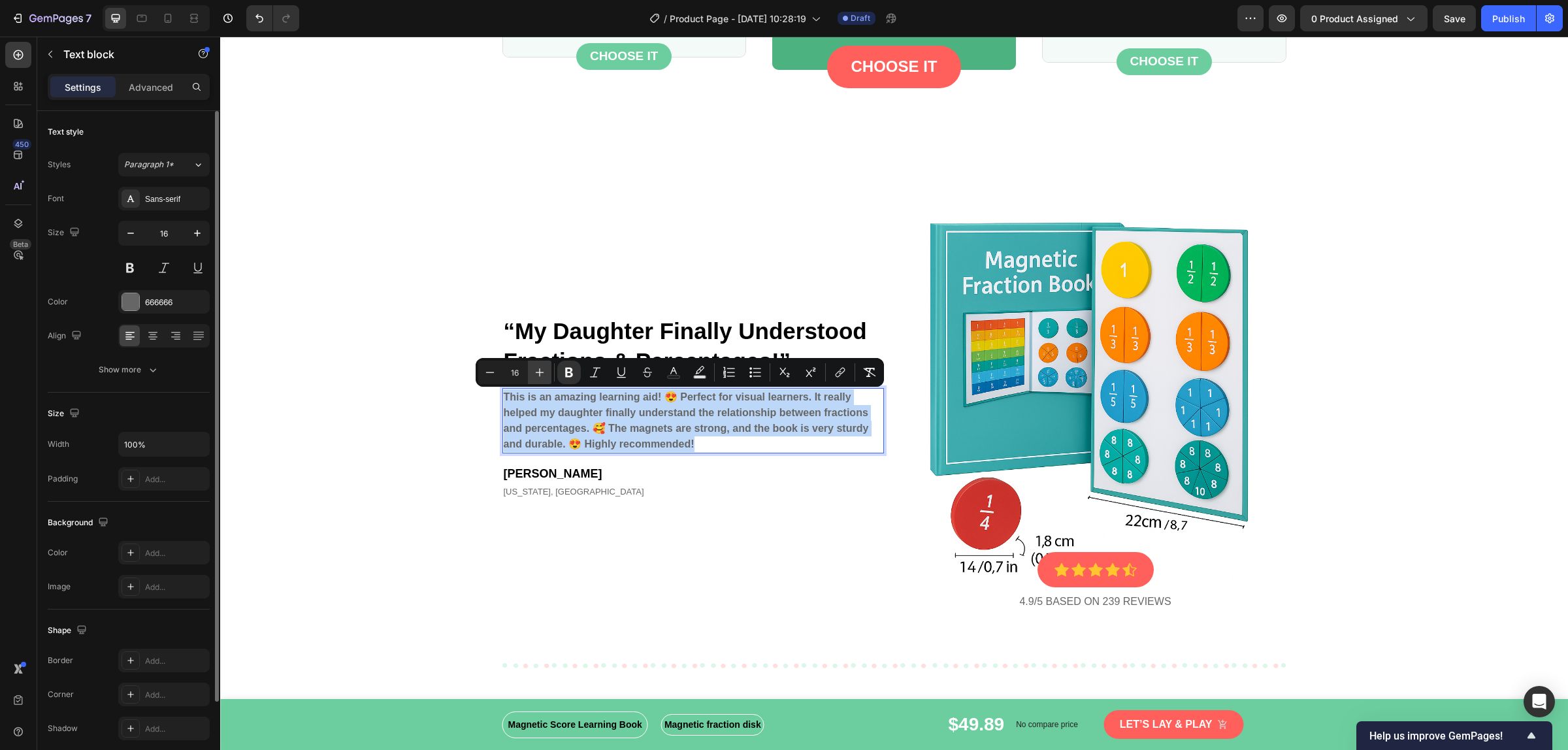
type input "17"
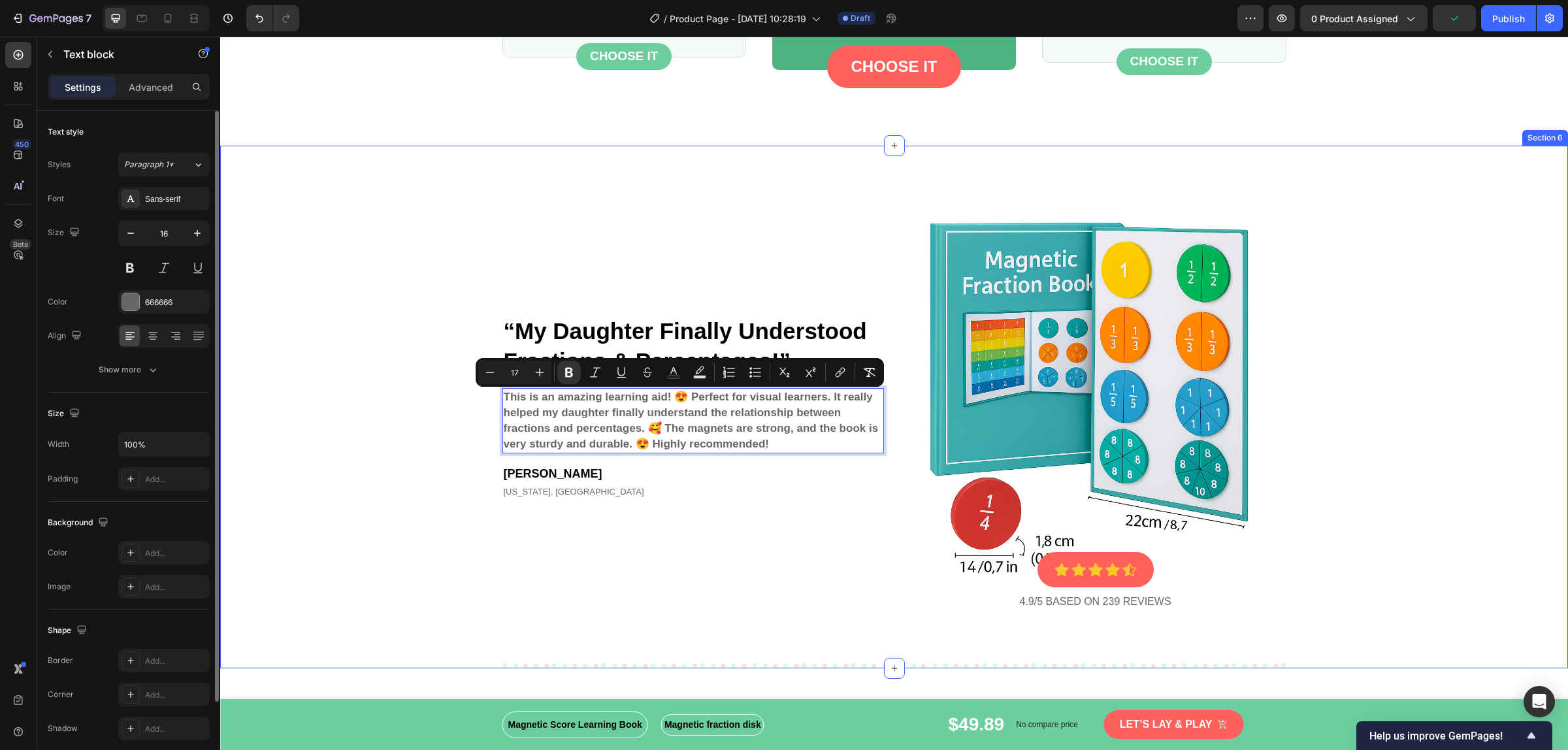
click at [1439, 458] on div "⁠⁠⁠⁠⁠⁠⁠ “My Daughter Finally Understood Fractions & Percentages!” Heading This …" at bounding box center [893, 407] width 1306 height 522
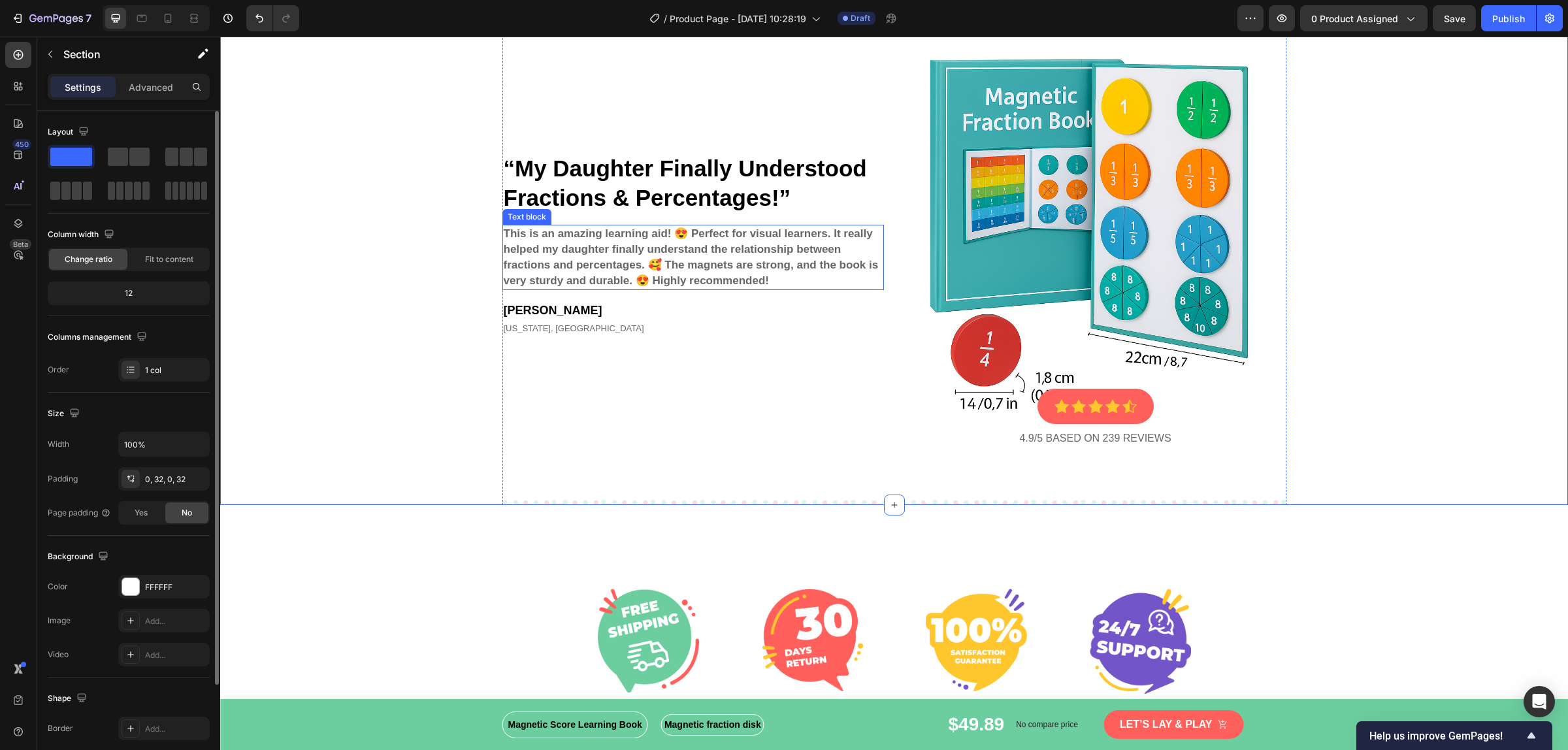
scroll to position [4090, 0]
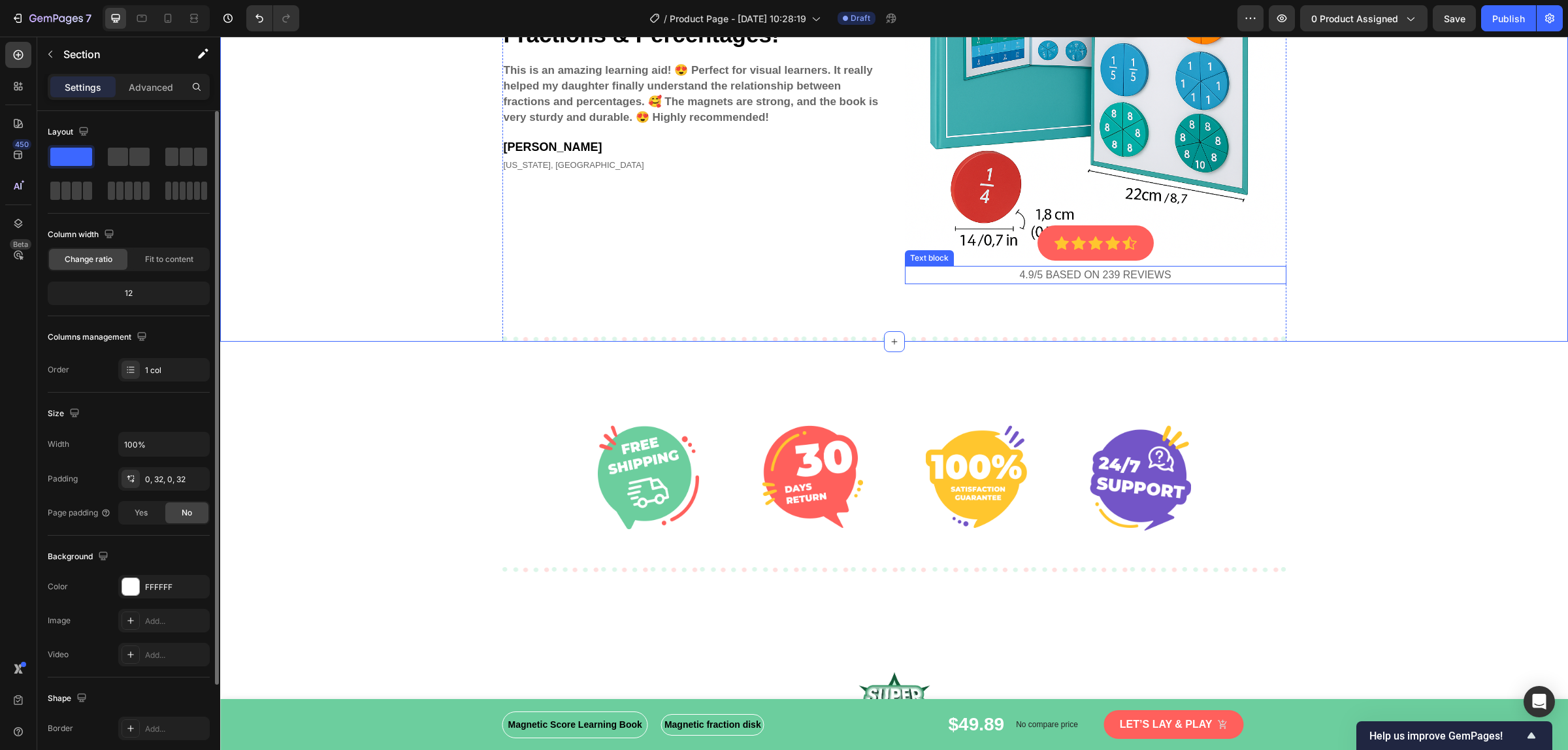
click at [1063, 278] on p "4.9/5 based on 239 reviews" at bounding box center [1095, 275] width 379 height 16
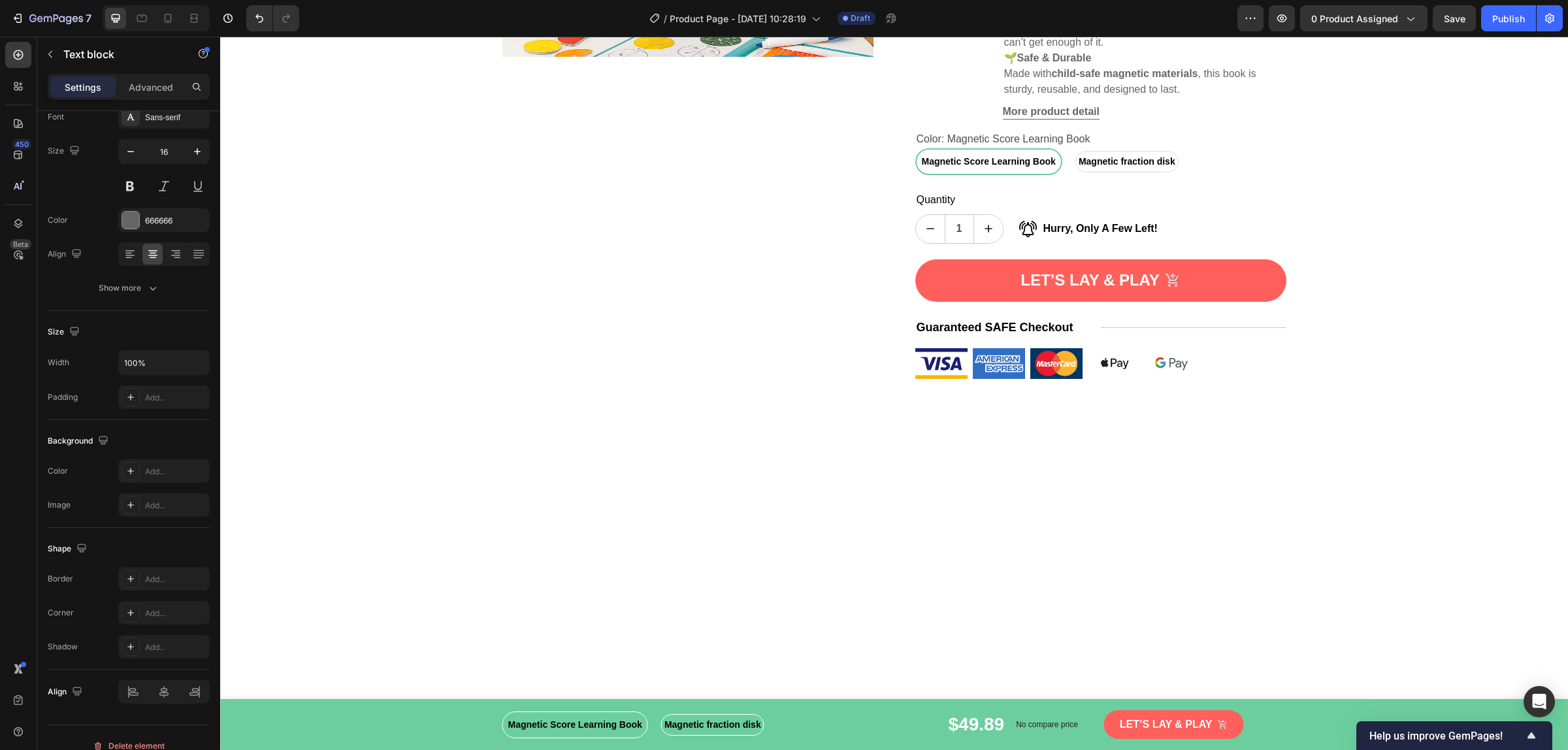
scroll to position [9, 0]
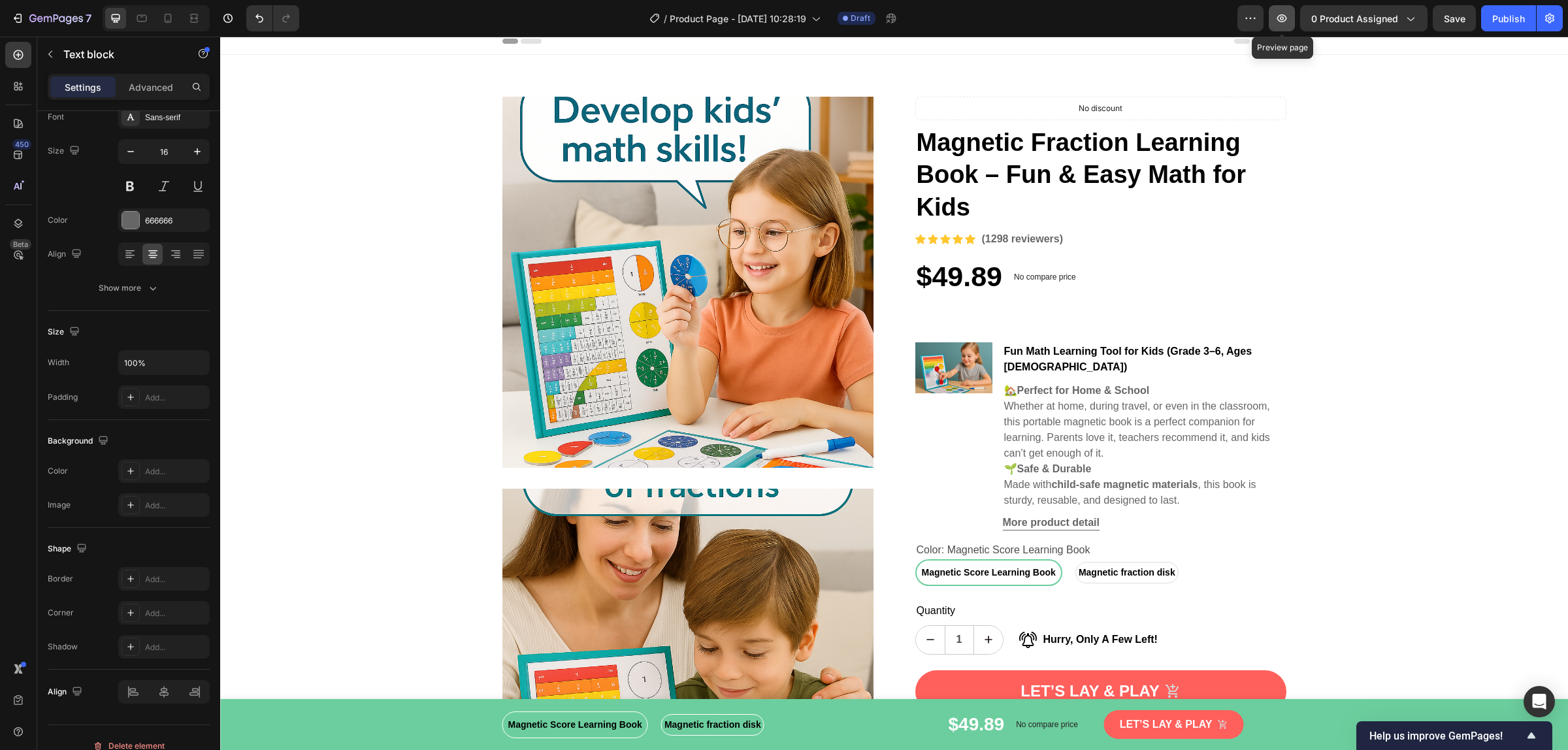
click at [1279, 14] on icon "button" at bounding box center [1281, 18] width 13 height 13
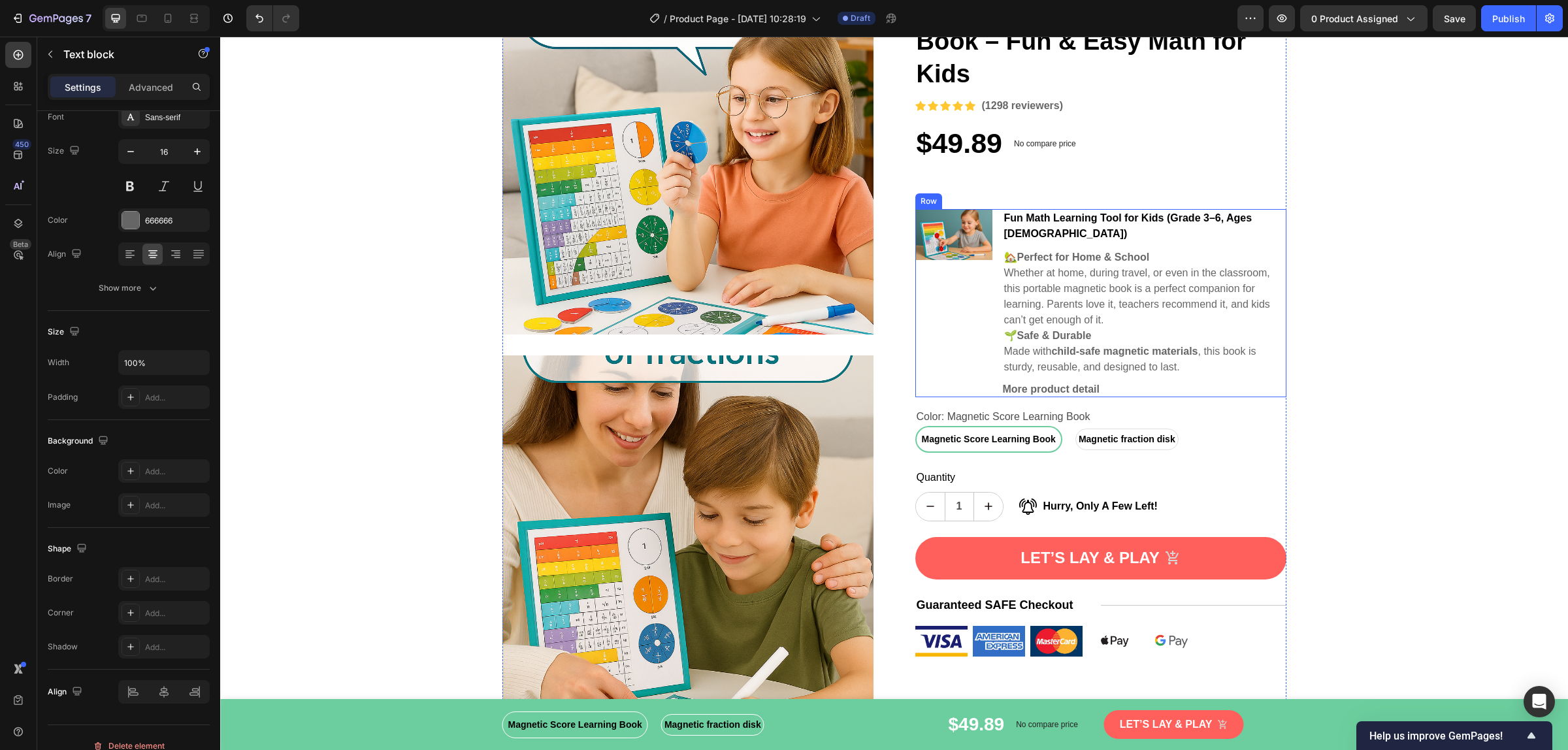
scroll to position [171, 0]
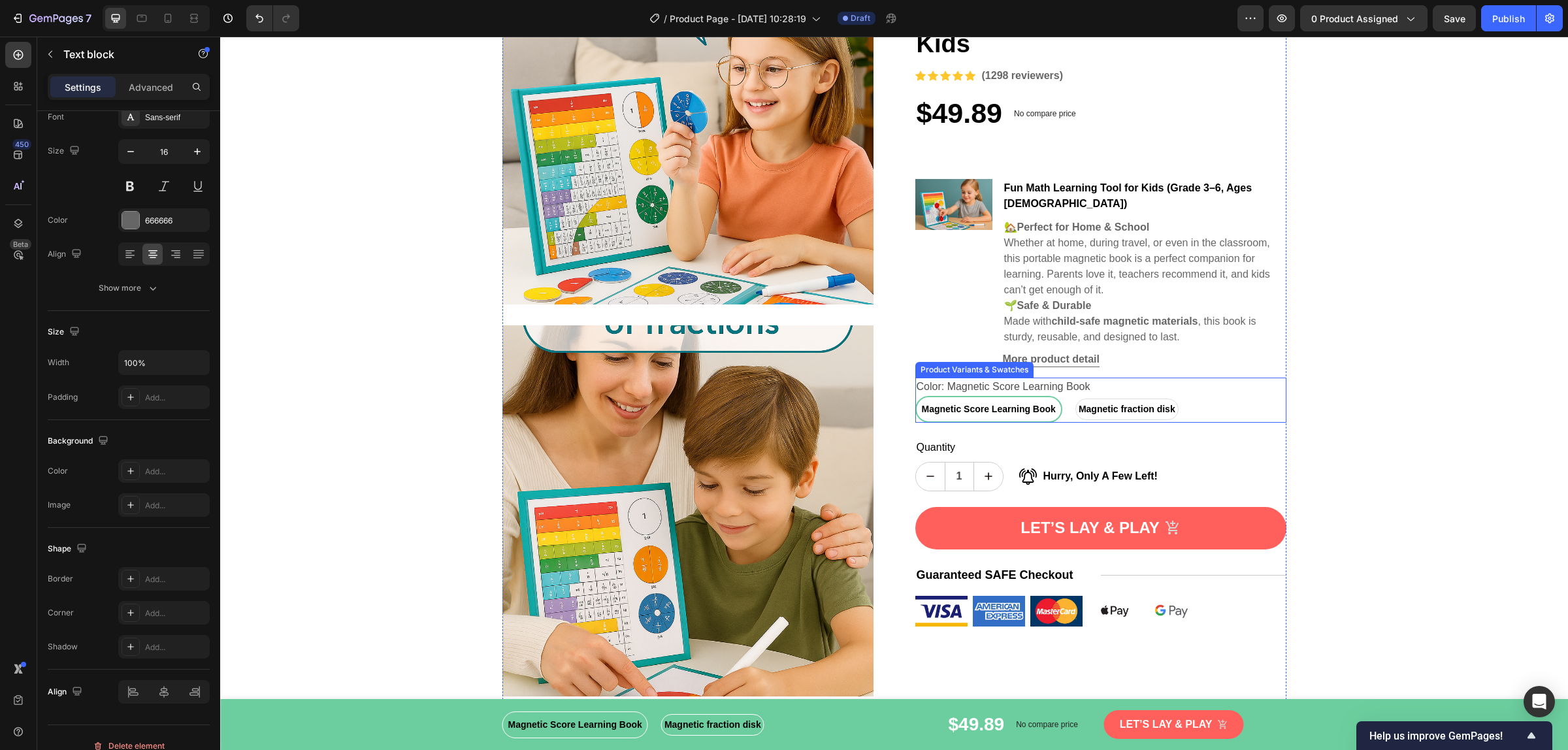
click at [955, 403] on span "Magnetic Score Learning Book" at bounding box center [988, 410] width 139 height 14
click at [915, 395] on input "Magnetic Score Learning Book Magnetic Score Learning Book Magnetic Score Learni…" at bounding box center [915, 395] width 1 height 1
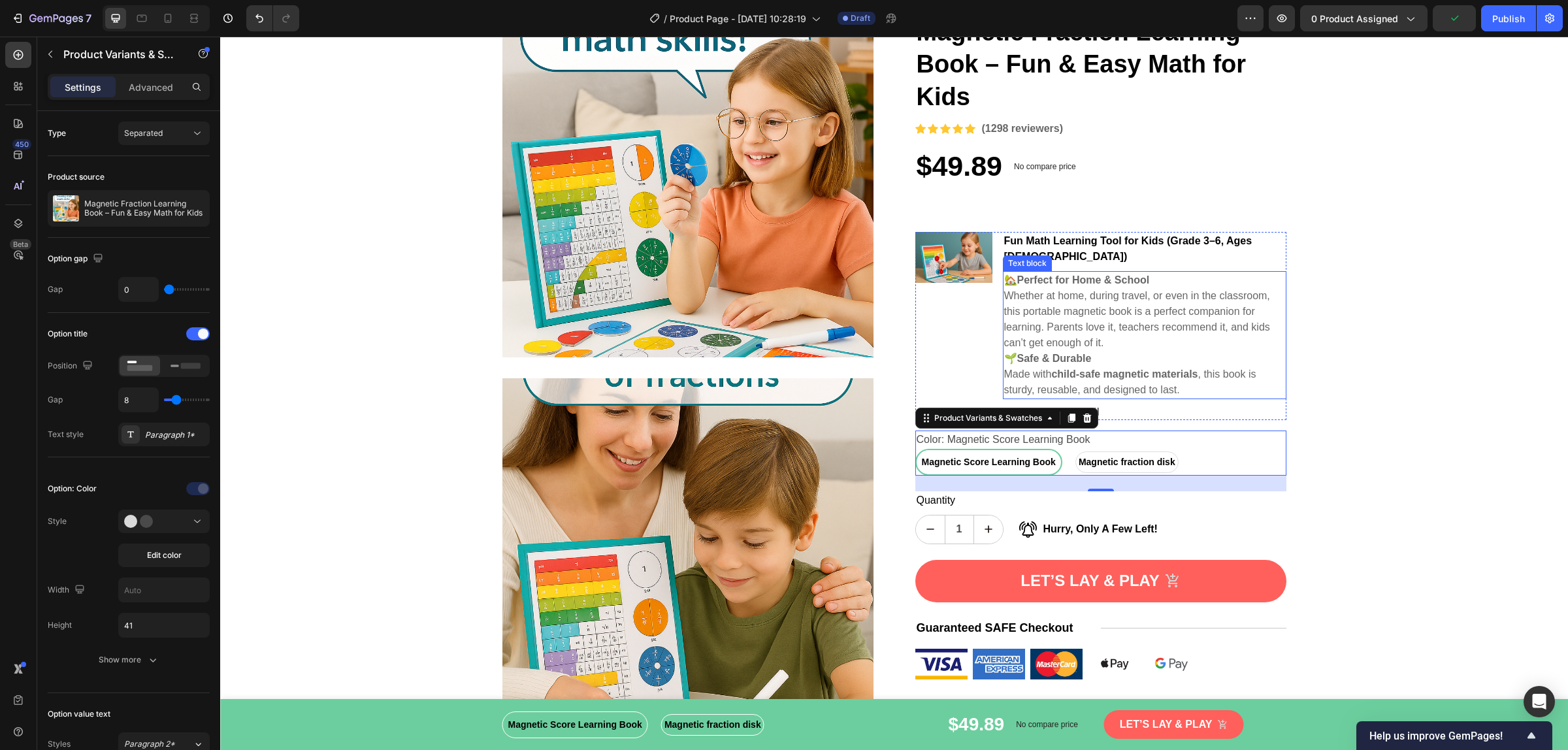
scroll to position [91, 0]
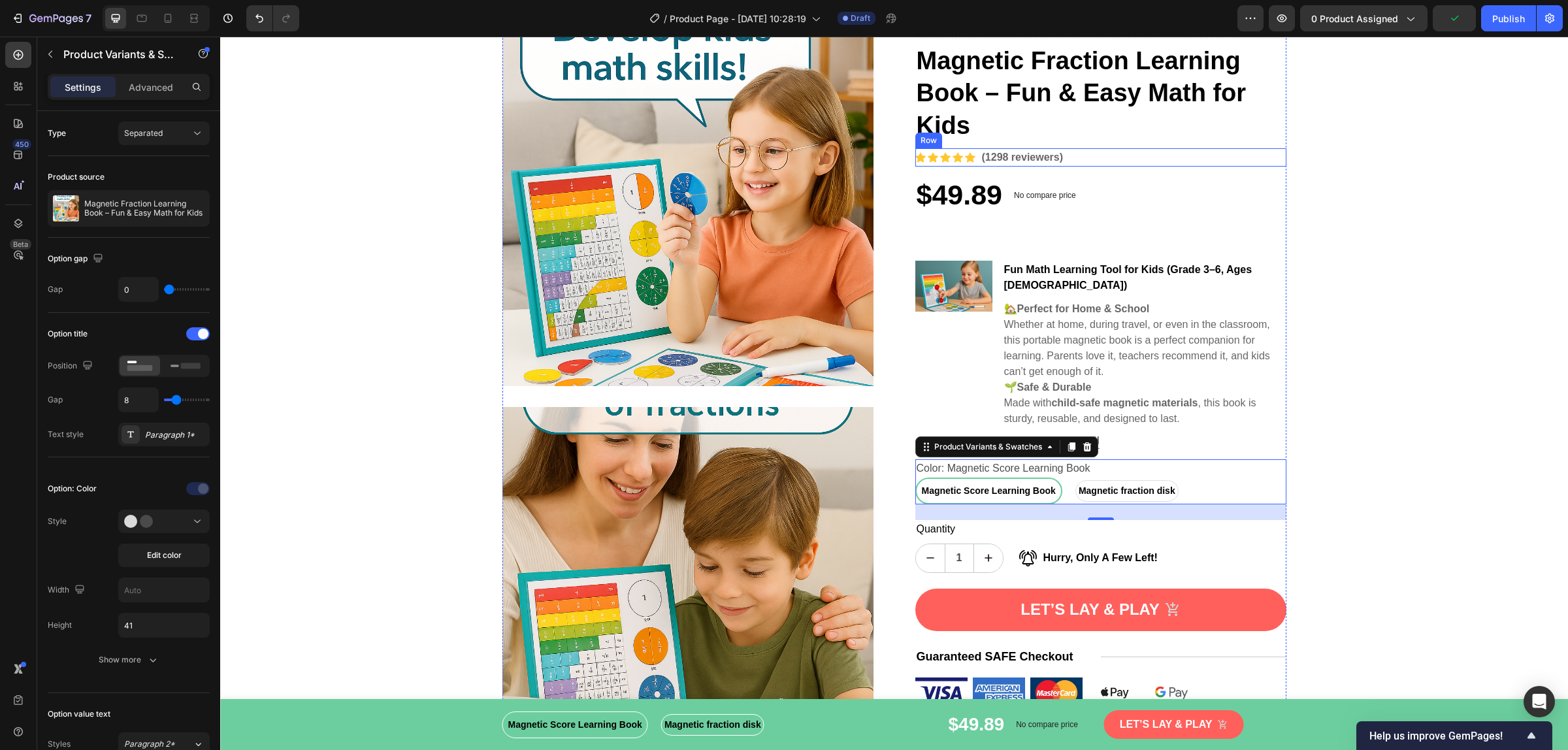
click at [944, 165] on div "Icon Icon Icon Icon Icon Icon List Hoz" at bounding box center [945, 157] width 60 height 18
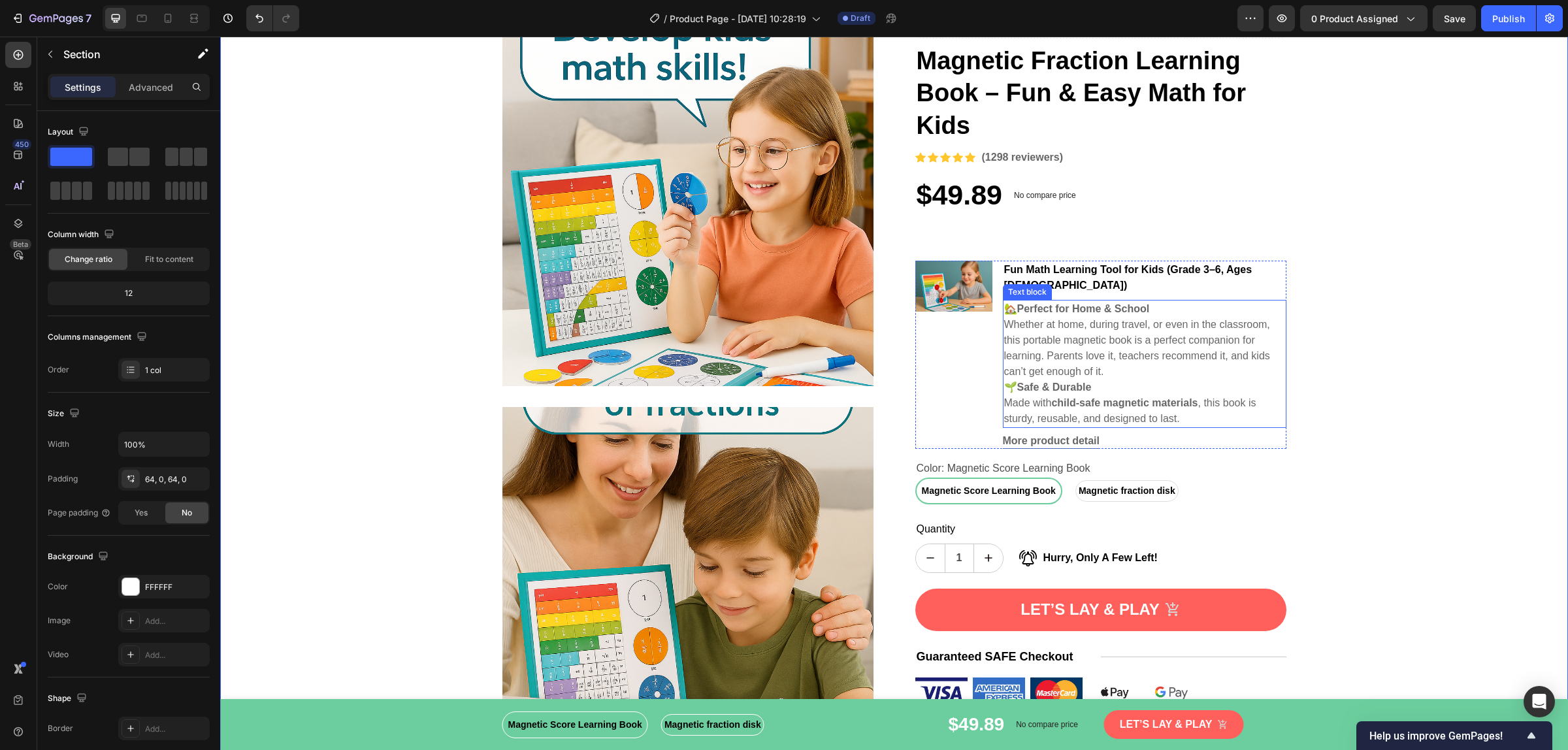
click at [1125, 380] on p "🌱 Safe & Durable" at bounding box center [1144, 388] width 281 height 16
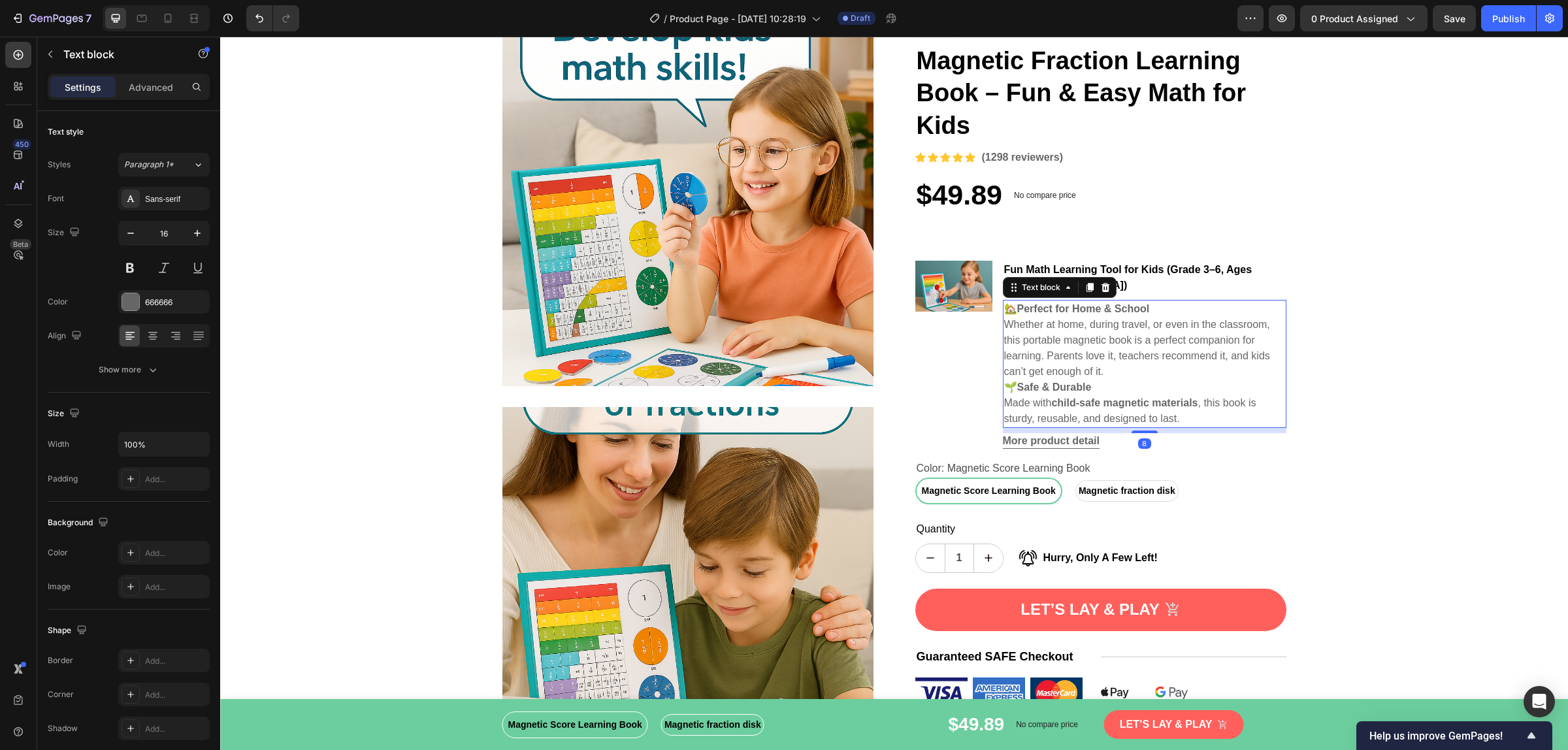
click at [1053, 382] on strong "Safe & Durable" at bounding box center [1054, 387] width 75 height 11
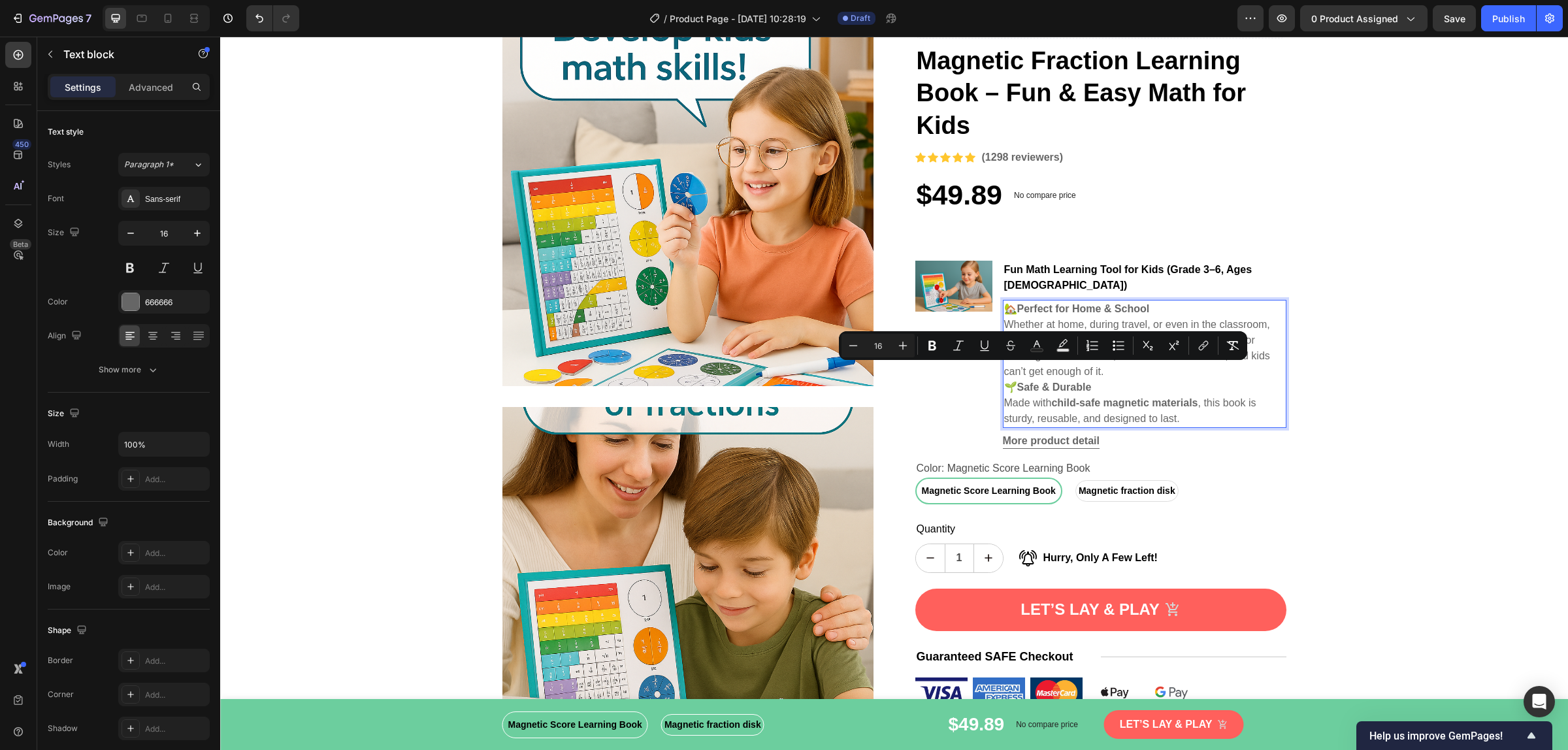
click at [1067, 303] on strong "Perfect for Home & School" at bounding box center [1083, 309] width 133 height 11
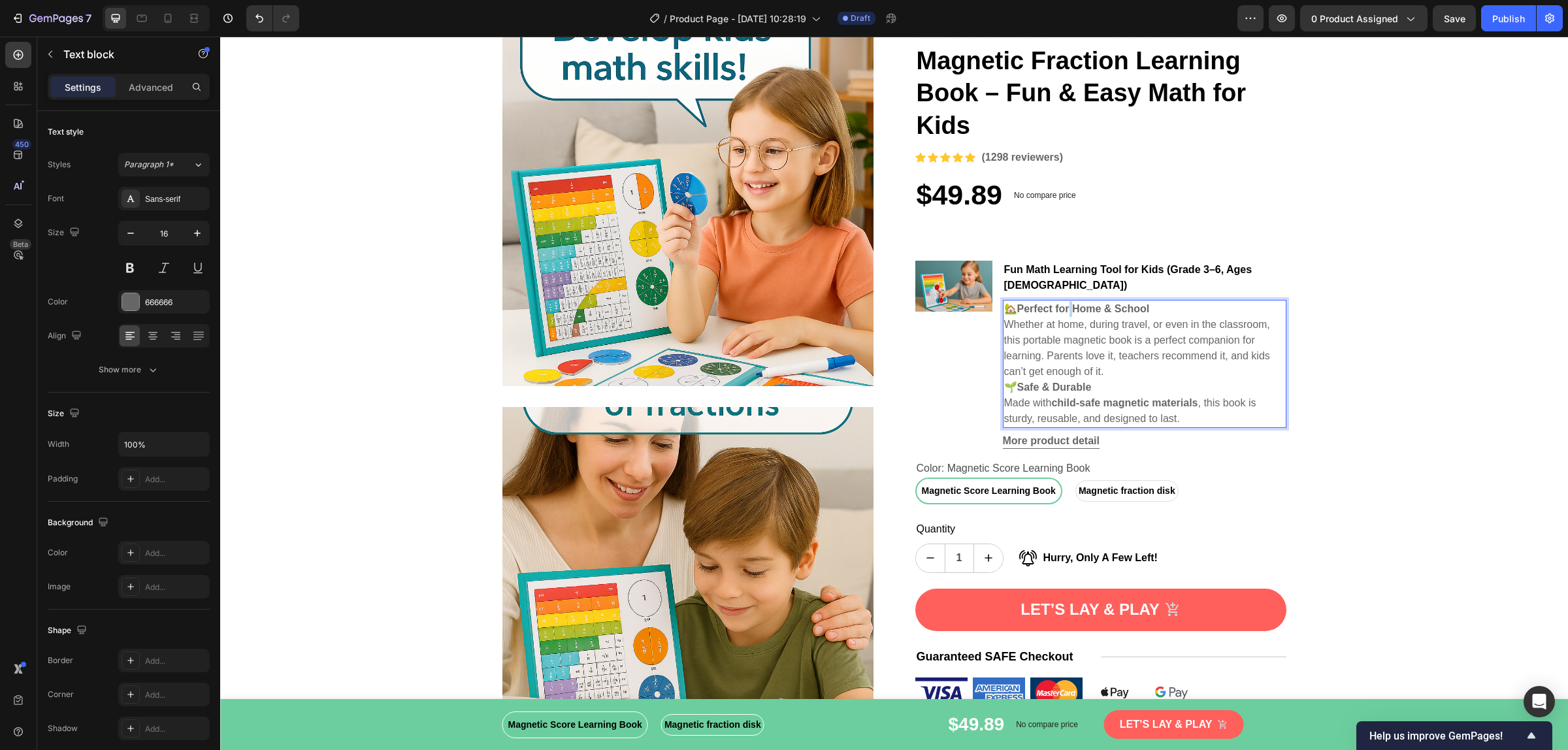
click at [1067, 303] on strong "Perfect for Home & School" at bounding box center [1083, 309] width 133 height 11
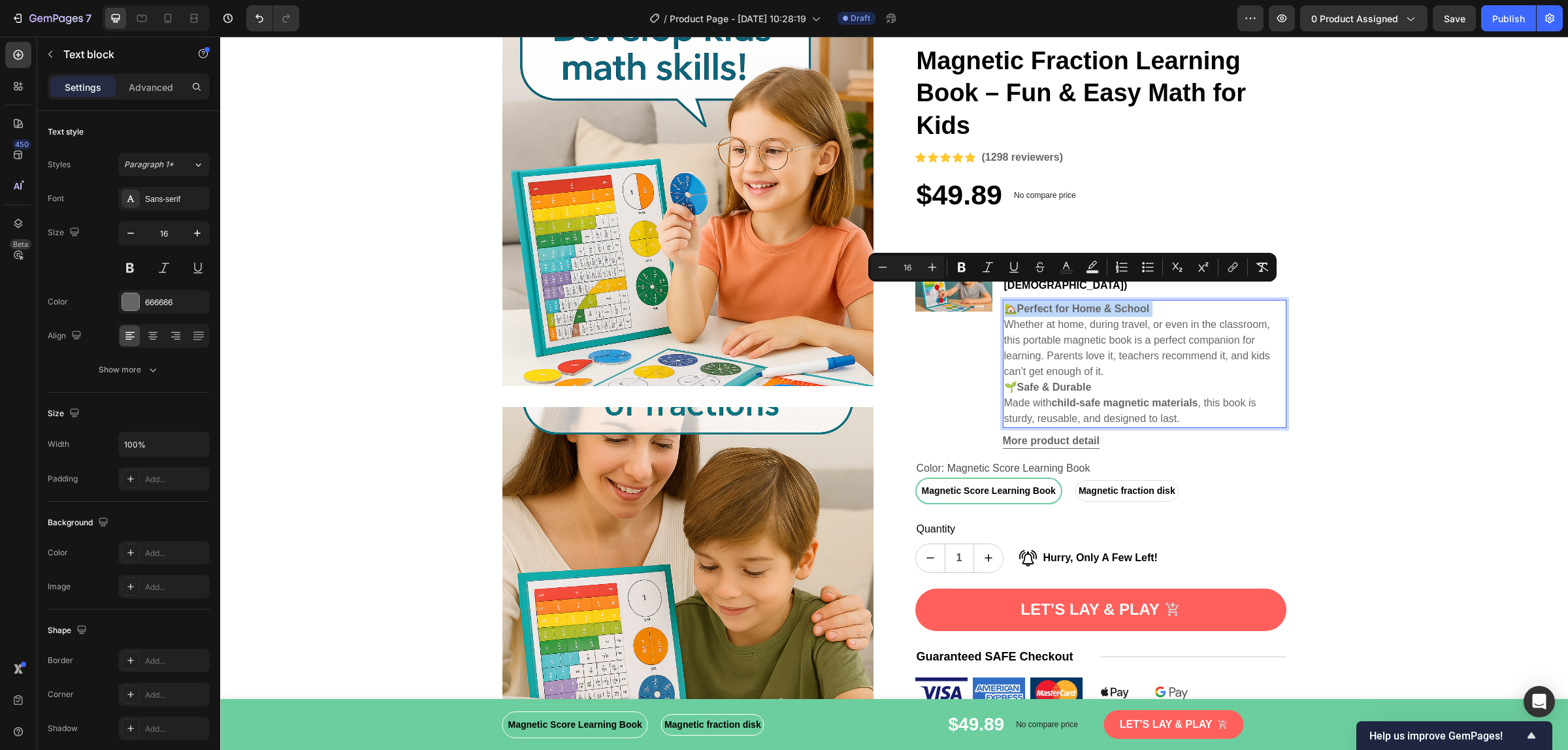
click at [1067, 303] on strong "Perfect for Home & School" at bounding box center [1083, 309] width 133 height 11
click at [941, 273] on button "Plus" at bounding box center [932, 266] width 24 height 24
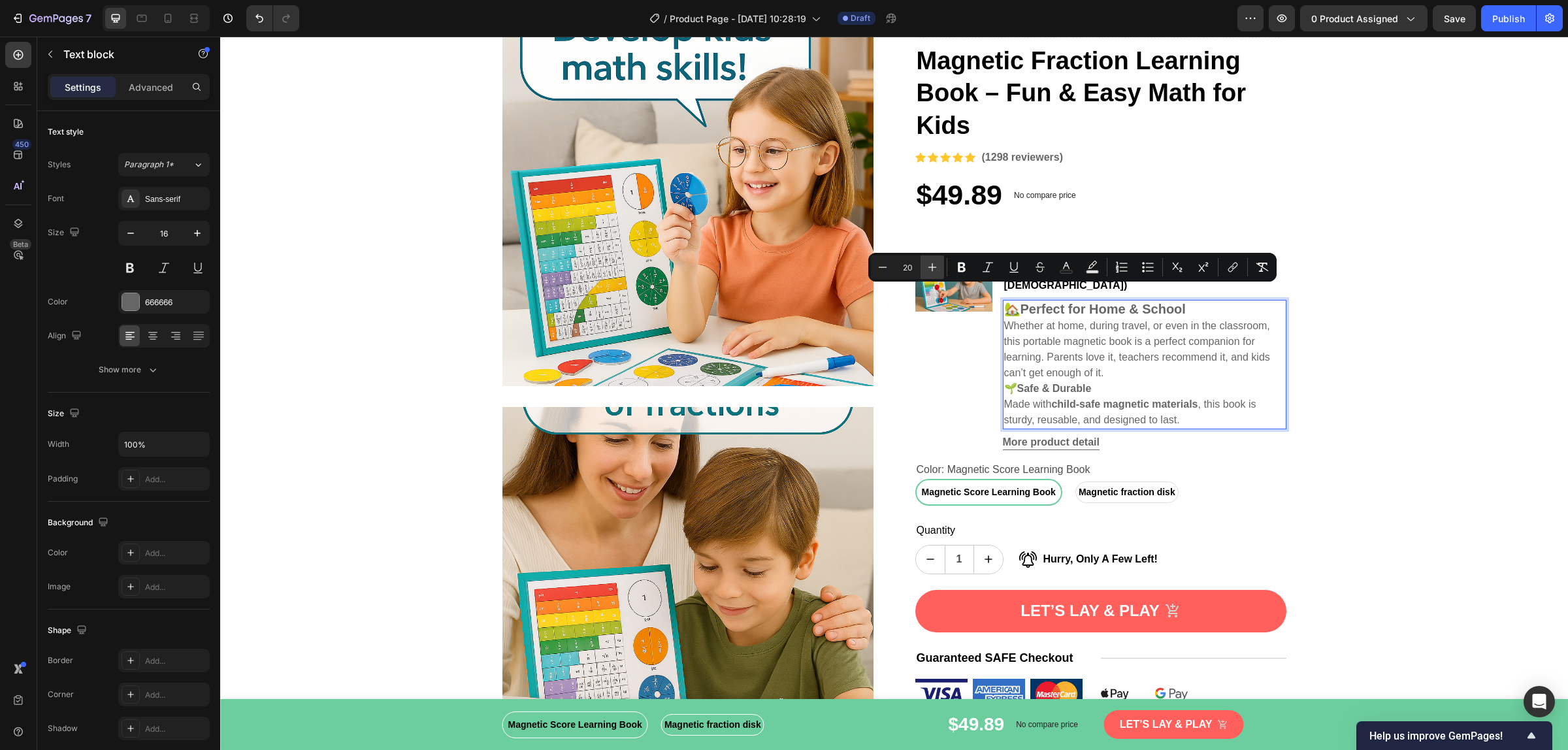
click at [941, 273] on button "Plus" at bounding box center [932, 266] width 24 height 24
click at [925, 268] on icon "Editor contextual toolbar" at bounding box center [931, 266] width 13 height 13
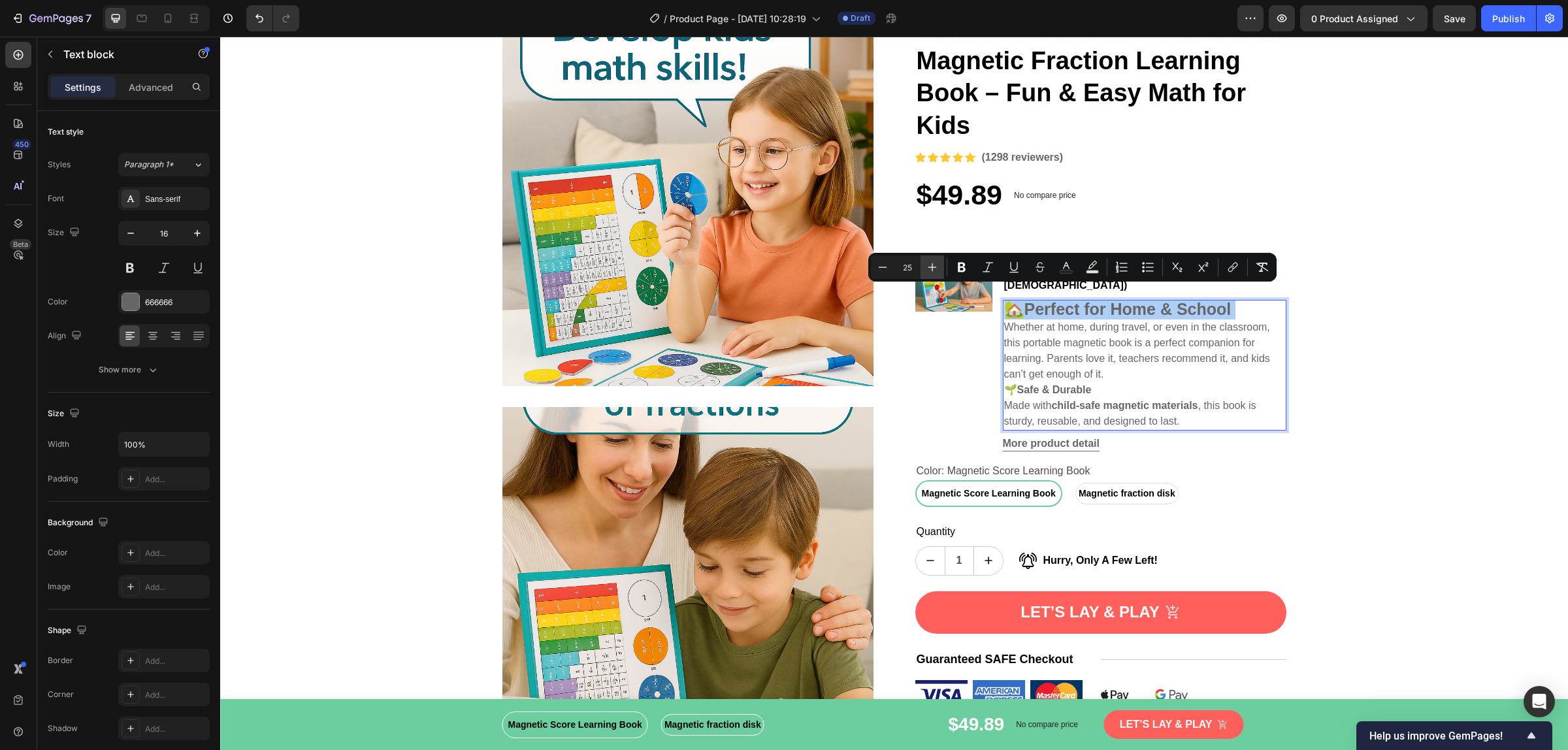
click at [925, 268] on icon "Editor contextual toolbar" at bounding box center [931, 266] width 13 height 13
type input "27"
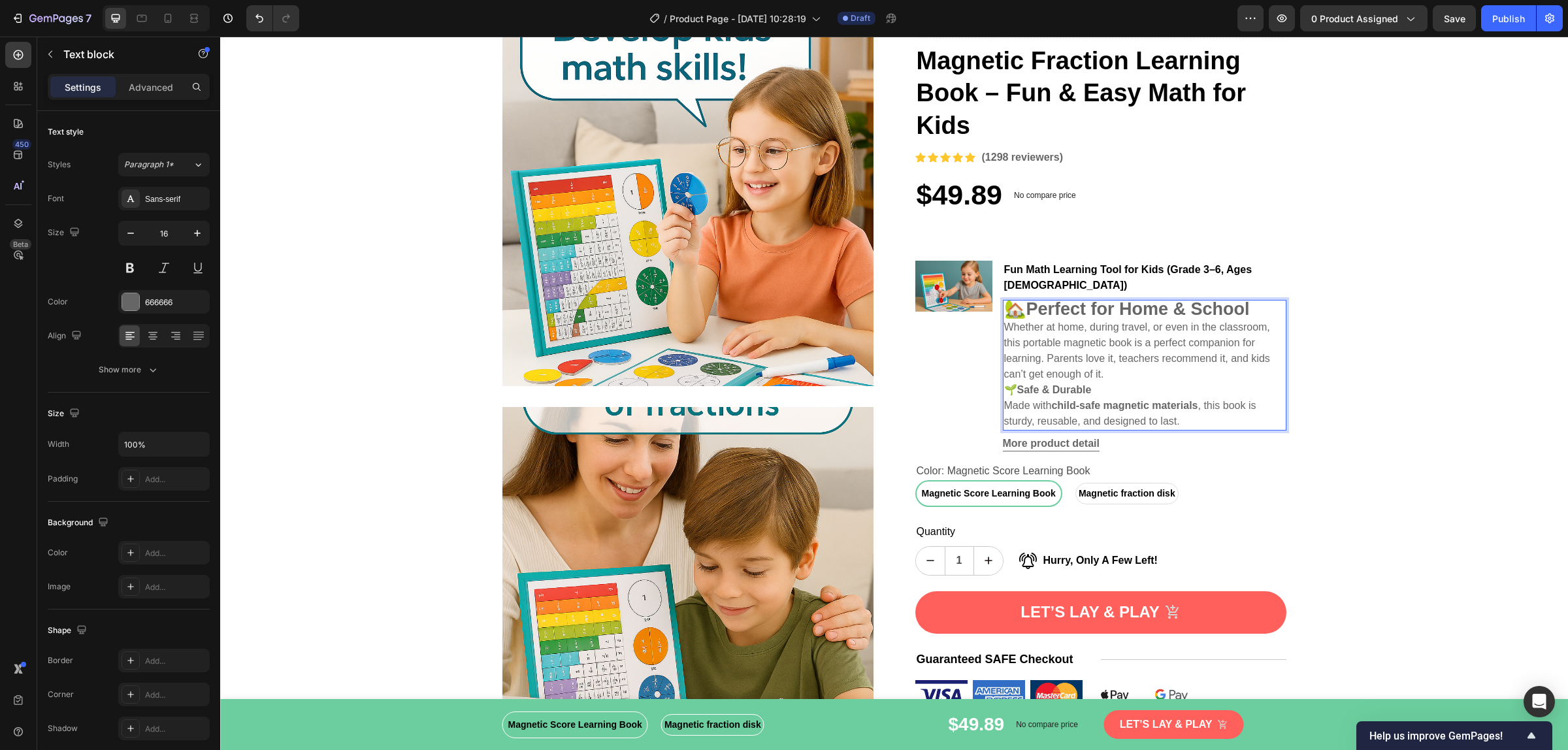
click at [1107, 357] on p "Whether at home, during travel, or even in the classroom, this portable magneti…" at bounding box center [1144, 350] width 281 height 62
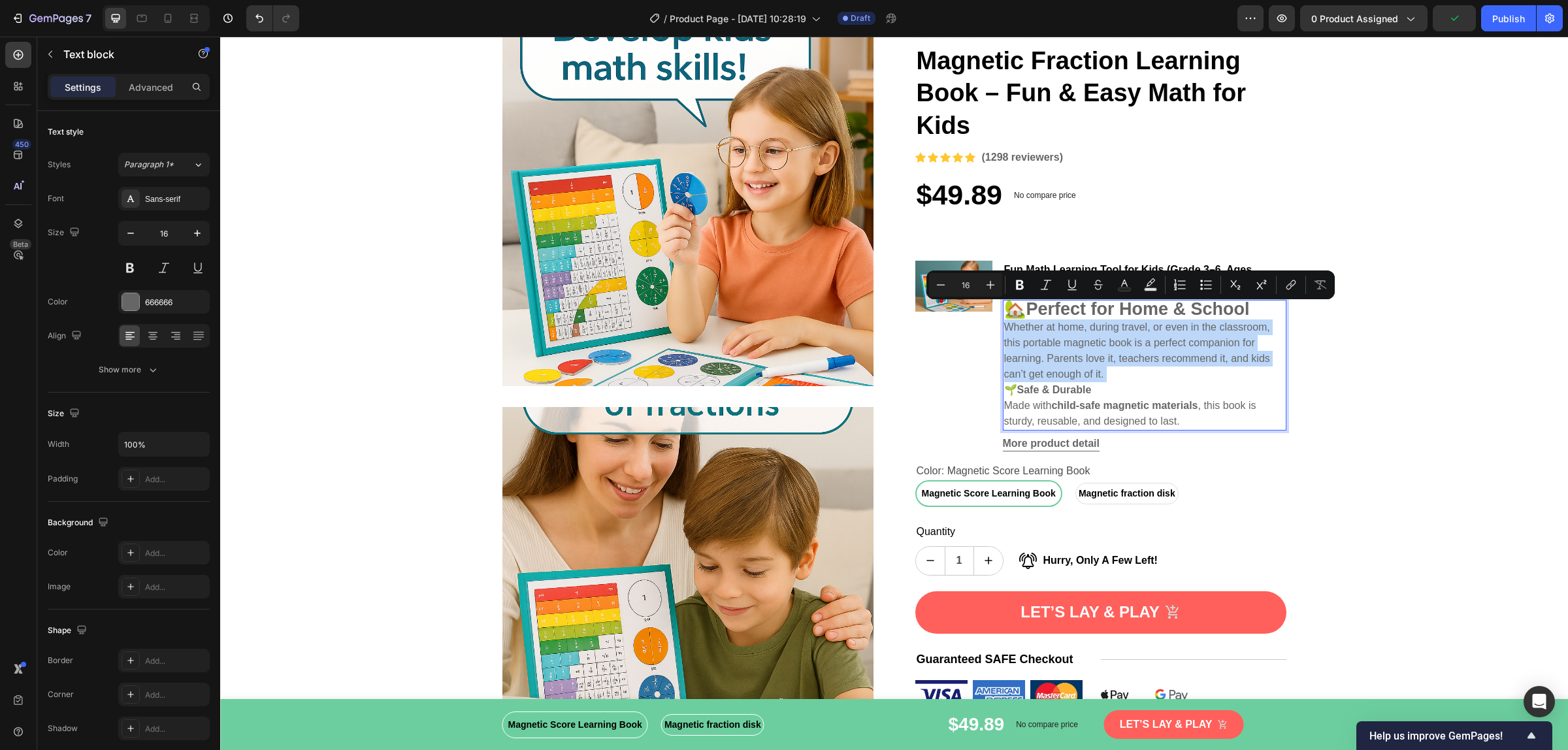
drag, startPoint x: 1107, startPoint y: 357, endPoint x: 1002, endPoint y: 316, distance: 112.7
click at [1004, 319] on p "Whether at home, during travel, or even in the classroom, this portable magneti…" at bounding box center [1144, 350] width 281 height 62
click at [996, 289] on button "Plus" at bounding box center [990, 284] width 24 height 24
click at [984, 289] on icon "Editor contextual toolbar" at bounding box center [990, 284] width 13 height 13
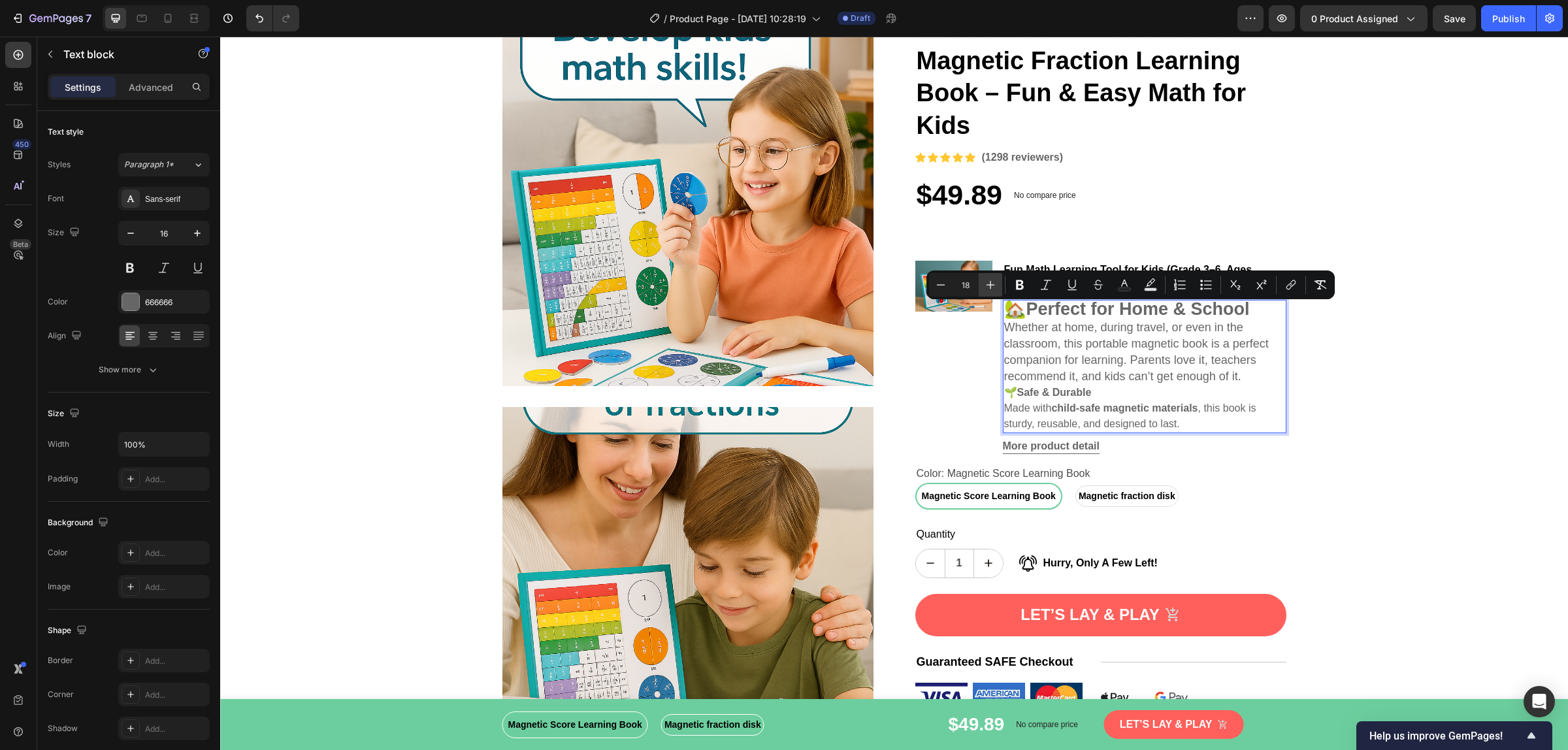
click at [984, 289] on icon "Editor contextual toolbar" at bounding box center [990, 284] width 13 height 13
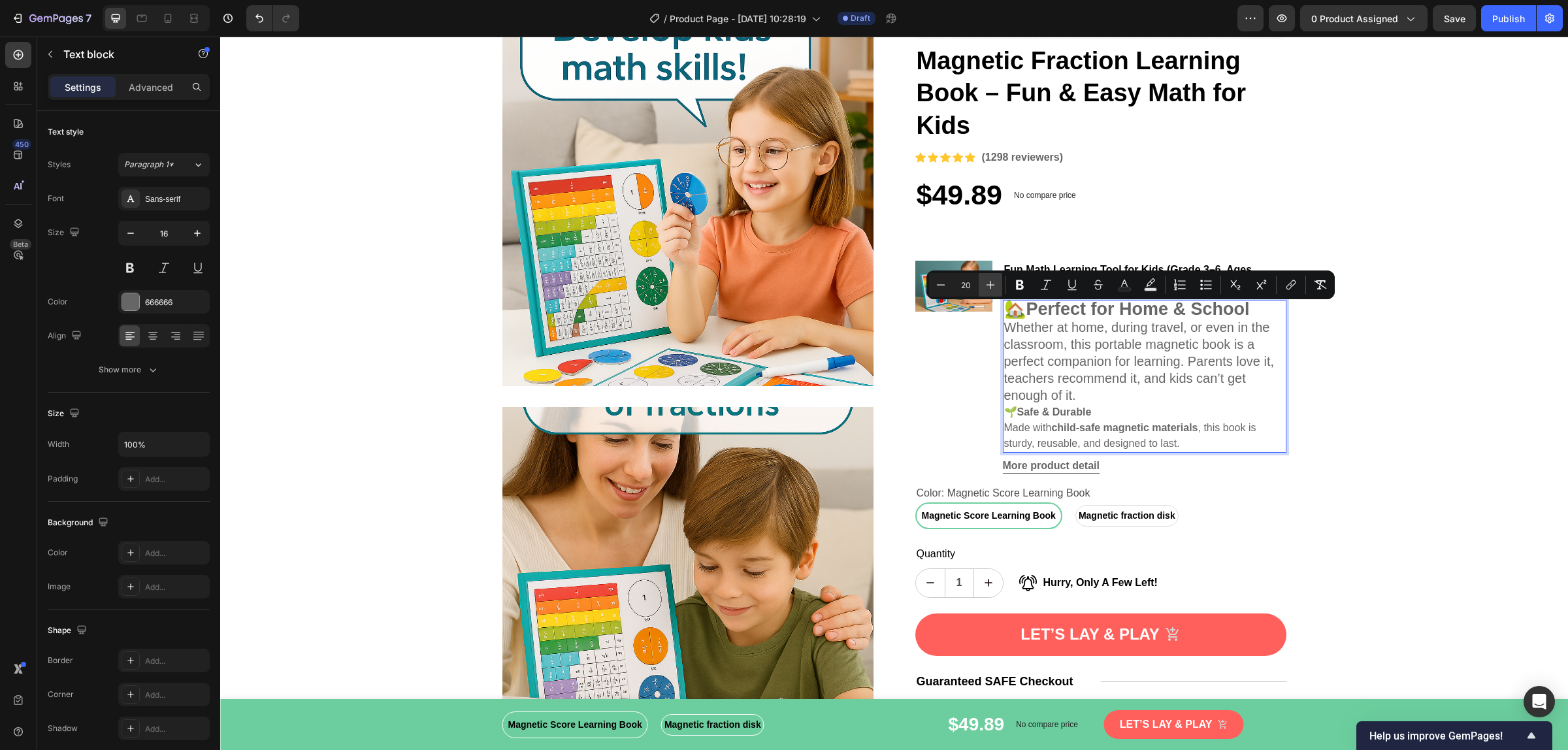
click at [984, 289] on icon "Editor contextual toolbar" at bounding box center [990, 284] width 13 height 13
type input "21"
click at [1098, 404] on p "🌱 Safe & Durable" at bounding box center [1144, 412] width 281 height 16
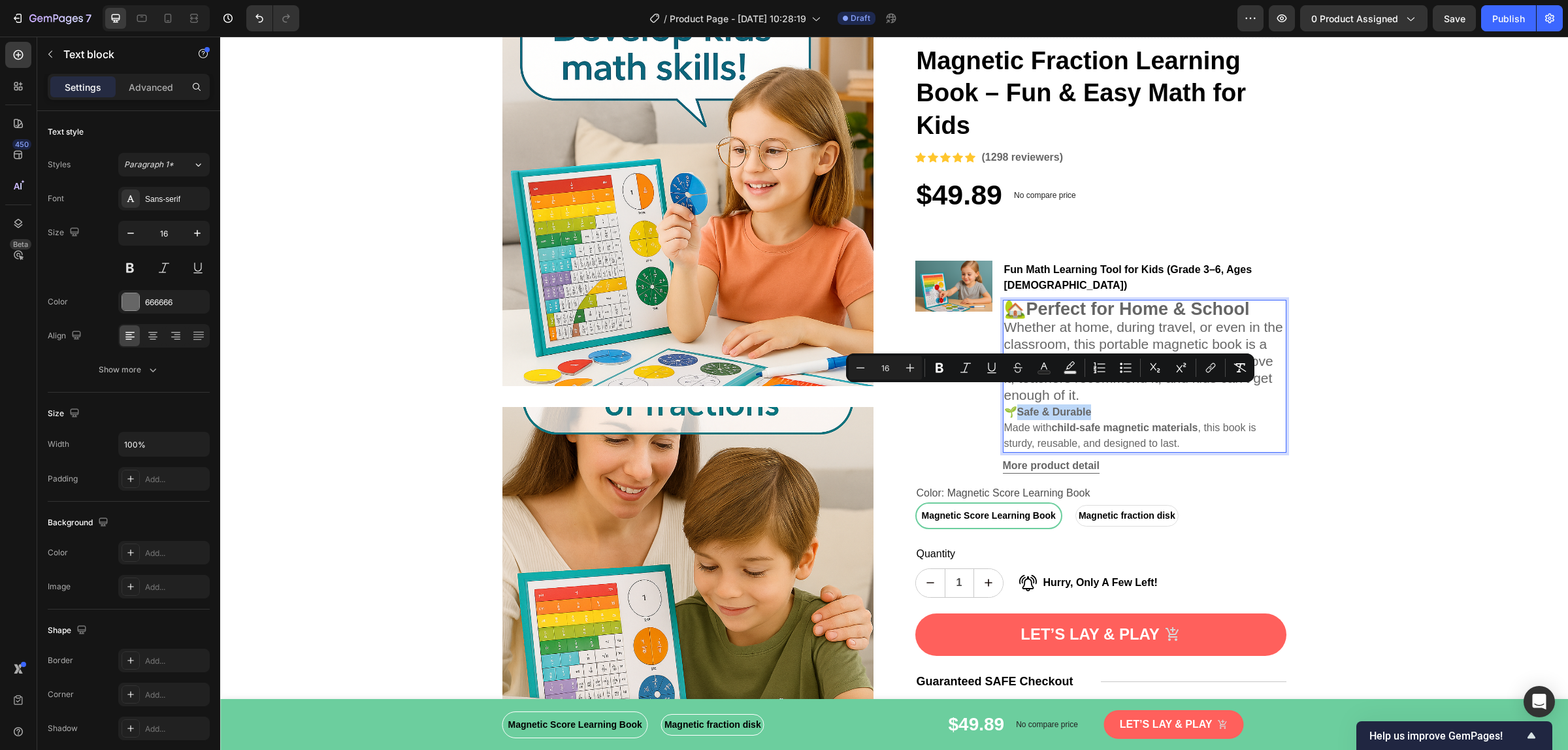
drag, startPoint x: 1098, startPoint y: 392, endPoint x: 1011, endPoint y: 387, distance: 87.1
click at [1011, 404] on p "🌱 Safe & Durable" at bounding box center [1144, 412] width 281 height 16
click at [1118, 404] on p "🌱 Safe & Durable" at bounding box center [1144, 412] width 281 height 16
drag, startPoint x: 1114, startPoint y: 395, endPoint x: 978, endPoint y: 387, distance: 136.2
click at [978, 387] on div "Image Fun Math Learning Tool for Kids (Grade 3–6, Ages [DEMOGRAPHIC_DATA]) Text…" at bounding box center [1101, 367] width 371 height 213
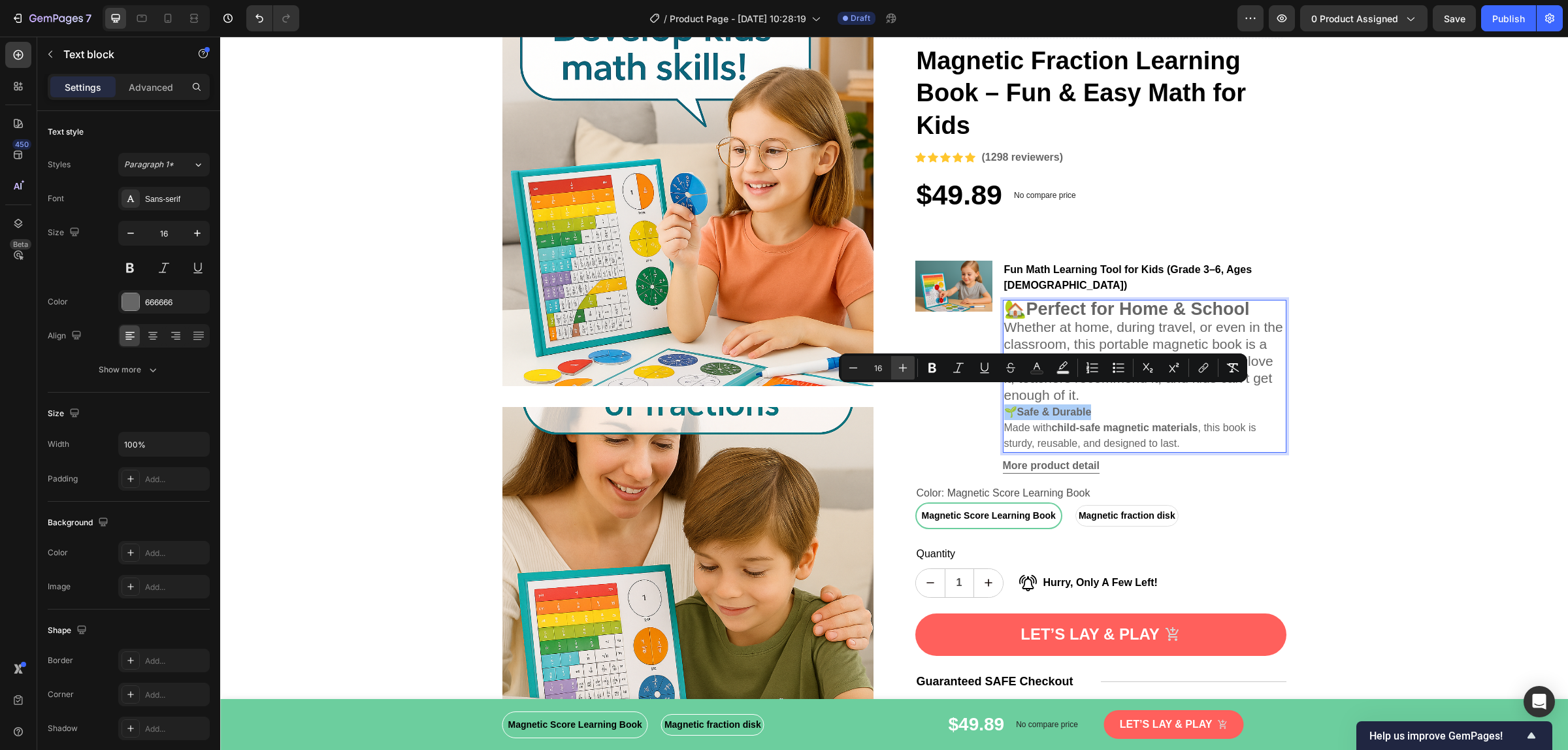
click at [908, 363] on icon "Editor contextual toolbar" at bounding box center [902, 368] width 13 height 13
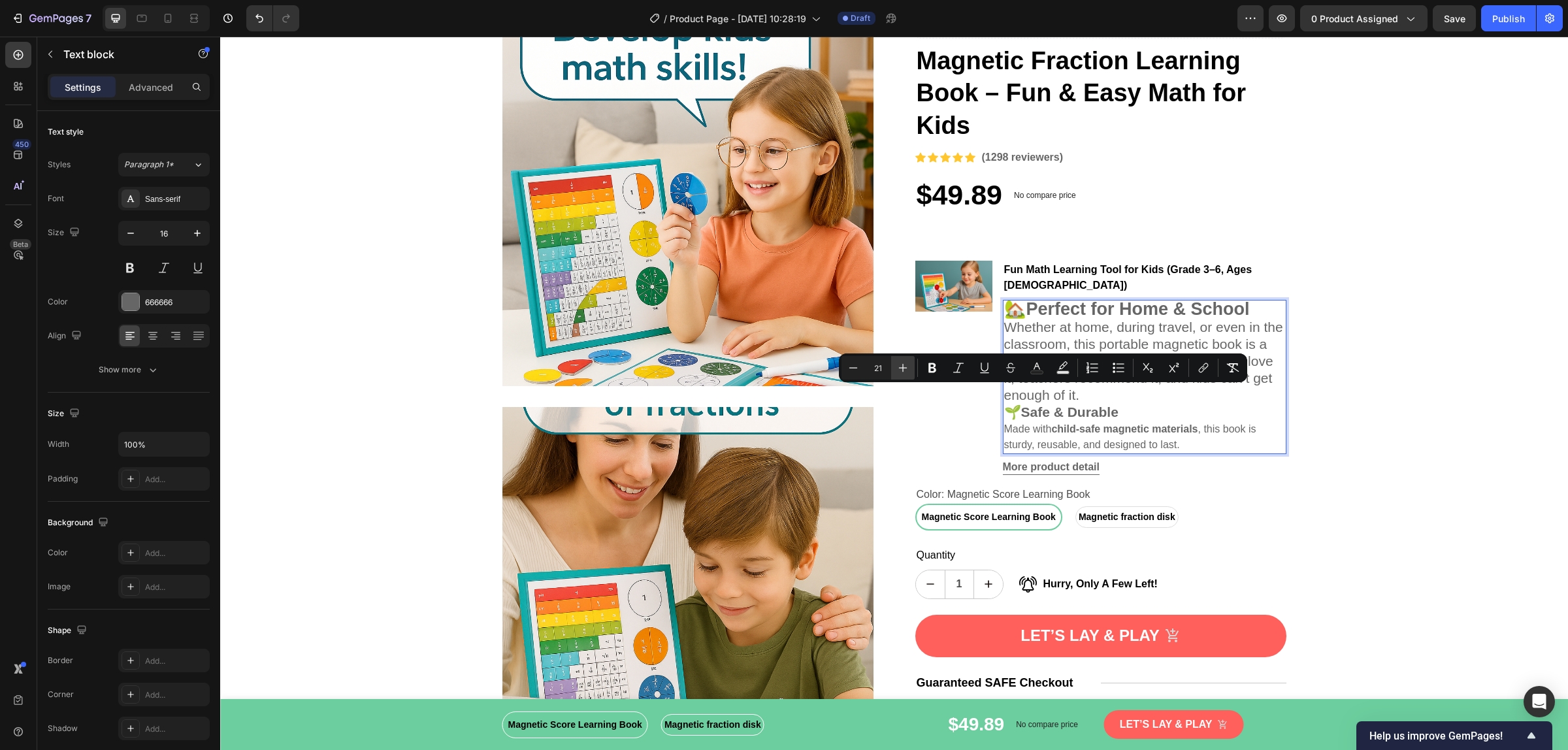
click at [908, 363] on icon "Editor contextual toolbar" at bounding box center [902, 368] width 13 height 13
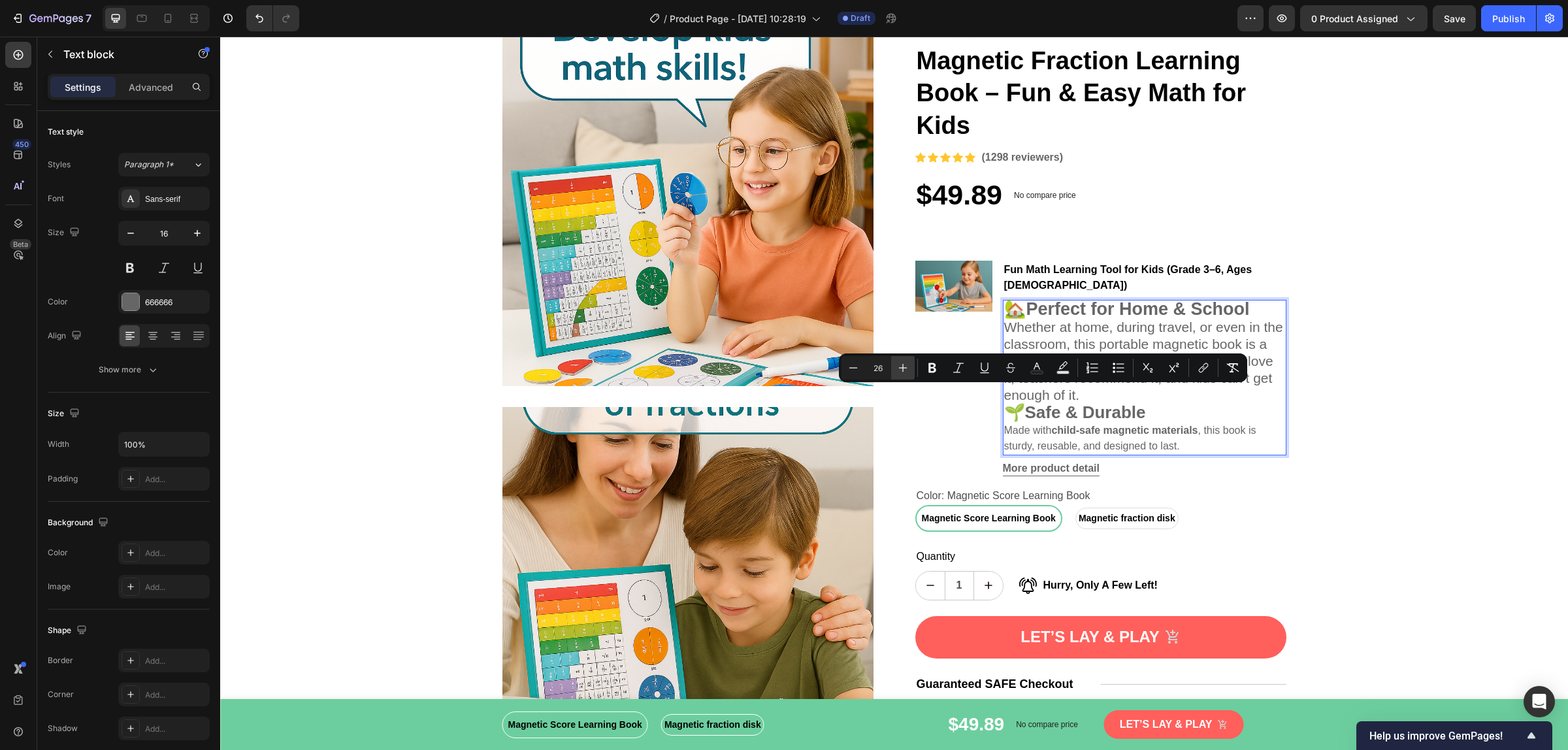
click at [908, 363] on icon "Editor contextual toolbar" at bounding box center [902, 368] width 13 height 13
type input "28"
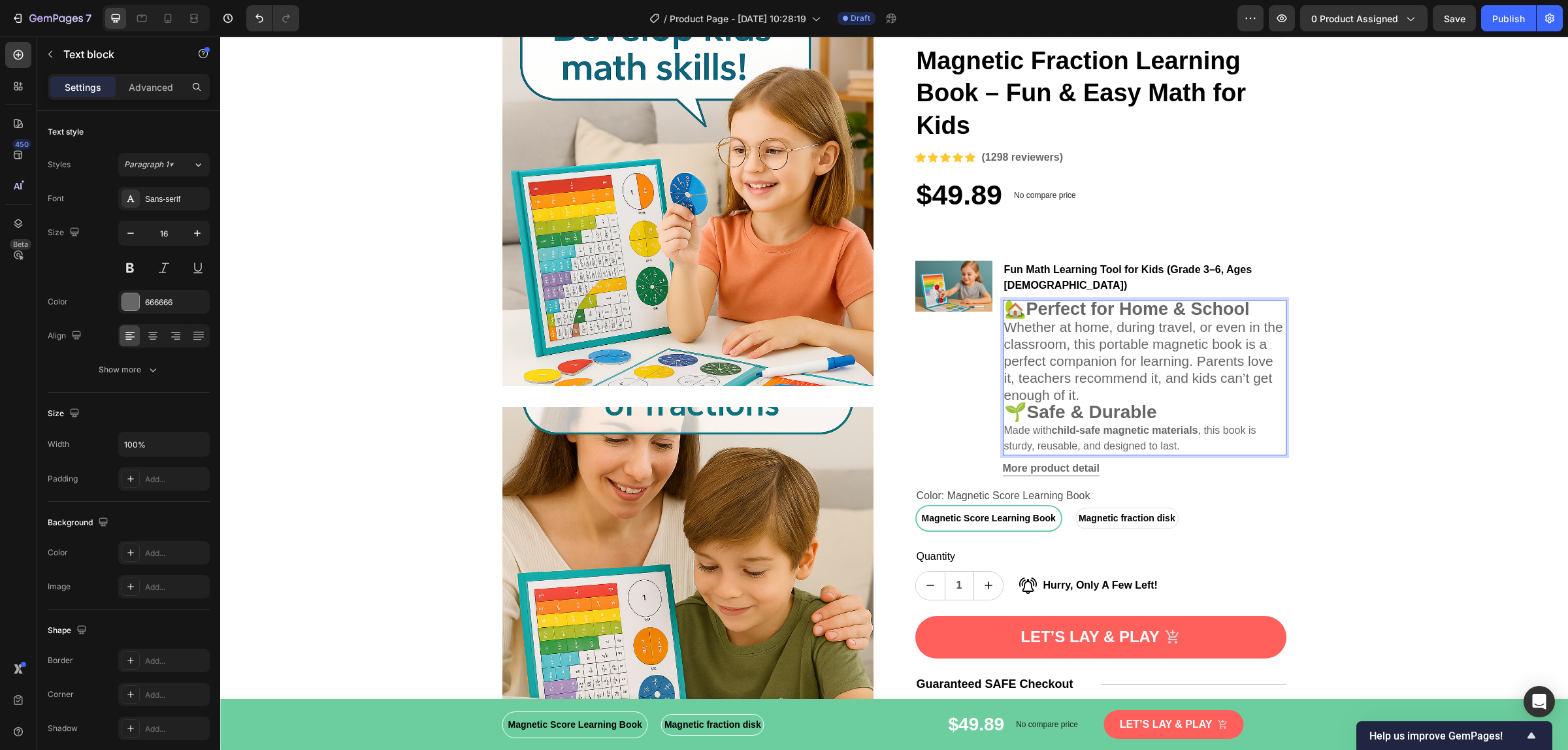
click at [1170, 430] on p "Made with child-safe magnetic materials , this book is sturdy, reusable, and de…" at bounding box center [1144, 439] width 281 height 32
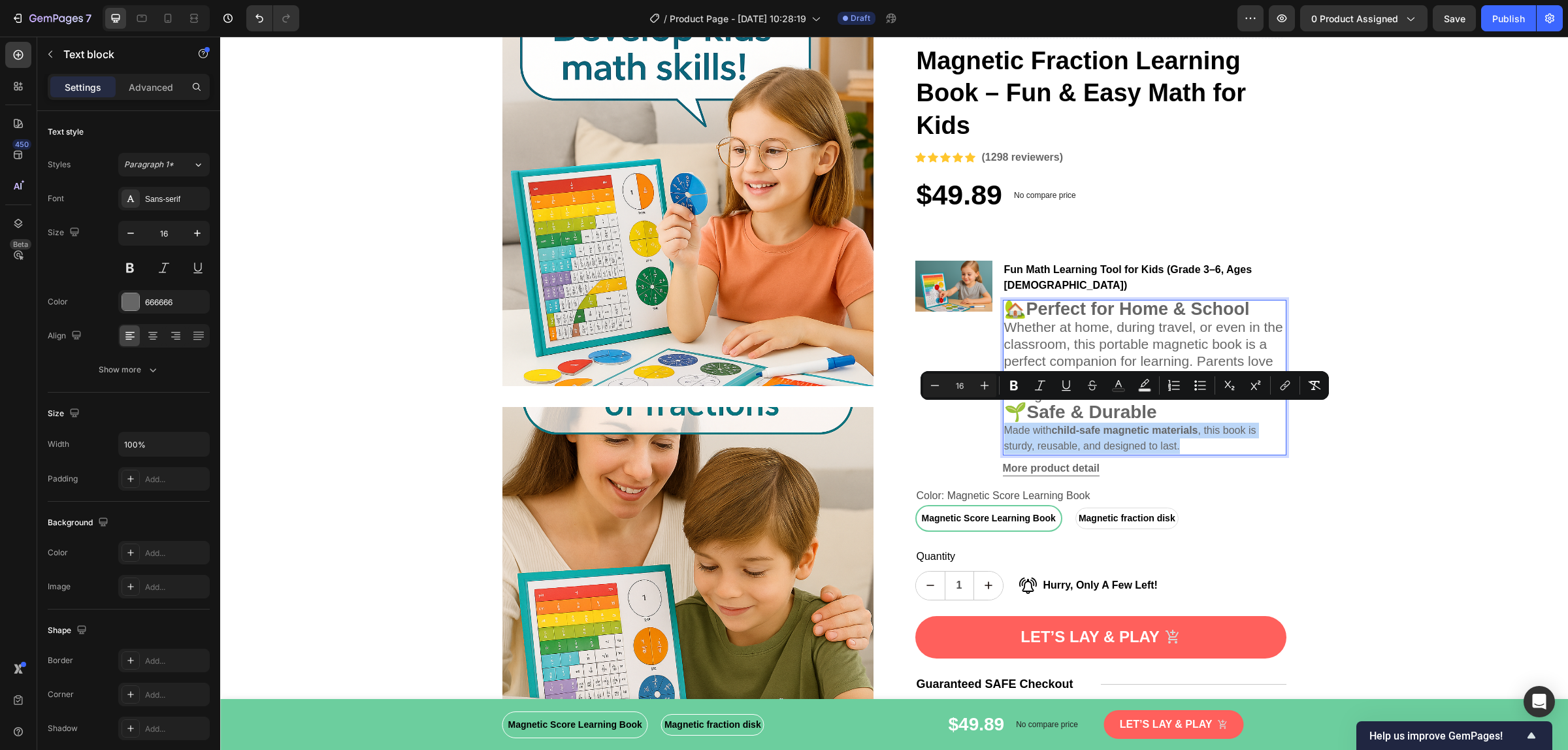
drag, startPoint x: 1182, startPoint y: 425, endPoint x: 998, endPoint y: 419, distance: 184.1
click at [1004, 423] on p "Made with child-safe magnetic materials , this book is sturdy, reusable, and de…" at bounding box center [1144, 439] width 281 height 32
click at [988, 387] on icon "Editor contextual toolbar" at bounding box center [984, 385] width 13 height 13
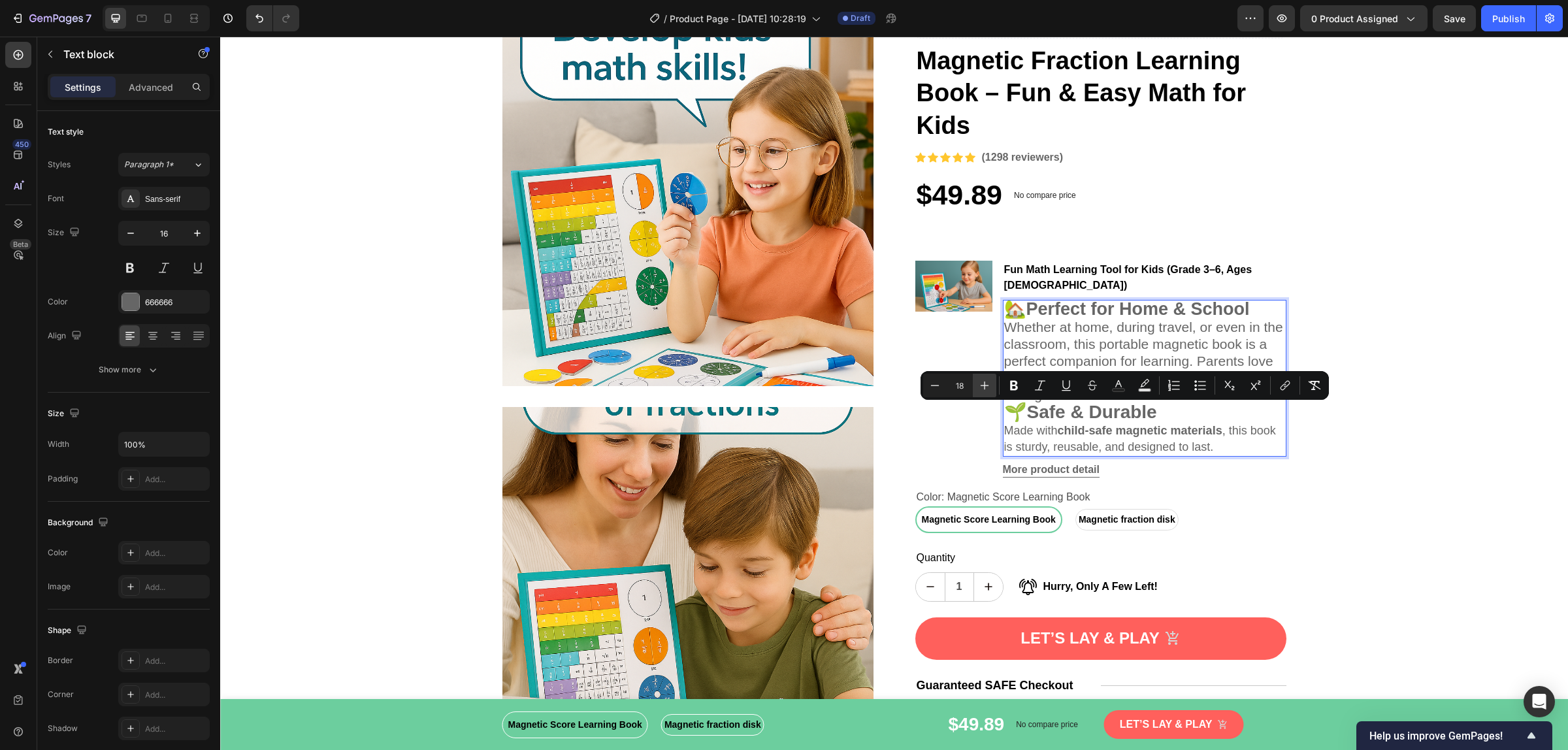
click at [988, 387] on icon "Editor contextual toolbar" at bounding box center [984, 385] width 13 height 13
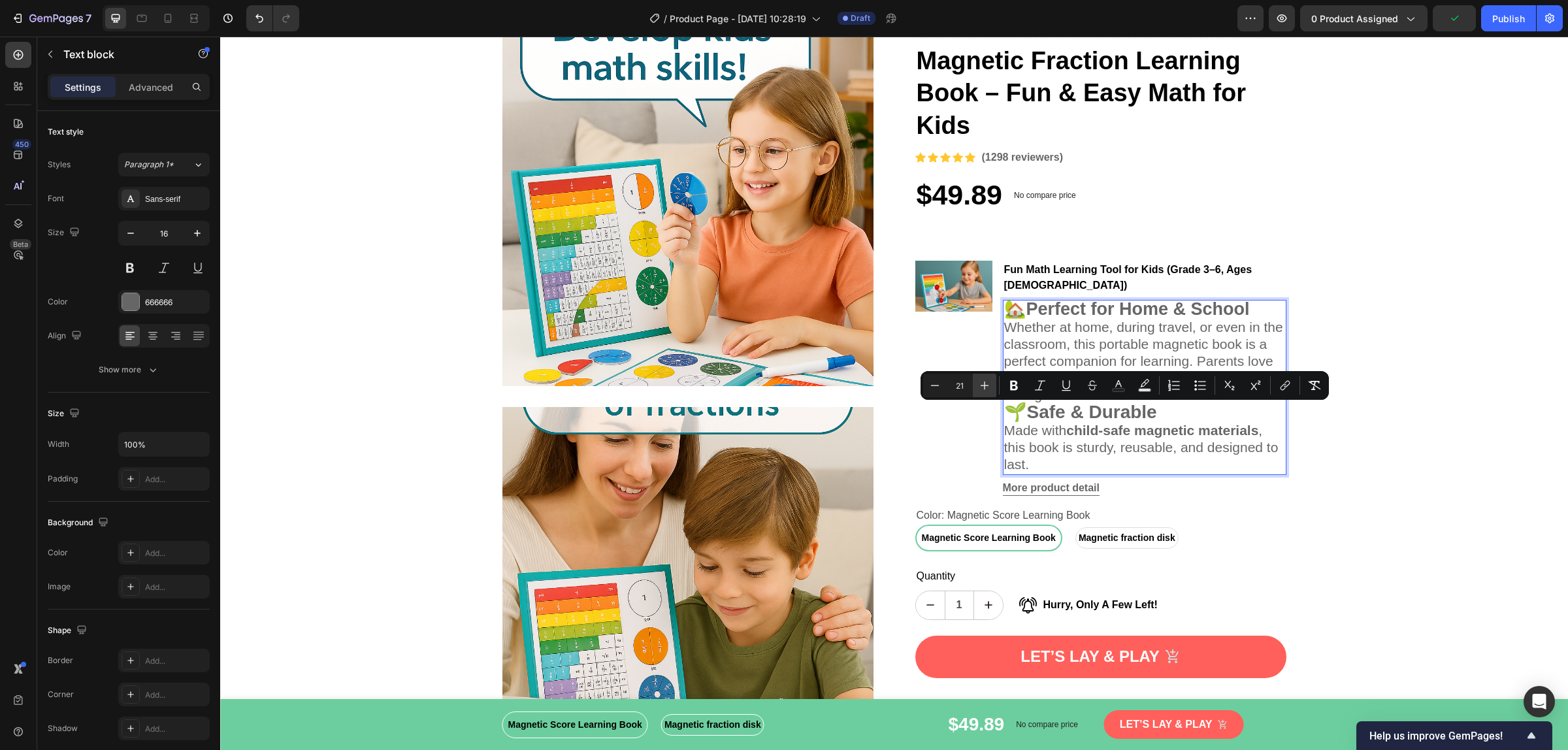
click at [988, 387] on icon "Editor contextual toolbar" at bounding box center [984, 385] width 13 height 13
type input "22"
click at [1036, 329] on span "Whether at home, during travel, or even in the classroom, this portable magneti…" at bounding box center [1143, 360] width 279 height 83
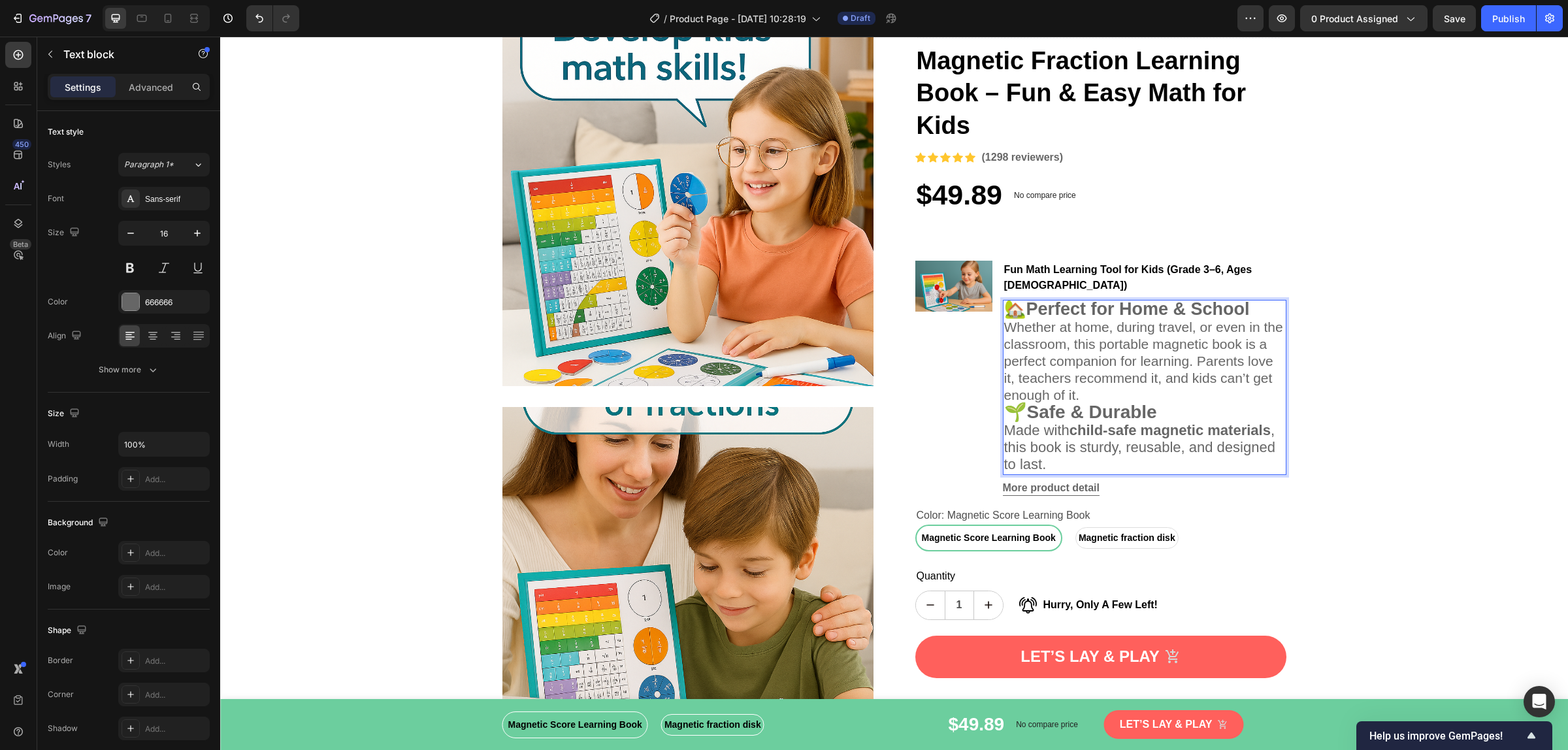
click at [1070, 348] on span "Whether at home, during travel, or even in the classroom, this portable magneti…" at bounding box center [1143, 360] width 279 height 83
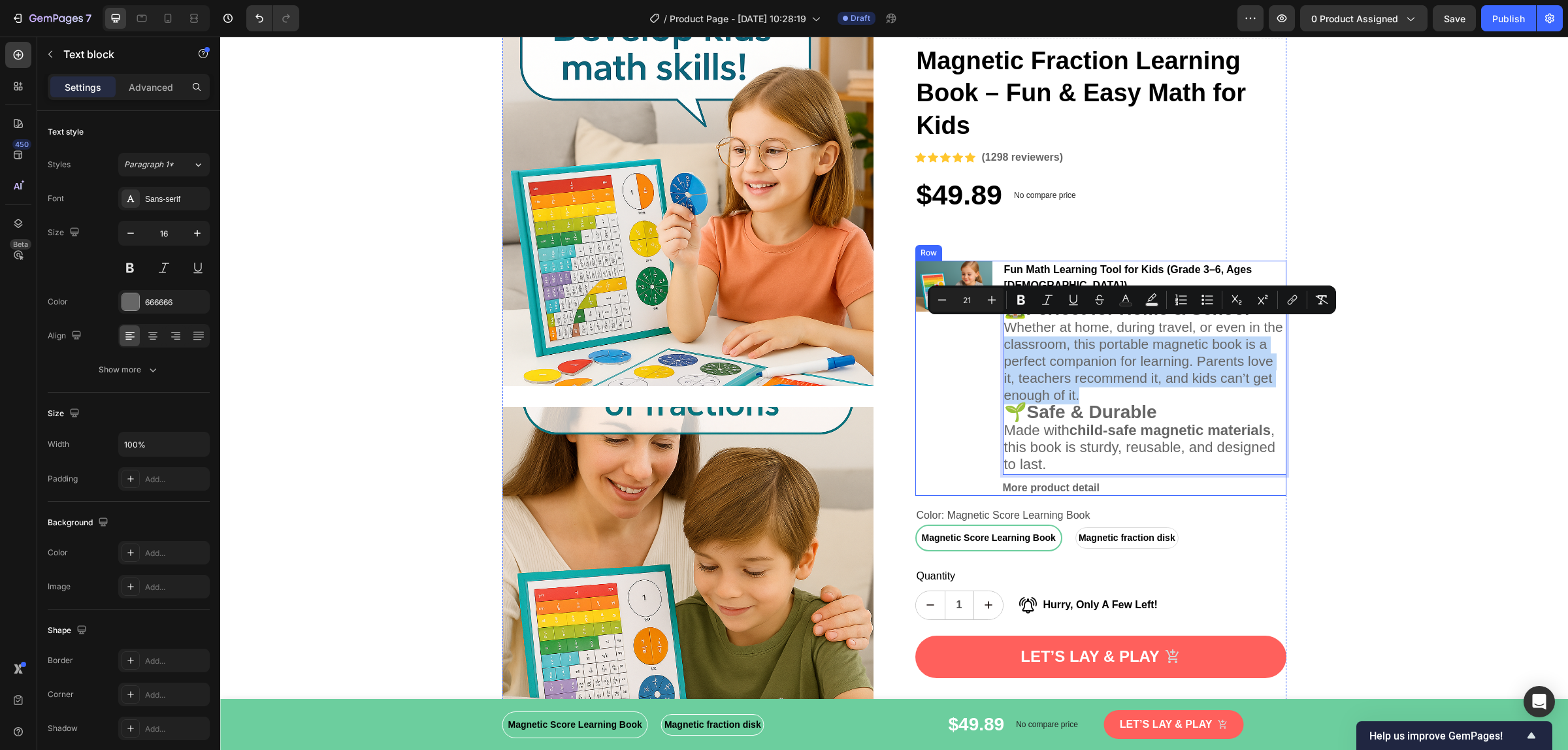
drag, startPoint x: 1083, startPoint y: 380, endPoint x: 994, endPoint y: 324, distance: 105.2
click at [994, 324] on div "Image Fun Math Learning Tool for Kids (Grade 3–6, Ages [DEMOGRAPHIC_DATA]) Text…" at bounding box center [1101, 377] width 371 height 235
click at [1050, 448] on p "Made with child-safe magnetic materials , this book is sturdy, reusable, and de…" at bounding box center [1144, 448] width 281 height 51
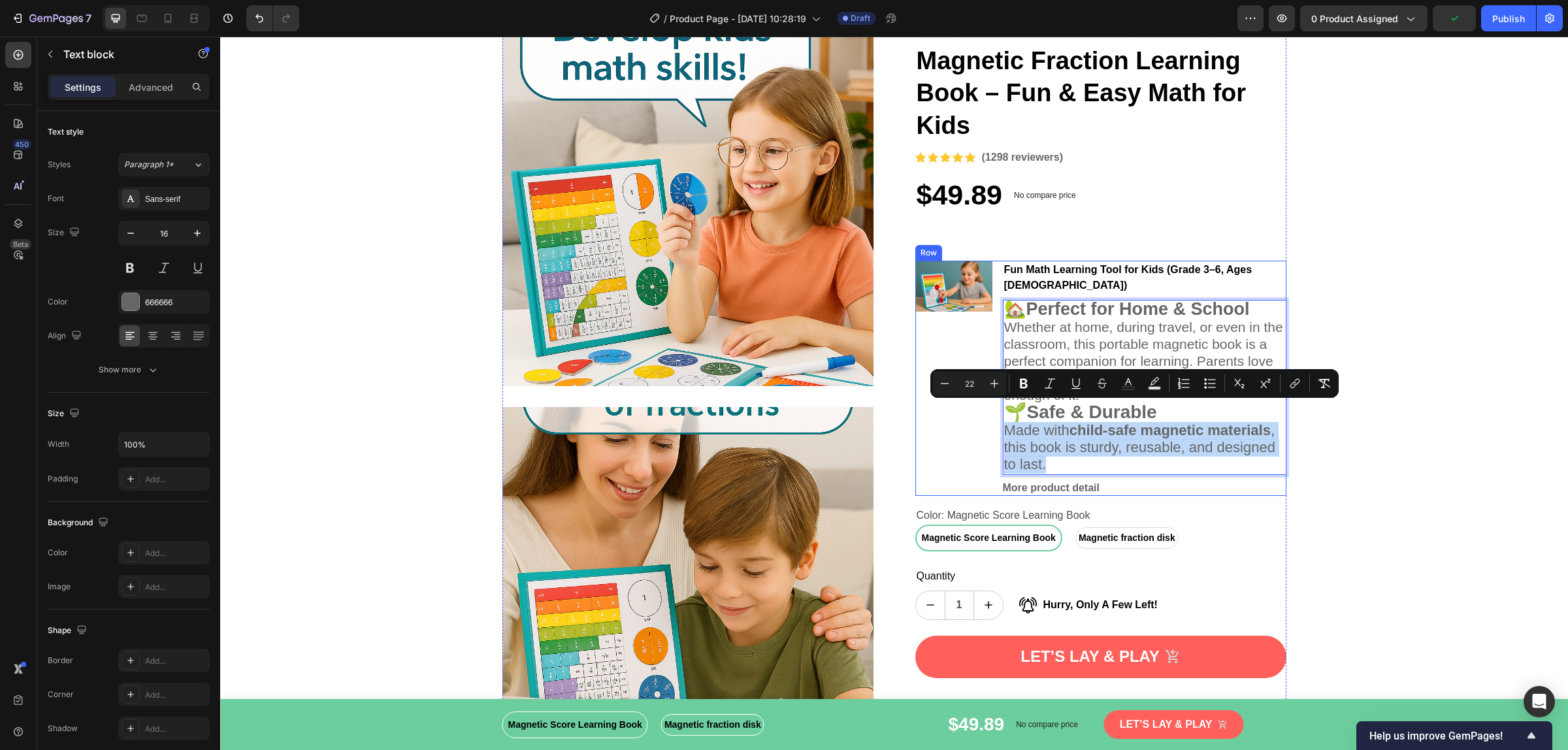
drag, startPoint x: 1050, startPoint y: 446, endPoint x: 994, endPoint y: 409, distance: 67.1
click at [994, 409] on div "Image Fun Math Learning Tool for Kids (Grade 3–6, Ages [DEMOGRAPHIC_DATA]) Text…" at bounding box center [1101, 377] width 371 height 235
click at [1024, 384] on icon "Editor contextual toolbar" at bounding box center [1023, 383] width 13 height 13
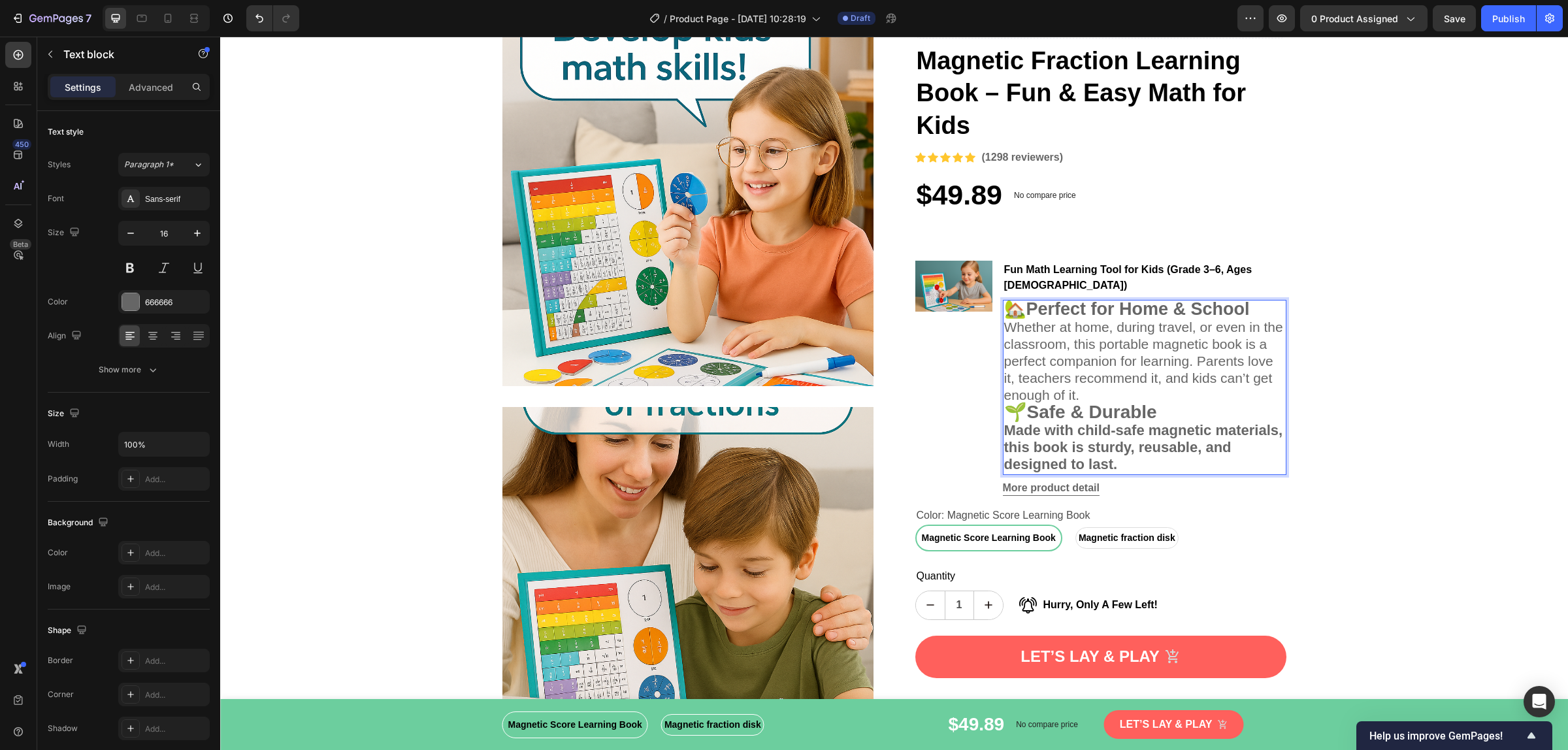
click at [1024, 402] on span "🌱 Safe & Durable" at bounding box center [1081, 411] width 153 height 20
drag, startPoint x: 1127, startPoint y: 444, endPoint x: 997, endPoint y: 416, distance: 133.0
click at [1004, 423] on p "Made with child-safe magnetic materials, this book is sturdy, reusable, and des…" at bounding box center [1144, 448] width 281 height 51
click at [1053, 443] on strong "Made with child-safe magnetic materials, this book is sturdy, reusable, and des…" at bounding box center [1143, 447] width 279 height 50
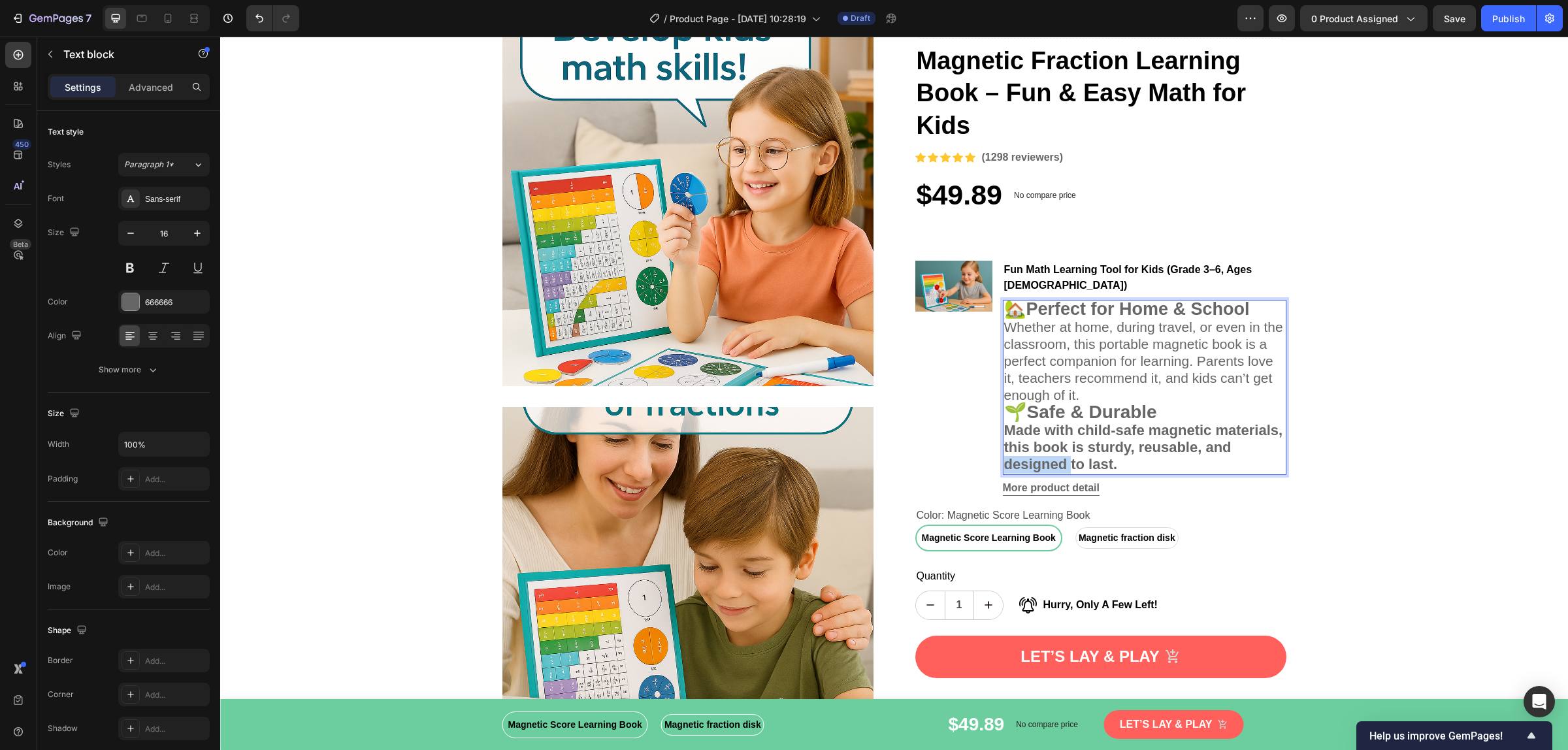
click at [1108, 448] on strong "Made with child-safe magnetic materials, this book is sturdy, reusable, and des…" at bounding box center [1143, 447] width 279 height 50
click at [1068, 402] on strong "Safe & Durable" at bounding box center [1092, 411] width 130 height 20
drag, startPoint x: 1163, startPoint y: 402, endPoint x: 1004, endPoint y: 398, distance: 159.1
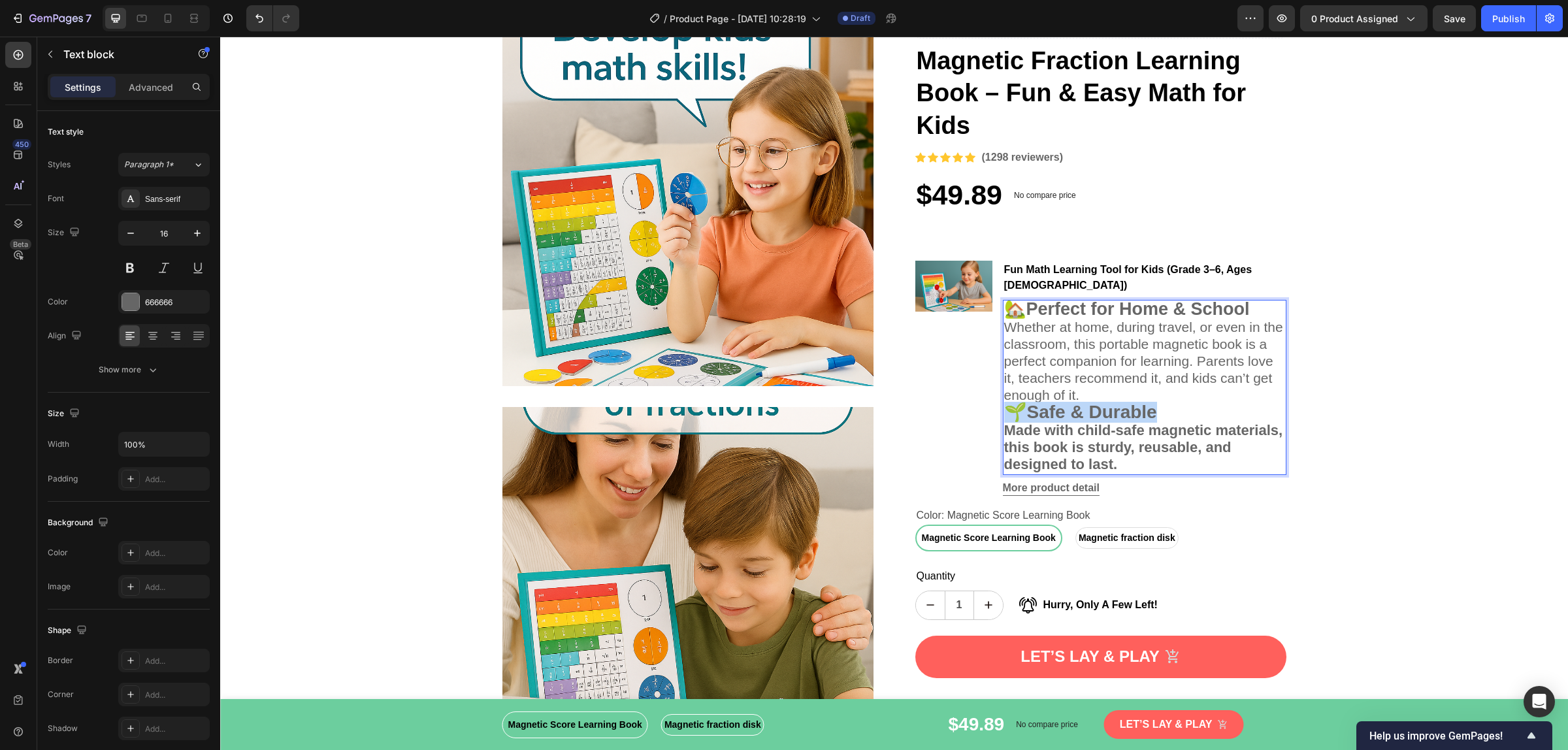
click at [1004, 404] on p "🌱 Safe & Durable" at bounding box center [1144, 413] width 281 height 18
click at [1068, 402] on strong "Safe & Durable" at bounding box center [1092, 411] width 130 height 20
click at [253, 24] on icon "Undo/Redo" at bounding box center [259, 18] width 13 height 13
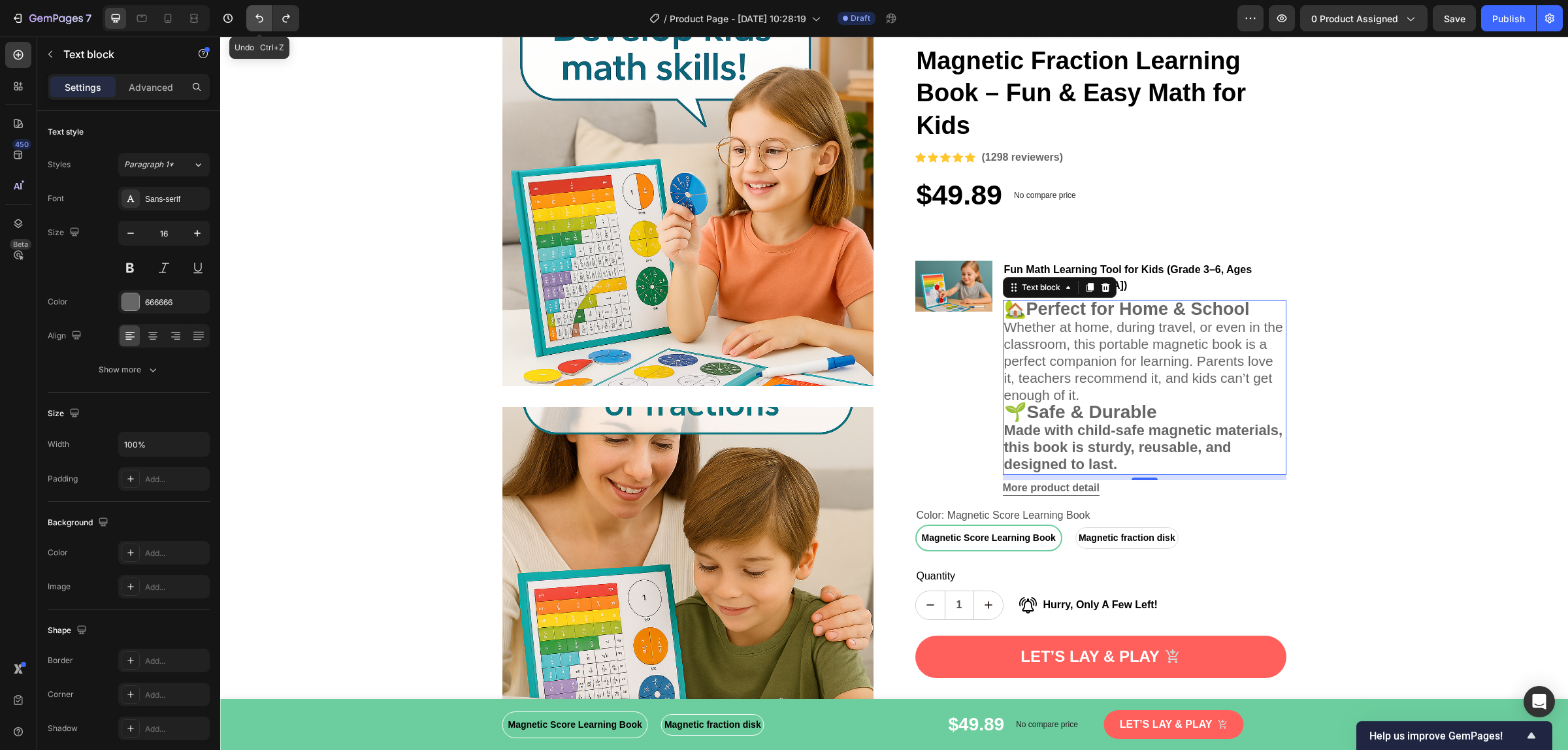
click at [253, 24] on icon "Undo/Redo" at bounding box center [259, 18] width 13 height 13
click at [1105, 299] on strong "Perfect for Home & School" at bounding box center [1138, 309] width 223 height 19
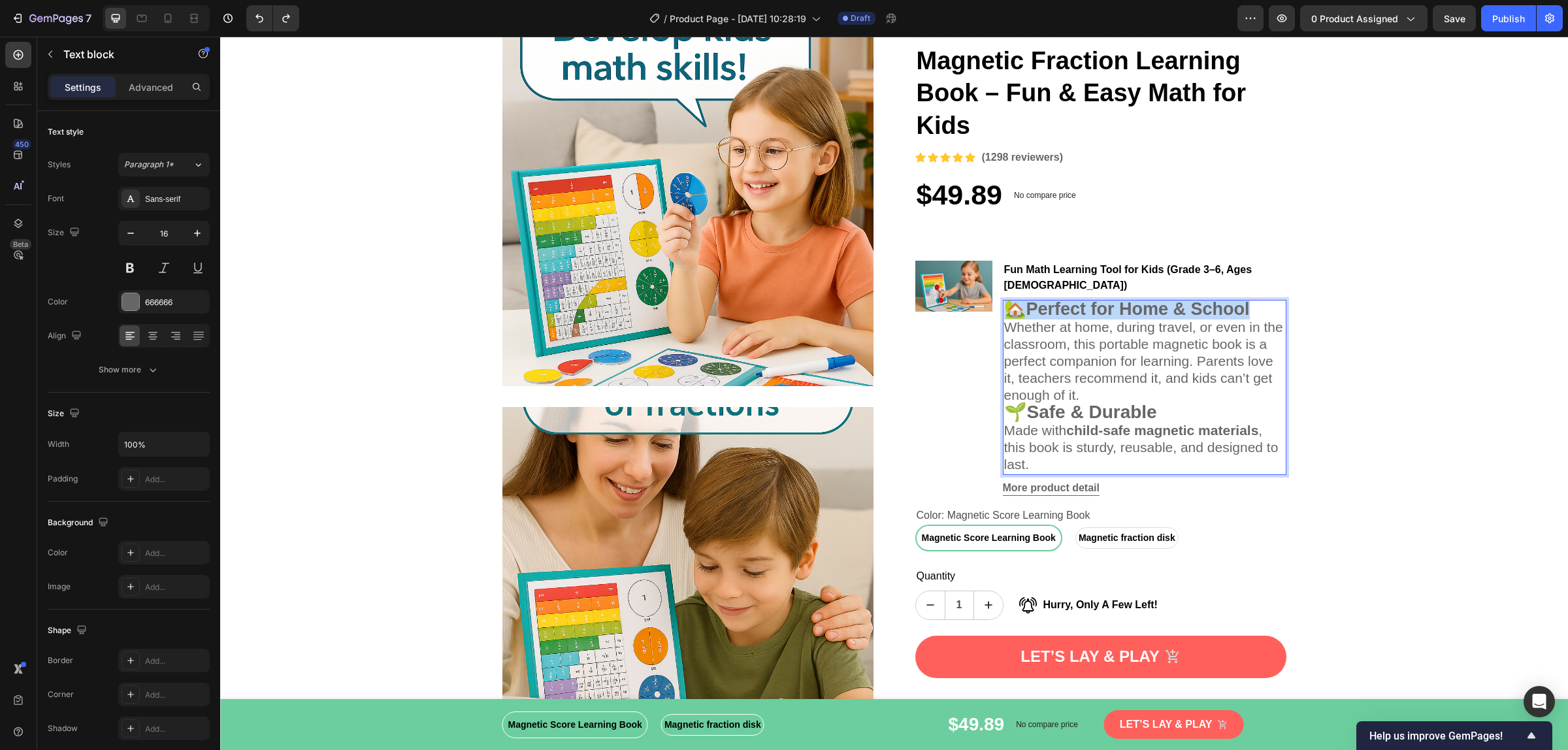
click at [1105, 299] on strong "Perfect for Home & School" at bounding box center [1138, 309] width 223 height 19
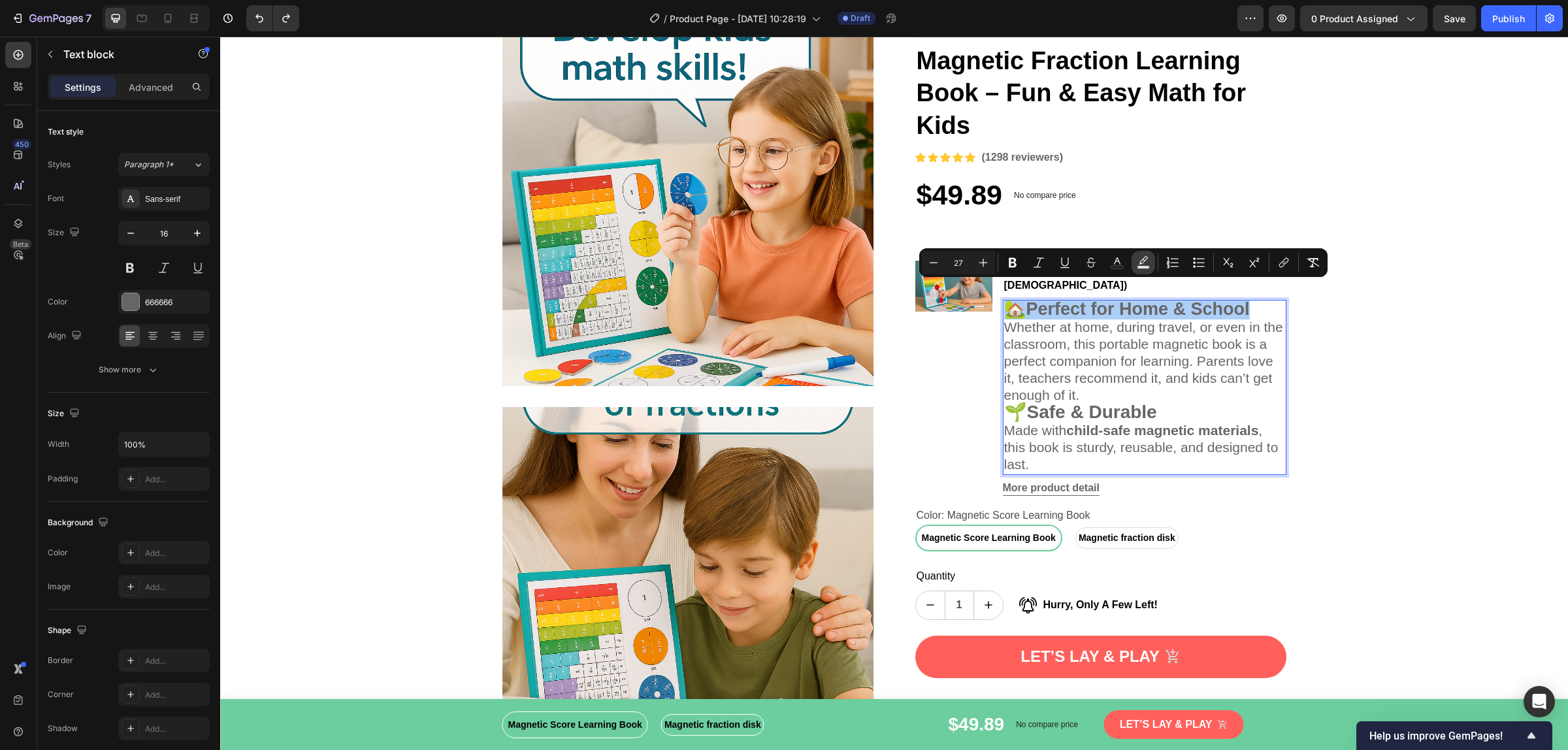
click at [1147, 263] on icon "Editor contextual toolbar" at bounding box center [1142, 262] width 13 height 13
type input "000000"
type input "77"
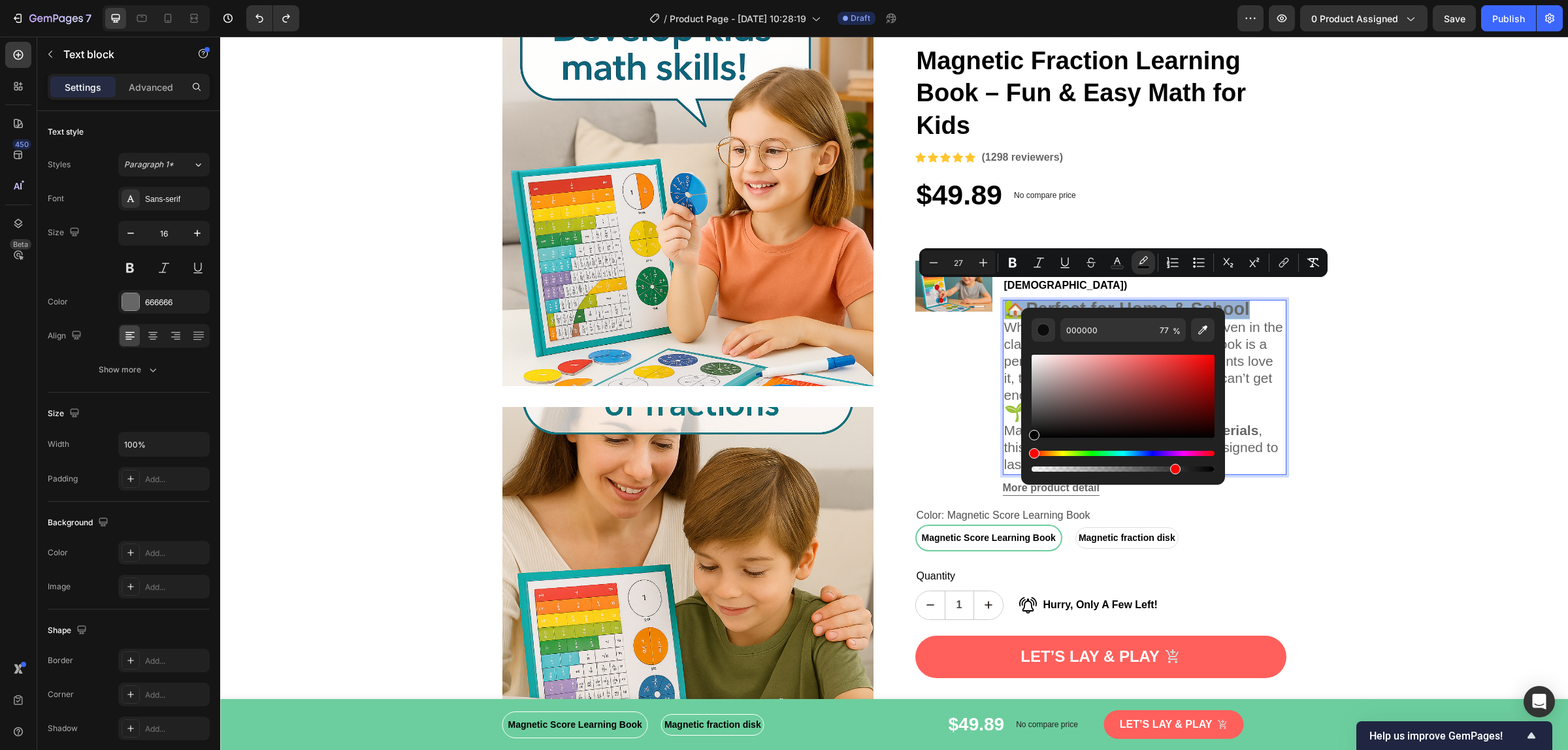
click at [1032, 439] on div "Editor contextual toolbar" at bounding box center [1034, 435] width 11 height 11
click at [1035, 435] on div "Editor contextual toolbar" at bounding box center [1038, 435] width 11 height 11
click at [1035, 435] on div "Editor contextual toolbar" at bounding box center [1123, 396] width 183 height 83
click at [1030, 435] on div "050404 77 %" at bounding box center [1123, 390] width 204 height 166
click at [1033, 435] on div "Editor contextual toolbar" at bounding box center [1123, 396] width 183 height 83
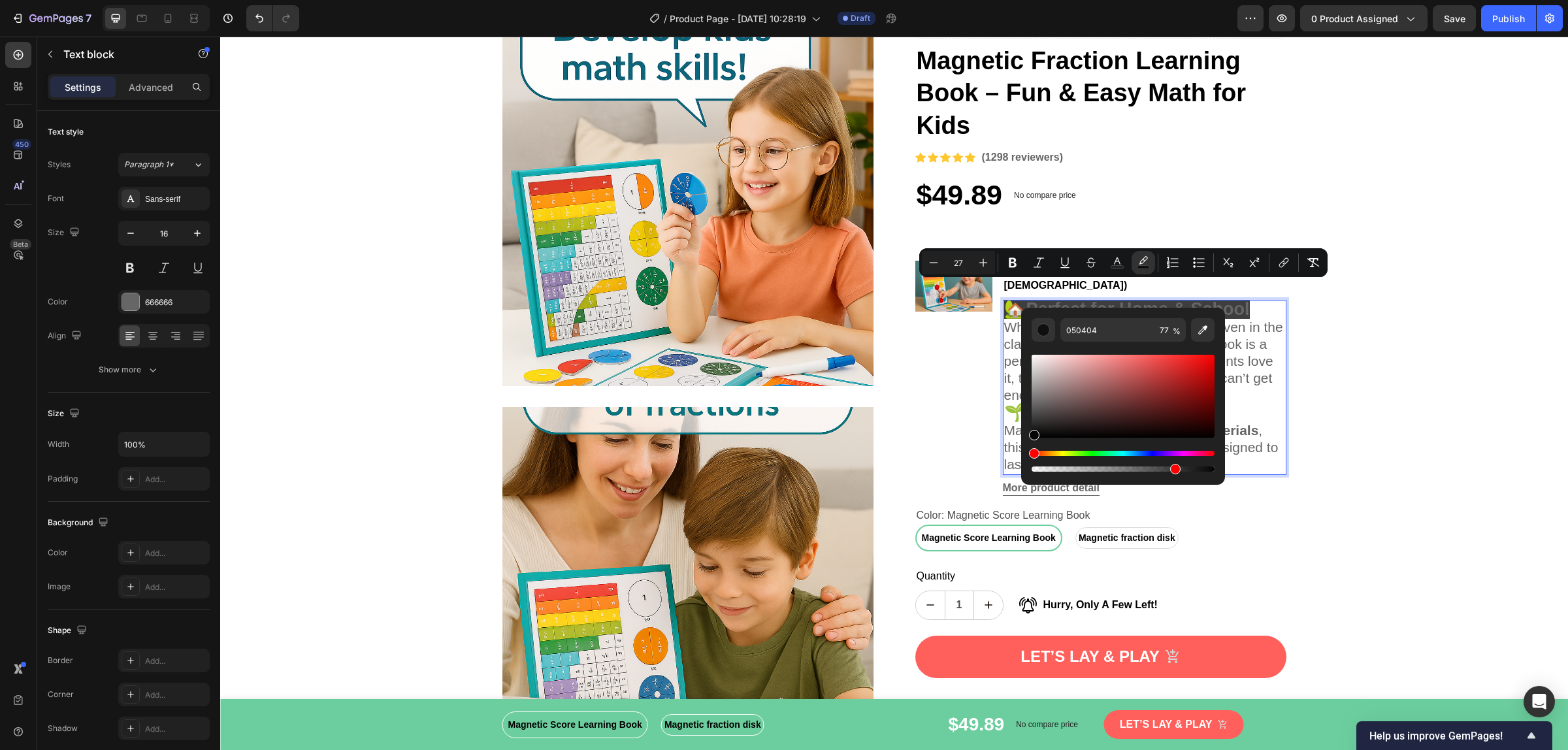
type input "050505"
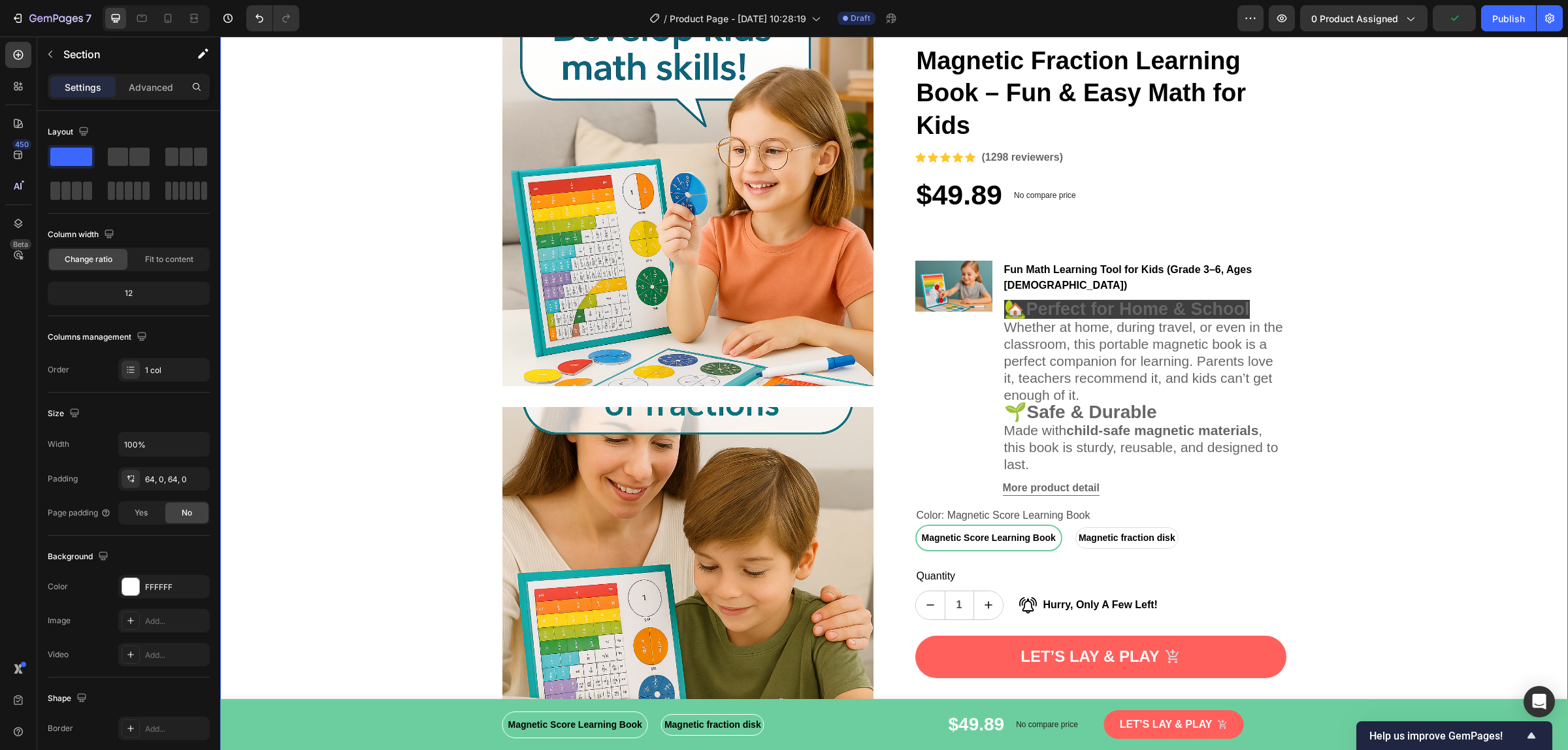
click at [248, 20] on button "Undo/Redo" at bounding box center [259, 18] width 26 height 26
click at [250, 18] on button "Undo/Redo" at bounding box center [259, 18] width 26 height 26
click at [1245, 301] on strong "Perfect for Home & School" at bounding box center [1138, 309] width 223 height 19
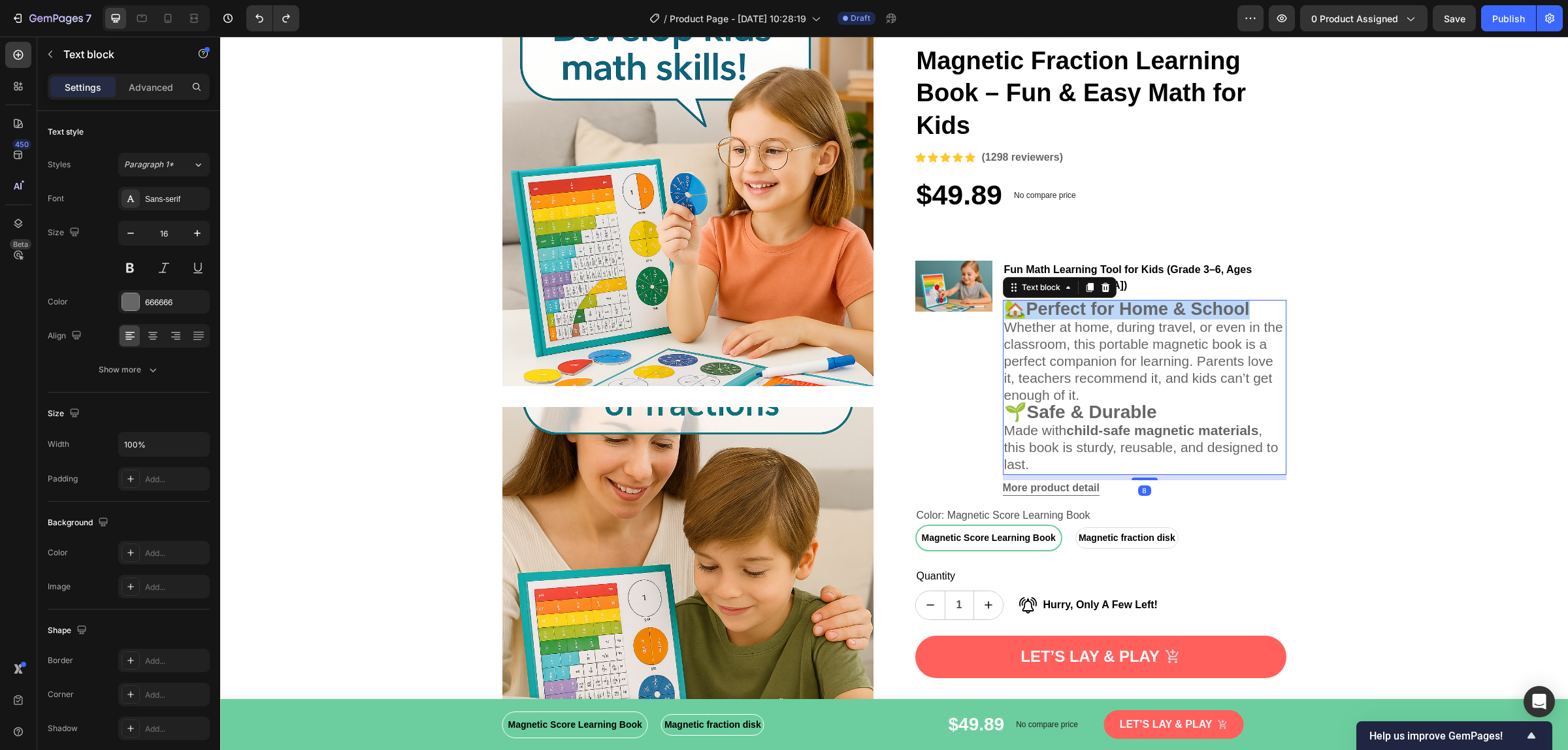
click at [1245, 301] on strong "Perfect for Home & School" at bounding box center [1138, 309] width 223 height 19
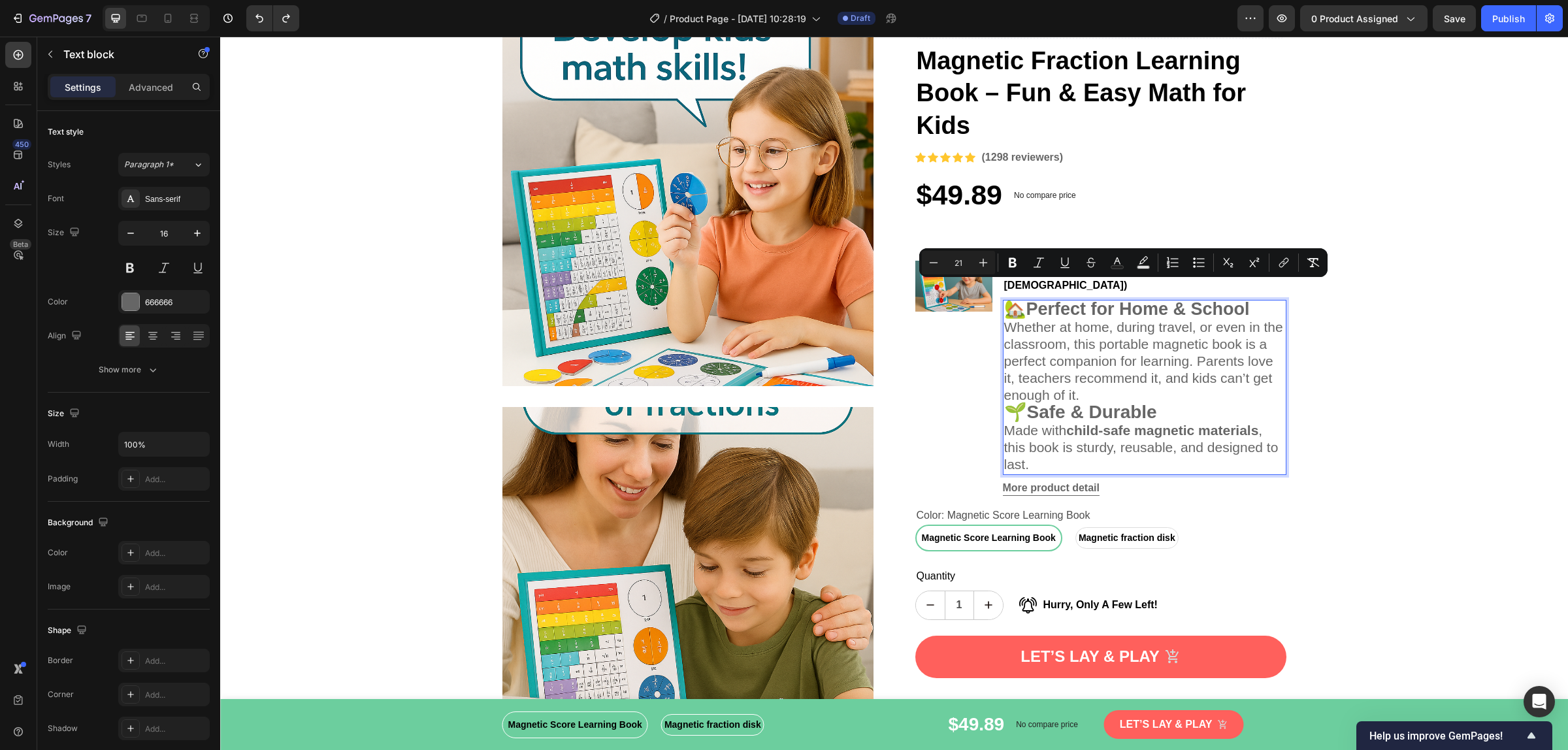
click at [1068, 369] on span "Whether at home, during travel, or even in the classroom, this portable magneti…" at bounding box center [1143, 360] width 279 height 83
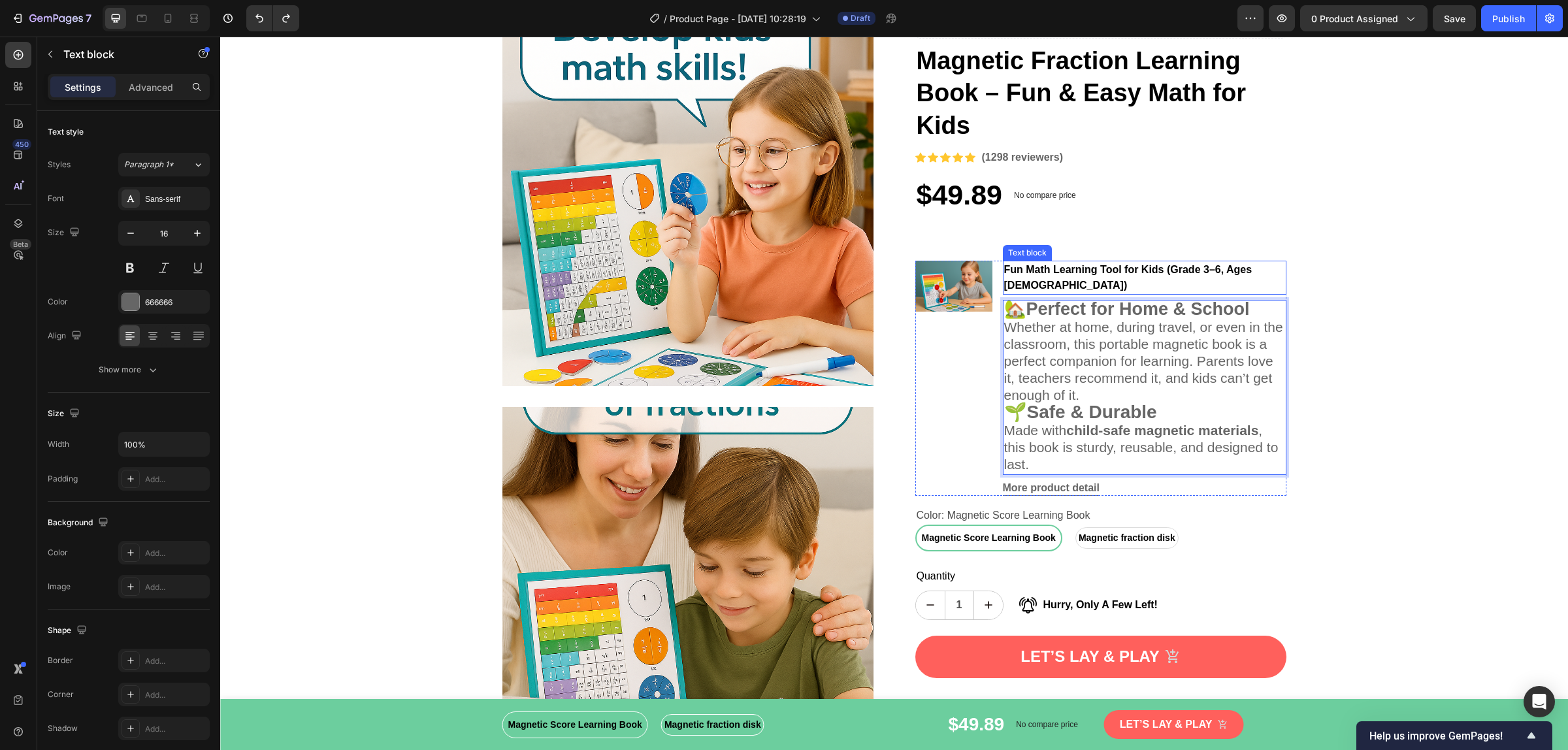
click at [1056, 272] on strong "Fun Math Learning Tool for Kids (Grade 3–6, Ages [DEMOGRAPHIC_DATA])" at bounding box center [1128, 277] width 248 height 26
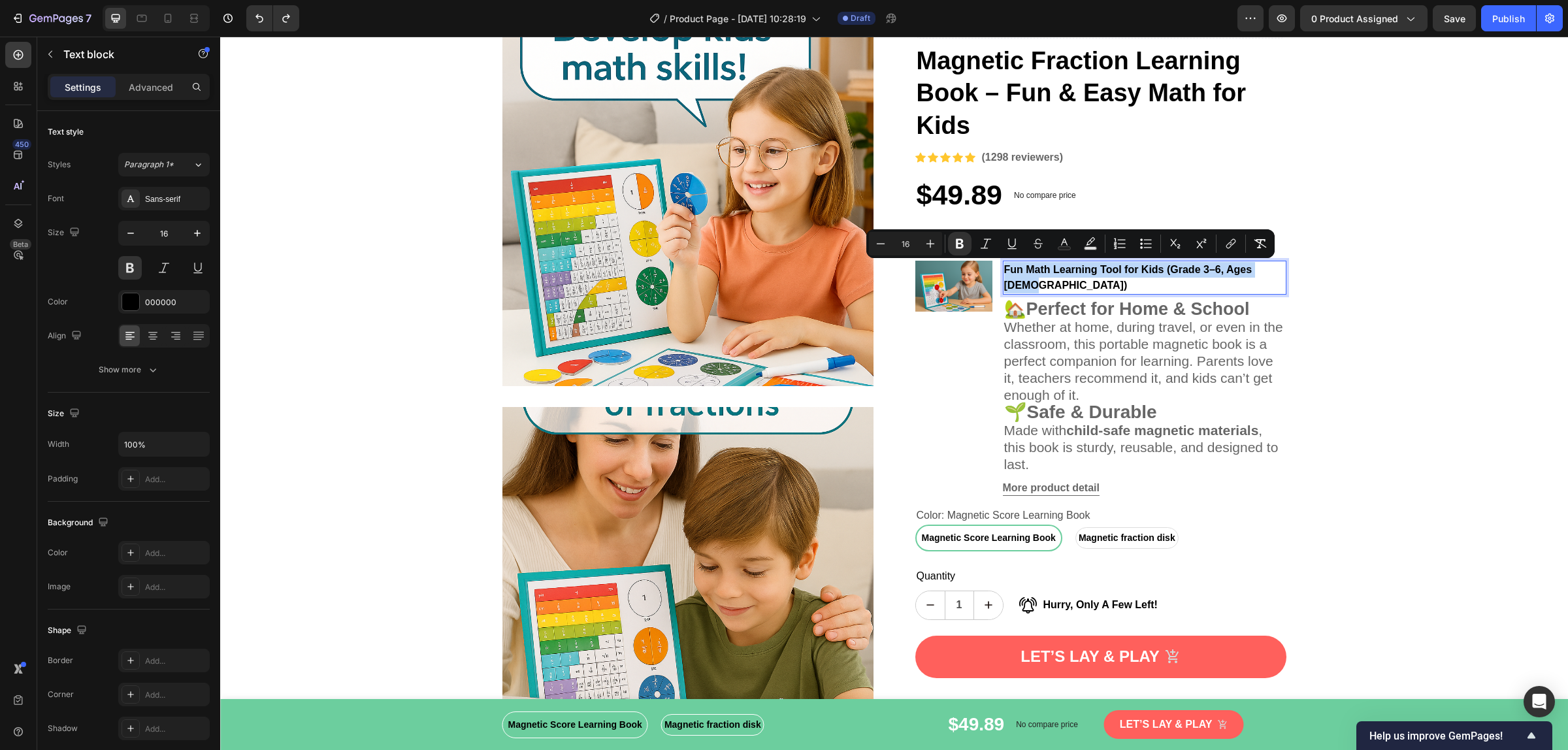
click at [1056, 272] on strong "Fun Math Learning Tool for Kids (Grade 3–6, Ages [DEMOGRAPHIC_DATA])" at bounding box center [1128, 277] width 248 height 26
click at [987, 243] on button "Plus" at bounding box center [995, 244] width 24 height 24
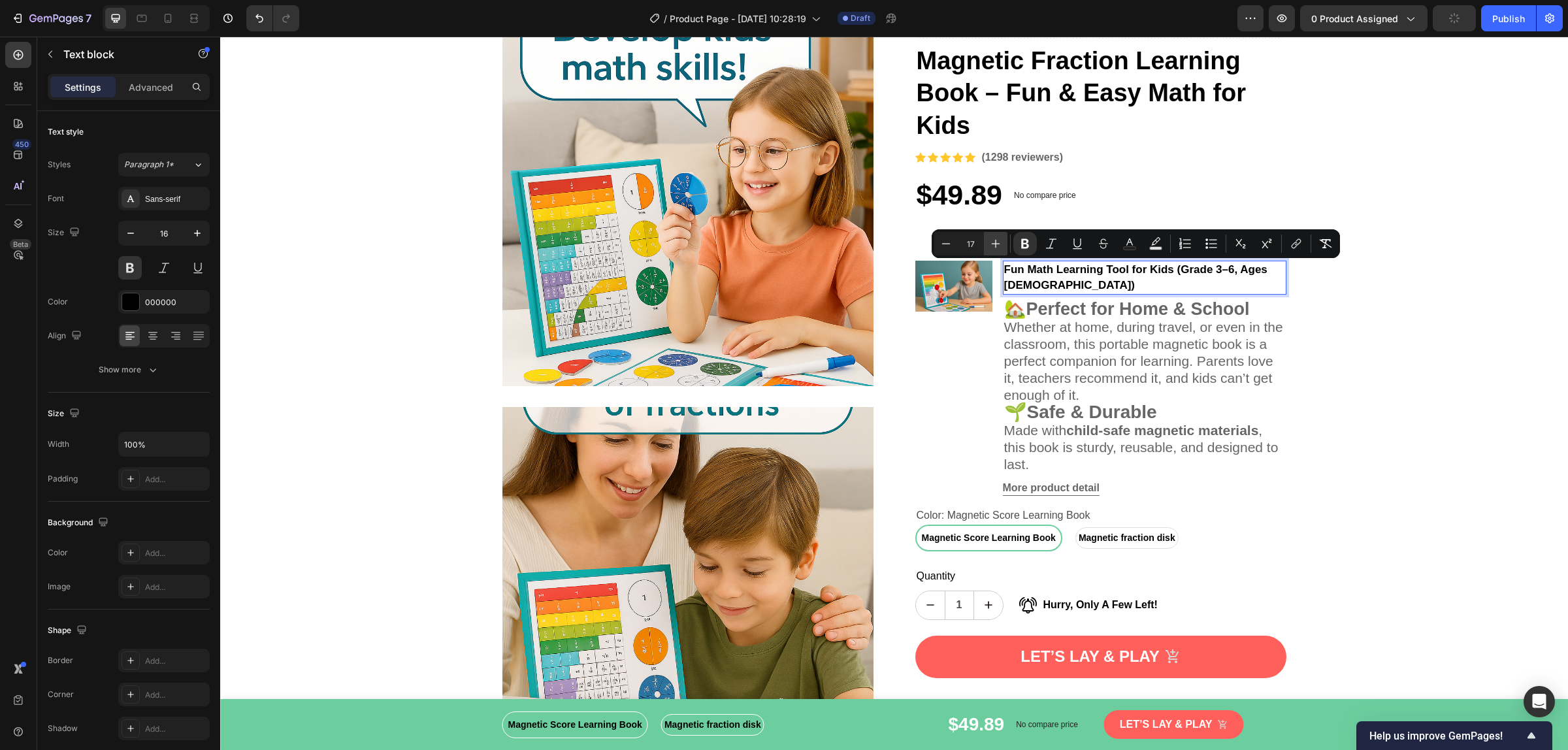
click at [987, 243] on button "Plus" at bounding box center [995, 244] width 24 height 24
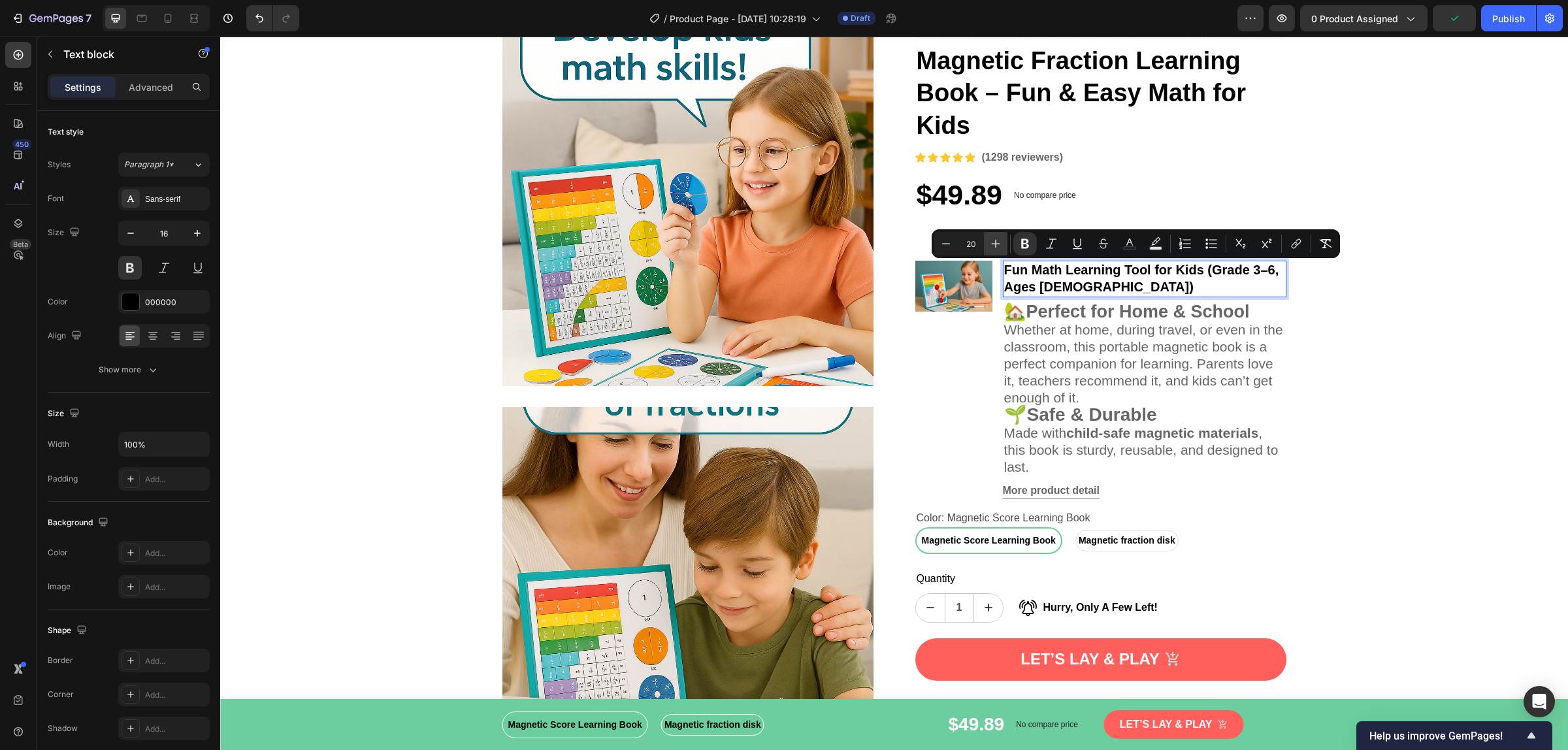
click at [987, 243] on button "Plus" at bounding box center [995, 244] width 24 height 24
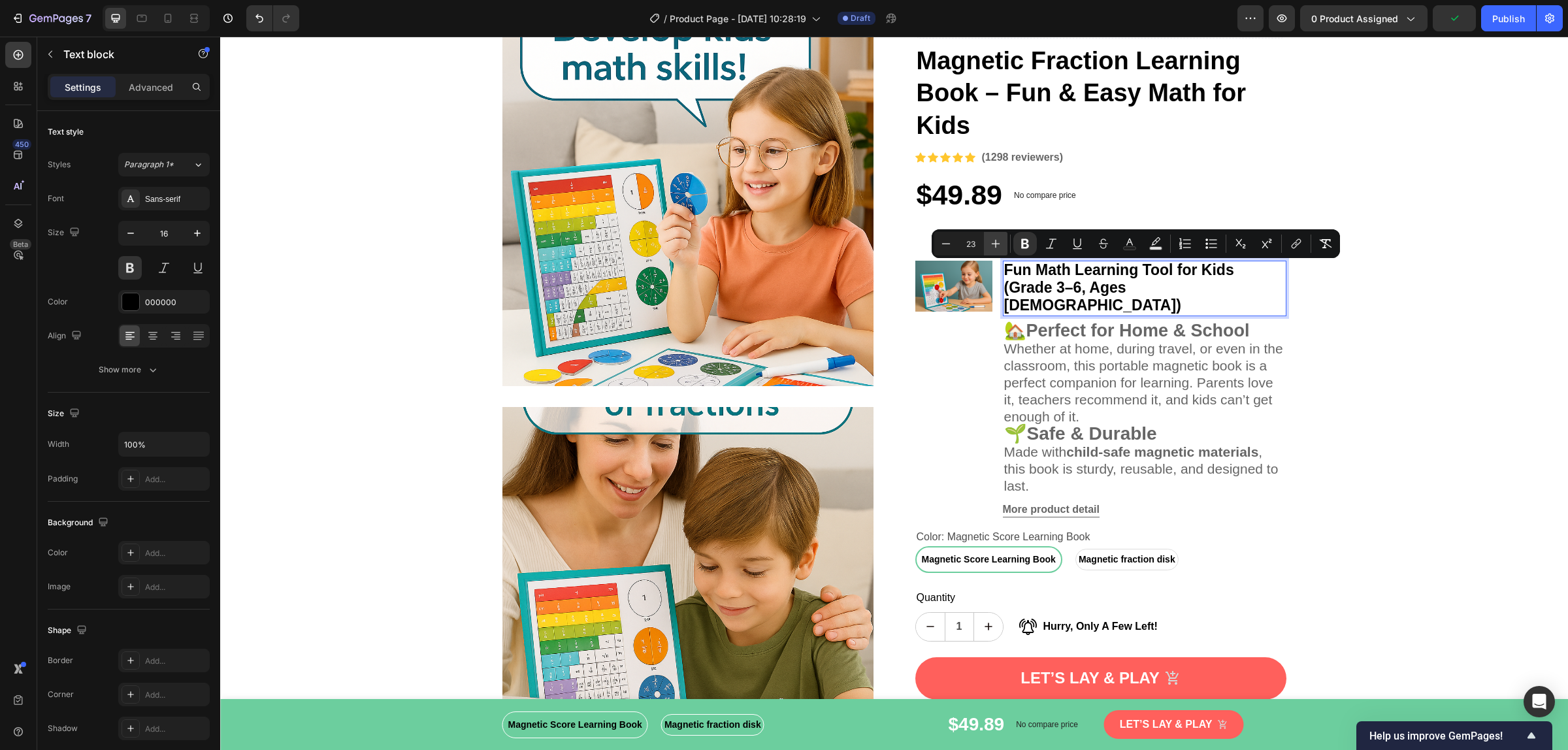
click at [987, 243] on button "Plus" at bounding box center [995, 244] width 24 height 24
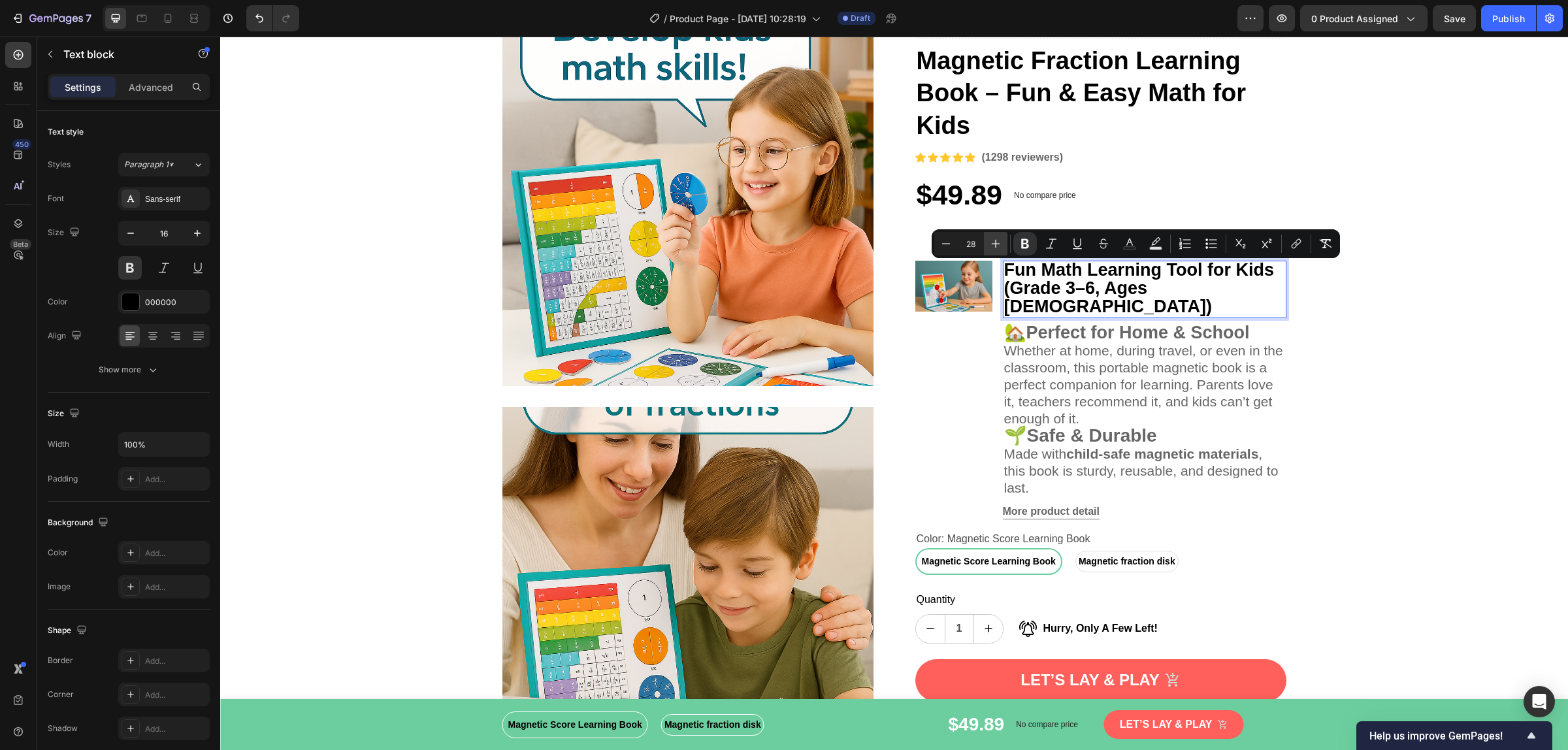
click at [987, 243] on button "Plus" at bounding box center [995, 244] width 24 height 24
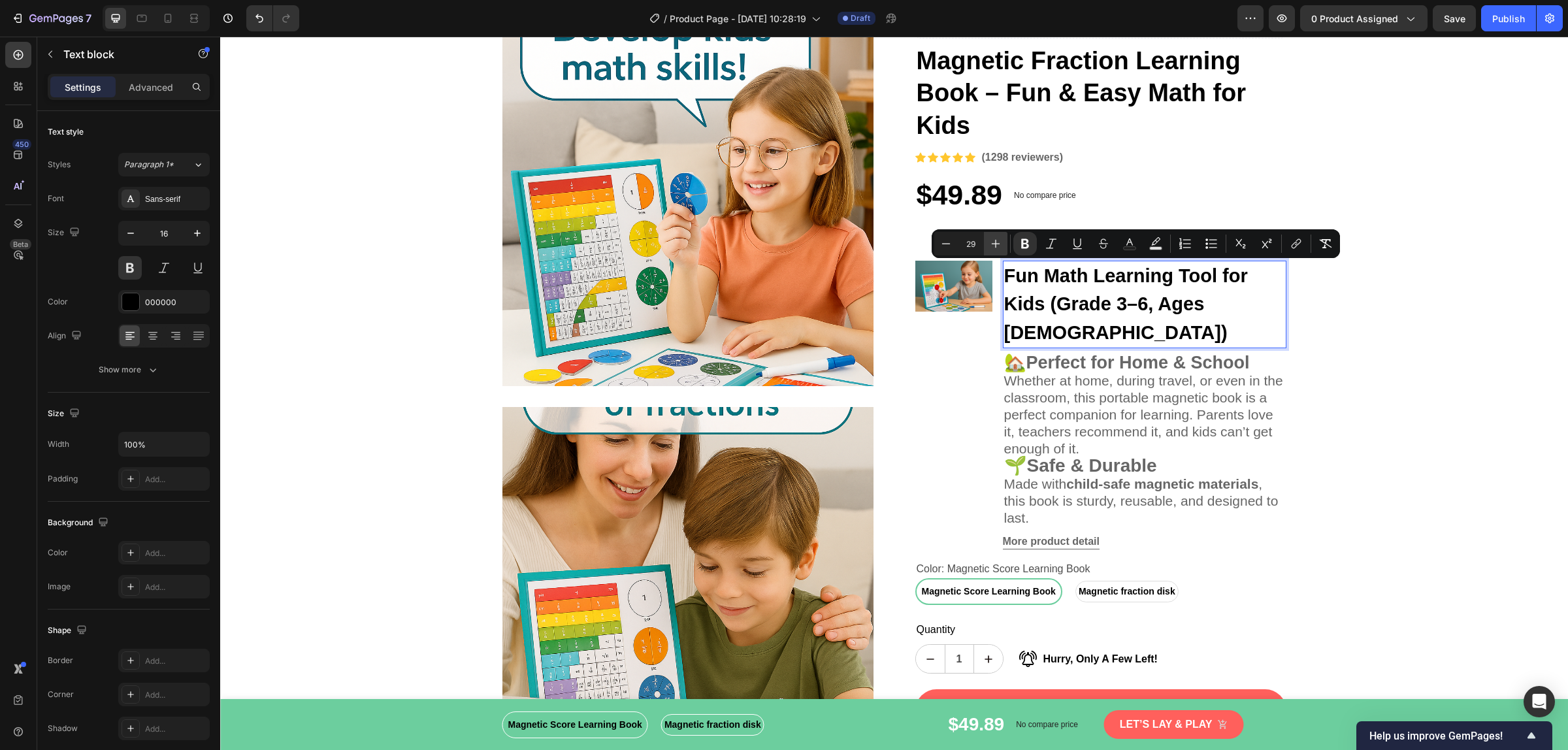
click at [987, 243] on button "Plus" at bounding box center [995, 244] width 24 height 24
click at [989, 240] on icon "Editor contextual toolbar" at bounding box center [995, 244] width 13 height 13
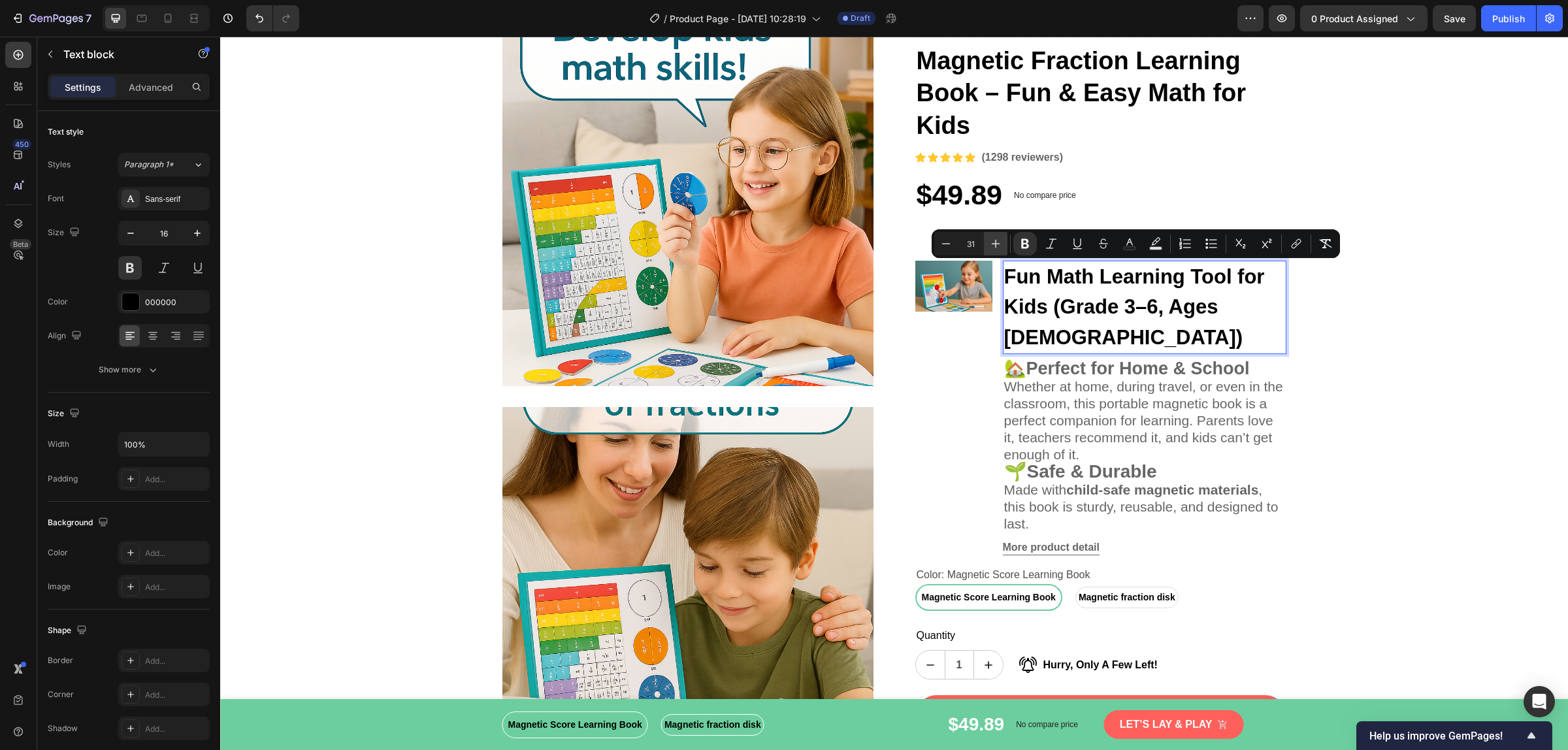
click at [989, 240] on icon "Editor contextual toolbar" at bounding box center [995, 244] width 13 height 13
type input "32"
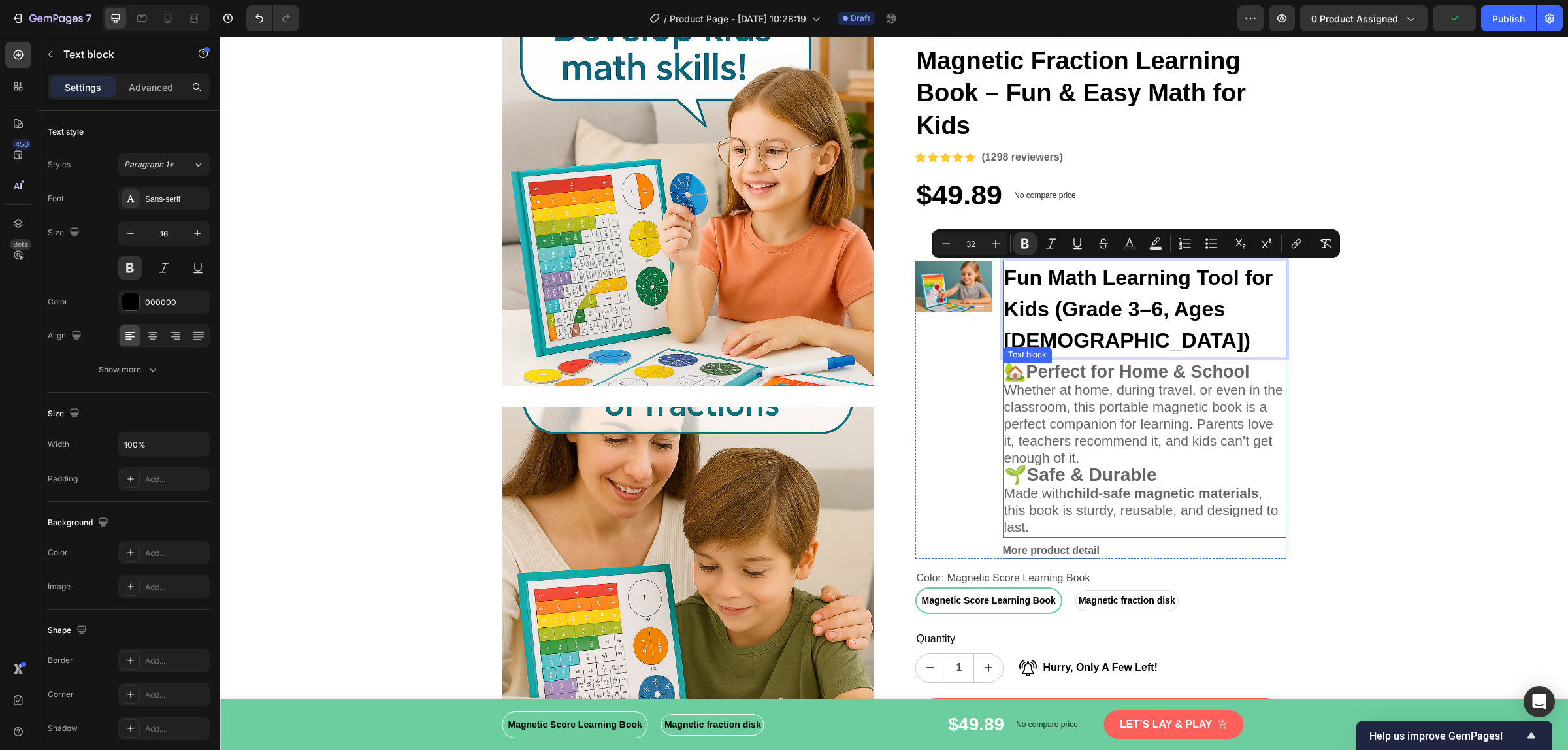
click at [1184, 418] on p "Whether at home, during travel, or even in the classroom, this portable magneti…" at bounding box center [1144, 425] width 281 height 85
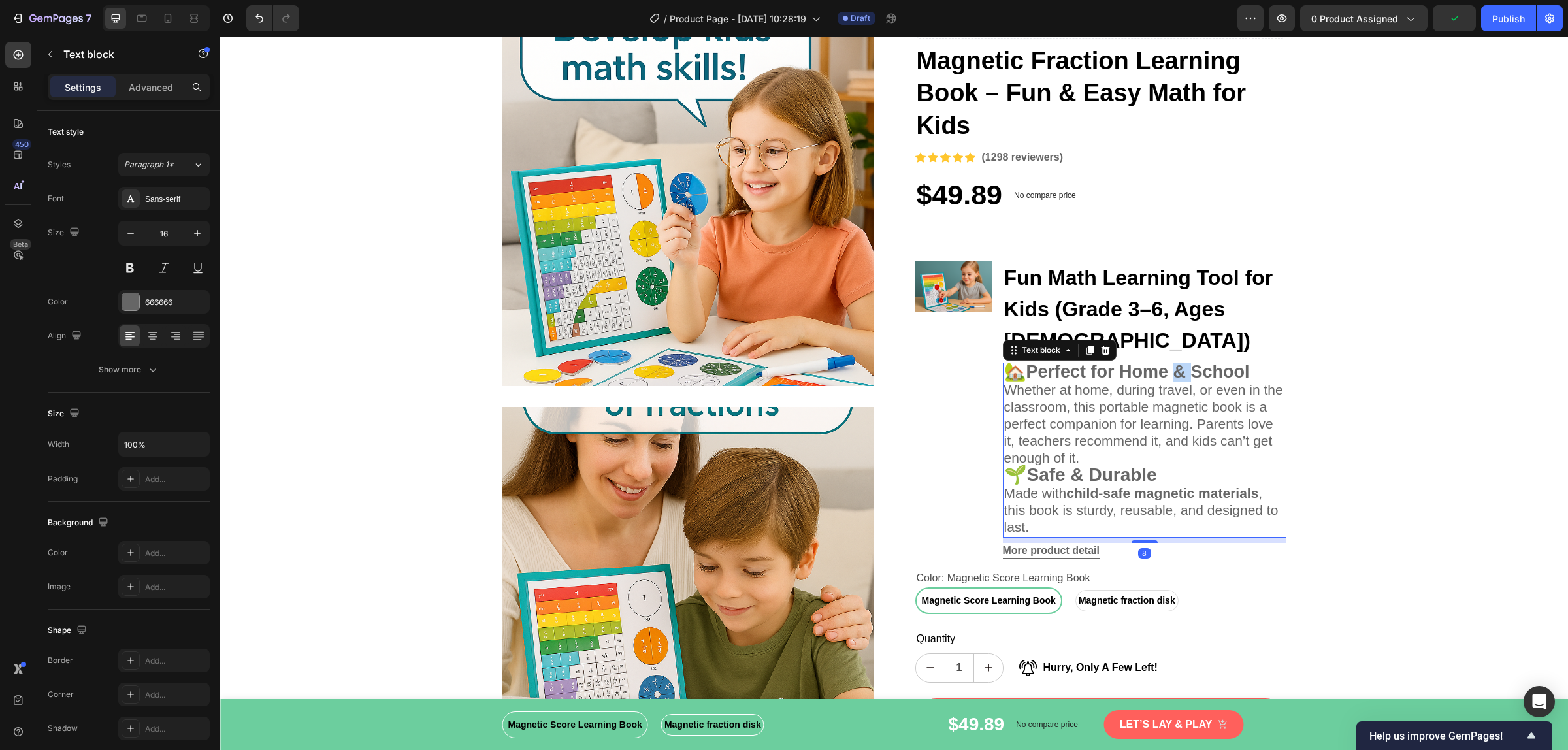
click at [1179, 361] on strong "Perfect for Home & School" at bounding box center [1138, 371] width 223 height 19
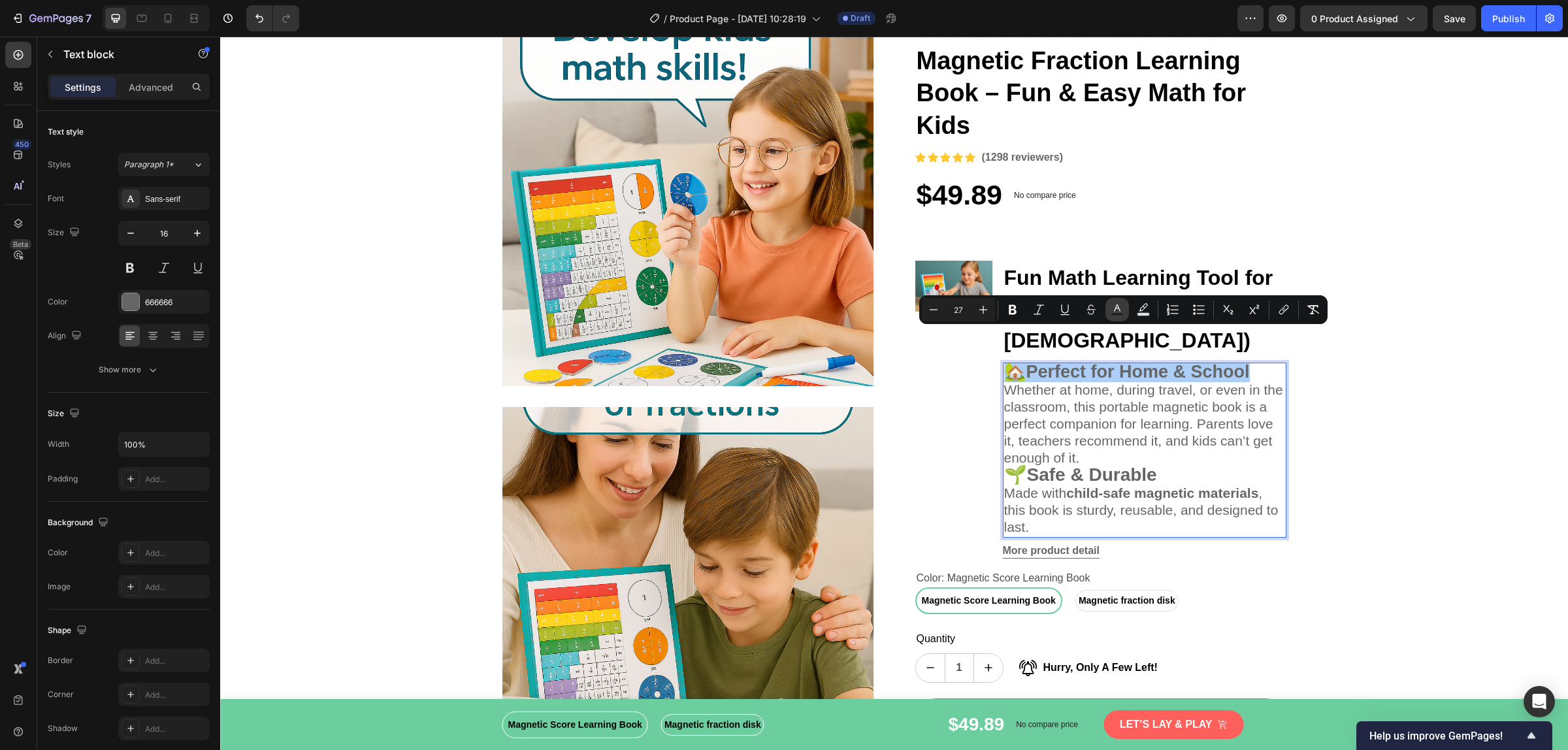
click at [1113, 314] on rect "Editor contextual toolbar" at bounding box center [1117, 315] width 12 height 4
type input "666666"
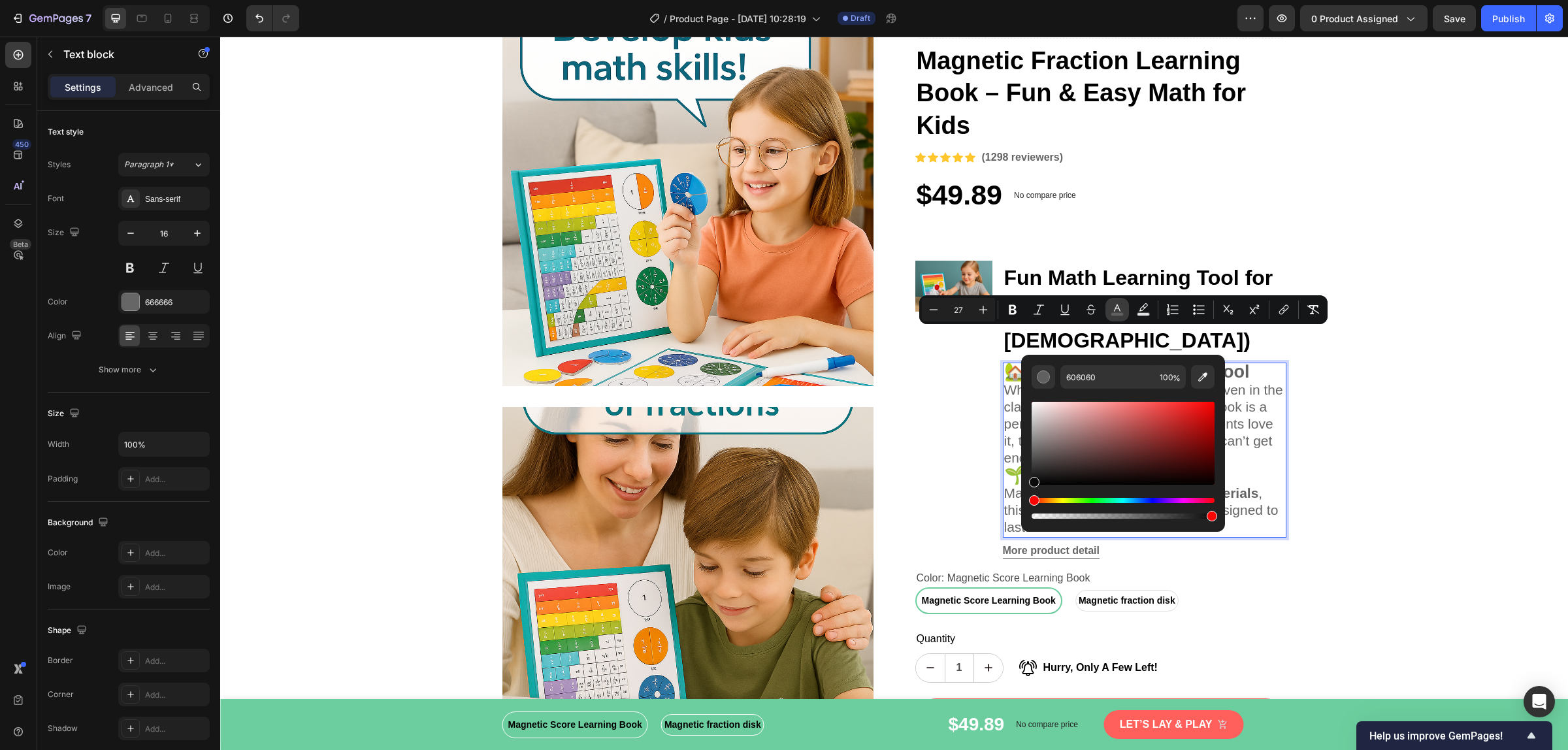
drag, startPoint x: 1030, startPoint y: 453, endPoint x: 1027, endPoint y: 481, distance: 28.2
click at [1027, 481] on div "606060 100 %" at bounding box center [1123, 437] width 204 height 166
type input "0A0A0A"
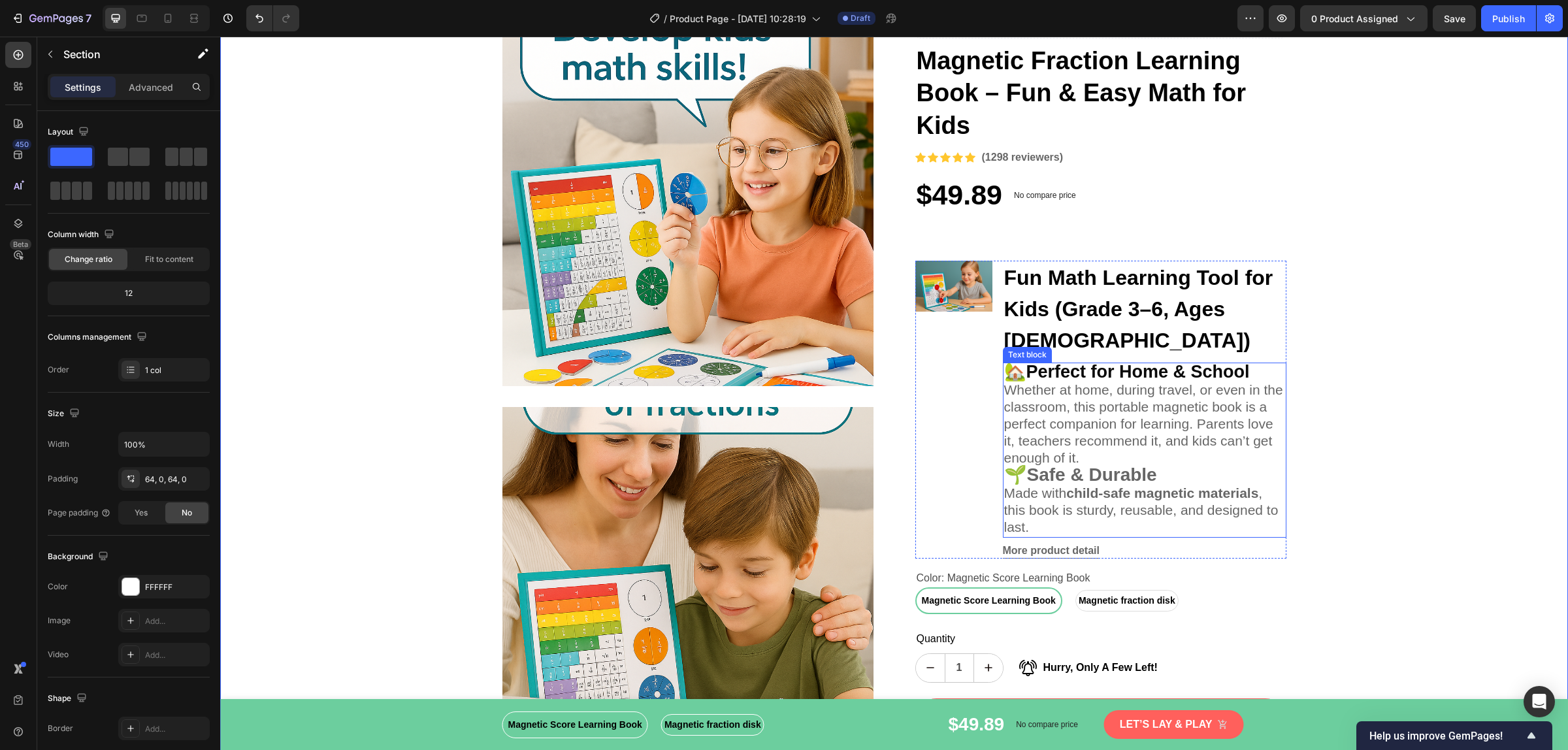
click at [1132, 382] on span "Whether at home, during travel, or even in the classroom, this portable magneti…" at bounding box center [1143, 424] width 279 height 83
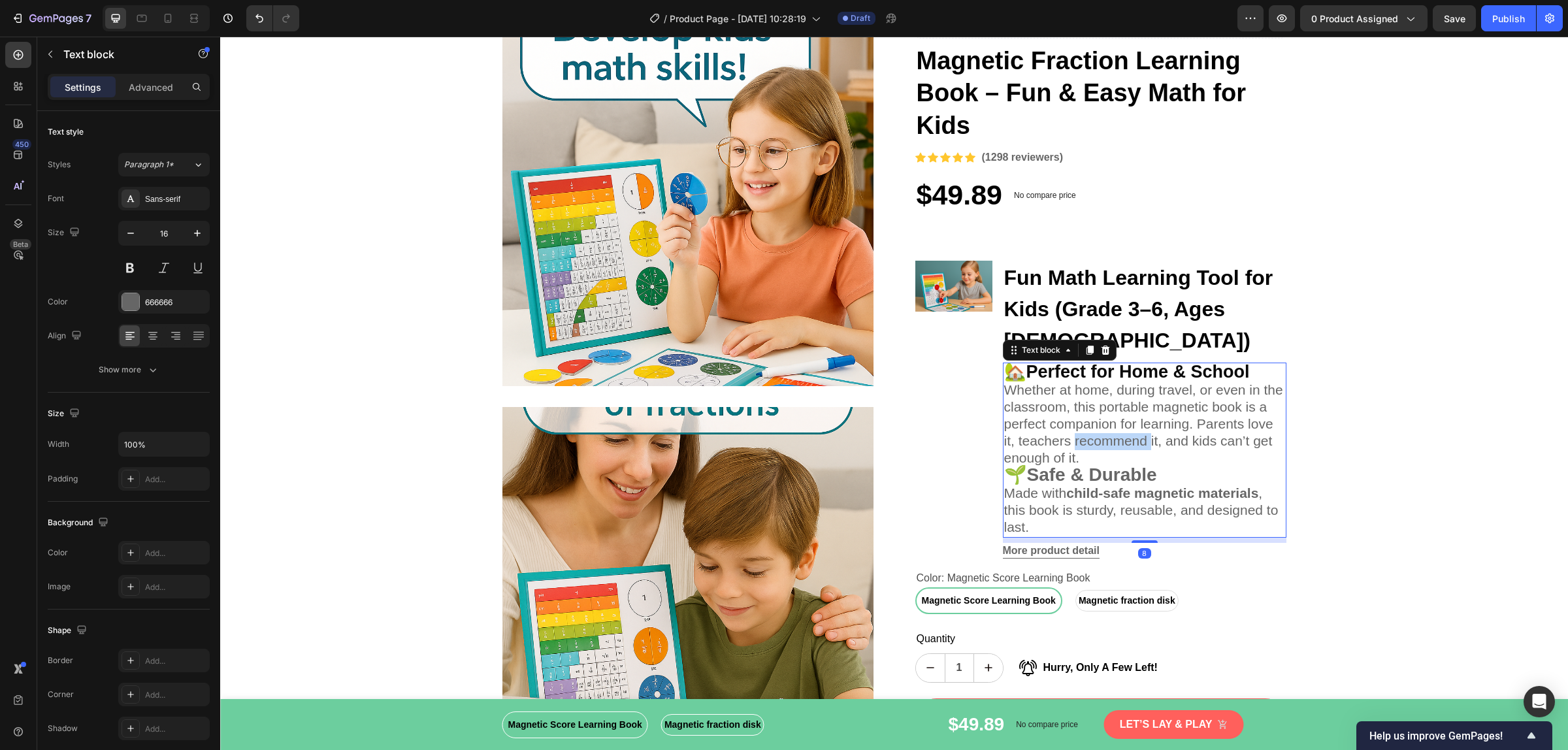
click at [1108, 405] on span "Whether at home, during travel, or even in the classroom, this portable magneti…" at bounding box center [1143, 424] width 279 height 83
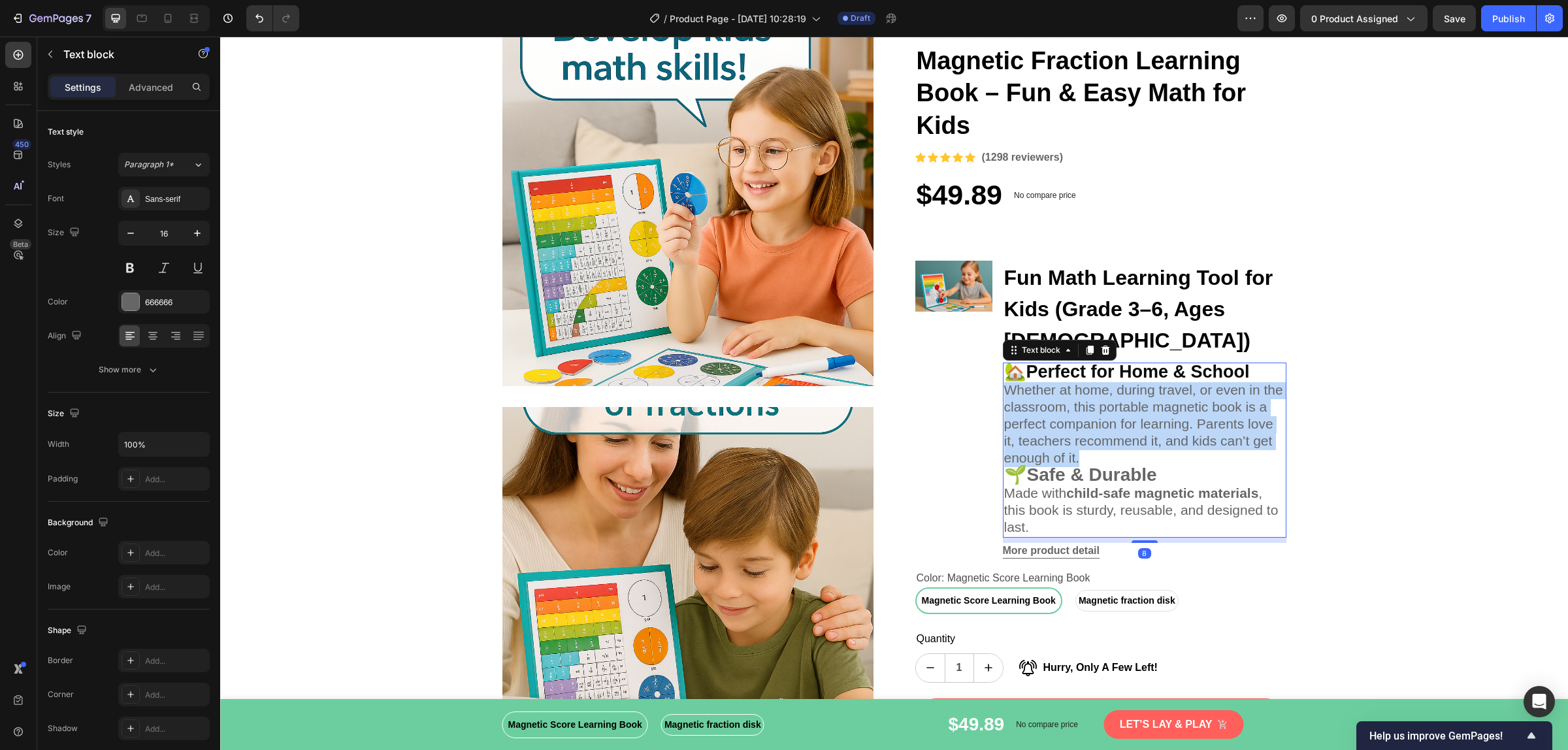
click at [1108, 405] on span "Whether at home, during travel, or even in the classroom, this portable magneti…" at bounding box center [1143, 424] width 279 height 83
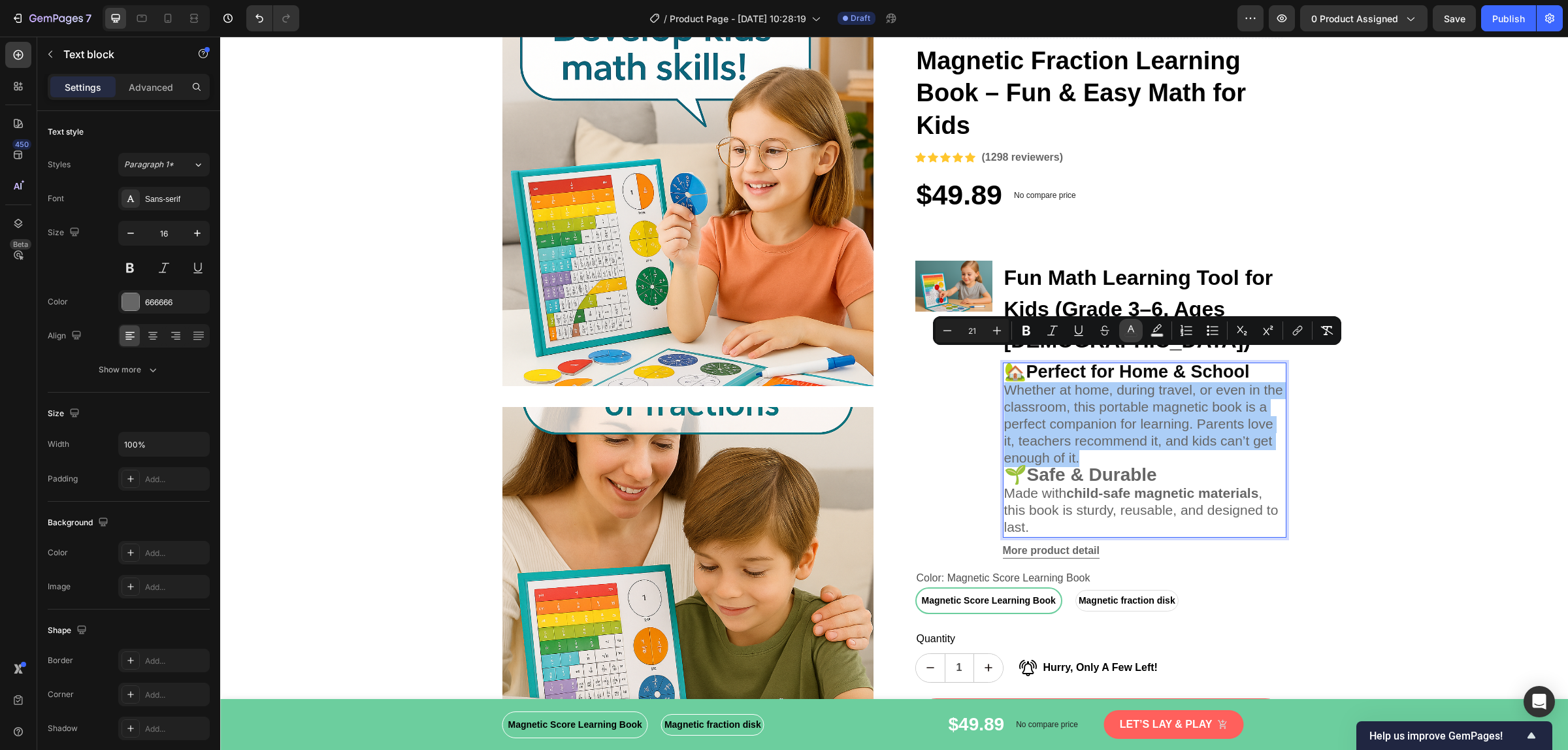
click at [1134, 335] on icon "Editor contextual toolbar" at bounding box center [1130, 330] width 13 height 13
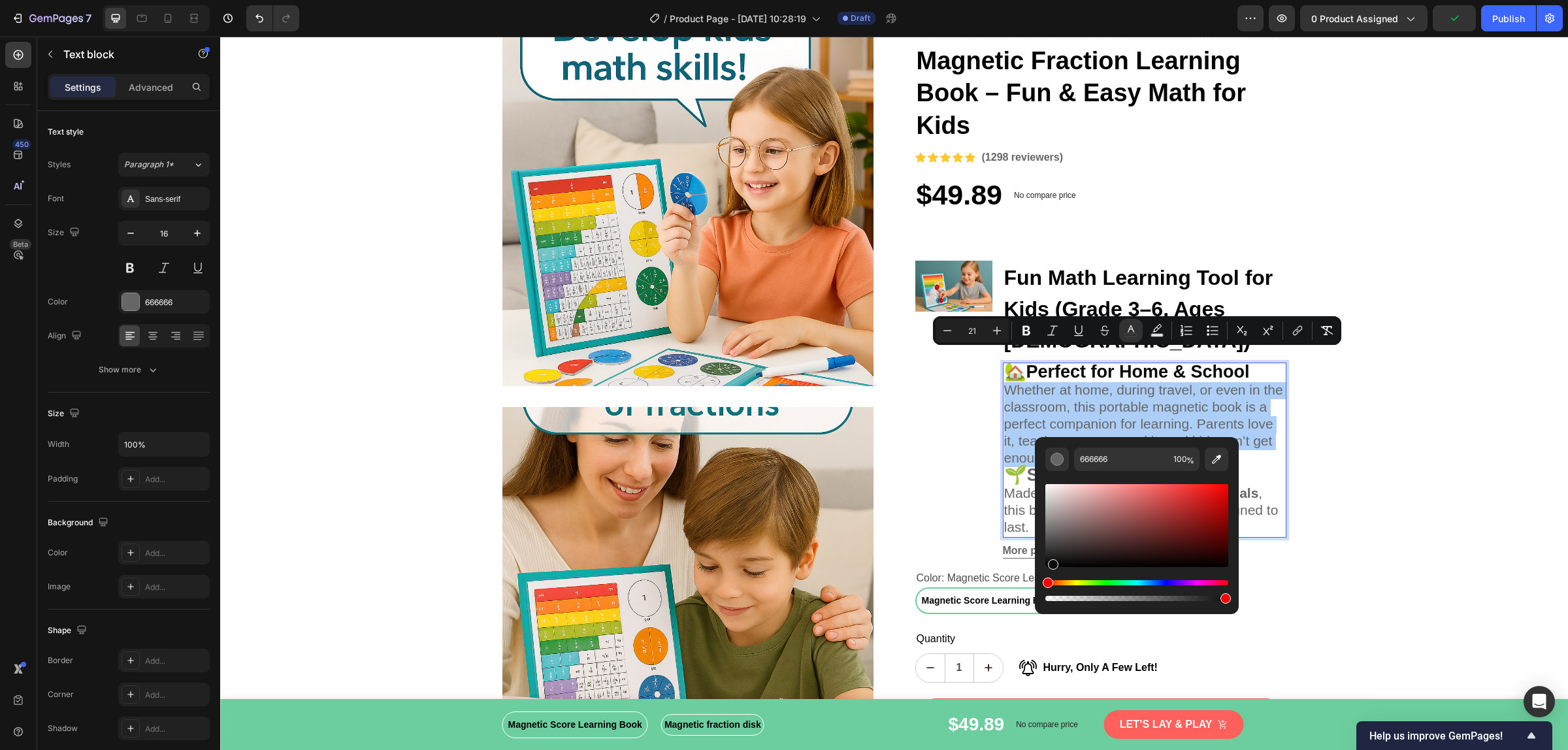
click at [1053, 562] on div "Editor contextual toolbar" at bounding box center [1136, 525] width 183 height 83
type input "0F0E0E"
click at [1164, 419] on p "Whether at home, during travel, or even in the classroom, this portable magneti…" at bounding box center [1144, 425] width 281 height 85
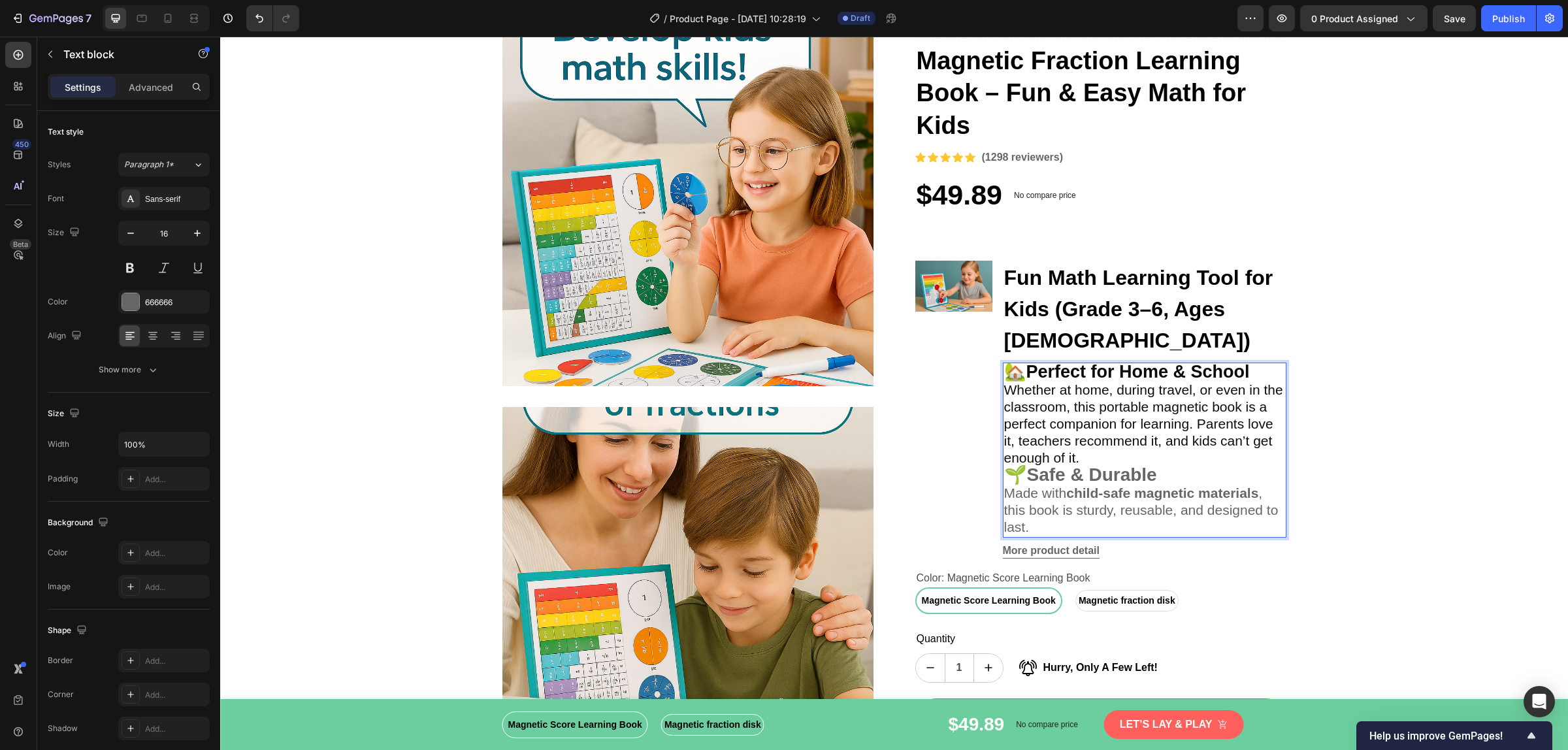
click at [1159, 467] on p "🌱 Safe & Durable" at bounding box center [1144, 476] width 281 height 18
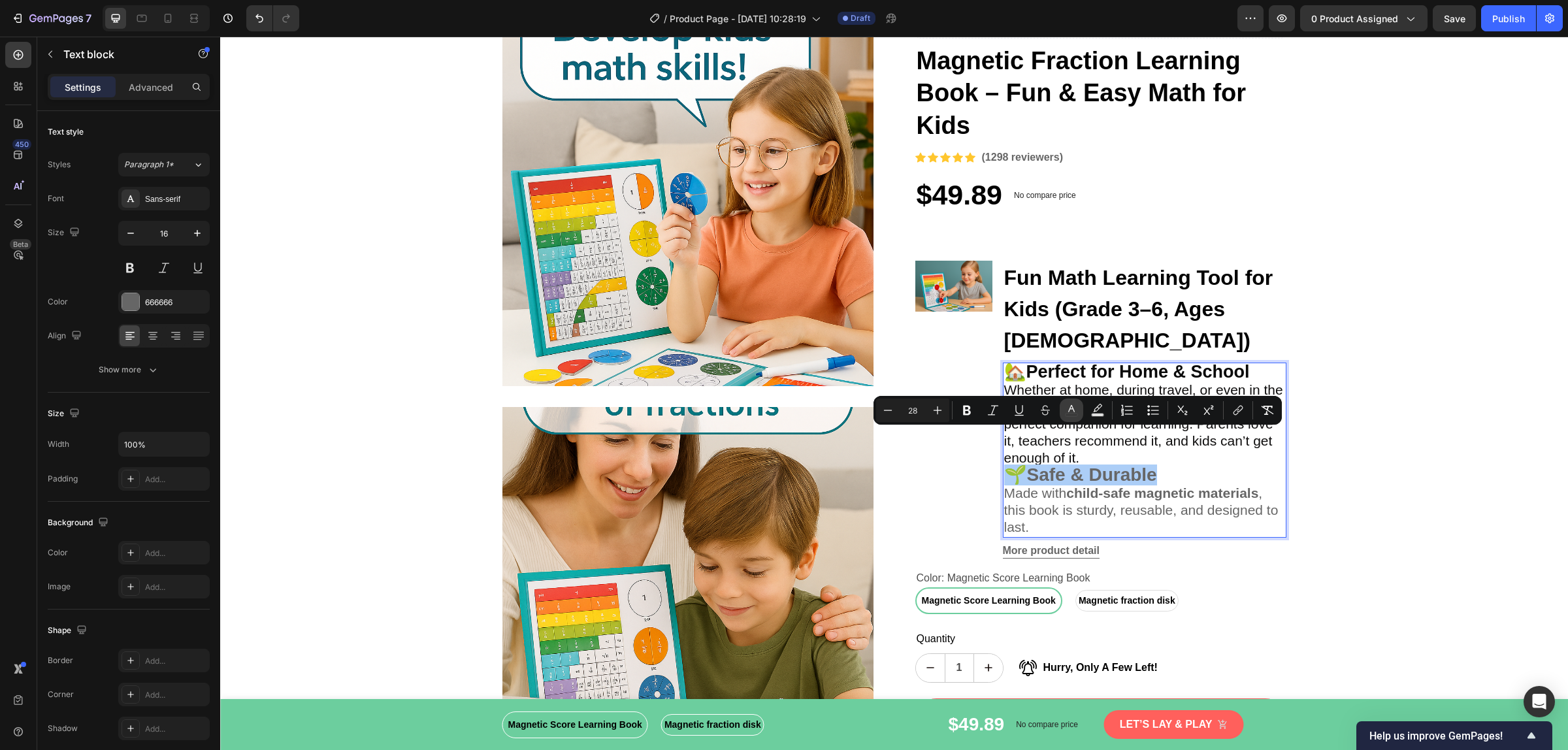
click at [1075, 410] on icon "Editor contextual toolbar" at bounding box center [1071, 410] width 13 height 13
type input "666666"
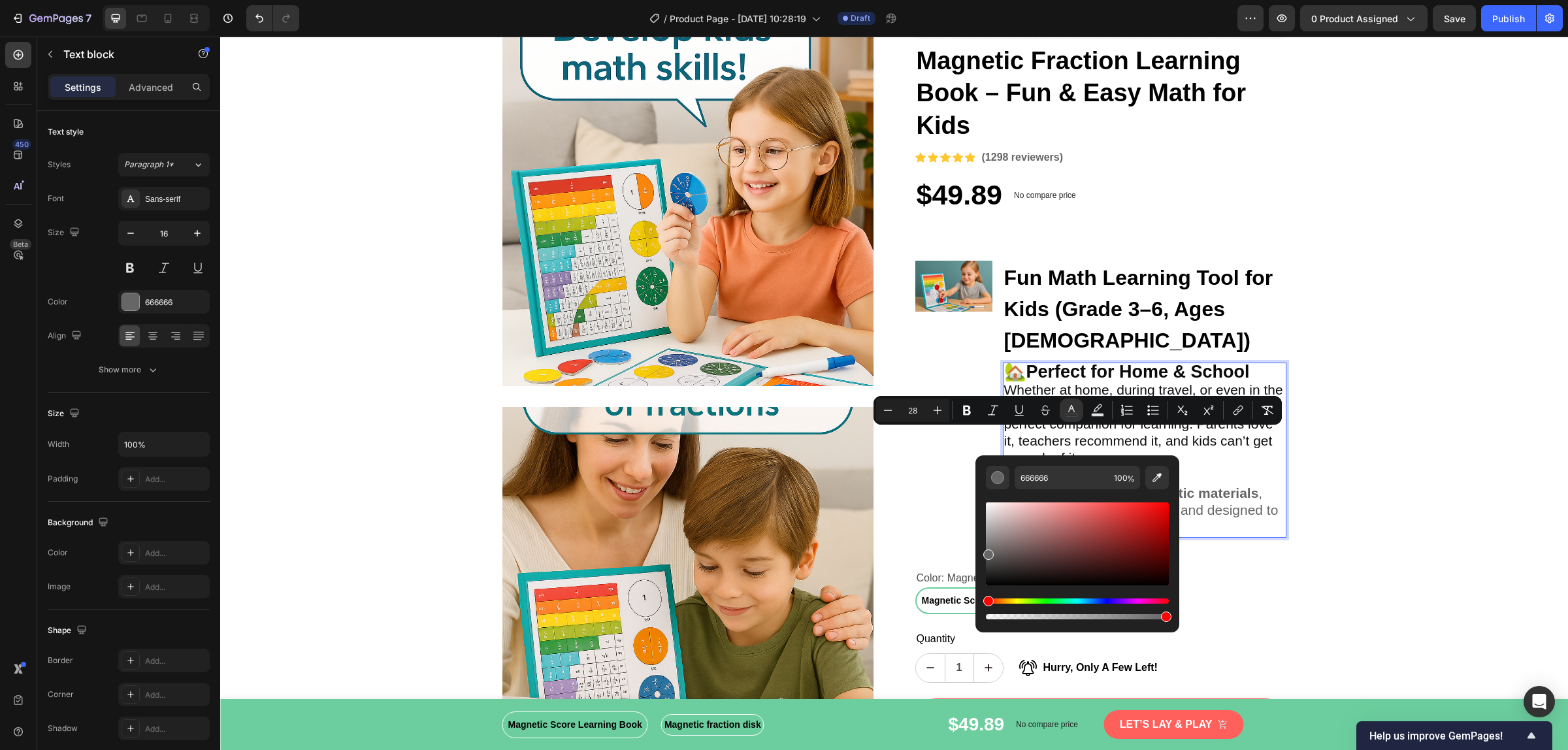
click at [989, 579] on div "Editor contextual toolbar" at bounding box center [1077, 543] width 183 height 83
type input "141313"
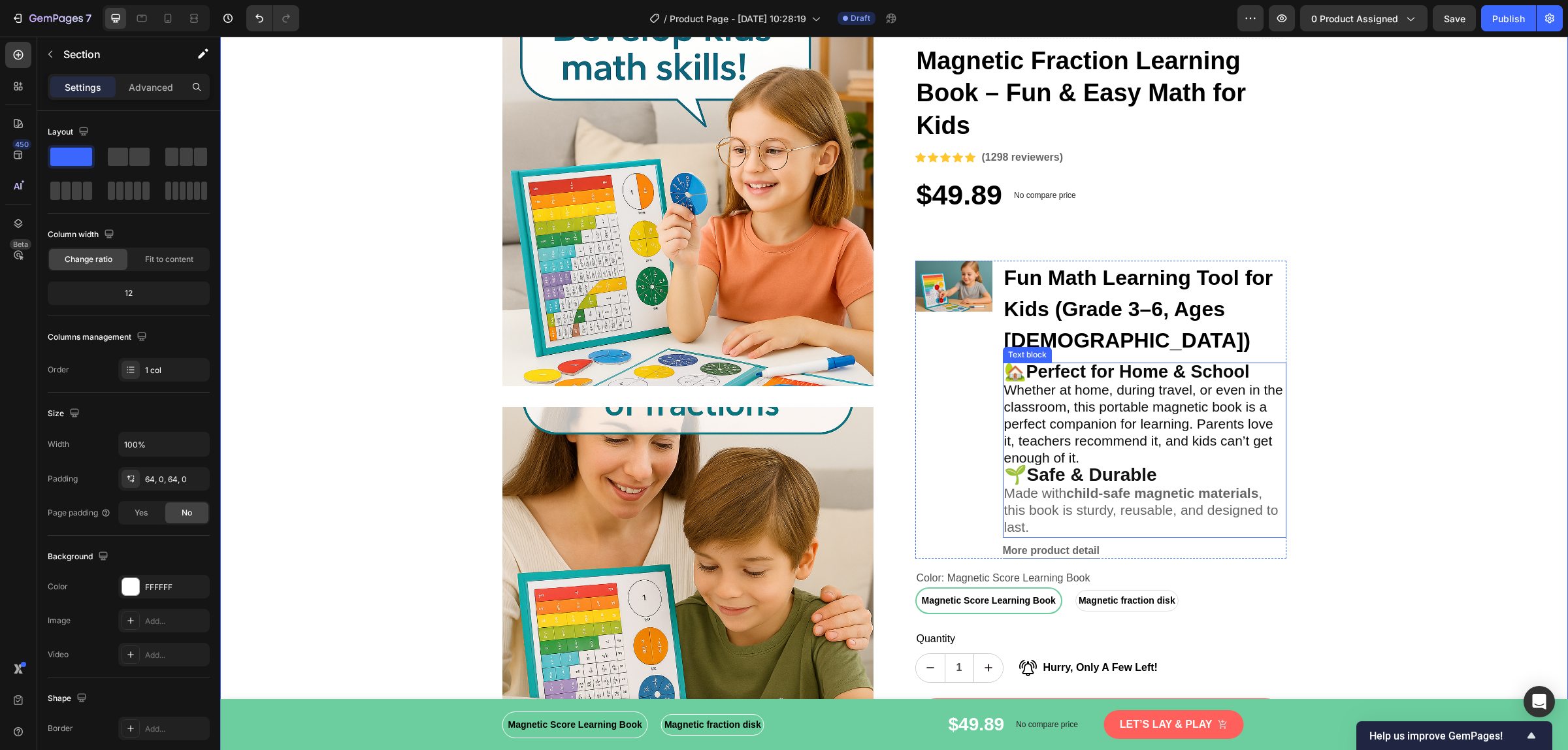
click at [1022, 492] on span "Made with child-safe magnetic materials , this book is sturdy, reusable, and de…" at bounding box center [1141, 510] width 274 height 49
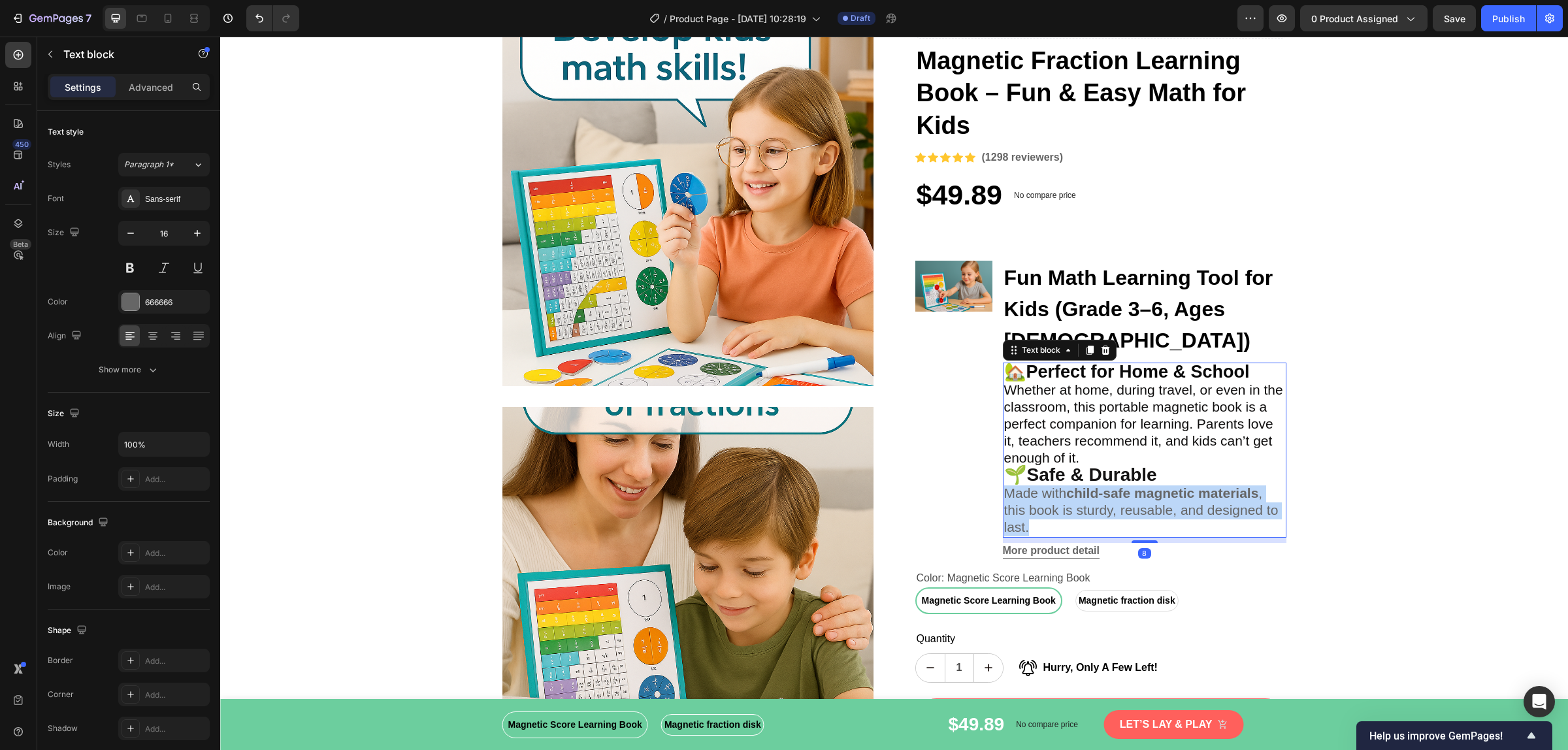
click at [1022, 492] on span "Made with child-safe magnetic materials , this book is sturdy, reusable, and de…" at bounding box center [1141, 510] width 274 height 49
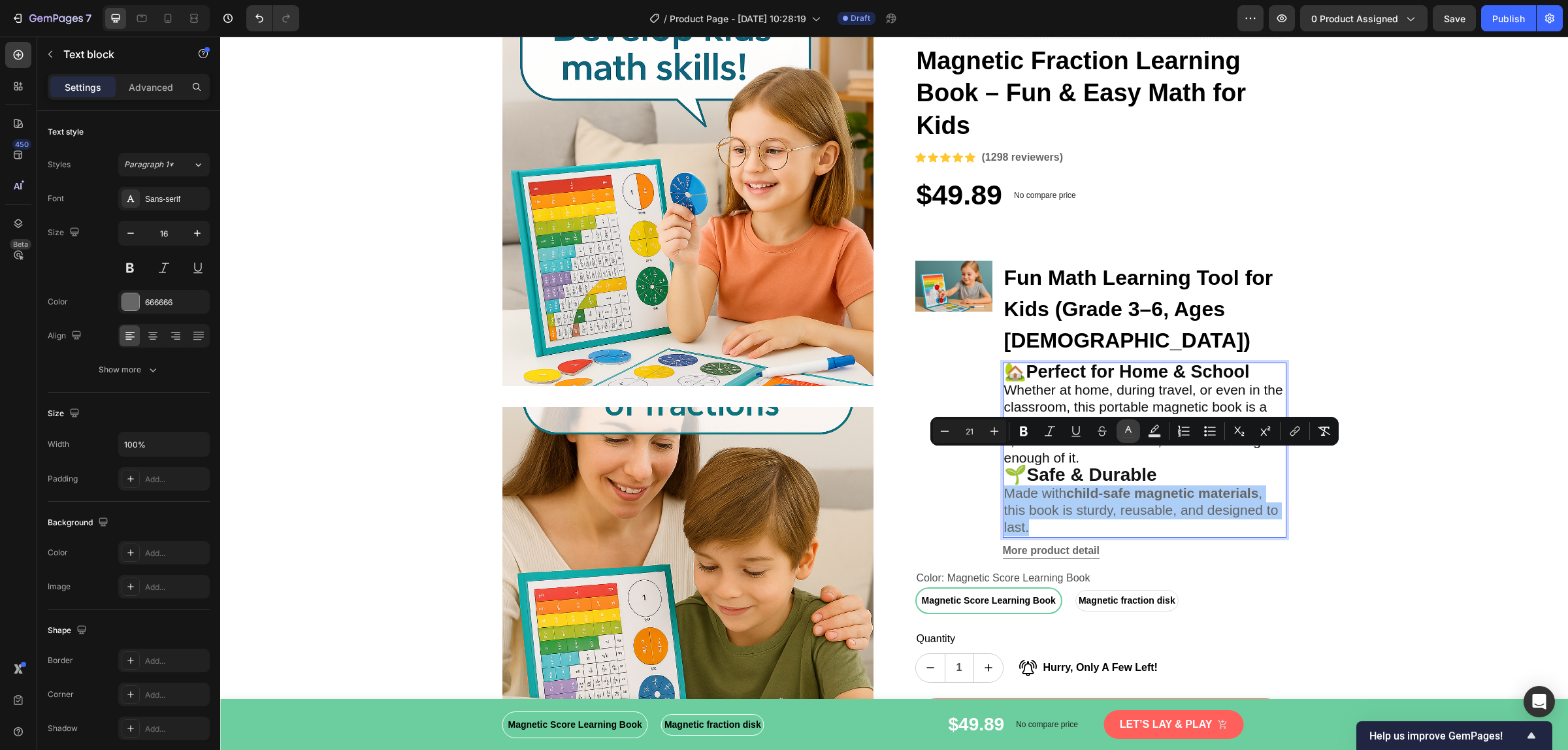
click at [1128, 433] on icon "Editor contextual toolbar" at bounding box center [1127, 431] width 13 height 13
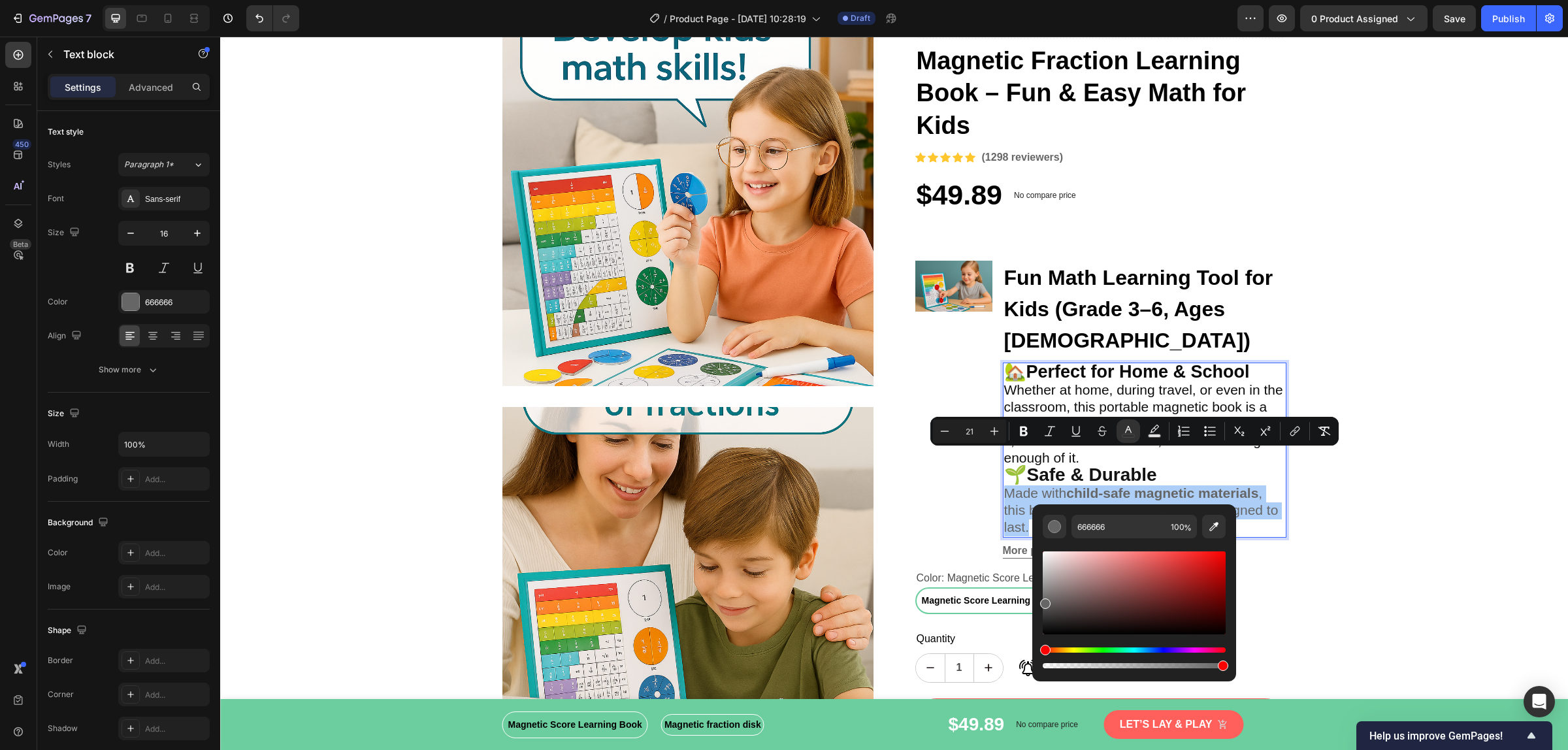
click at [1048, 629] on div "Editor contextual toolbar" at bounding box center [1134, 593] width 183 height 83
type input "111111"
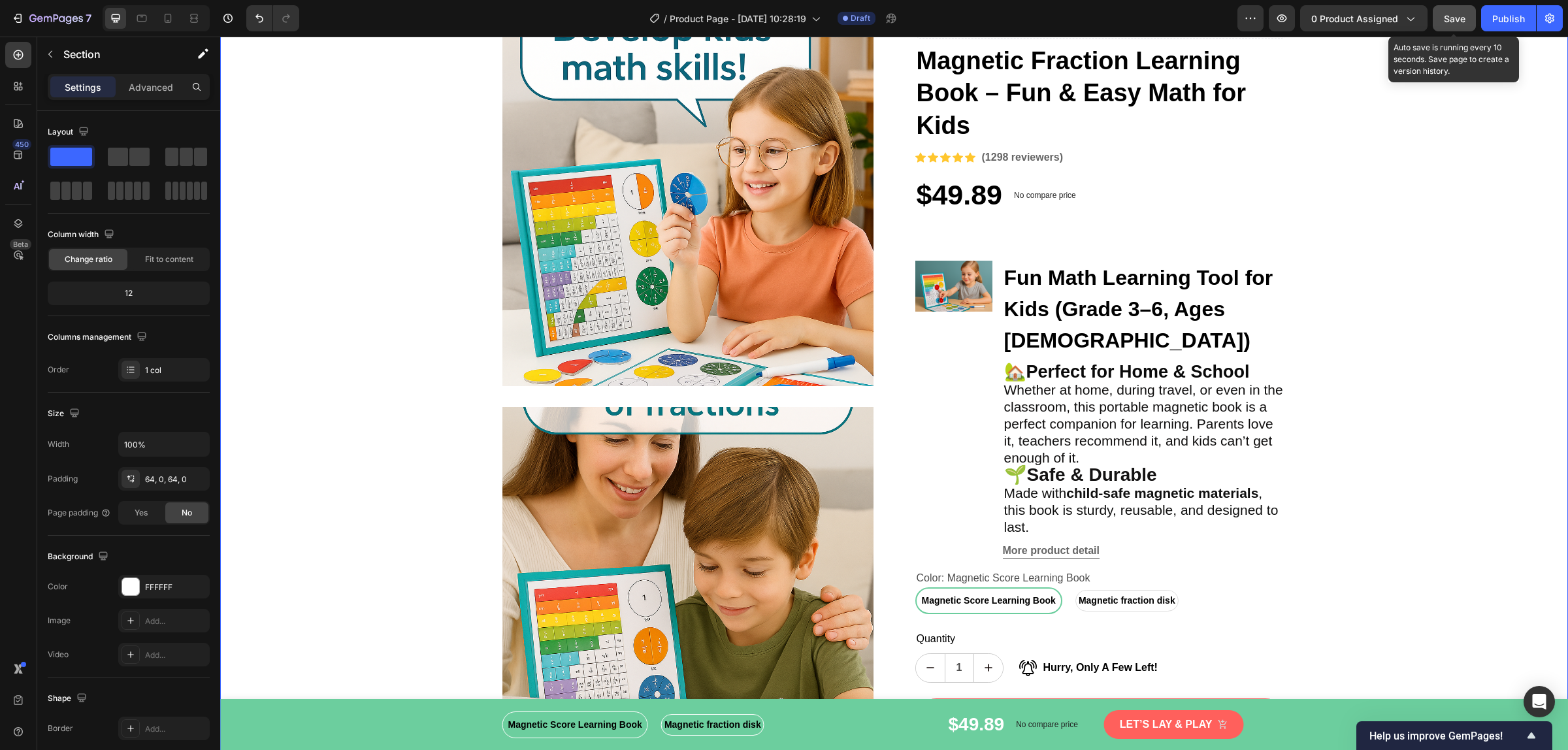
click at [1447, 28] on button "Save" at bounding box center [1454, 18] width 43 height 26
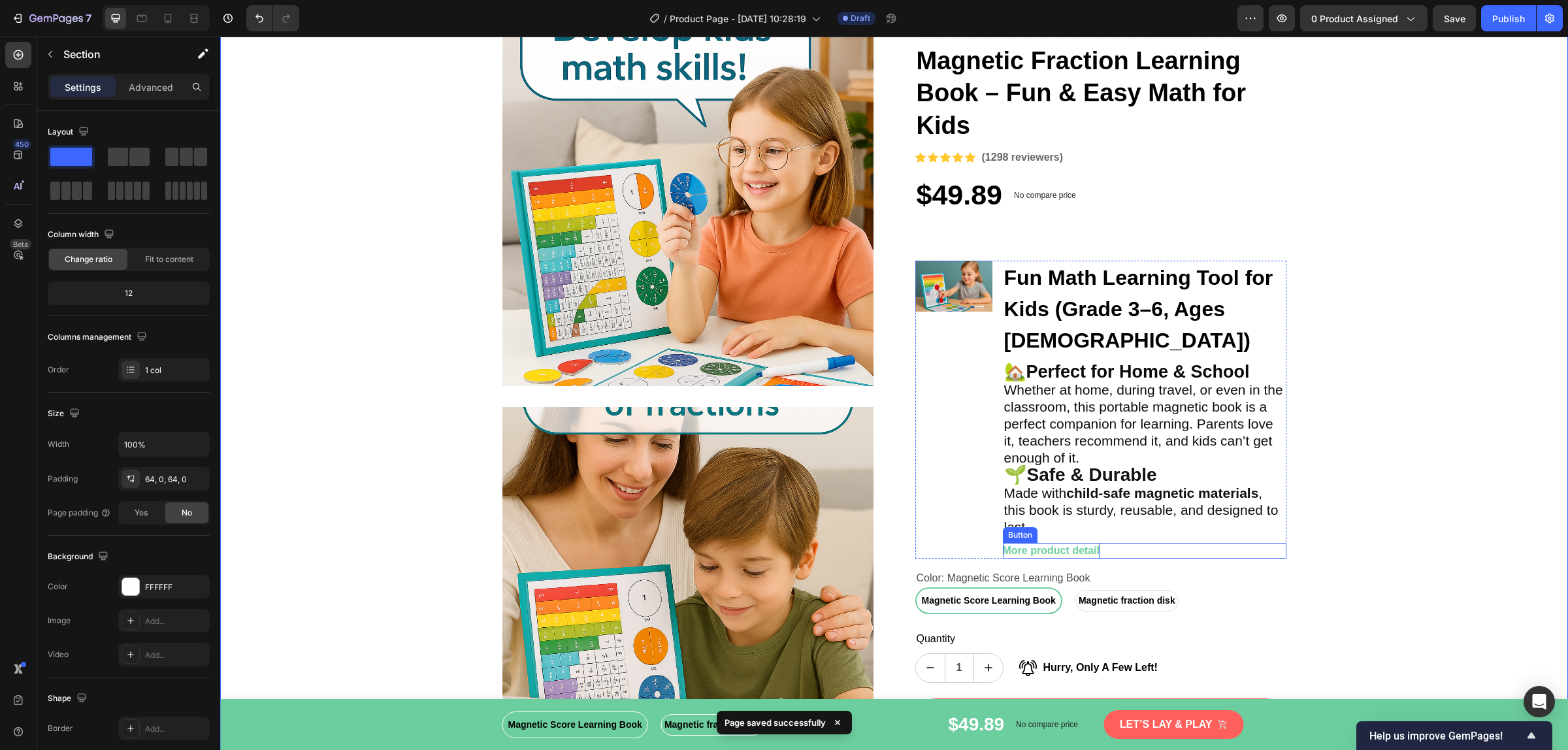
click at [1029, 542] on div "More product detail" at bounding box center [1051, 550] width 97 height 16
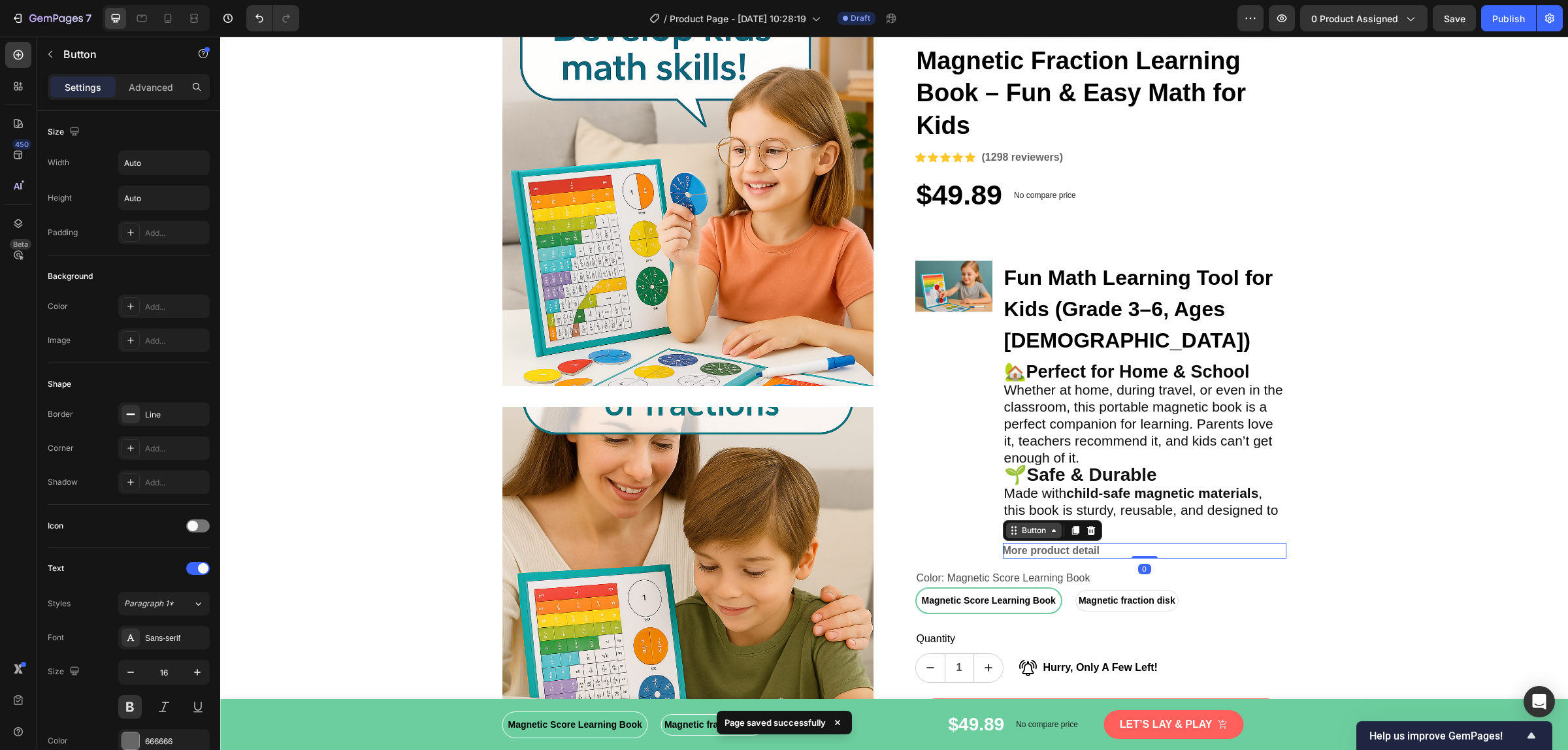
click at [1034, 522] on div "Button" at bounding box center [1033, 530] width 55 height 16
click at [1089, 525] on icon at bounding box center [1090, 530] width 11 height 11
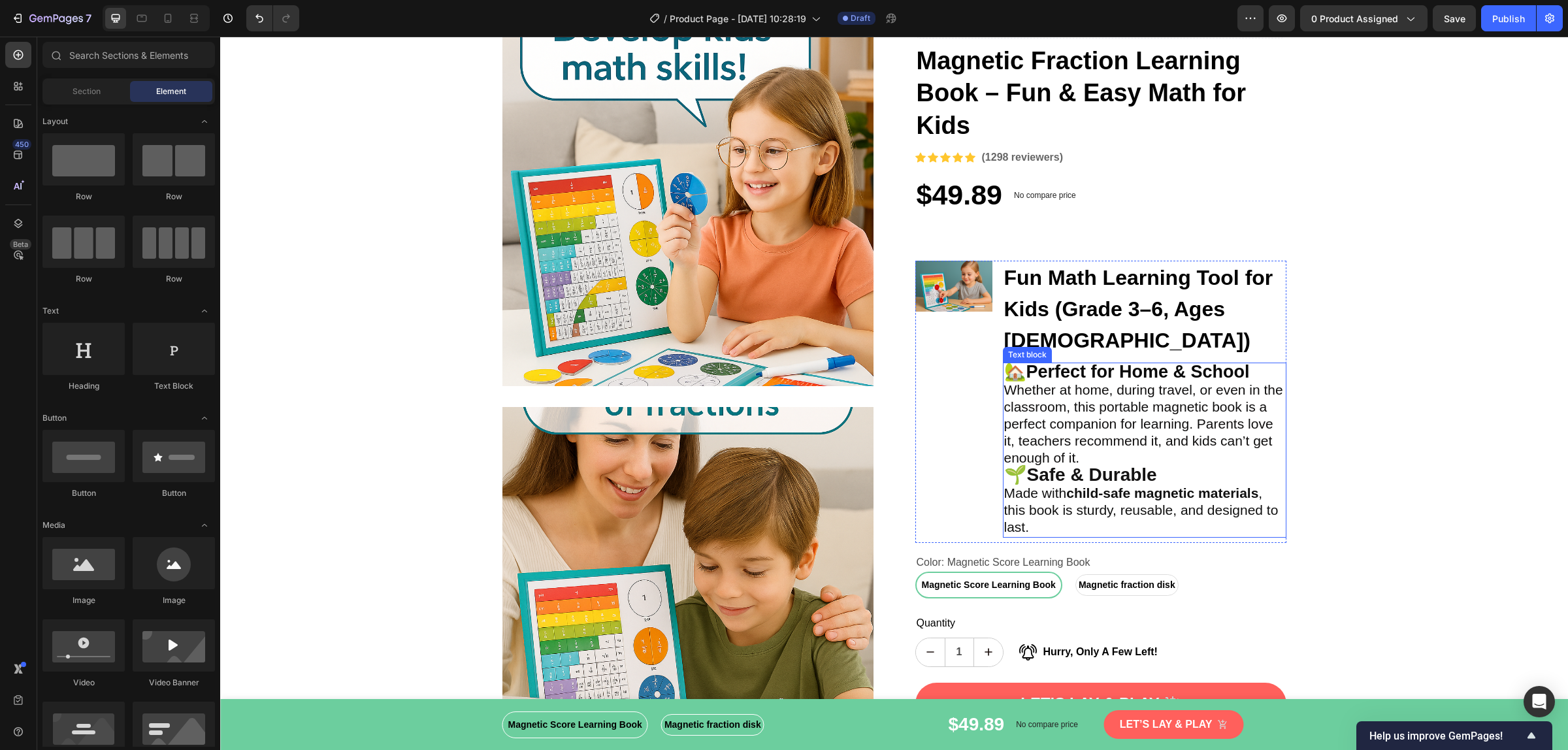
click at [1088, 403] on span "Whether at home, during travel, or even in the classroom, this portable magneti…" at bounding box center [1143, 424] width 279 height 83
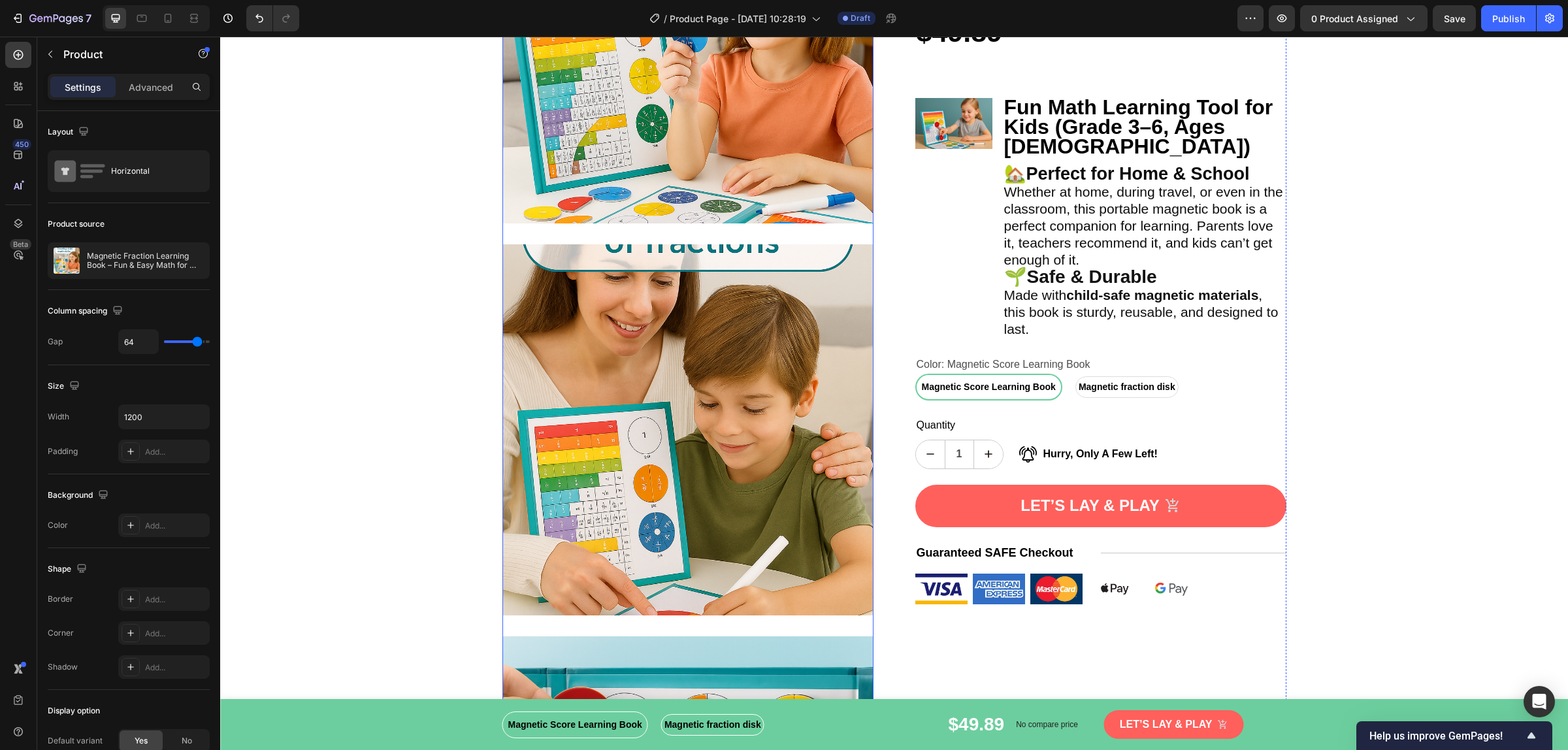
scroll to position [253, 0]
click at [713, 490] on img at bounding box center [688, 429] width 371 height 371
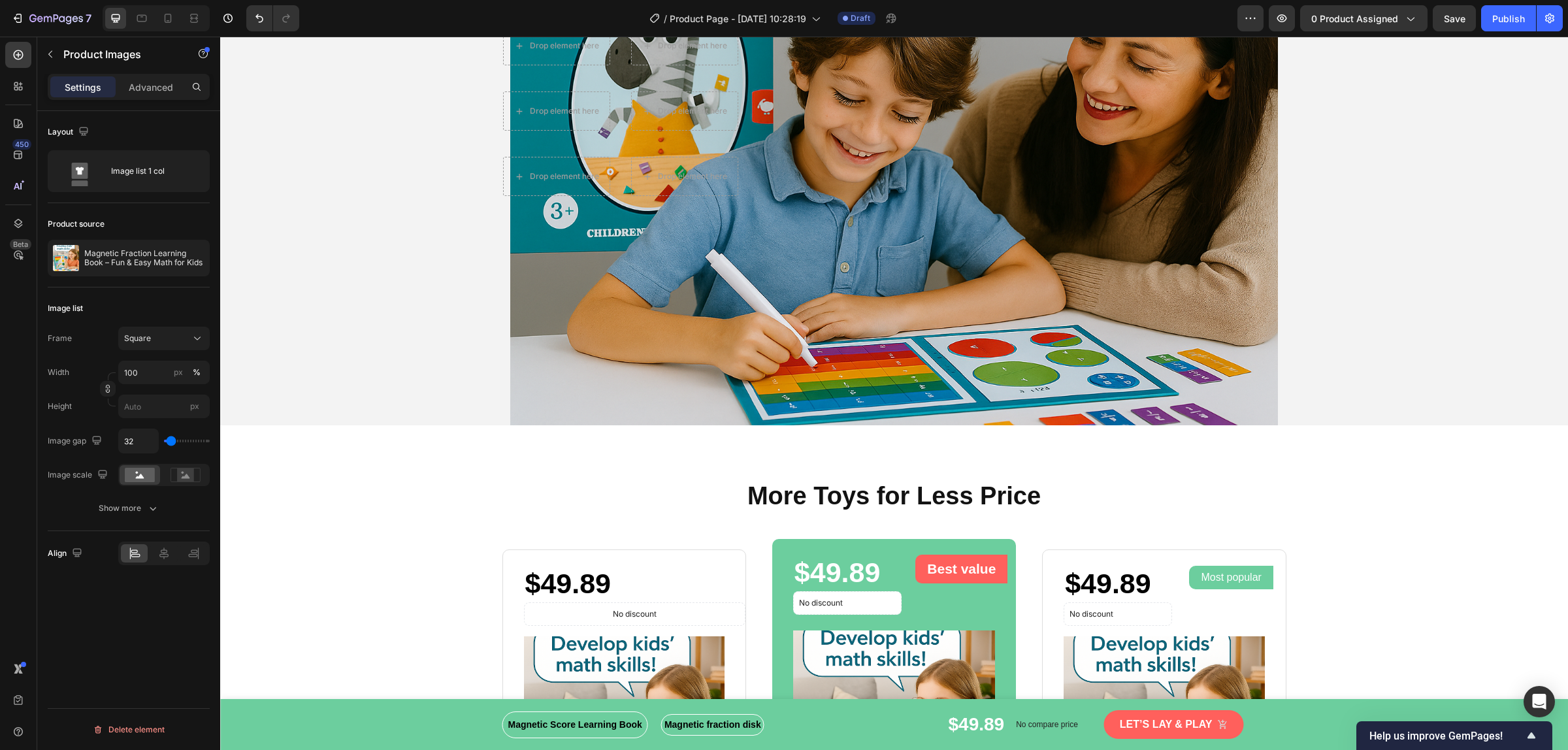
scroll to position [2784, 0]
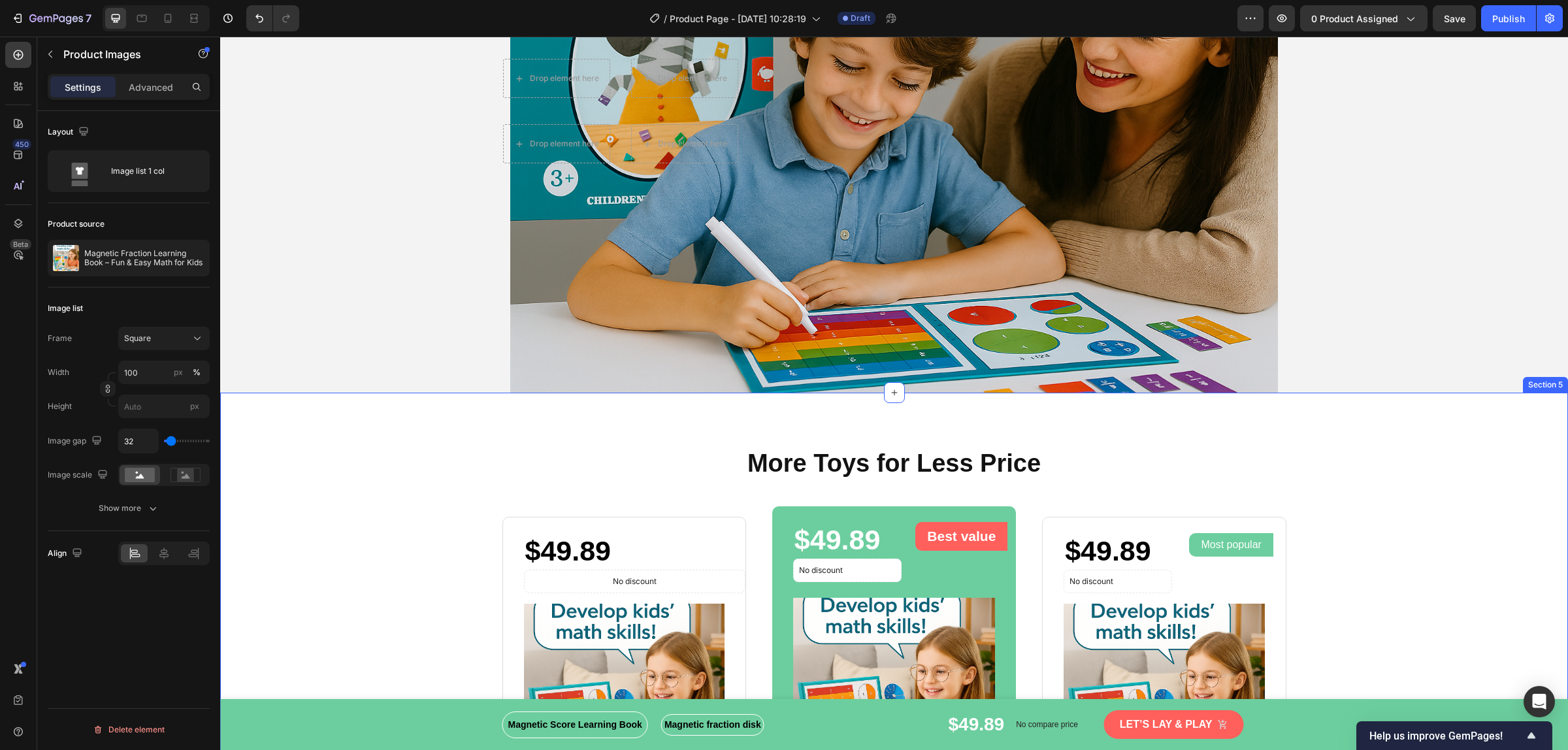
click at [712, 393] on div "More Toys for Less Price Heading Row $49.89 Product Price Product Price No disc…" at bounding box center [893, 758] width 1347 height 732
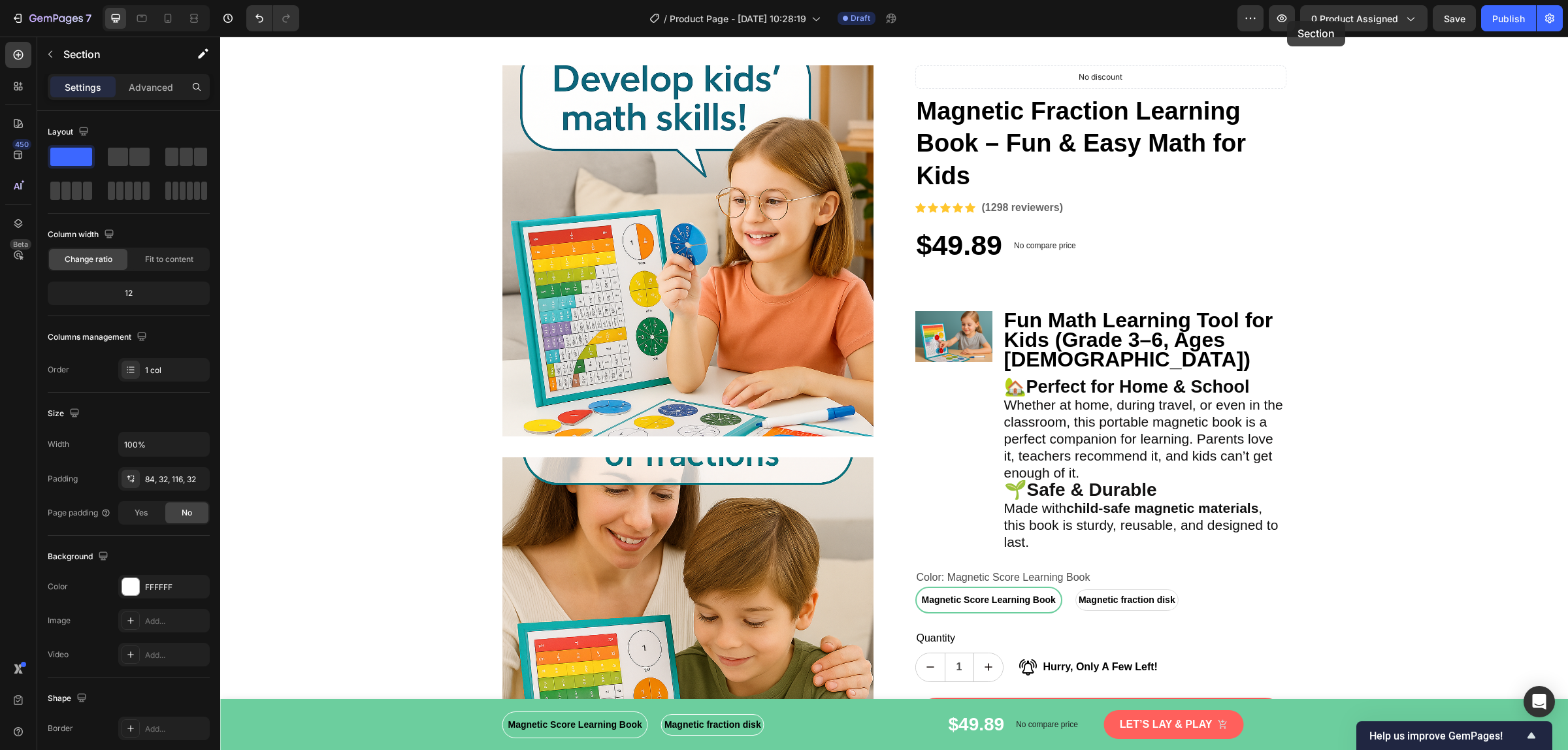
scroll to position [0, 0]
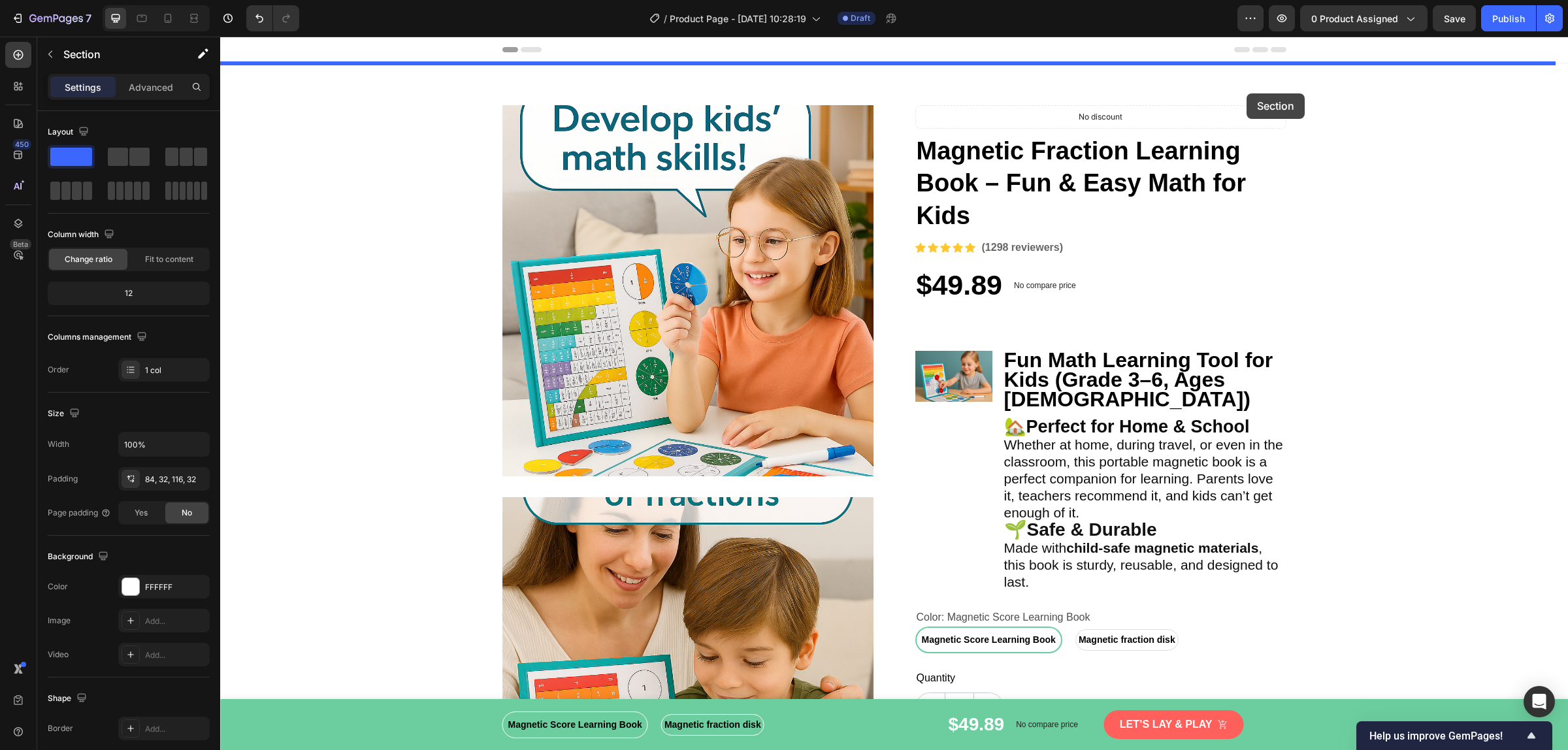
drag, startPoint x: 1291, startPoint y: 377, endPoint x: 1246, endPoint y: 93, distance: 287.5
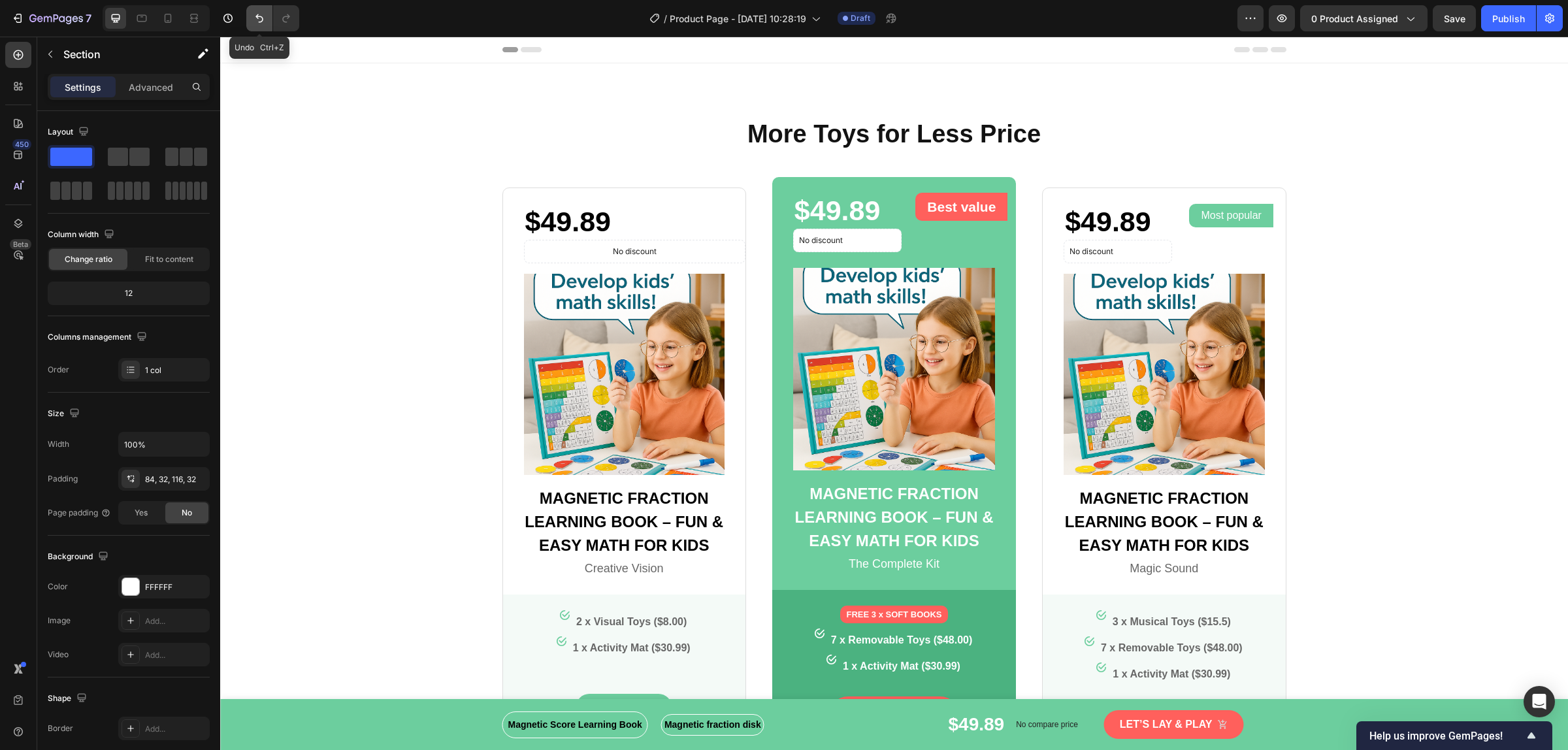
click at [252, 26] on button "Undo/Redo" at bounding box center [259, 18] width 26 height 26
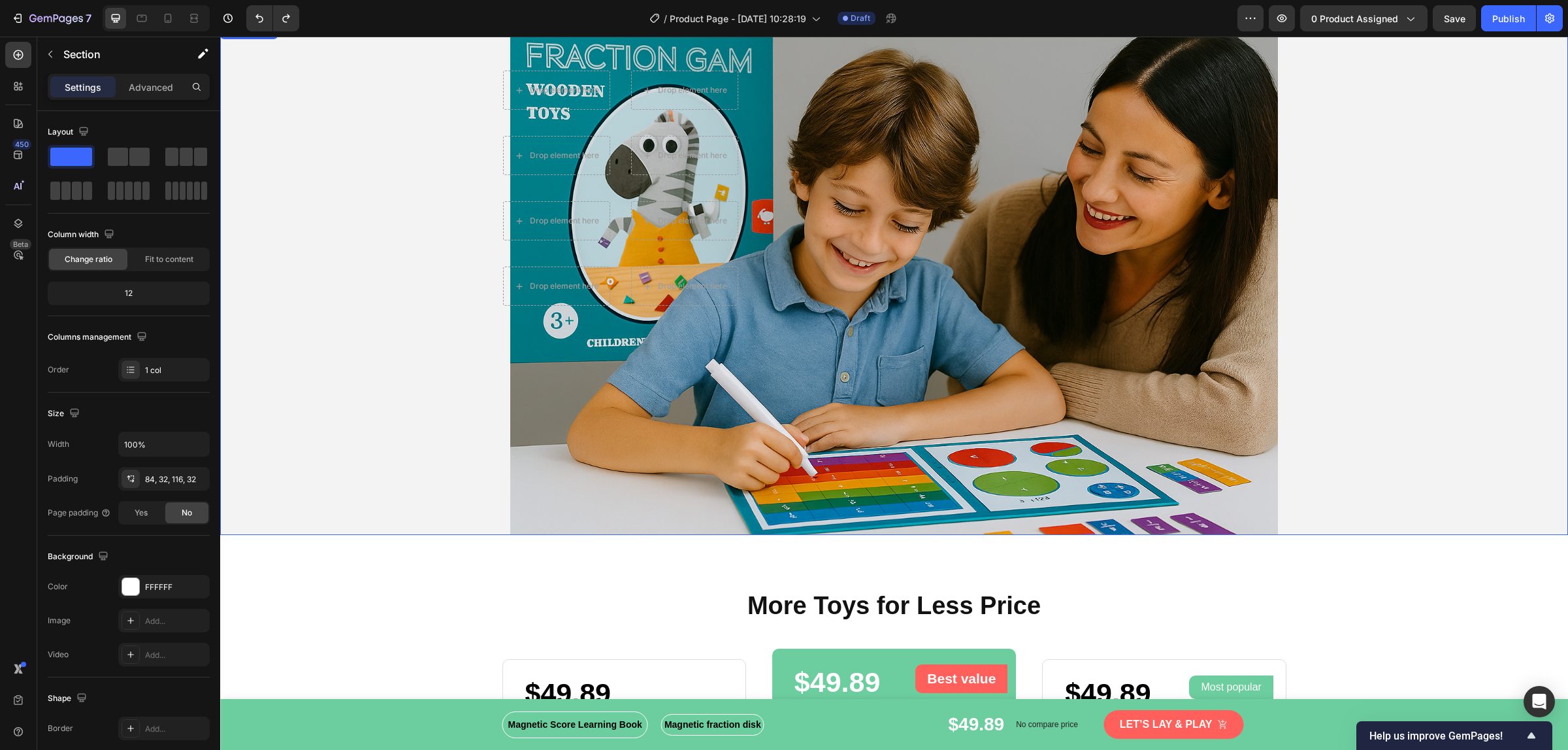
scroll to position [2612, 0]
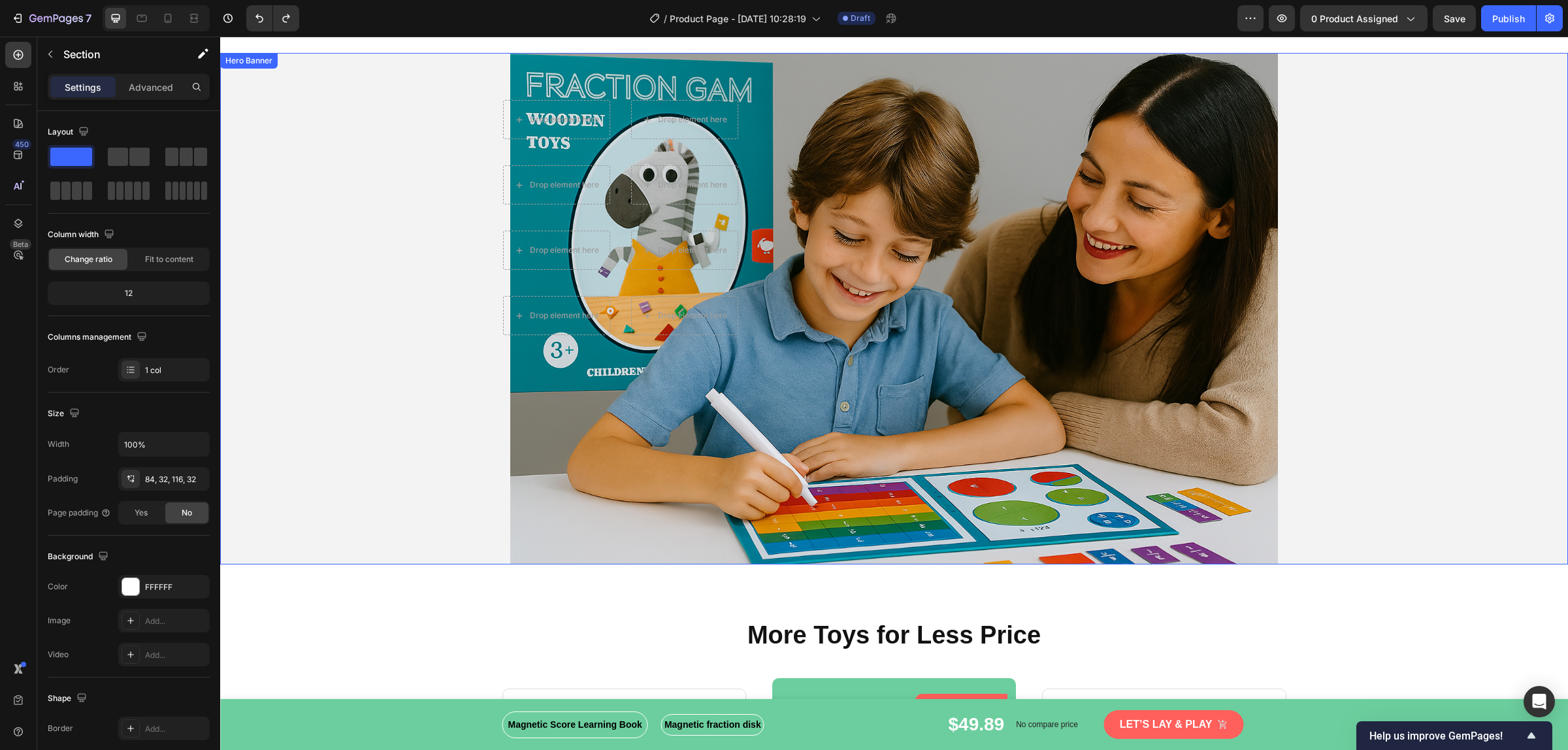
click at [376, 426] on div "Overlay" at bounding box center [893, 309] width 1347 height 512
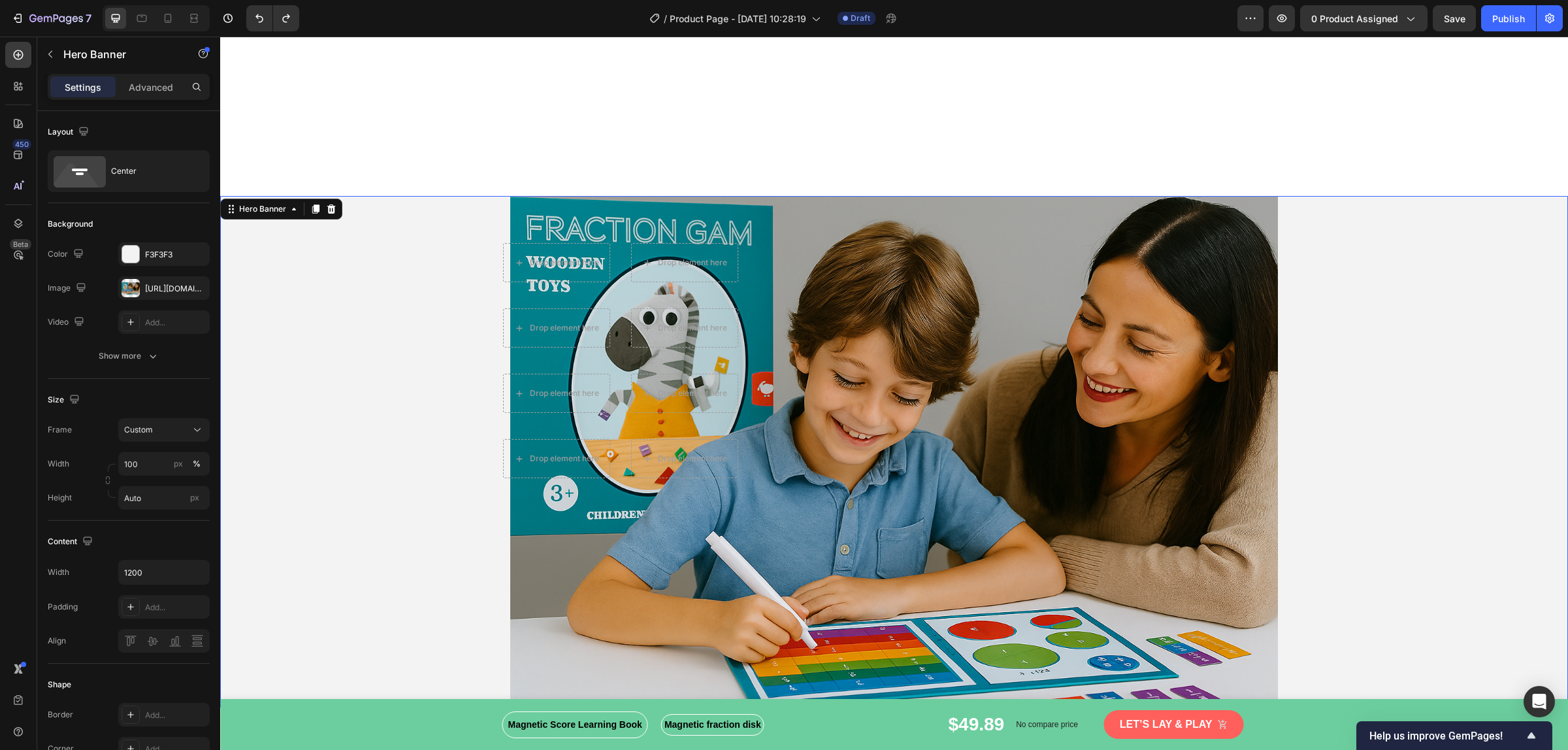
scroll to position [2858, 0]
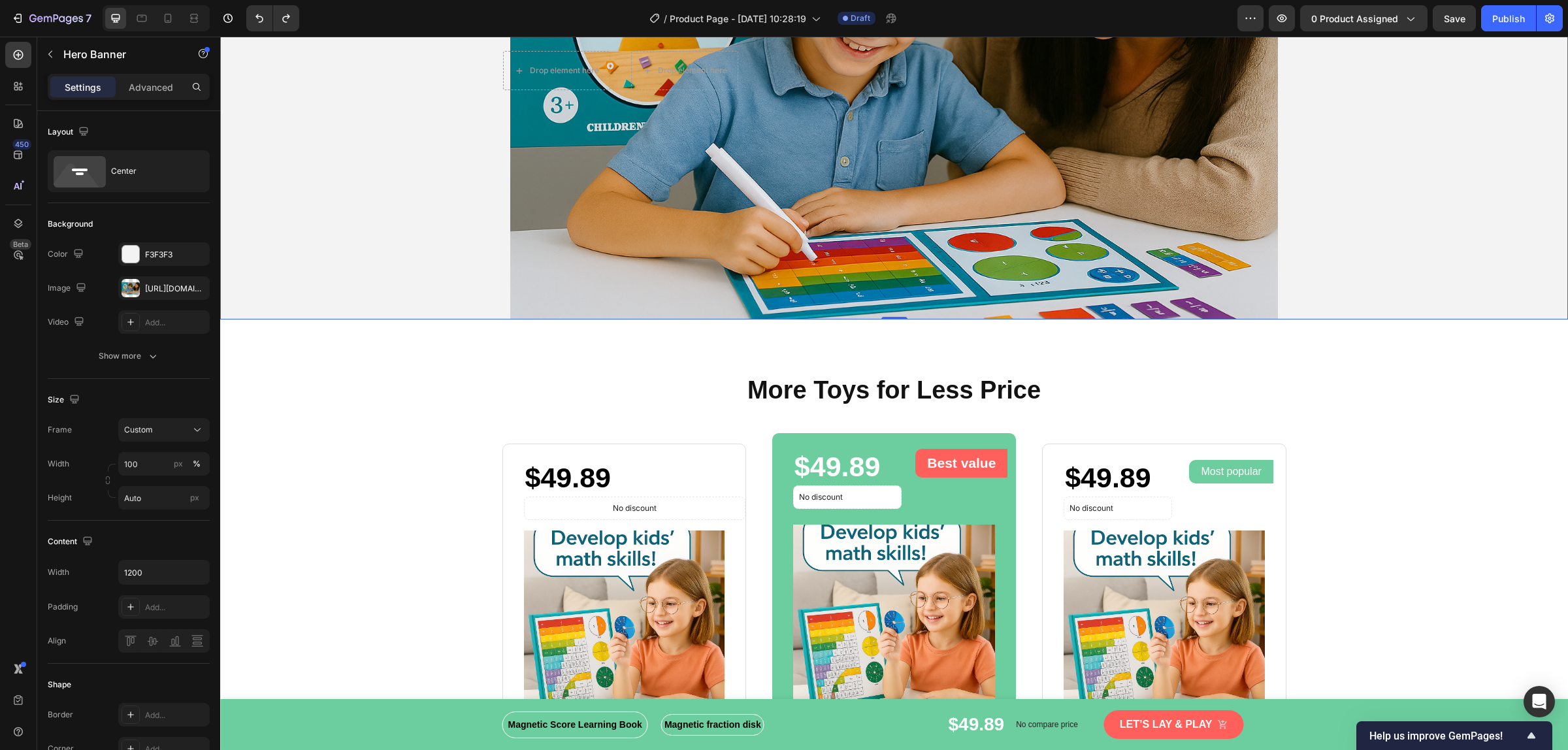
click at [1366, 230] on div "Overlay" at bounding box center [893, 64] width 1347 height 512
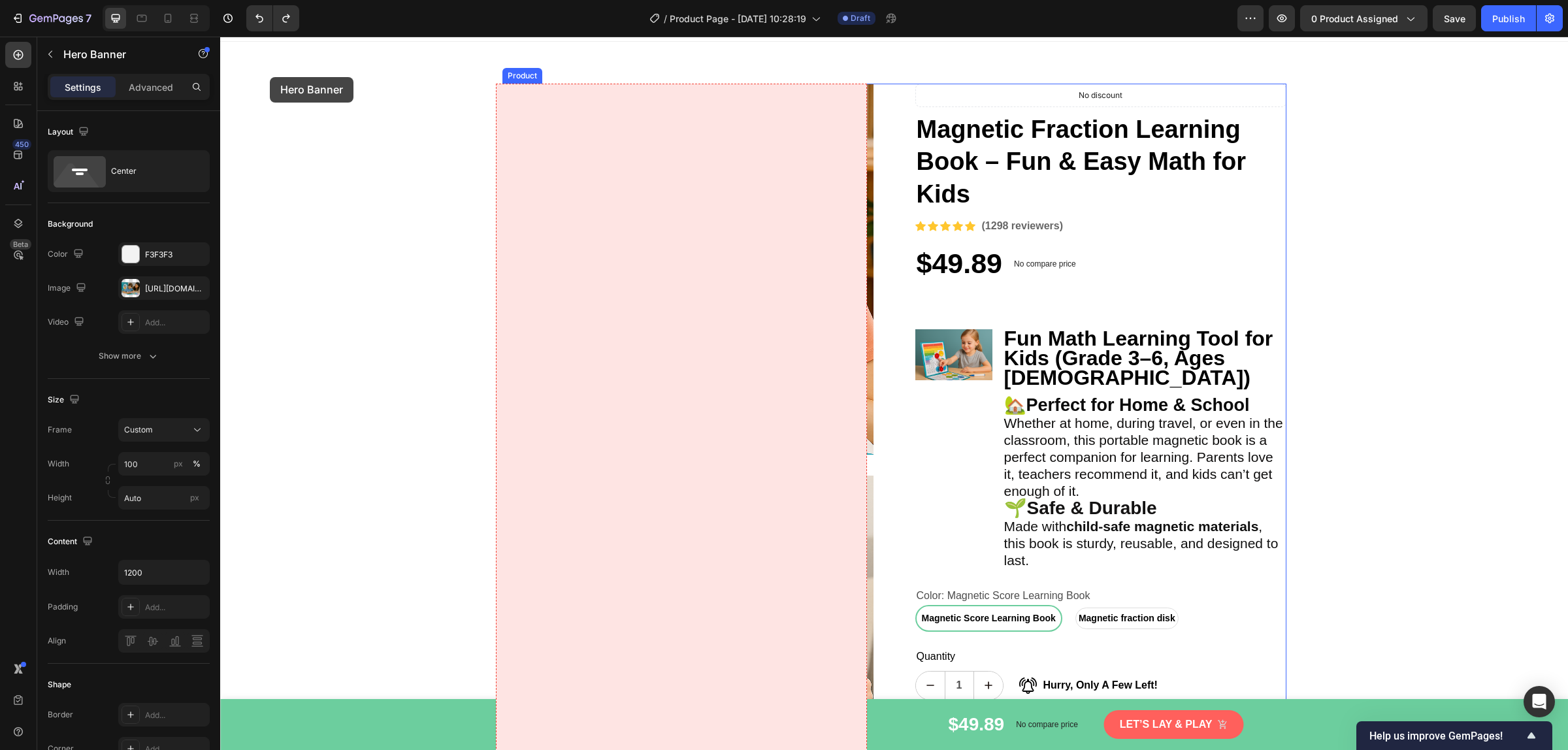
scroll to position [0, 0]
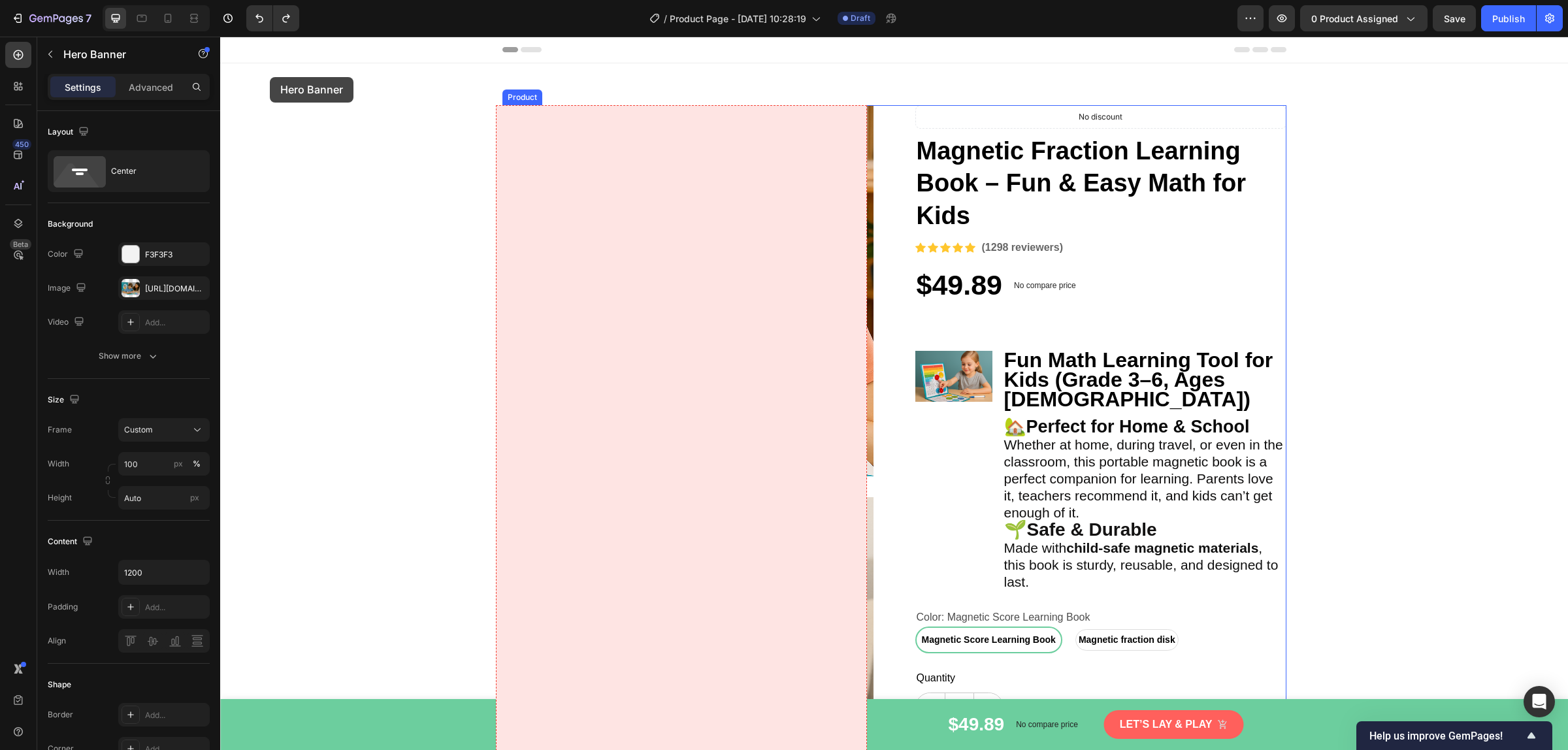
drag, startPoint x: 255, startPoint y: 314, endPoint x: 270, endPoint y: 76, distance: 238.5
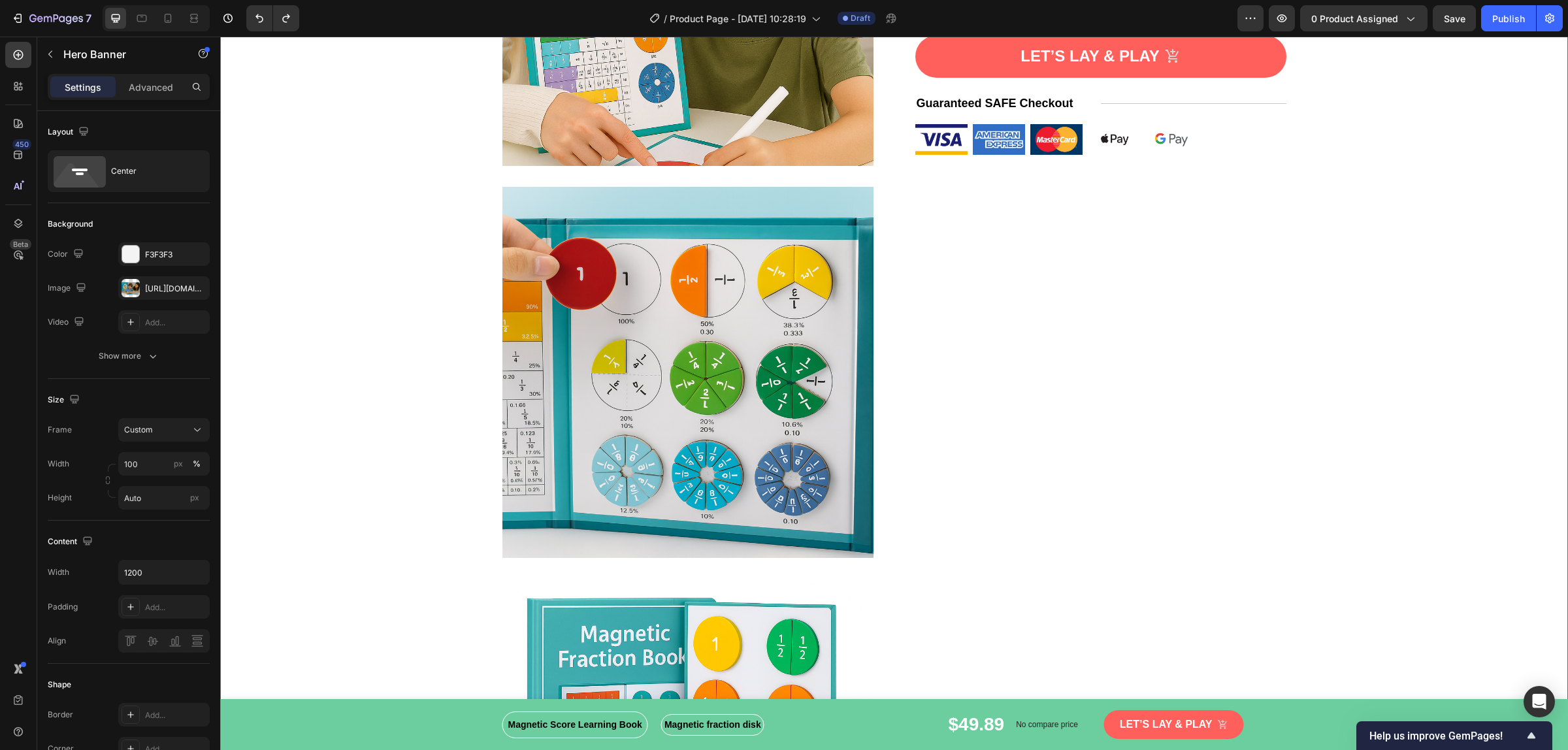
scroll to position [735, 0]
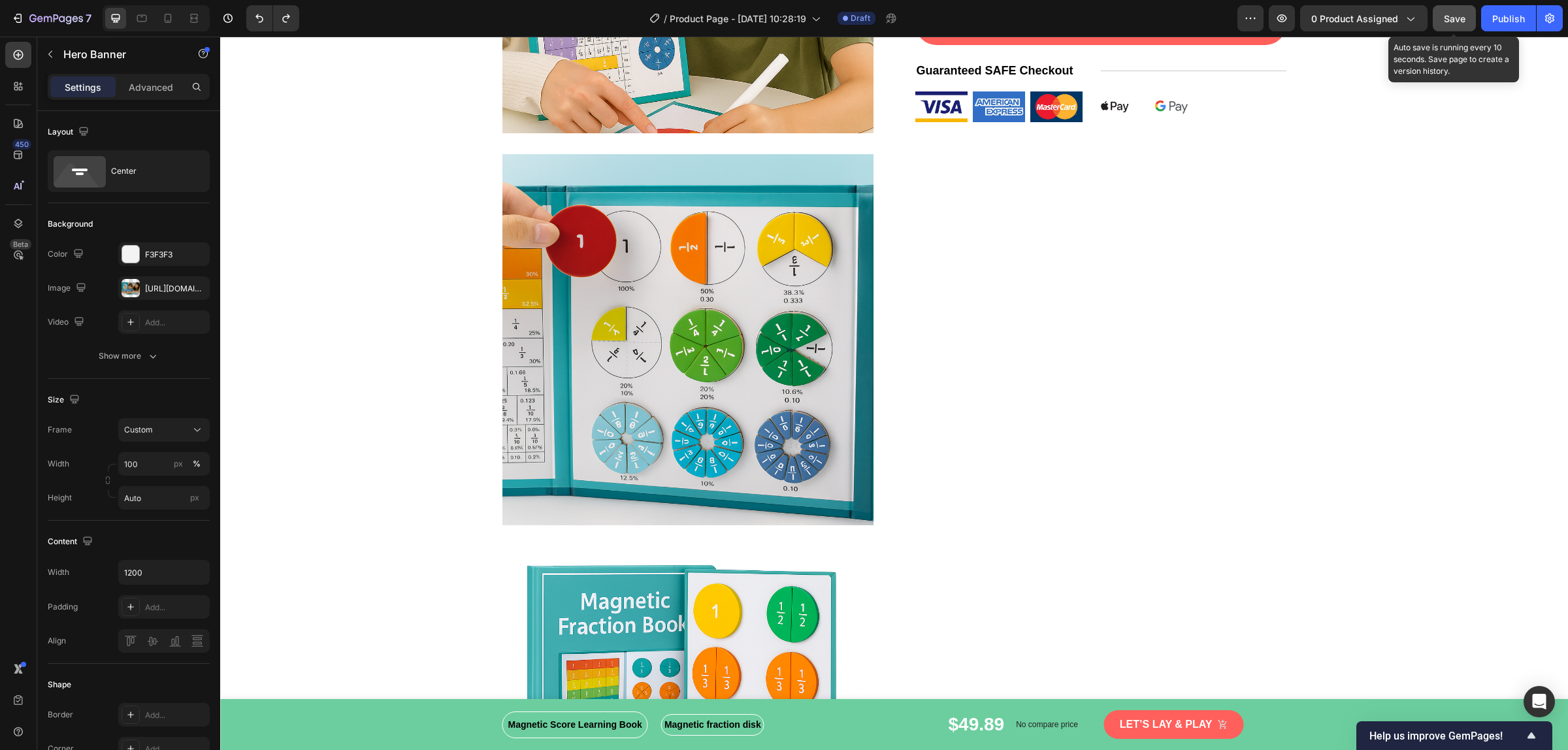
click at [1455, 18] on span "Save" at bounding box center [1455, 18] width 22 height 11
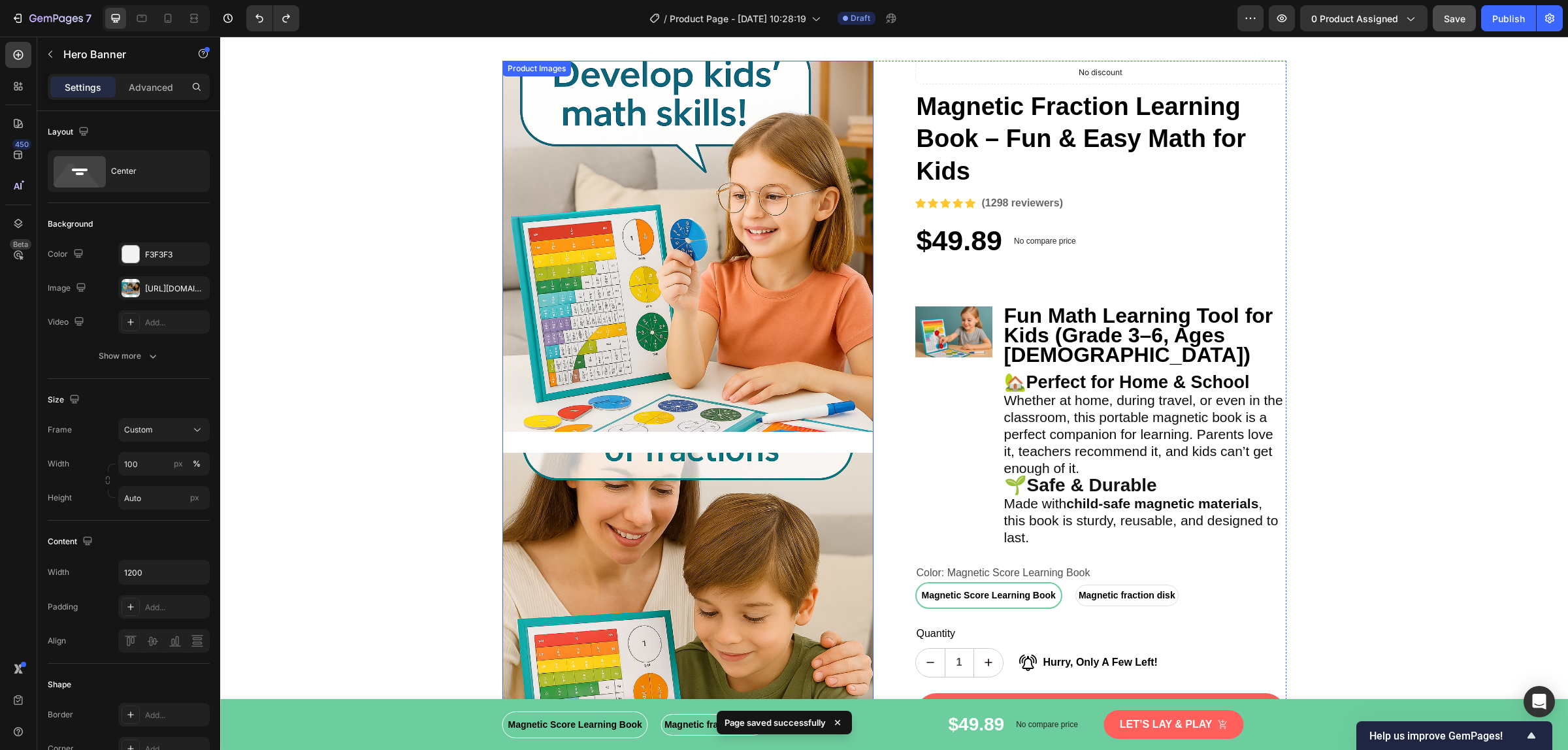
scroll to position [0, 0]
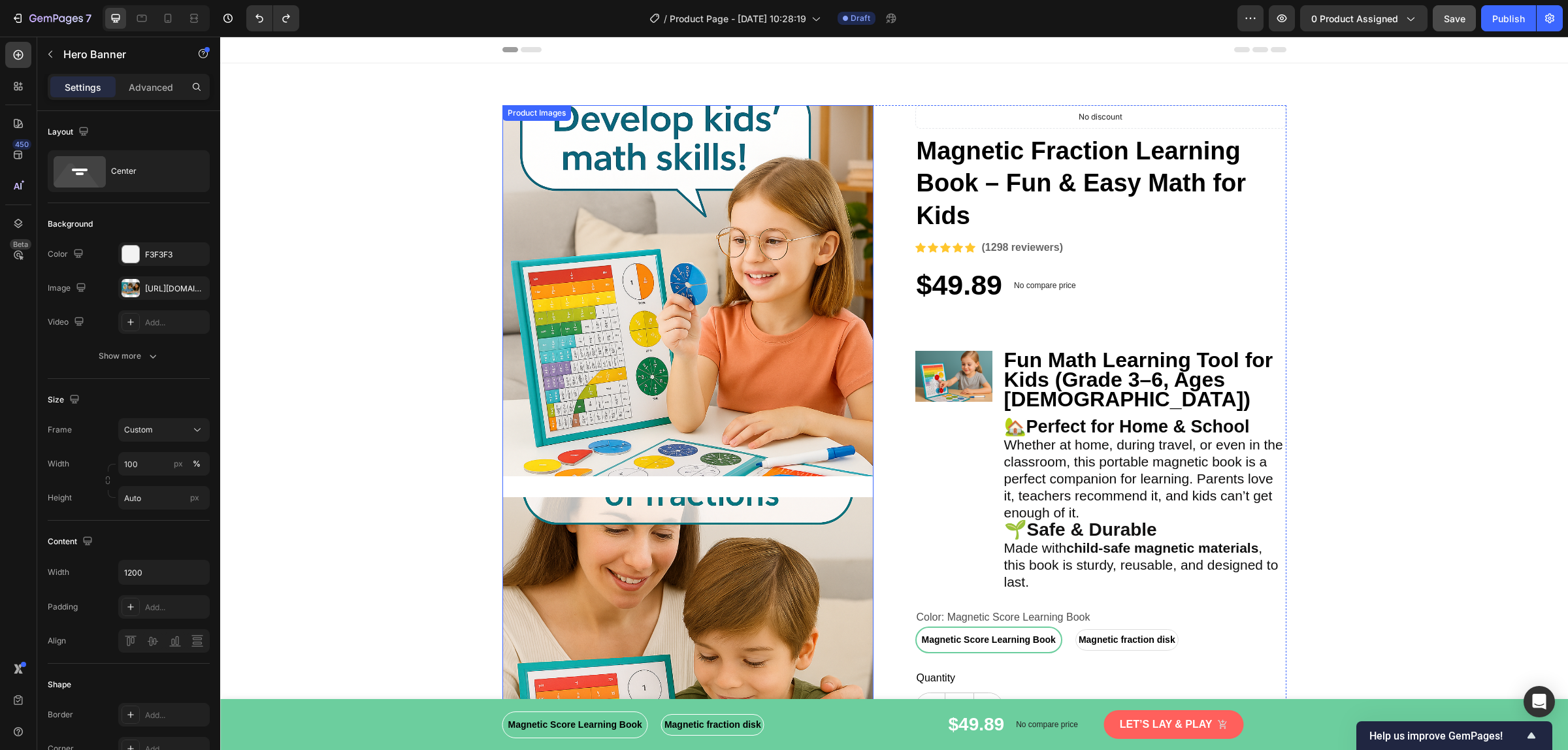
click at [753, 398] on img at bounding box center [688, 291] width 371 height 371
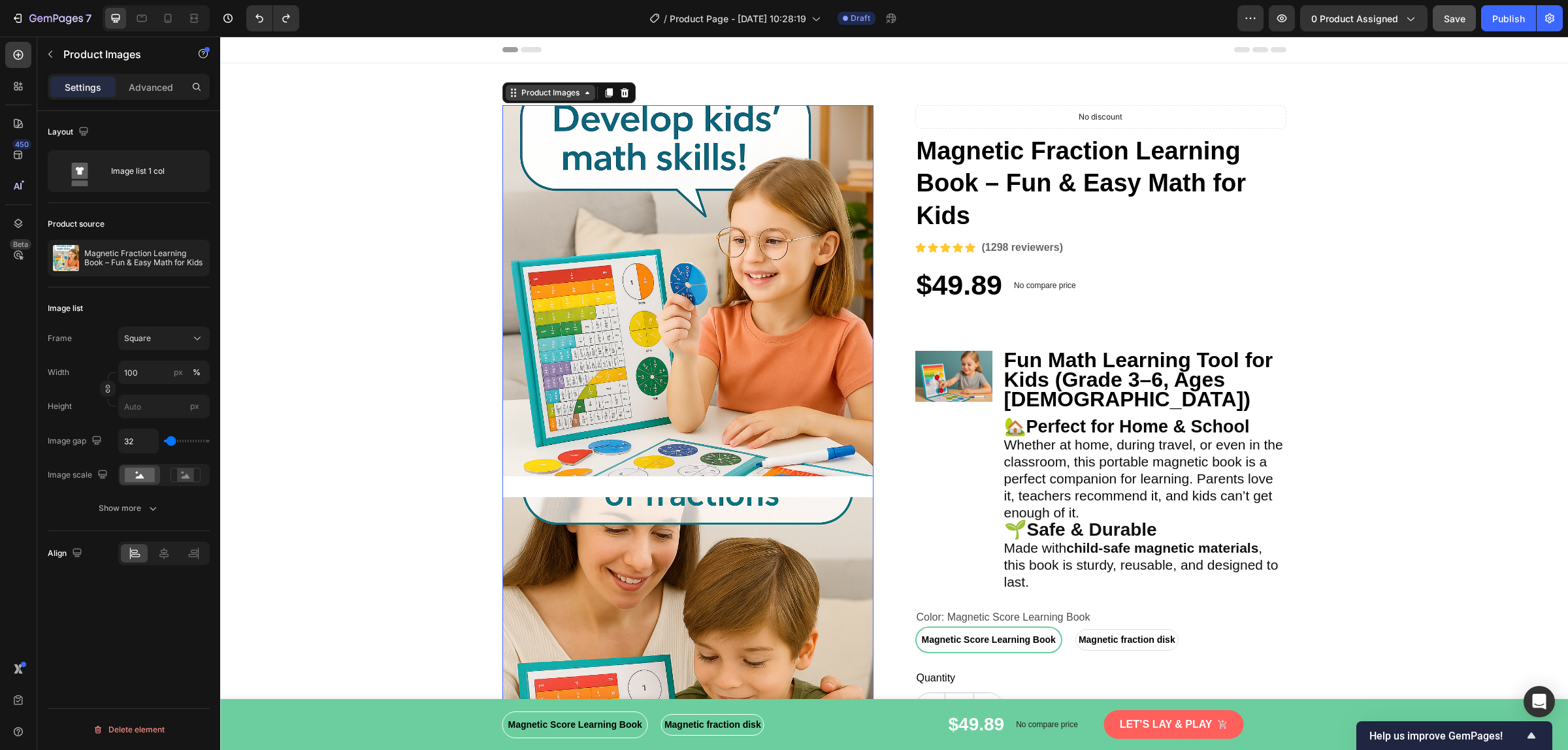
click at [539, 91] on div "Product Images" at bounding box center [551, 92] width 63 height 11
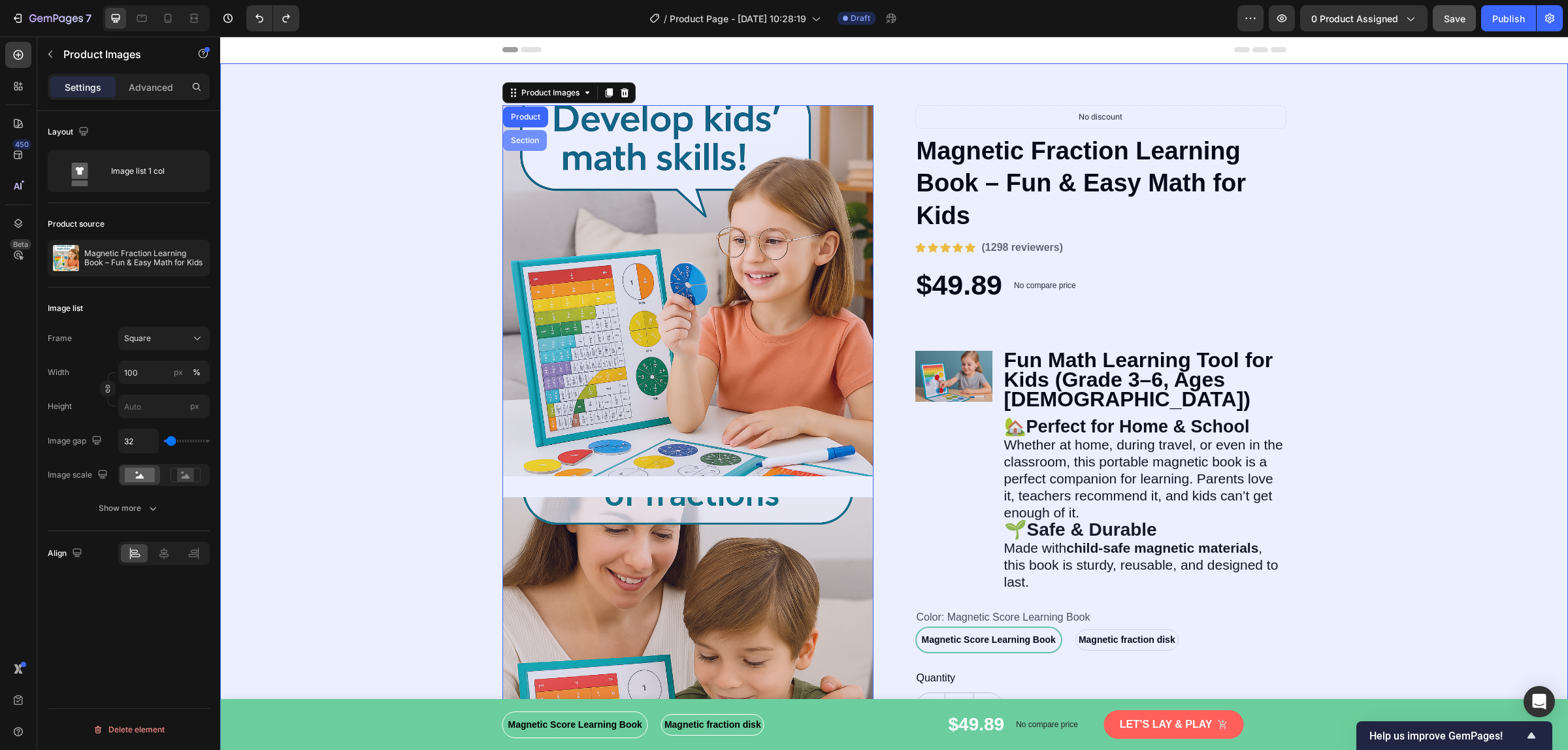
click at [523, 135] on div "Section" at bounding box center [525, 141] width 44 height 21
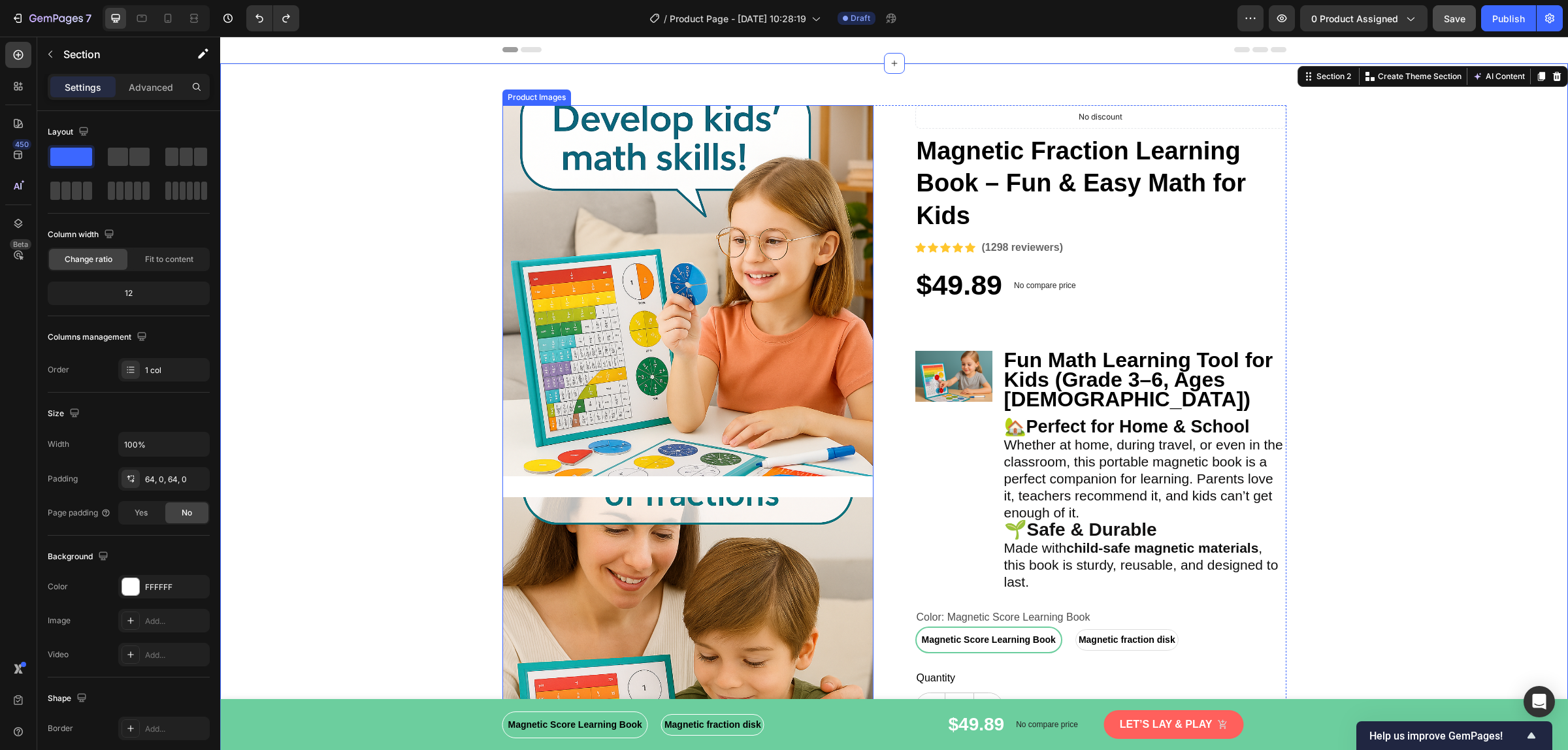
click at [613, 148] on img at bounding box center [688, 291] width 371 height 371
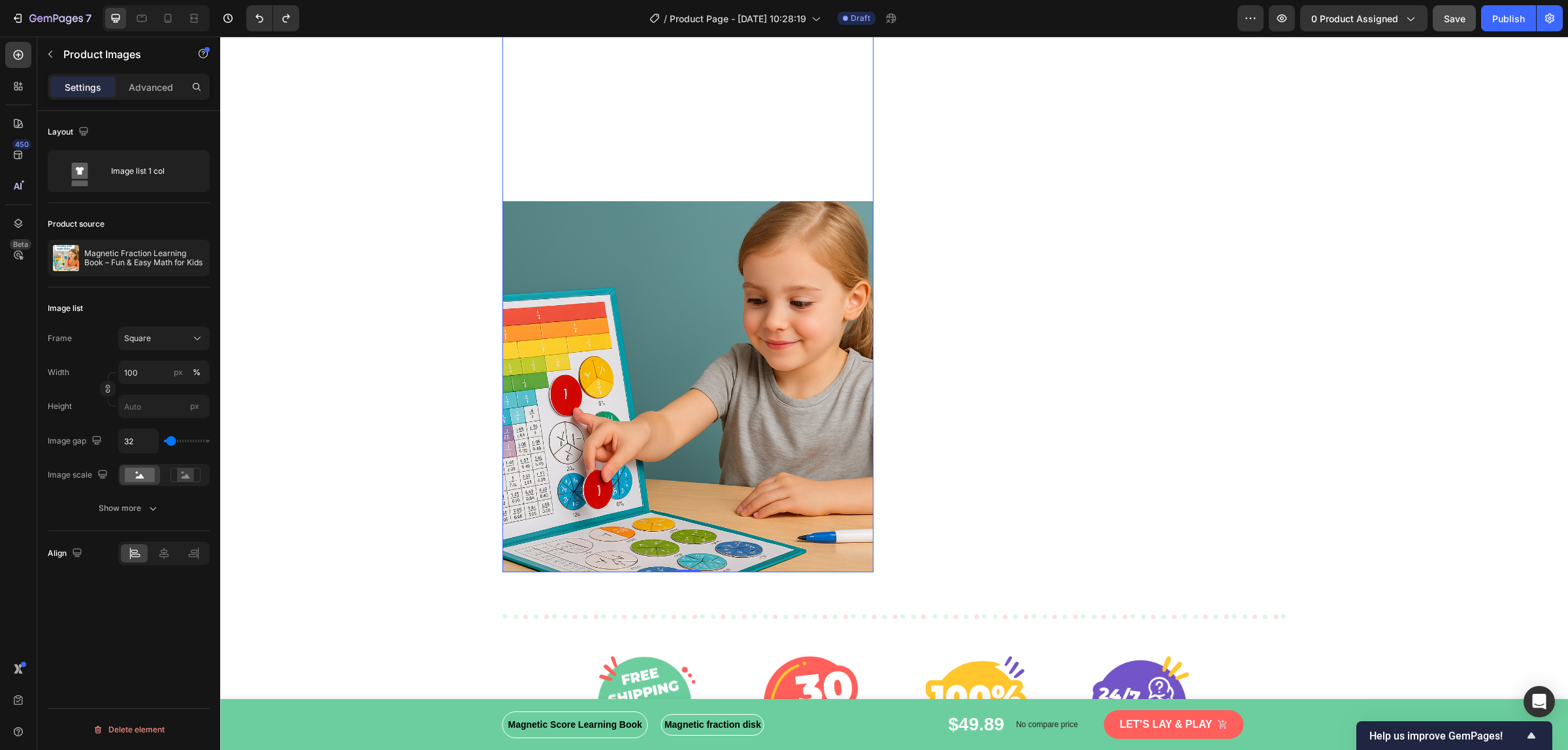
scroll to position [1959, 0]
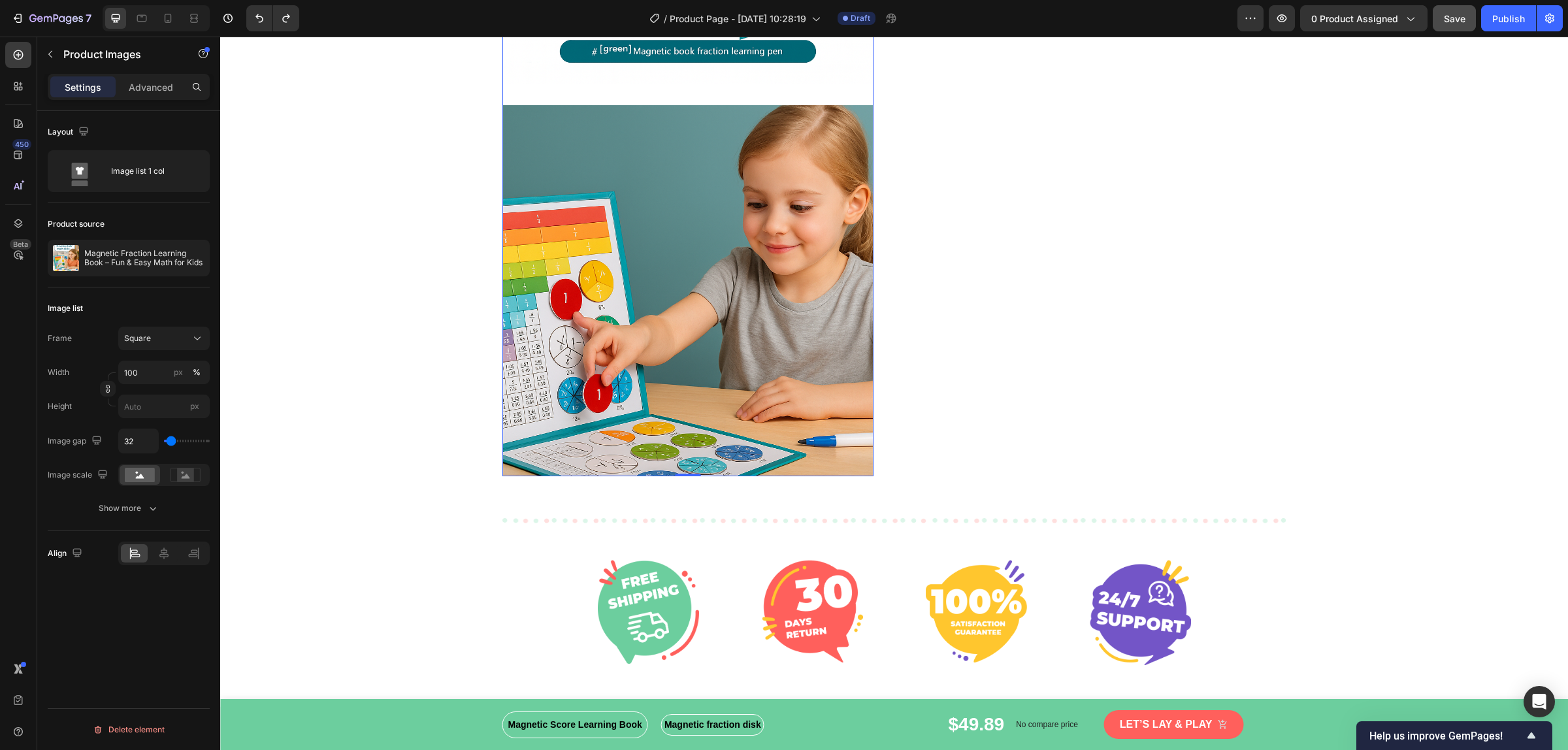
click at [667, 356] on img at bounding box center [688, 291] width 371 height 371
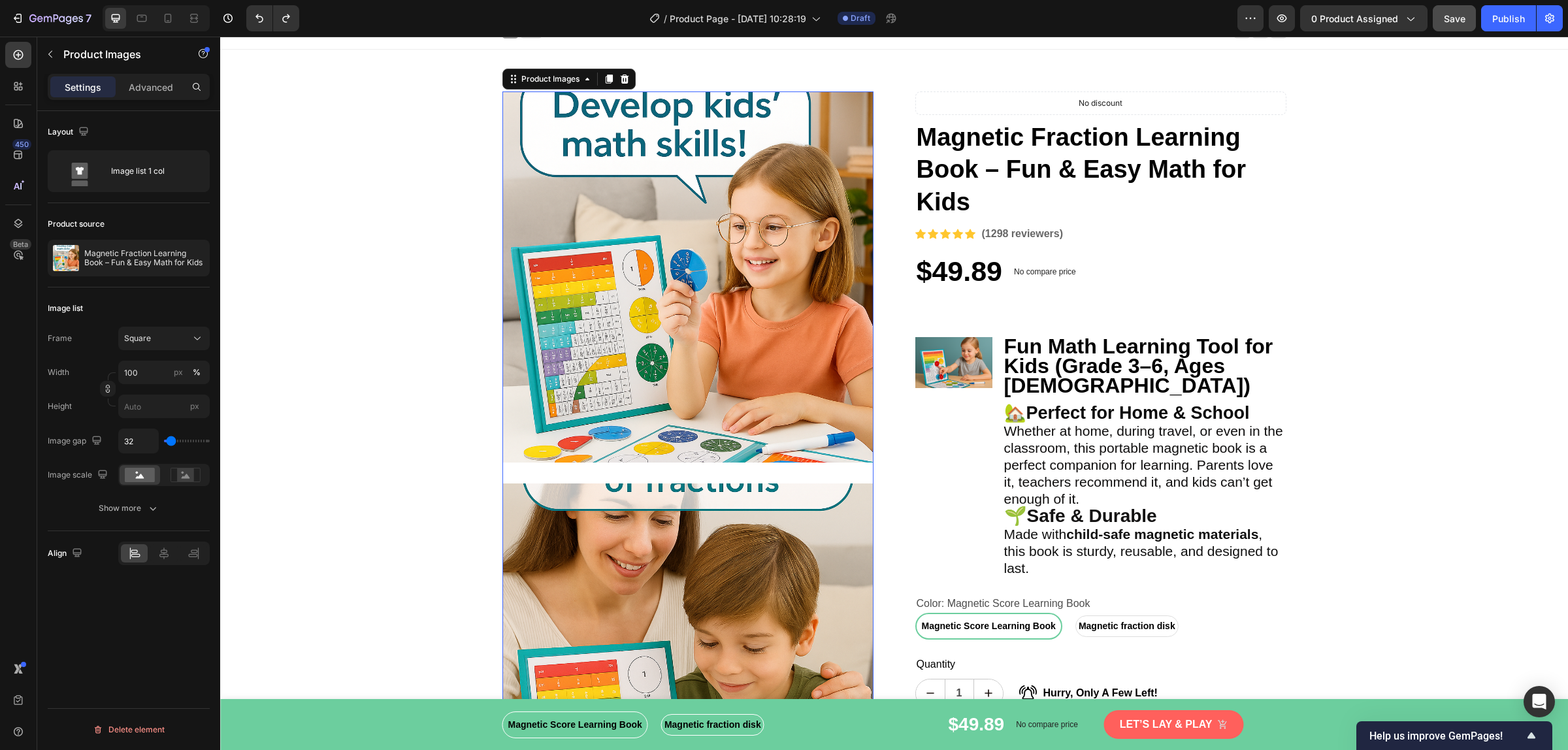
scroll to position [0, 0]
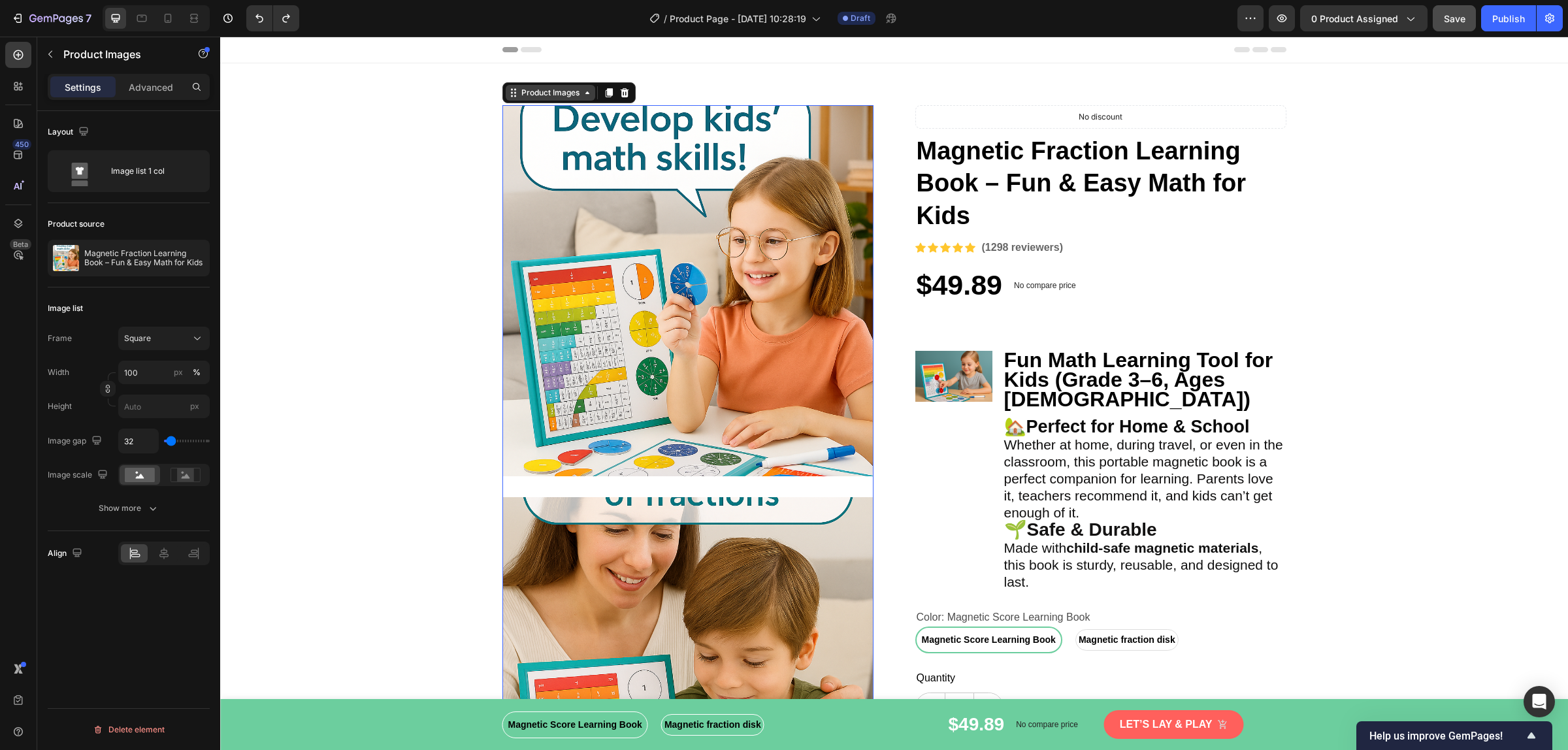
click at [586, 95] on icon at bounding box center [587, 93] width 11 height 11
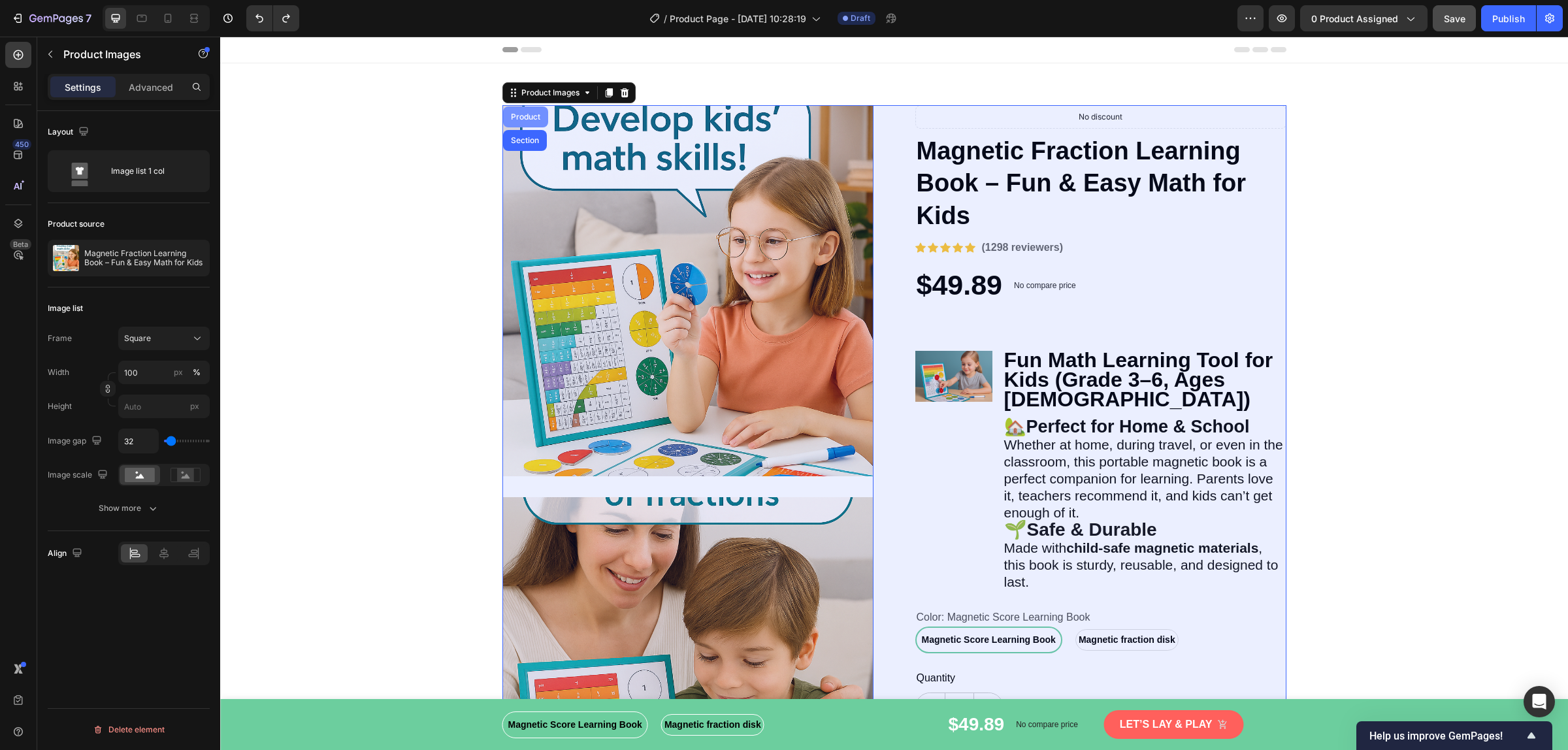
click at [524, 118] on div "Product" at bounding box center [525, 116] width 34 height 8
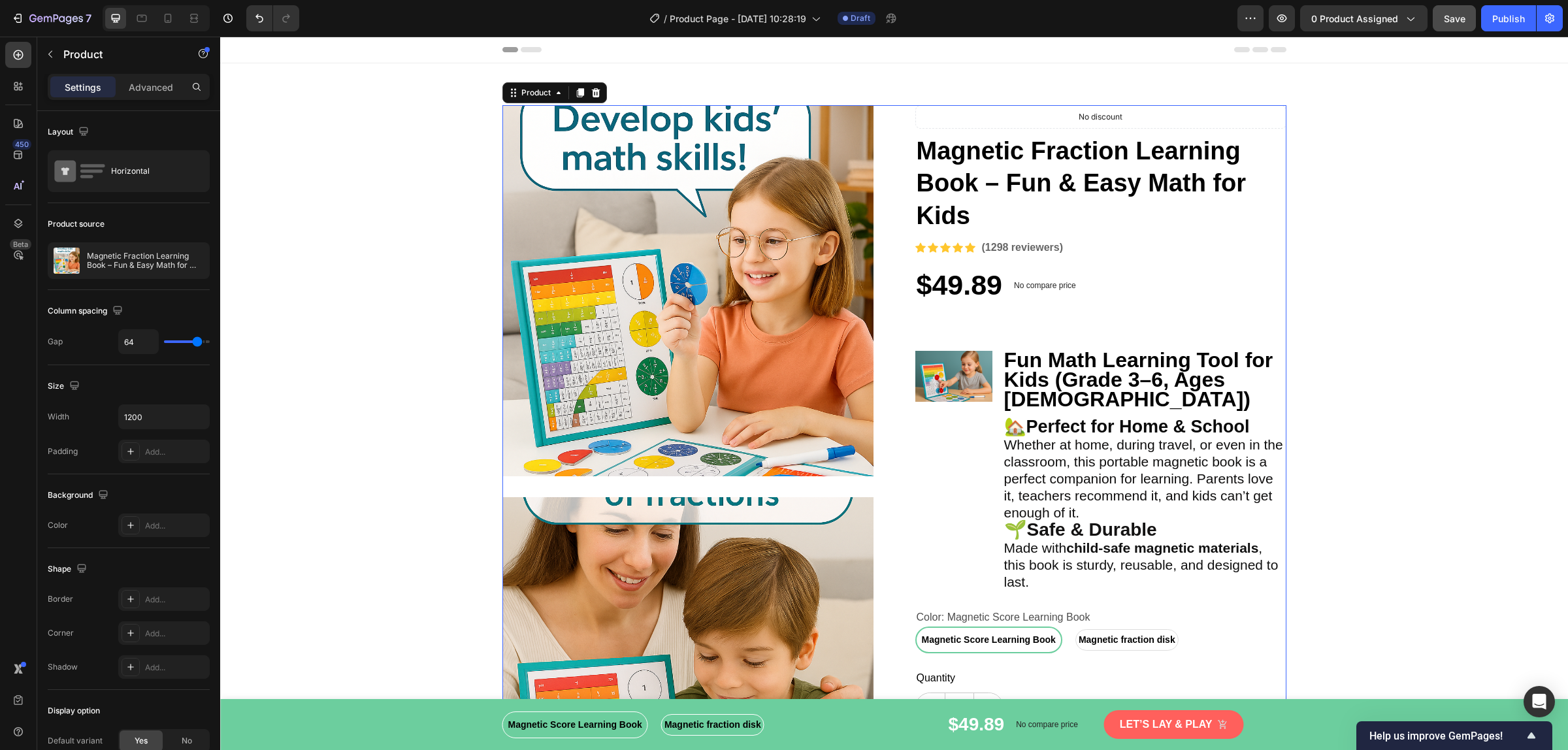
click at [559, 103] on div "Product" at bounding box center [554, 93] width 105 height 21
click at [558, 95] on div "Product" at bounding box center [536, 93] width 61 height 16
click at [534, 92] on div "Product" at bounding box center [536, 92] width 34 height 11
click at [529, 97] on div "Product" at bounding box center [536, 92] width 34 height 11
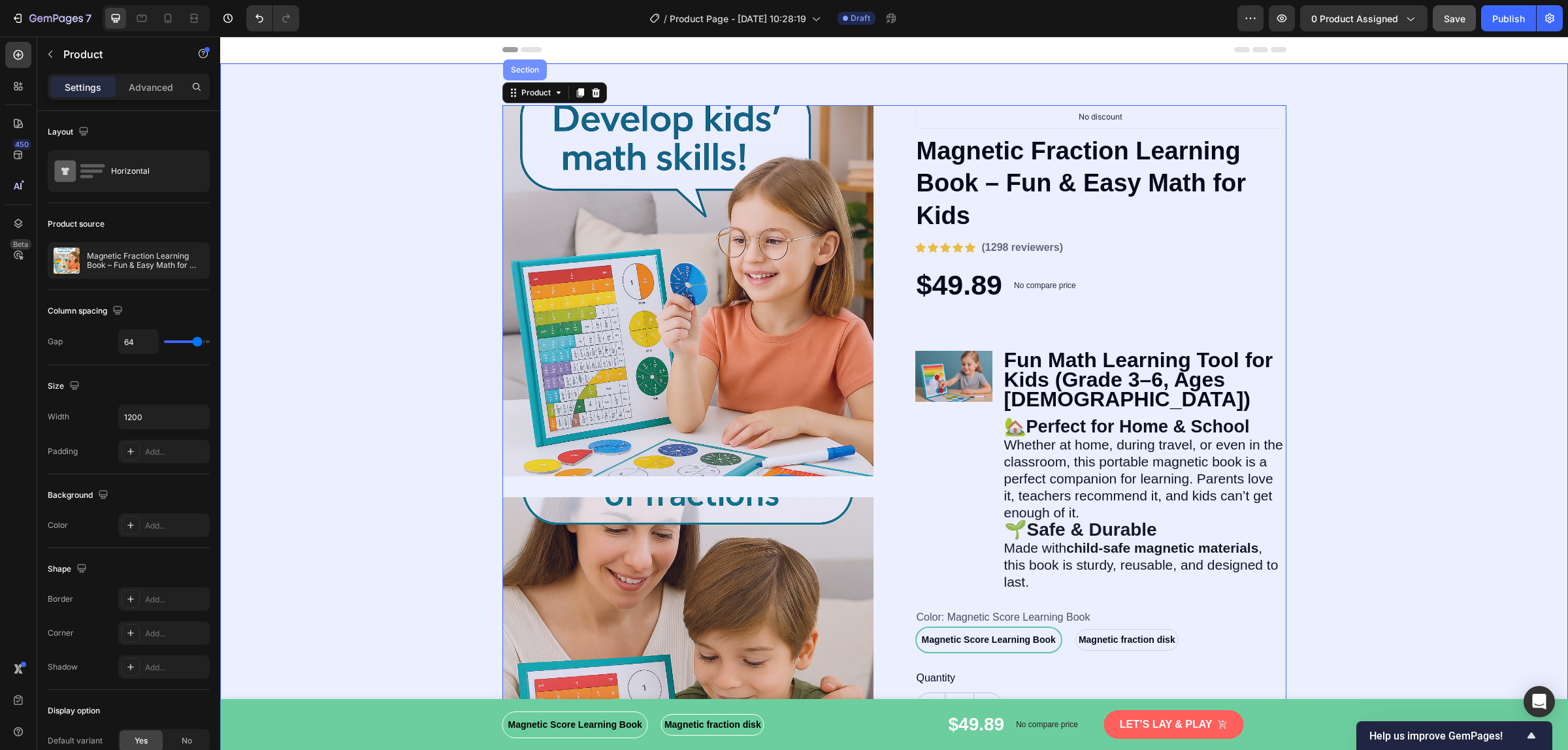
click at [510, 73] on div "Section" at bounding box center [525, 69] width 33 height 8
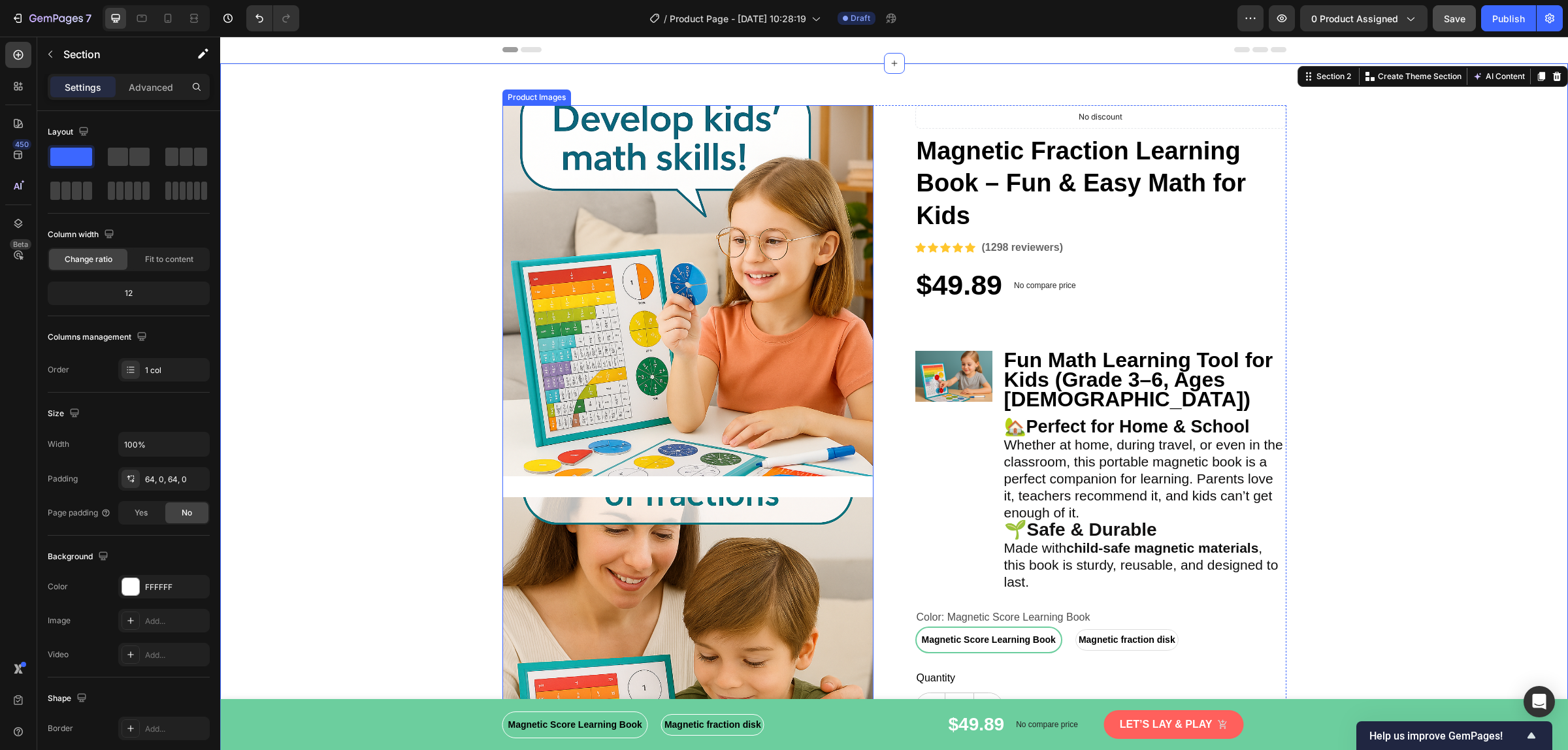
click at [550, 209] on img at bounding box center [688, 291] width 371 height 371
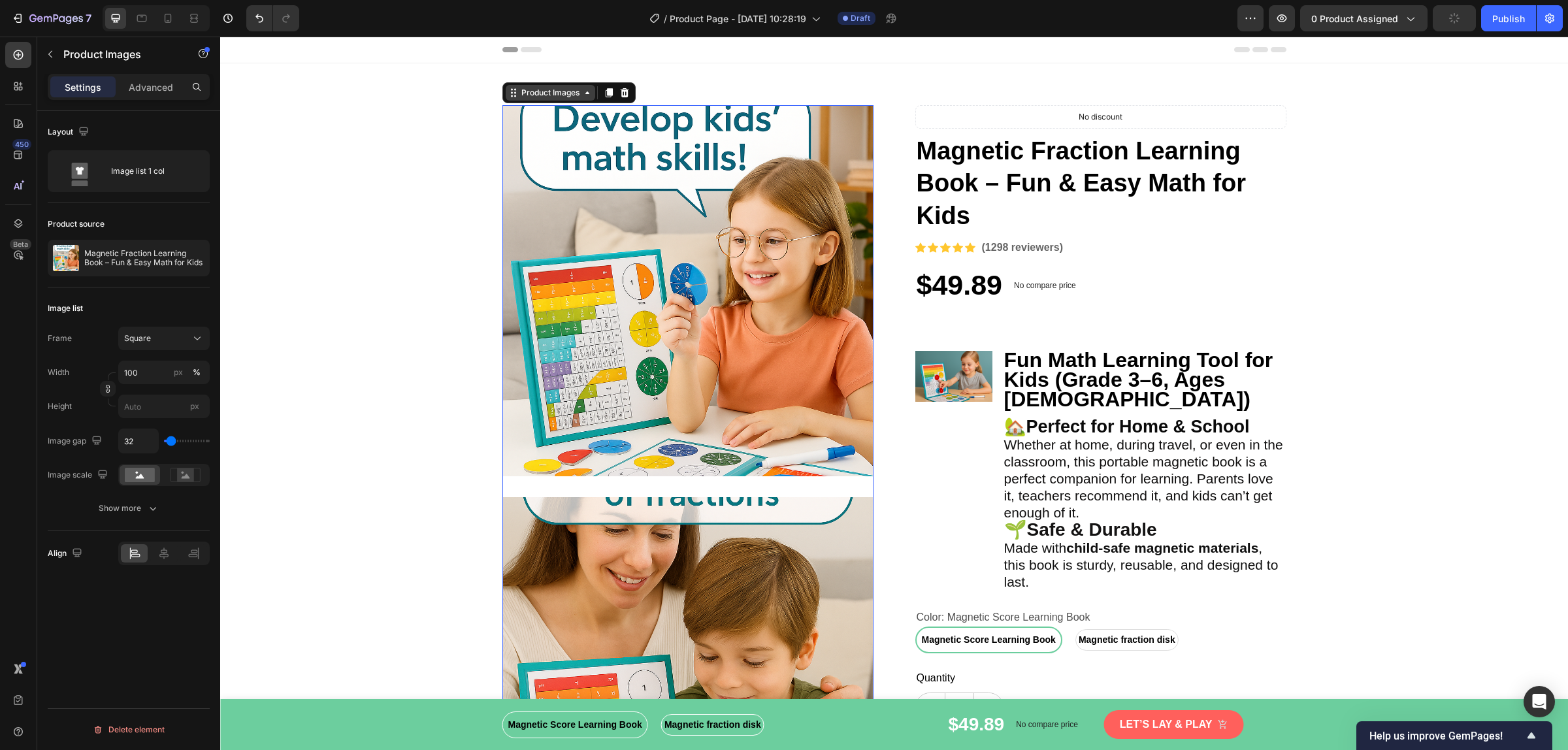
click at [535, 96] on div "Product Images" at bounding box center [551, 92] width 63 height 11
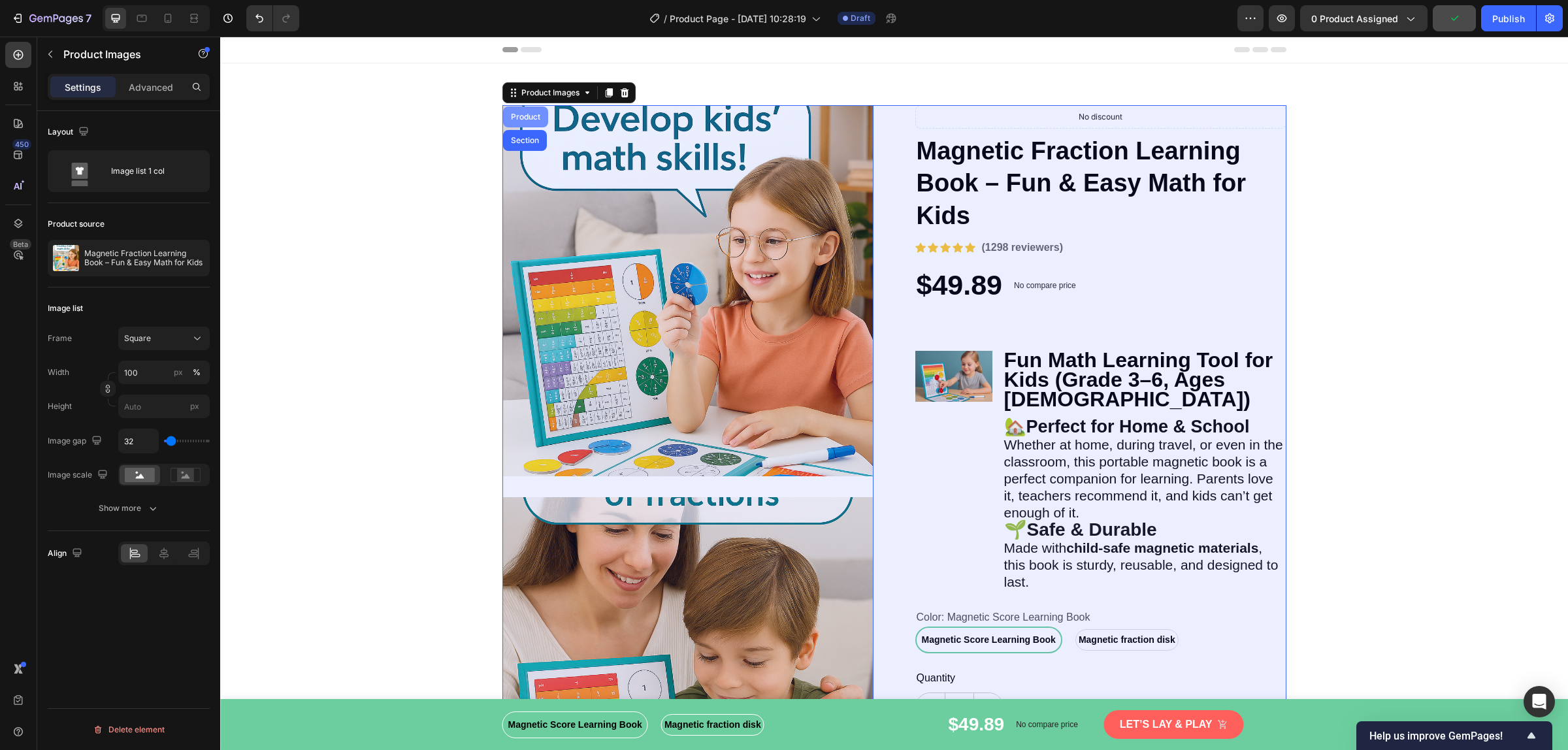
click at [520, 118] on div "Product" at bounding box center [525, 116] width 34 height 8
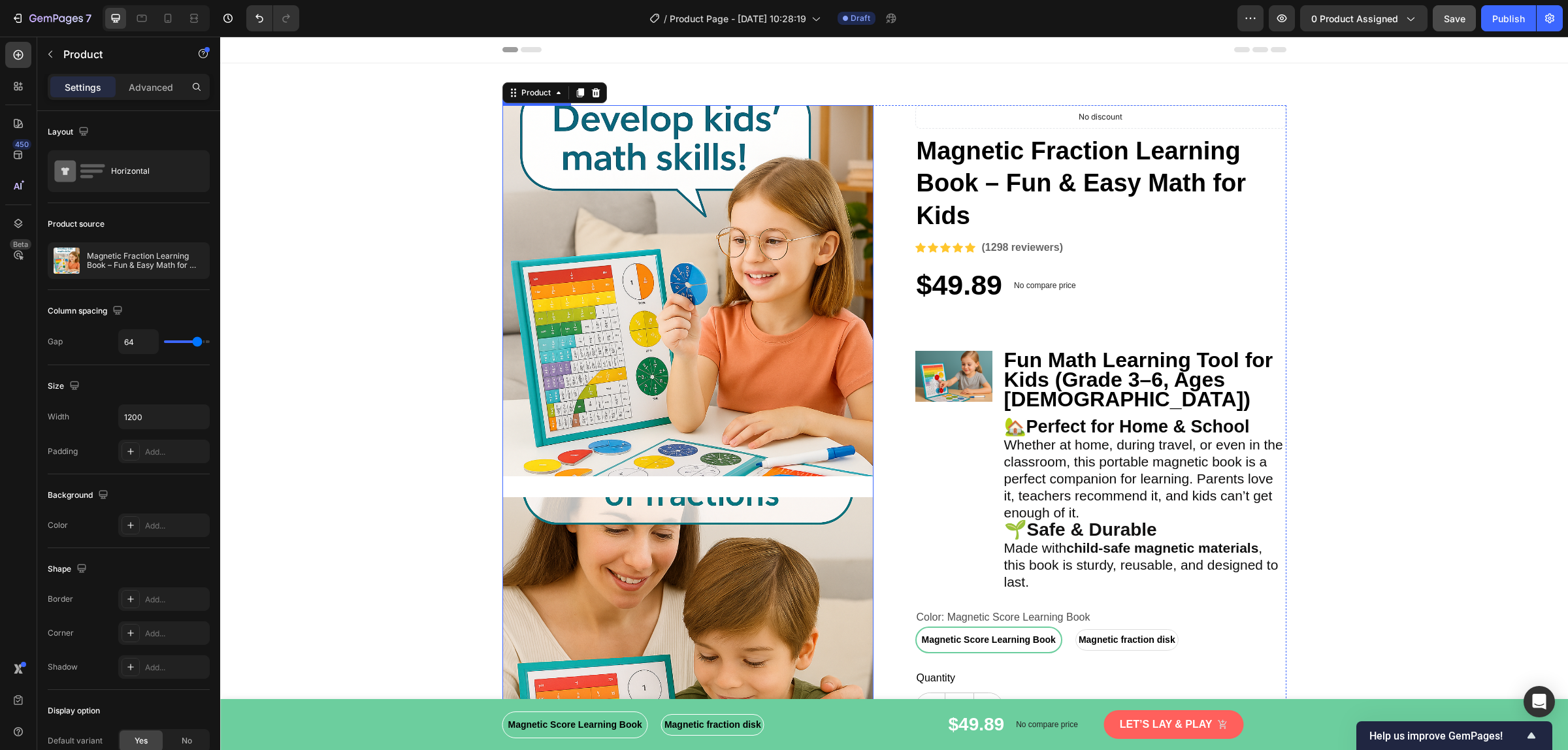
click at [540, 271] on img at bounding box center [688, 291] width 371 height 371
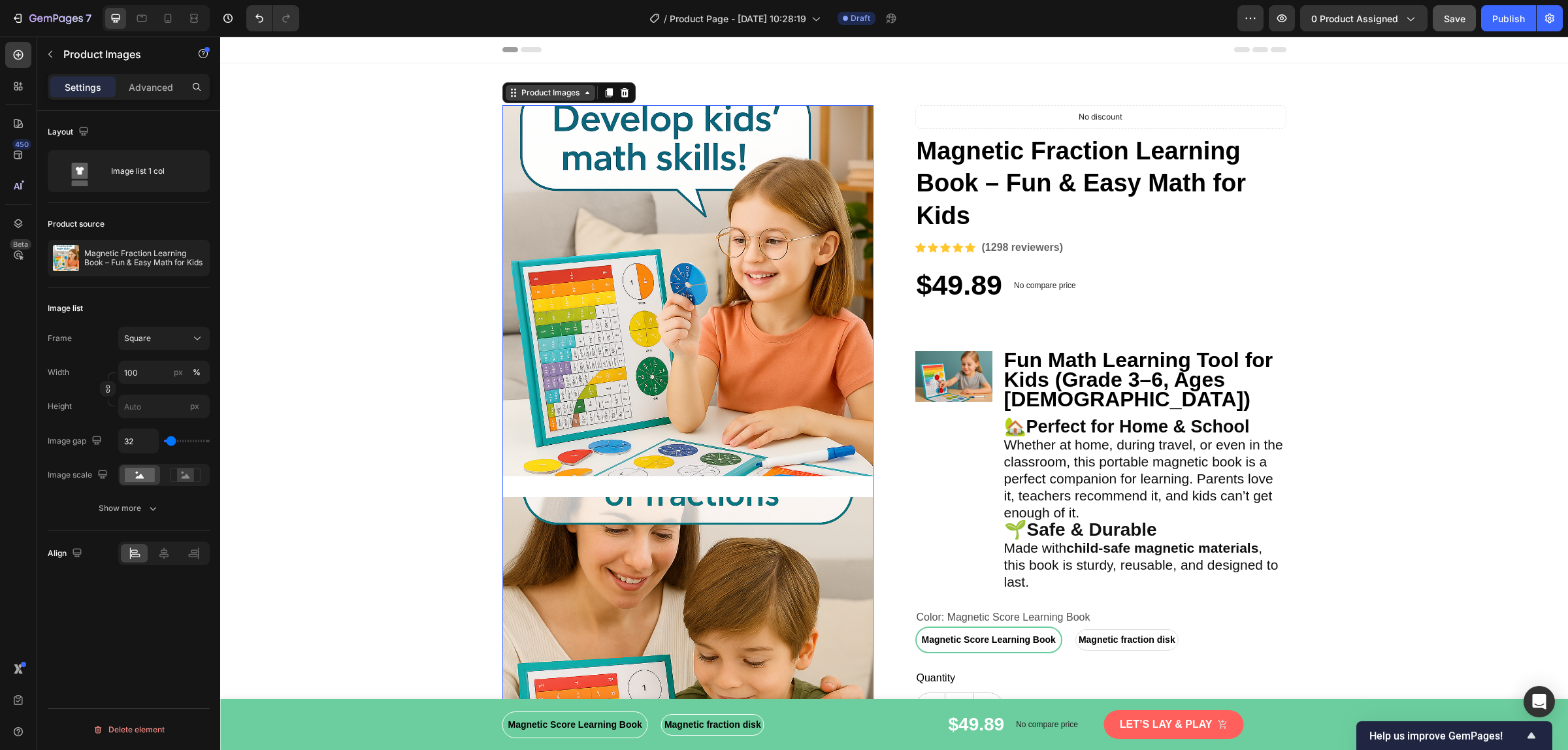
click at [514, 92] on icon at bounding box center [515, 93] width 2 height 2
click at [644, 309] on img at bounding box center [688, 291] width 371 height 371
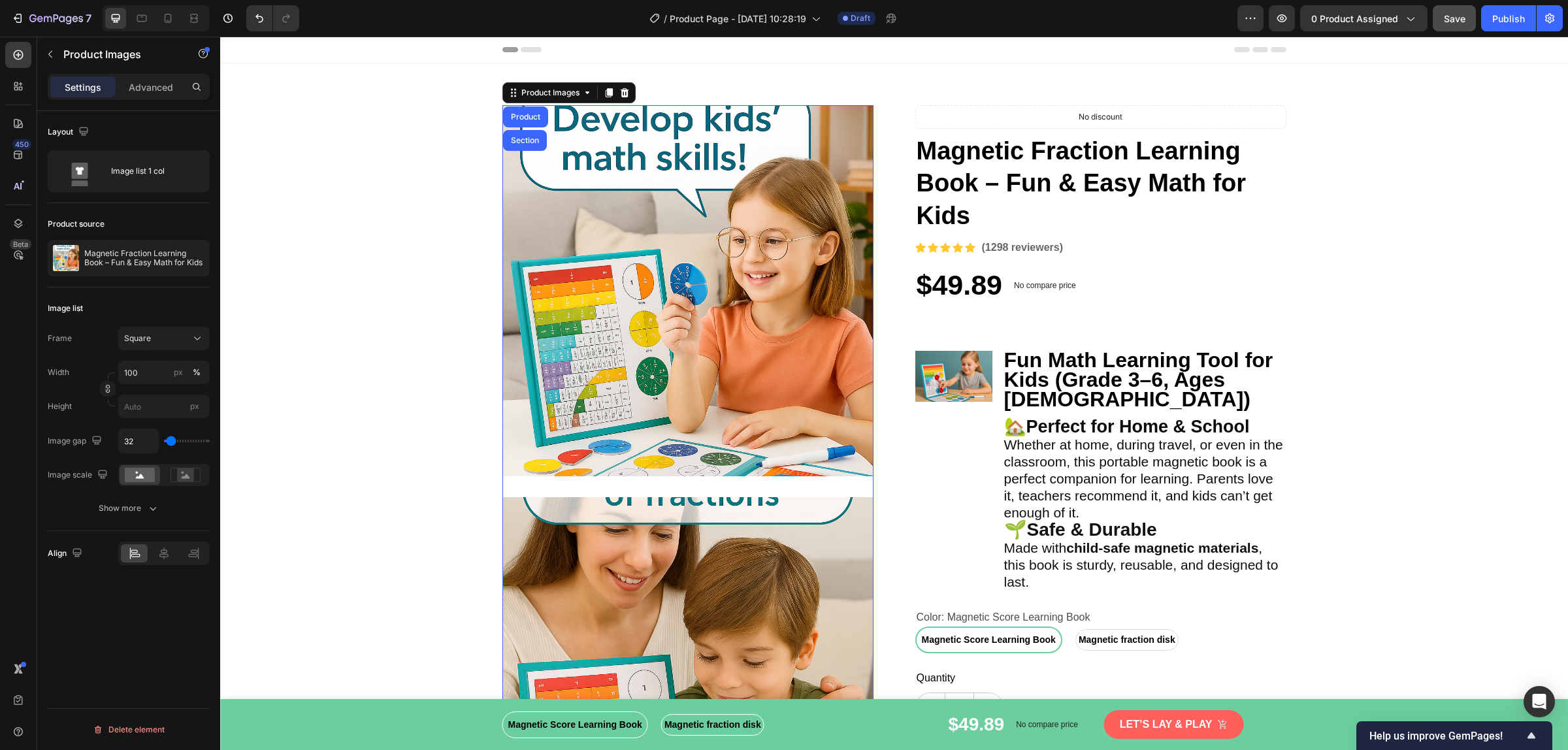
click at [644, 309] on img at bounding box center [688, 291] width 371 height 371
click at [164, 256] on p "Magnetic Fraction Learning Book – Fun & Easy Math for Kids" at bounding box center [144, 258] width 120 height 18
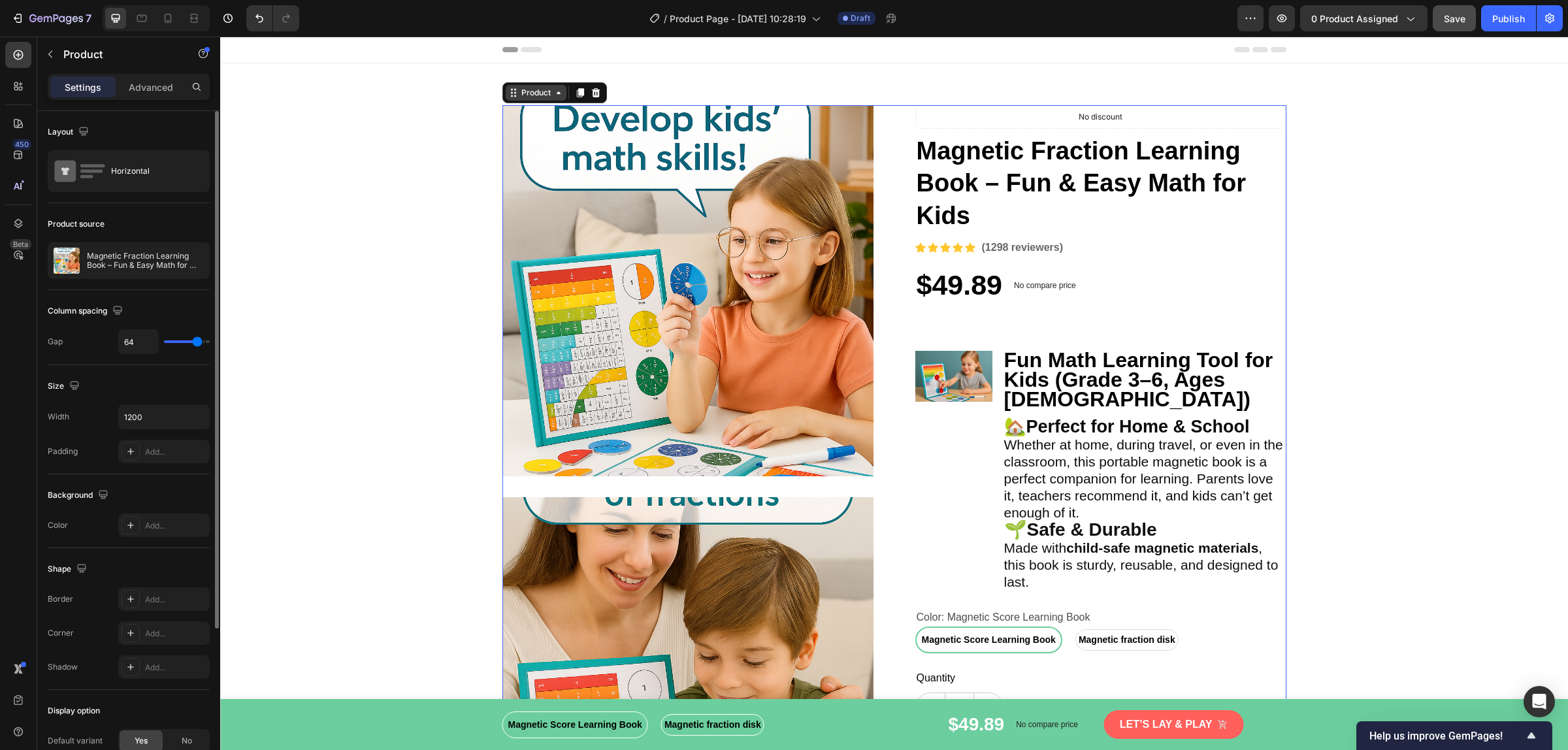
click at [555, 98] on icon at bounding box center [558, 93] width 11 height 11
click at [567, 210] on img at bounding box center [688, 291] width 371 height 371
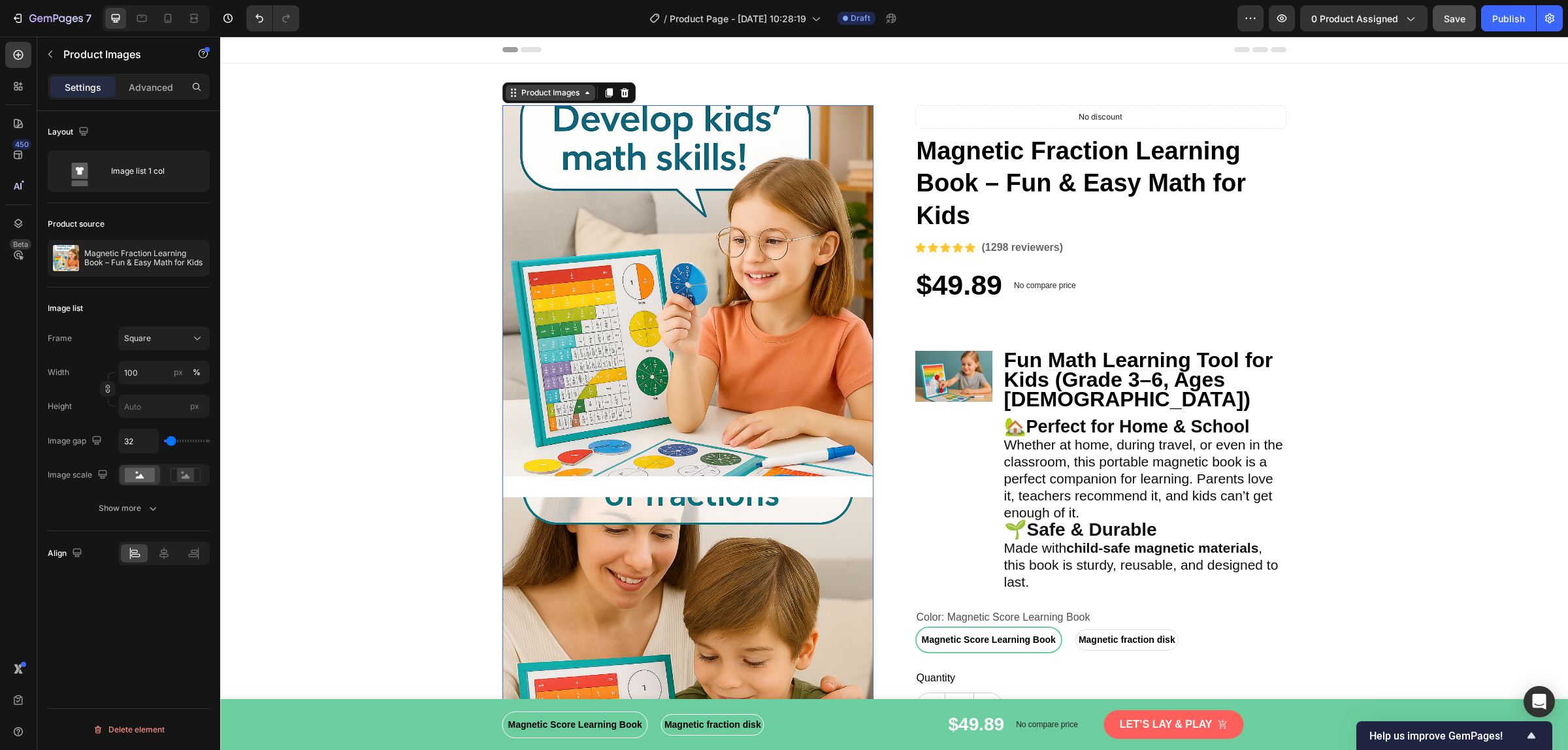
click at [508, 95] on icon at bounding box center [514, 93] width 11 height 11
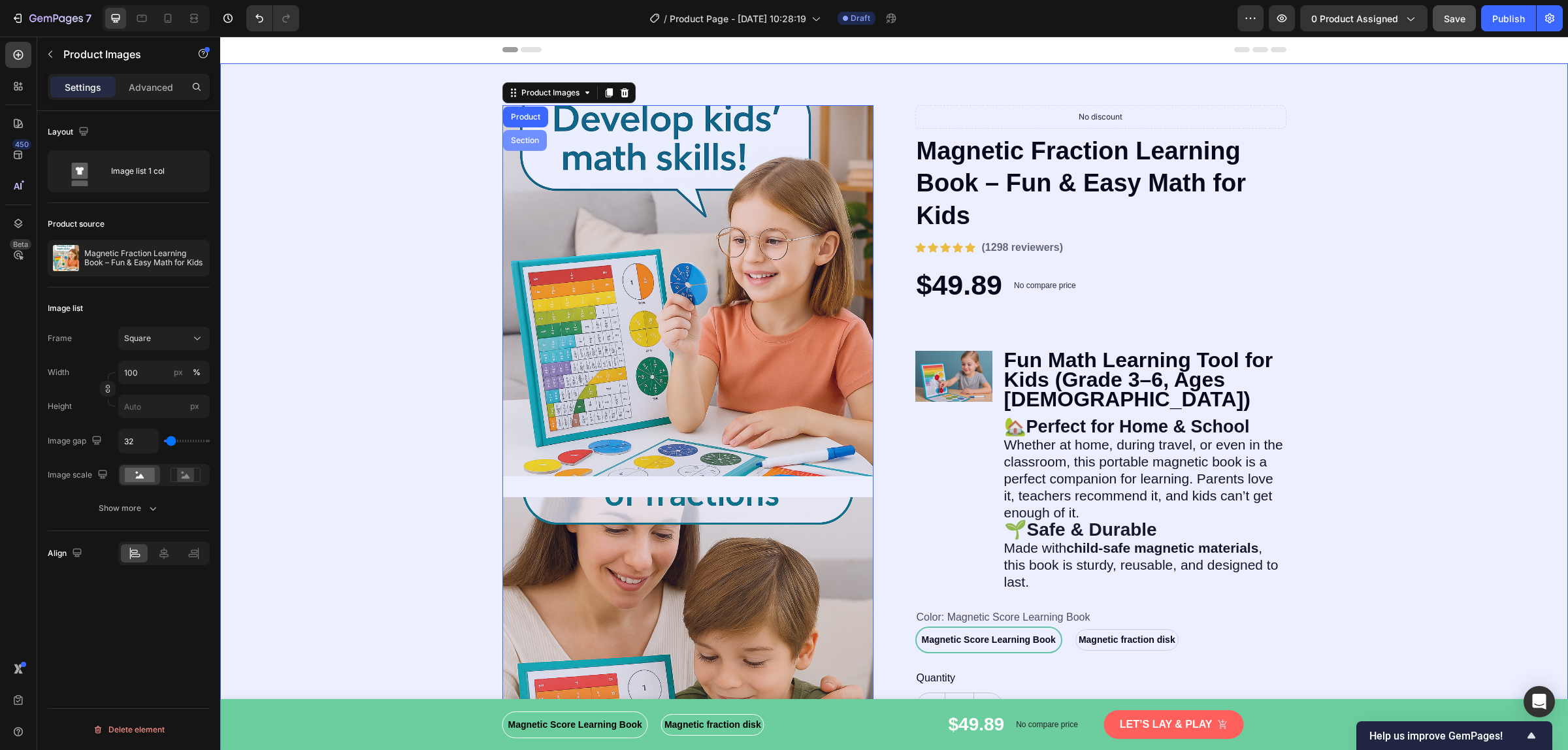
click at [529, 146] on div "Section" at bounding box center [525, 141] width 44 height 21
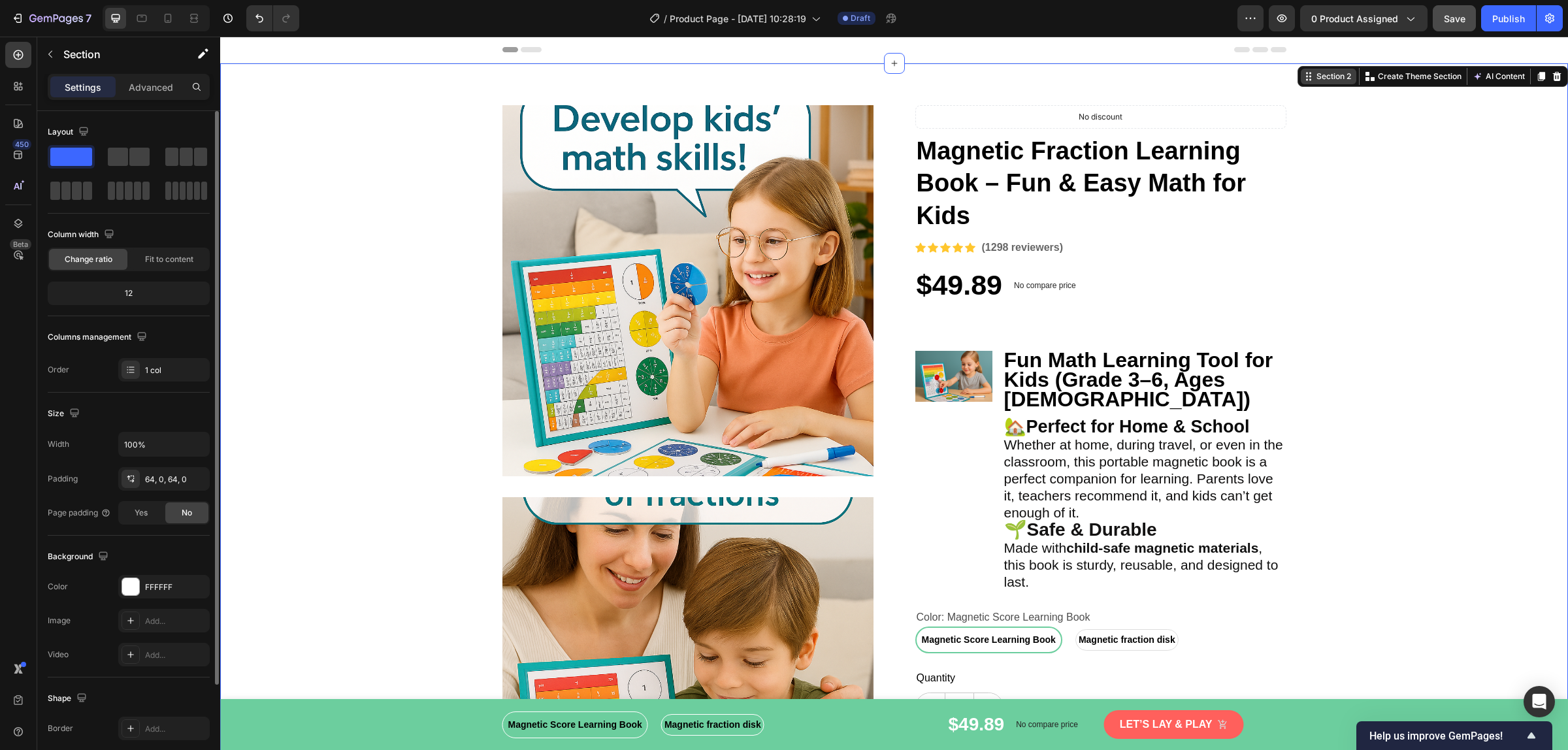
click at [1315, 80] on div "Section 2" at bounding box center [1333, 76] width 40 height 11
click at [1399, 80] on p "Create Theme Section" at bounding box center [1418, 76] width 84 height 11
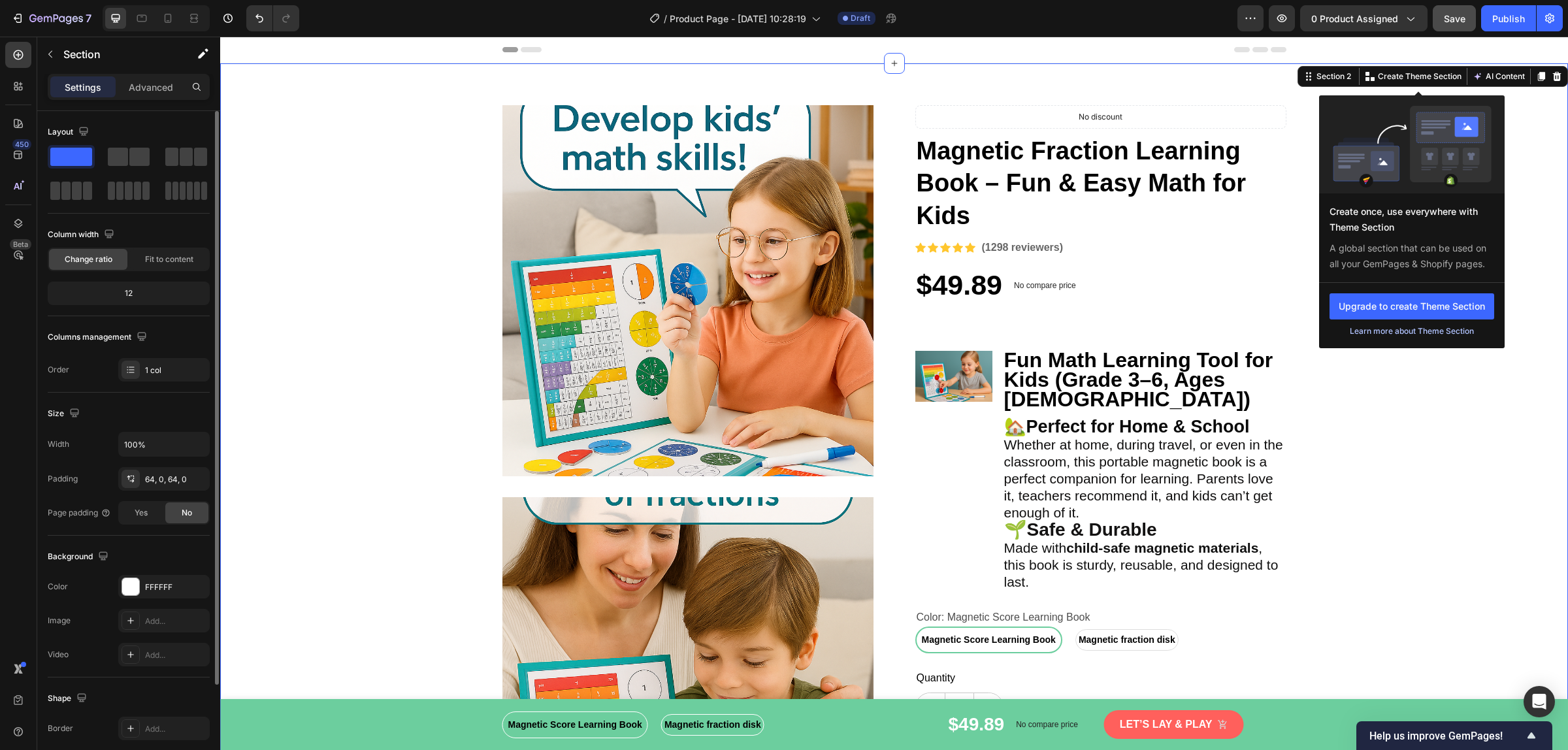
click at [1425, 333] on div "Learn more about Theme Section" at bounding box center [1411, 331] width 164 height 13
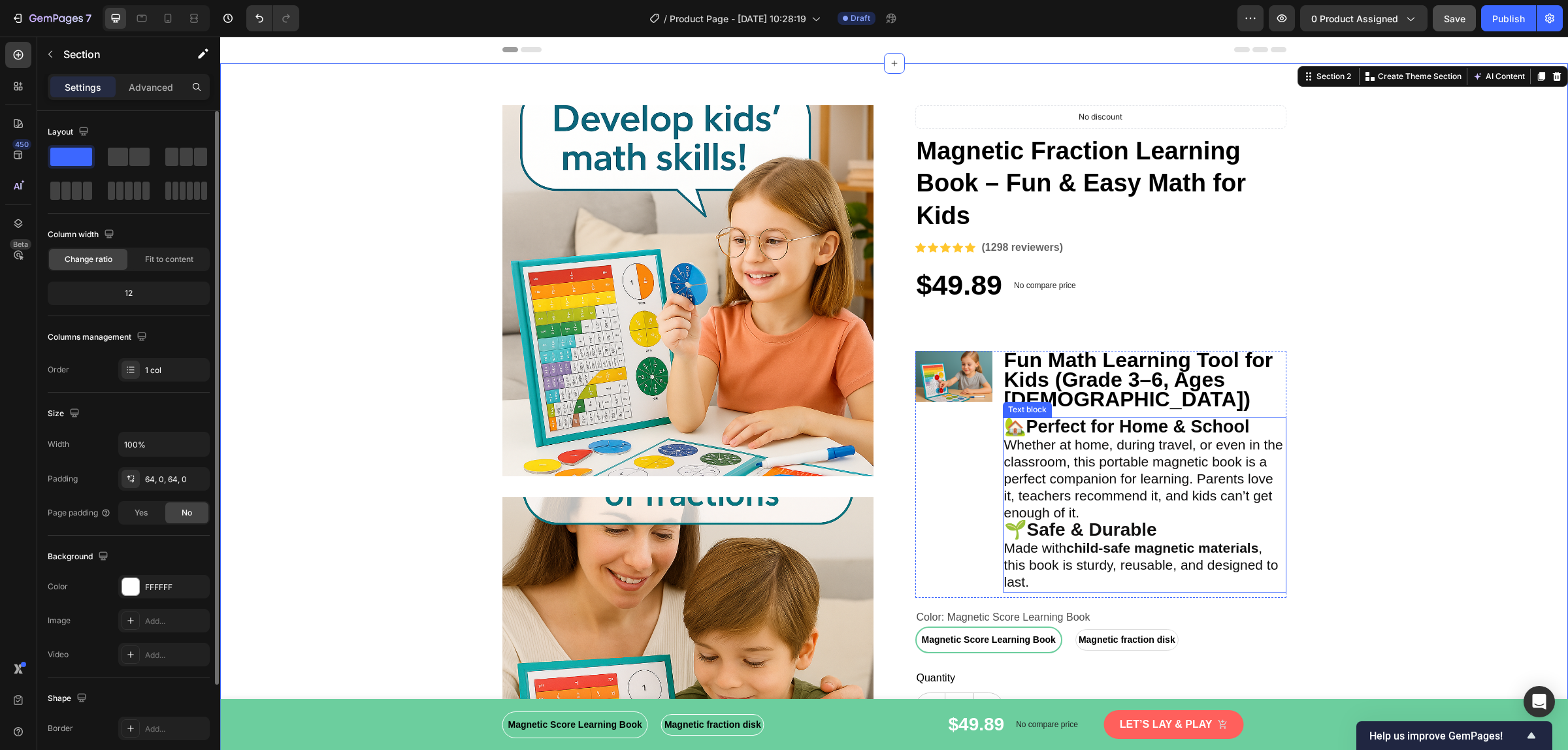
click at [1127, 437] on span "Whether at home, during travel, or even in the classroom, this portable magneti…" at bounding box center [1143, 478] width 279 height 83
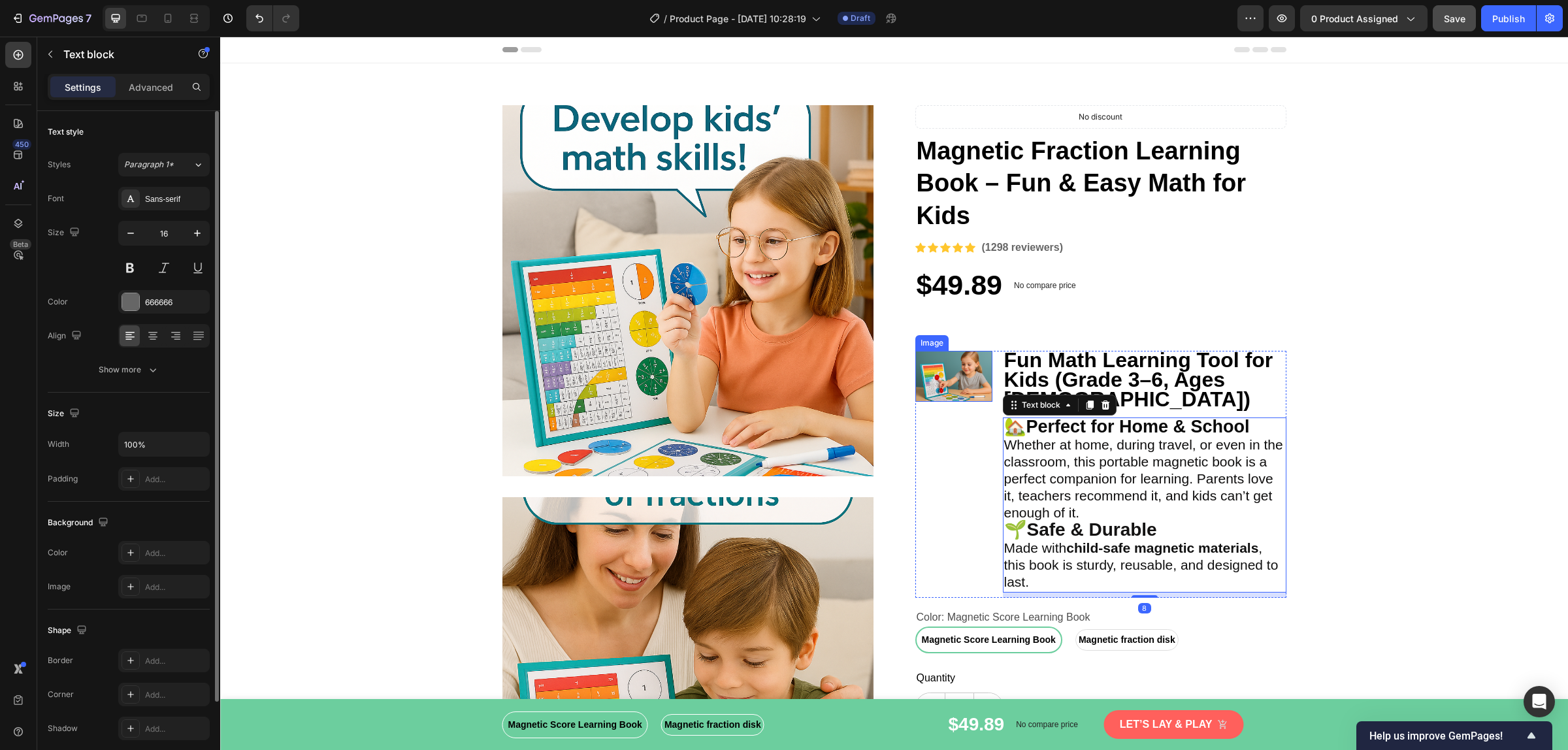
click at [921, 366] on img at bounding box center [954, 376] width 77 height 52
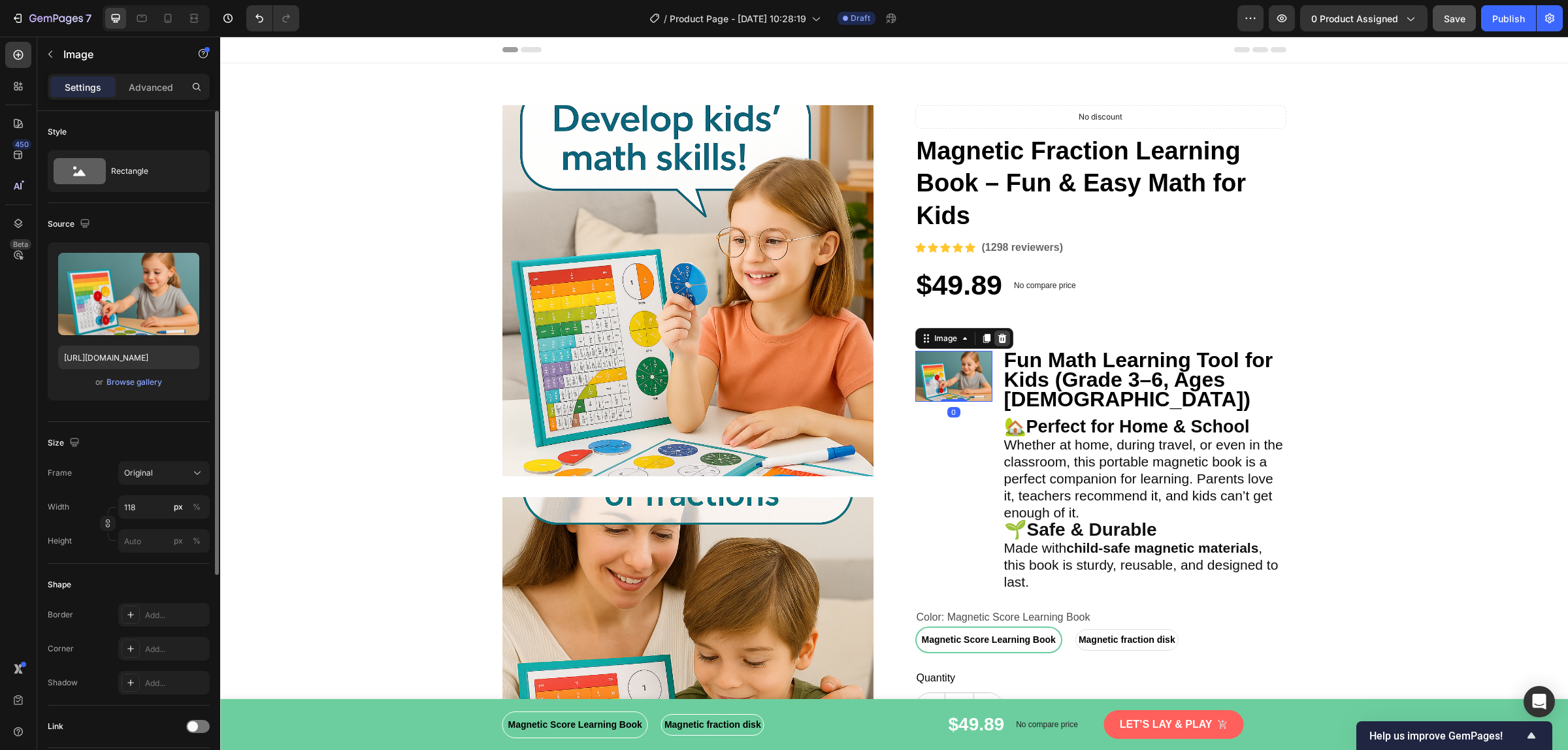
click at [1001, 343] on div at bounding box center [1002, 339] width 16 height 16
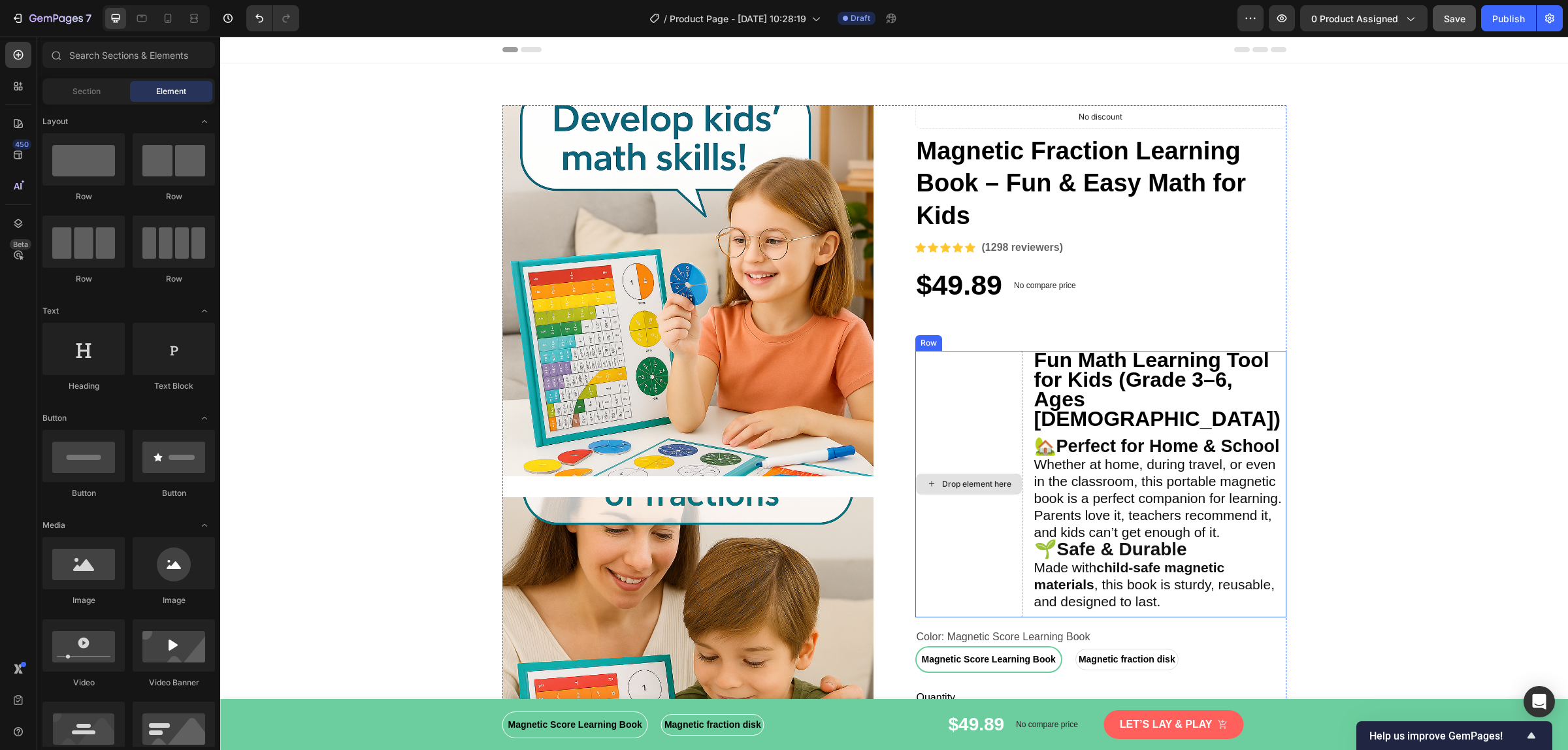
click at [959, 432] on div "Drop element here" at bounding box center [969, 484] width 107 height 266
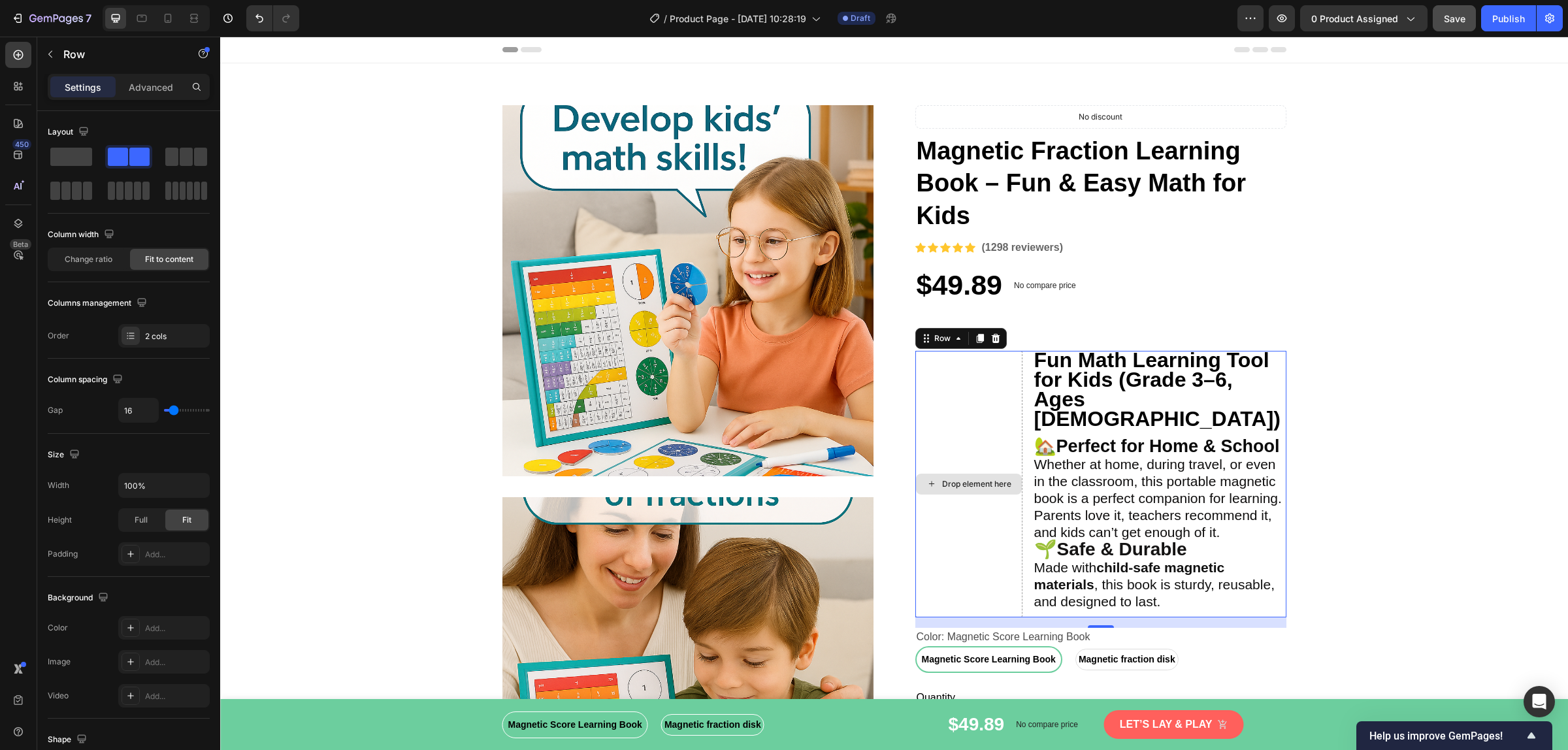
click at [1015, 423] on div "Drop element here" at bounding box center [969, 484] width 107 height 266
click at [990, 337] on icon at bounding box center [995, 339] width 11 height 11
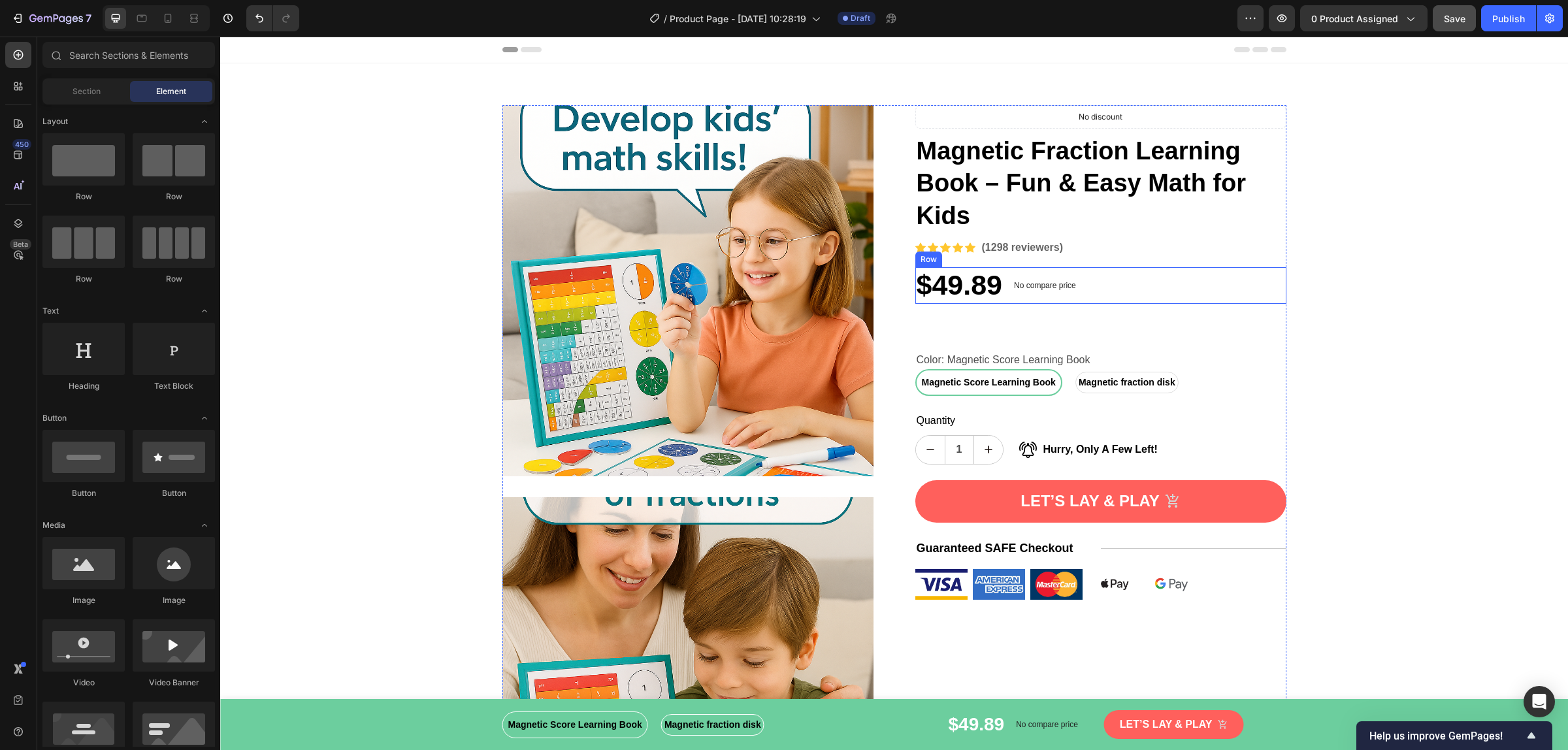
click at [1086, 291] on div "$49.89 Product Price Product Price No compare price Product Price Row" at bounding box center [1101, 286] width 371 height 37
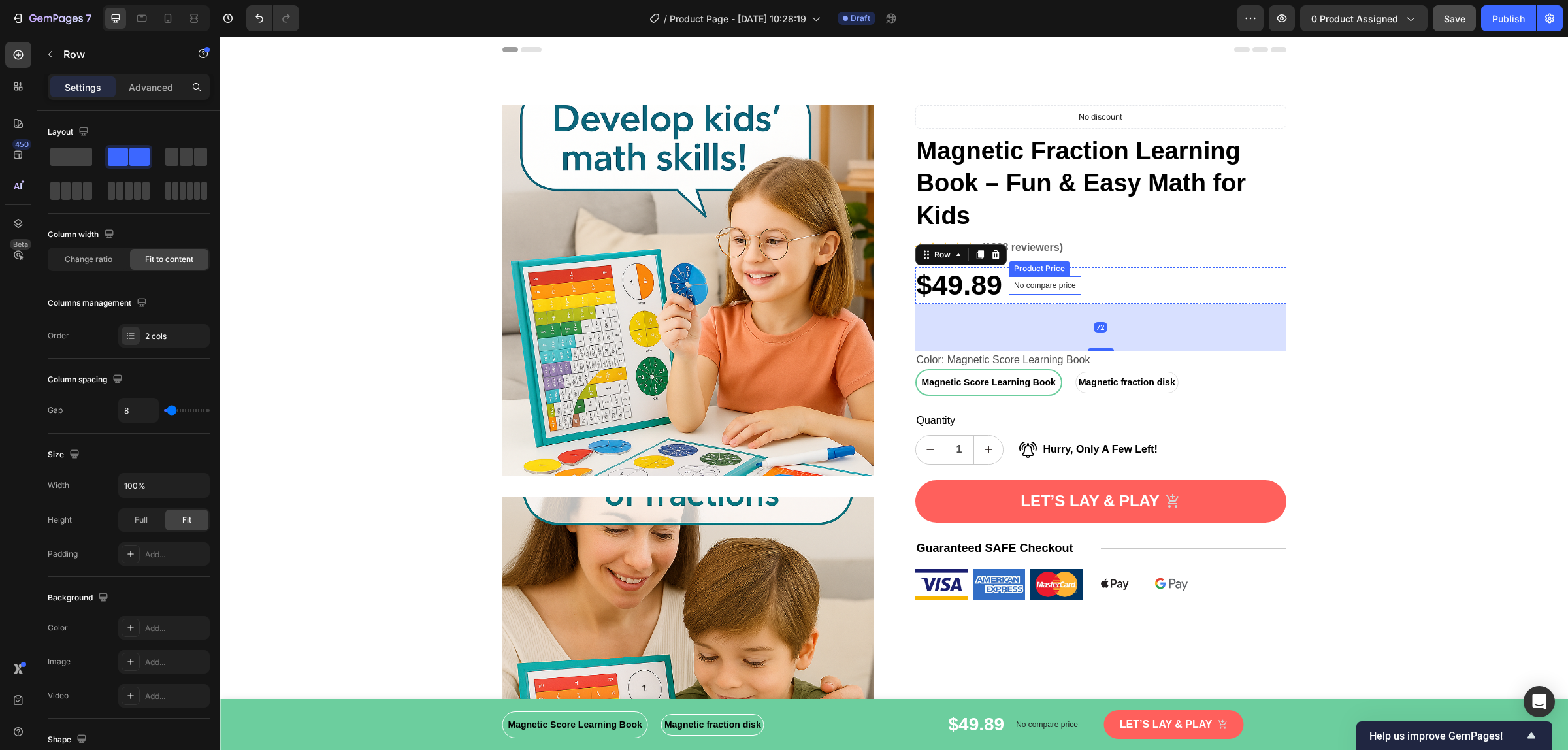
click at [1034, 288] on p "No compare price" at bounding box center [1045, 285] width 62 height 8
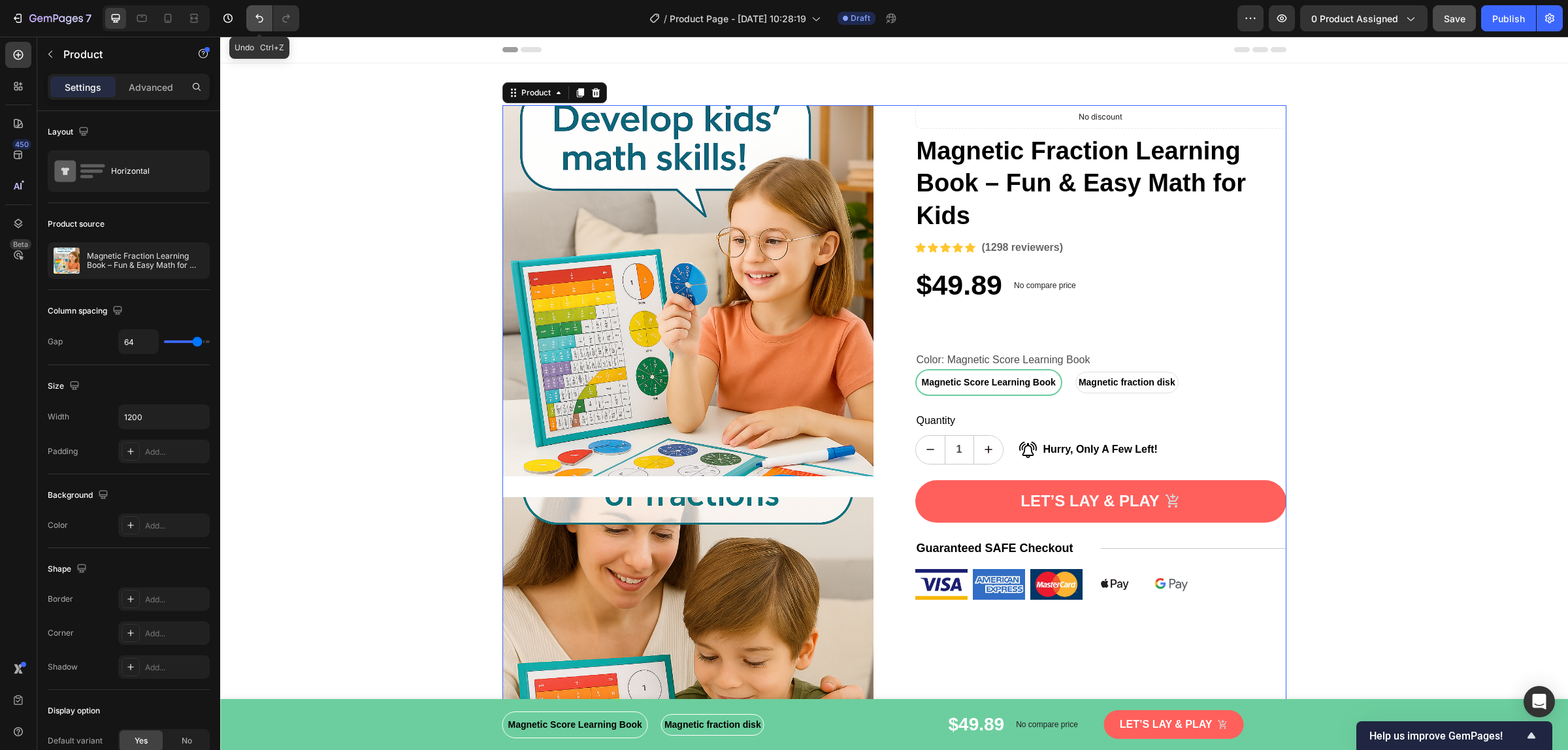
click at [268, 23] on button "Undo/Redo" at bounding box center [259, 18] width 26 height 26
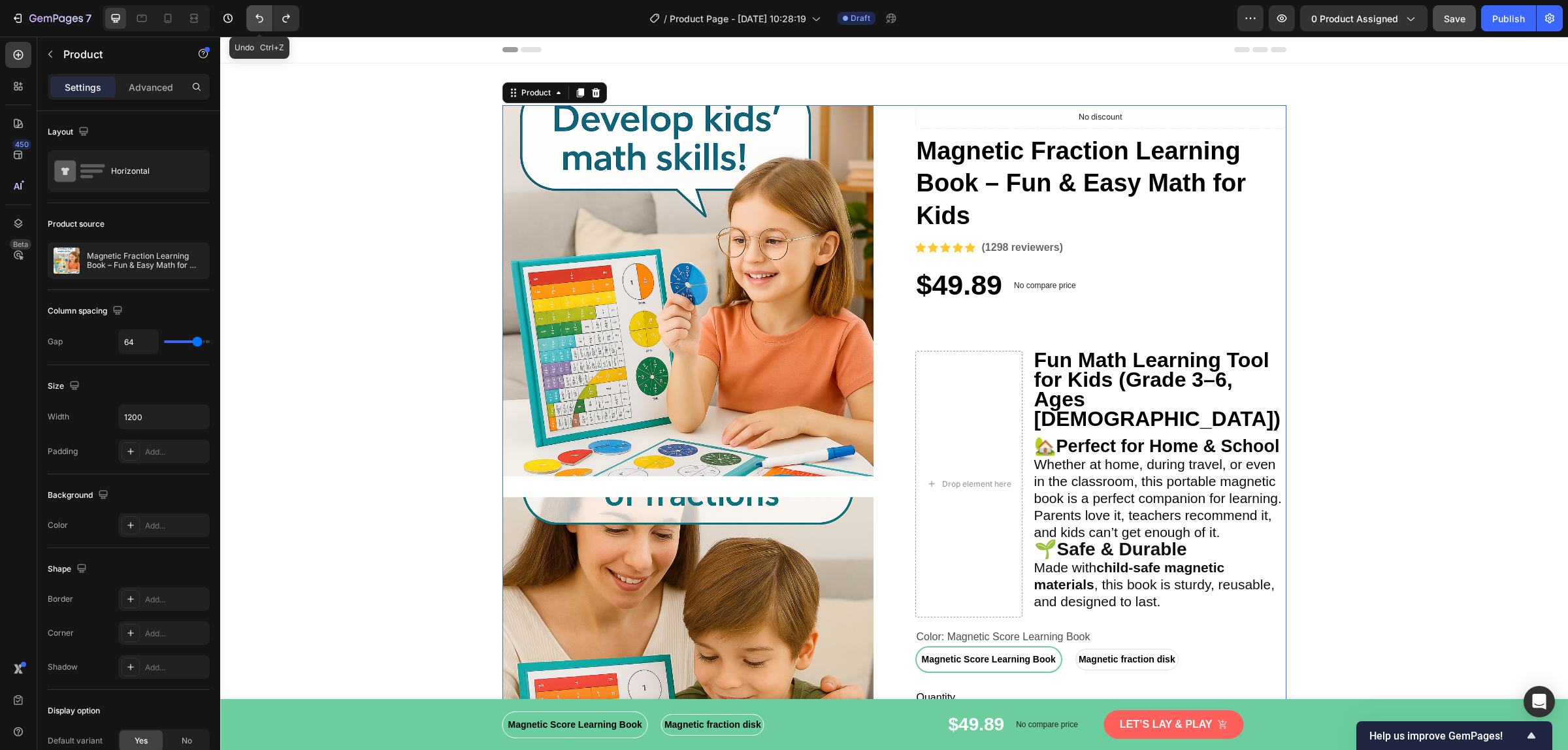
click at [268, 23] on button "Undo/Redo" at bounding box center [259, 18] width 26 height 26
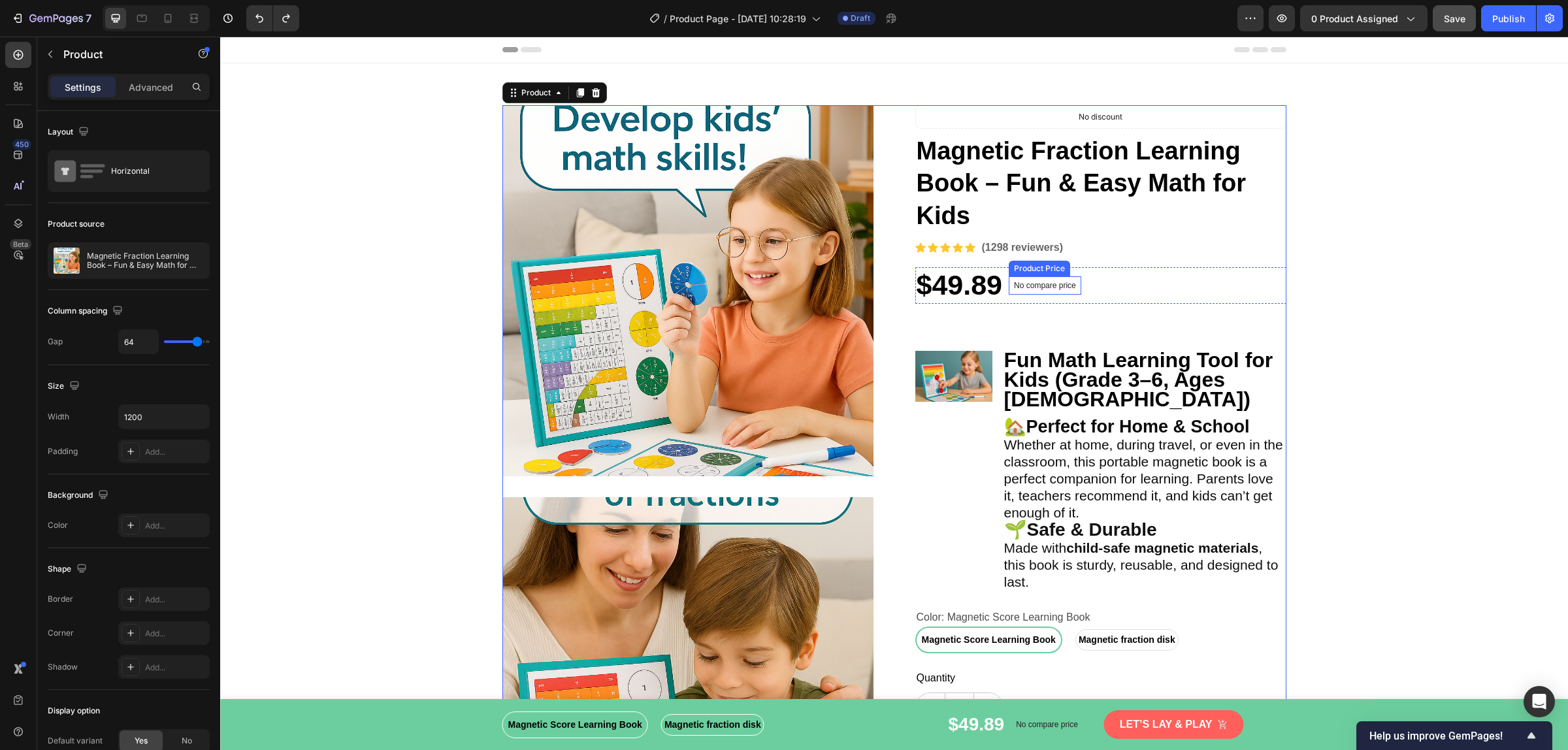
click at [1021, 284] on p "No compare price" at bounding box center [1045, 285] width 62 height 8
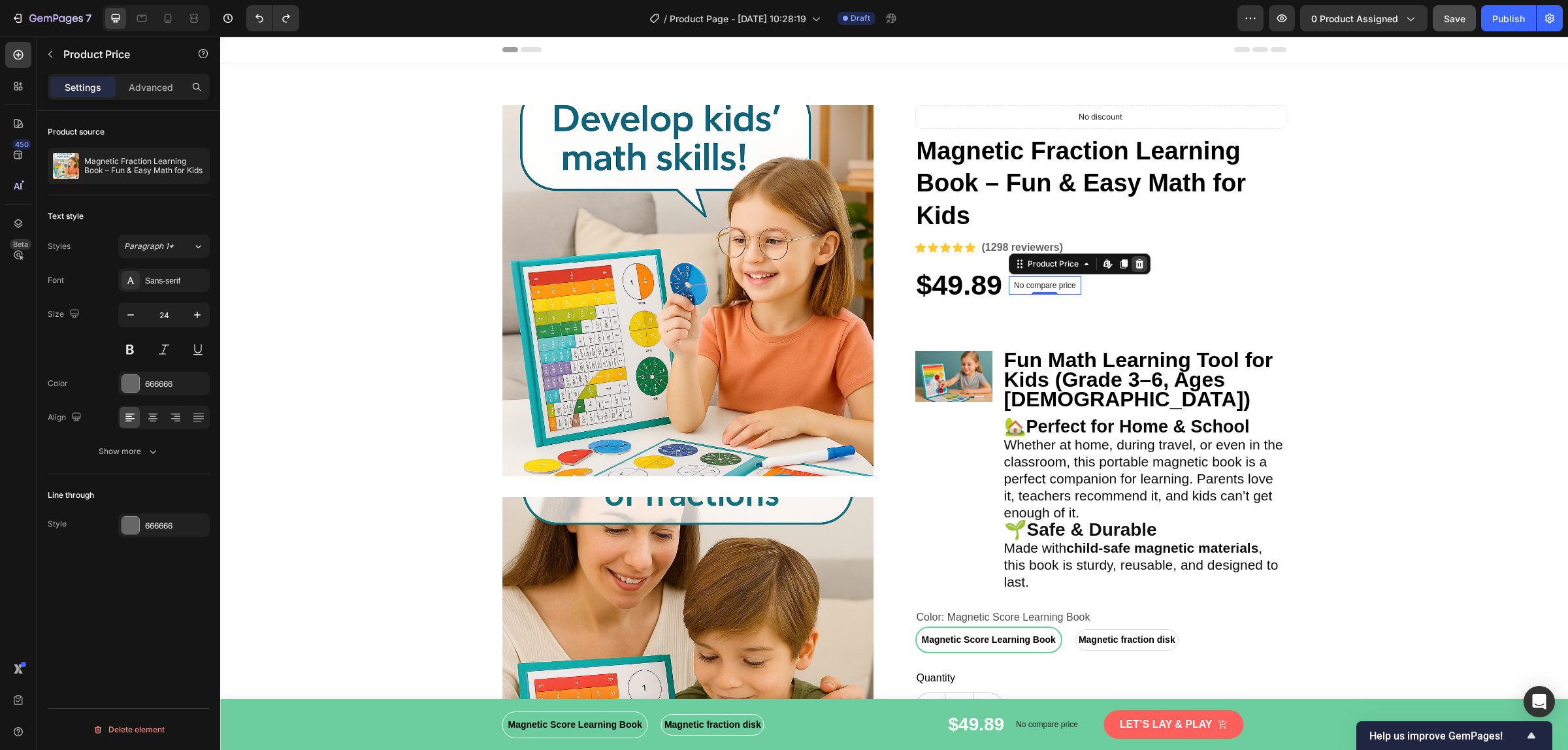
click at [1134, 263] on icon at bounding box center [1139, 264] width 11 height 11
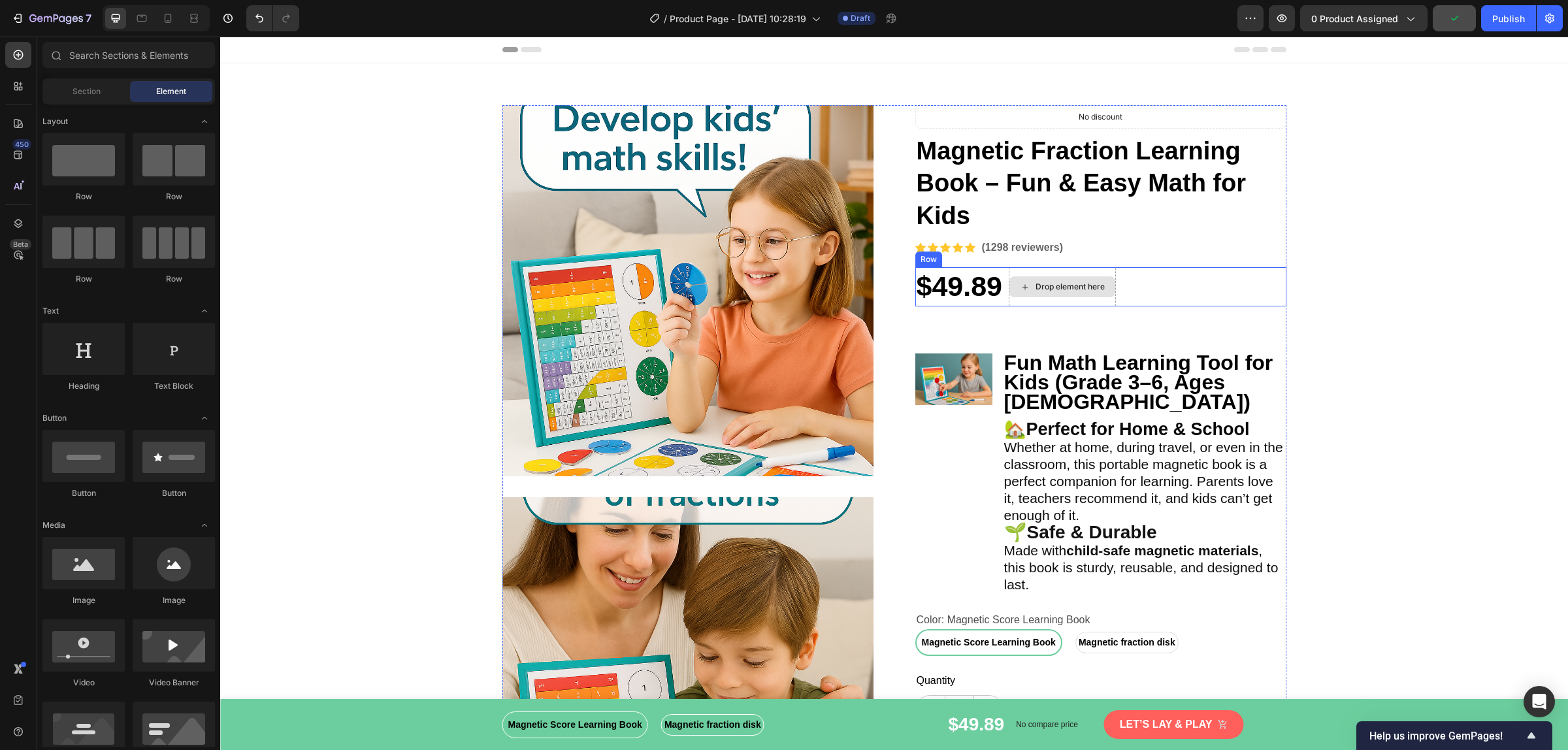
click at [1017, 302] on div "Drop element here" at bounding box center [1062, 287] width 107 height 40
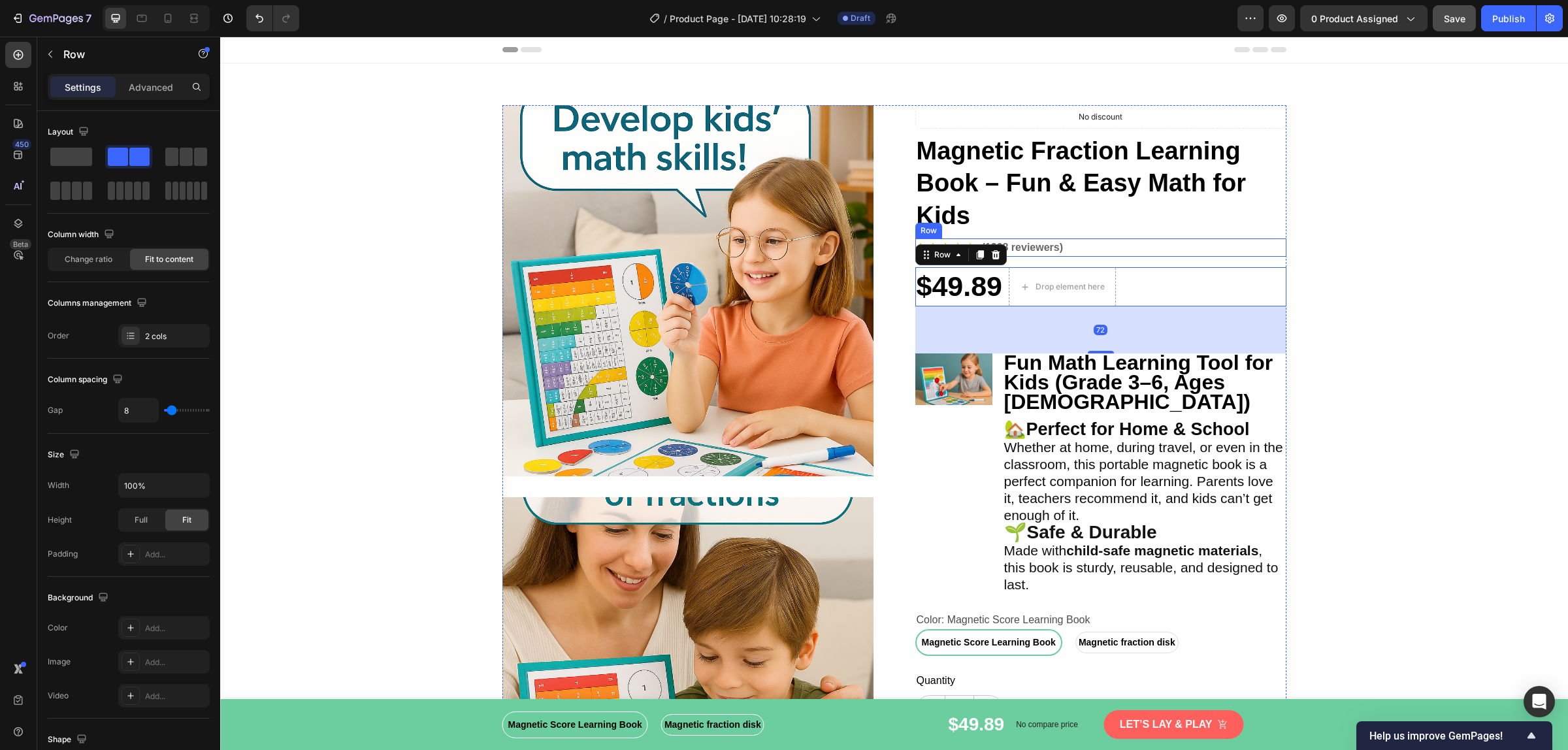
click at [1197, 240] on div "Icon Icon Icon Icon Icon Icon List Hoz (1298 reviewers) Text block Row" at bounding box center [1101, 247] width 371 height 18
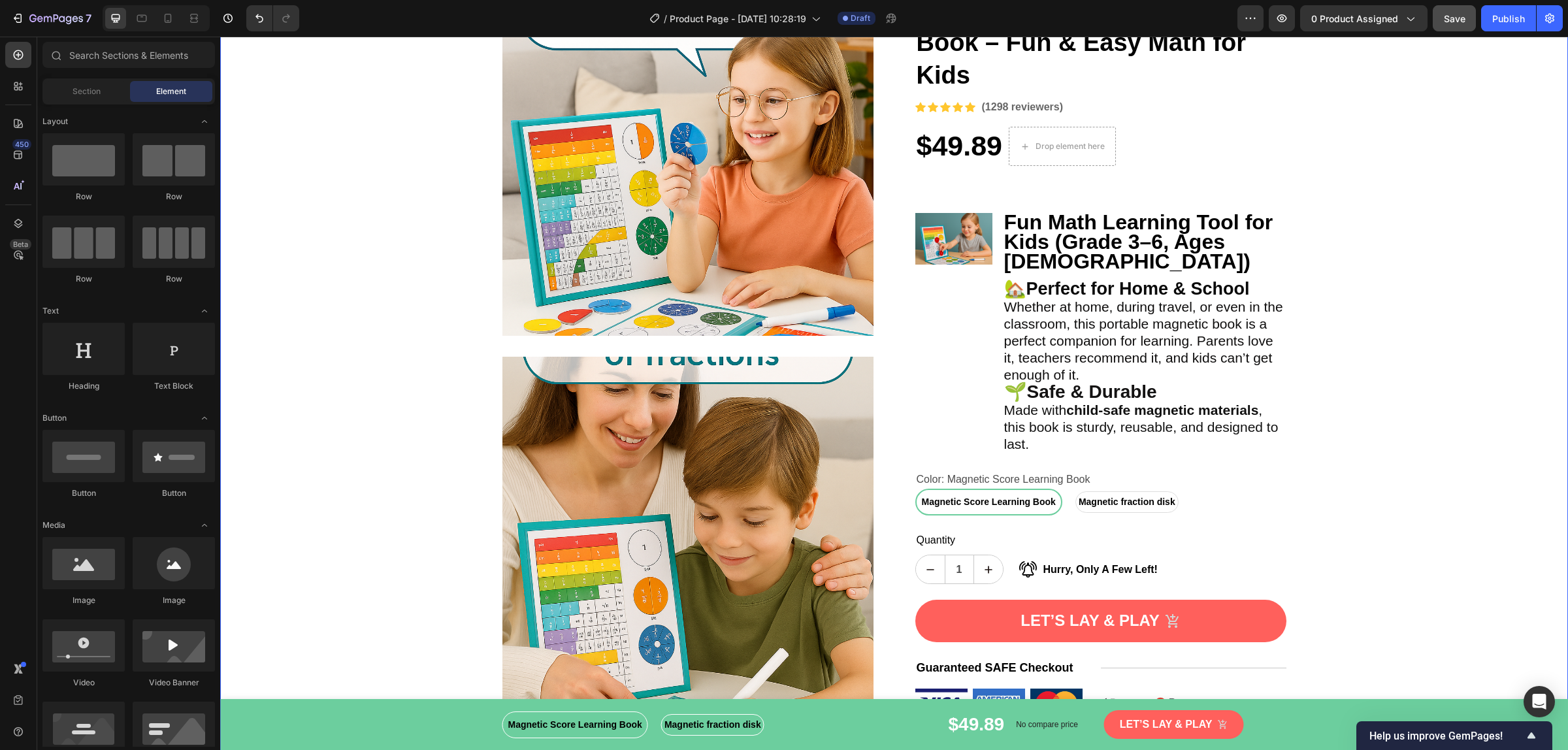
scroll to position [52, 0]
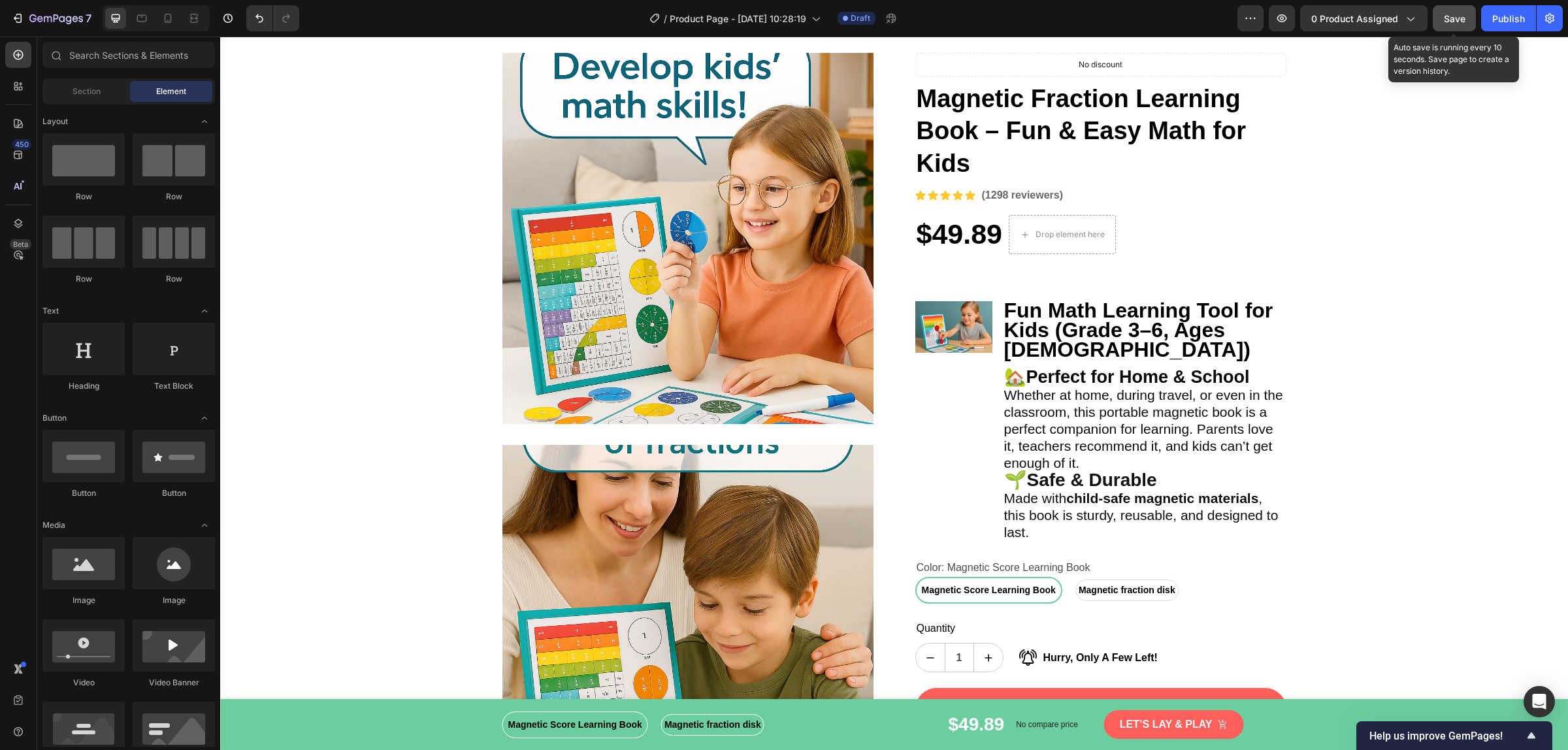
click at [1444, 17] on span "Save" at bounding box center [1455, 18] width 22 height 11
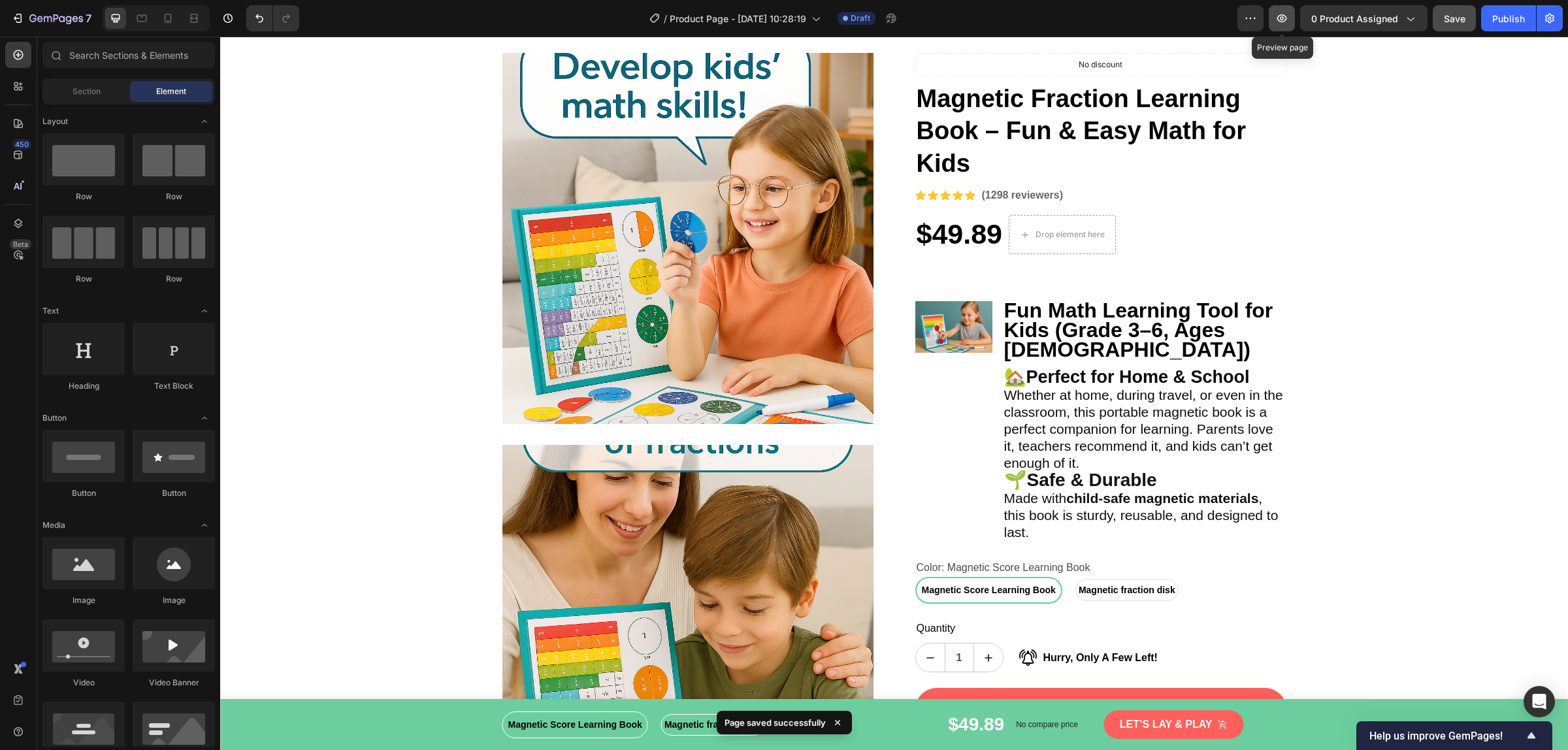
click at [1285, 23] on icon "button" at bounding box center [1281, 18] width 13 height 13
click at [1040, 339] on strong "Fun Math Learning Tool for Kids (Grade 3–6, Ages [DEMOGRAPHIC_DATA])" at bounding box center [1139, 329] width 269 height 62
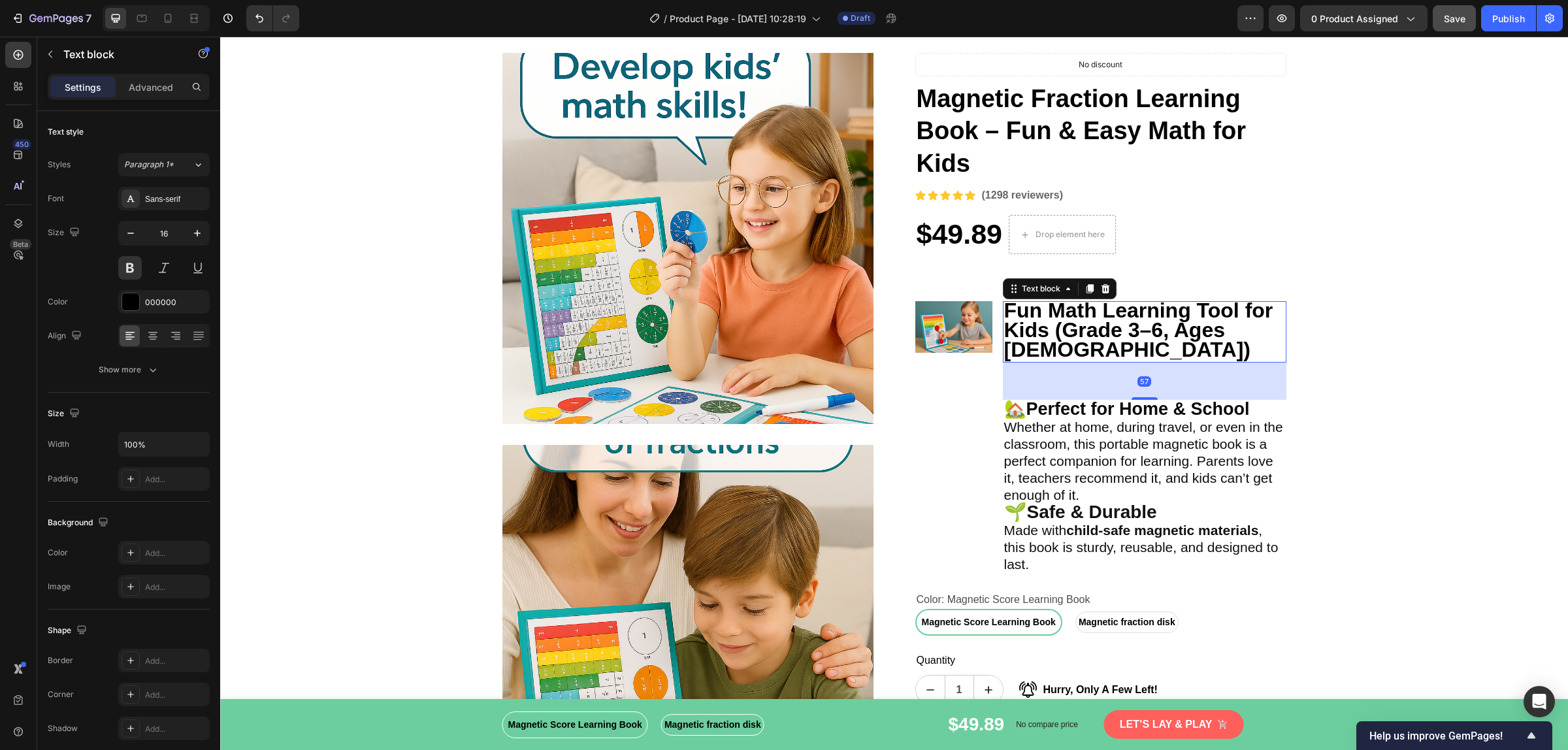
drag, startPoint x: 1140, startPoint y: 346, endPoint x: 1140, endPoint y: 379, distance: 33.0
click at [1140, 397] on div at bounding box center [1144, 398] width 26 height 3
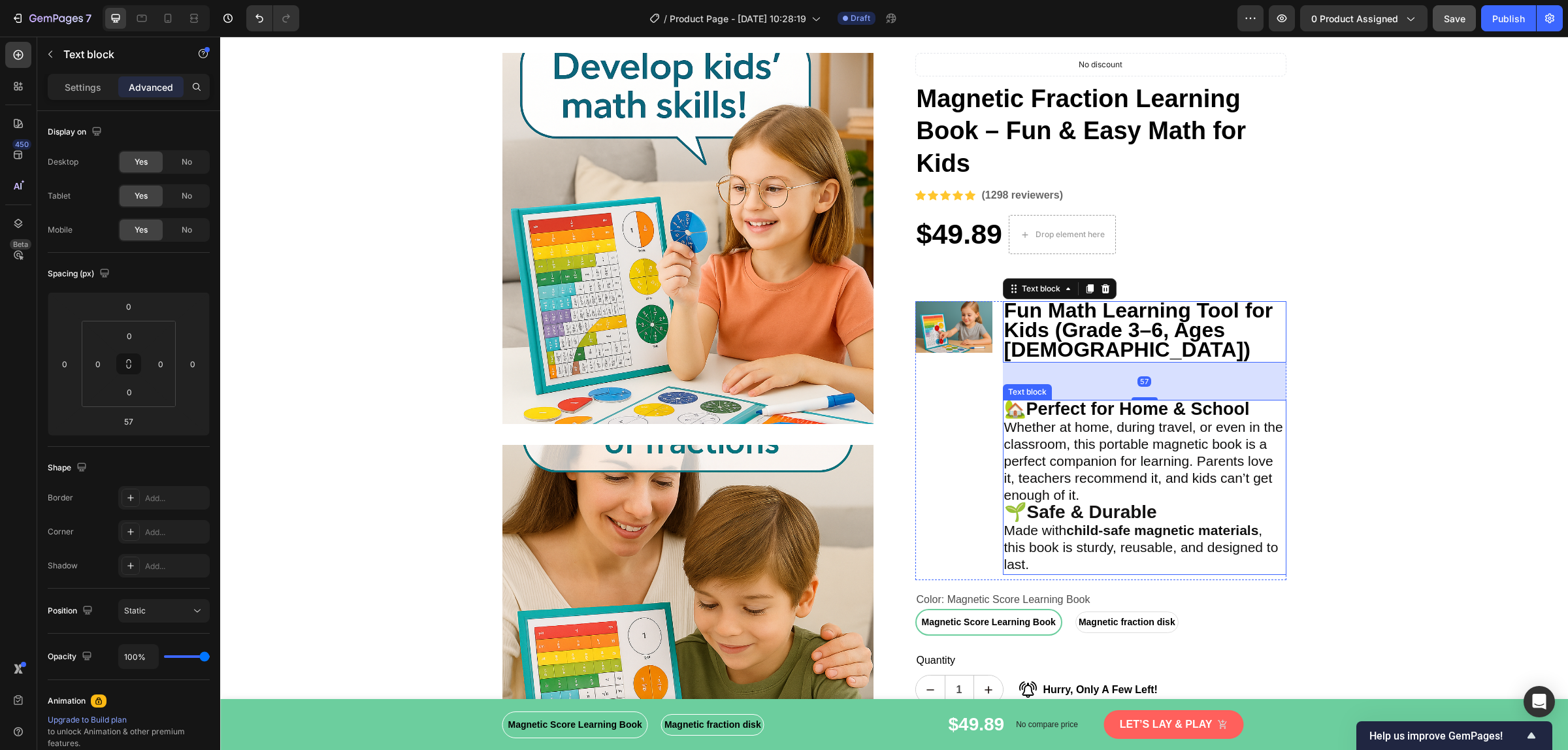
click at [1088, 474] on p "Whether at home, during travel, or even in the classroom, this portable magneti…" at bounding box center [1144, 462] width 281 height 85
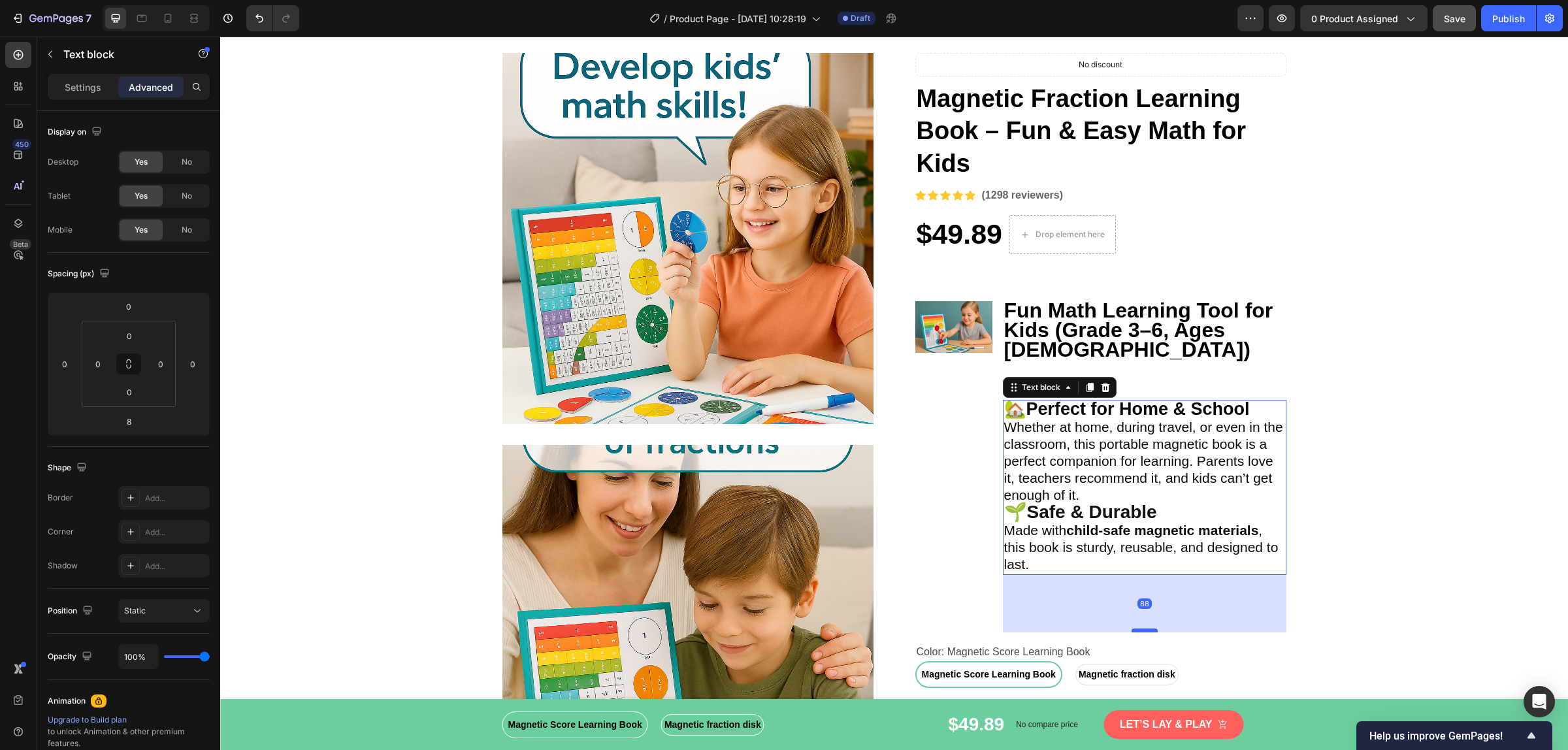
drag, startPoint x: 1137, startPoint y: 552, endPoint x: 1137, endPoint y: 604, distance: 52.0
click at [1137, 629] on div at bounding box center [1144, 630] width 26 height 4
type input "88"
click at [942, 566] on div "Image" at bounding box center [954, 466] width 77 height 331
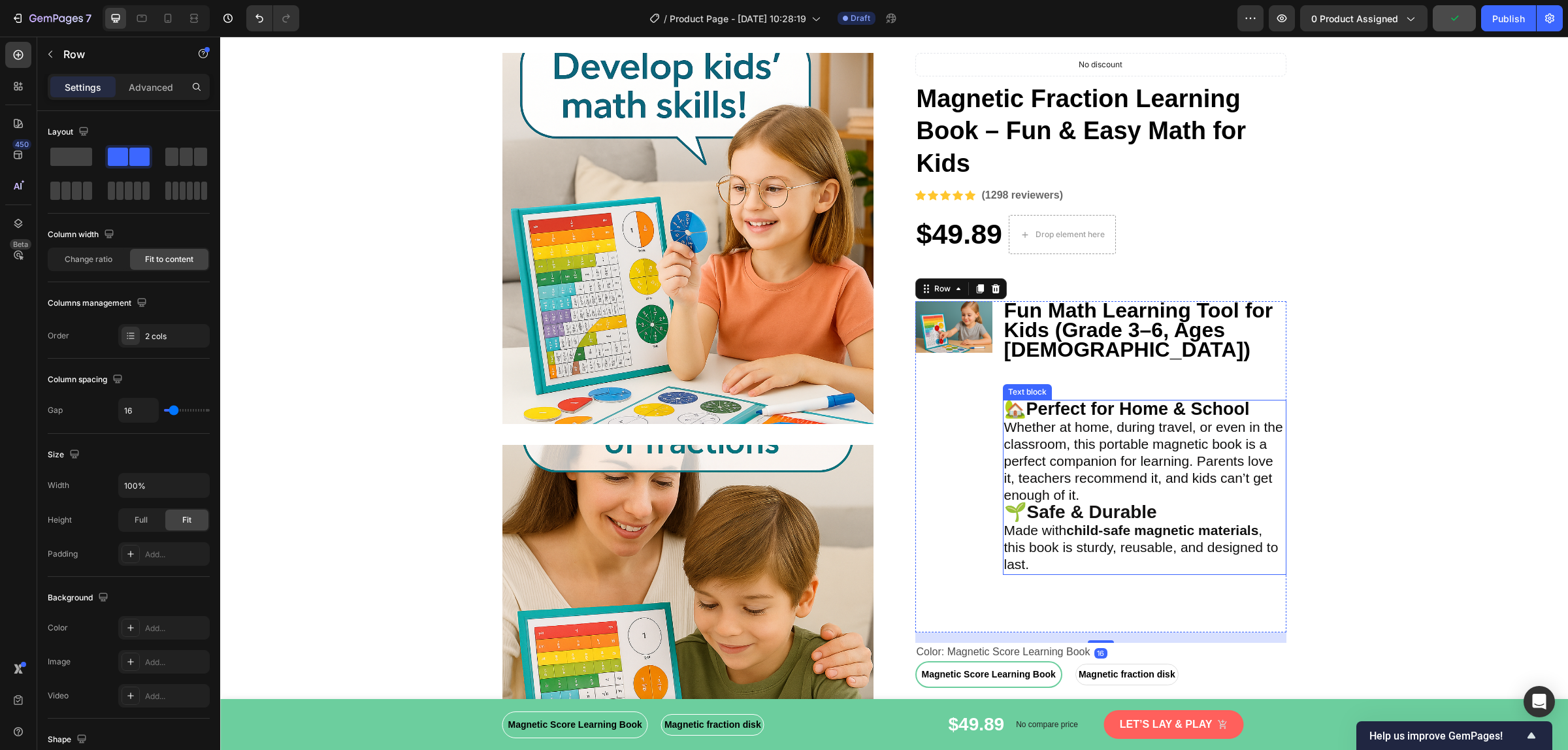
click at [1036, 421] on span "Whether at home, during travel, or even in the classroom, this portable magneti…" at bounding box center [1143, 461] width 279 height 83
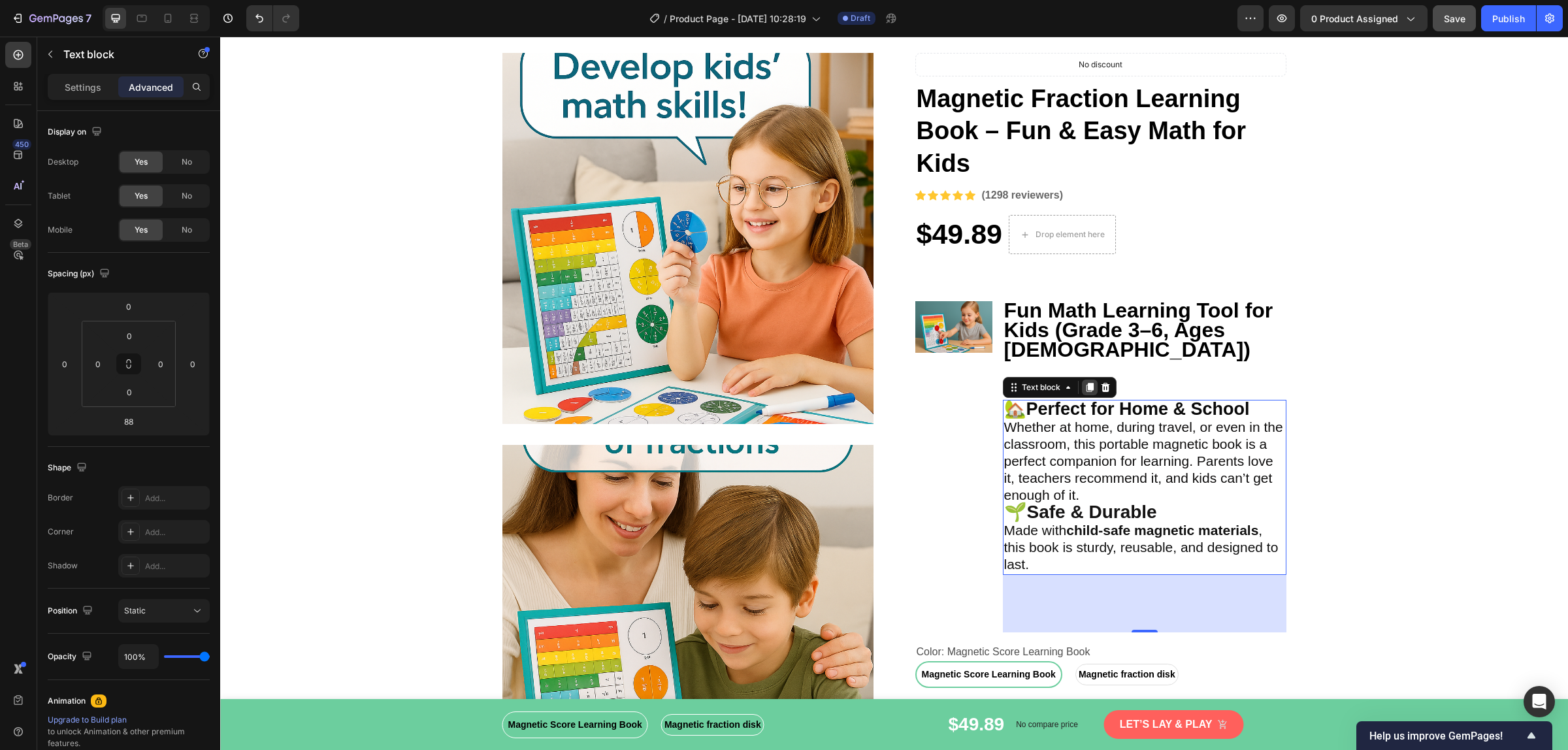
click at [1085, 382] on icon at bounding box center [1089, 387] width 7 height 9
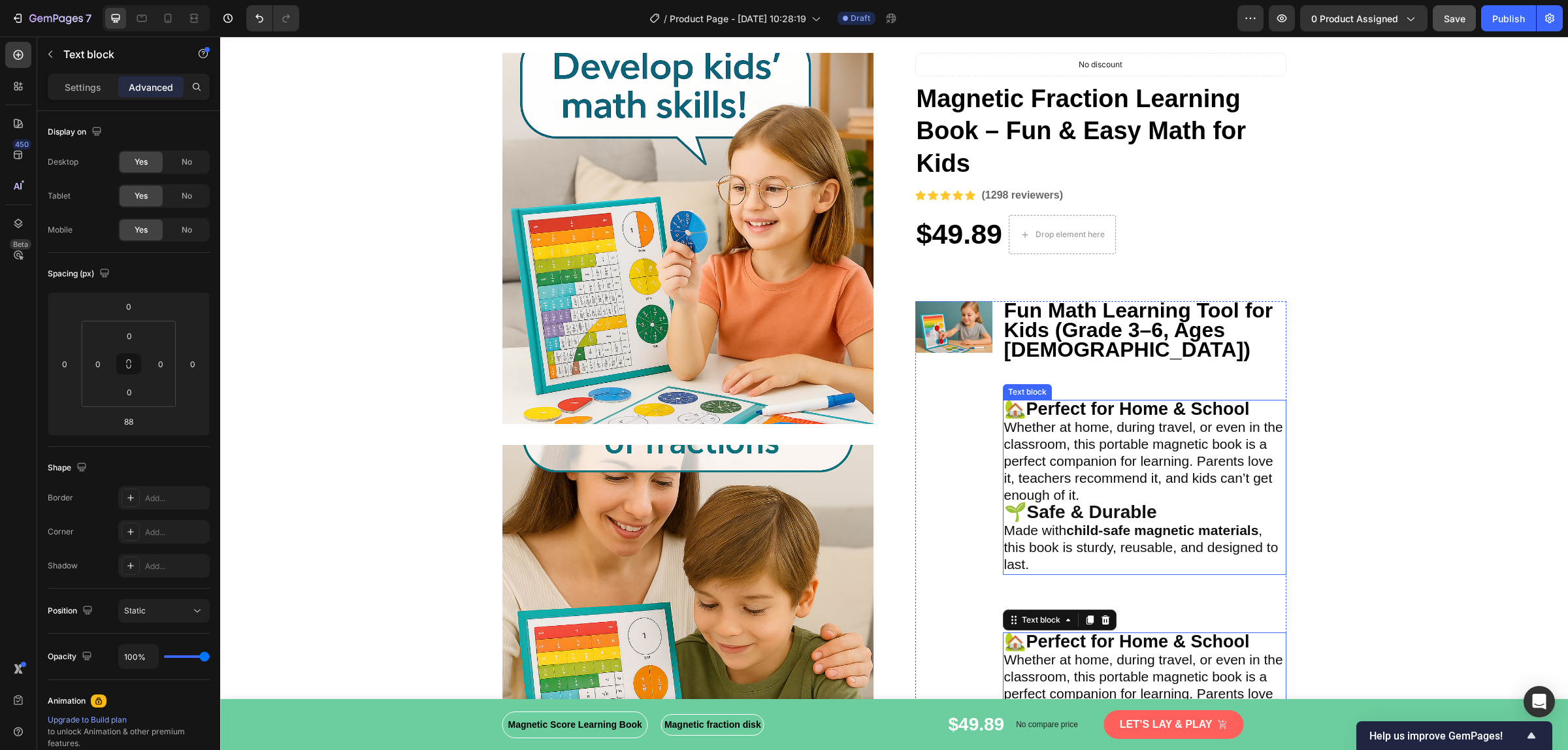
click at [1106, 522] on span "Made with child-safe magnetic materials , this book is sturdy, reusable, and de…" at bounding box center [1141, 547] width 274 height 49
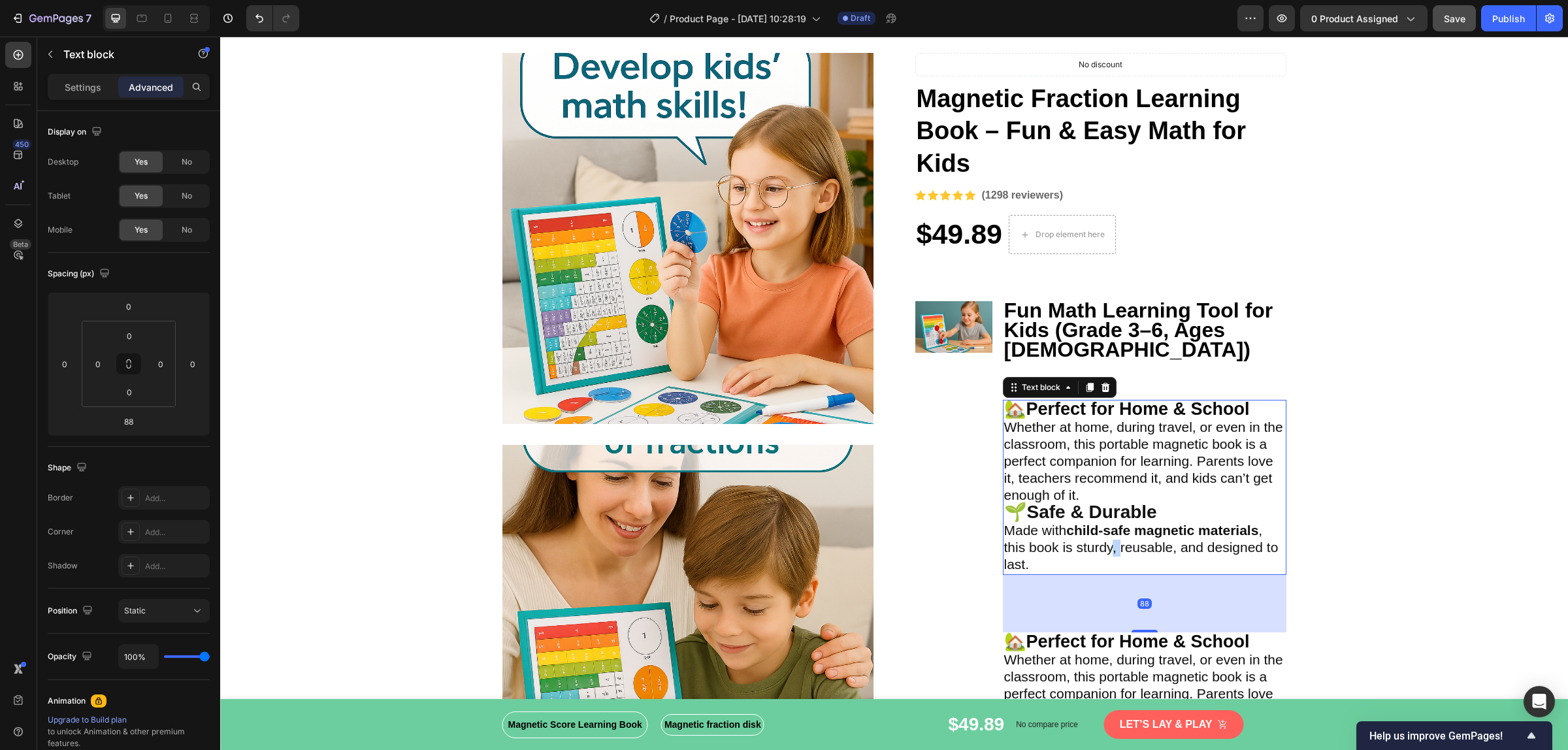
click at [1106, 522] on span "Made with child-safe magnetic materials , this book is sturdy, reusable, and de…" at bounding box center [1141, 547] width 274 height 49
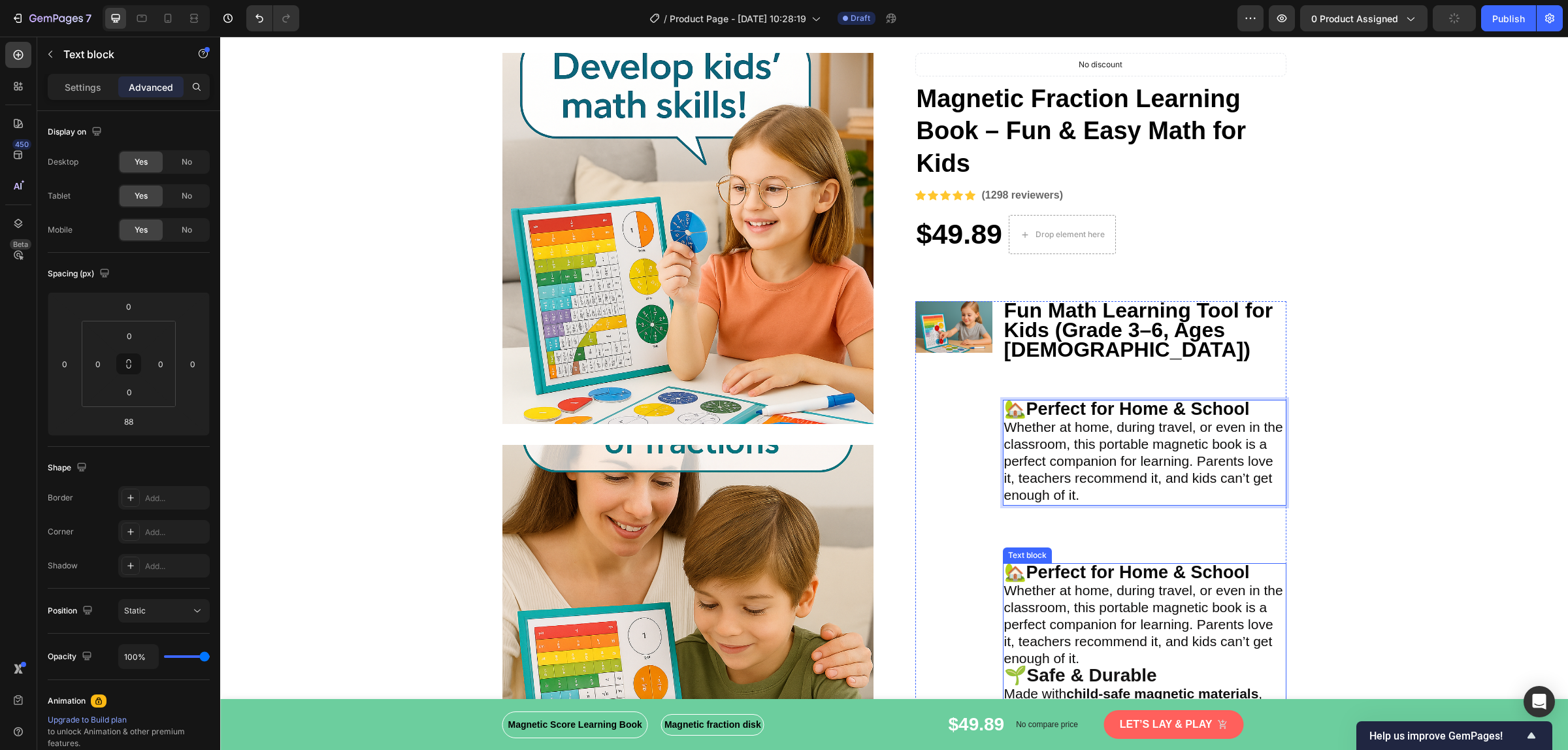
click at [1076, 583] on span "Whether at home, during travel, or even in the classroom, this portable magneti…" at bounding box center [1143, 624] width 279 height 83
click at [1092, 631] on p "Whether at home, during travel, or even in the classroom, this portable magneti…" at bounding box center [1144, 625] width 281 height 85
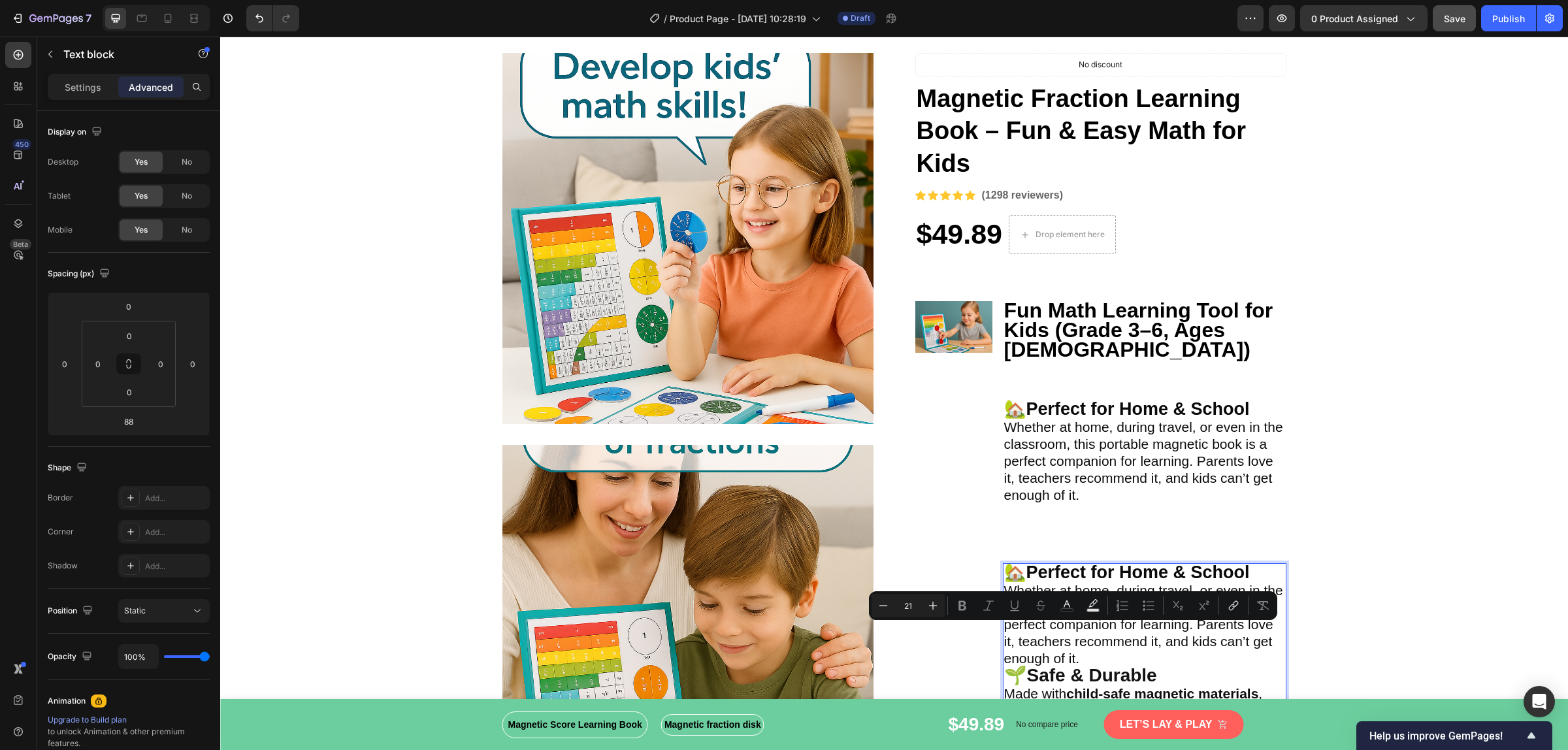
click at [1092, 631] on p "Whether at home, during travel, or even in the classroom, this portable magneti…" at bounding box center [1144, 625] width 281 height 85
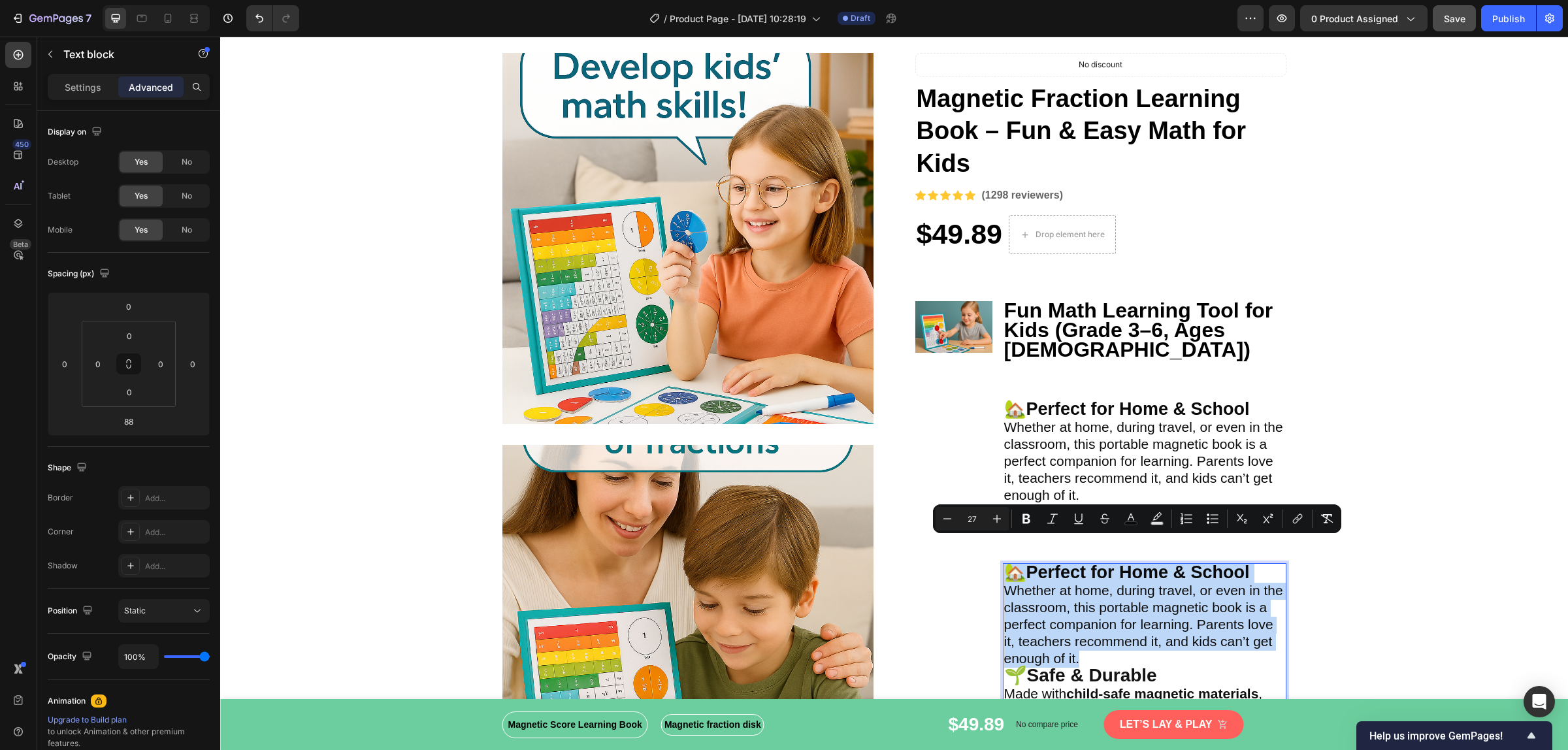
drag, startPoint x: 1082, startPoint y: 629, endPoint x: 1003, endPoint y: 550, distance: 111.7
click at [1003, 563] on div "🏡 Perfect for Home & School Whether at home, during travel, or even in the clas…" at bounding box center [1144, 650] width 283 height 175
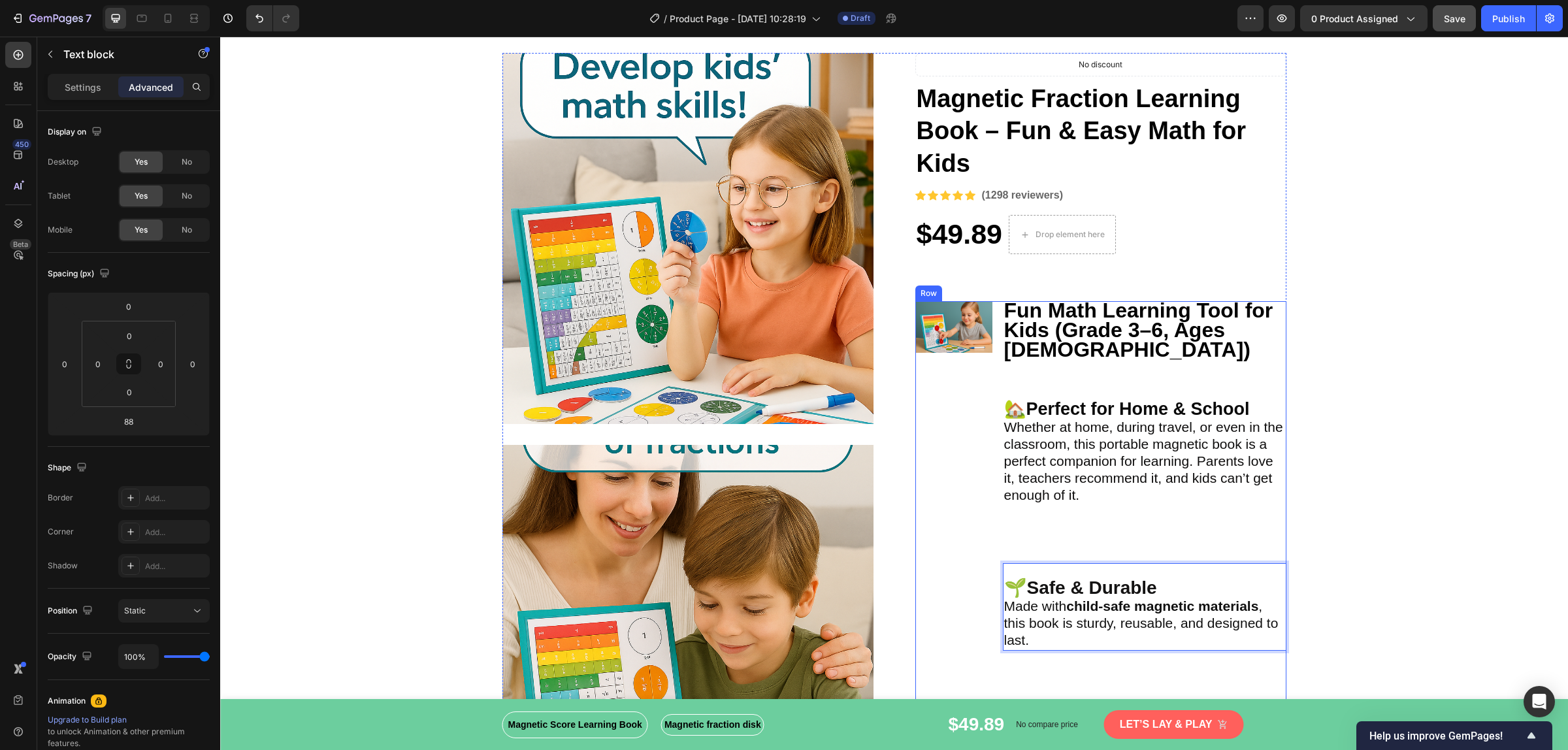
click at [920, 579] on div "Image" at bounding box center [954, 504] width 77 height 407
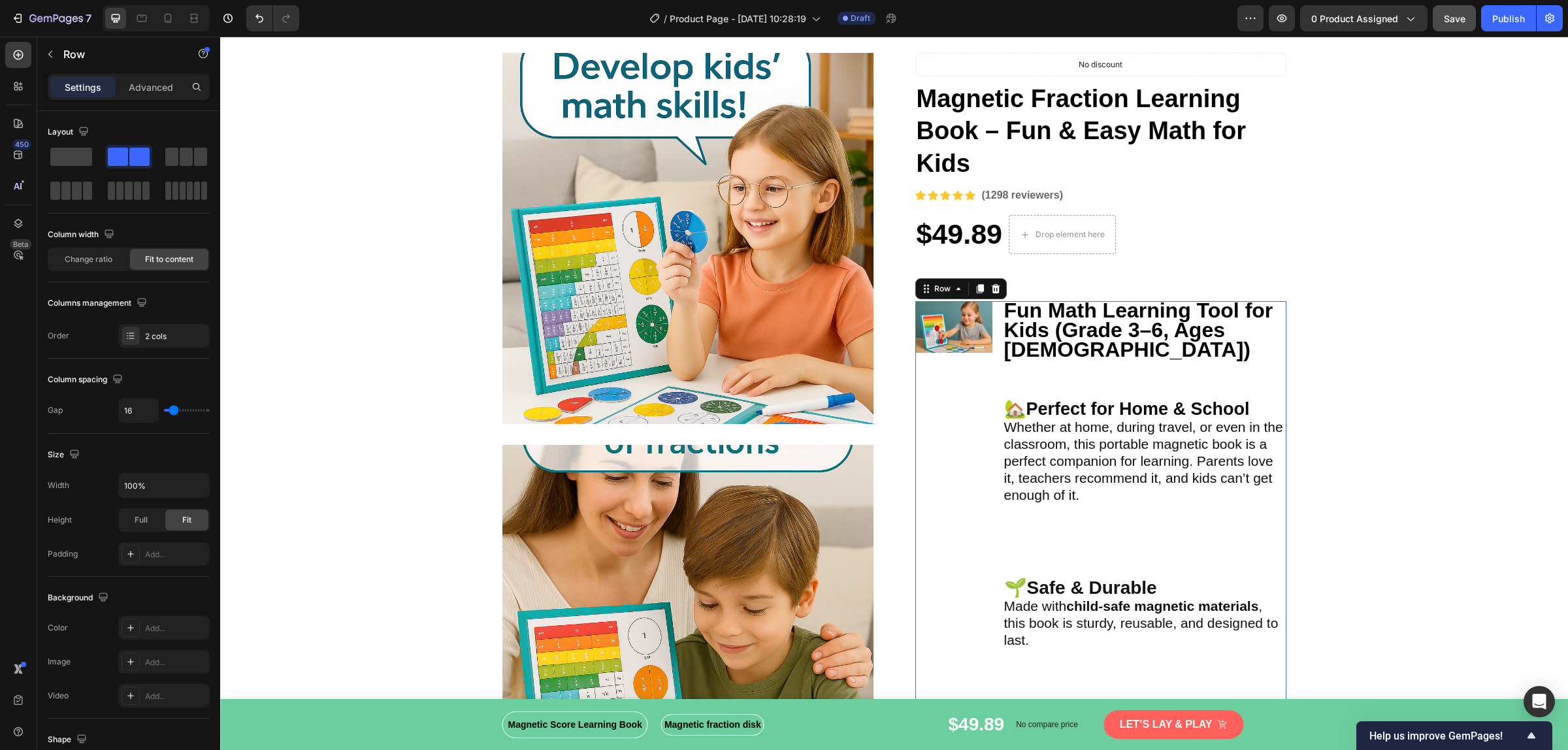
click at [1052, 501] on div "Fun Math Learning Tool for Kids (Grade 3–6, Ages [DEMOGRAPHIC_DATA]) Text block…" at bounding box center [1144, 504] width 283 height 407
click at [1061, 638] on div "Fun Math Learning Tool for Kids (Grade 3–6, Ages [DEMOGRAPHIC_DATA]) Text block…" at bounding box center [1144, 504] width 283 height 407
click at [1054, 602] on span "Made with child-safe magnetic materials , this book is sturdy, reusable, and de…" at bounding box center [1141, 623] width 274 height 49
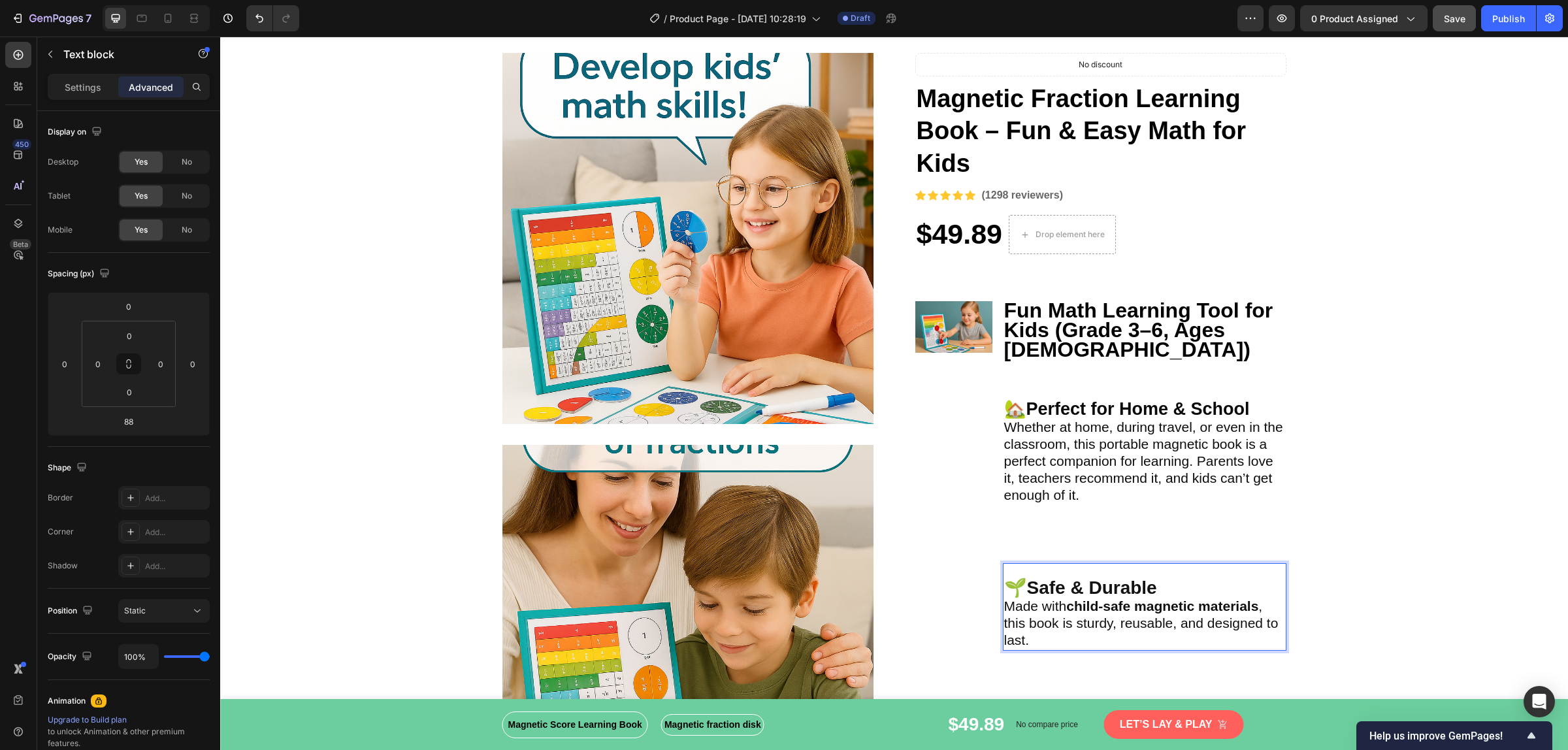
drag, startPoint x: 1060, startPoint y: 592, endPoint x: 1053, endPoint y: 555, distance: 37.7
click at [1071, 492] on div "Fun Math Learning Tool for Kids (Grade 3–6, Ages [DEMOGRAPHIC_DATA]) Text block…" at bounding box center [1144, 504] width 283 height 407
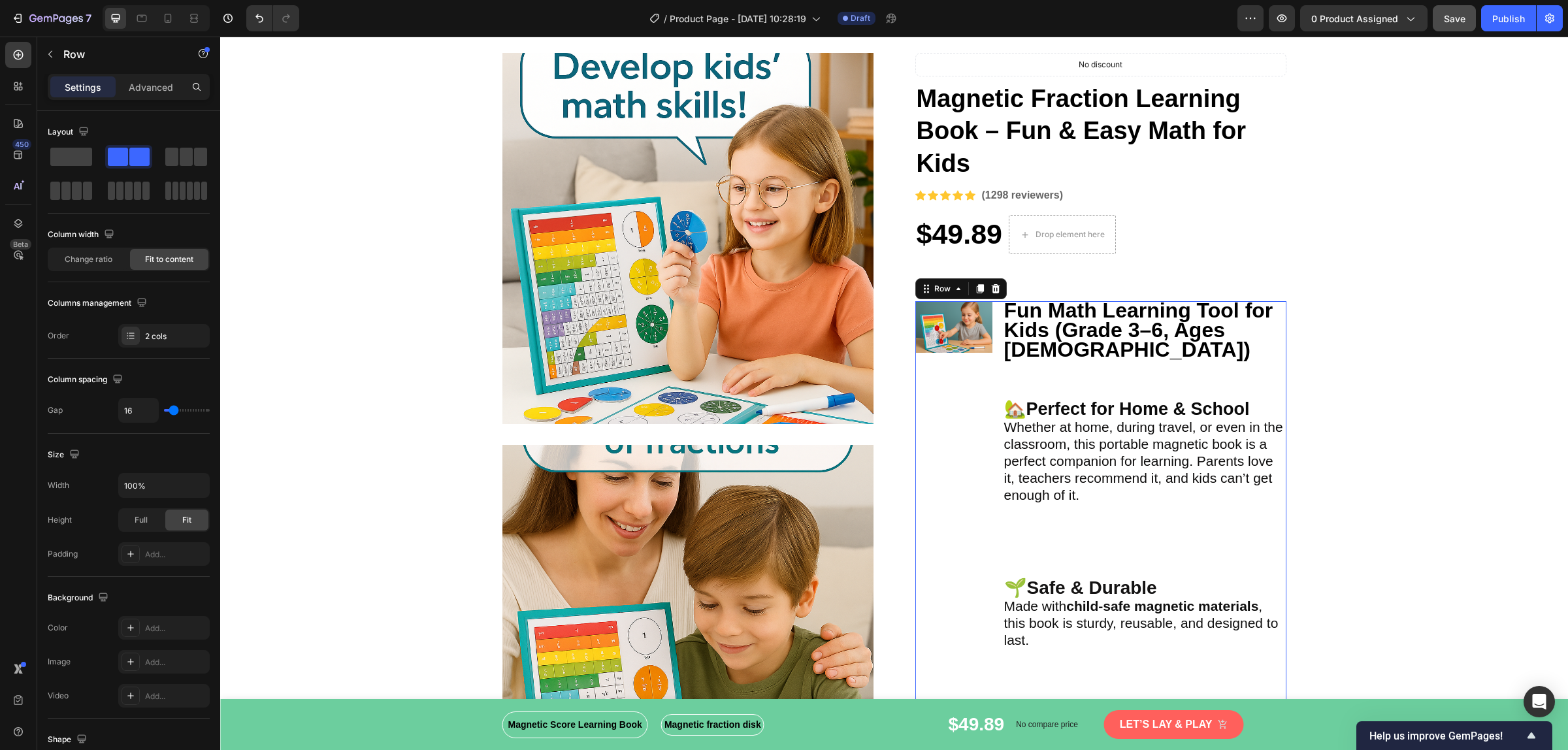
click at [1072, 492] on div "Fun Math Learning Tool for Kids (Grade 3–6, Ages [DEMOGRAPHIC_DATA]) Text block…" at bounding box center [1144, 504] width 283 height 407
click at [1069, 598] on span "Made with child-safe magnetic materials , this book is sturdy, reusable, and de…" at bounding box center [1141, 623] width 274 height 49
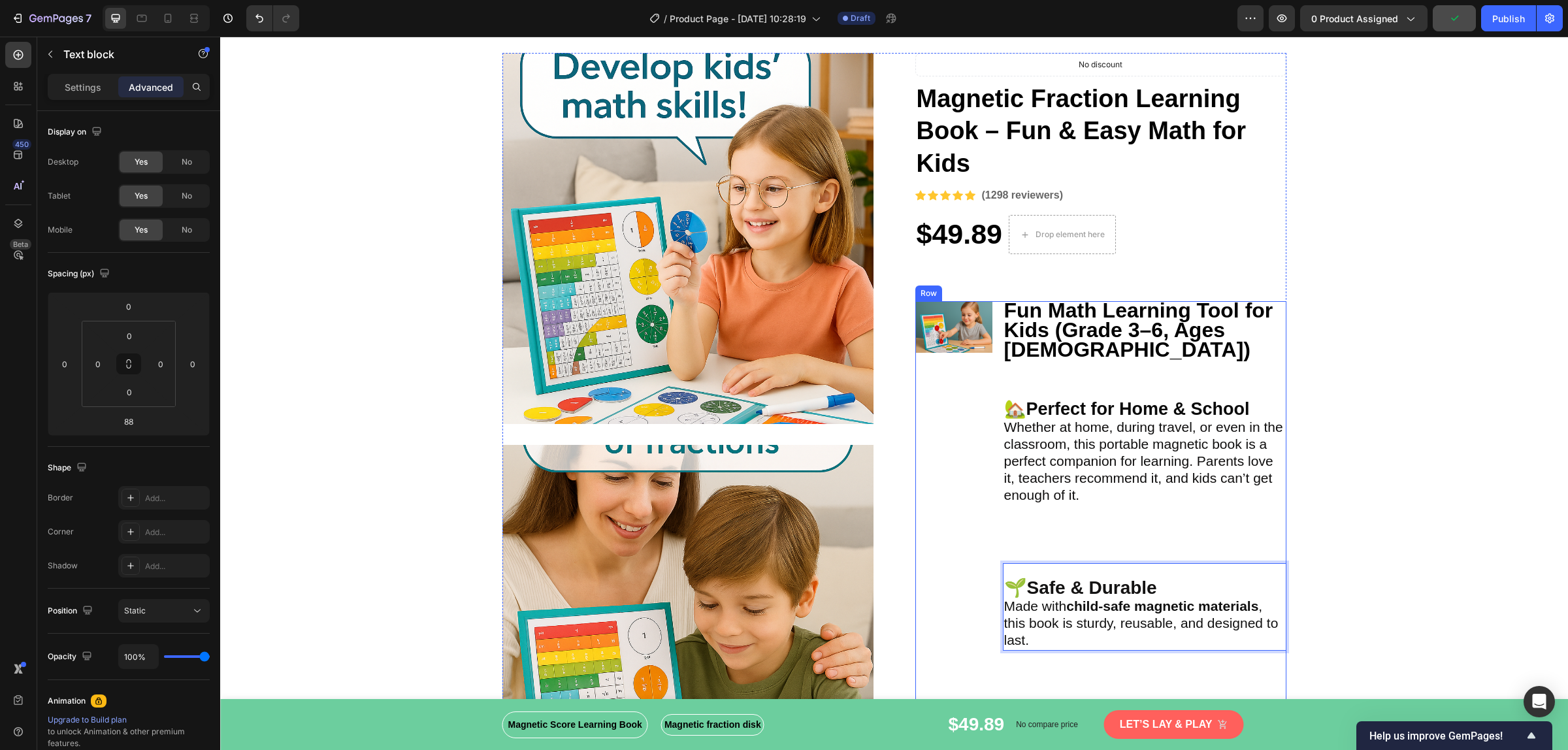
drag, startPoint x: 1154, startPoint y: 546, endPoint x: 1143, endPoint y: 507, distance: 40.5
click at [1143, 507] on div "Fun Math Learning Tool for Kids (Grade 3–6, Ages [DEMOGRAPHIC_DATA]) Text block…" at bounding box center [1144, 504] width 283 height 407
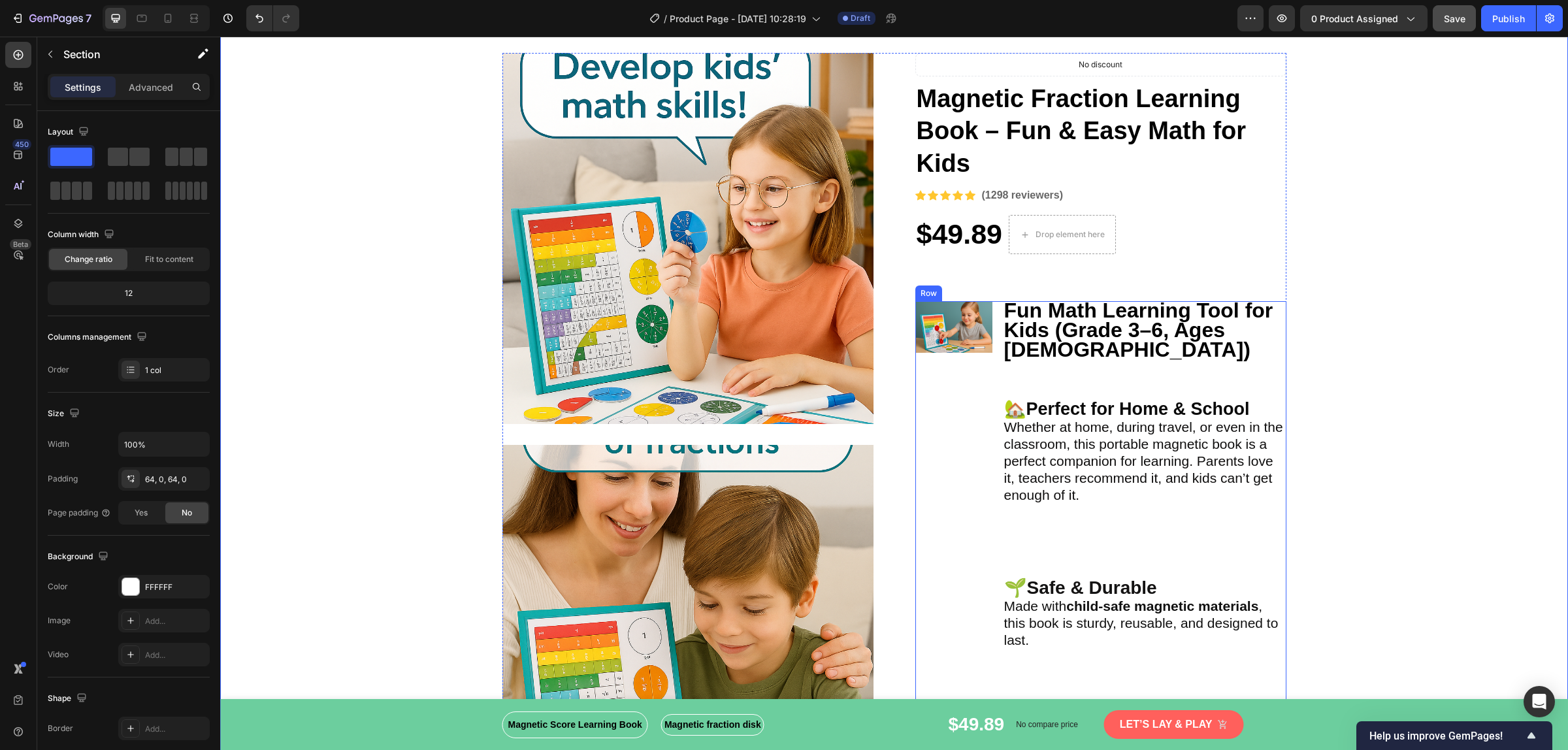
click at [1061, 426] on span "Whether at home, during travel, or even in the classroom, this portable magneti…" at bounding box center [1143, 461] width 279 height 83
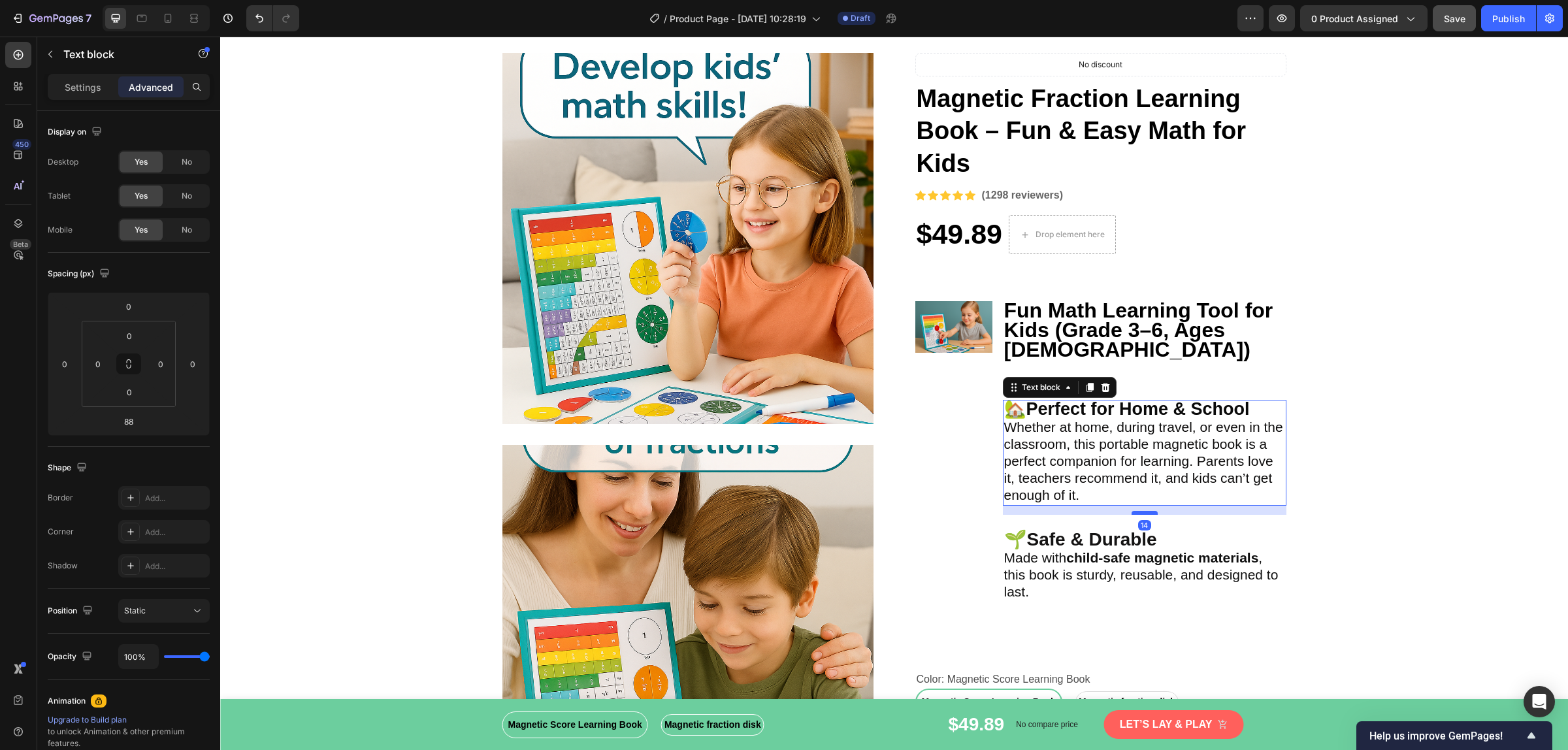
drag, startPoint x: 1144, startPoint y: 540, endPoint x: 1149, endPoint y: 492, distance: 48.3
click at [1149, 511] on div at bounding box center [1144, 513] width 26 height 4
type input "14"
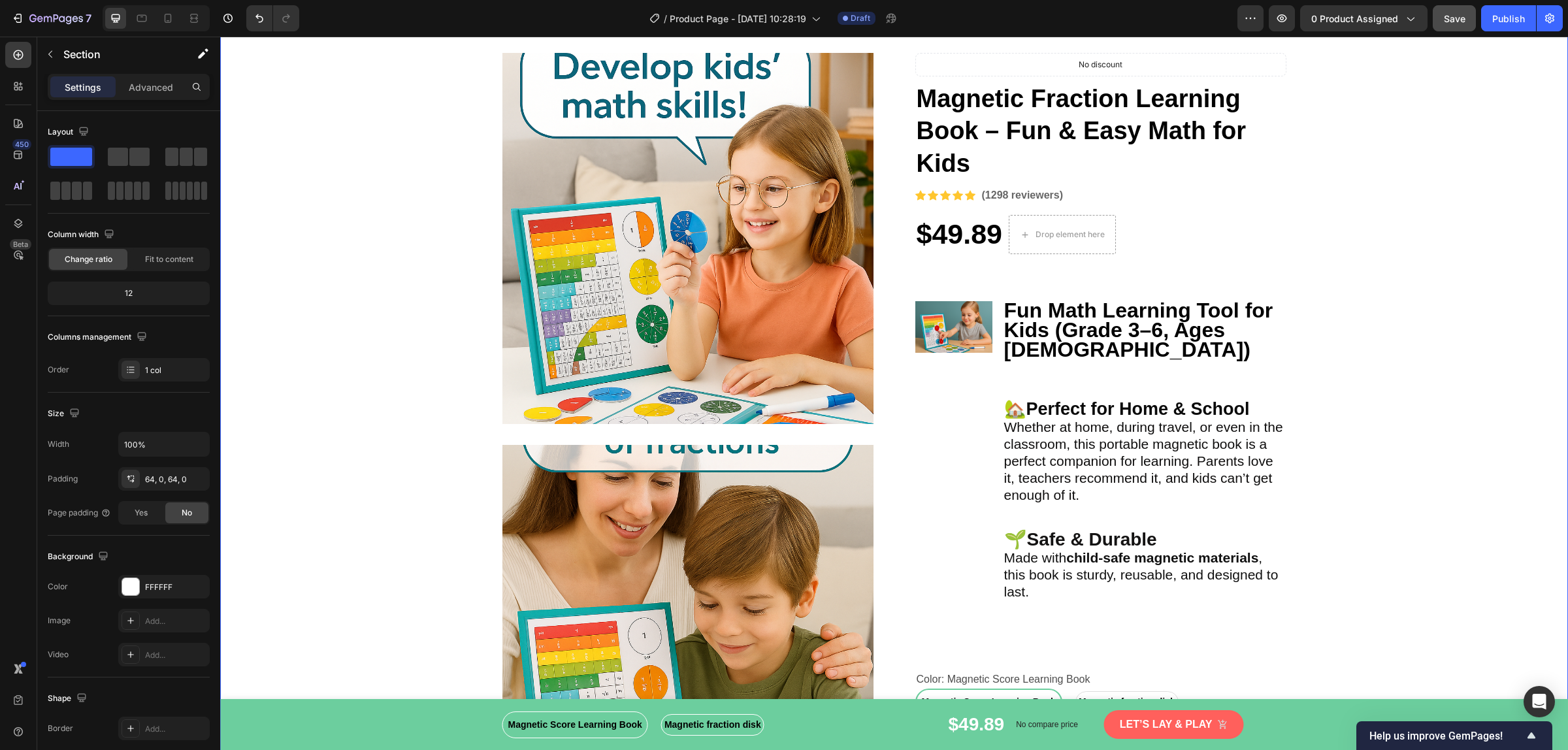
click at [724, 570] on img at bounding box center [688, 630] width 371 height 371
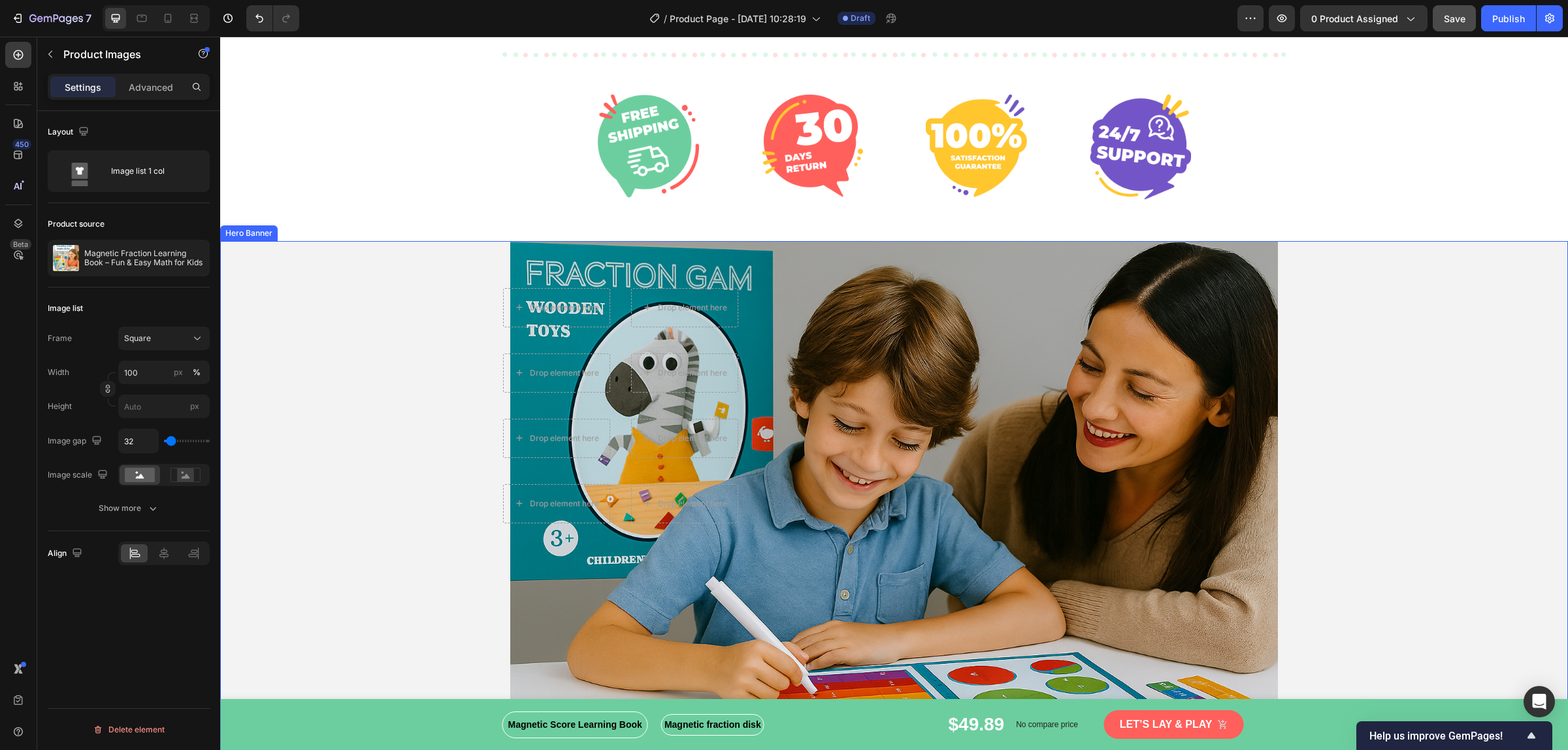
scroll to position [2828, 0]
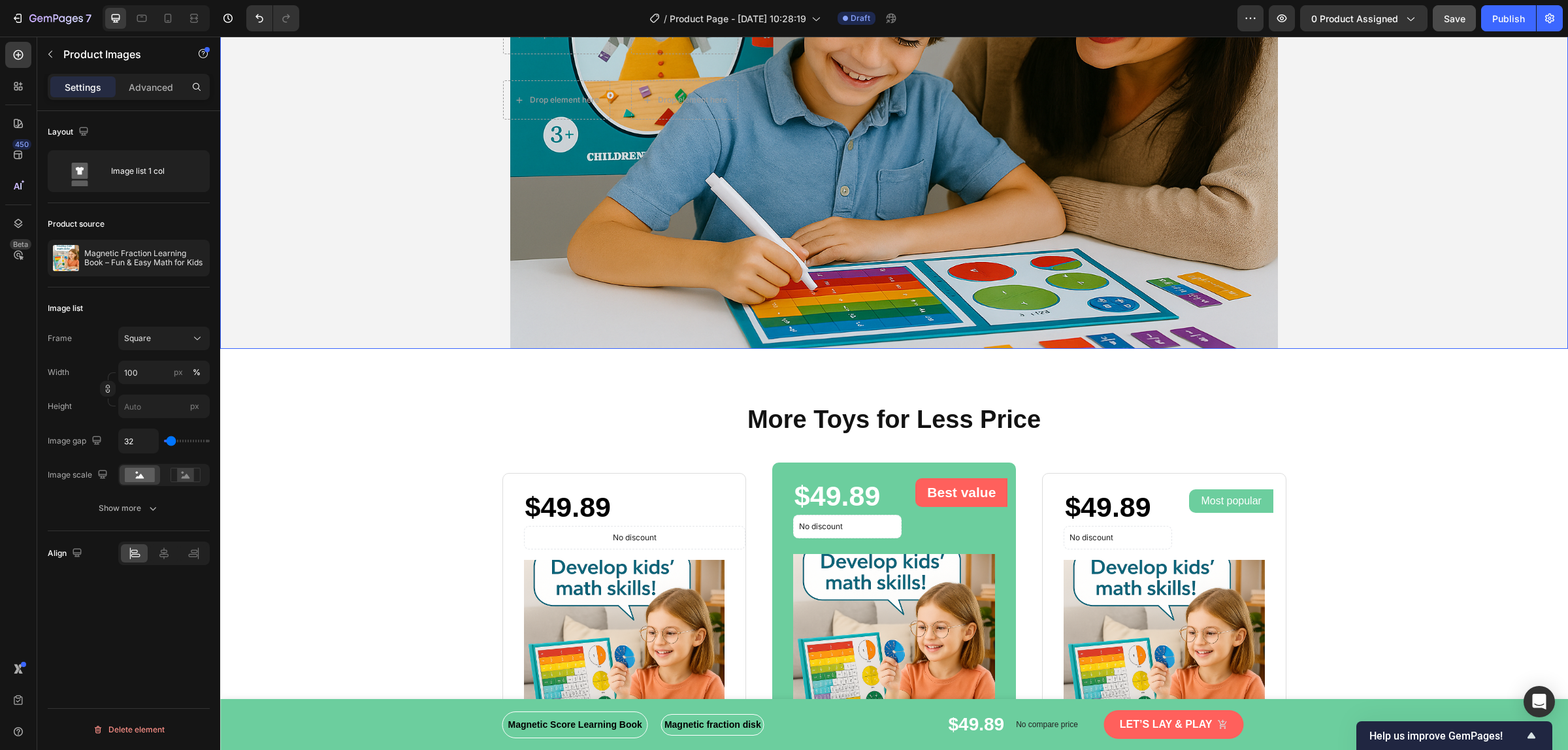
click at [285, 200] on div "Overlay" at bounding box center [893, 93] width 1347 height 512
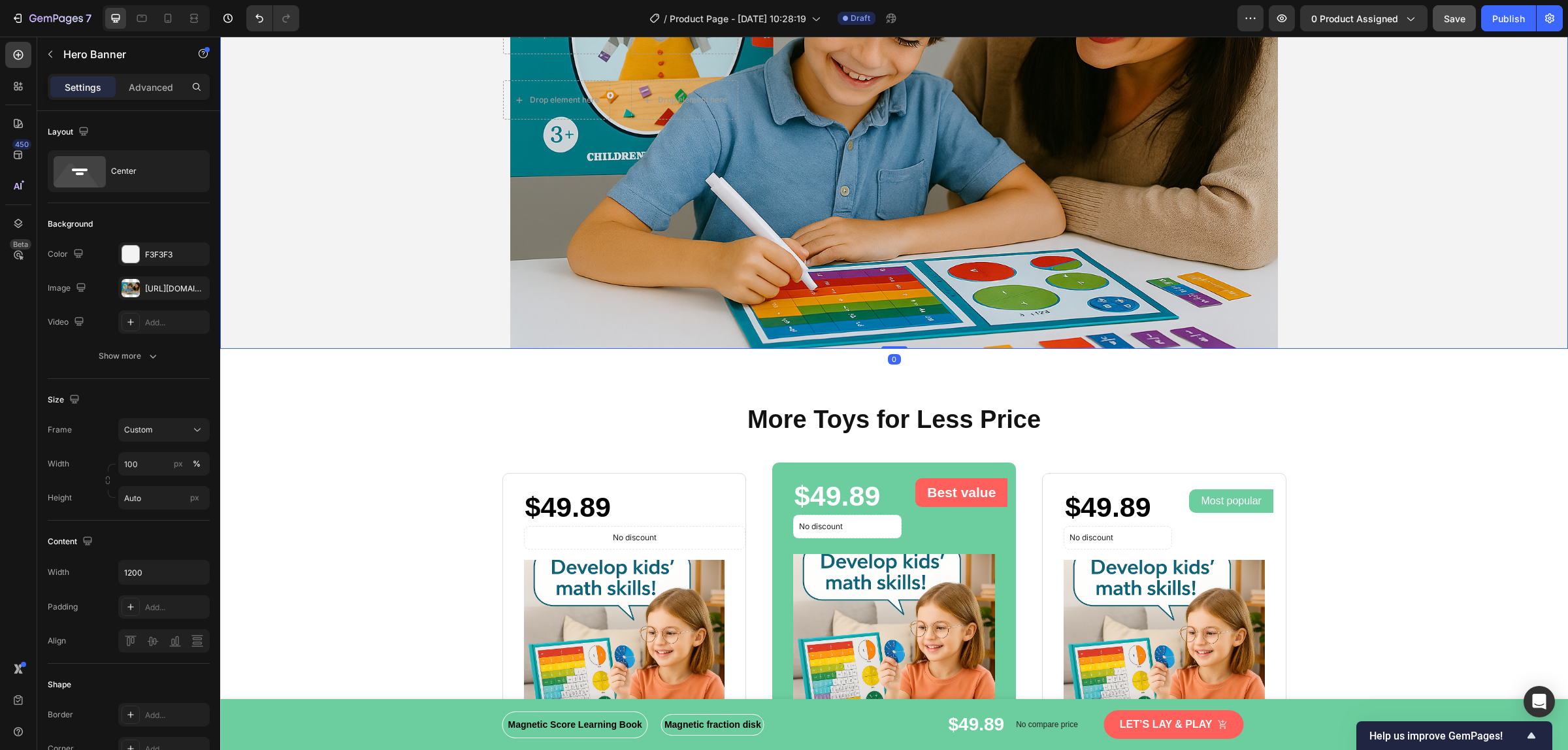
click at [285, 200] on div "Overlay" at bounding box center [893, 93] width 1347 height 512
click at [161, 82] on p "Advanced" at bounding box center [150, 87] width 45 height 14
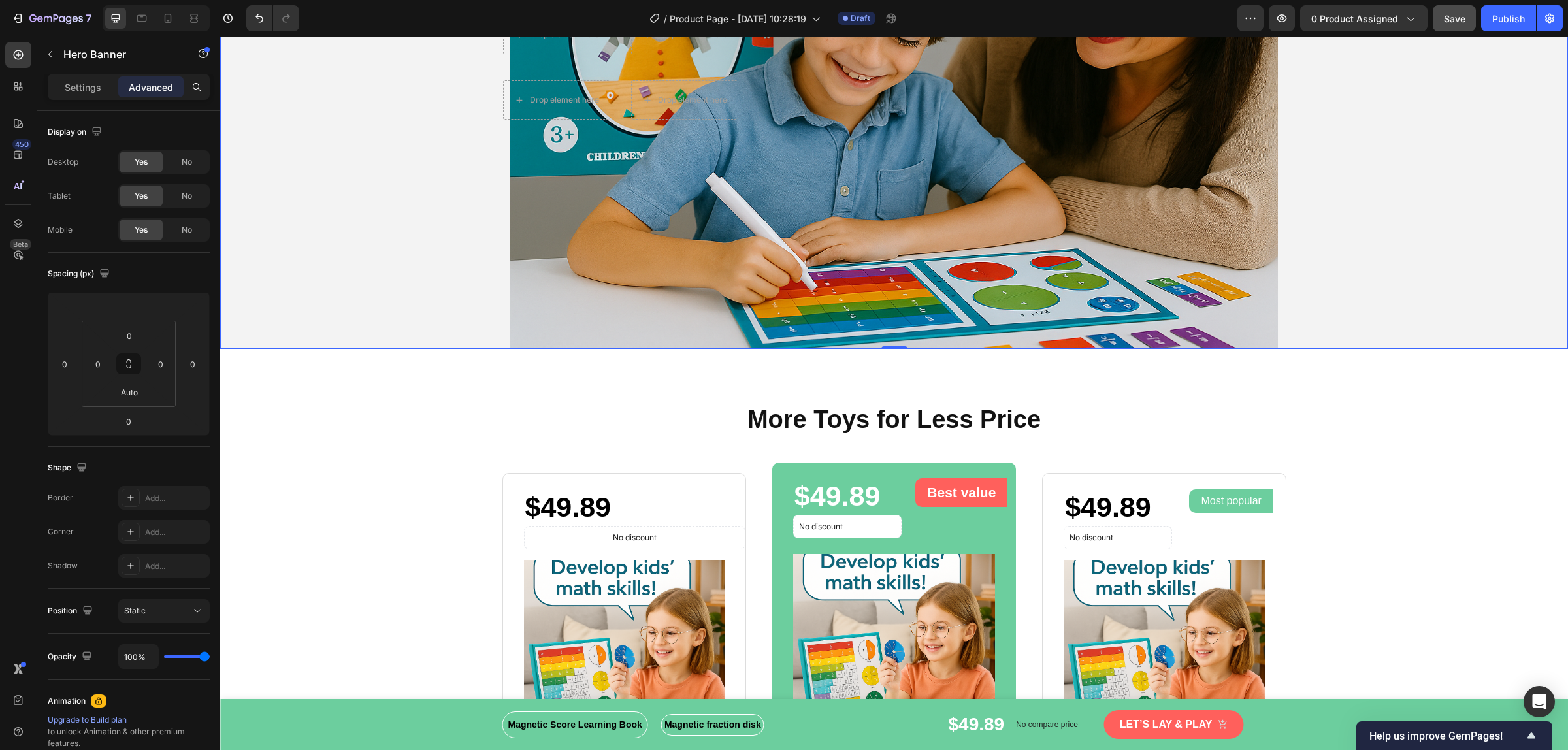
click at [356, 249] on div "Overlay" at bounding box center [893, 93] width 1347 height 512
click at [75, 85] on p "Settings" at bounding box center [84, 87] width 37 height 14
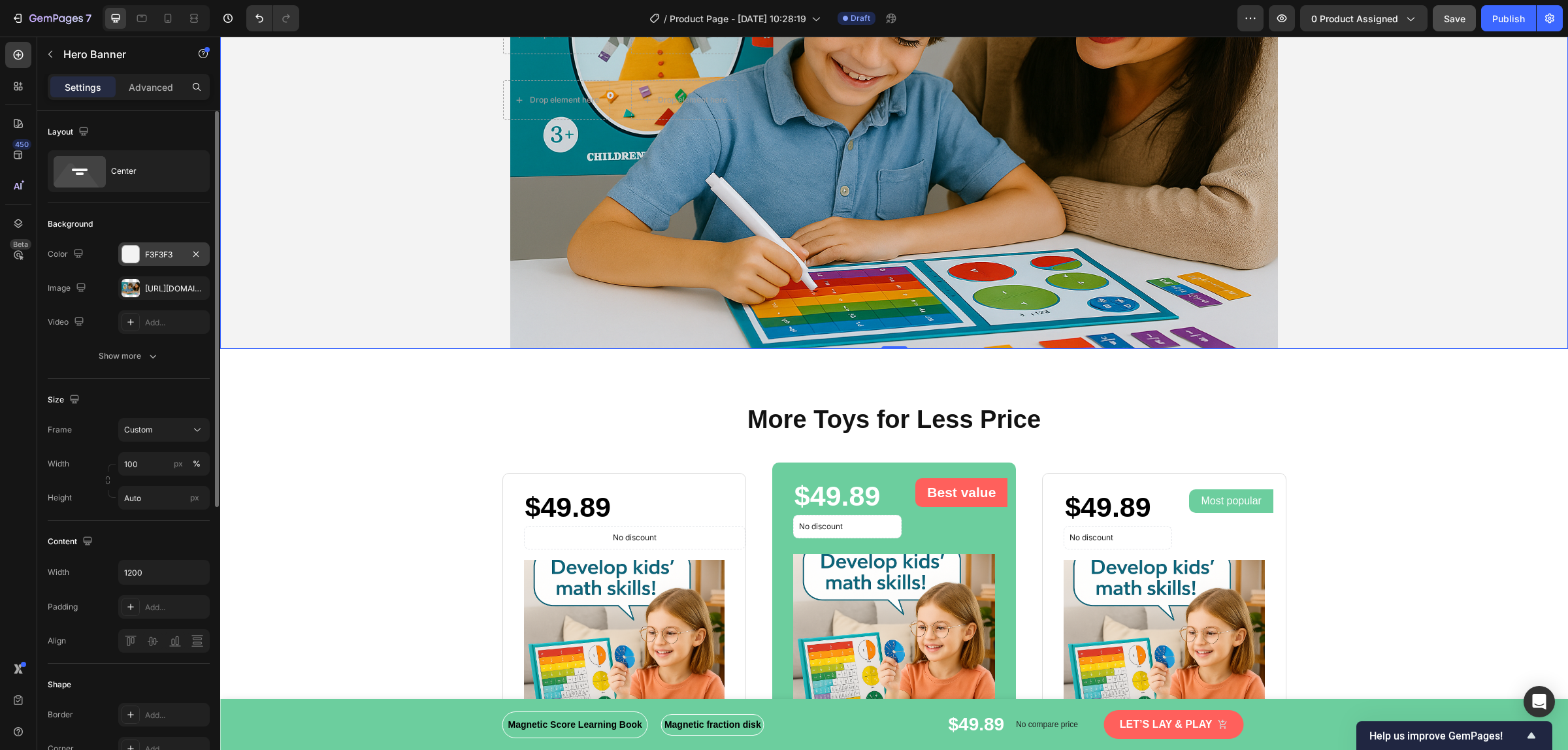
click at [135, 258] on div at bounding box center [130, 253] width 17 height 17
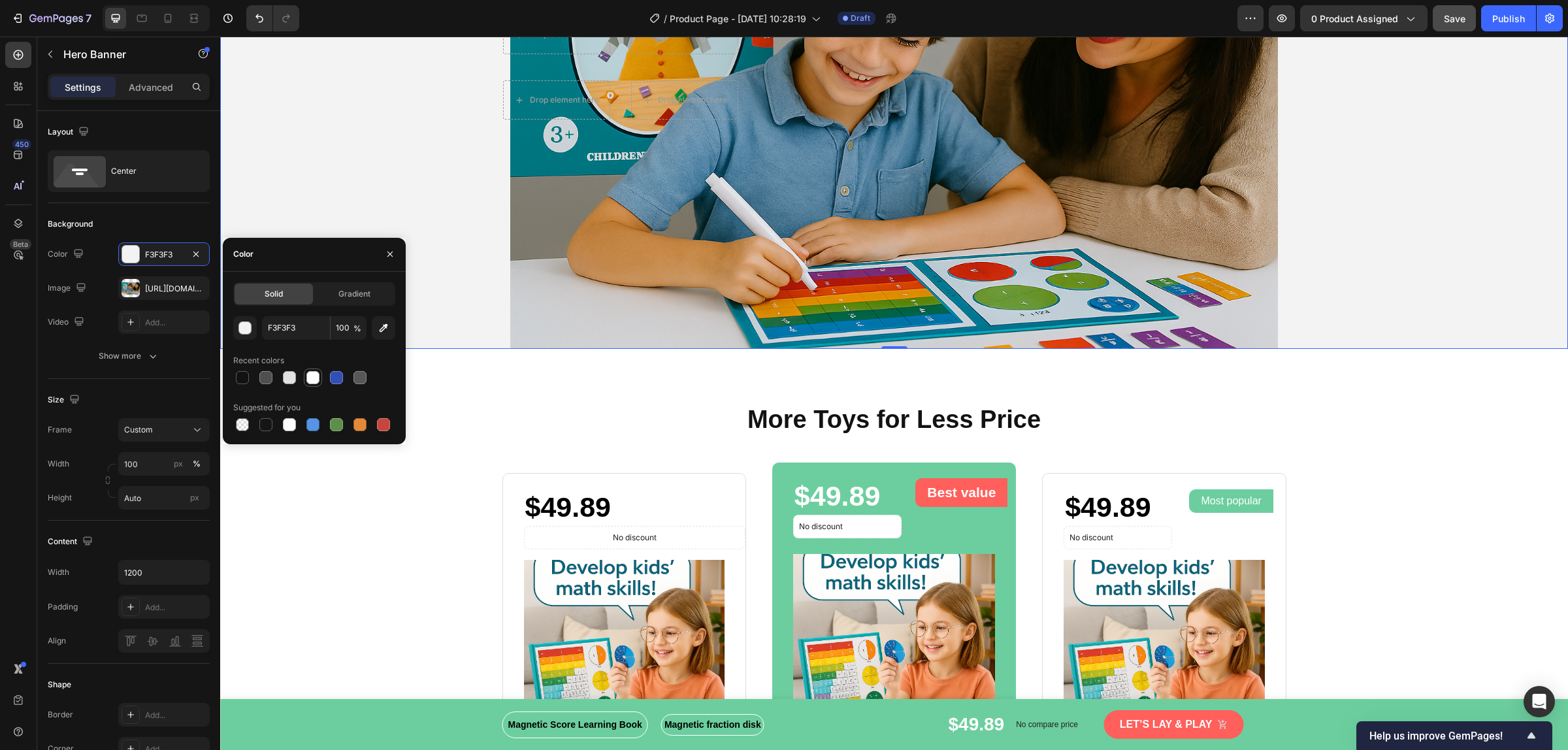
click at [311, 372] on div at bounding box center [312, 377] width 13 height 13
type input "FFFFFF"
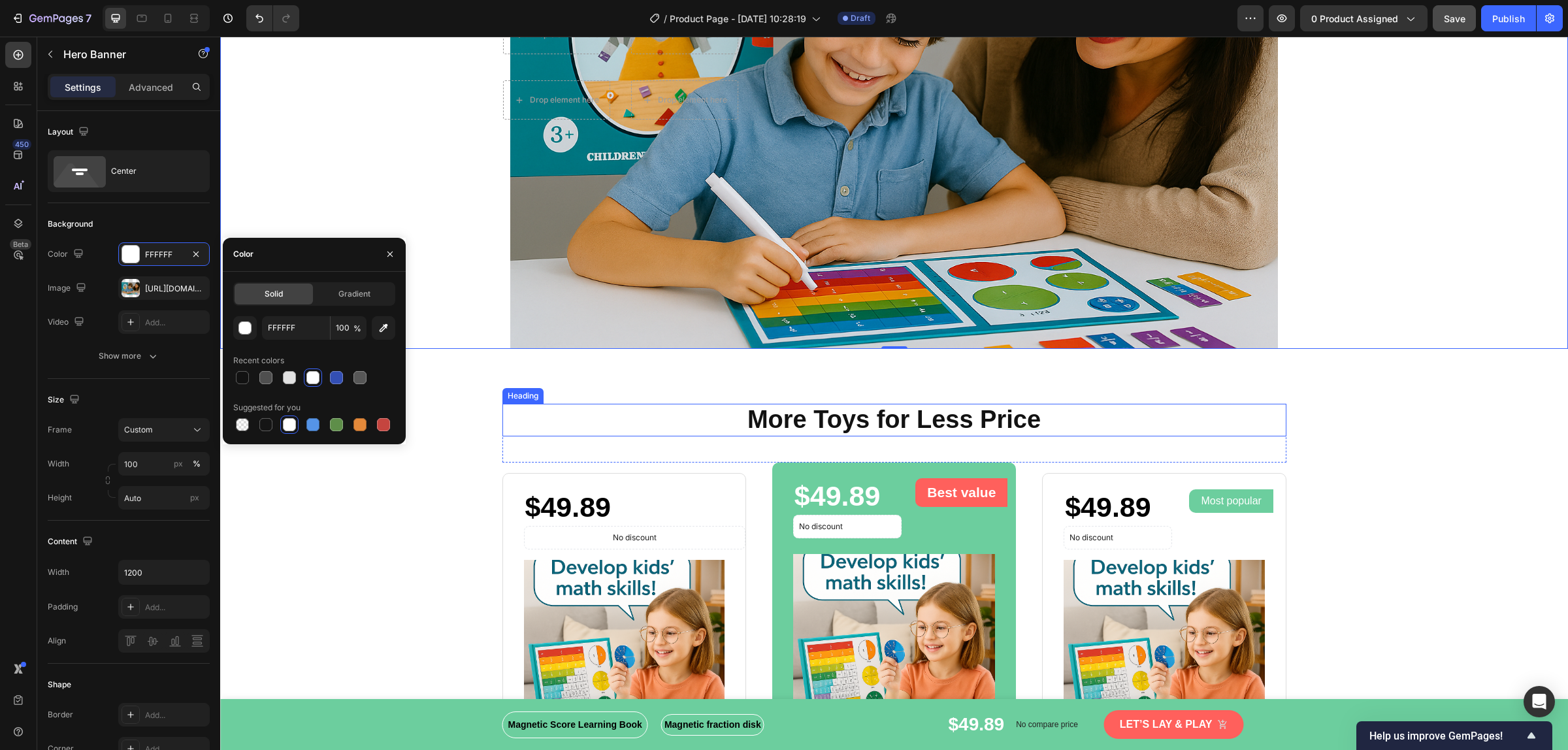
click at [524, 393] on div "Heading" at bounding box center [522, 395] width 36 height 11
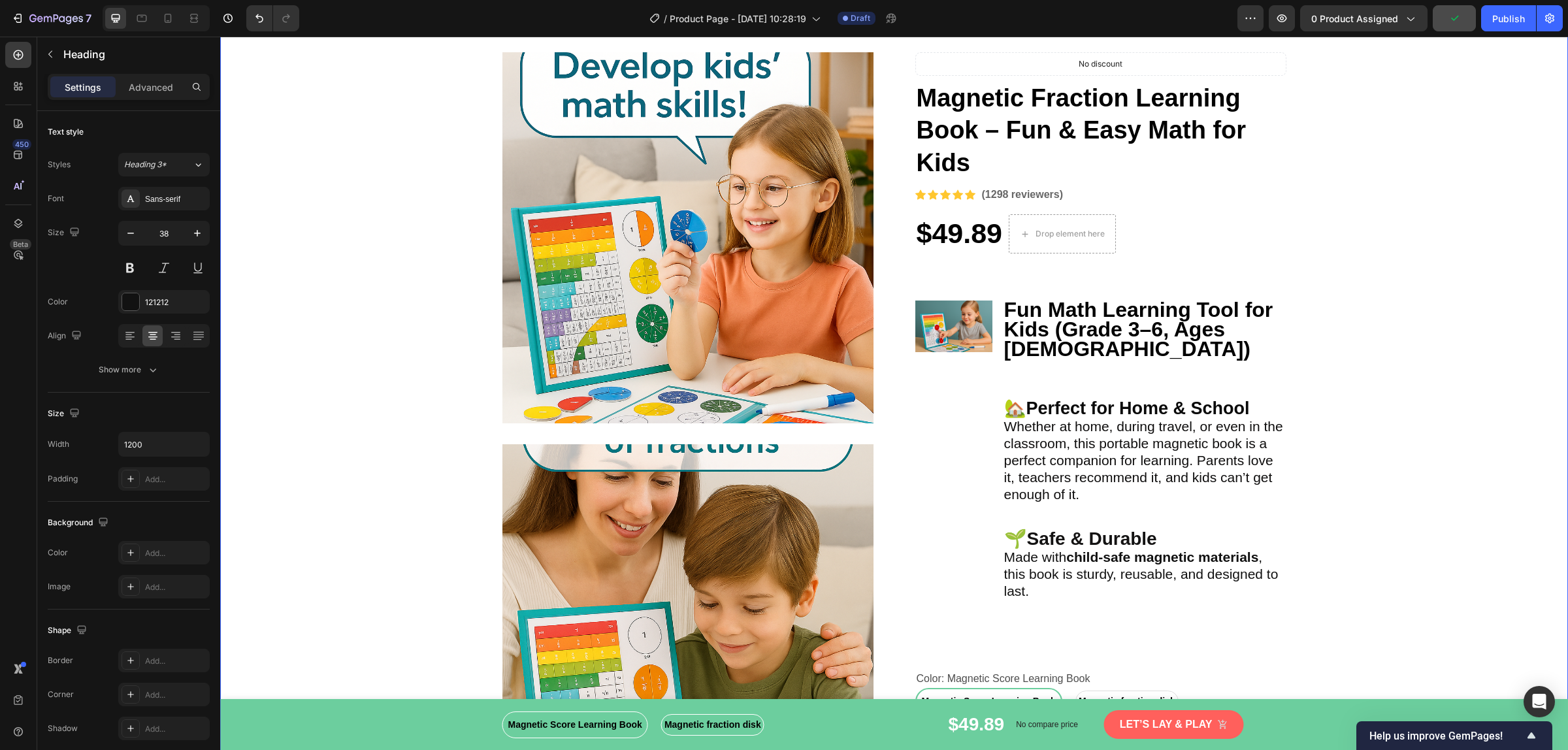
scroll to position [52, 0]
click at [1145, 367] on div "Fun Math Learning Tool for Kids (Grade 3–6, Ages [DEMOGRAPHIC_DATA]) Text block…" at bounding box center [1144, 480] width 283 height 359
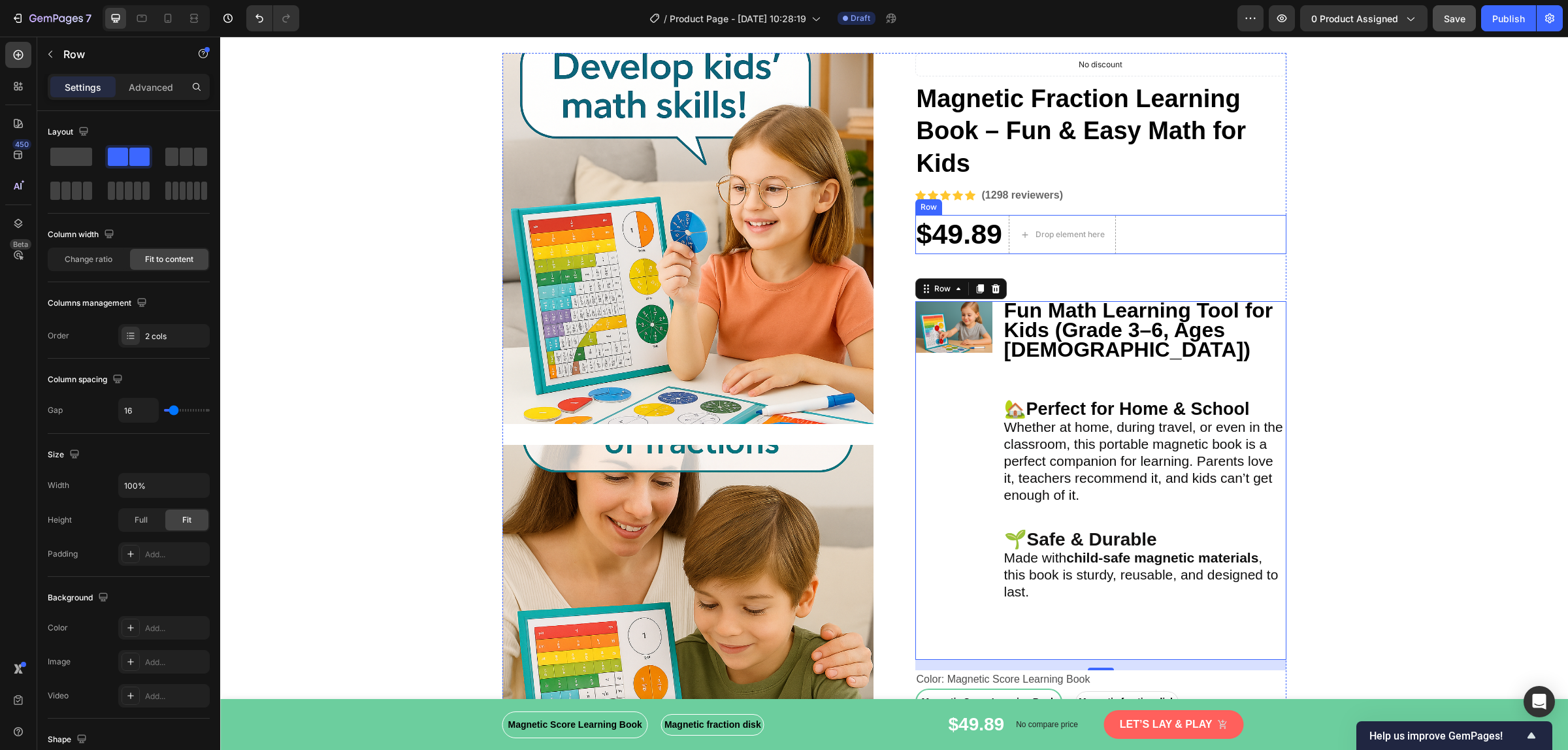
click at [1274, 221] on div "$49.89 Product Price Product Price Drop element here Row" at bounding box center [1101, 234] width 371 height 40
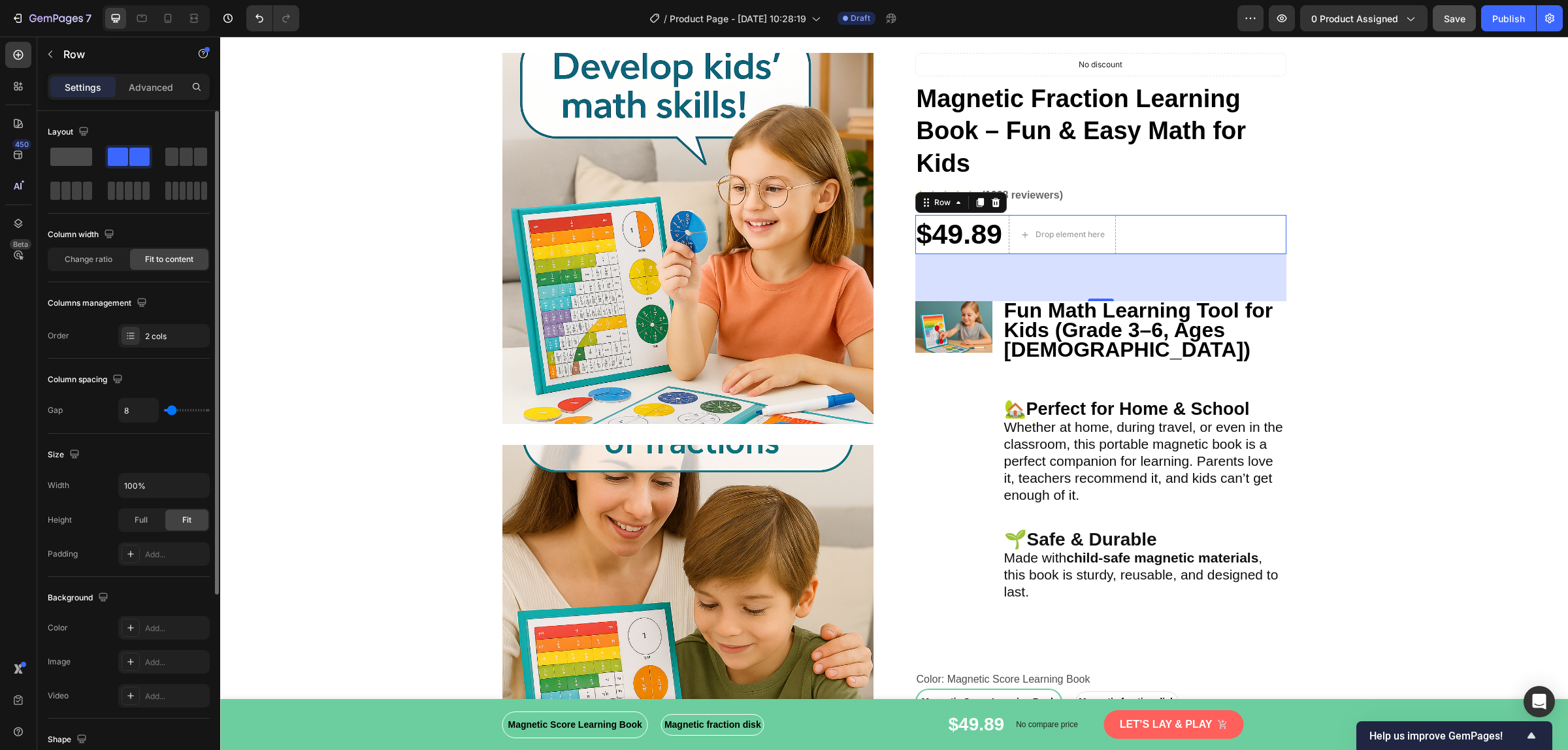
click at [84, 156] on span at bounding box center [71, 157] width 42 height 18
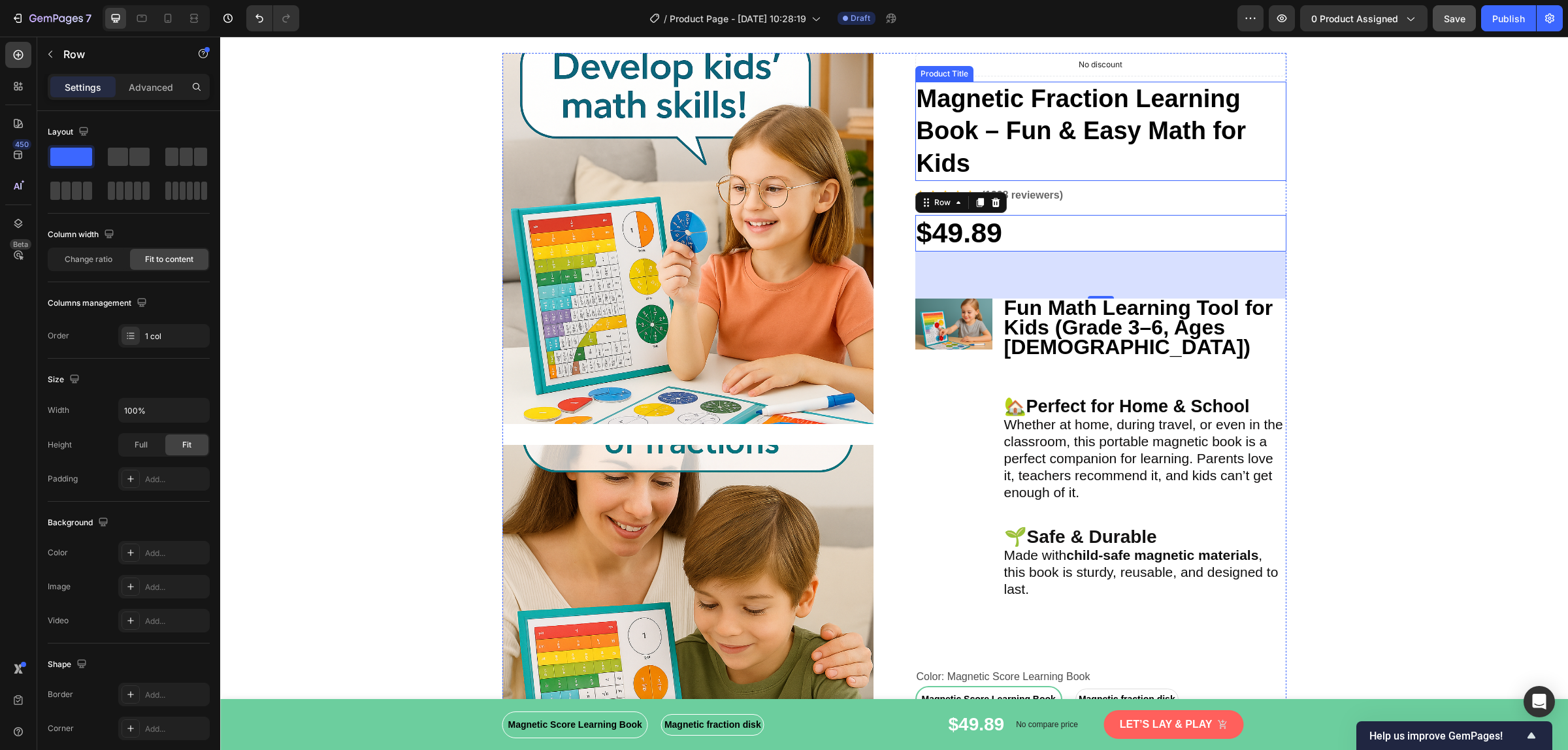
click at [1277, 87] on h1 "Magnetic Fraction Learning Book – Fun & Easy Math for Kids" at bounding box center [1101, 131] width 371 height 99
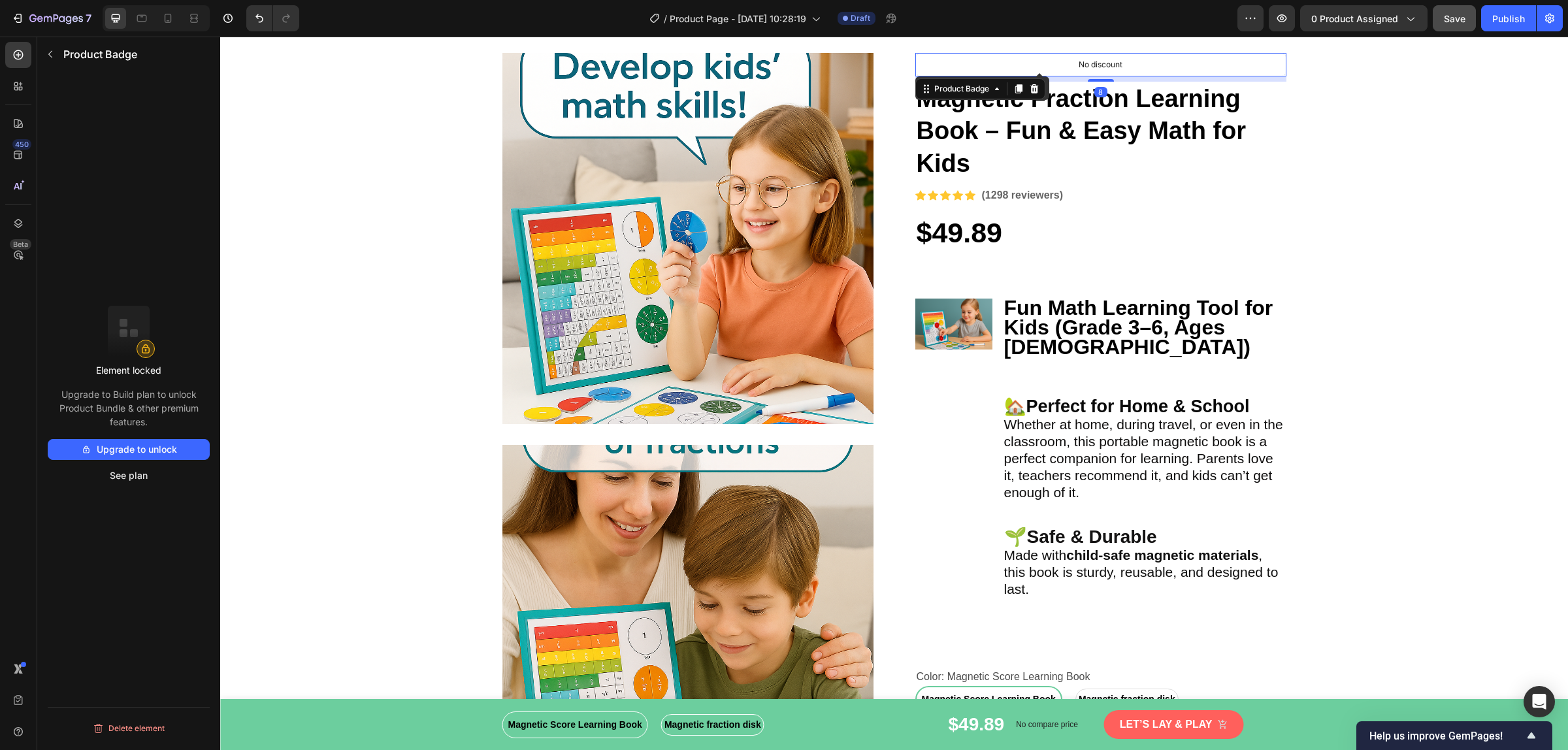
click at [1271, 54] on div "No discount" at bounding box center [1100, 64] width 369 height 22
click at [1276, 151] on h1 "Magnetic Fraction Learning Book – Fun & Easy Math for Kids" at bounding box center [1101, 131] width 371 height 99
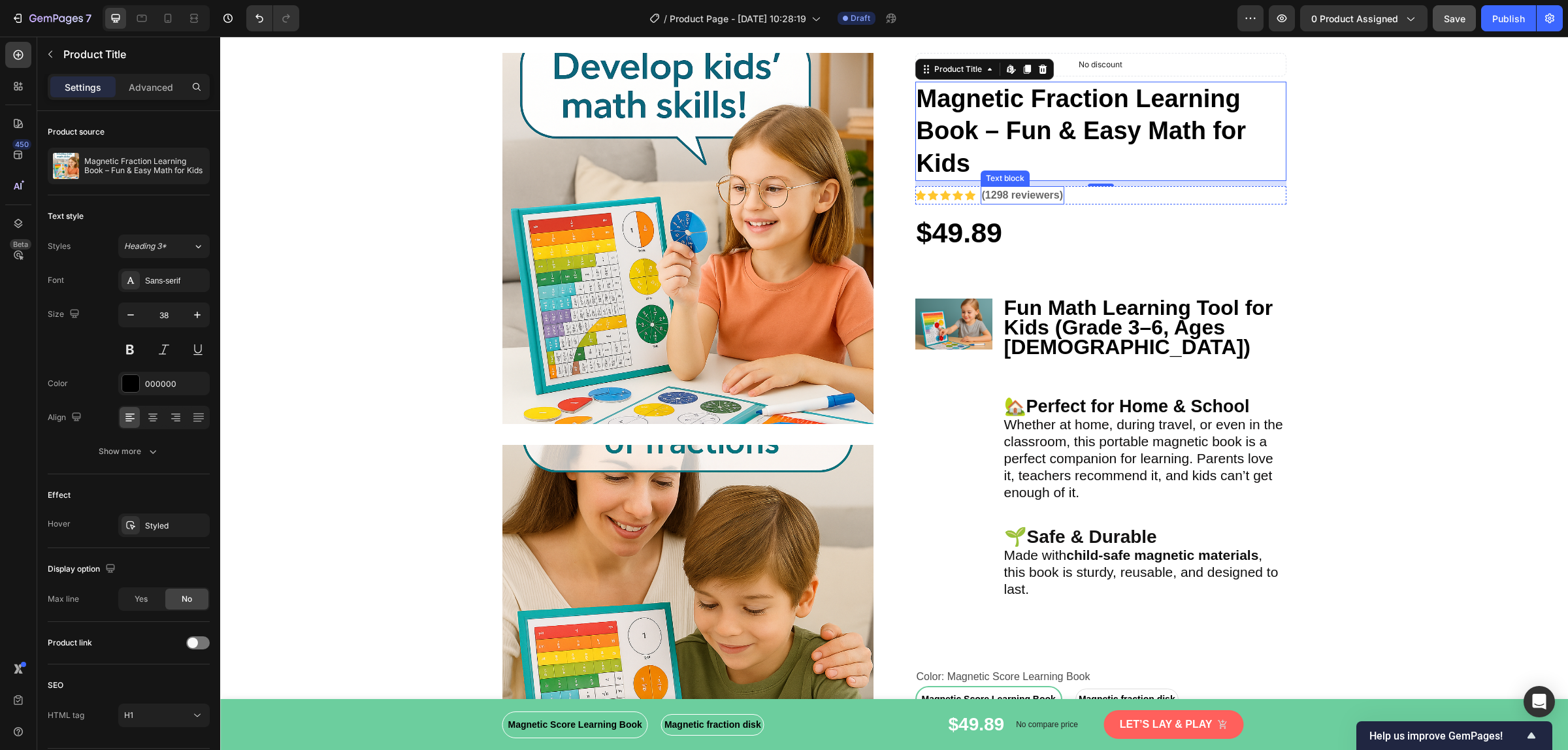
click at [1012, 197] on p "(1298 reviewers)" at bounding box center [1022, 195] width 82 height 16
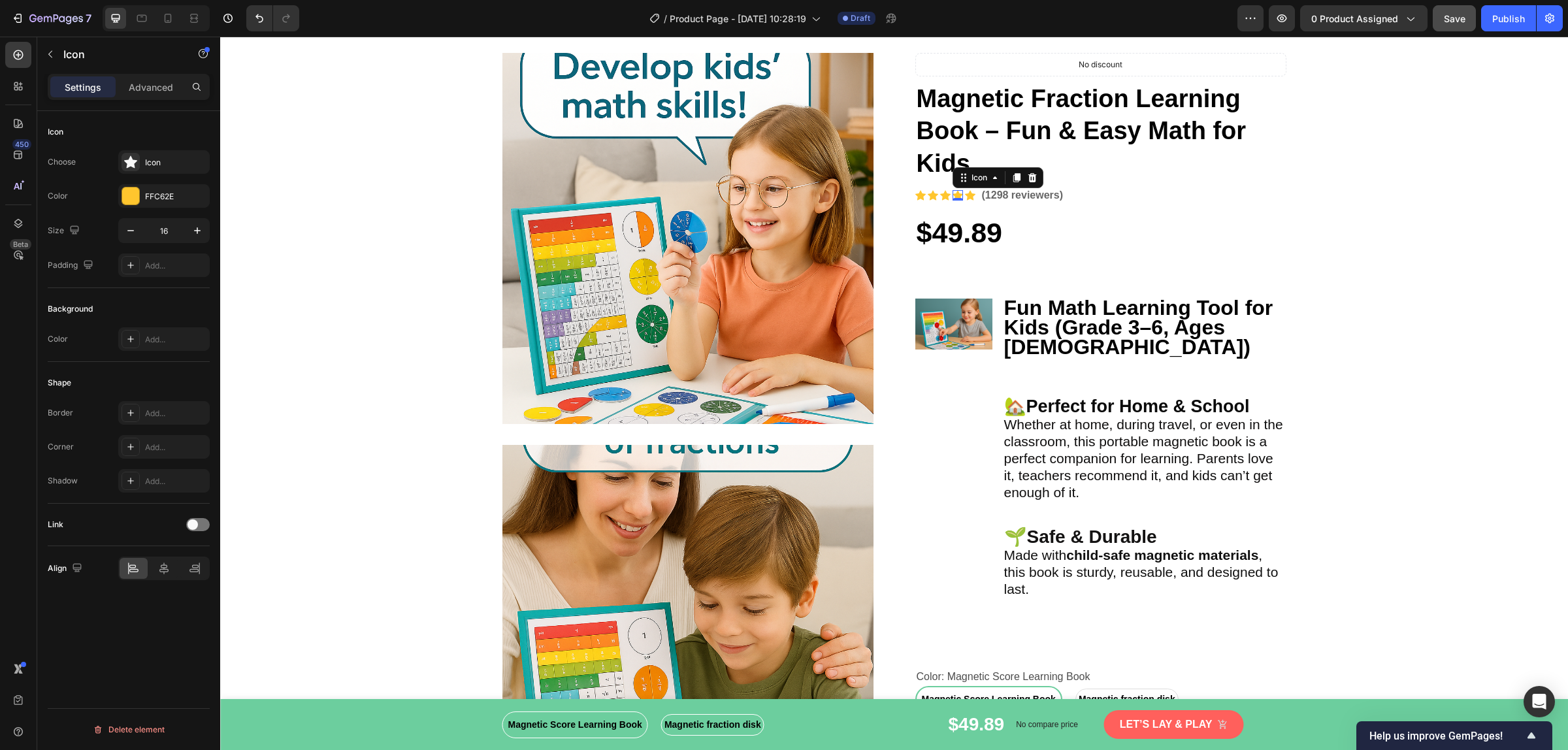
click at [952, 196] on div "Icon 0" at bounding box center [958, 195] width 11 height 11
click at [1026, 197] on p "(1298 reviewers)" at bounding box center [1022, 195] width 82 height 16
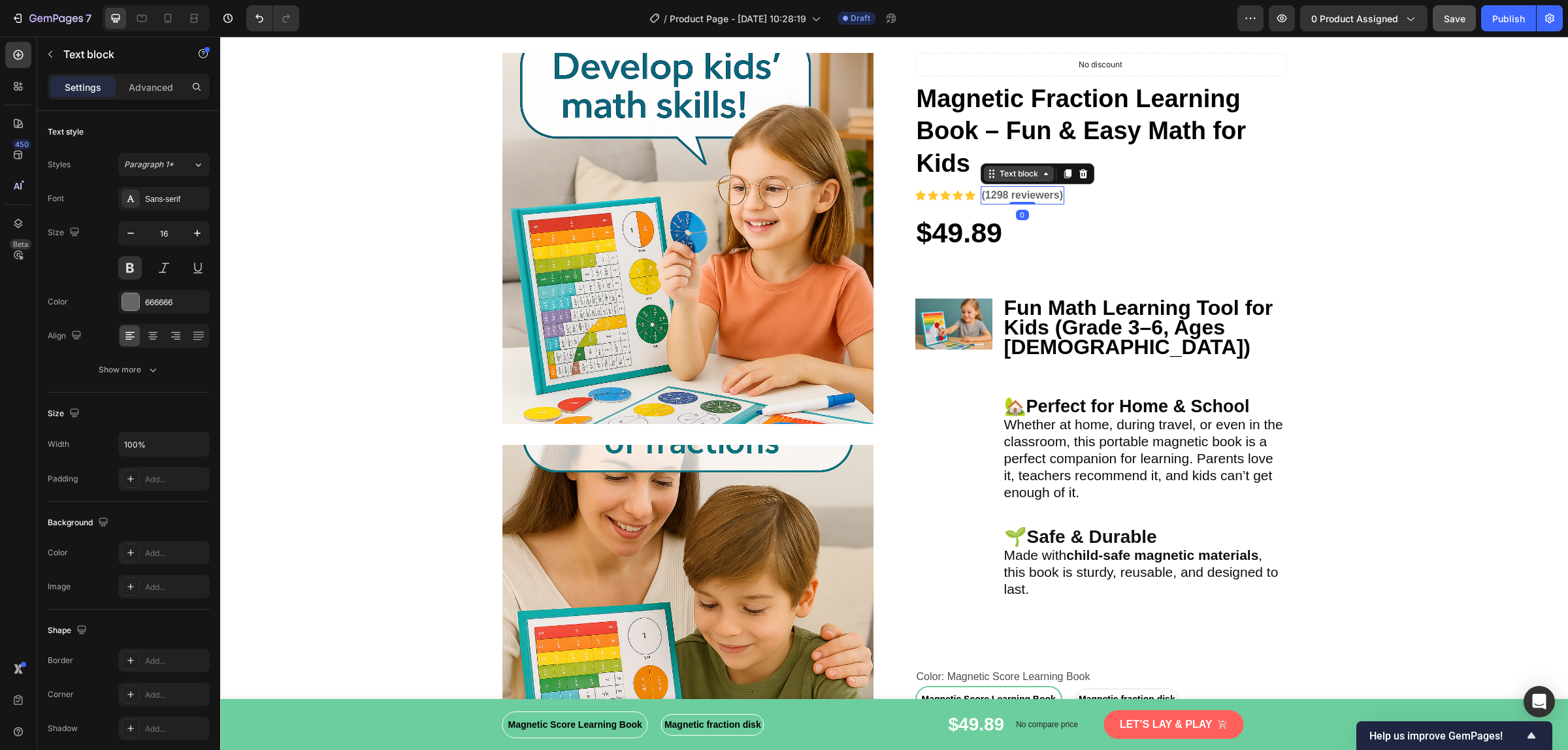
click at [984, 179] on div "Text block" at bounding box center [1018, 174] width 69 height 16
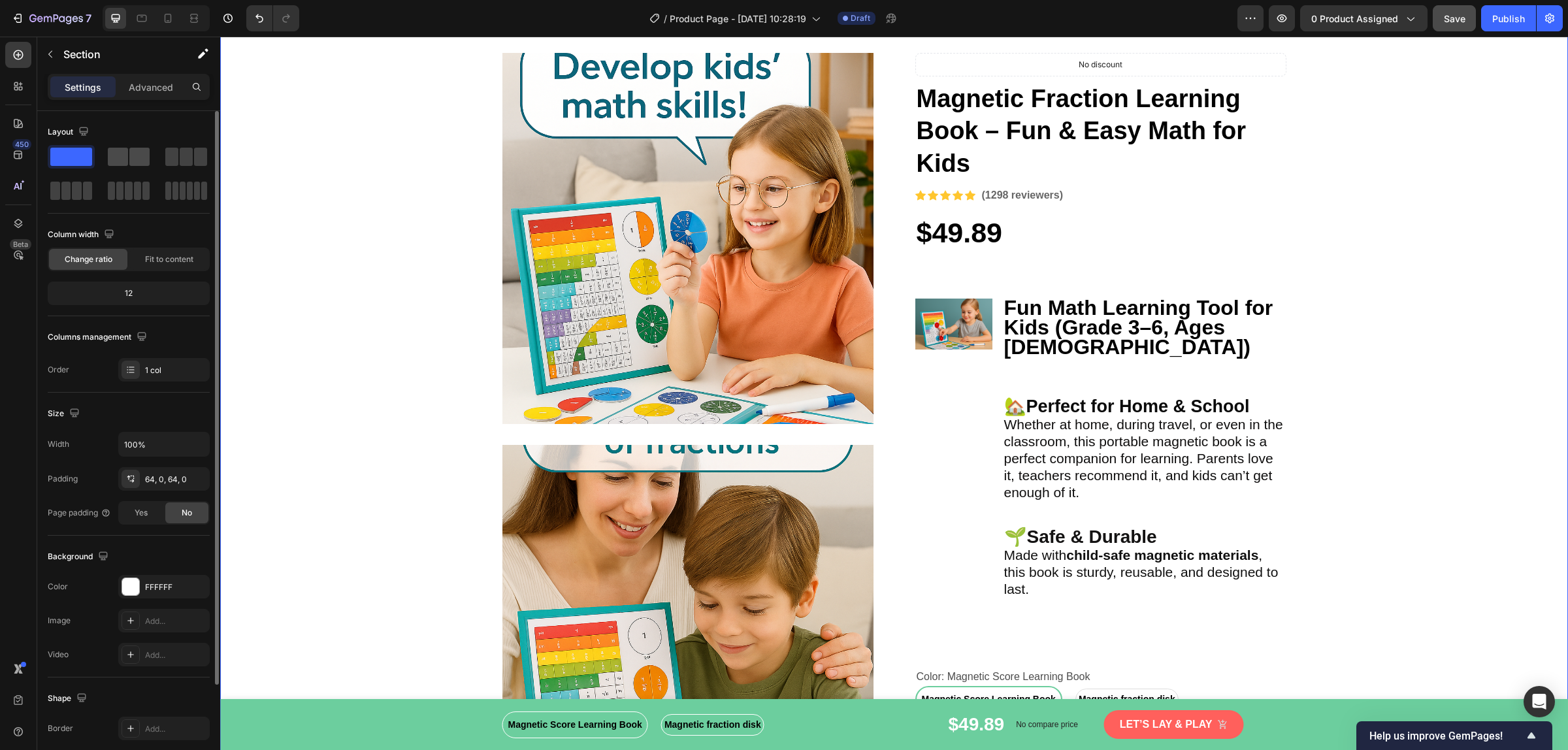
click at [131, 152] on span at bounding box center [139, 157] width 20 height 18
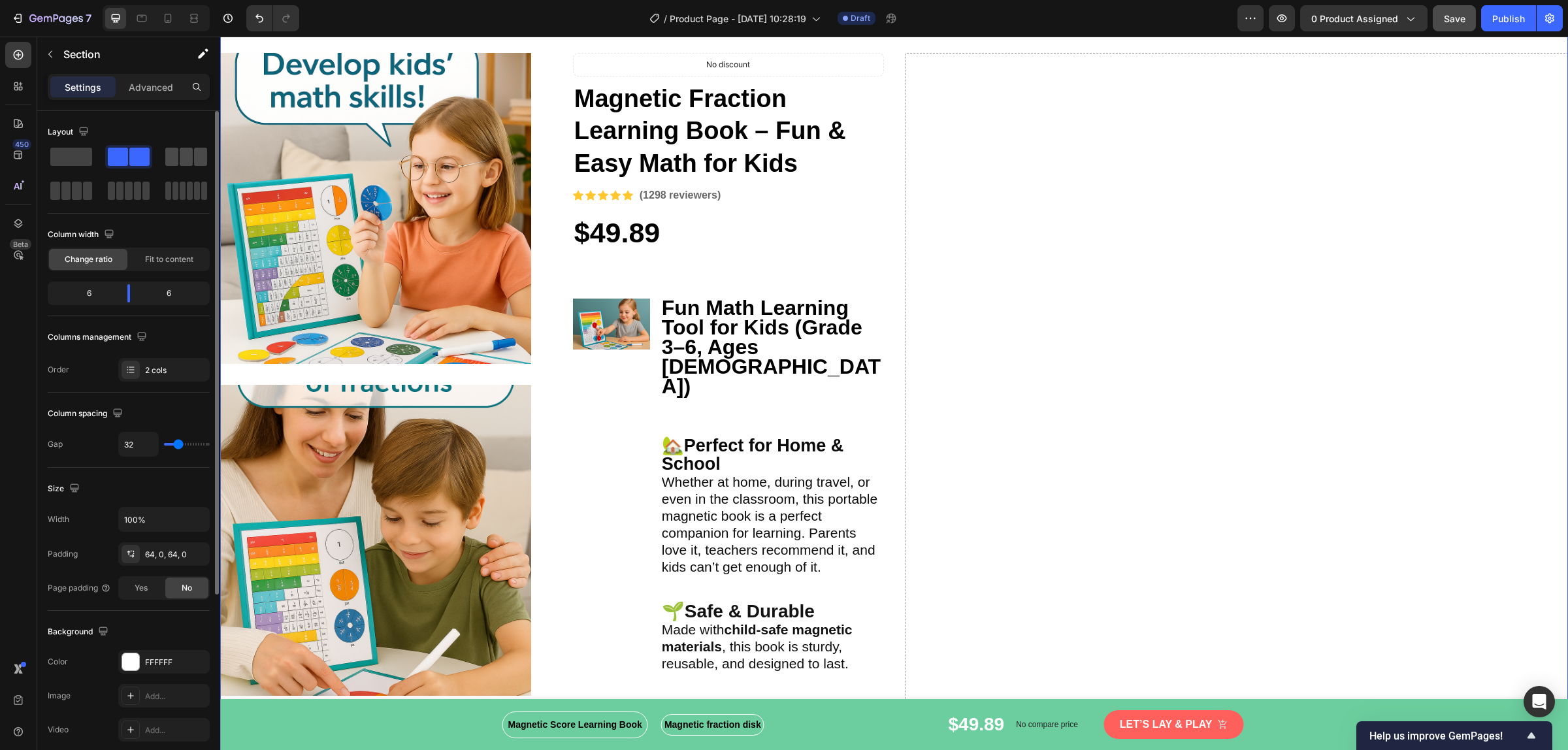
click at [192, 155] on span at bounding box center [186, 157] width 13 height 18
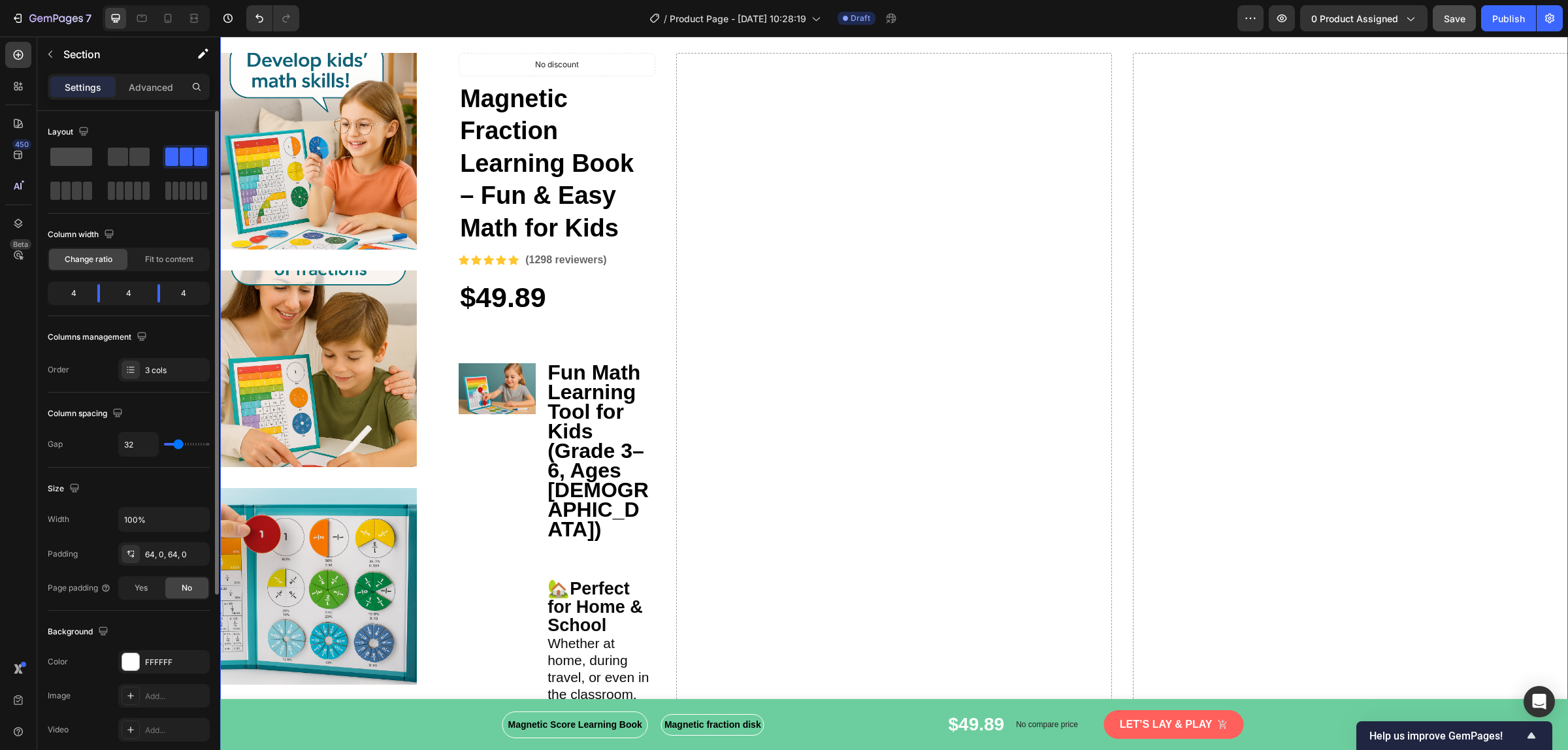
click at [69, 146] on div at bounding box center [70, 157] width 47 height 24
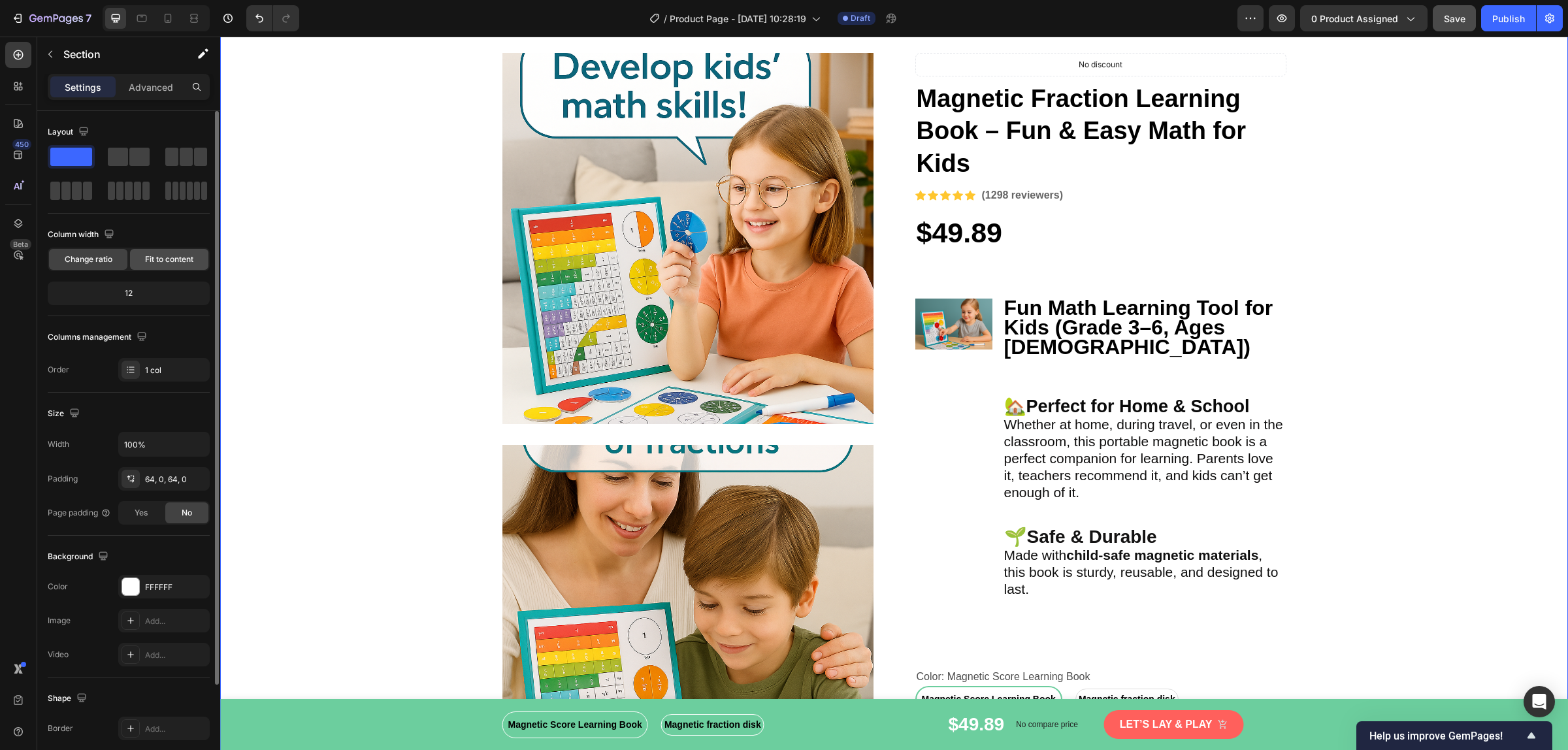
click at [147, 261] on span "Fit to content" at bounding box center [169, 258] width 48 height 11
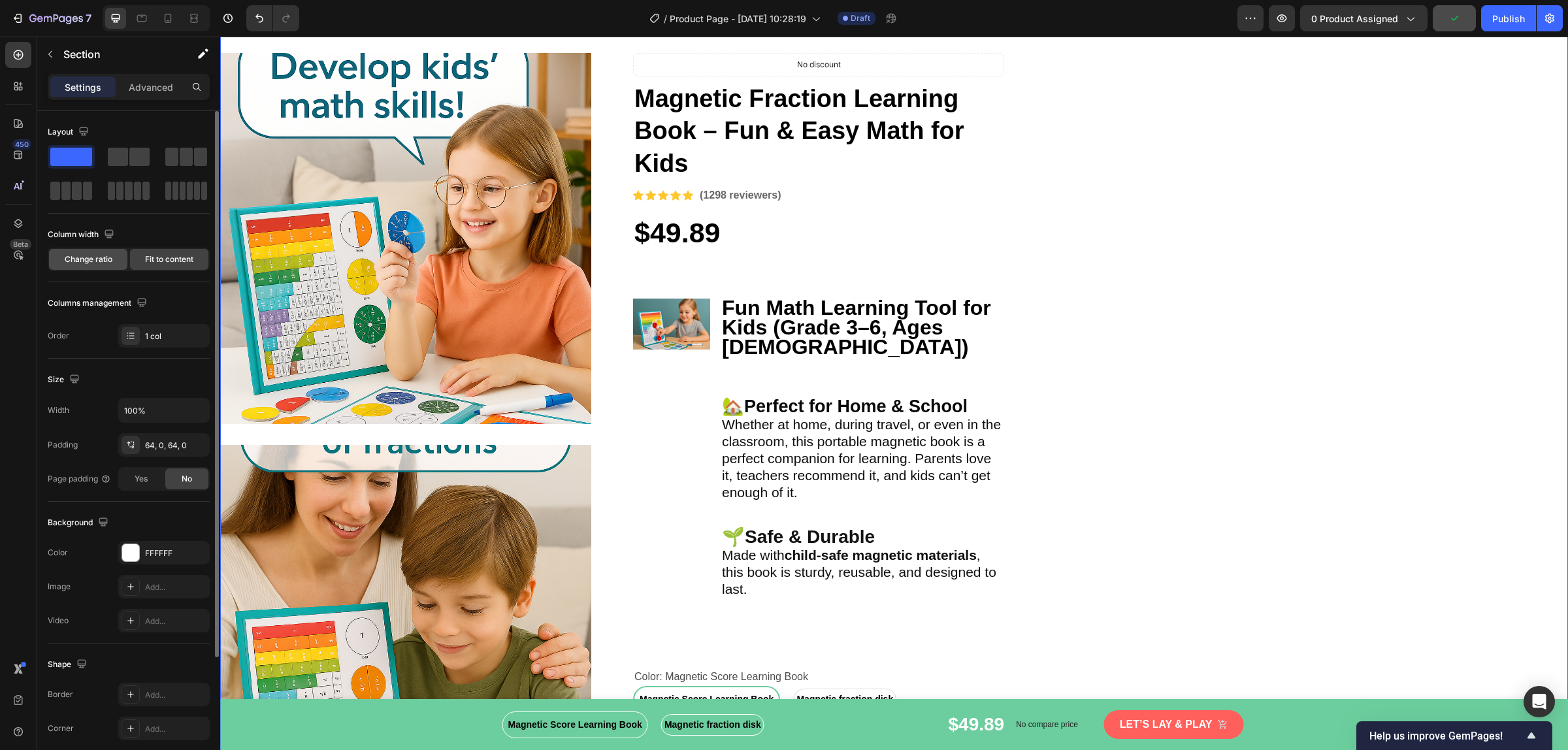
click at [102, 261] on span "Change ratio" at bounding box center [89, 258] width 47 height 11
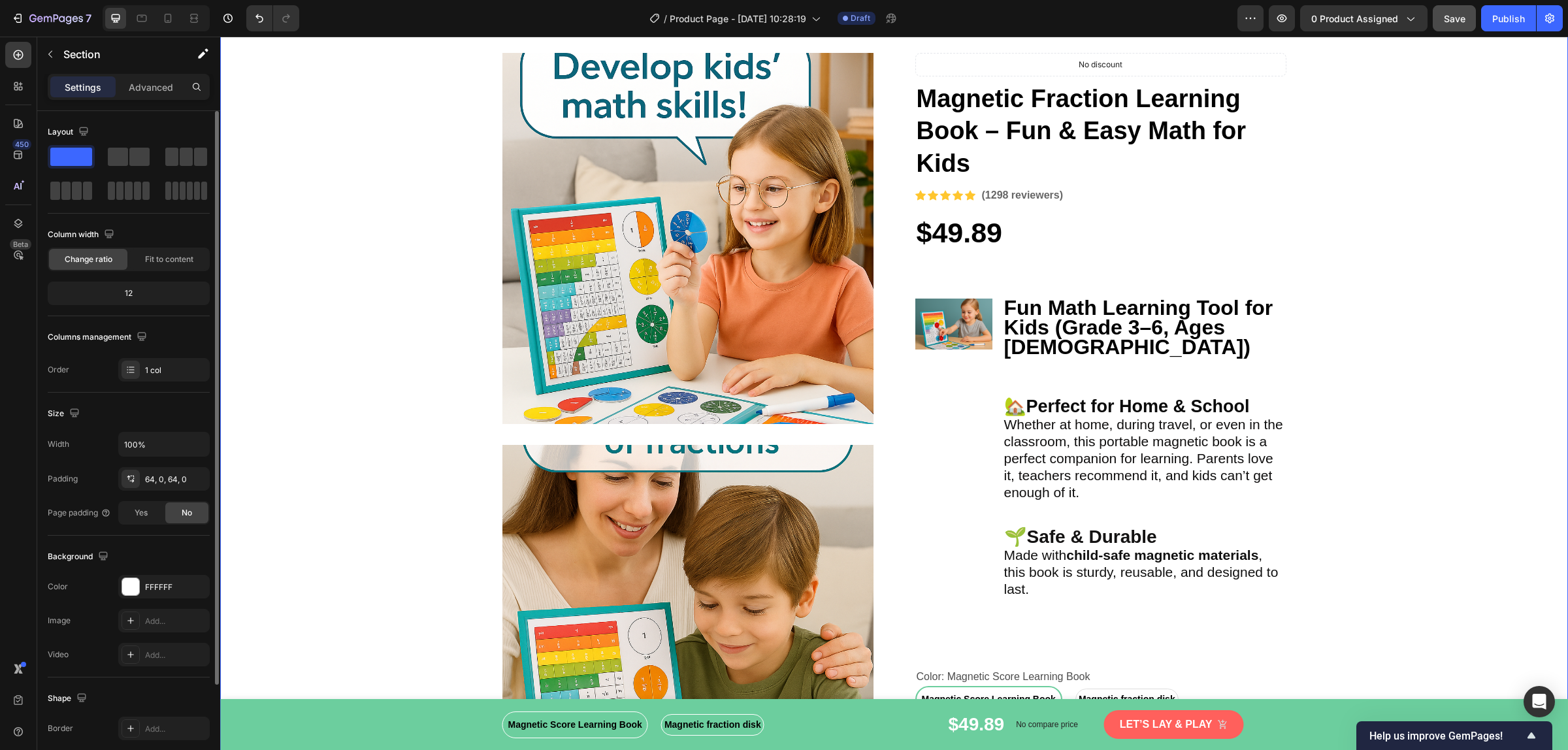
click at [128, 291] on div "12" at bounding box center [128, 293] width 157 height 18
click at [141, 514] on span "Yes" at bounding box center [141, 512] width 13 height 11
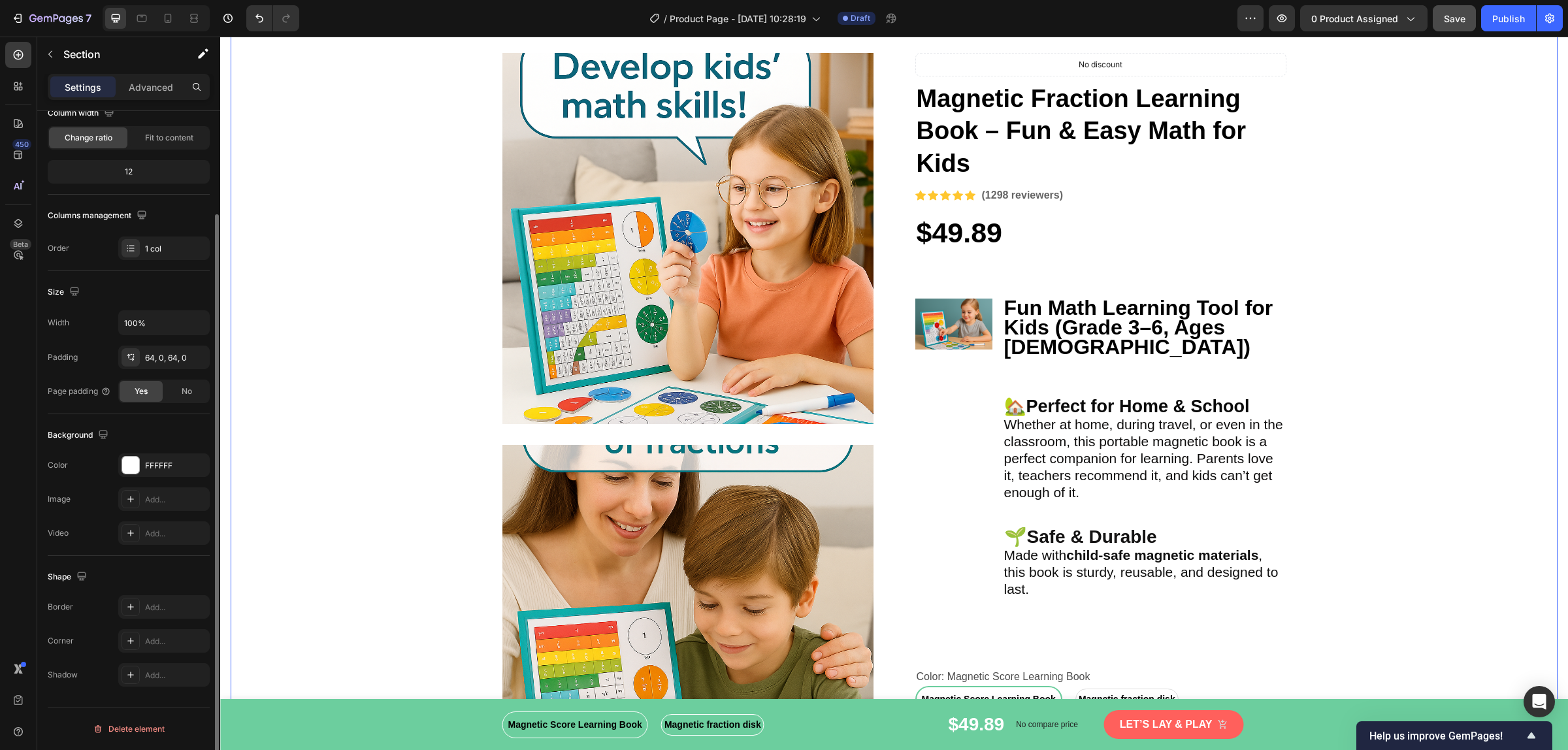
scroll to position [122, 0]
click at [15, 152] on icon at bounding box center [18, 155] width 13 height 13
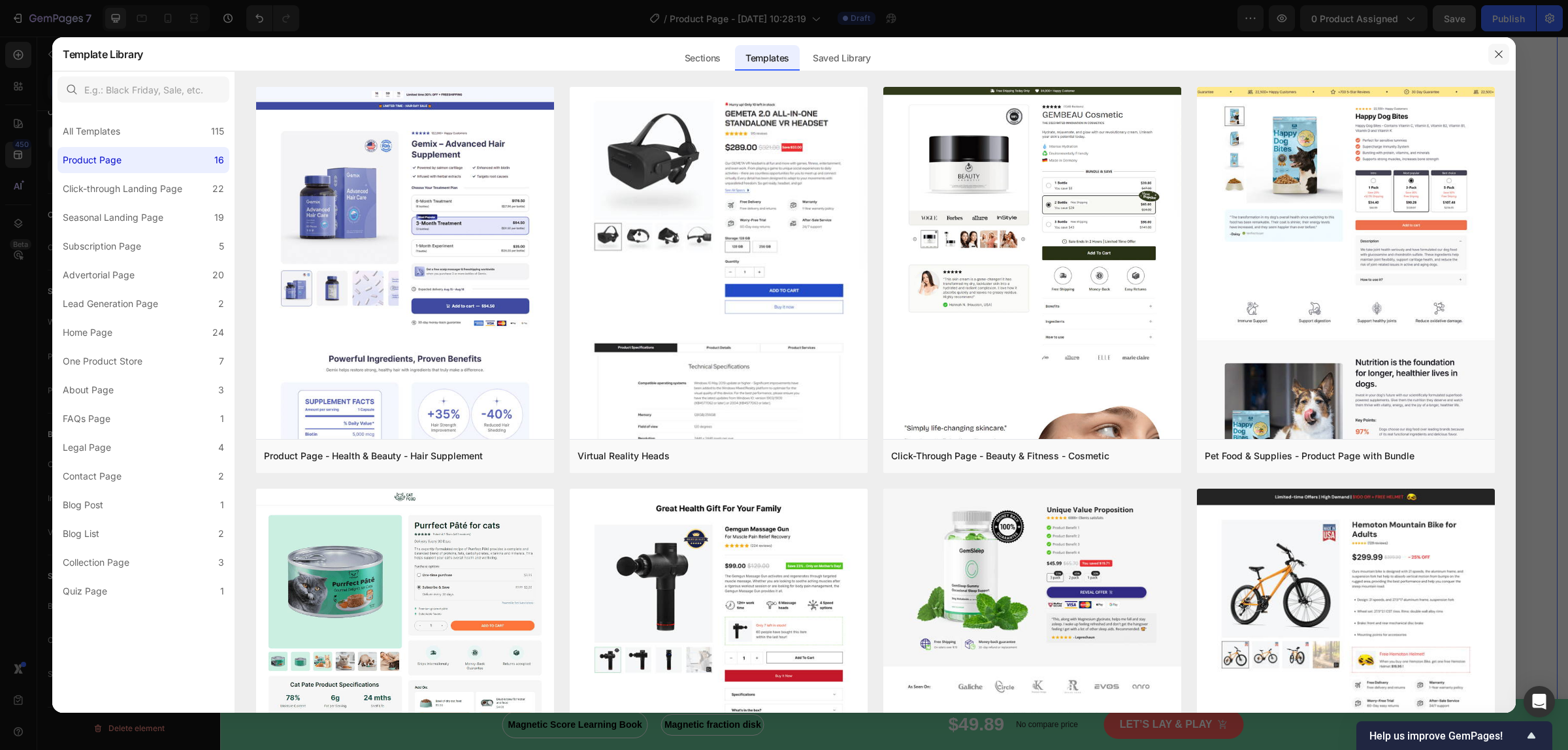
click at [1499, 50] on icon "button" at bounding box center [1499, 55] width 11 height 11
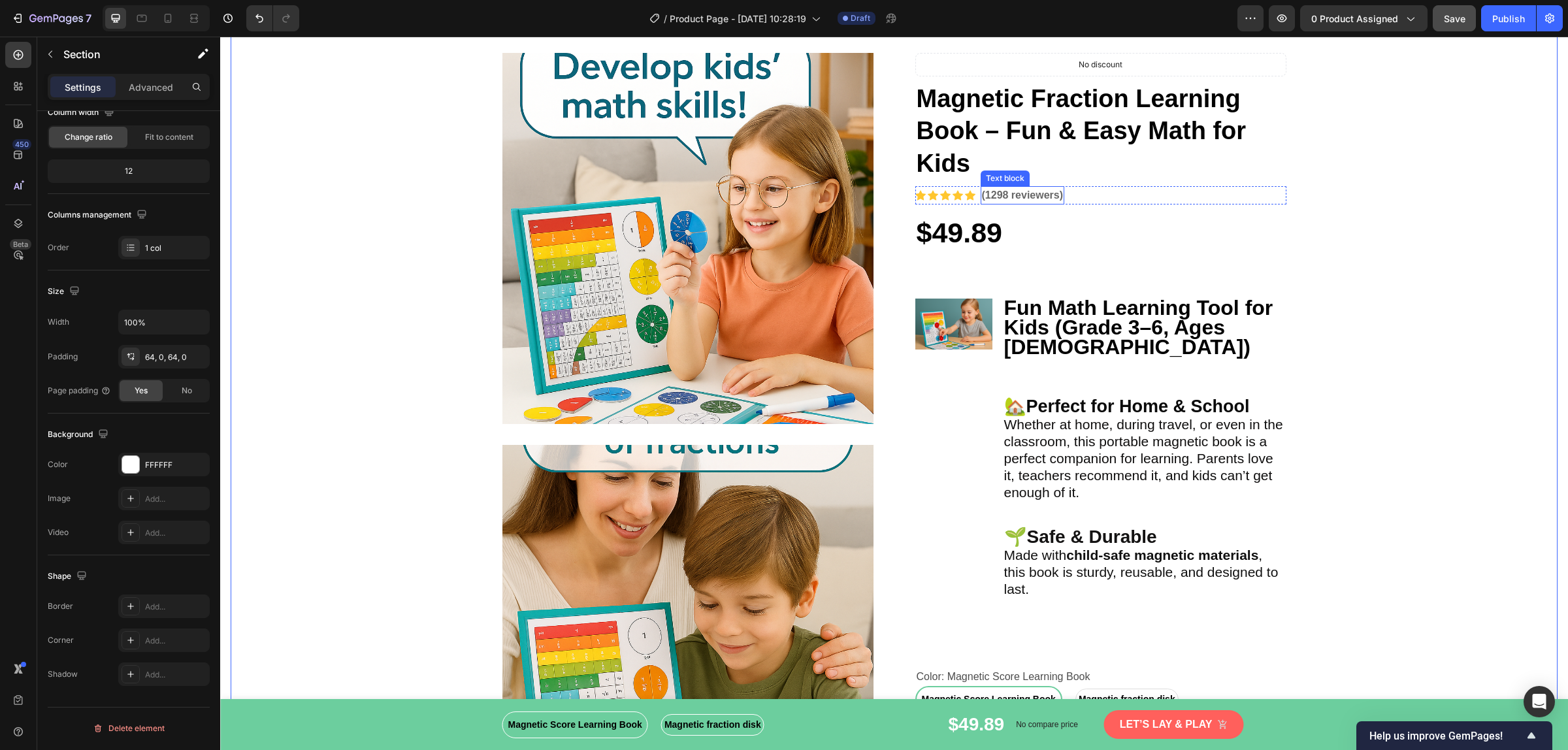
click at [983, 200] on p "(1298 reviewers)" at bounding box center [1022, 195] width 82 height 16
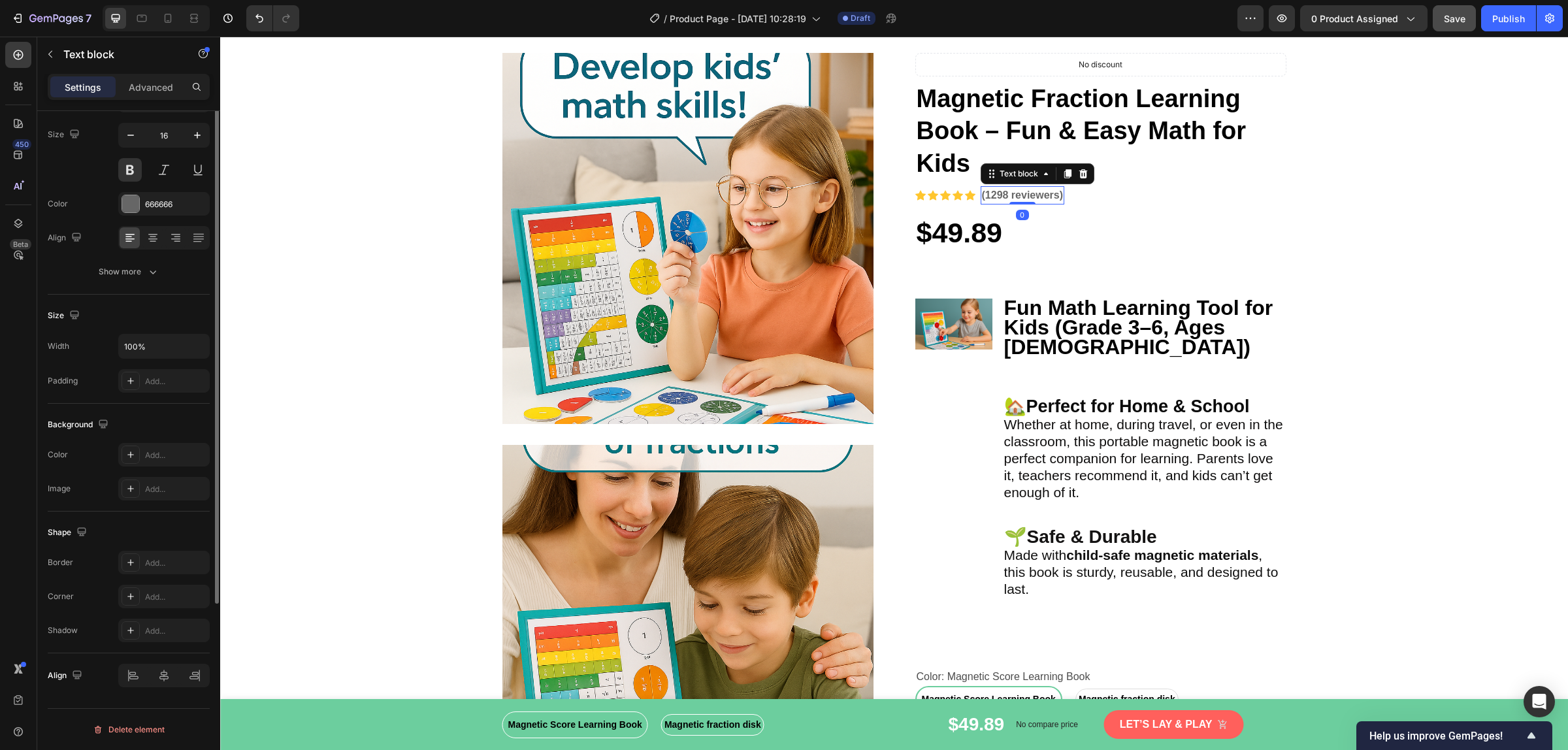
scroll to position [0, 0]
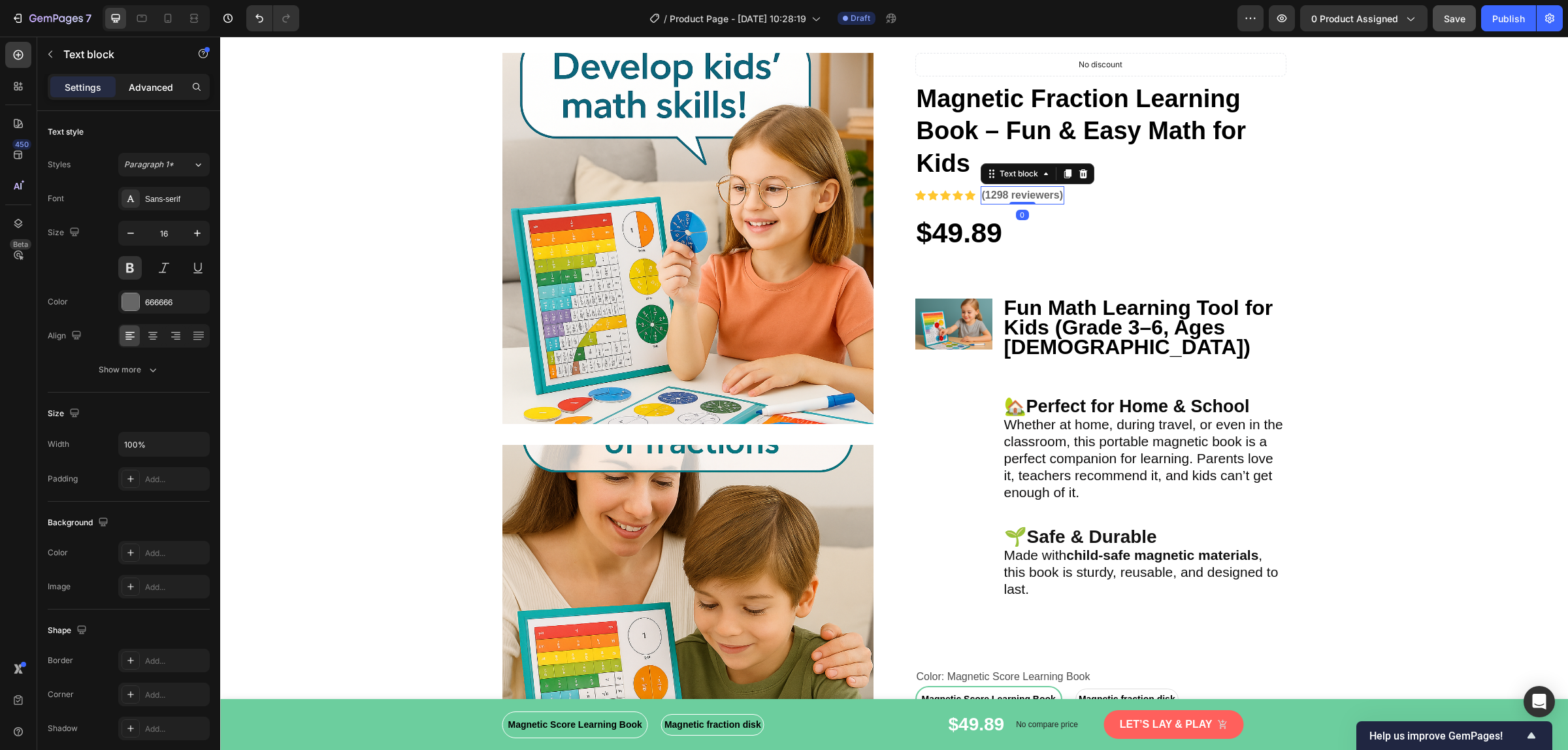
click at [154, 79] on div "Advanced" at bounding box center [150, 87] width 65 height 21
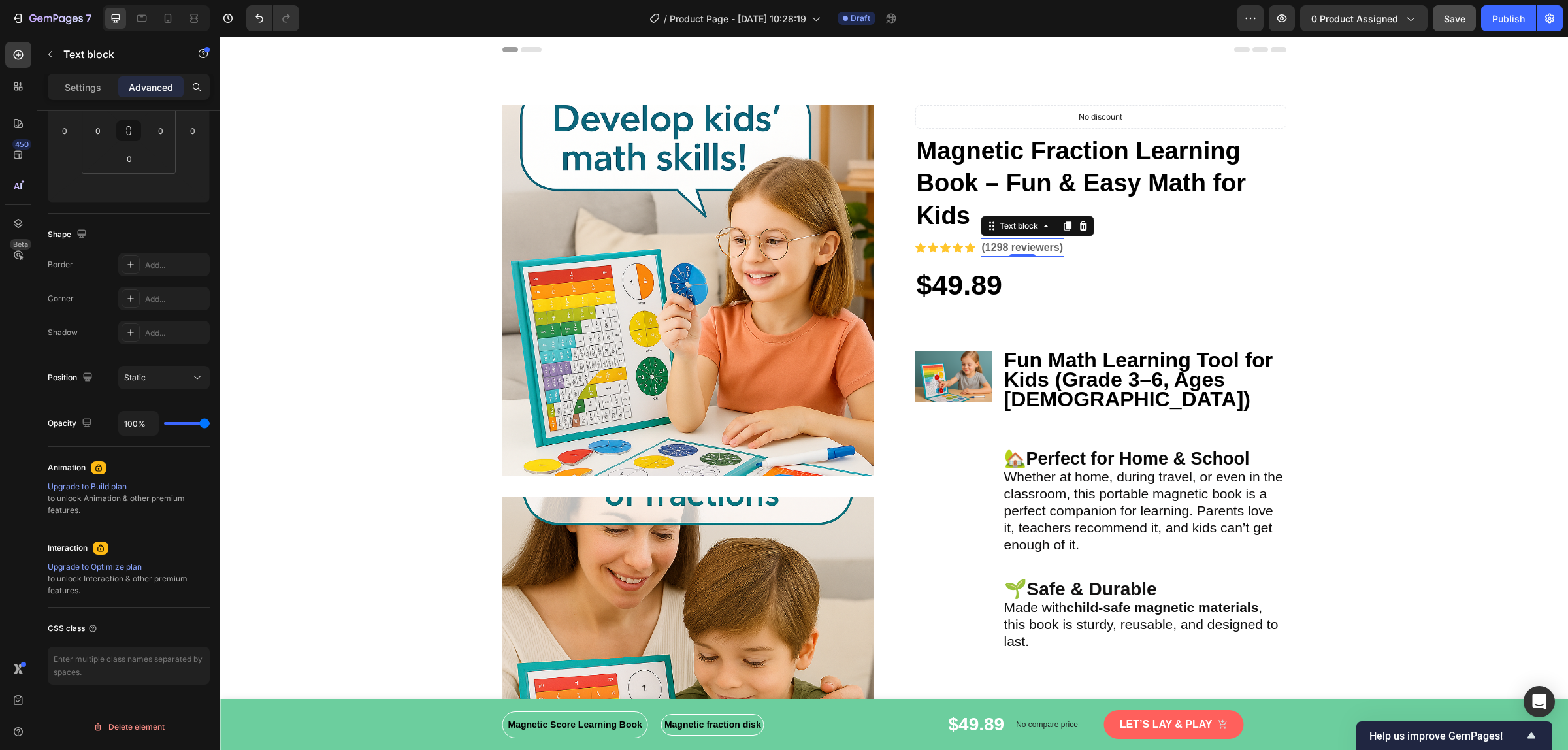
click at [984, 250] on p "(1298 reviewers)" at bounding box center [1022, 248] width 82 height 16
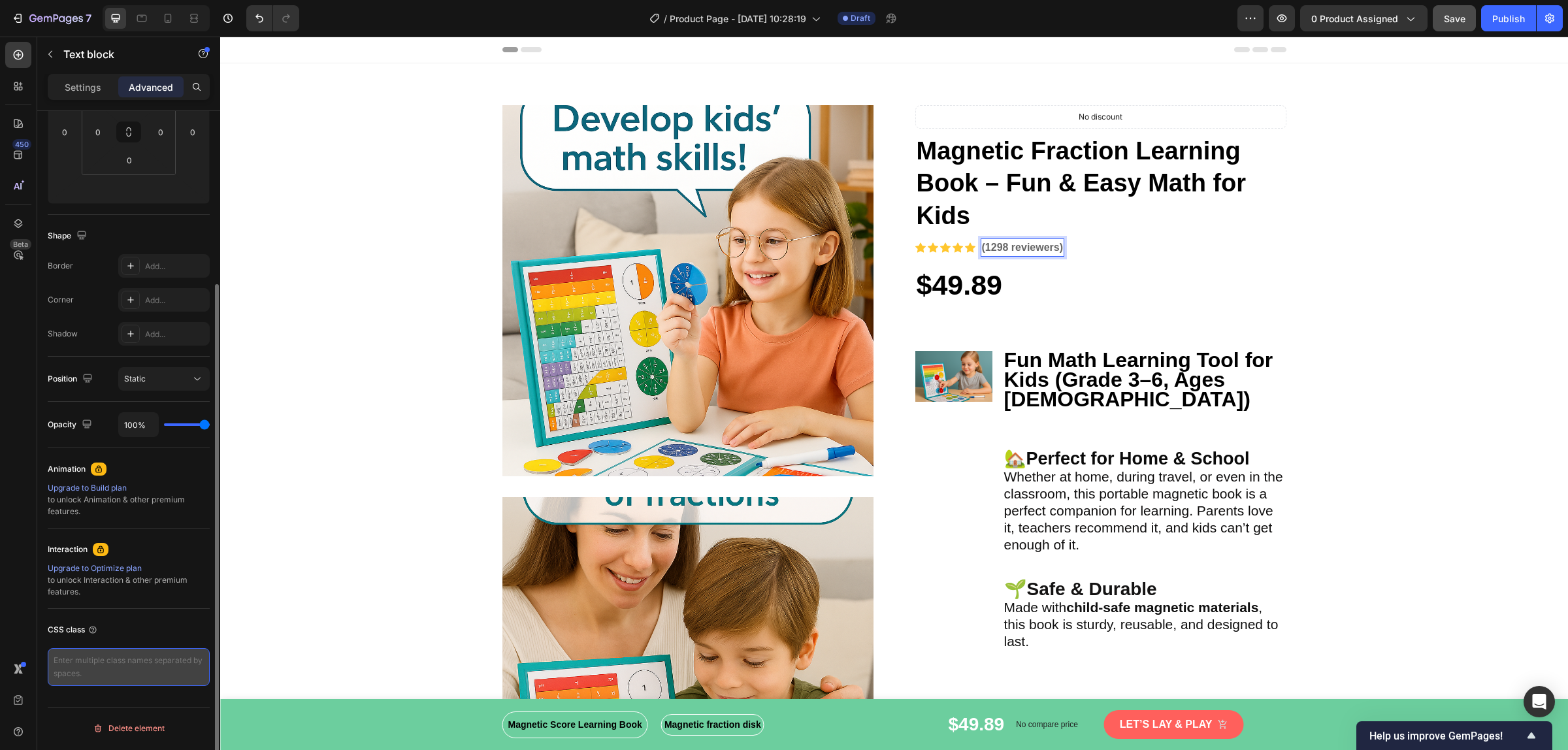
click at [85, 659] on textarea at bounding box center [128, 666] width 162 height 38
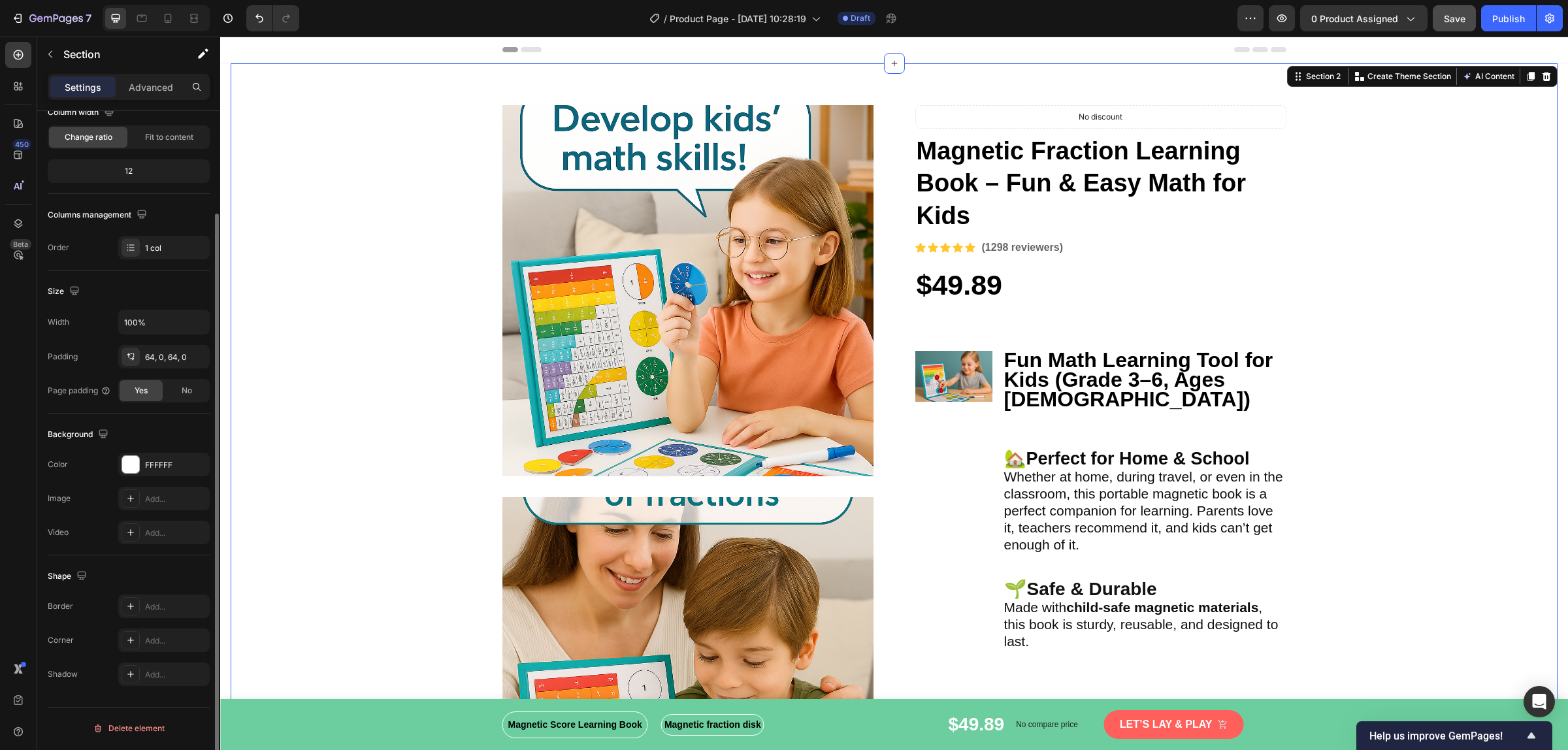
scroll to position [0, 0]
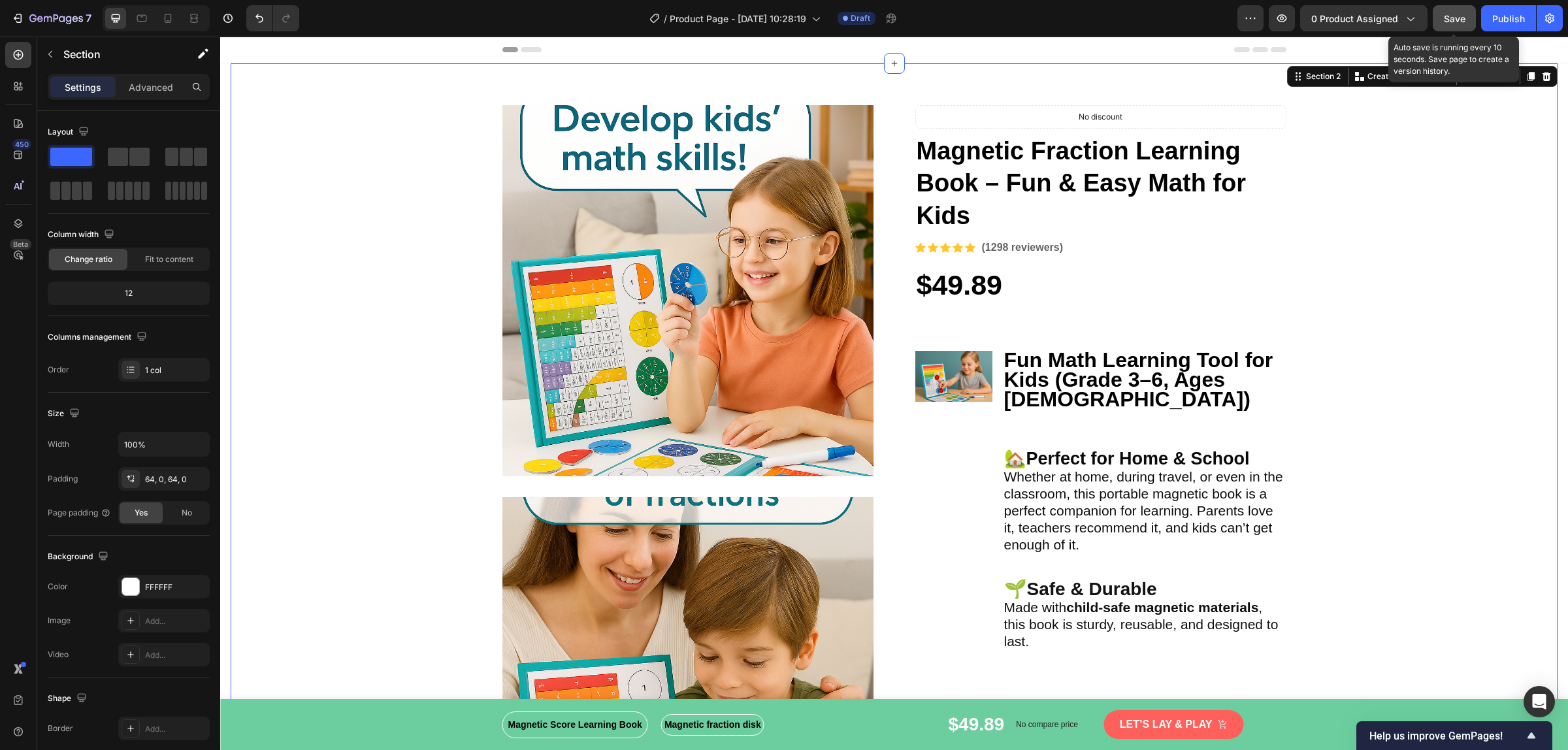
click at [1445, 14] on span "Save" at bounding box center [1455, 18] width 22 height 11
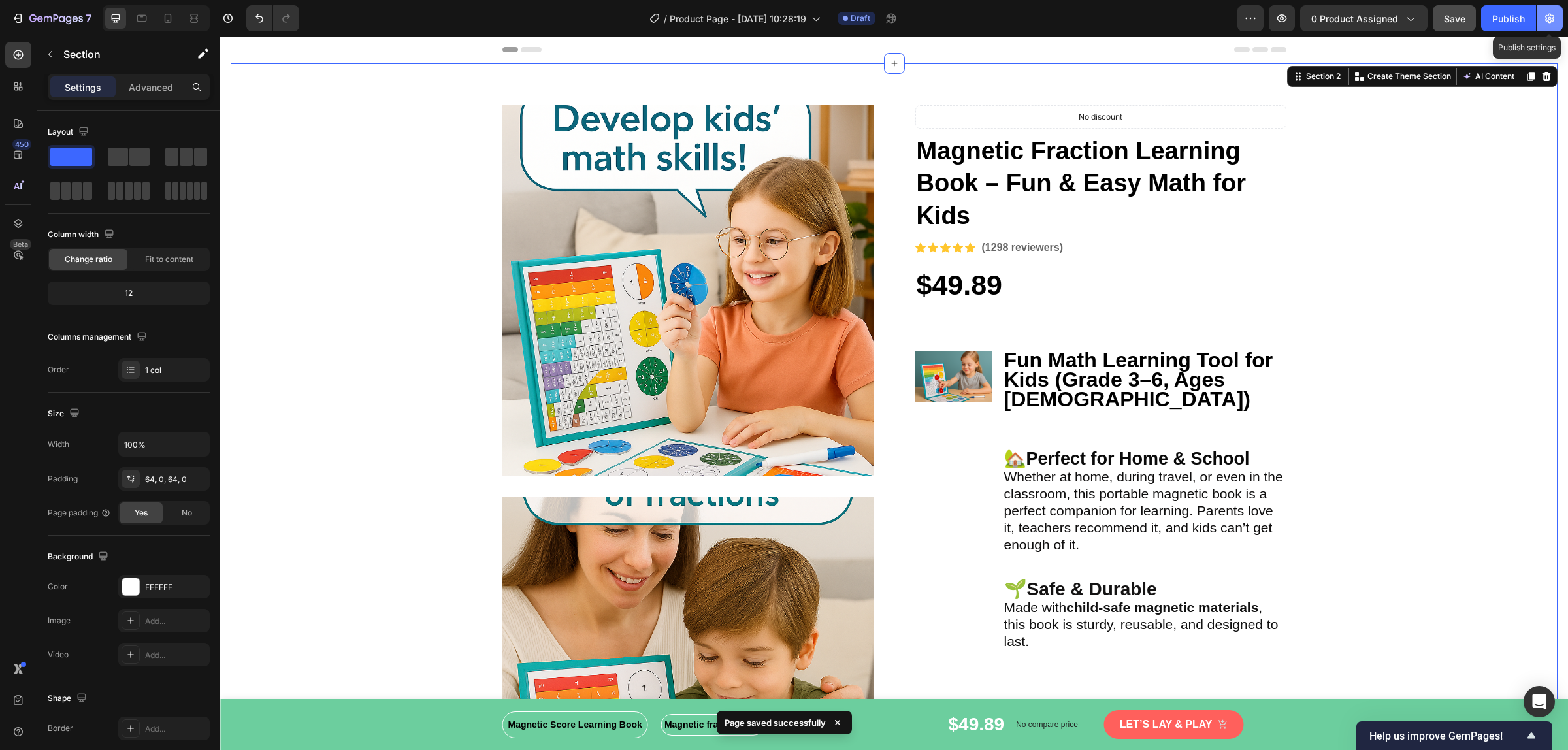
click at [1558, 24] on button "button" at bounding box center [1550, 18] width 26 height 26
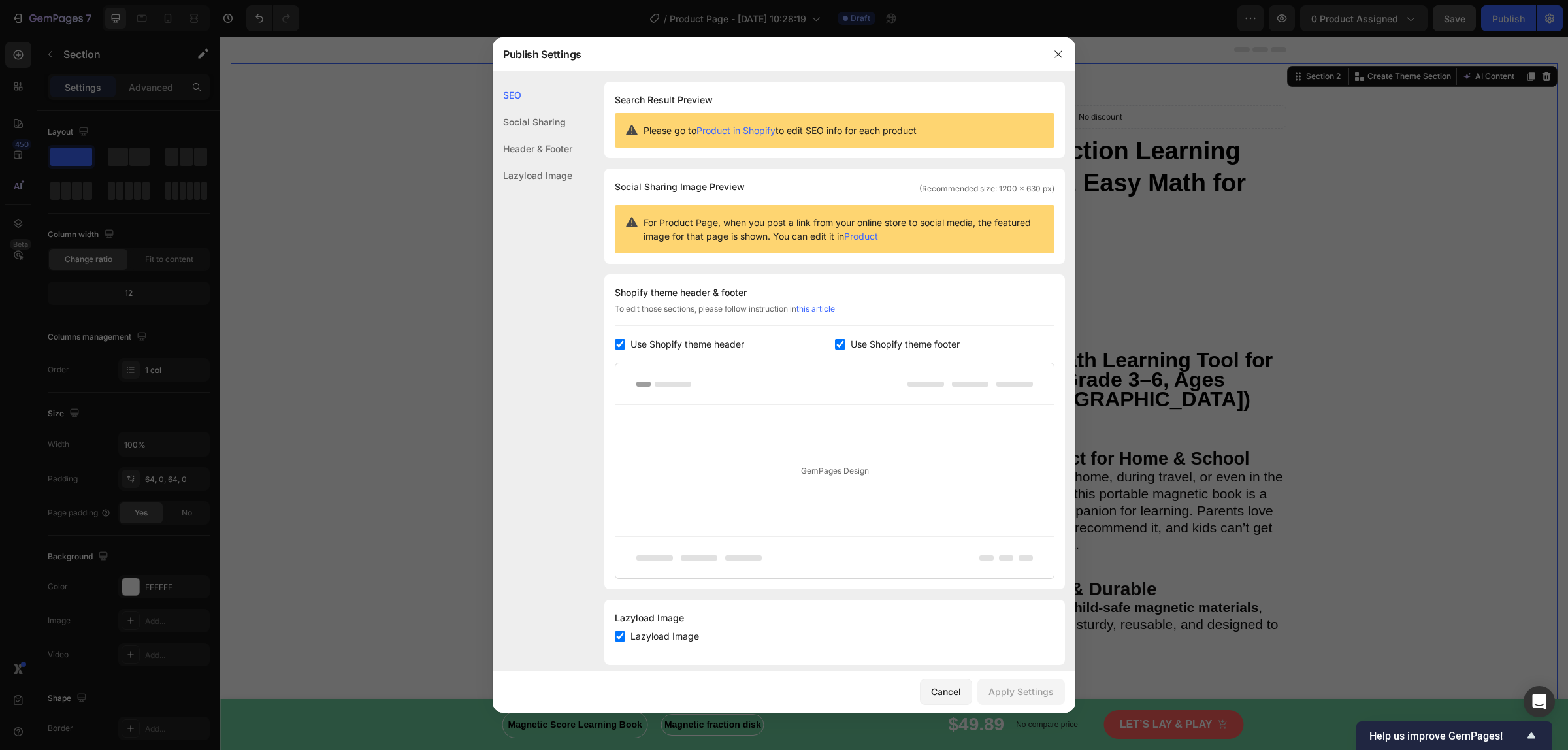
click at [1061, 42] on div at bounding box center [1058, 54] width 34 height 34
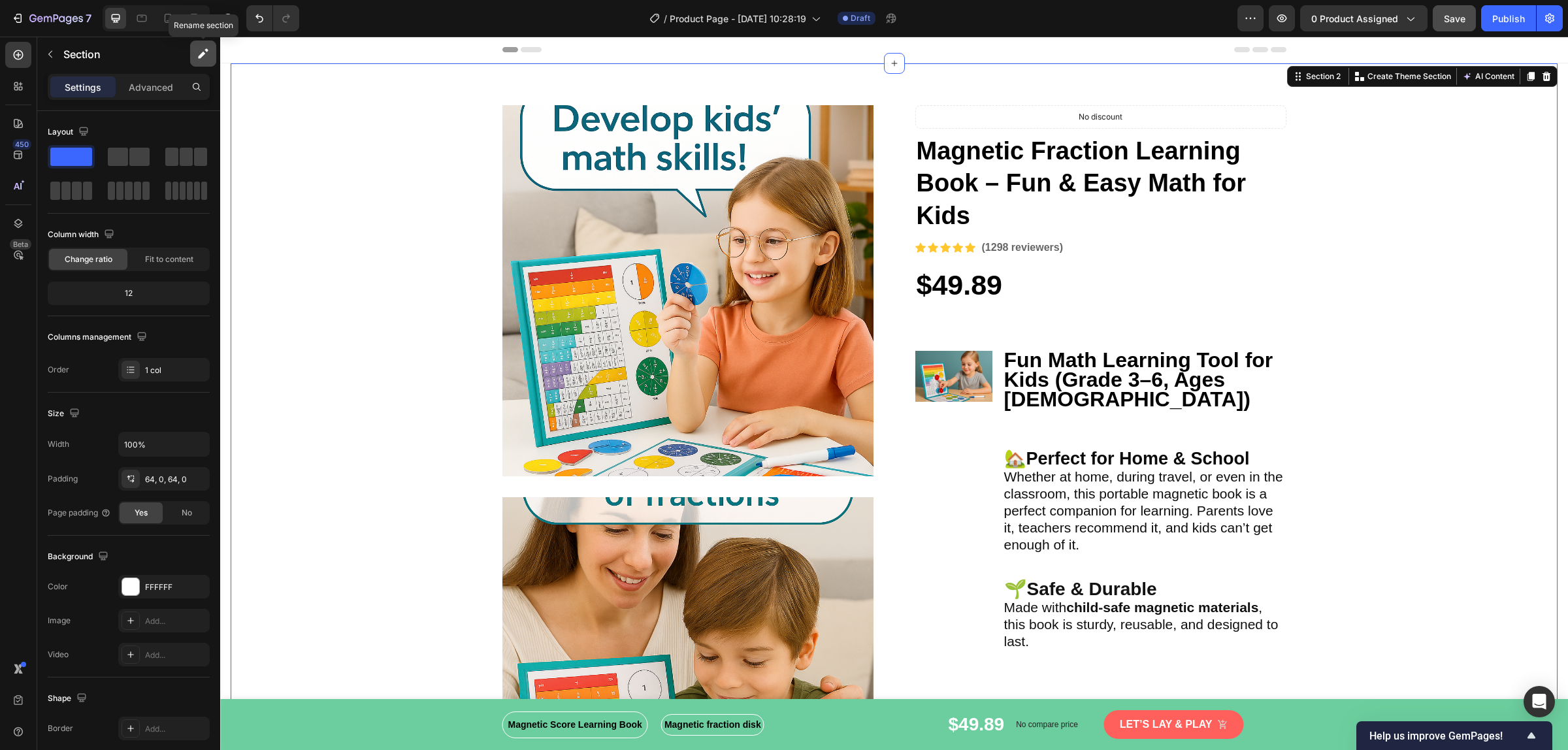
click at [201, 49] on icon "button" at bounding box center [203, 53] width 13 height 13
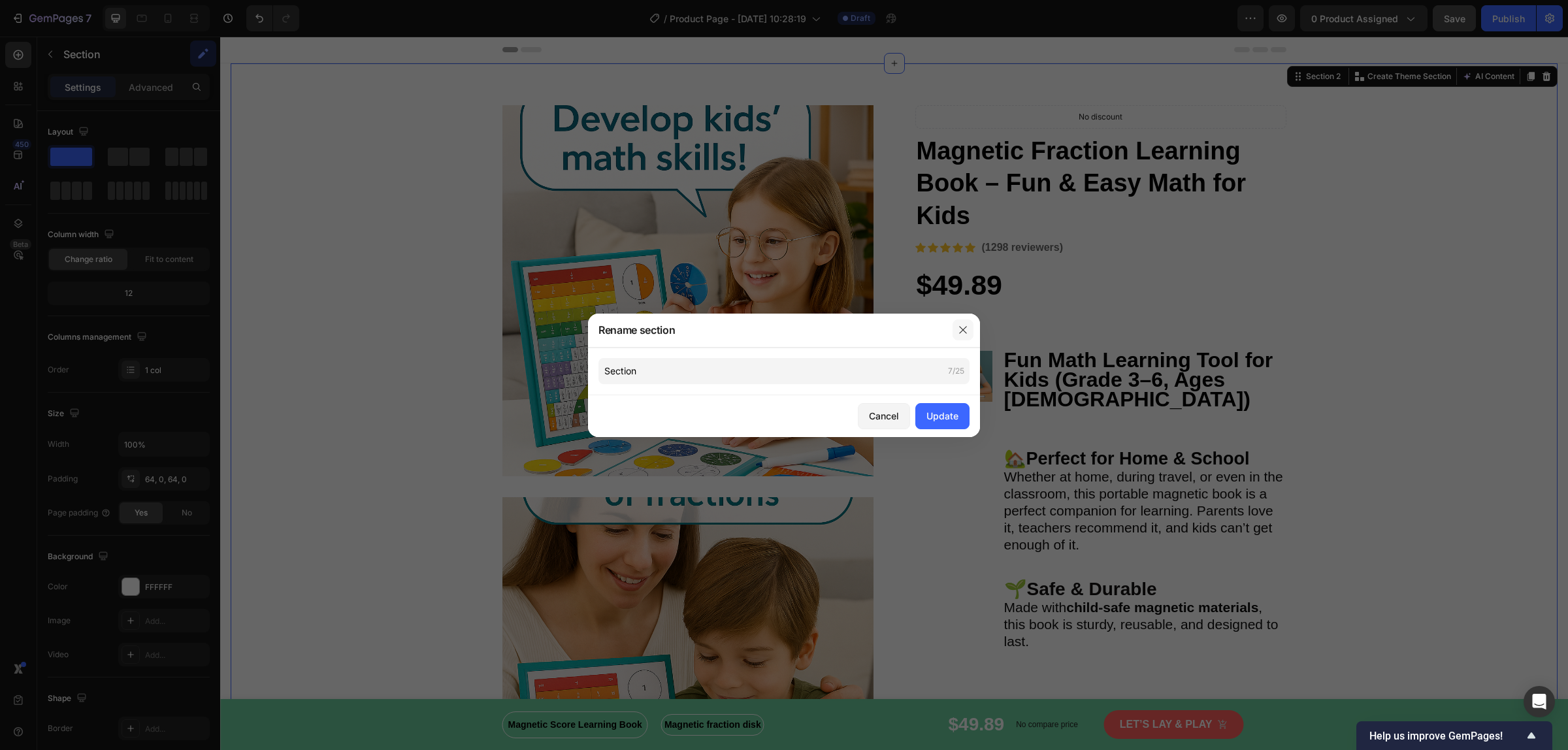
click at [970, 324] on button "button" at bounding box center [963, 330] width 21 height 21
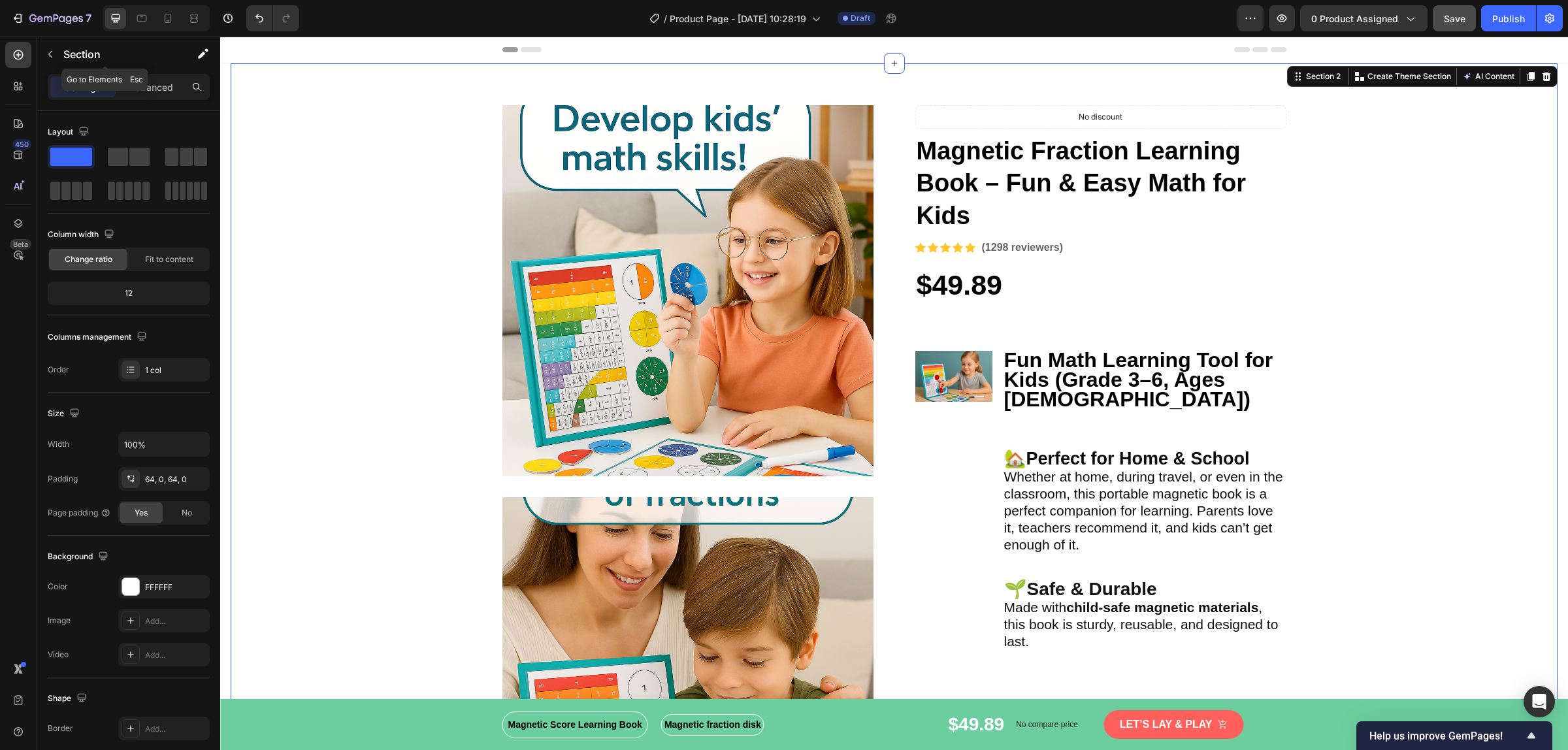
click at [55, 60] on button "button" at bounding box center [50, 55] width 21 height 21
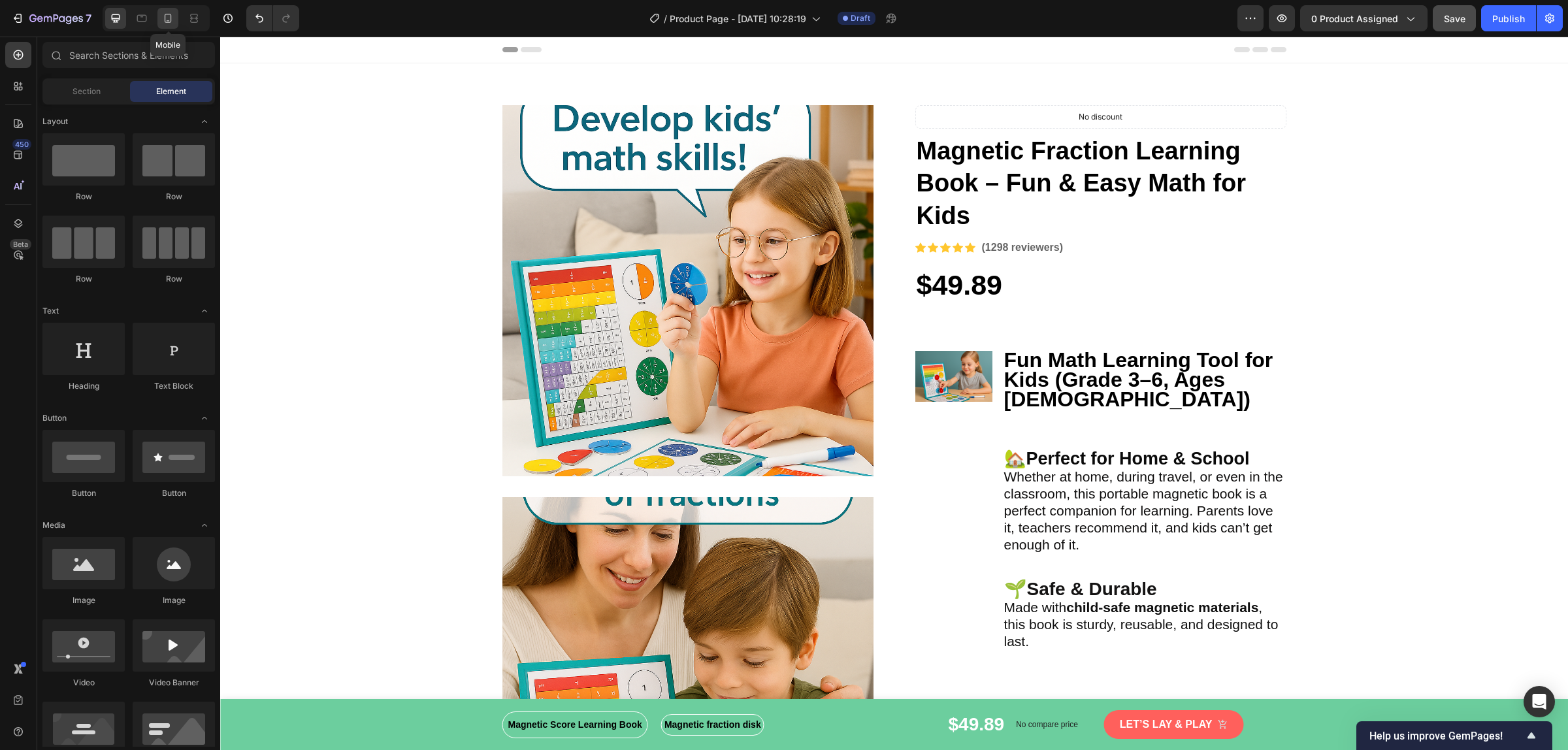
click at [161, 14] on div at bounding box center [168, 18] width 21 height 21
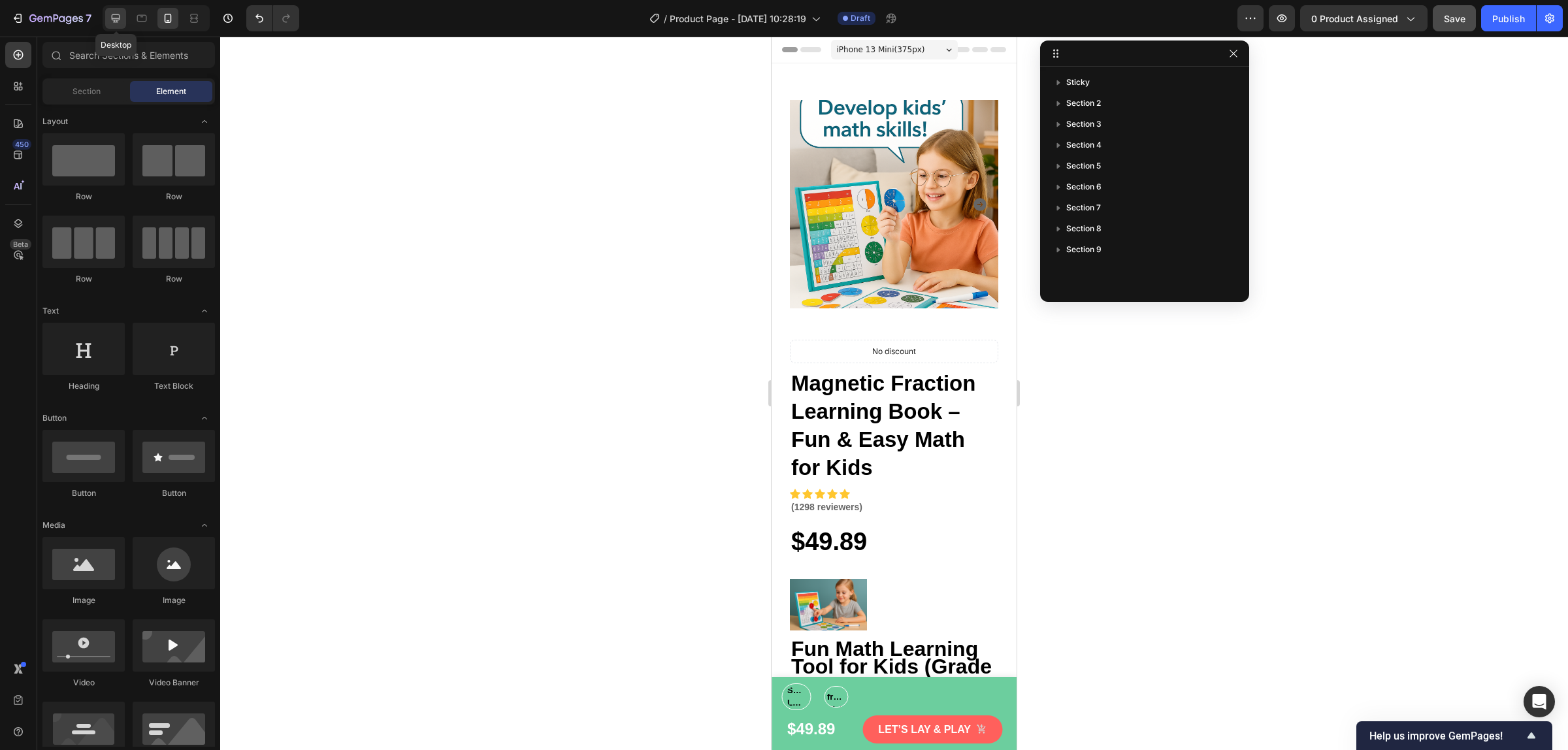
click at [115, 14] on icon at bounding box center [116, 18] width 9 height 9
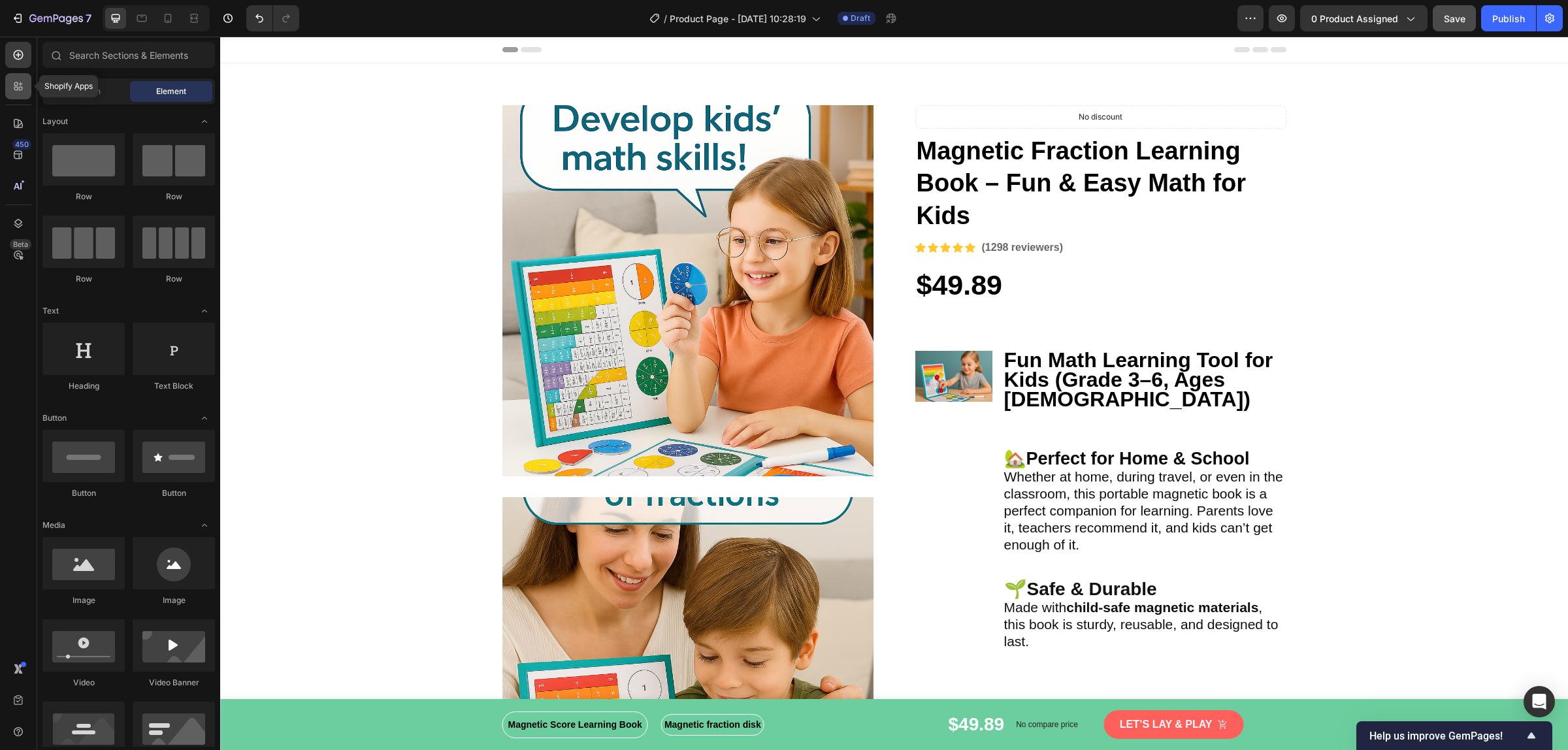
click at [24, 80] on icon at bounding box center [18, 86] width 13 height 13
radio input "false"
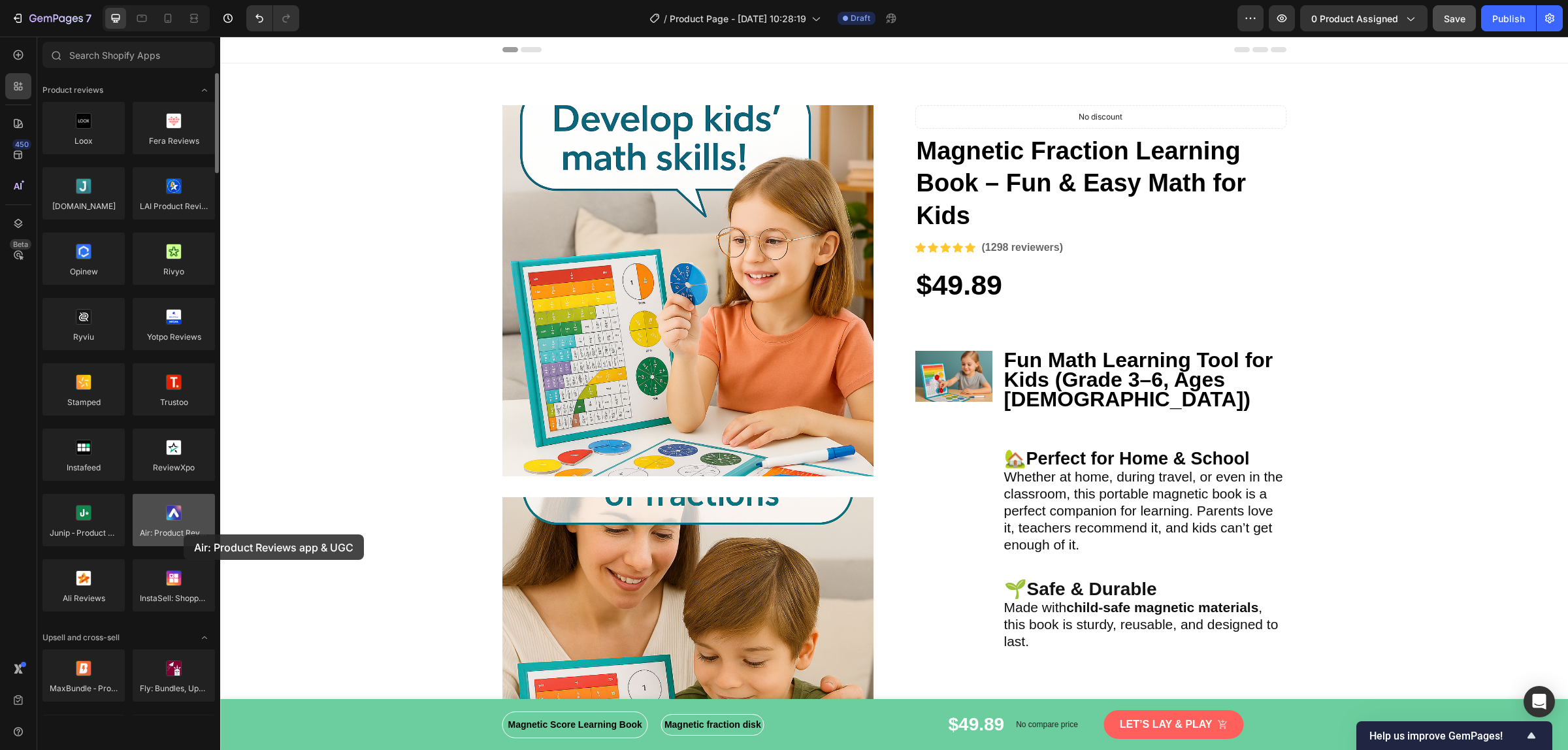
click at [184, 535] on div at bounding box center [174, 520] width 83 height 52
click at [171, 529] on div at bounding box center [174, 520] width 83 height 52
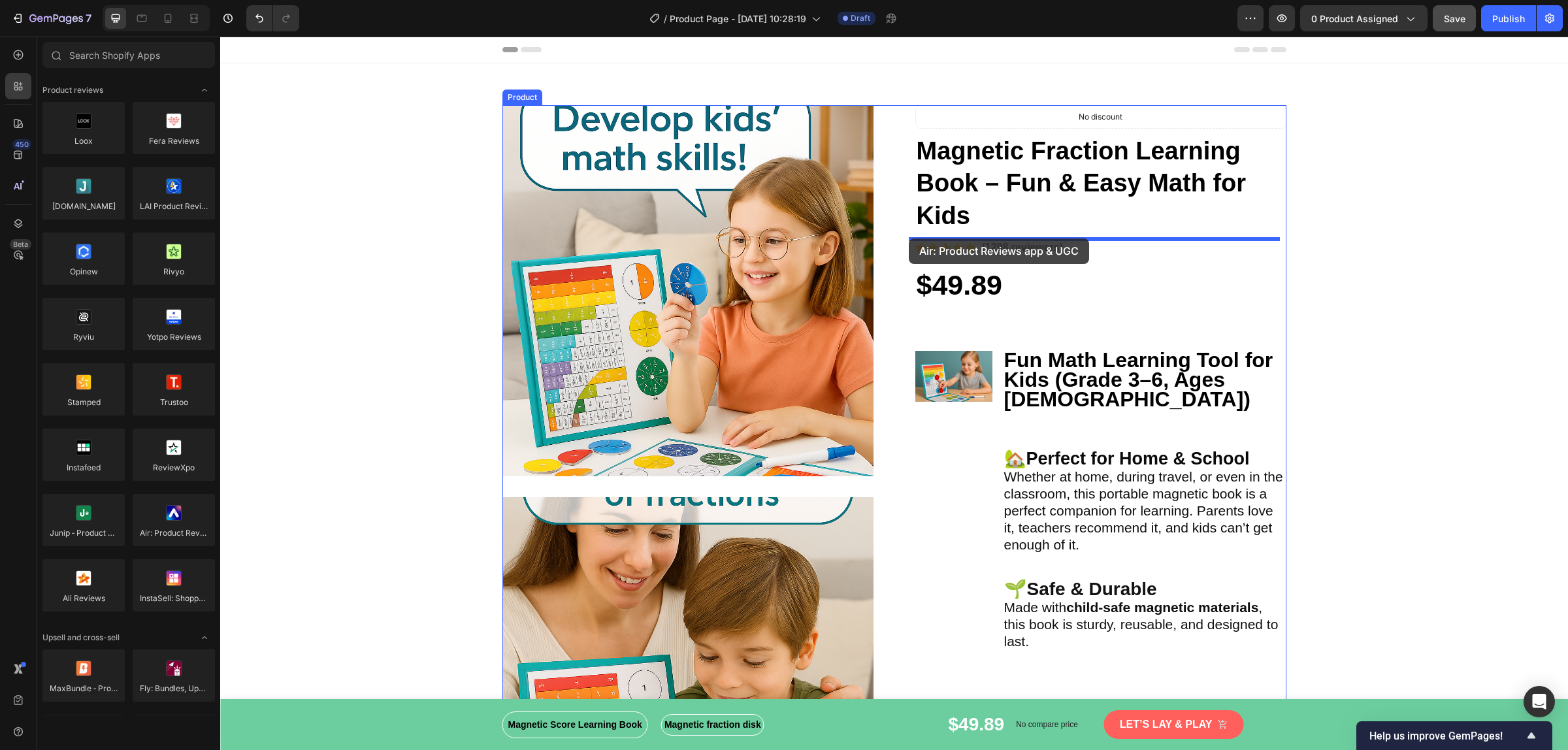
drag, startPoint x: 400, startPoint y: 567, endPoint x: 908, endPoint y: 238, distance: 605.2
